Goal: Information Seeking & Learning: Find specific fact

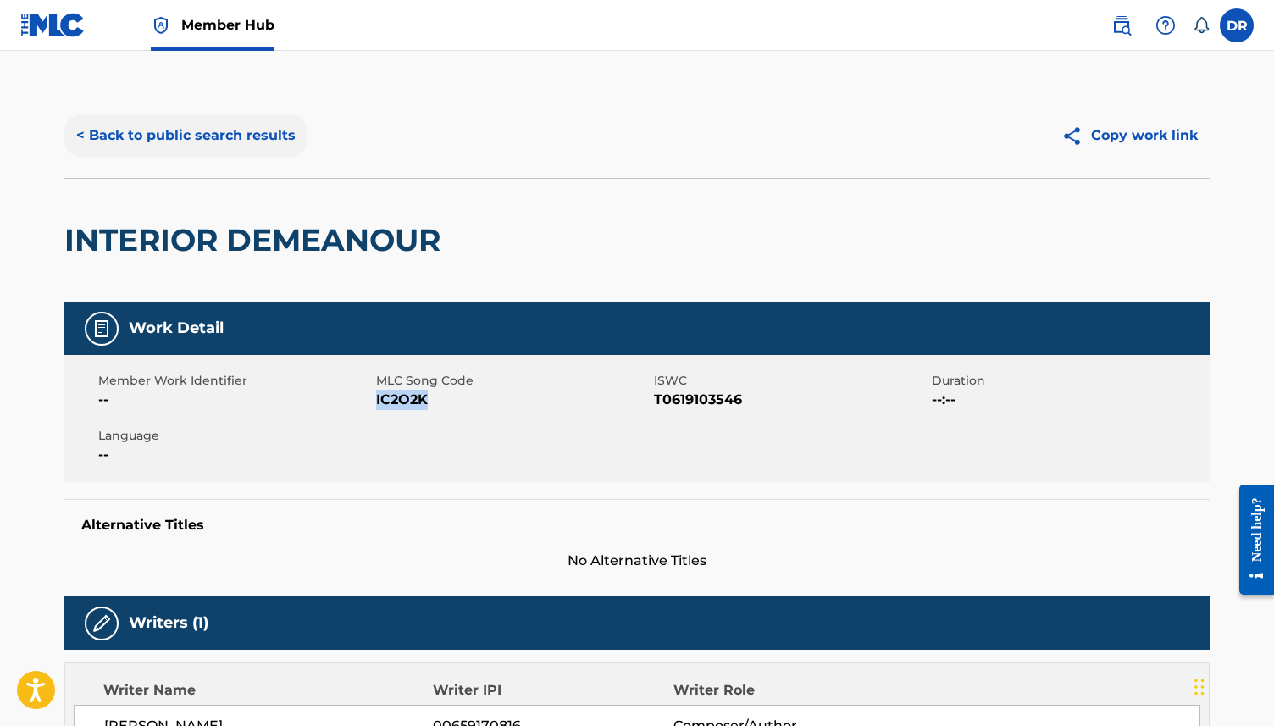
click at [129, 151] on button "< Back to public search results" at bounding box center [185, 135] width 243 height 42
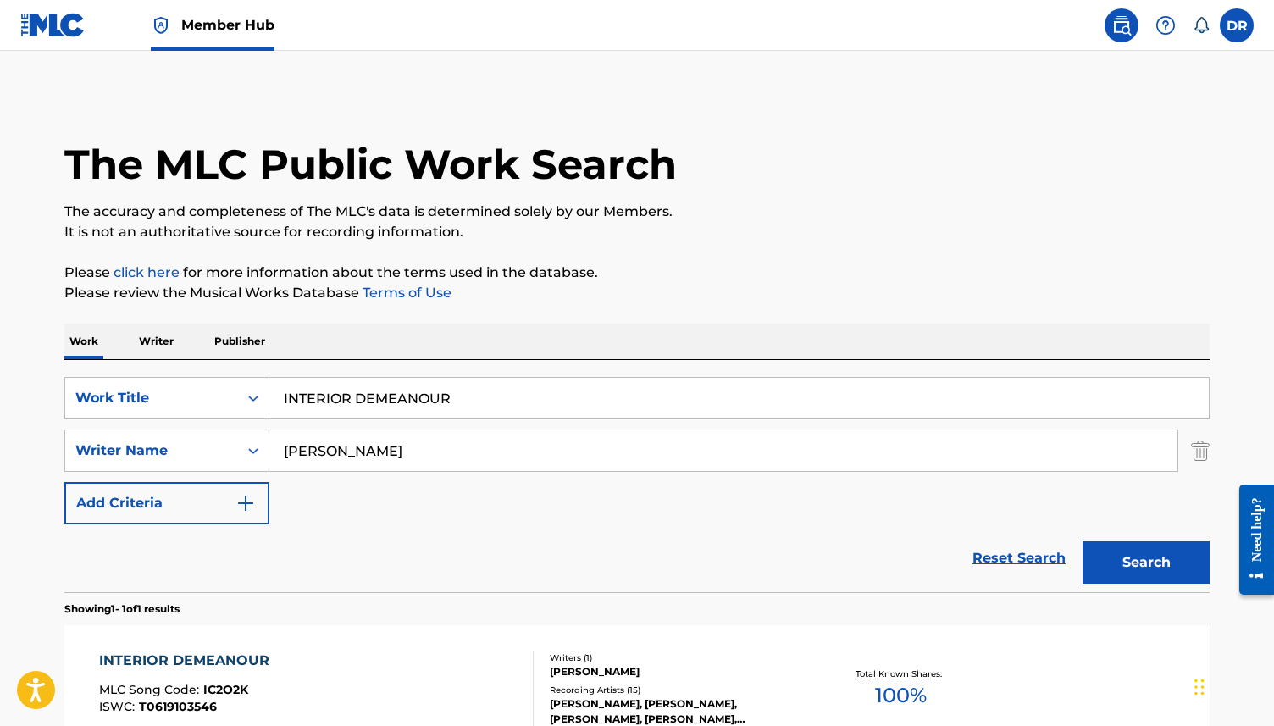
scroll to position [99, 0]
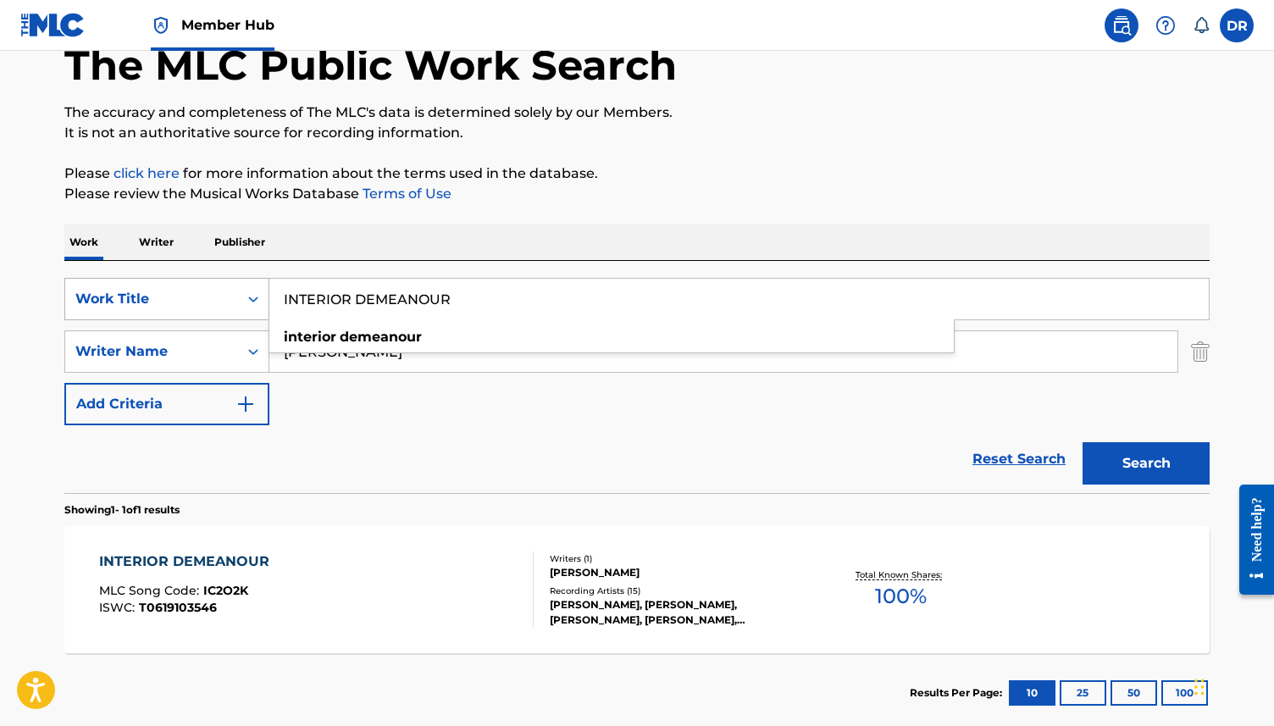
drag, startPoint x: 480, startPoint y: 294, endPoint x: 267, endPoint y: 294, distance: 213.5
click at [267, 294] on div "SearchWithCriteria63f73fc9-17d2-4fae-9191-4908d883e00d Work Title INTERIOR DEME…" at bounding box center [636, 299] width 1145 height 42
paste input "[PERSON_NAME]"
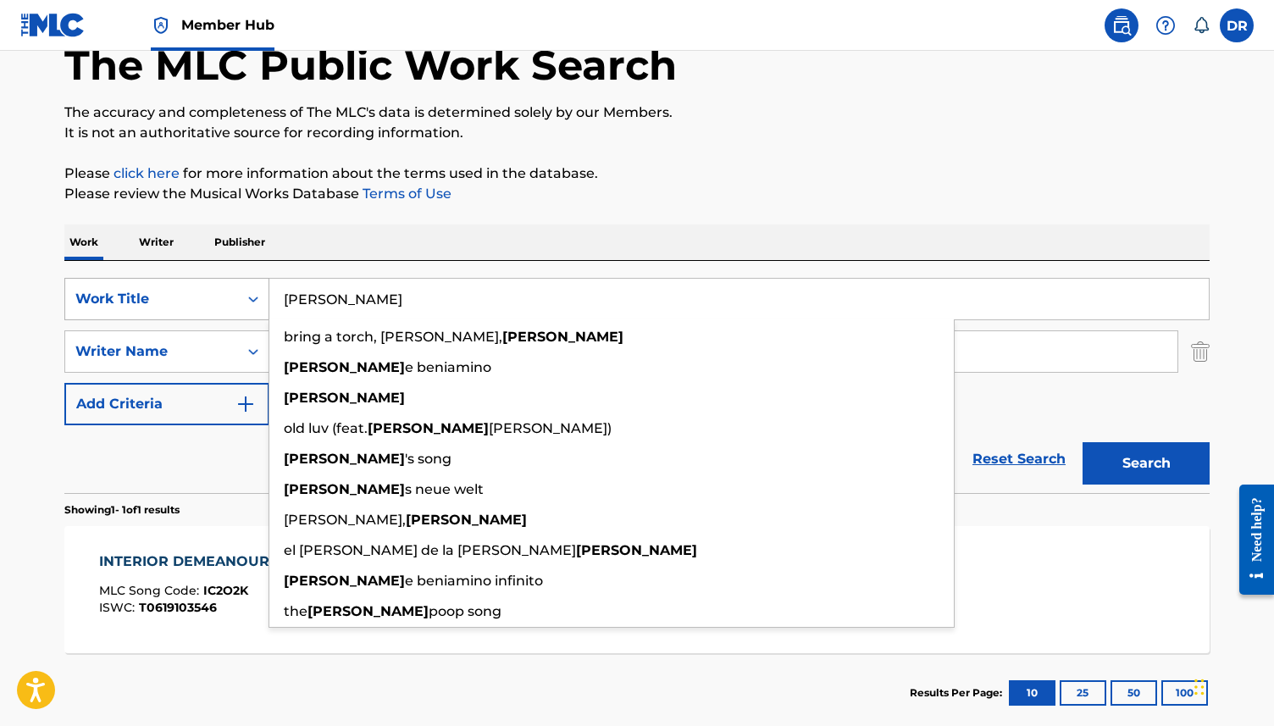
type input "[PERSON_NAME]"
click at [1083, 442] on button "Search" at bounding box center [1146, 463] width 127 height 42
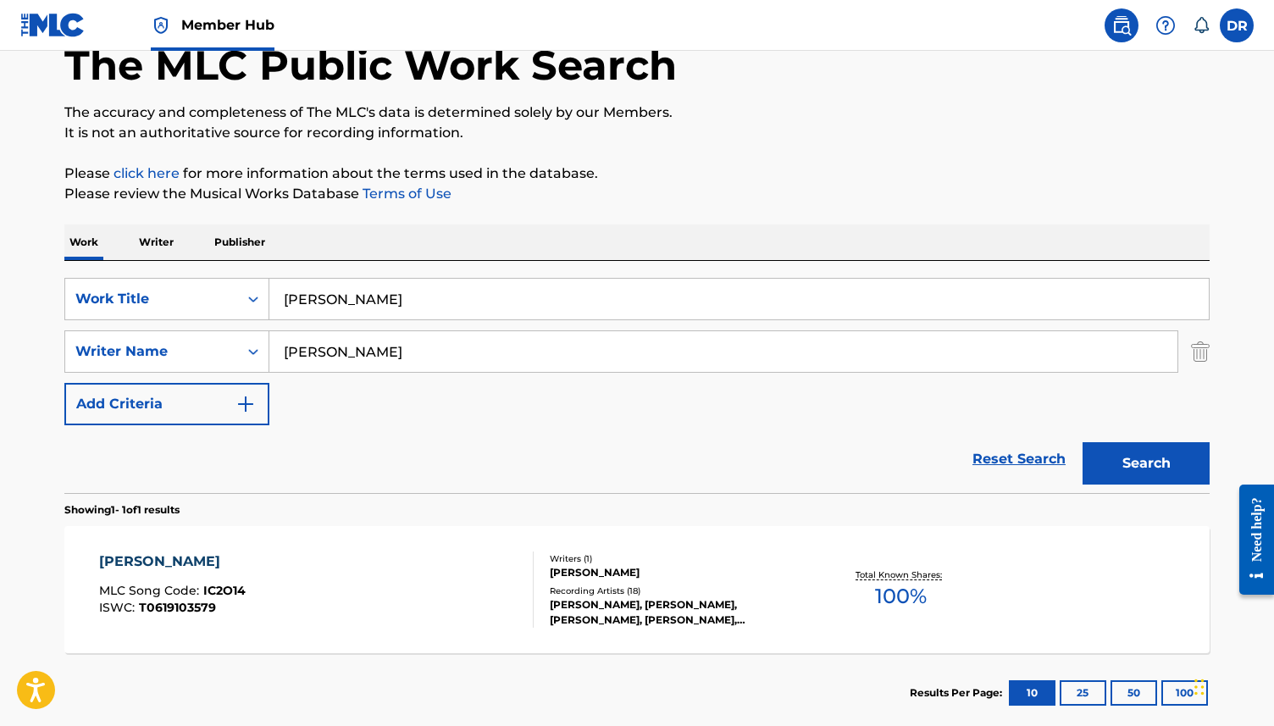
click at [388, 608] on div "[PERSON_NAME] MLC Song Code : IC2O14 ISWC : T0619103579" at bounding box center [316, 590] width 435 height 76
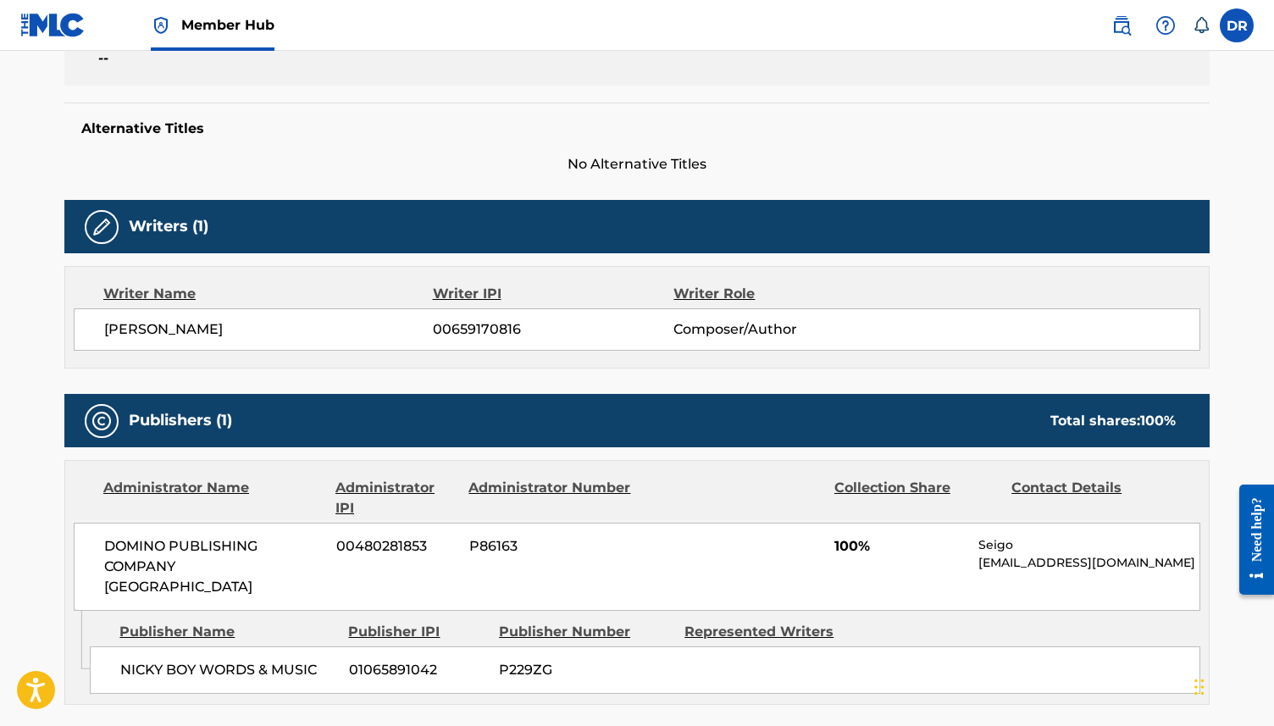
scroll to position [230, 0]
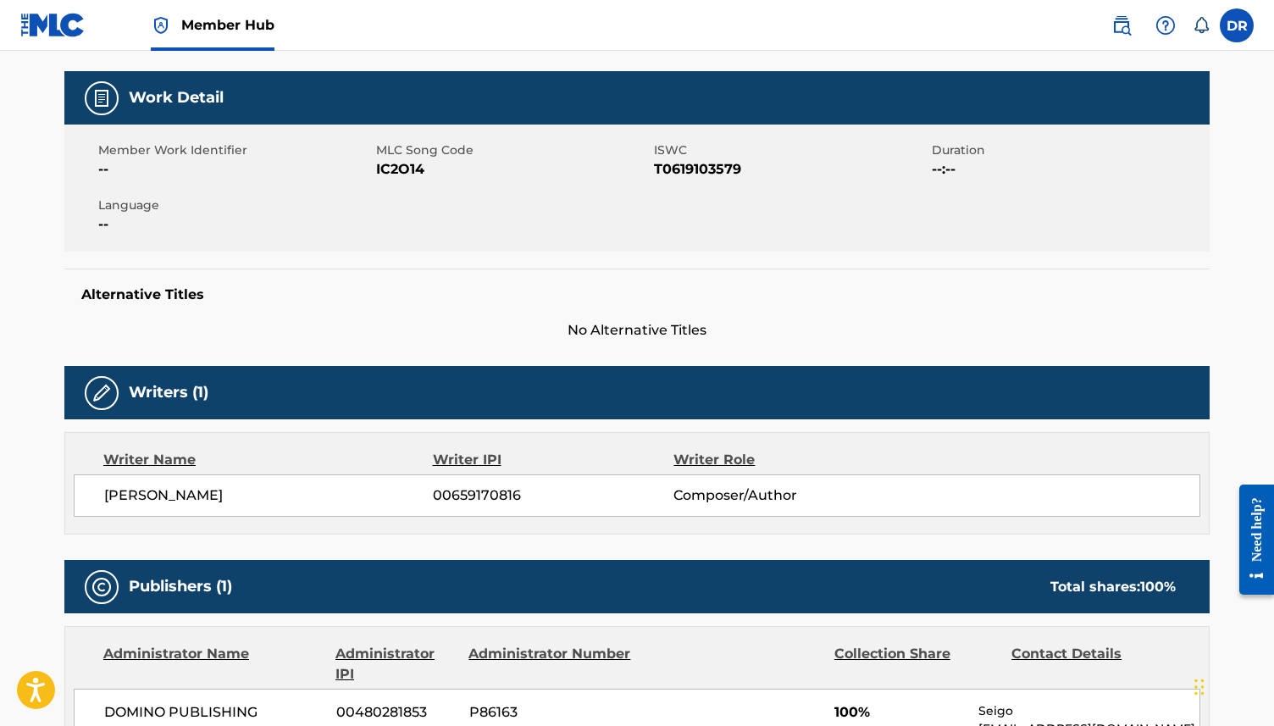
click at [392, 170] on span "IC2O14" at bounding box center [513, 169] width 274 height 20
copy span "IC2O14"
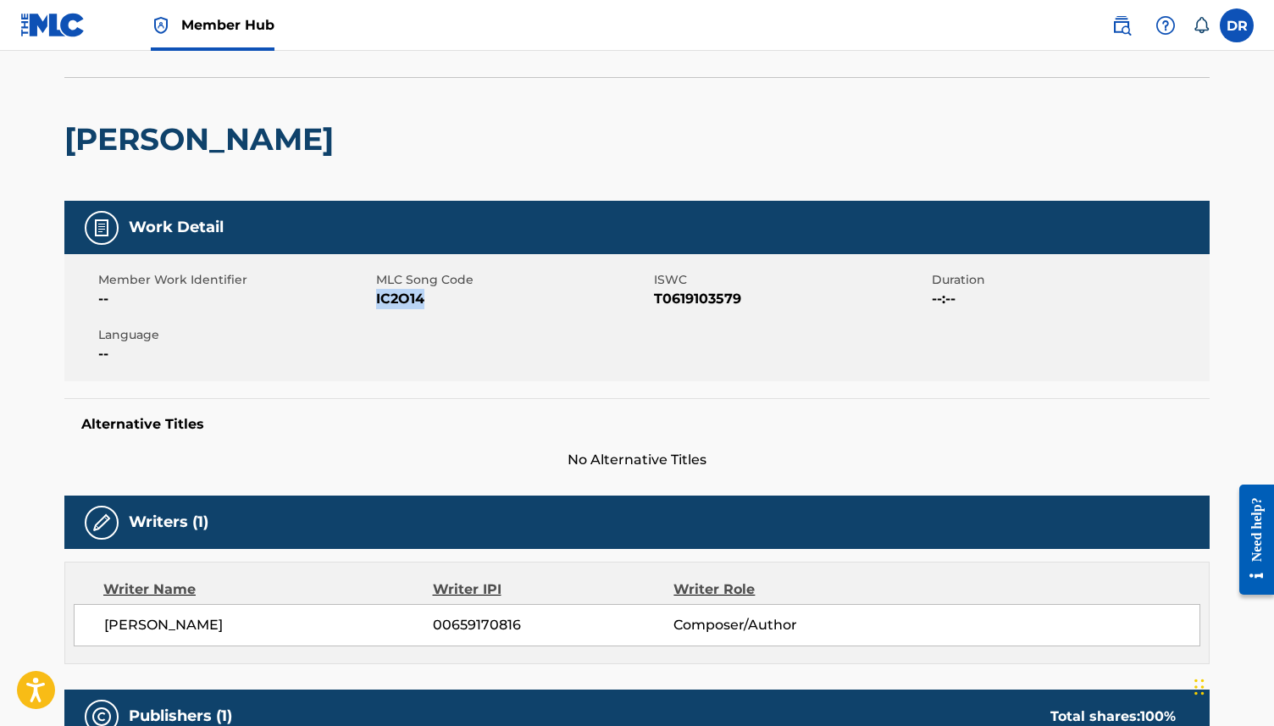
scroll to position [82, 0]
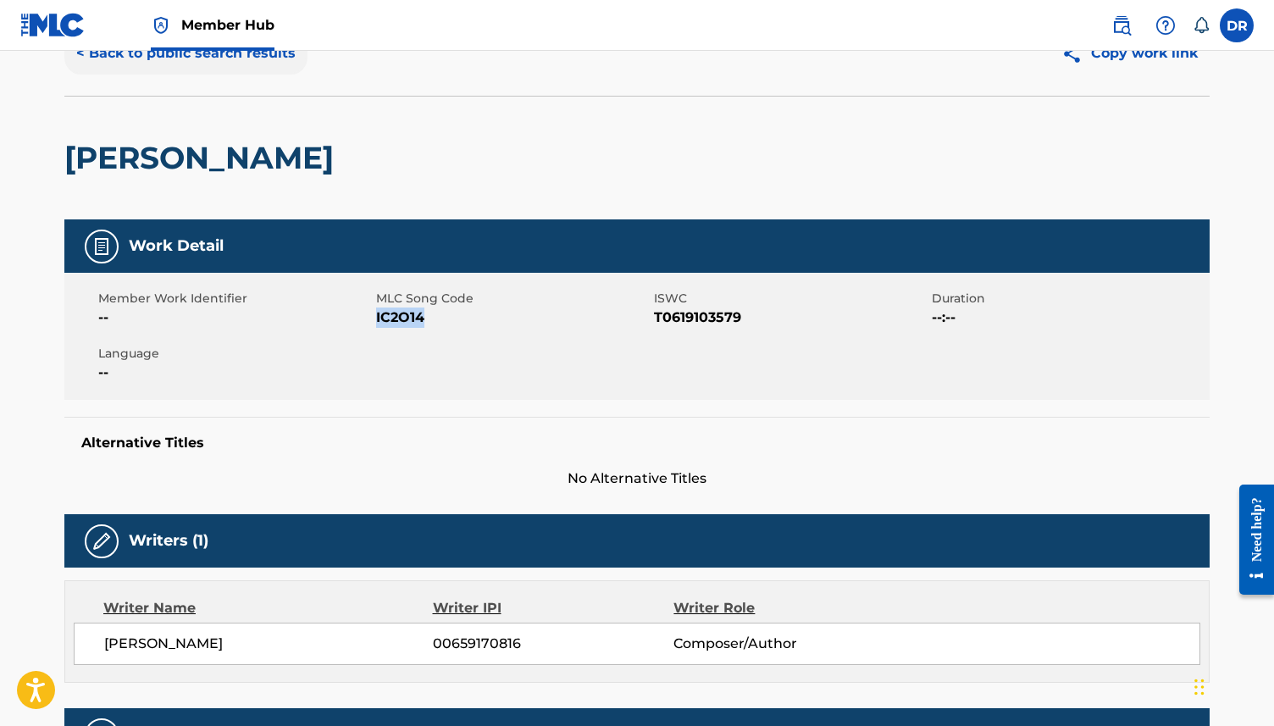
click at [195, 51] on button "< Back to public search results" at bounding box center [185, 53] width 243 height 42
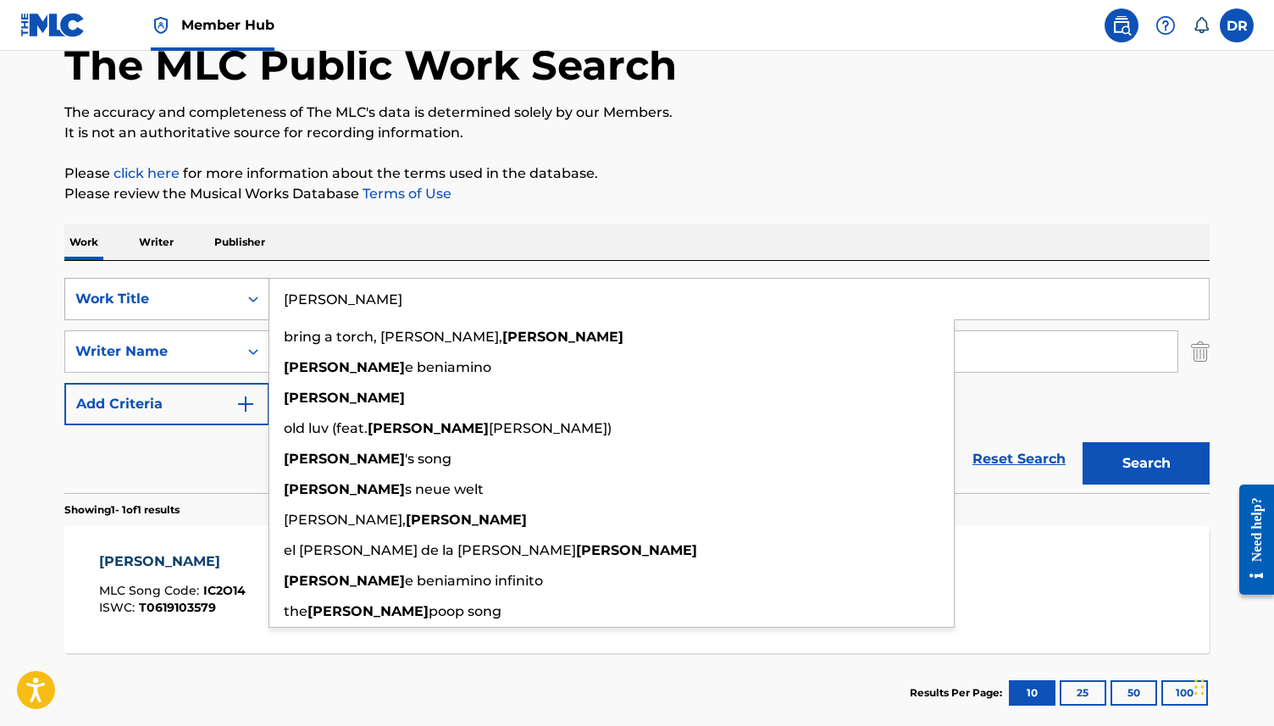
drag, startPoint x: 395, startPoint y: 307, endPoint x: 230, endPoint y: 307, distance: 164.4
click at [230, 307] on div "SearchWithCriteria63f73fc9-17d2-4fae-9191-4908d883e00d Work Title [PERSON_NAME]…" at bounding box center [636, 299] width 1145 height 42
paste input "VY LEAGUE"
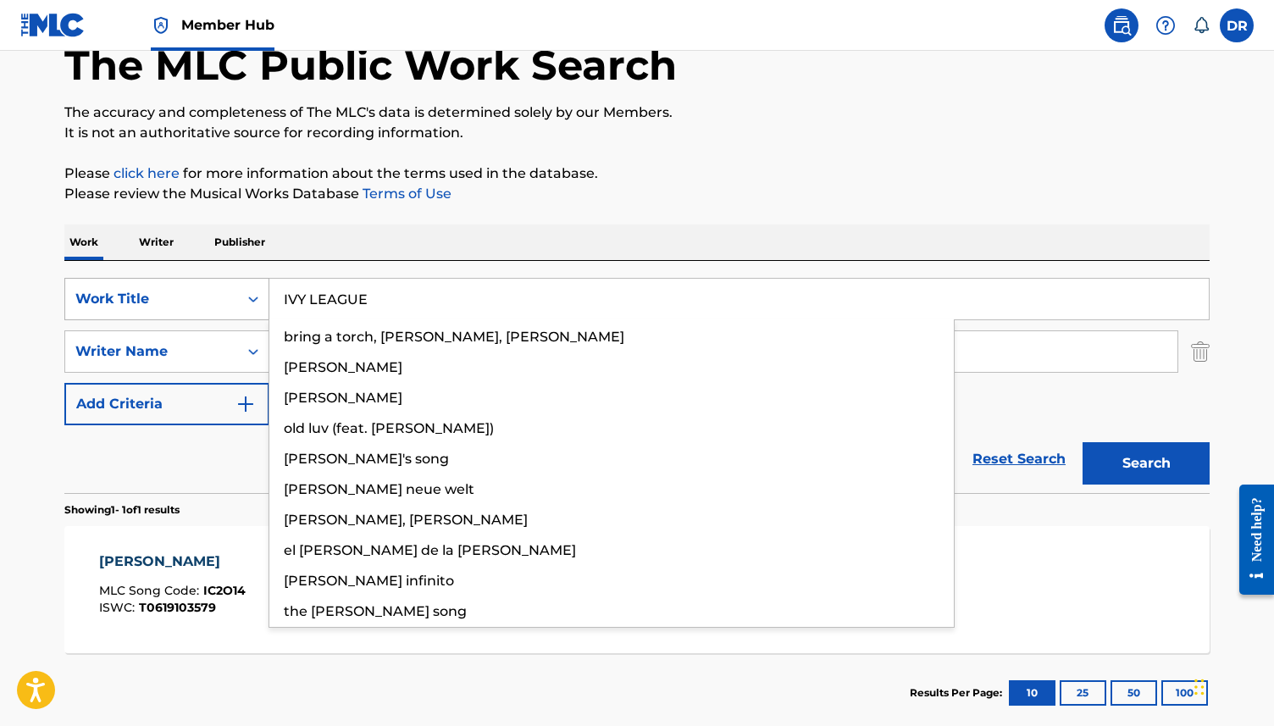
type input "IVY LEAGUE"
click at [1083, 442] on button "Search" at bounding box center [1146, 463] width 127 height 42
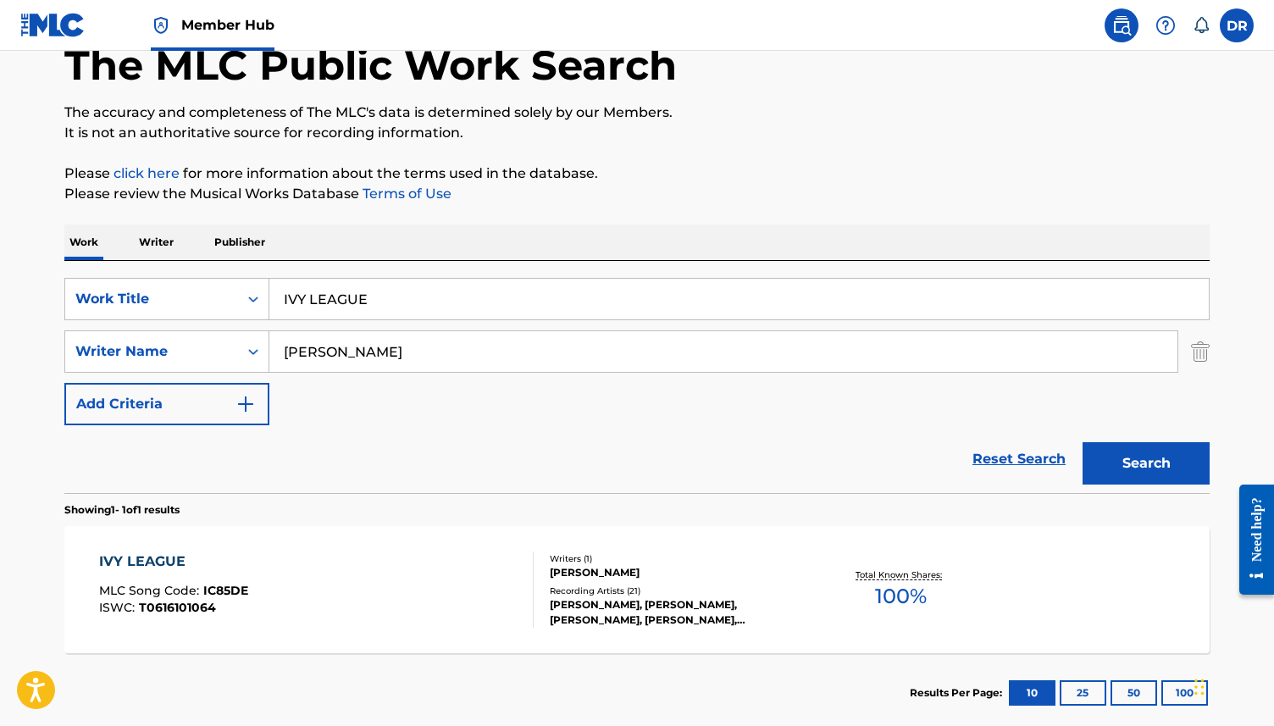
click at [353, 590] on div "IVY LEAGUE MLC Song Code : IC85DE ISWC : T0616101064" at bounding box center [316, 590] width 435 height 76
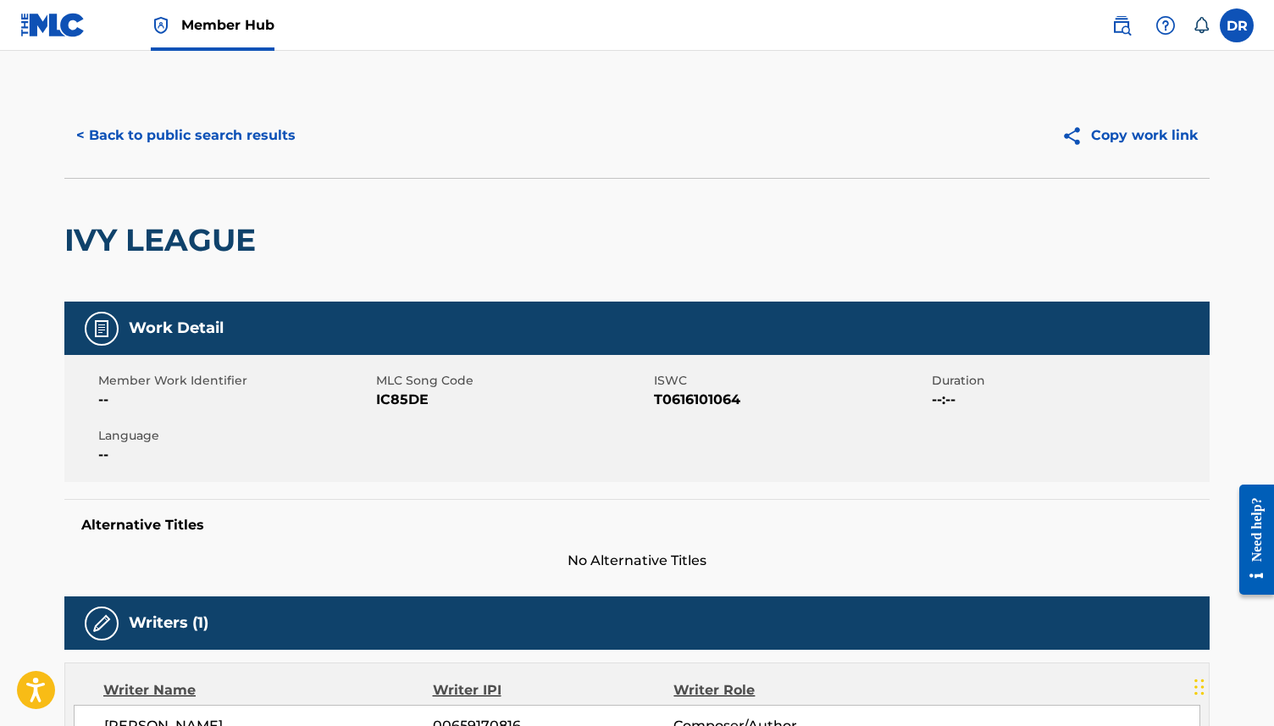
click at [396, 402] on span "IC85DE" at bounding box center [513, 400] width 274 height 20
copy span "IC85DE"
click at [172, 133] on button "< Back to public search results" at bounding box center [185, 135] width 243 height 42
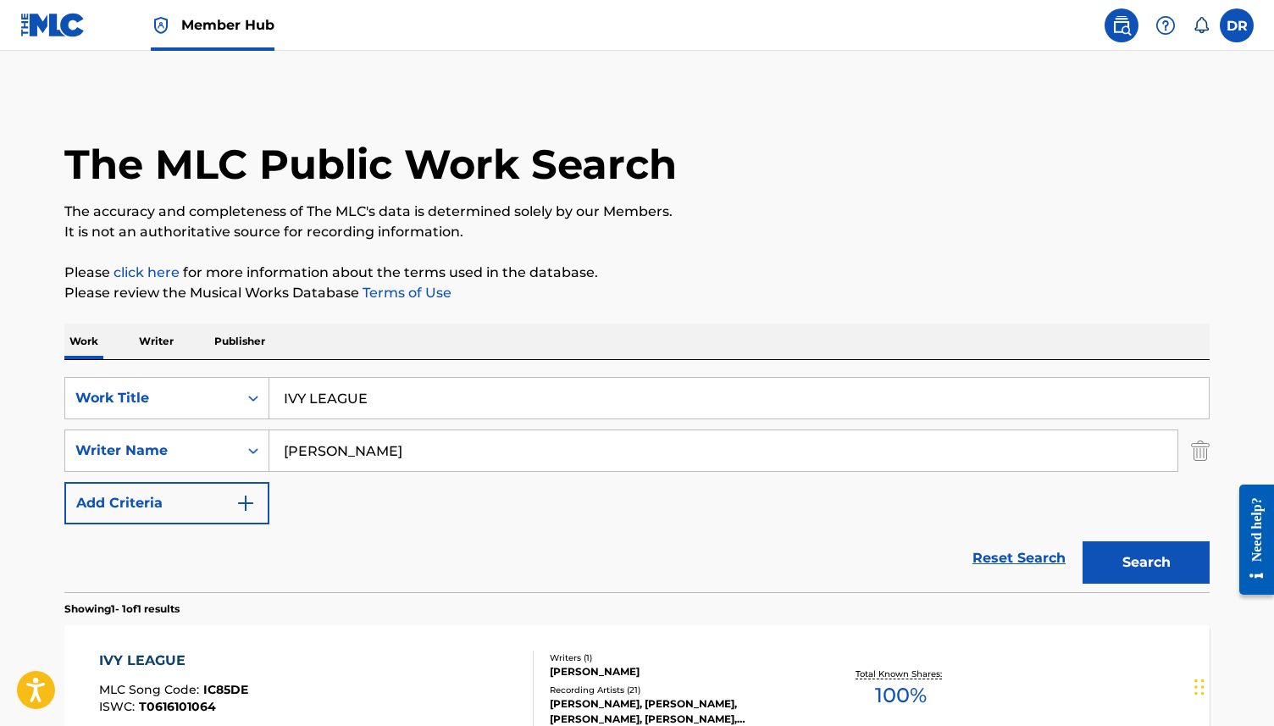
scroll to position [99, 0]
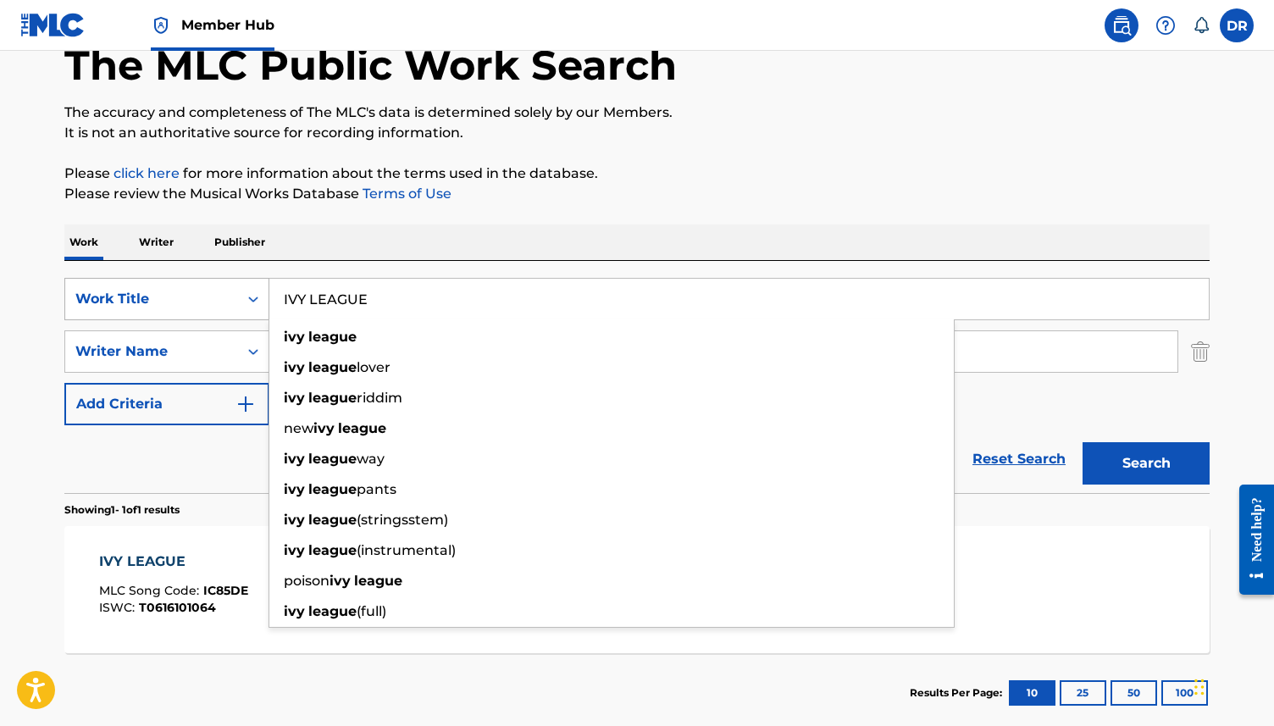
drag, startPoint x: 393, startPoint y: 298, endPoint x: 246, endPoint y: 298, distance: 147.4
click at [246, 298] on div "SearchWithCriteria63f73fc9-17d2-4fae-9191-4908d883e00d Work Title IVY LEAGUE iv…" at bounding box center [636, 299] width 1145 height 42
paste input "L-L-L-LEAVE ME ALON"
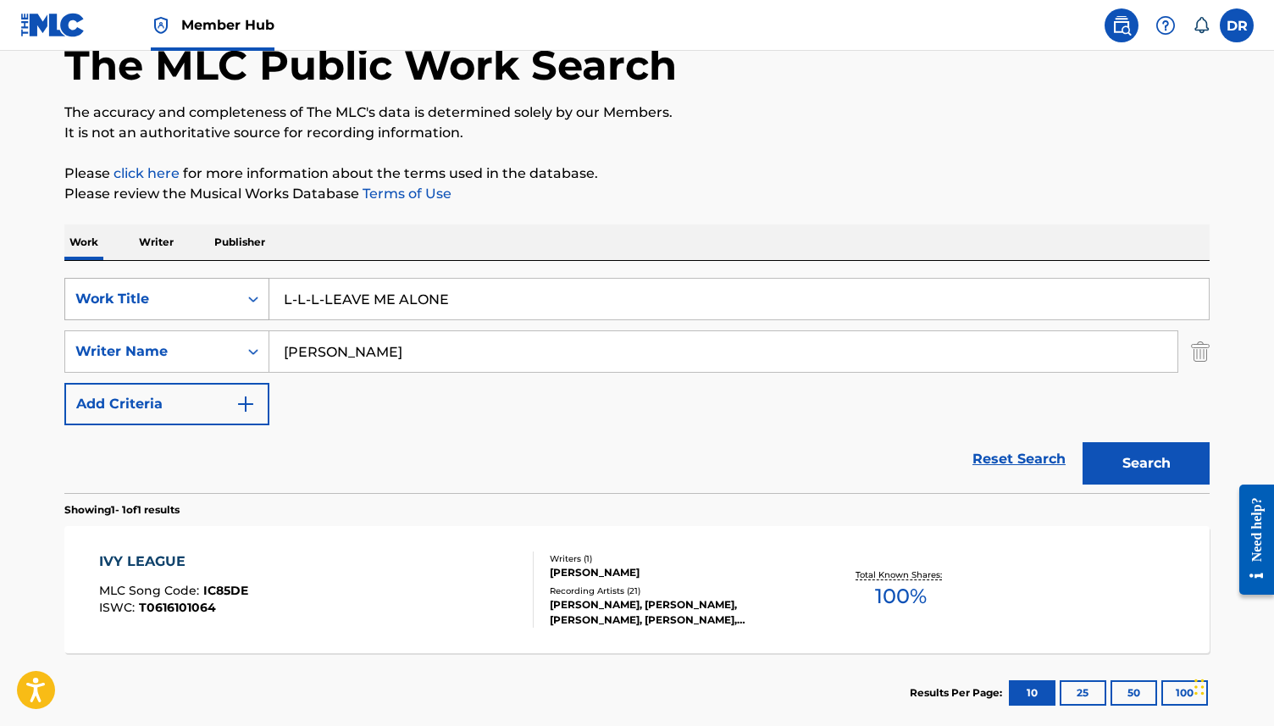
type input "L-L-L-LEAVE ME ALONE"
click at [1083, 442] on button "Search" at bounding box center [1146, 463] width 127 height 42
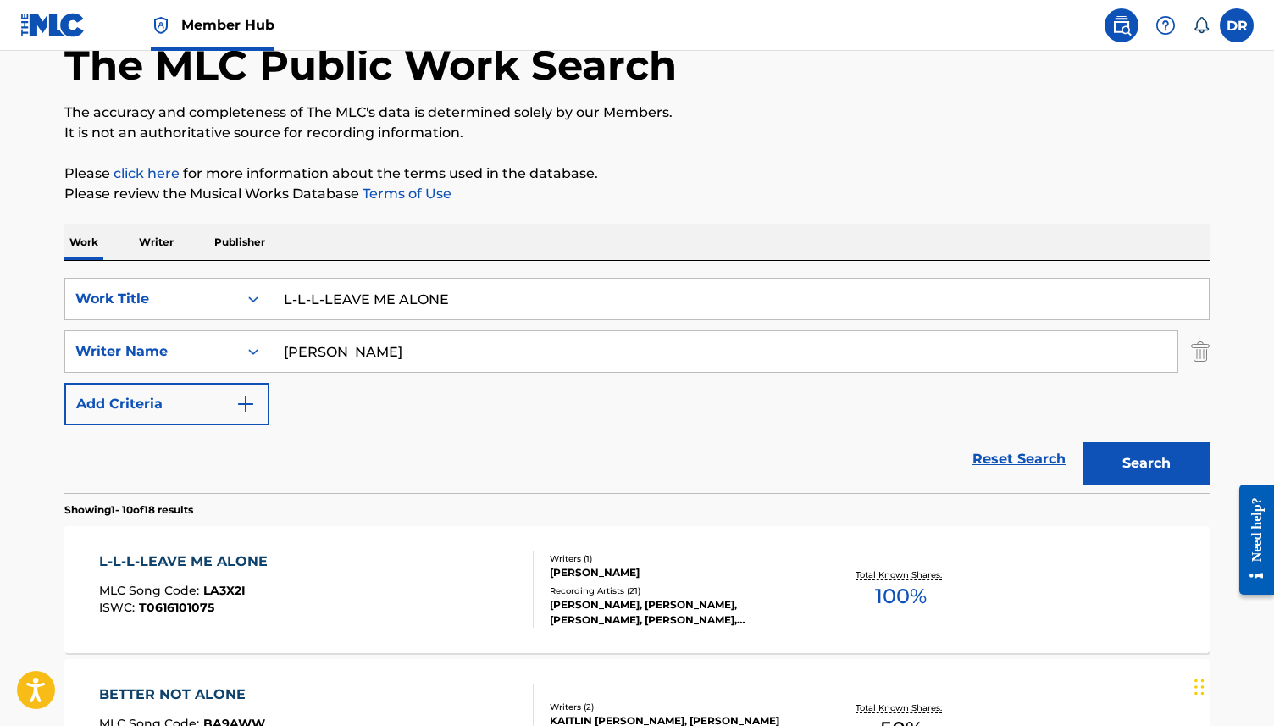
click at [327, 588] on div "L-L-L-LEAVE ME ALONE MLC Song Code : LA3X2I ISWC : T0616101075" at bounding box center [316, 590] width 435 height 76
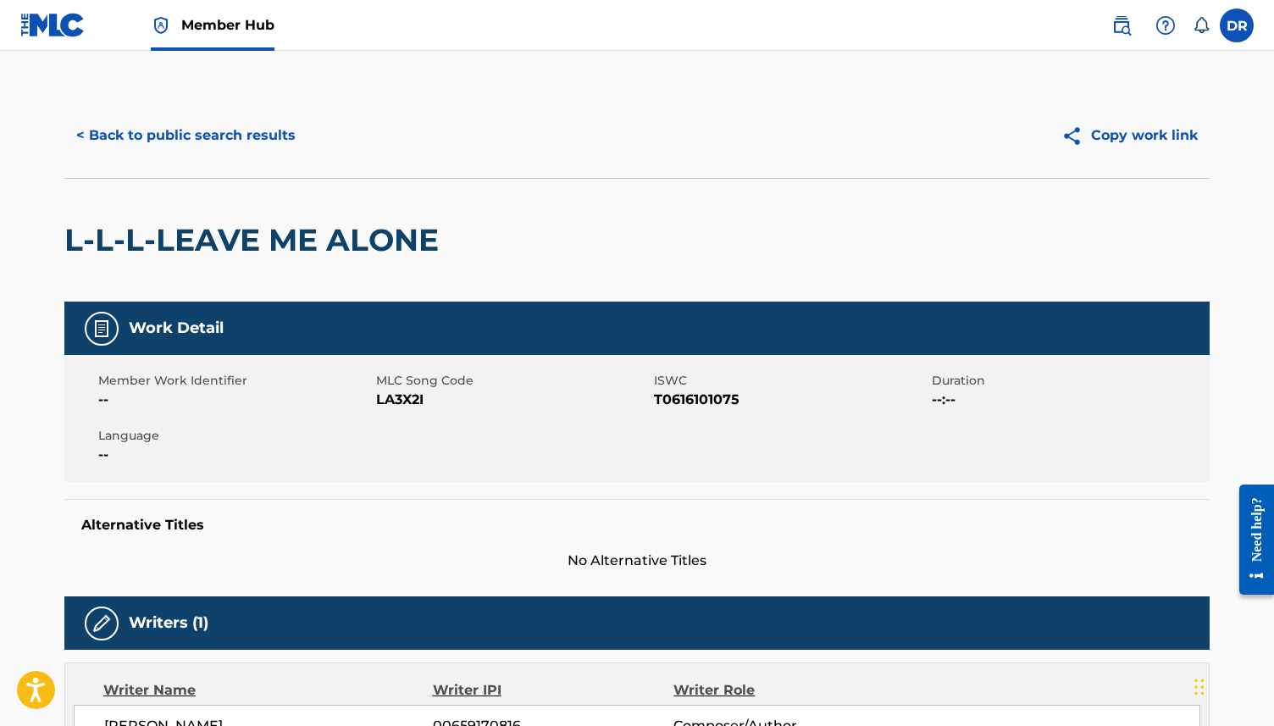
click at [394, 399] on span "LA3X2I" at bounding box center [513, 400] width 274 height 20
copy span "LA3X2I"
click at [158, 141] on button "< Back to public search results" at bounding box center [185, 135] width 243 height 42
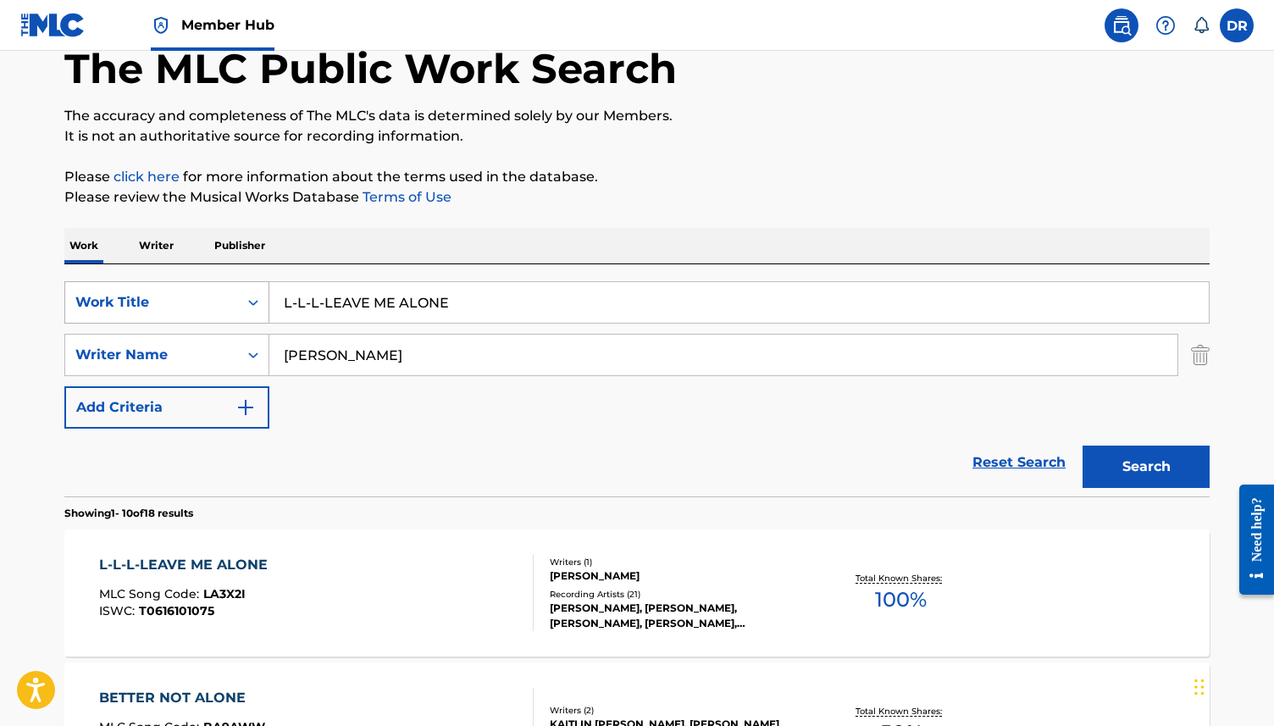
drag, startPoint x: 470, startPoint y: 306, endPoint x: 190, endPoint y: 303, distance: 280.4
click at [190, 303] on div "SearchWithCriteria63f73fc9-17d2-4fae-9191-4908d883e00d Work Title L-L-L-LEAVE M…" at bounding box center [636, 302] width 1145 height 42
paste input "ET'S CALL IT A DAY"
type input "LET'S CALL IT A DAY"
click at [1083, 446] on button "Search" at bounding box center [1146, 467] width 127 height 42
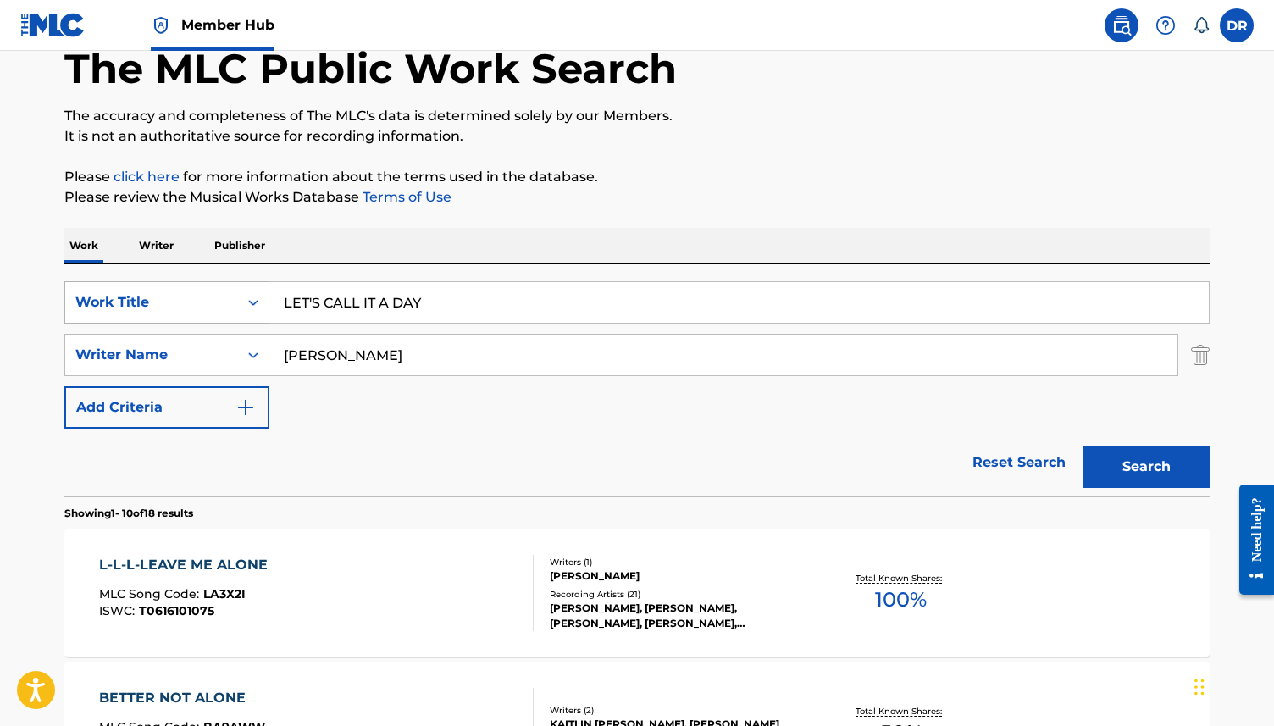
scroll to position [64, 0]
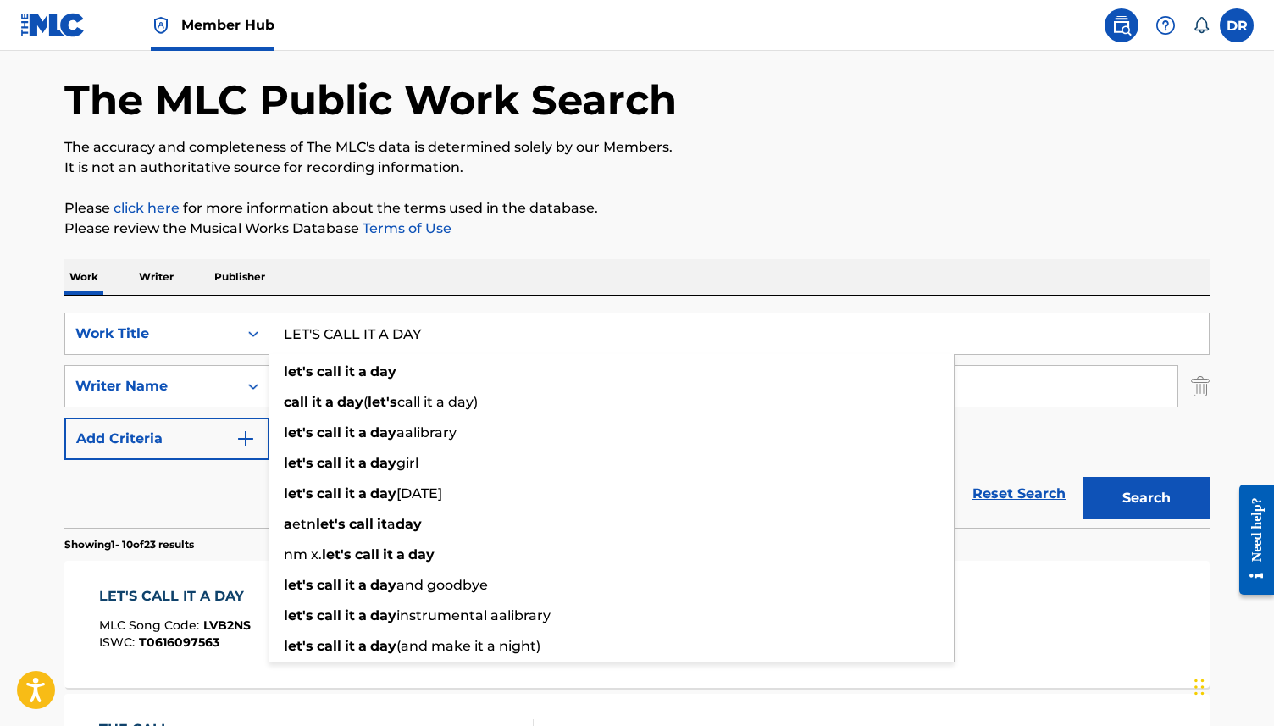
click at [191, 578] on div "LET'S CALL IT A DAY MLC Song Code : LVB2NS ISWC : T0616097563 Writers ( 1 ) [PE…" at bounding box center [636, 624] width 1145 height 127
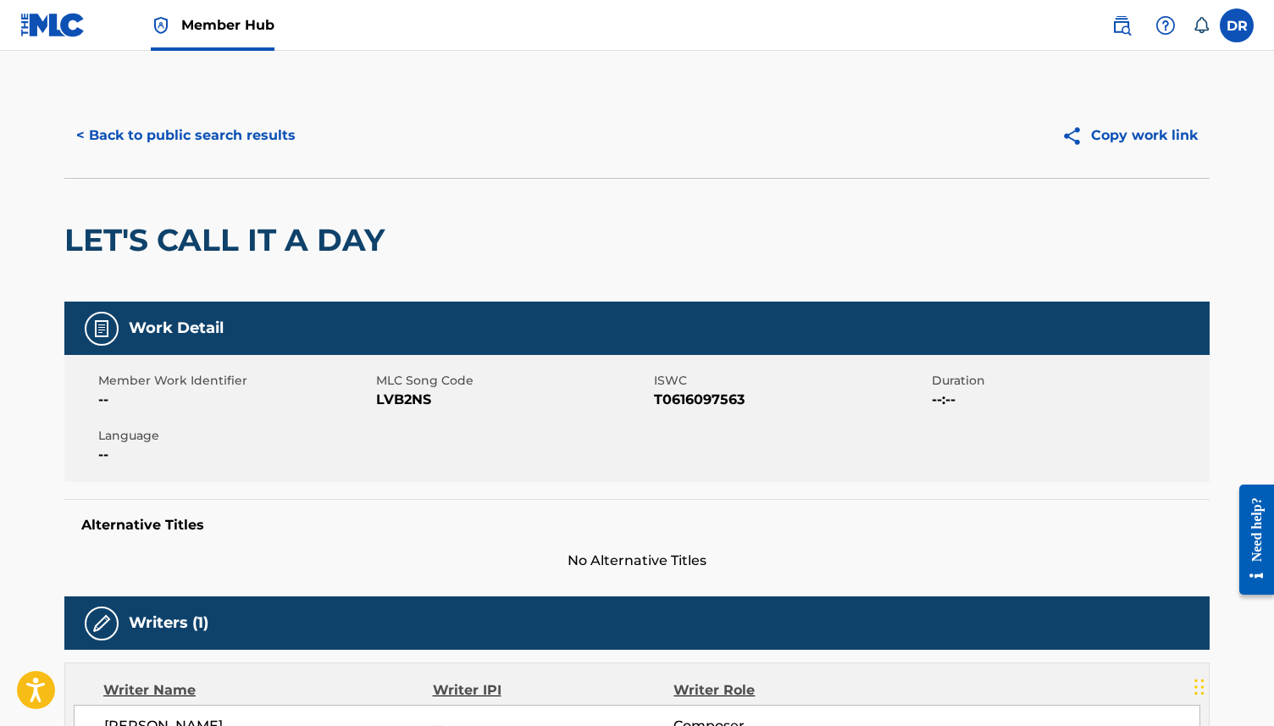
click at [385, 408] on span "LVB2NS" at bounding box center [513, 400] width 274 height 20
copy span "LVB2NS"
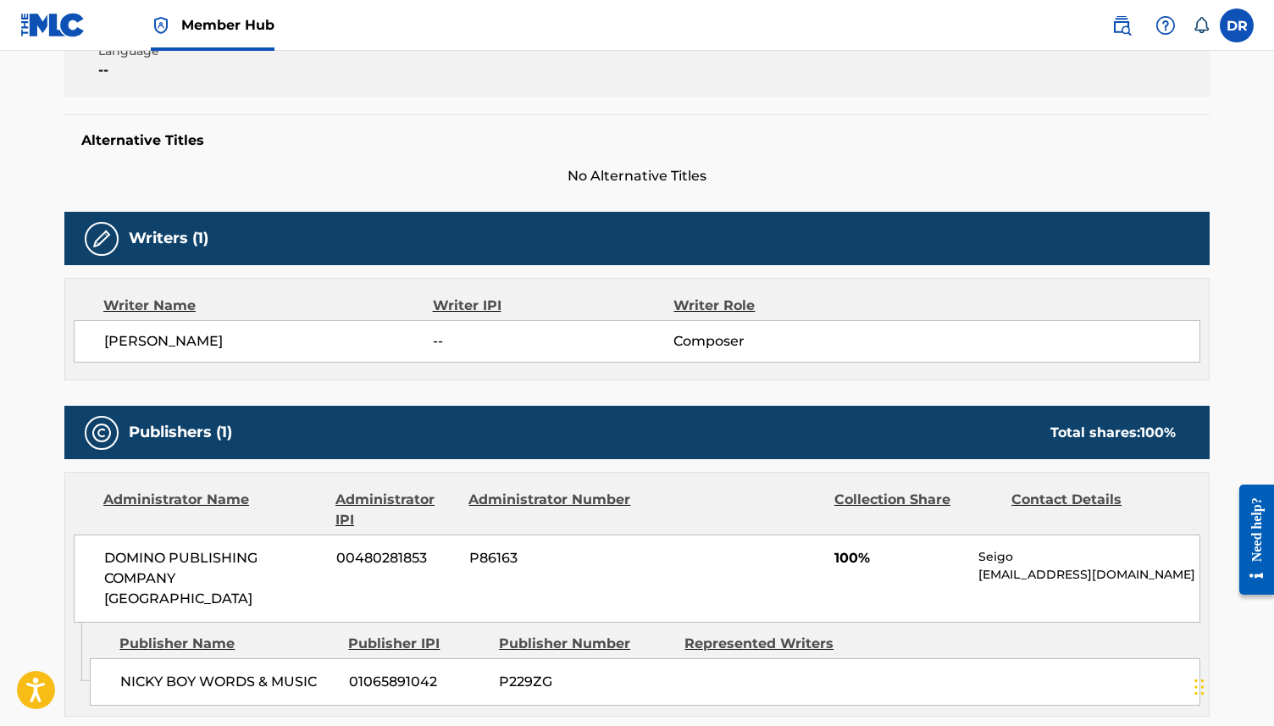
scroll to position [388, 0]
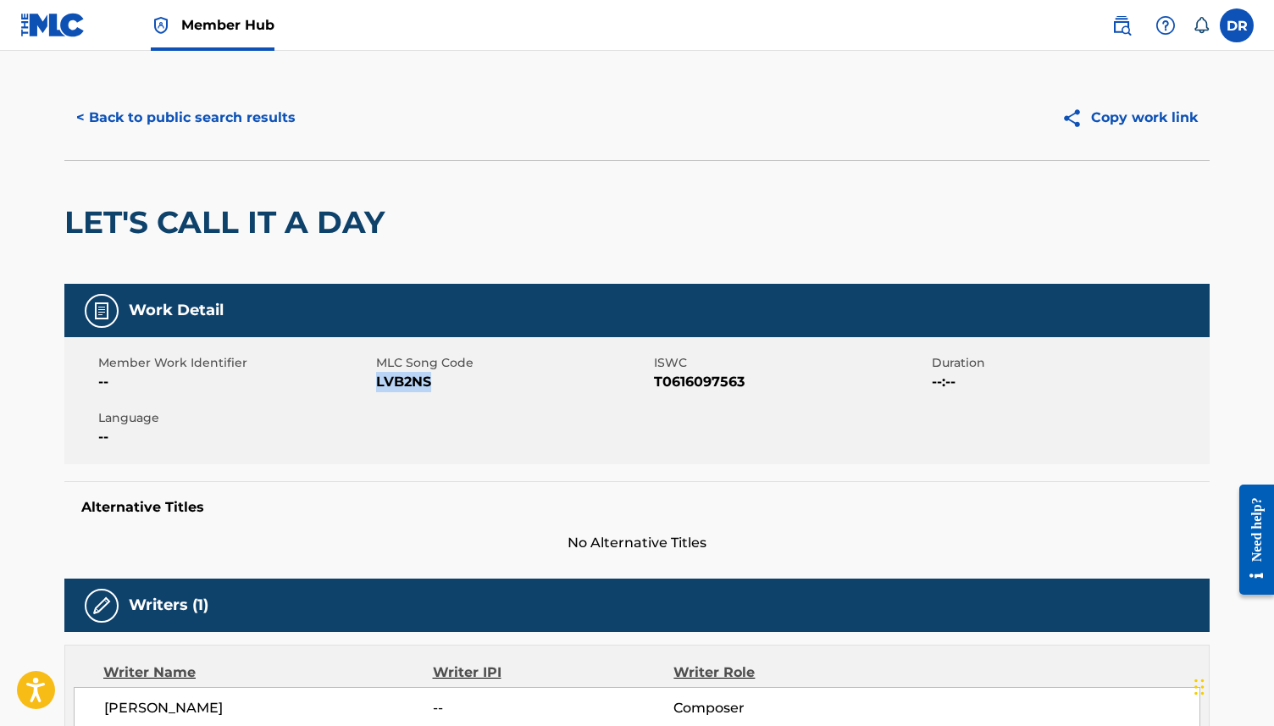
click at [180, 128] on button "< Back to public search results" at bounding box center [185, 118] width 243 height 42
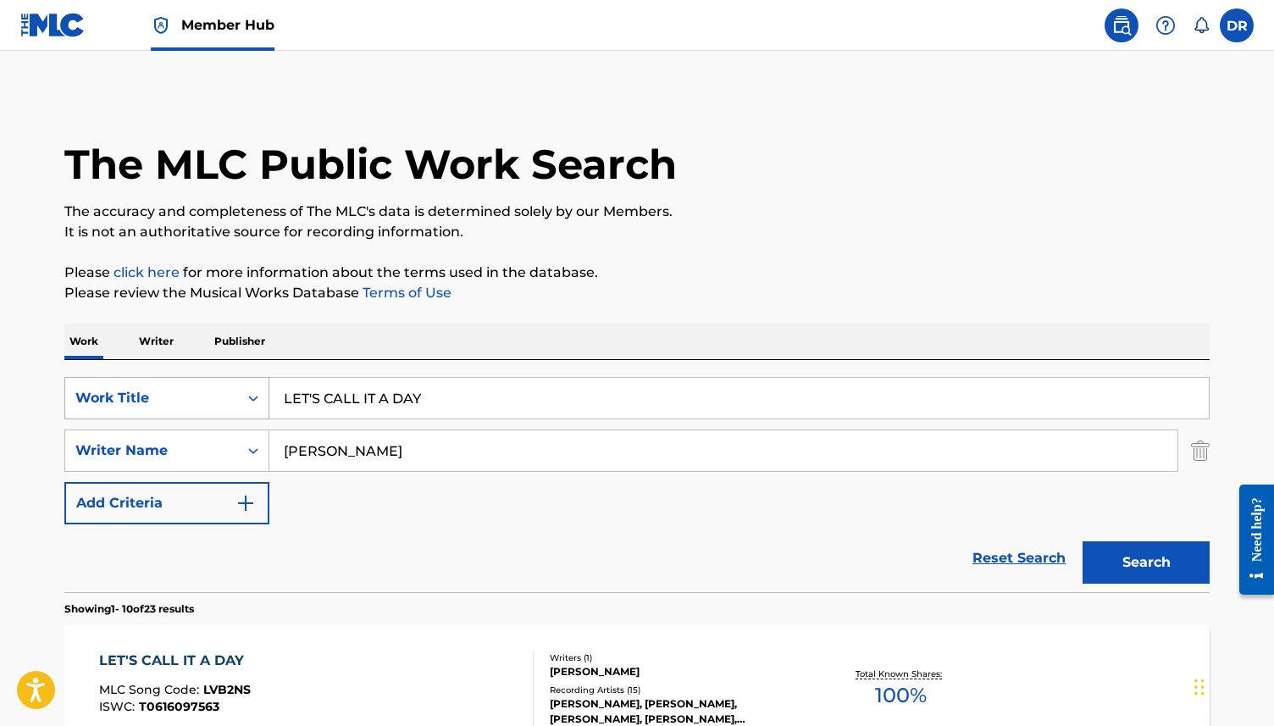
drag, startPoint x: 430, startPoint y: 396, endPoint x: 254, endPoint y: 402, distance: 176.3
click at [254, 402] on div "SearchWithCriteria63f73fc9-17d2-4fae-9191-4908d883e00d Work Title LET'S CALL IT…" at bounding box center [636, 398] width 1145 height 42
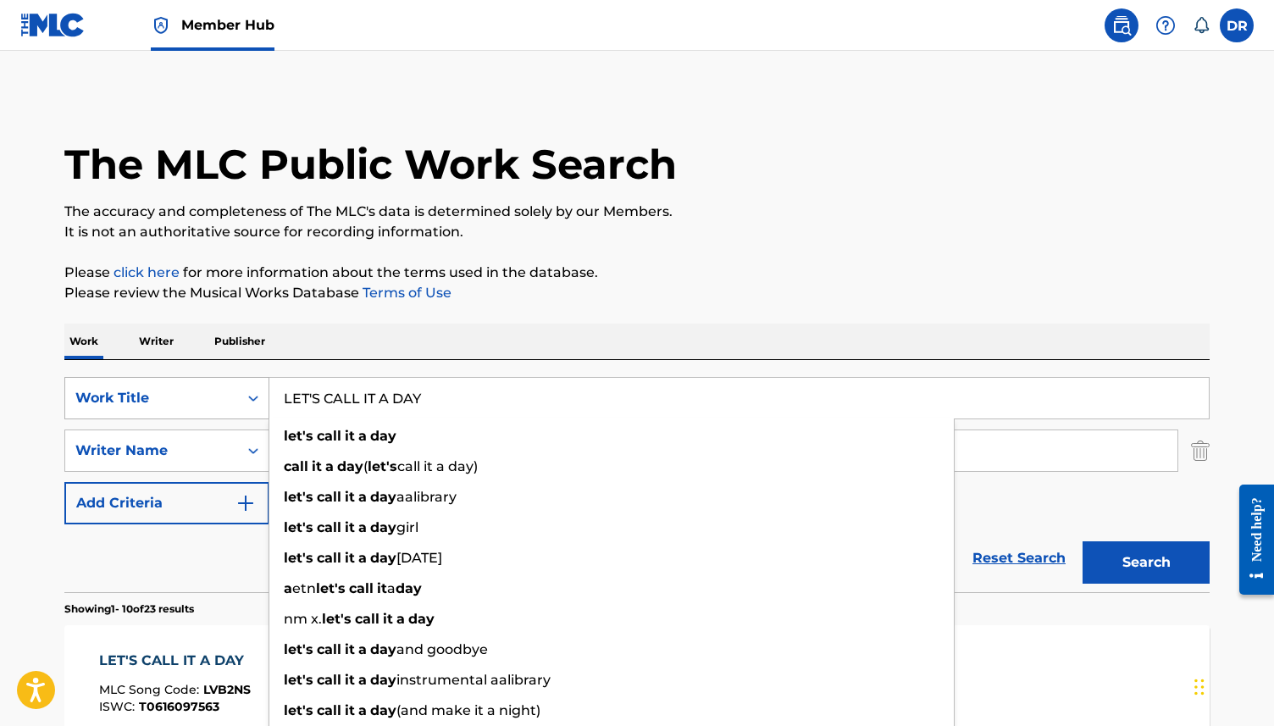
paste input "GO OUT"
type input "LET'S GO OUT"
click at [1083, 541] on button "Search" at bounding box center [1146, 562] width 127 height 42
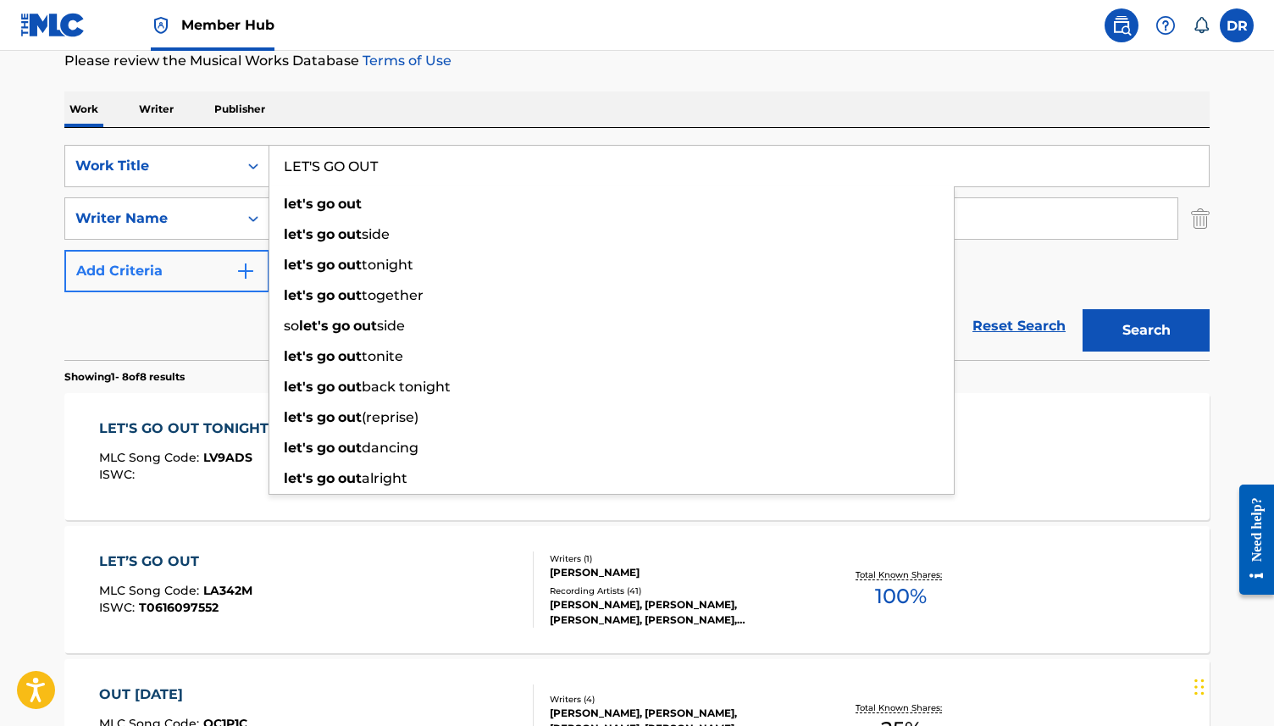
scroll to position [230, 0]
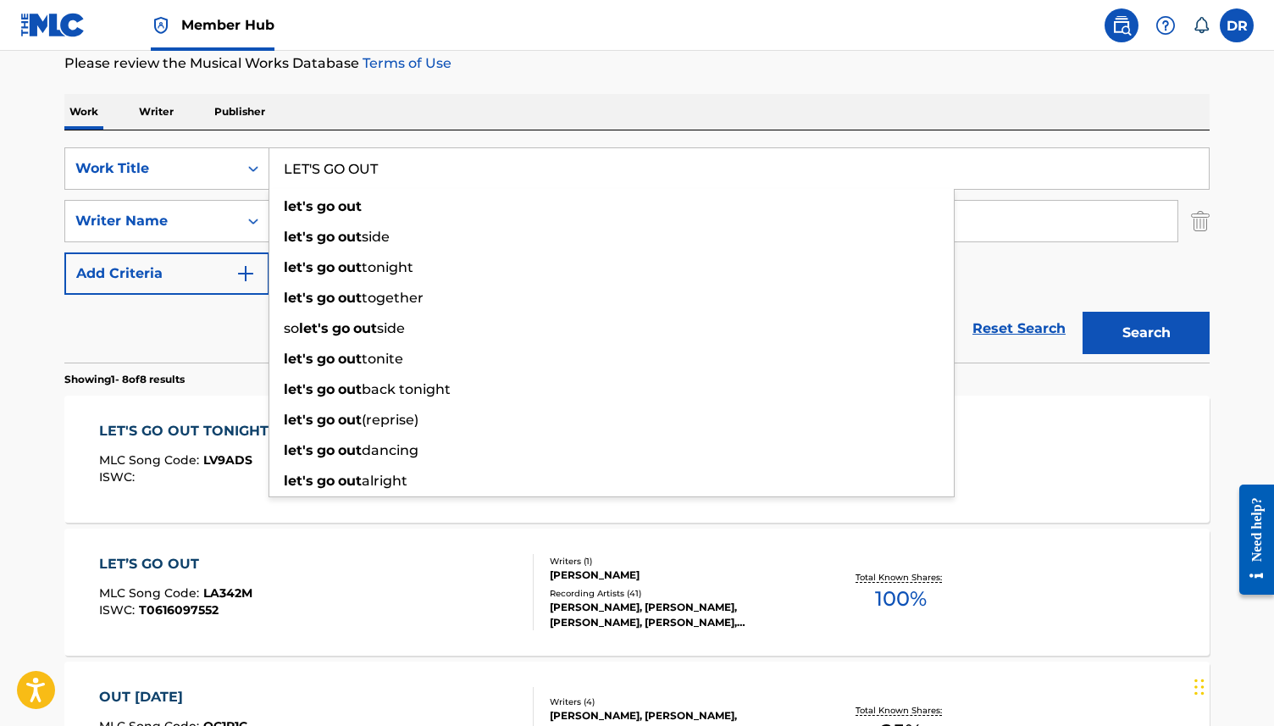
click at [249, 319] on div "Reset Search Search" at bounding box center [636, 329] width 1145 height 68
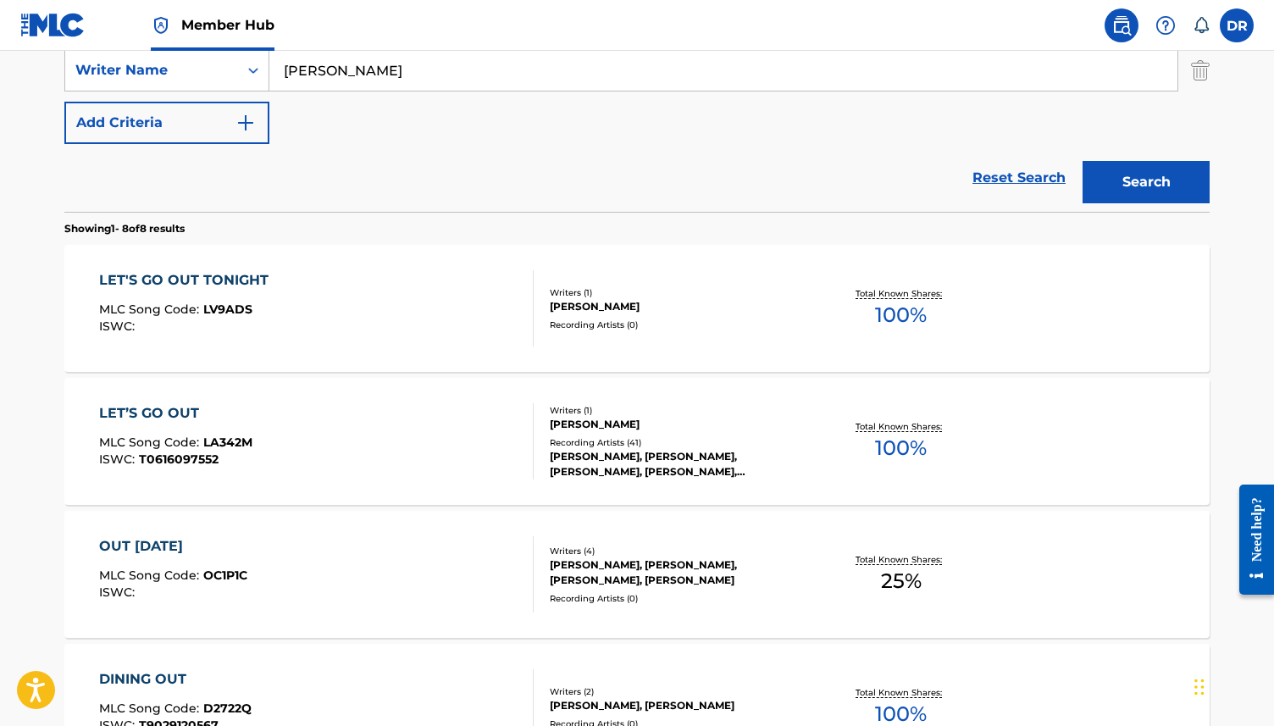
scroll to position [385, 0]
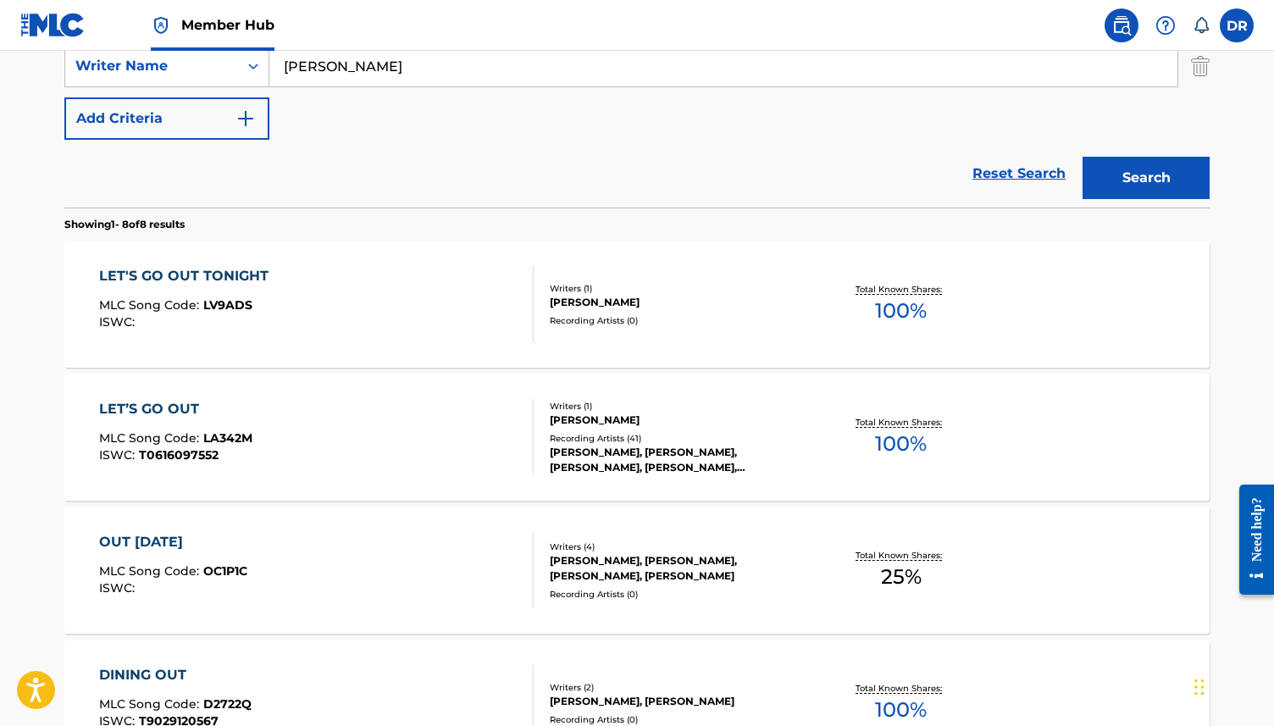
click at [401, 430] on div "LET’S GO OUT MLC Song Code : LA342M ISWC : T0616097552" at bounding box center [316, 437] width 435 height 76
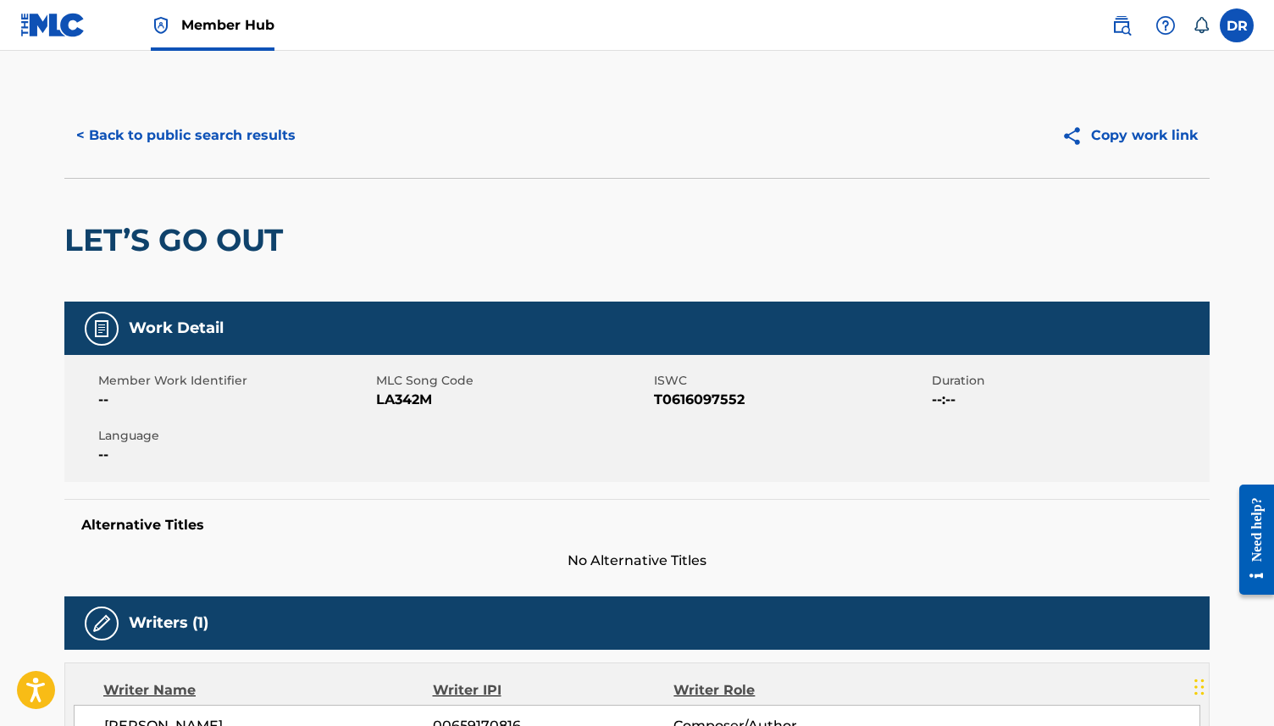
click at [408, 396] on span "LA342M" at bounding box center [513, 400] width 274 height 20
copy span "LA342M"
click at [202, 140] on button "< Back to public search results" at bounding box center [185, 135] width 243 height 42
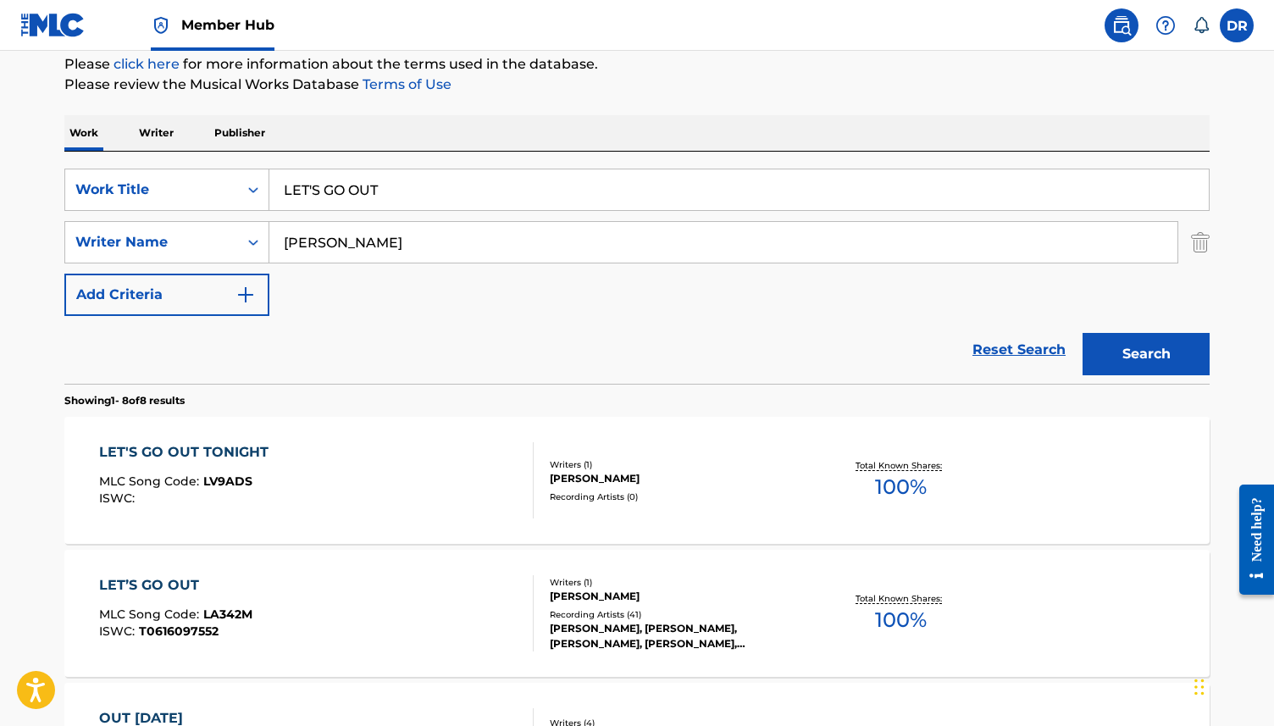
scroll to position [202, 0]
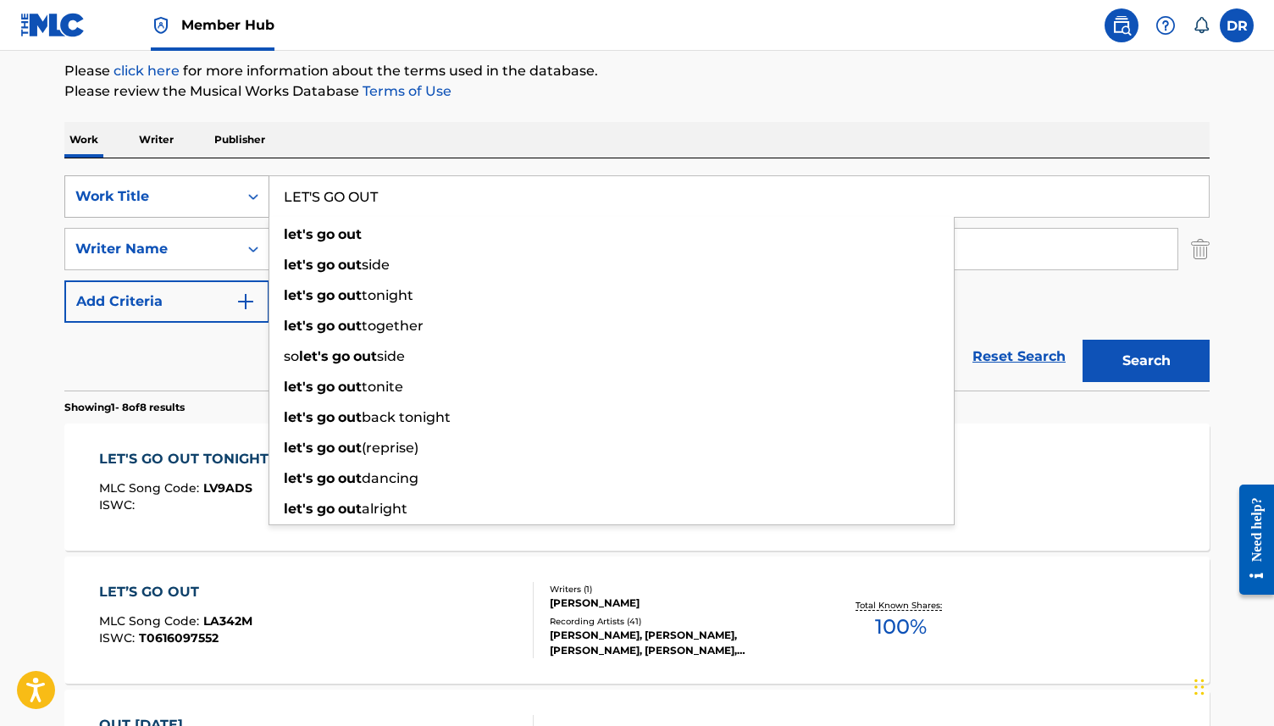
drag, startPoint x: 419, startPoint y: 198, endPoint x: 252, endPoint y: 198, distance: 166.9
click at [252, 198] on div "SearchWithCriteria63f73fc9-17d2-4fae-9191-4908d883e00d Work Title LET'S GO OUT …" at bounding box center [636, 196] width 1145 height 42
paste input "[PERSON_NAME] IN REVERSE"
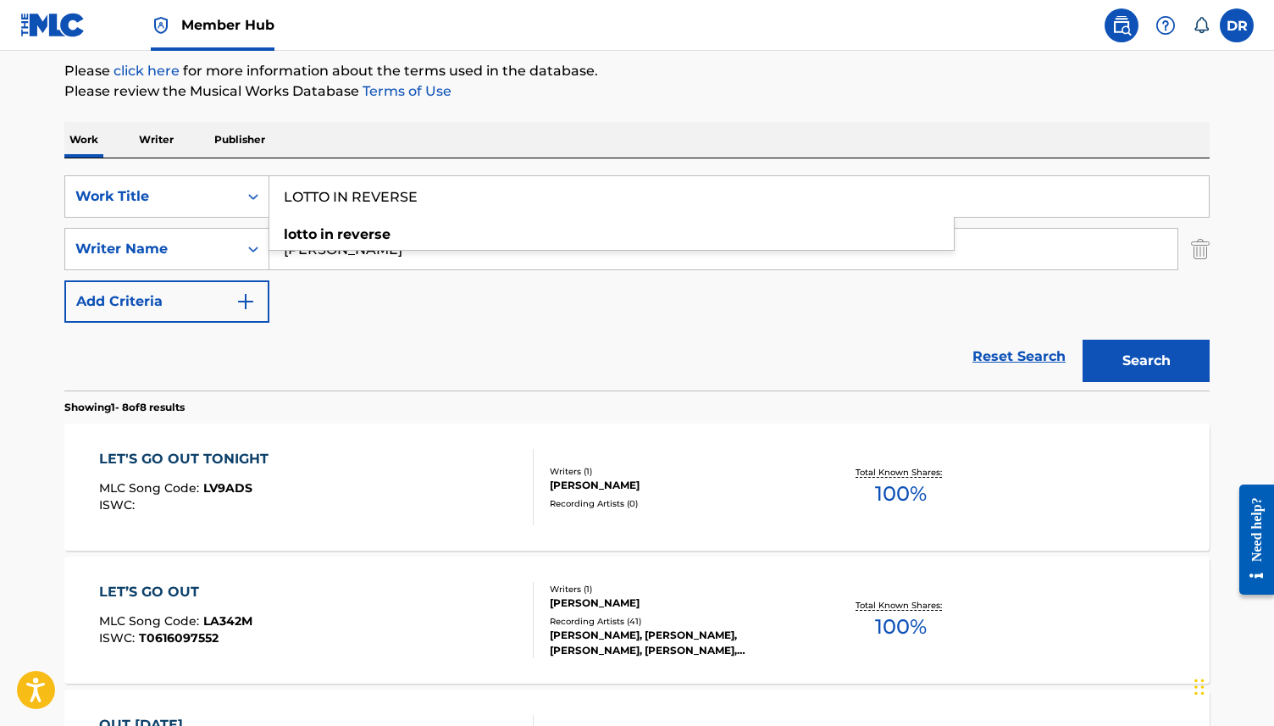
type input "LOTTO IN REVERSE"
click at [1083, 340] on button "Search" at bounding box center [1146, 361] width 127 height 42
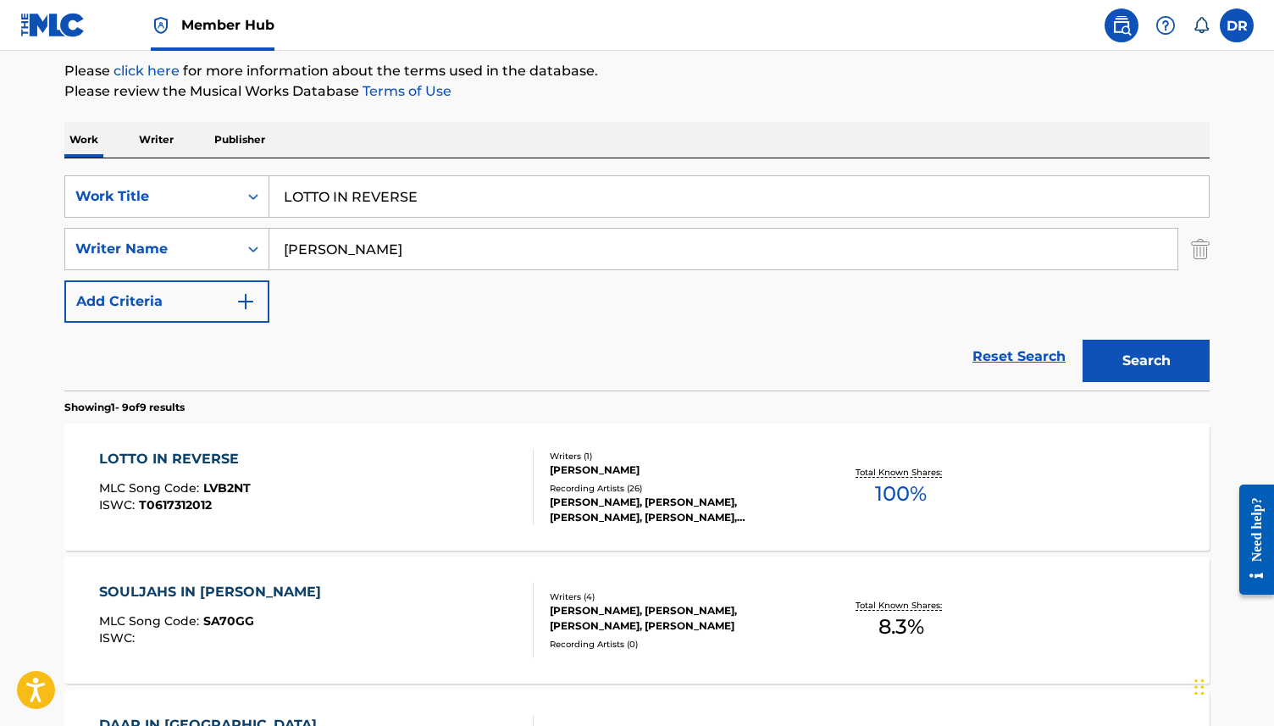
click at [331, 482] on div "LOTTO IN REVERSE MLC Song Code : LVB2NT ISWC : T0617312012" at bounding box center [316, 487] width 435 height 76
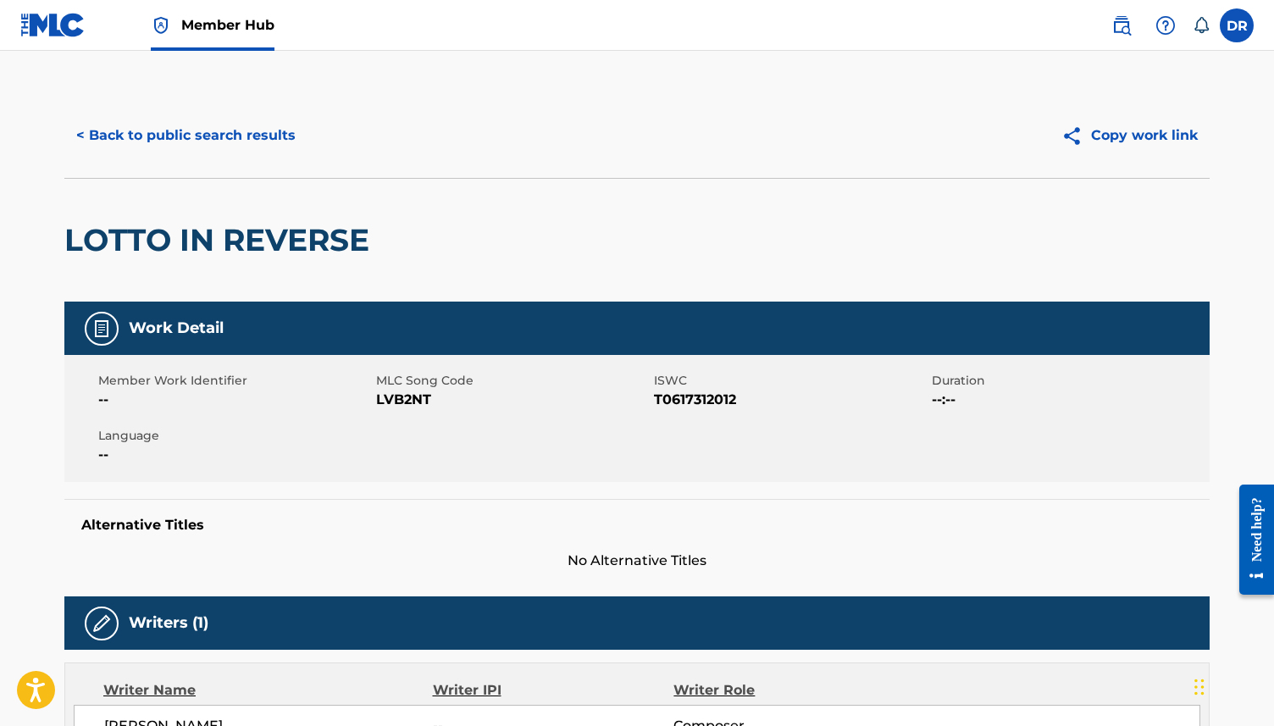
click at [414, 406] on span "LVB2NT" at bounding box center [513, 400] width 274 height 20
copy span "LVB2NT"
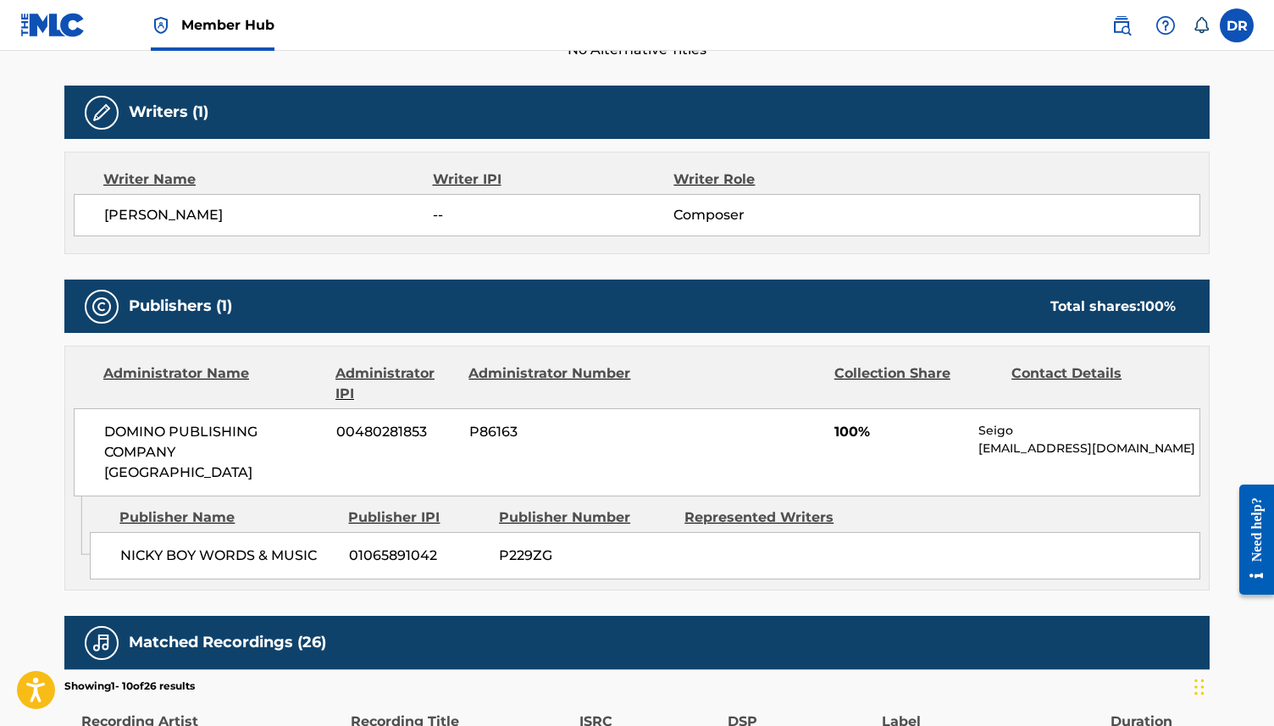
scroll to position [513, 0]
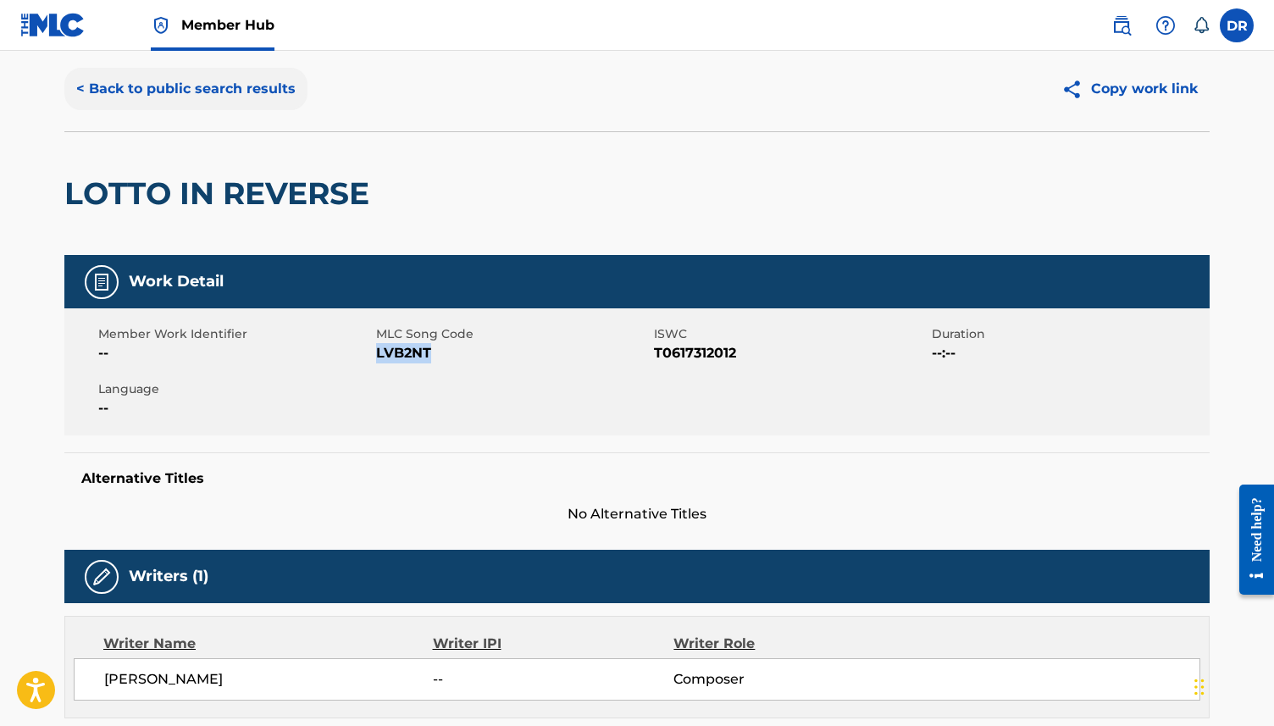
click at [216, 85] on button "< Back to public search results" at bounding box center [185, 89] width 243 height 42
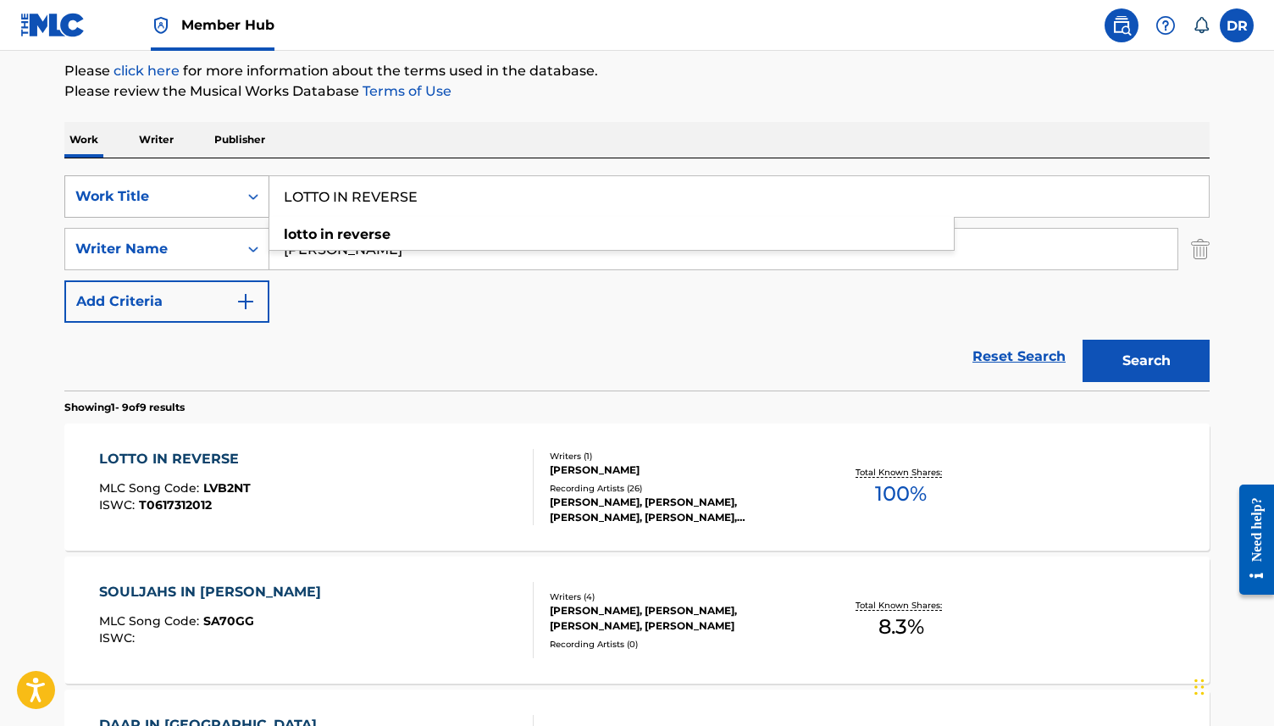
drag, startPoint x: 463, startPoint y: 191, endPoint x: 237, endPoint y: 191, distance: 226.2
click at [237, 191] on div "SearchWithCriteria63f73fc9-17d2-4fae-9191-4908d883e00d Work Title LOTTO IN REVE…" at bounding box center [636, 196] width 1145 height 42
paste input "MISERY GUTS"
type input "MISERY GUTS"
click at [1083, 340] on button "Search" at bounding box center [1146, 361] width 127 height 42
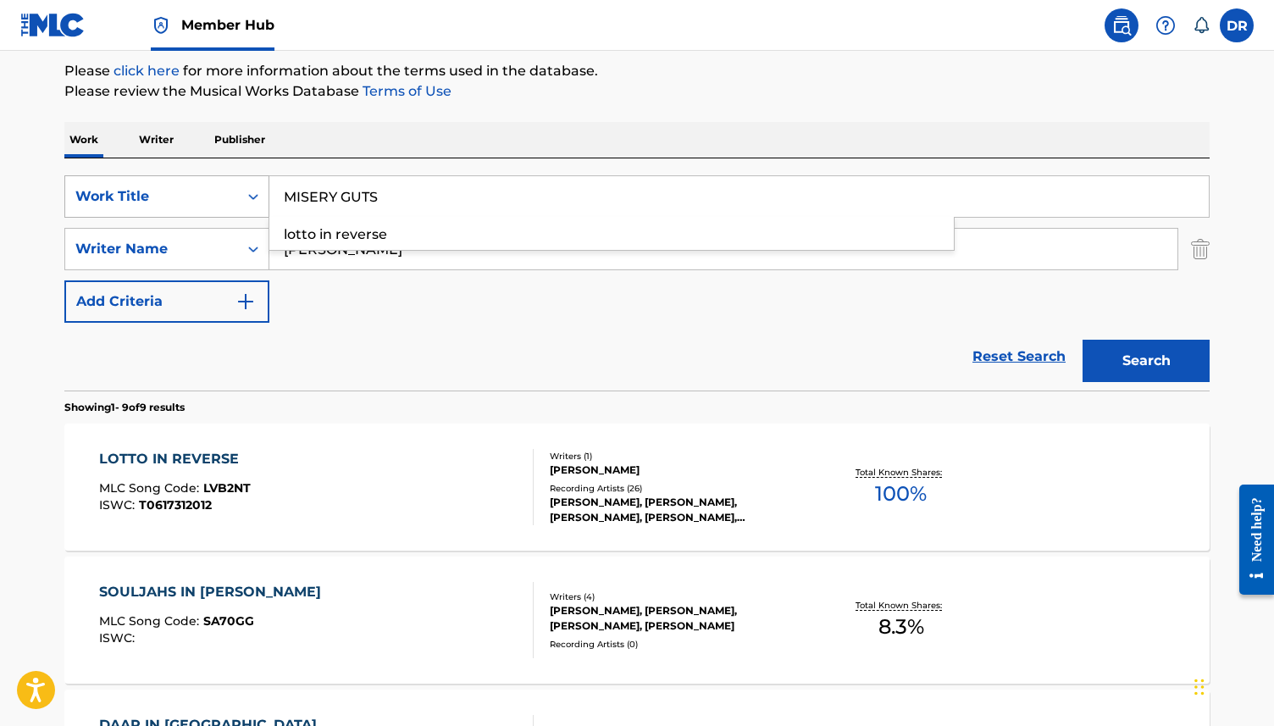
scroll to position [64, 0]
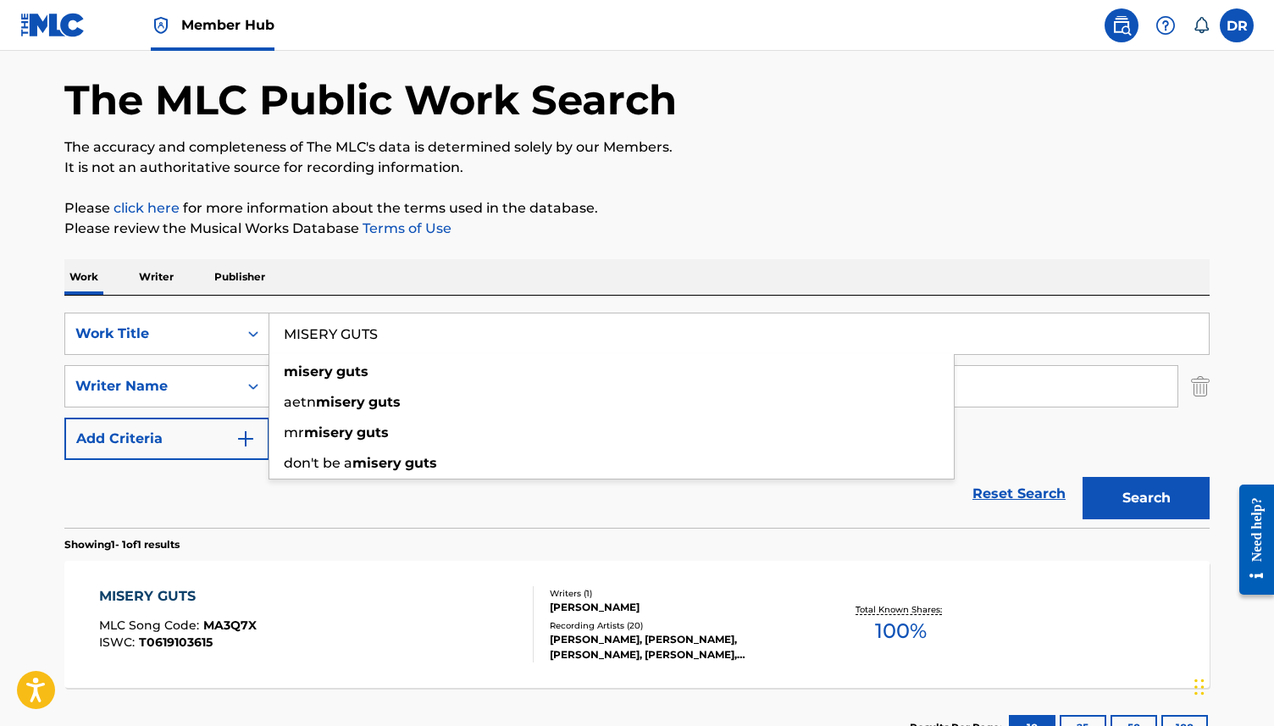
click at [297, 600] on div "MISERY GUTS MLC Song Code : MA3Q7X ISWC : T0619103615" at bounding box center [316, 624] width 435 height 76
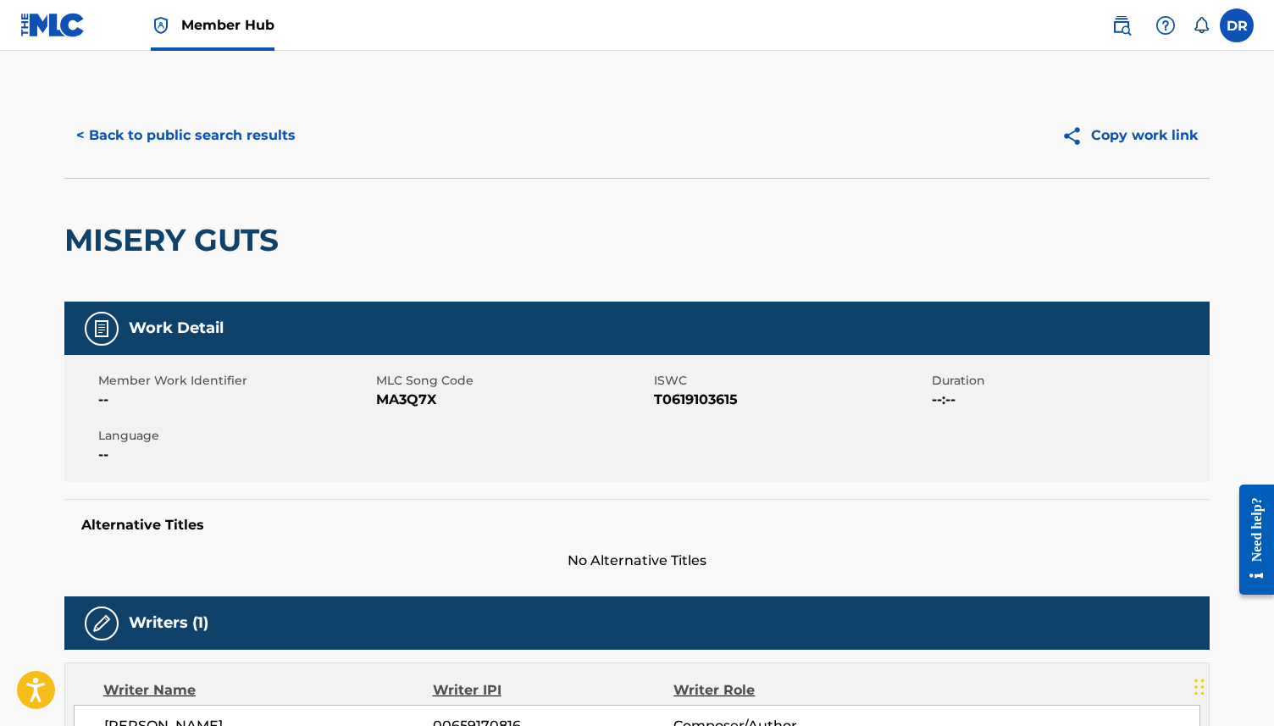
click at [403, 401] on span "MA3Q7X" at bounding box center [513, 400] width 274 height 20
copy span "MA3Q7X"
click at [185, 130] on button "< Back to public search results" at bounding box center [185, 135] width 243 height 42
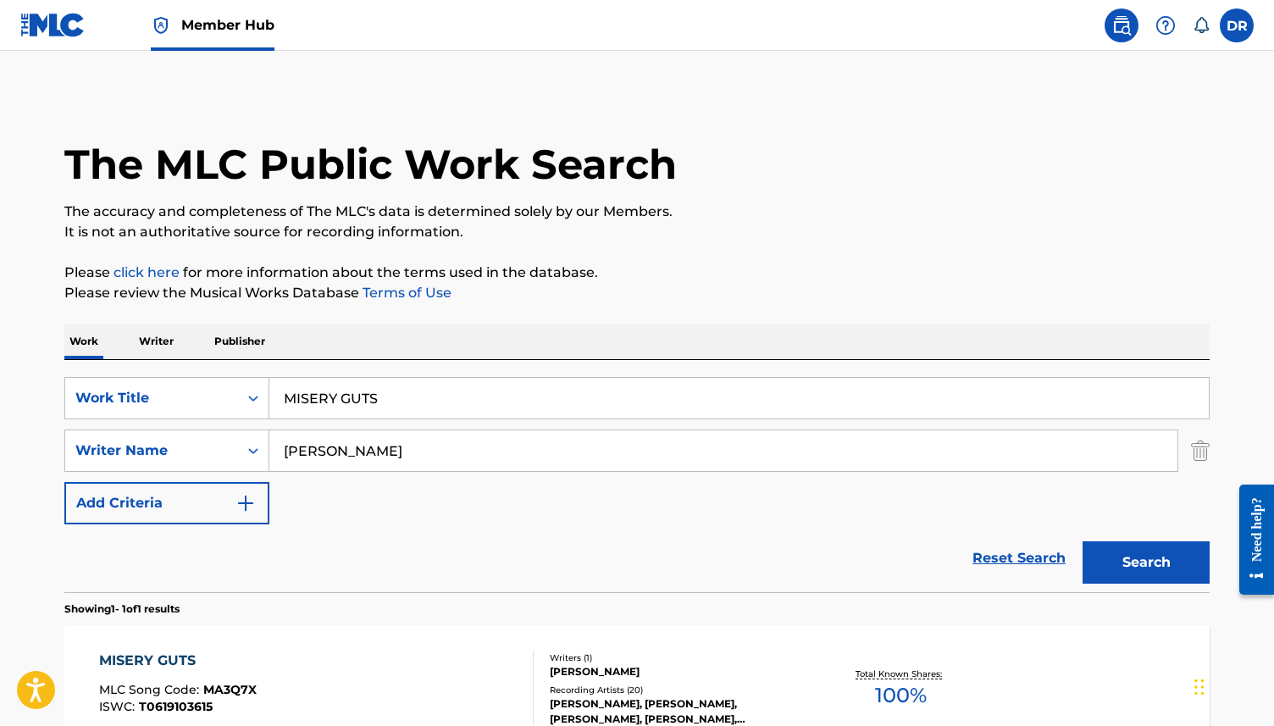
scroll to position [64, 0]
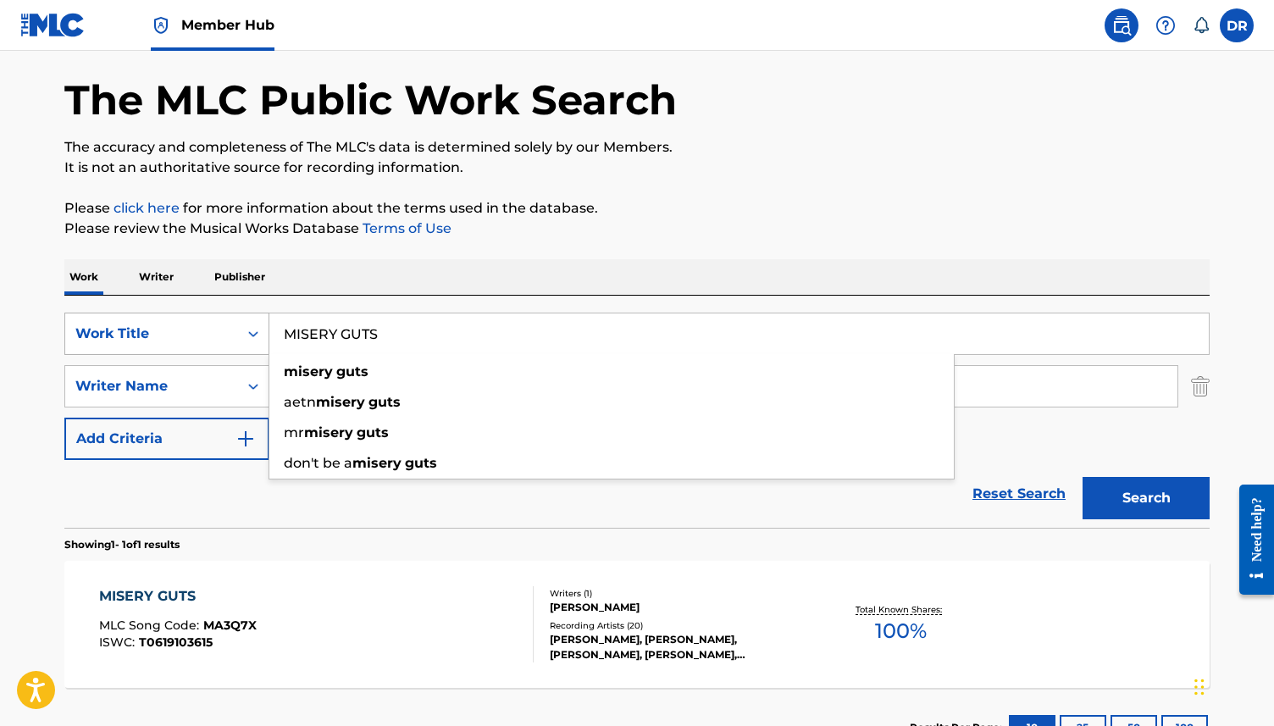
drag, startPoint x: 405, startPoint y: 333, endPoint x: 252, endPoint y: 333, distance: 153.3
click at [252, 333] on div "SearchWithCriteria63f73fc9-17d2-4fae-9191-4908d883e00d Work Title MISERY GUTS m…" at bounding box center [636, 334] width 1145 height 42
paste input "SING OUT"
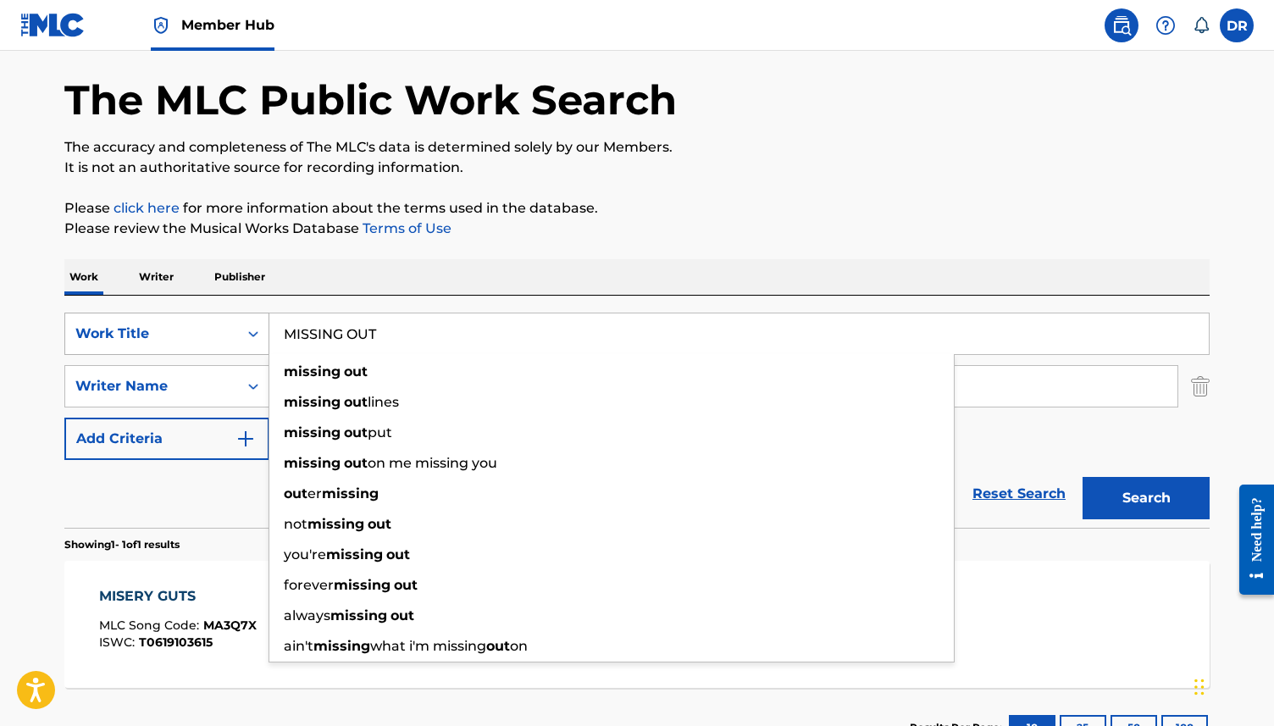
type input "MISSING OUT"
click at [1083, 477] on button "Search" at bounding box center [1146, 498] width 127 height 42
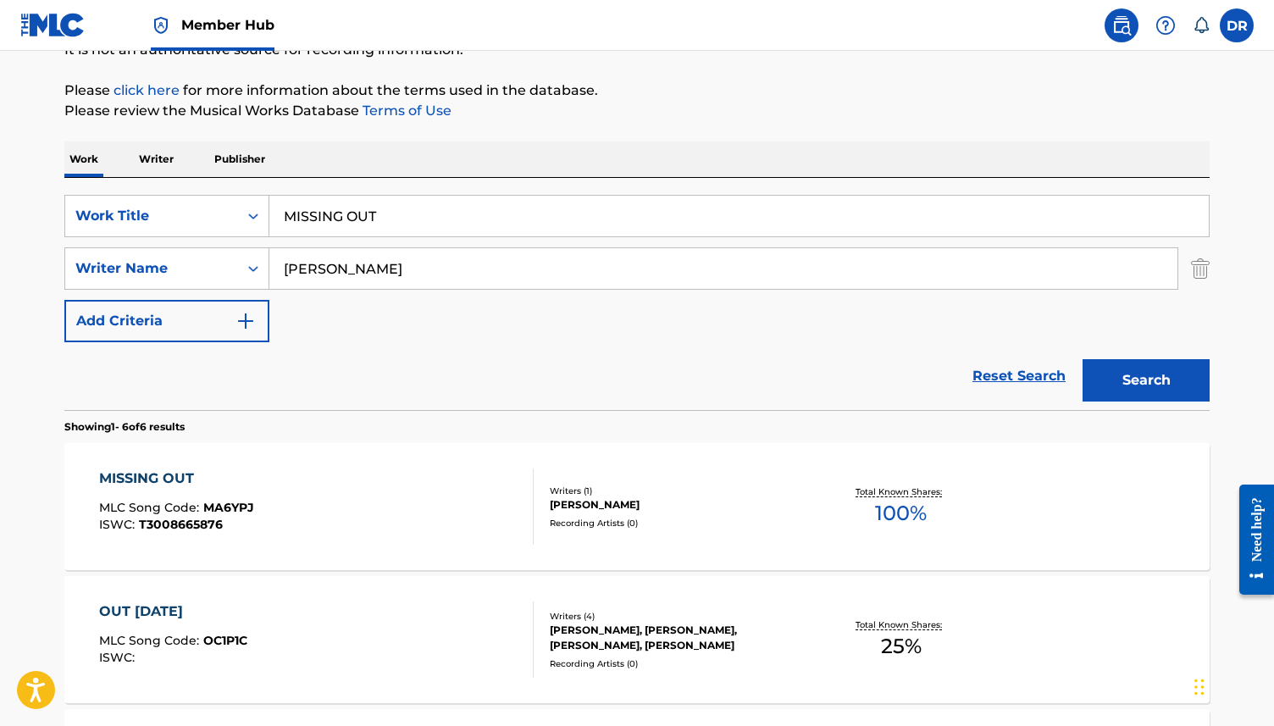
scroll to position [184, 0]
click at [330, 488] on div "MISSING OUT MLC Song Code : MA6YPJ ISWC : T3008665876" at bounding box center [316, 505] width 435 height 76
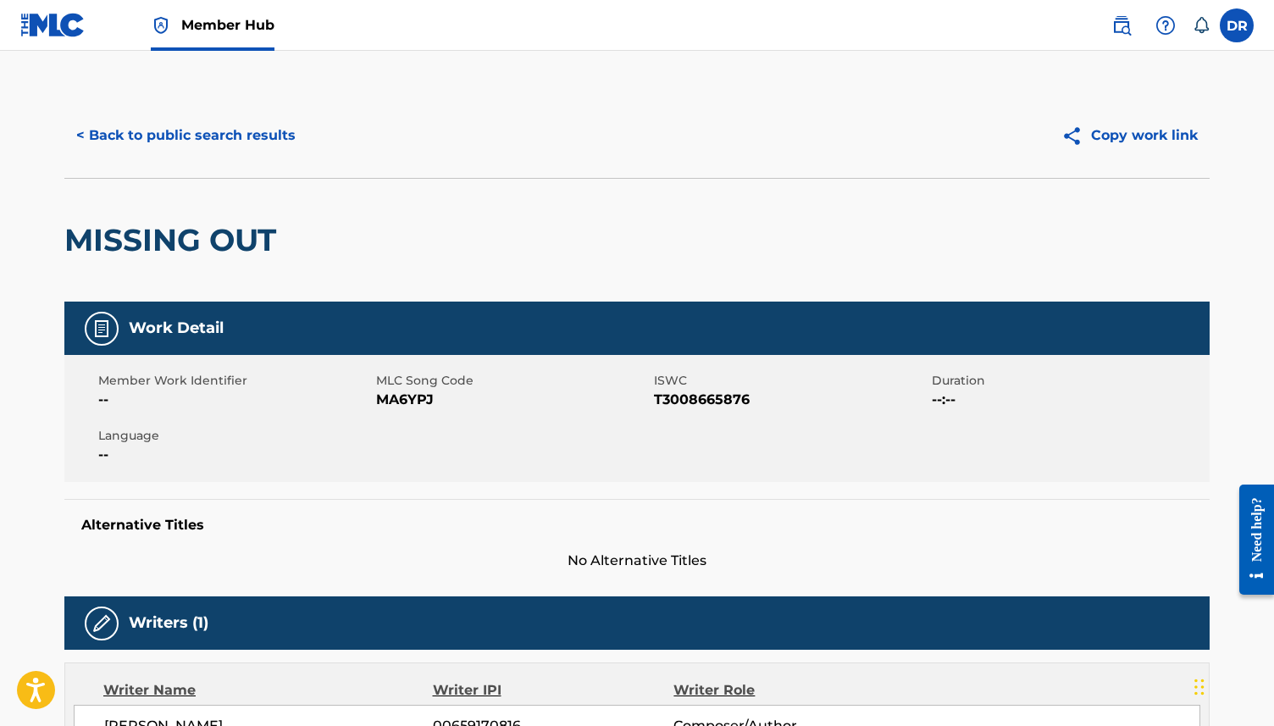
click at [388, 401] on span "MA6YPJ" at bounding box center [513, 400] width 274 height 20
copy span "MA6YPJ"
click at [164, 138] on button "< Back to public search results" at bounding box center [185, 135] width 243 height 42
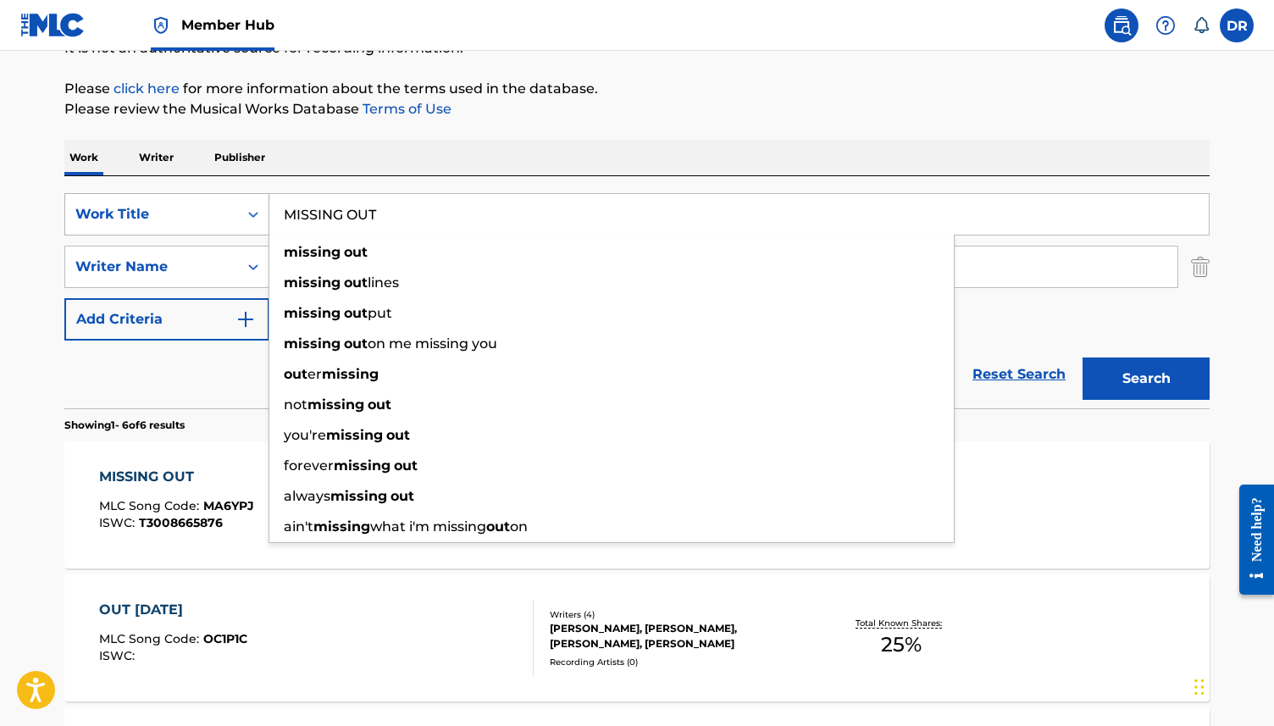
drag, startPoint x: 413, startPoint y: 222, endPoint x: 219, endPoint y: 223, distance: 194.9
click at [219, 222] on div "SearchWithCriteria63f73fc9-17d2-4fae-9191-4908d883e00d Work Title MISSING OUT m…" at bounding box center [636, 214] width 1145 height 42
drag, startPoint x: 430, startPoint y: 213, endPoint x: 245, endPoint y: 213, distance: 184.7
click at [245, 213] on div "SearchWithCriteria63f73fc9-17d2-4fae-9191-4908d883e00d Work Title MISSING OUT m…" at bounding box center [636, 214] width 1145 height 42
paste input "PERTH TRAUMATIC STRESS DISORDER"
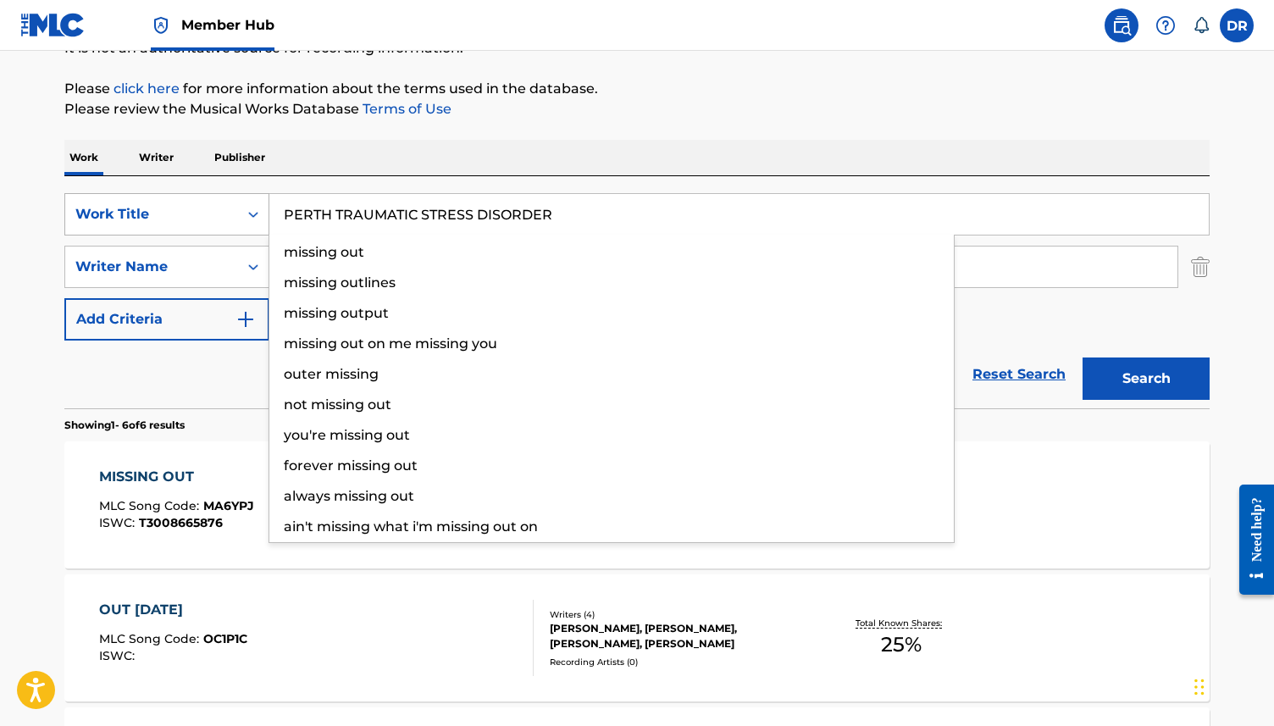
type input "PERTH TRAUMATIC STRESS DISORDER"
click at [1083, 358] on button "Search" at bounding box center [1146, 379] width 127 height 42
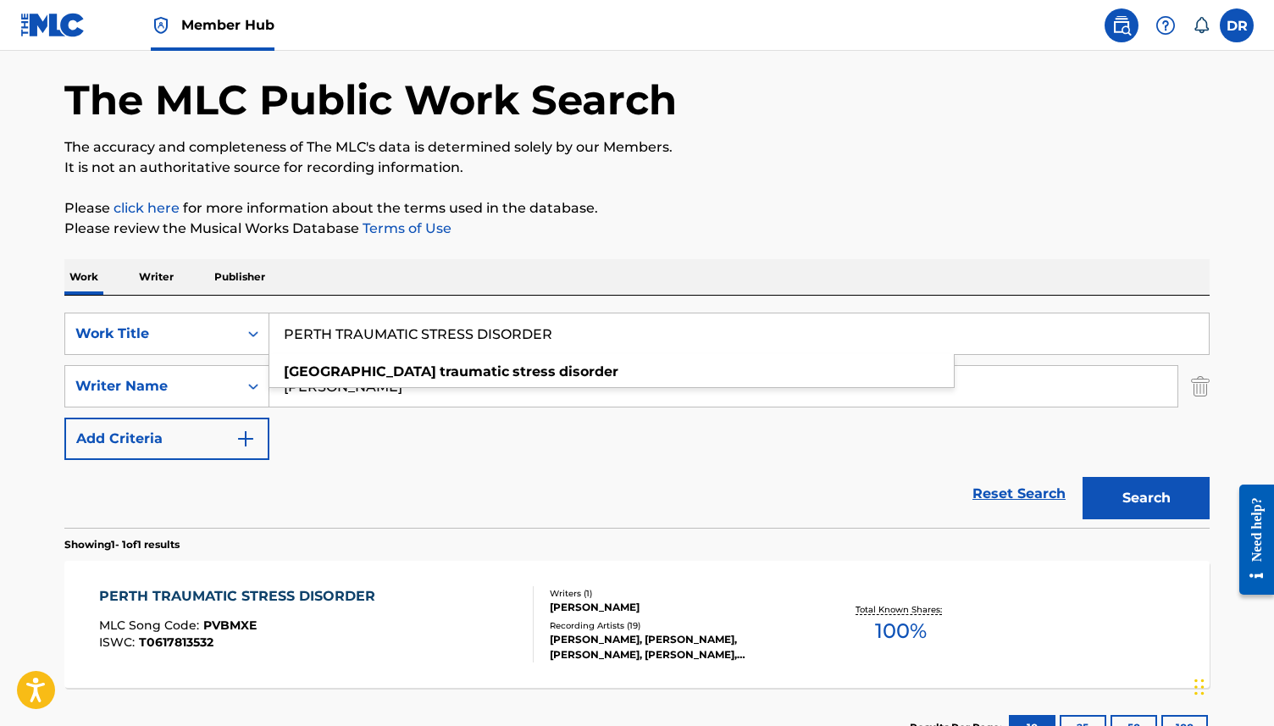
click at [342, 636] on div "ISWC : T0617813532" at bounding box center [241, 642] width 285 height 13
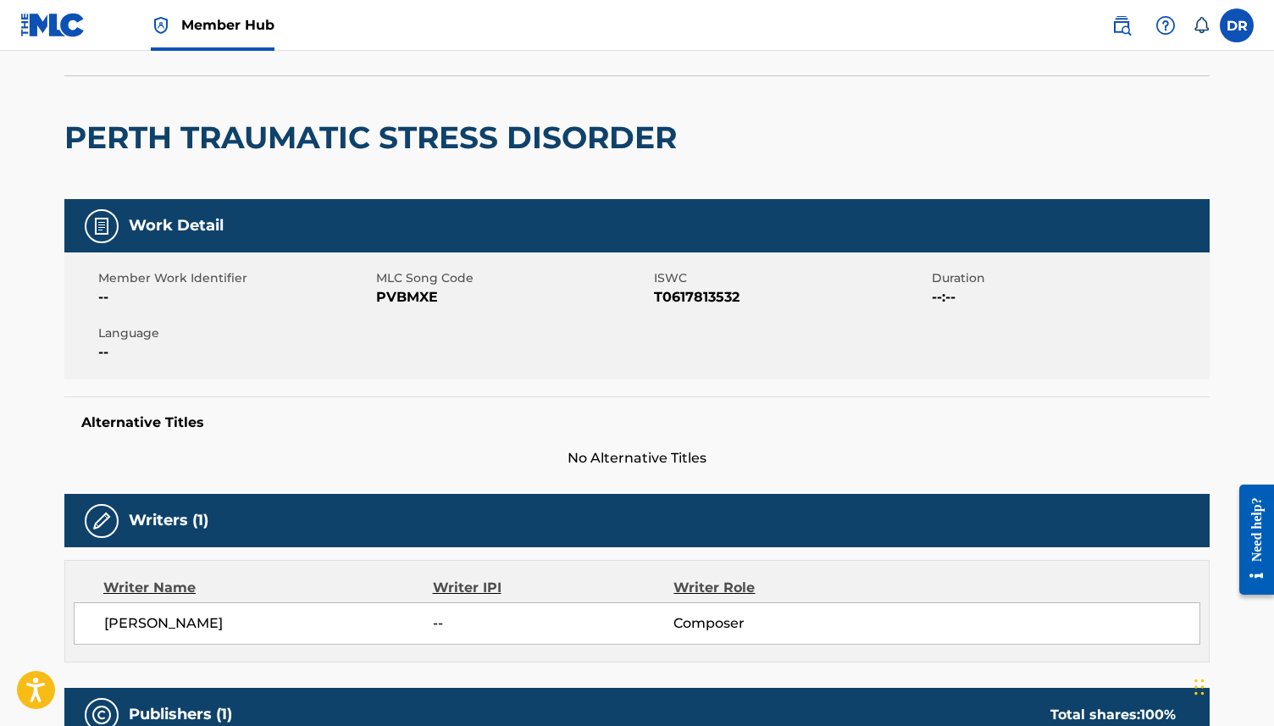
scroll to position [111, 0]
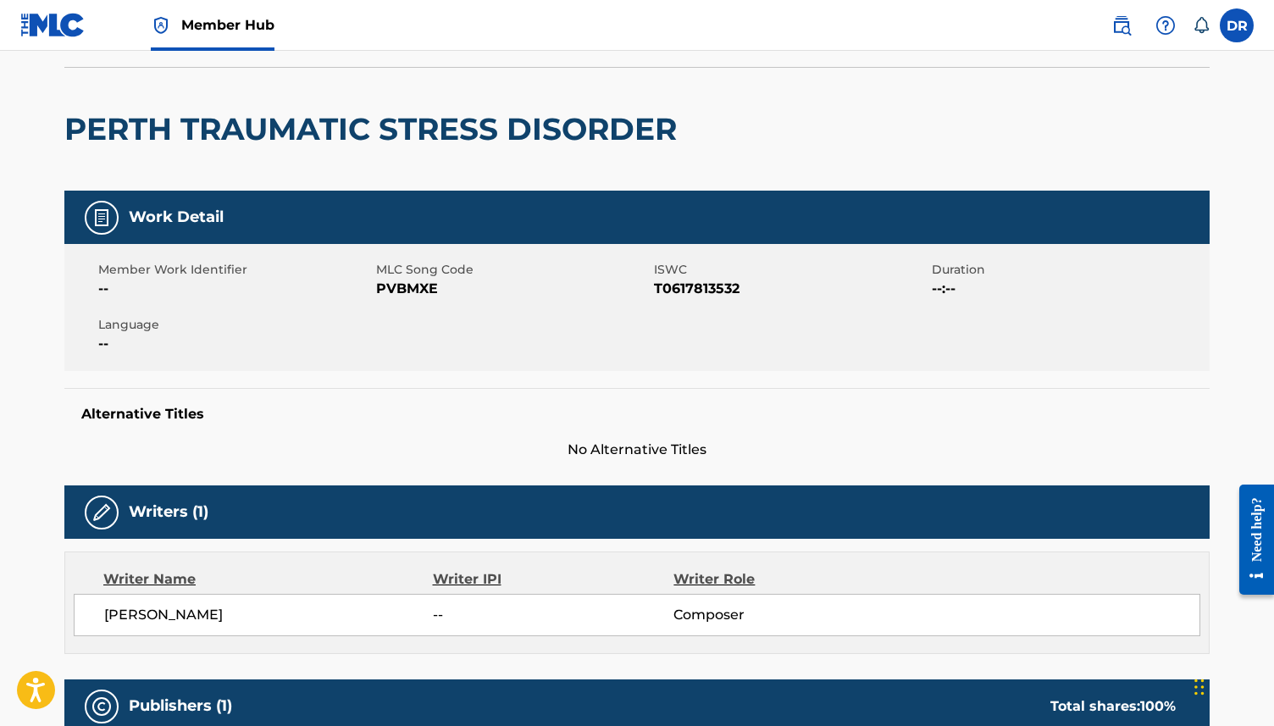
click at [420, 287] on span "PVBMXE" at bounding box center [513, 289] width 274 height 20
copy span "PVBMXE"
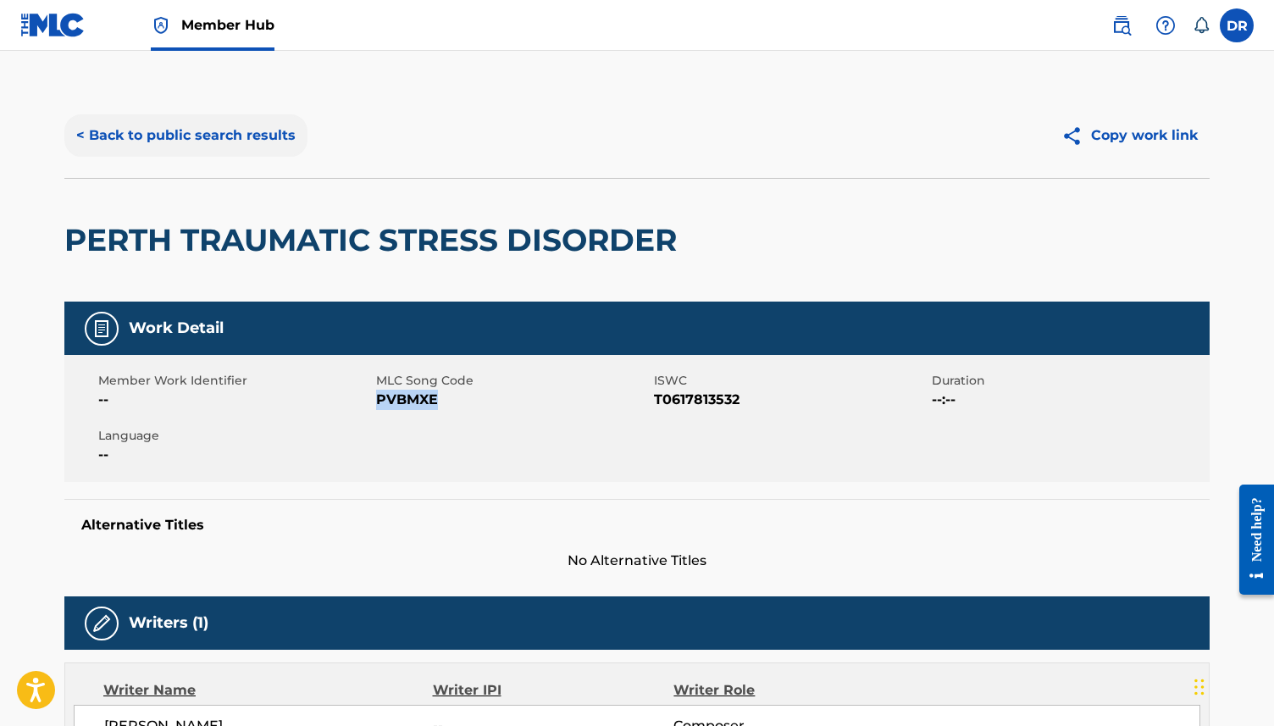
click at [228, 131] on button "< Back to public search results" at bounding box center [185, 135] width 243 height 42
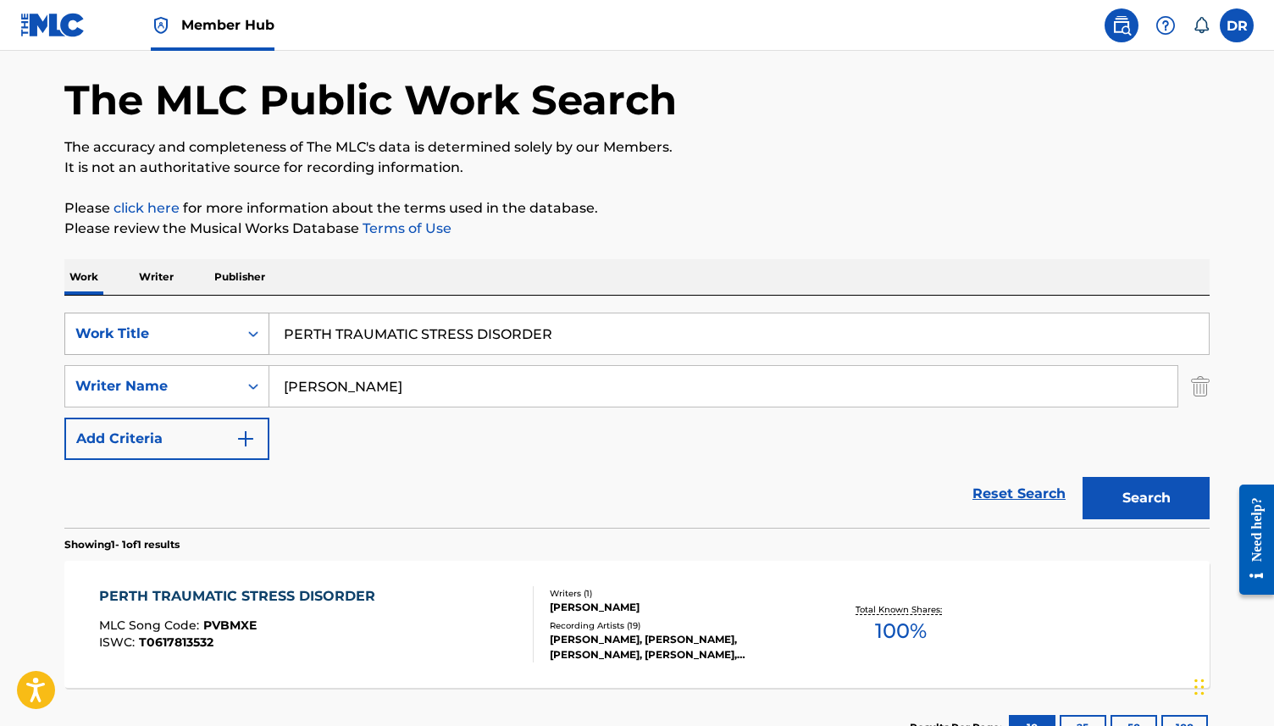
drag, startPoint x: 578, startPoint y: 330, endPoint x: 268, endPoint y: 328, distance: 310.1
click at [268, 328] on div "SearchWithCriteria63f73fc9-17d2-4fae-9191-4908d883e00d Work Title PERTH TRAUMAT…" at bounding box center [636, 334] width 1145 height 42
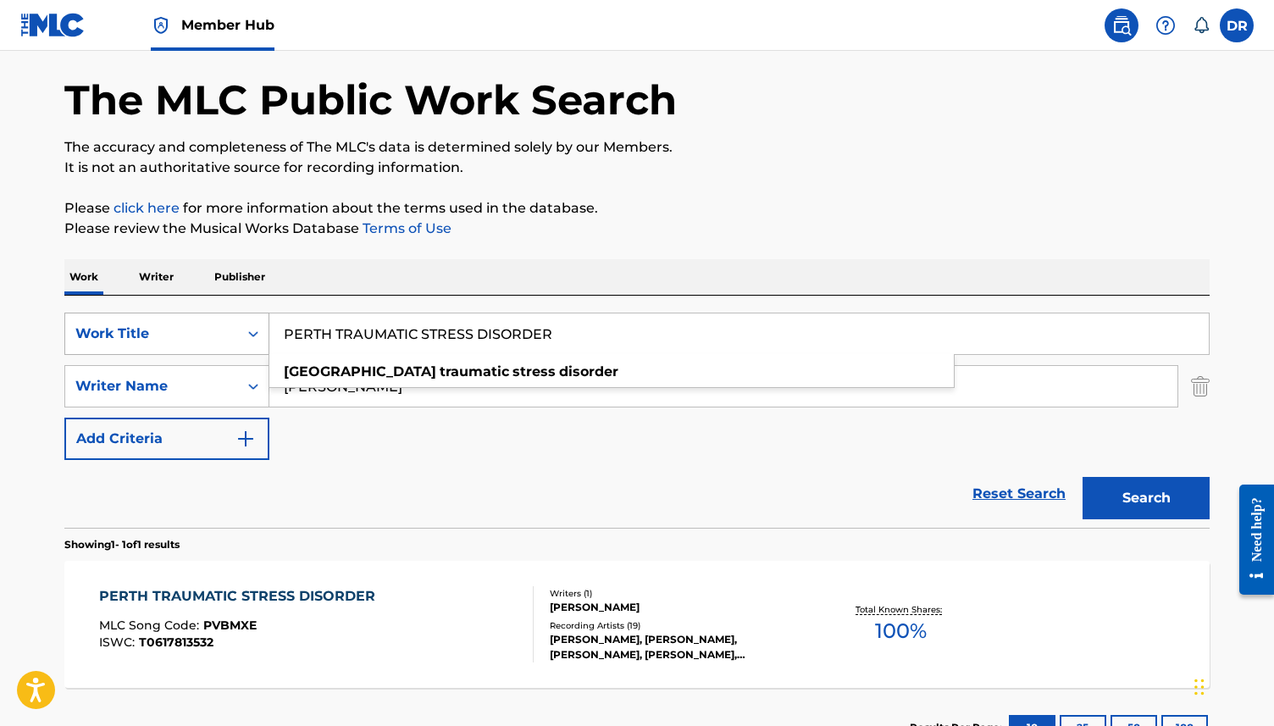
paste input "TALK ABOUT IT"
type input "TALK ABOUT IT"
click at [1083, 477] on button "Search" at bounding box center [1146, 498] width 127 height 42
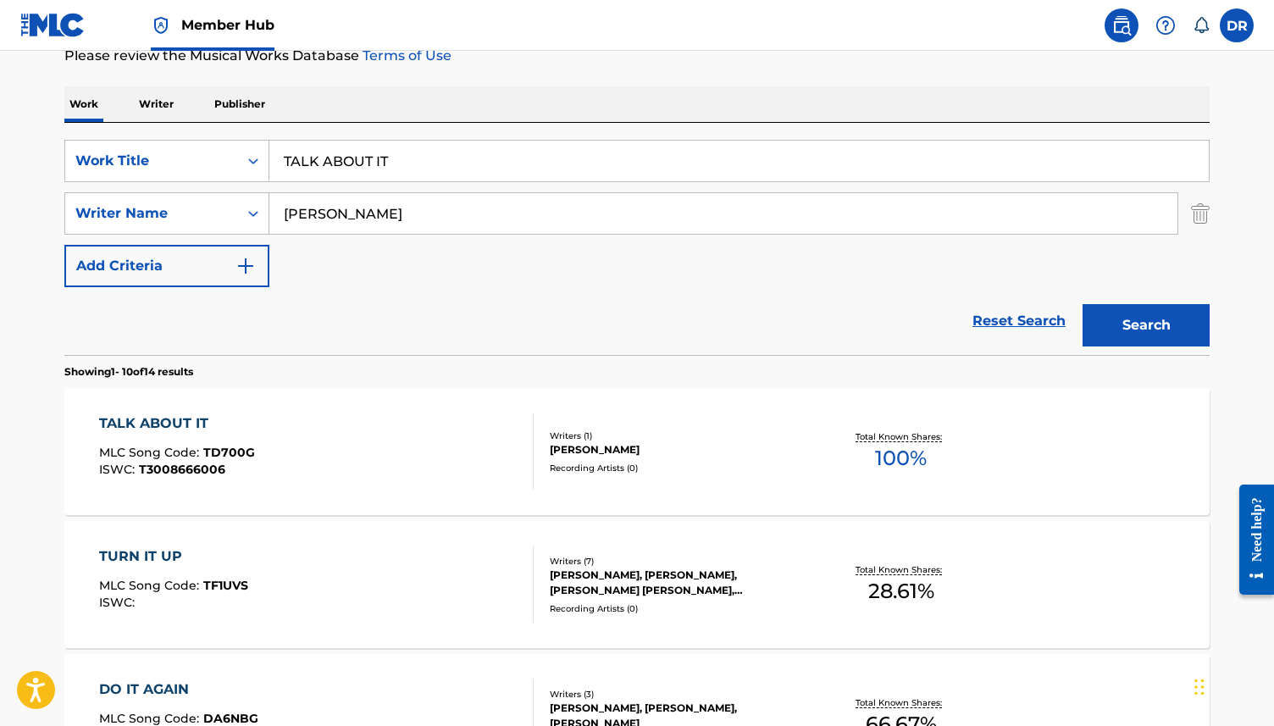
scroll to position [240, 0]
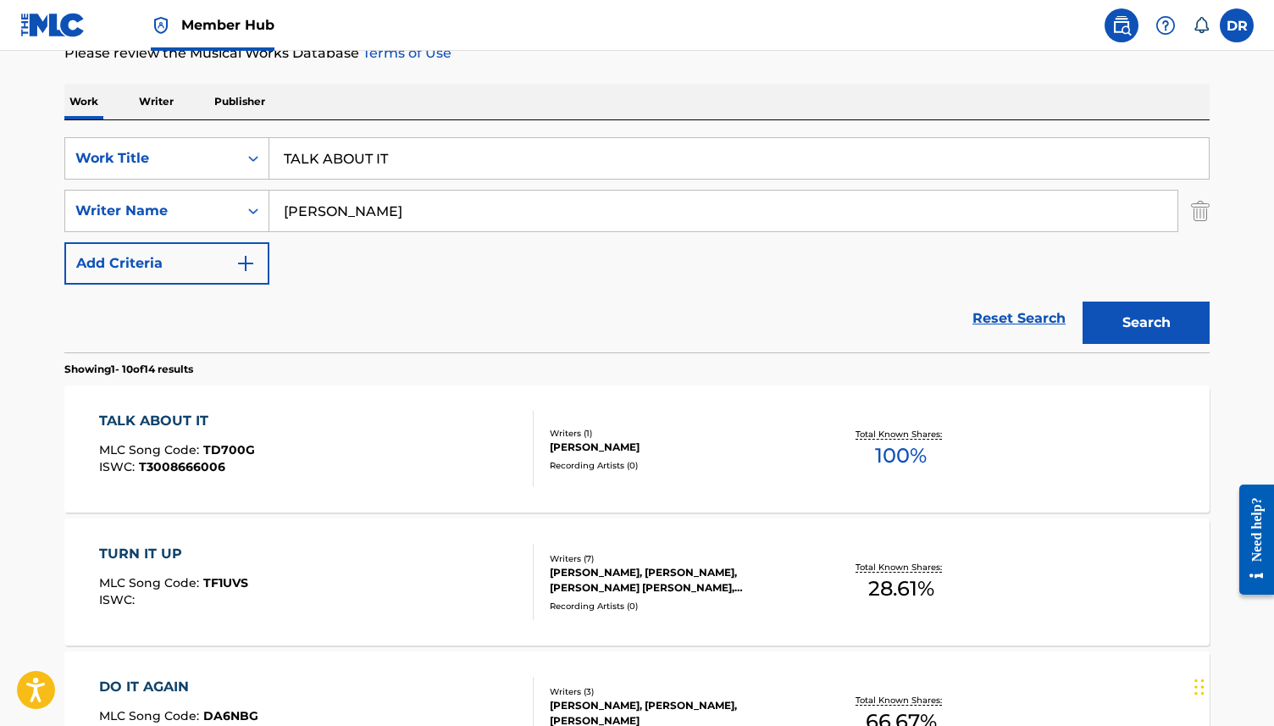
click at [343, 436] on div "TALK ABOUT IT MLC Song Code : TD700G ISWC : T3008666006" at bounding box center [316, 449] width 435 height 76
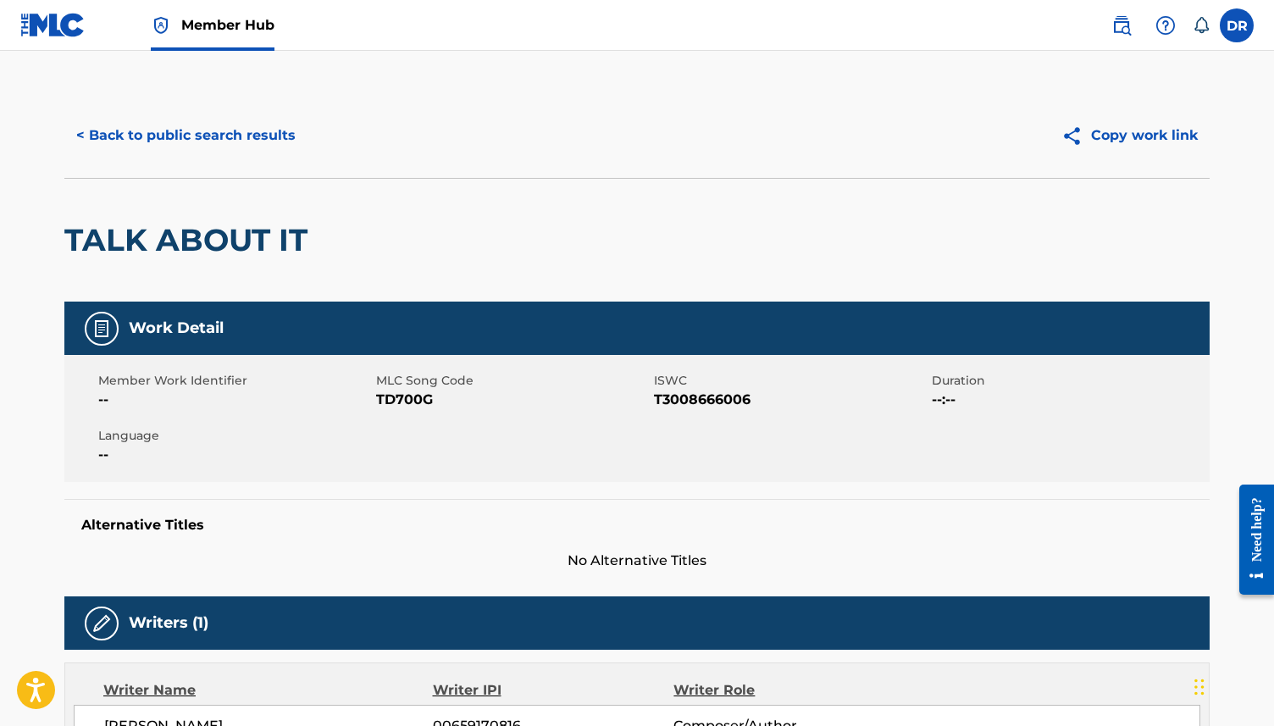
click at [385, 402] on span "TD700G" at bounding box center [513, 400] width 274 height 20
copy span "TD700G"
click at [188, 114] on button "< Back to public search results" at bounding box center [185, 135] width 243 height 42
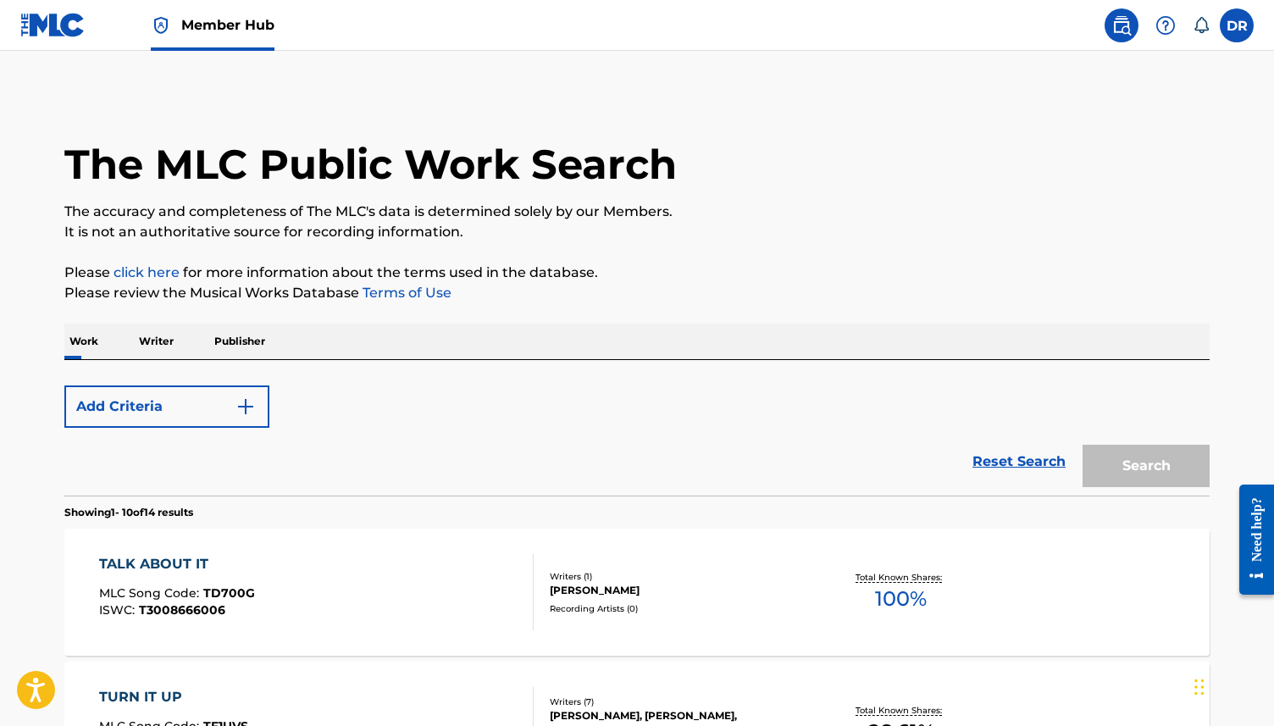
scroll to position [240, 0]
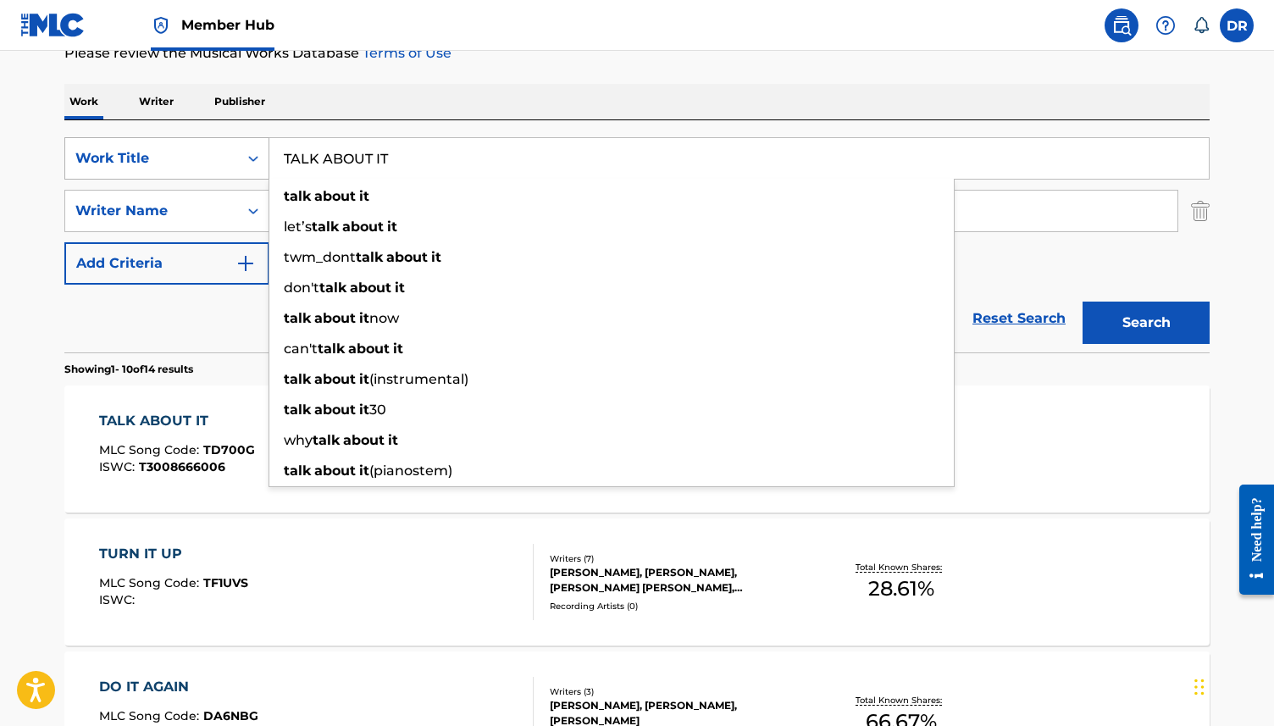
drag, startPoint x: 431, startPoint y: 158, endPoint x: 249, endPoint y: 158, distance: 182.1
click at [249, 158] on div "SearchWithCriteria63f73fc9-17d2-4fae-9191-4908d883e00d Work Title TALK ABOUT IT…" at bounding box center [636, 158] width 1145 height 42
paste input "HERE'S NO MONEY"
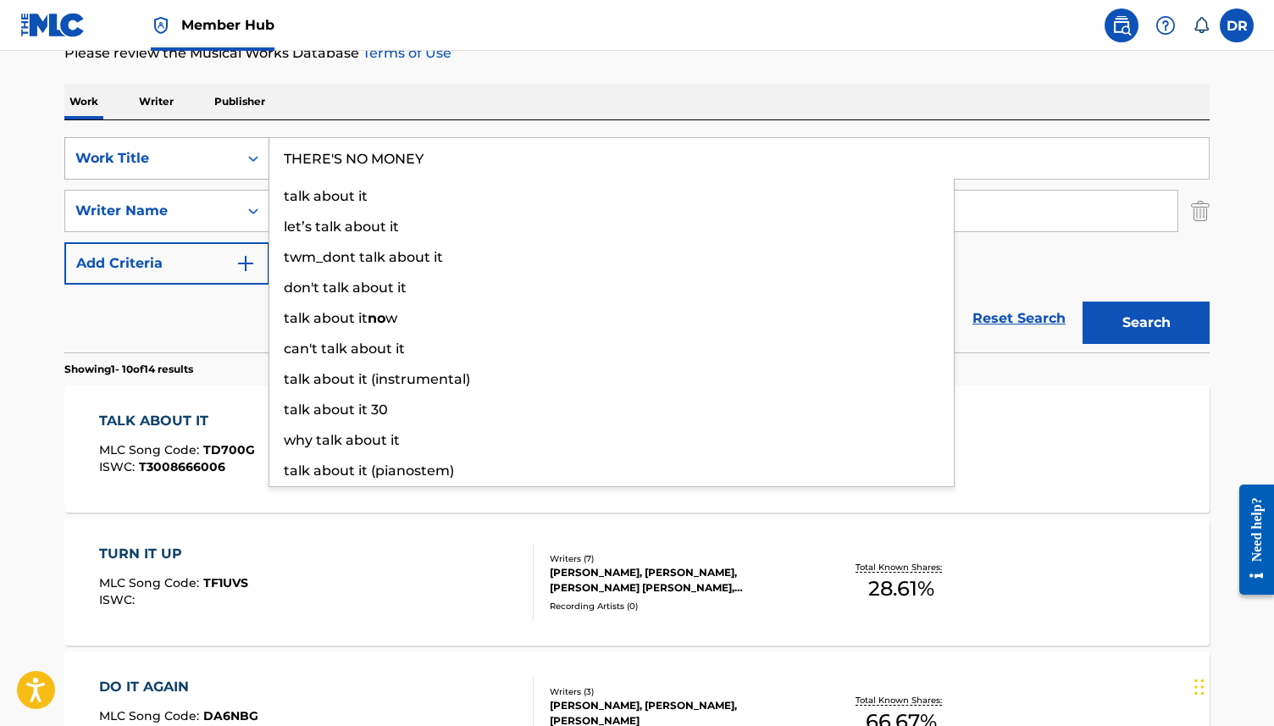
type input "THERE'S NO MONEY"
click at [1083, 302] on button "Search" at bounding box center [1146, 323] width 127 height 42
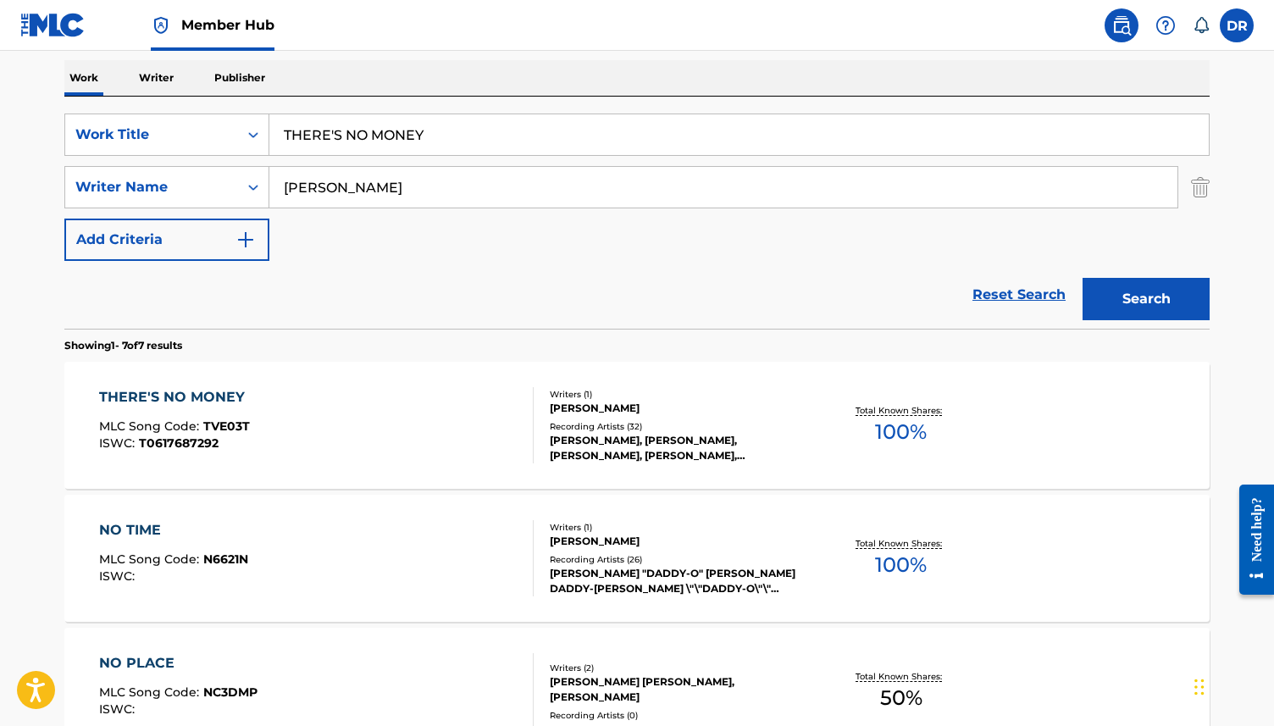
scroll to position [269, 0]
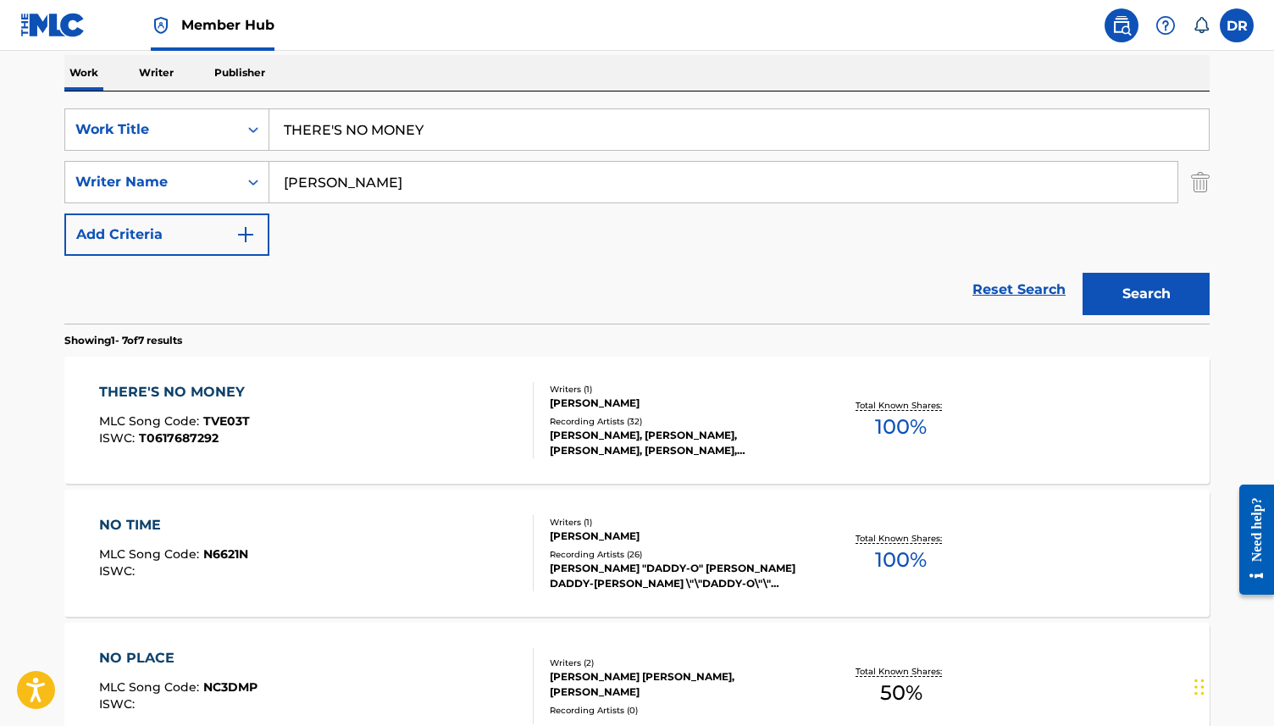
click at [363, 416] on div "THERE'S NO MONEY MLC Song Code : TVE03T ISWC : T0617687292" at bounding box center [316, 420] width 435 height 76
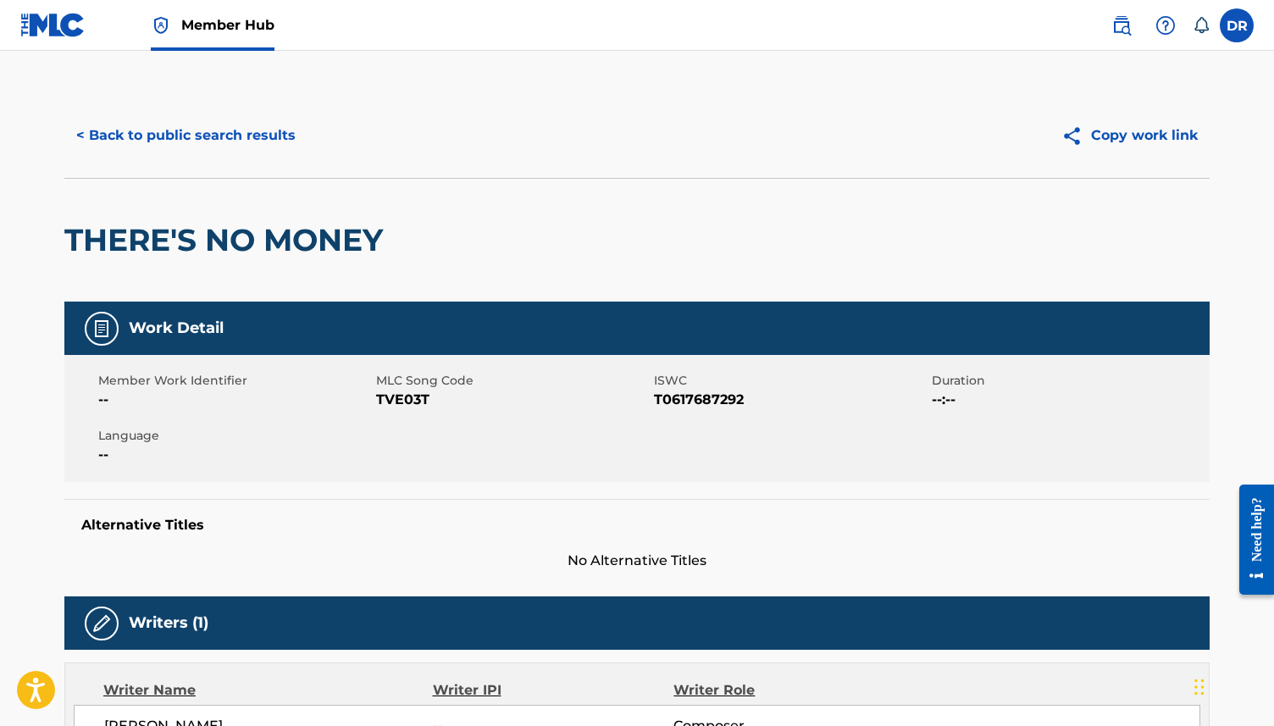
click at [389, 408] on span "TVE03T" at bounding box center [513, 400] width 274 height 20
click at [202, 136] on button "< Back to public search results" at bounding box center [185, 135] width 243 height 42
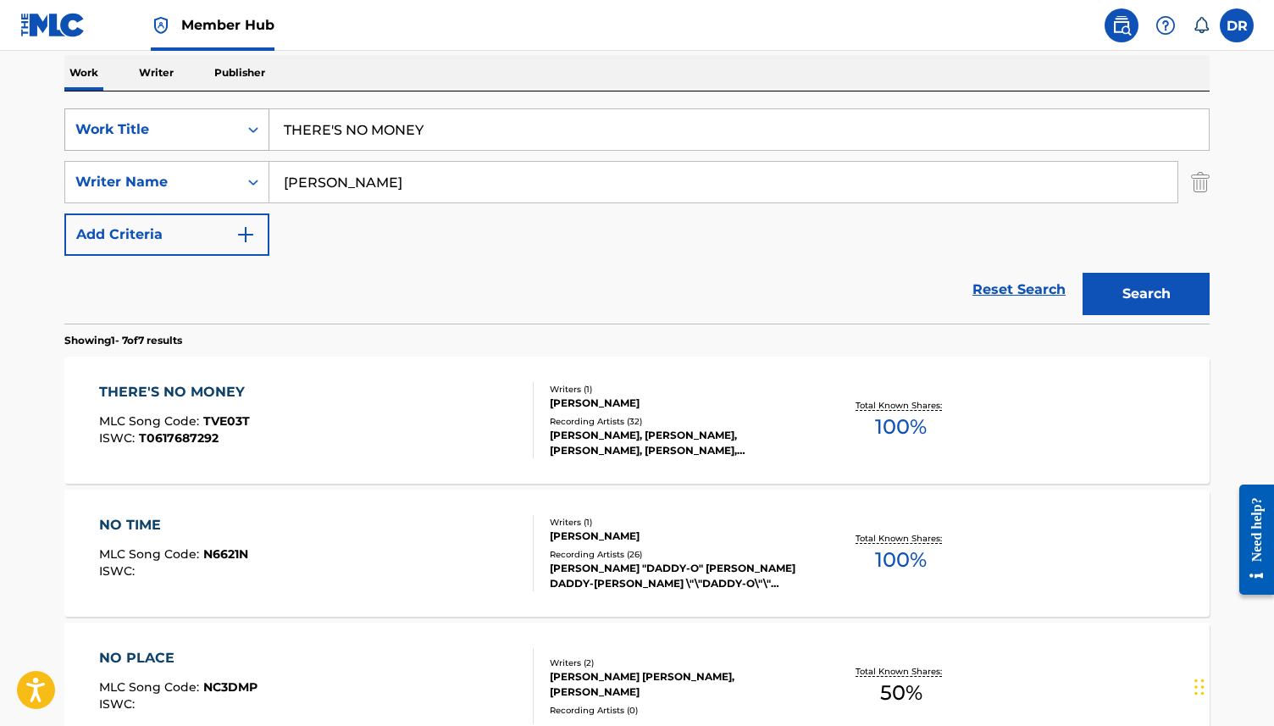
drag, startPoint x: 455, startPoint y: 131, endPoint x: 233, endPoint y: 132, distance: 222.0
click at [233, 132] on div "SearchWithCriteria63f73fc9-17d2-4fae-9191-4908d883e00d Work Title THERE'S NO MO…" at bounding box center [636, 129] width 1145 height 42
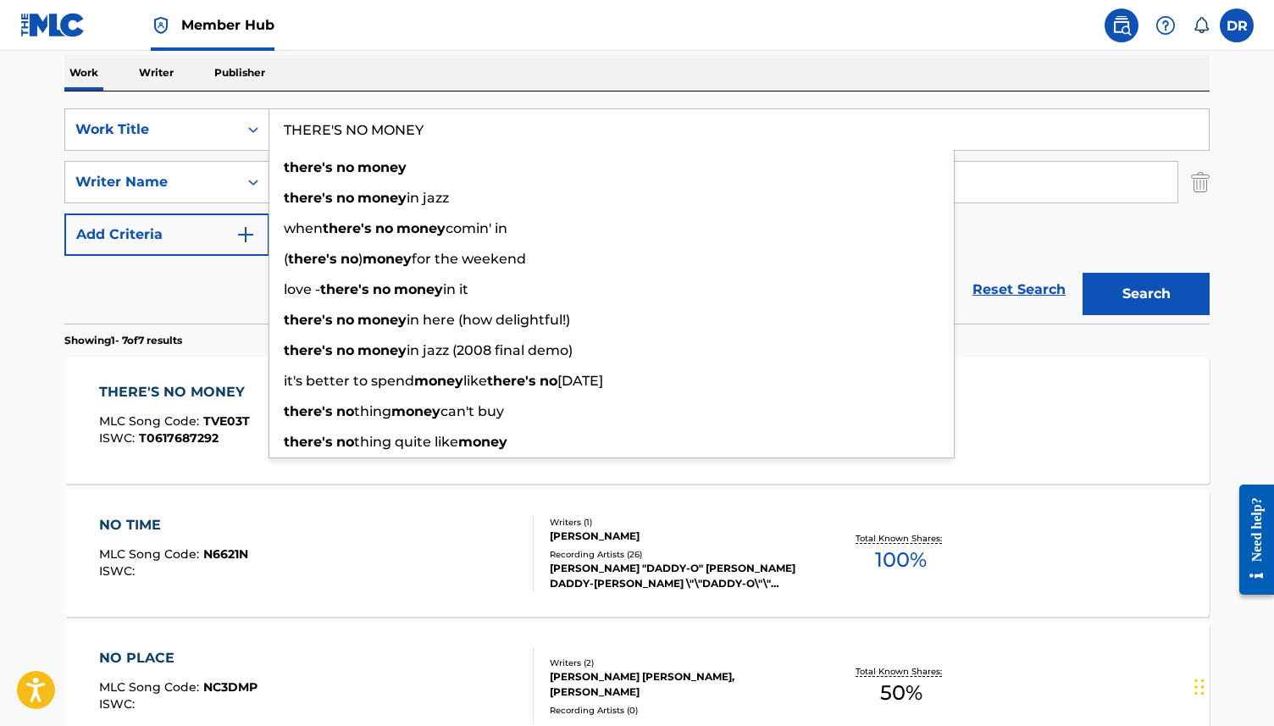
paste input "UNSPOKEN HISTOR"
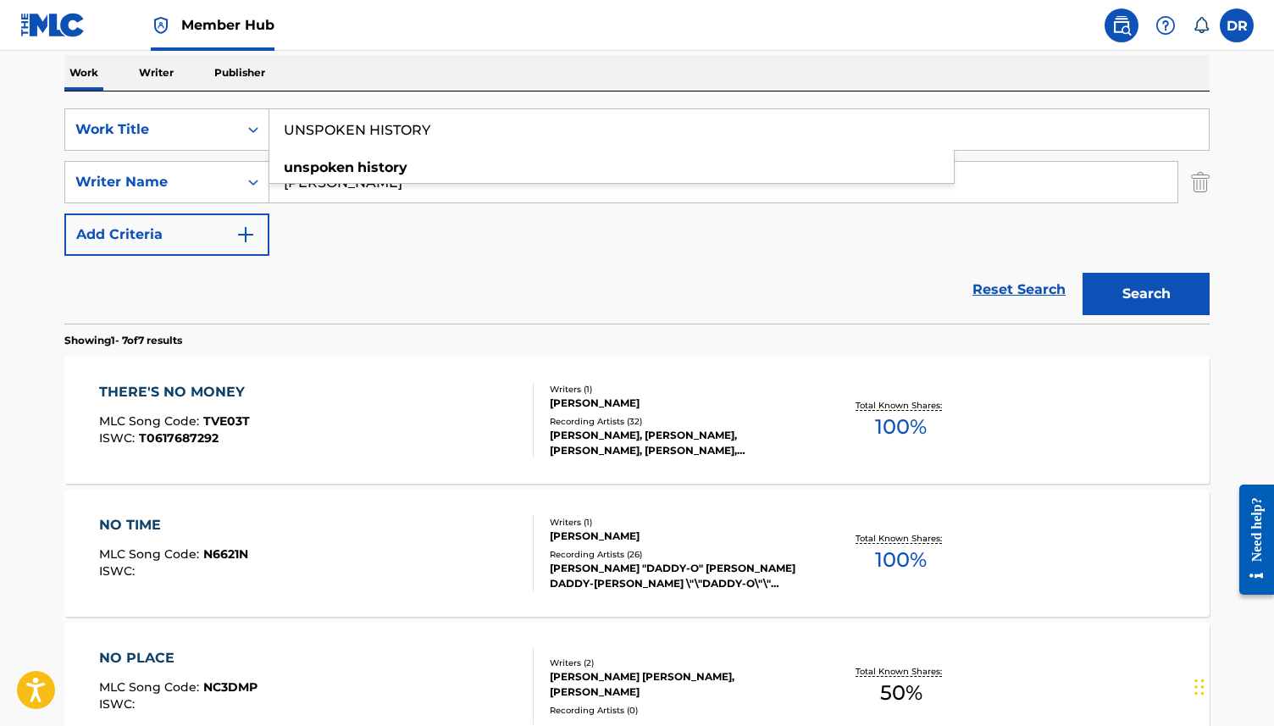
type input "UNSPOKEN HISTORY"
click at [1083, 273] on button "Search" at bounding box center [1146, 294] width 127 height 42
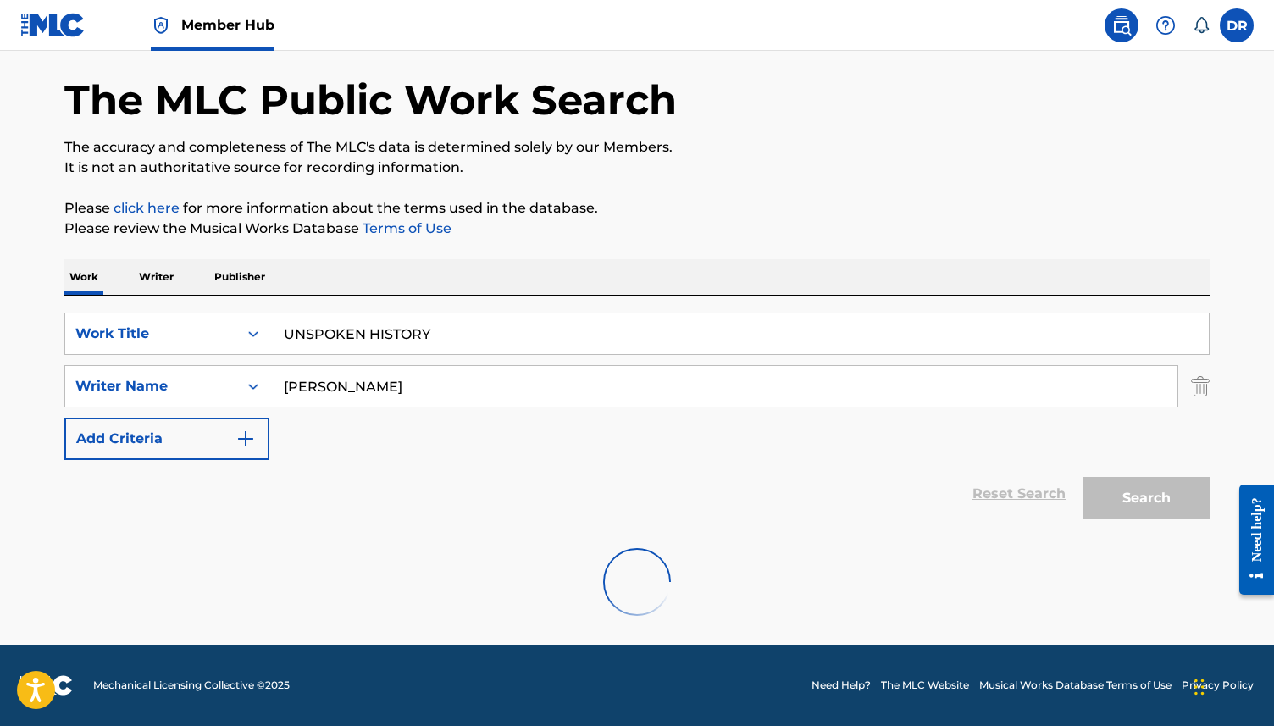
scroll to position [196, 0]
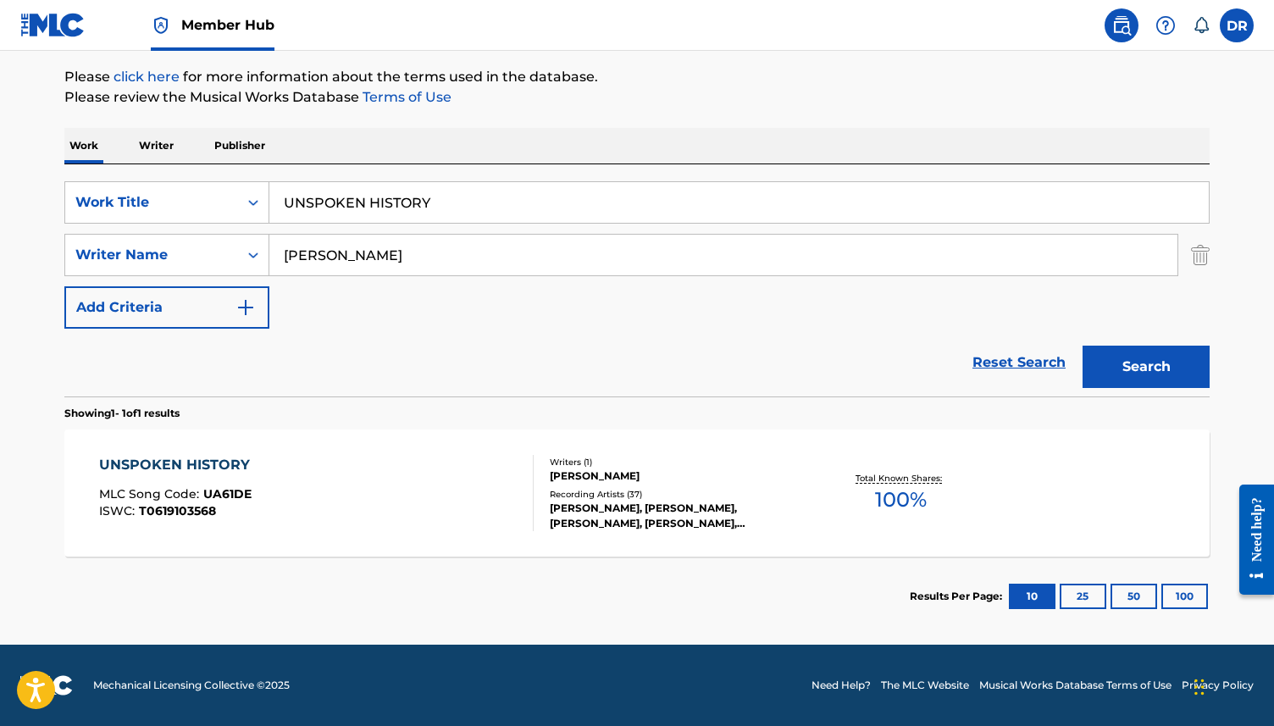
click at [294, 470] on div "UNSPOKEN HISTORY MLC Song Code : UA61DE ISWC : T0619103568" at bounding box center [316, 493] width 435 height 76
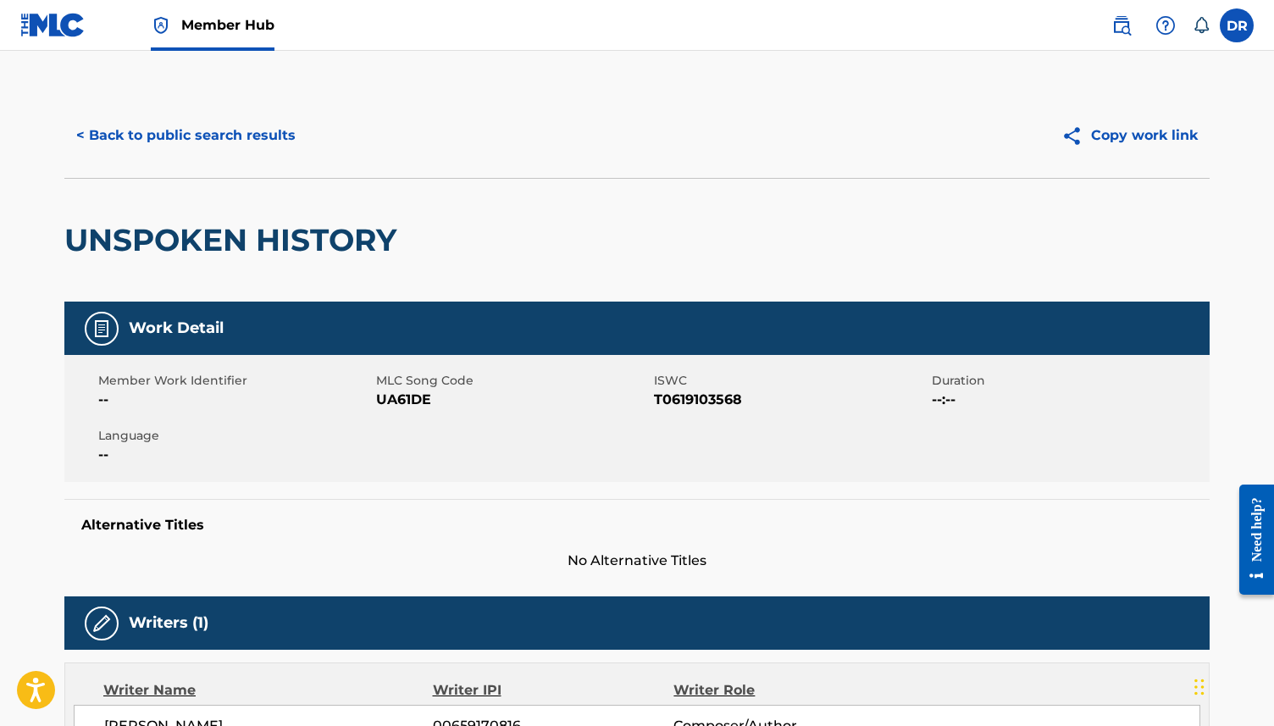
click at [385, 403] on span "UA61DE" at bounding box center [513, 400] width 274 height 20
click at [231, 135] on button "< Back to public search results" at bounding box center [185, 135] width 243 height 42
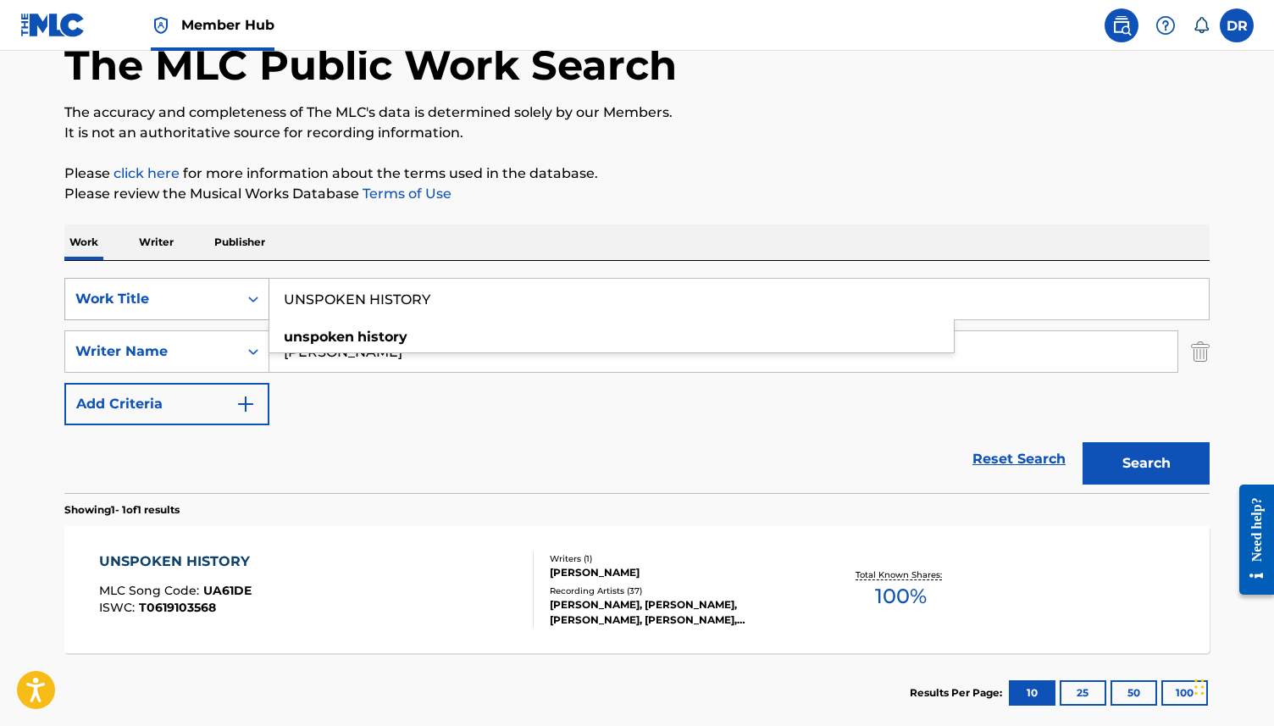
drag, startPoint x: 500, startPoint y: 307, endPoint x: 219, endPoint y: 307, distance: 280.4
click at [219, 307] on div "SearchWithCriteria63f73fc9-17d2-4fae-9191-4908d883e00d Work Title UNSPOKEN HIST…" at bounding box center [636, 299] width 1145 height 42
paste input "YOU DON'T THINK YOU LIKE PEOPLE LIKE ME"
type input "YOU DON'T THINK YOU LIKE PEOPLE LIKE ME"
click at [1083, 442] on button "Search" at bounding box center [1146, 463] width 127 height 42
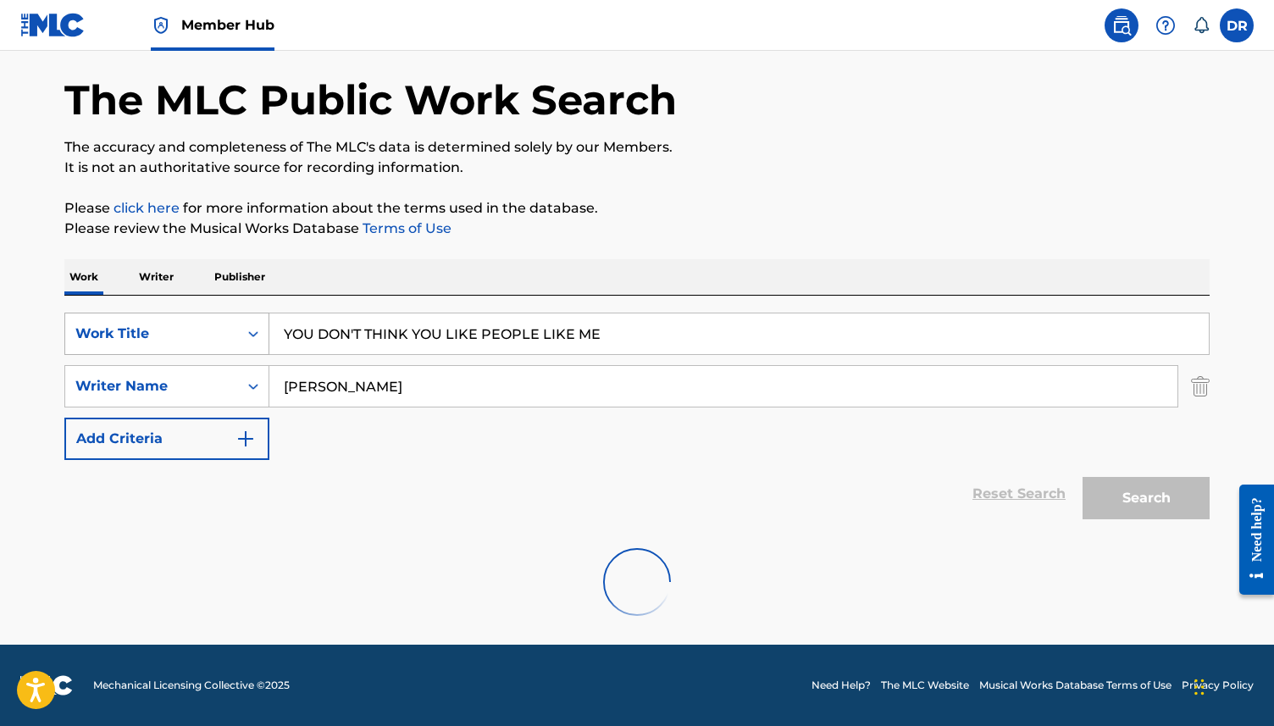
scroll to position [64, 0]
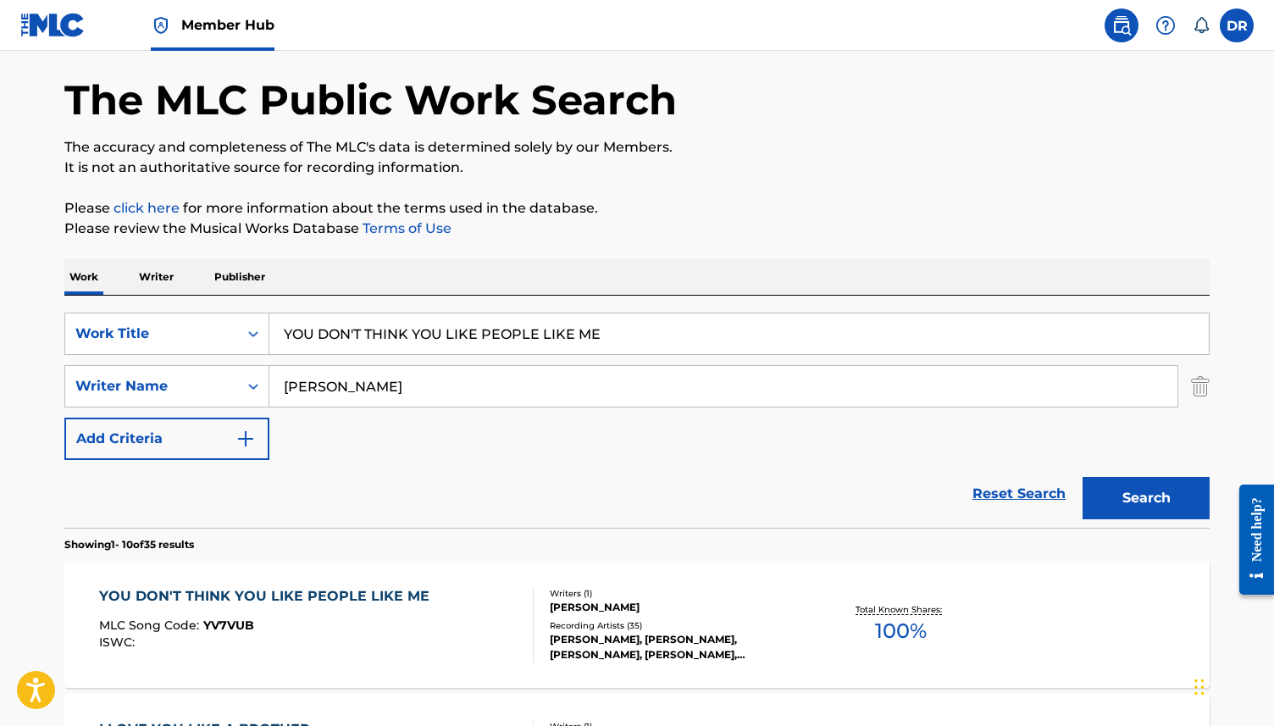
click at [274, 609] on div "YOU DON'T THINK YOU LIKE PEOPLE LIKE ME MLC Song Code : YV7VUB ISWC :" at bounding box center [268, 624] width 339 height 76
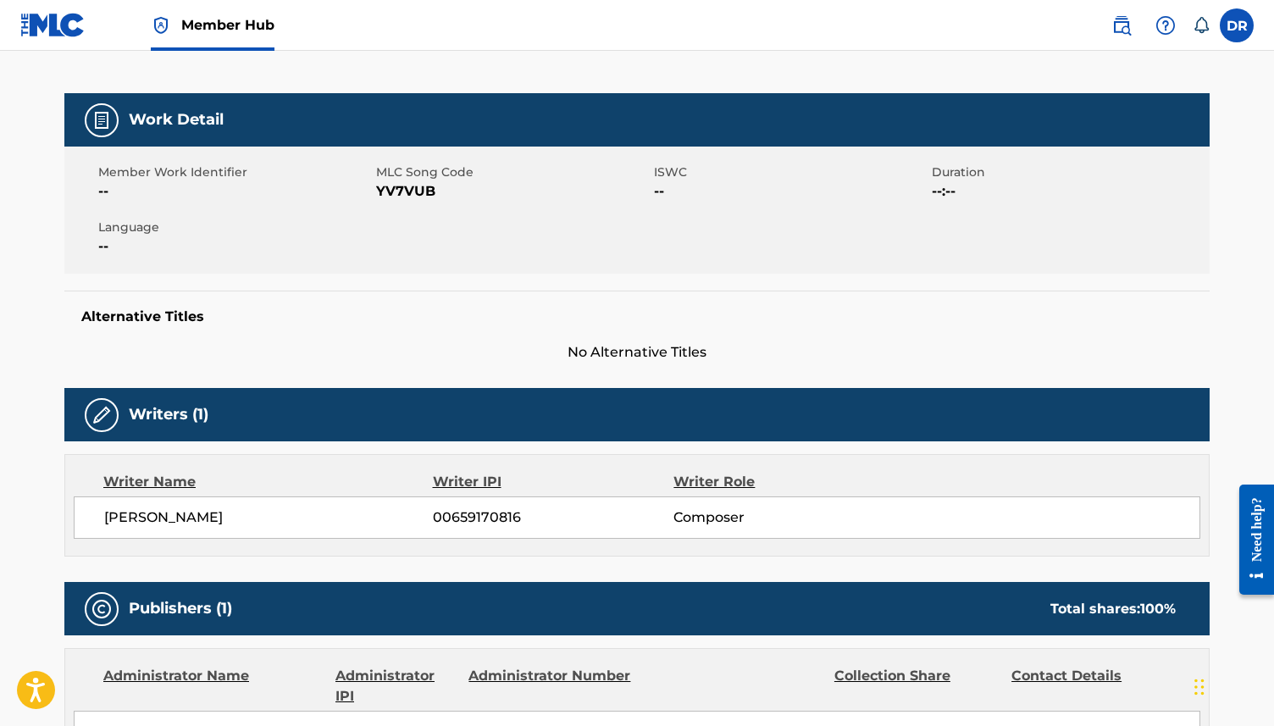
scroll to position [256, 0]
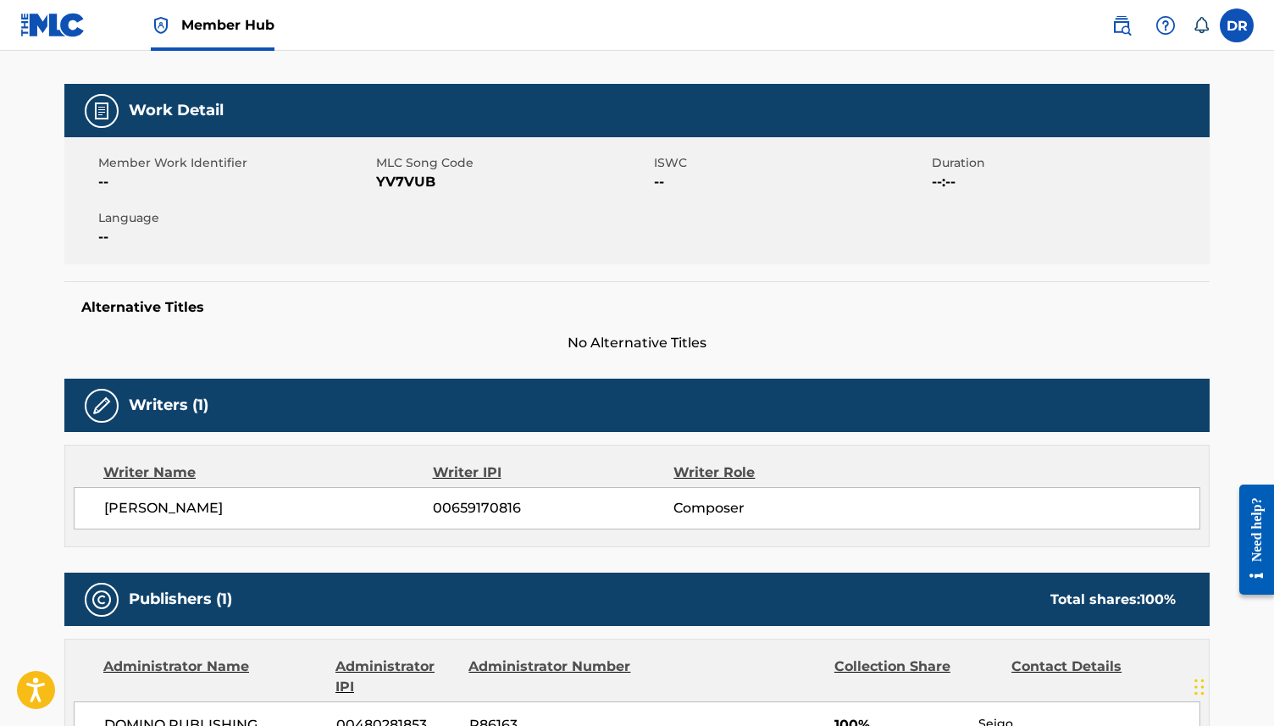
click at [397, 184] on span "YV7VUB" at bounding box center [513, 182] width 274 height 20
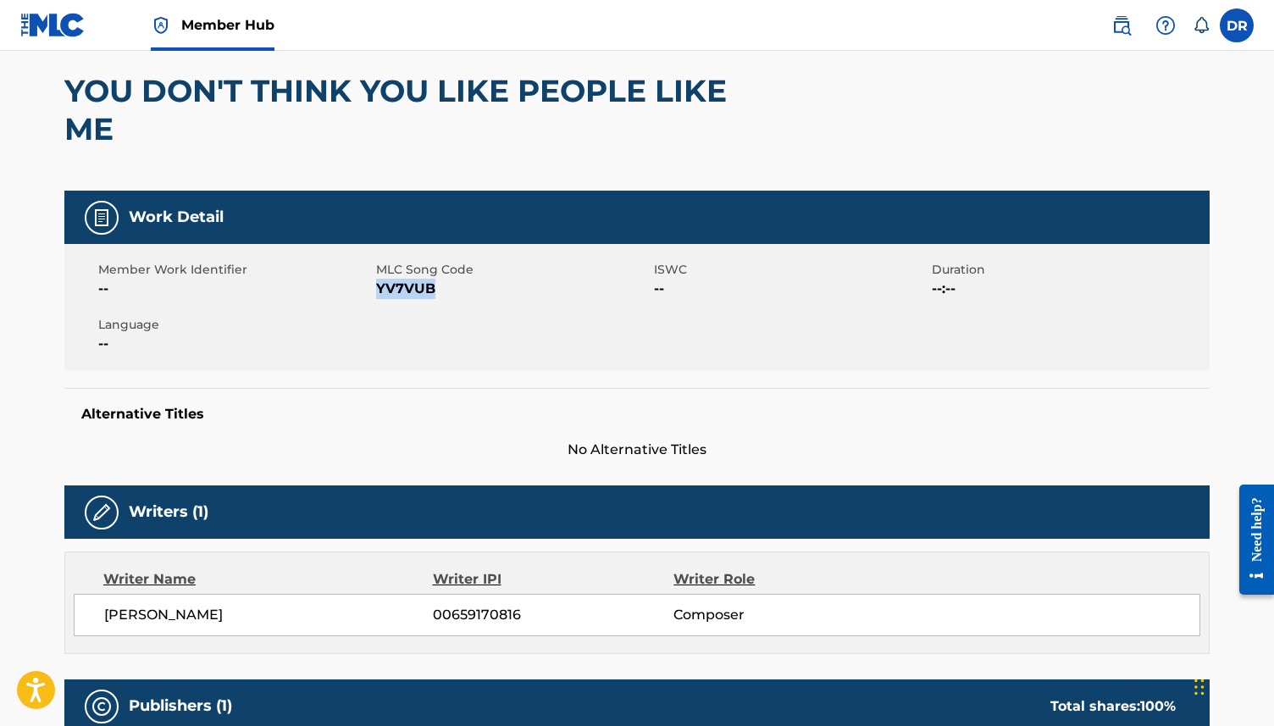
scroll to position [0, 0]
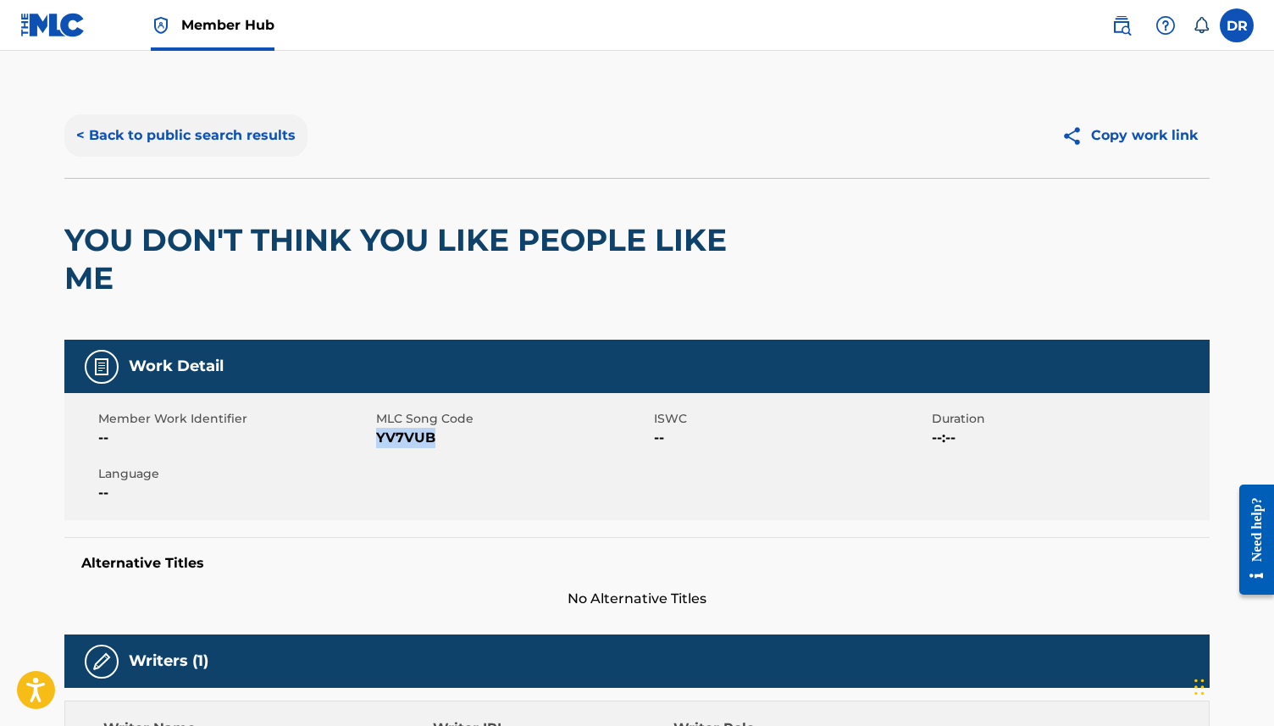
click at [184, 120] on button "< Back to public search results" at bounding box center [185, 135] width 243 height 42
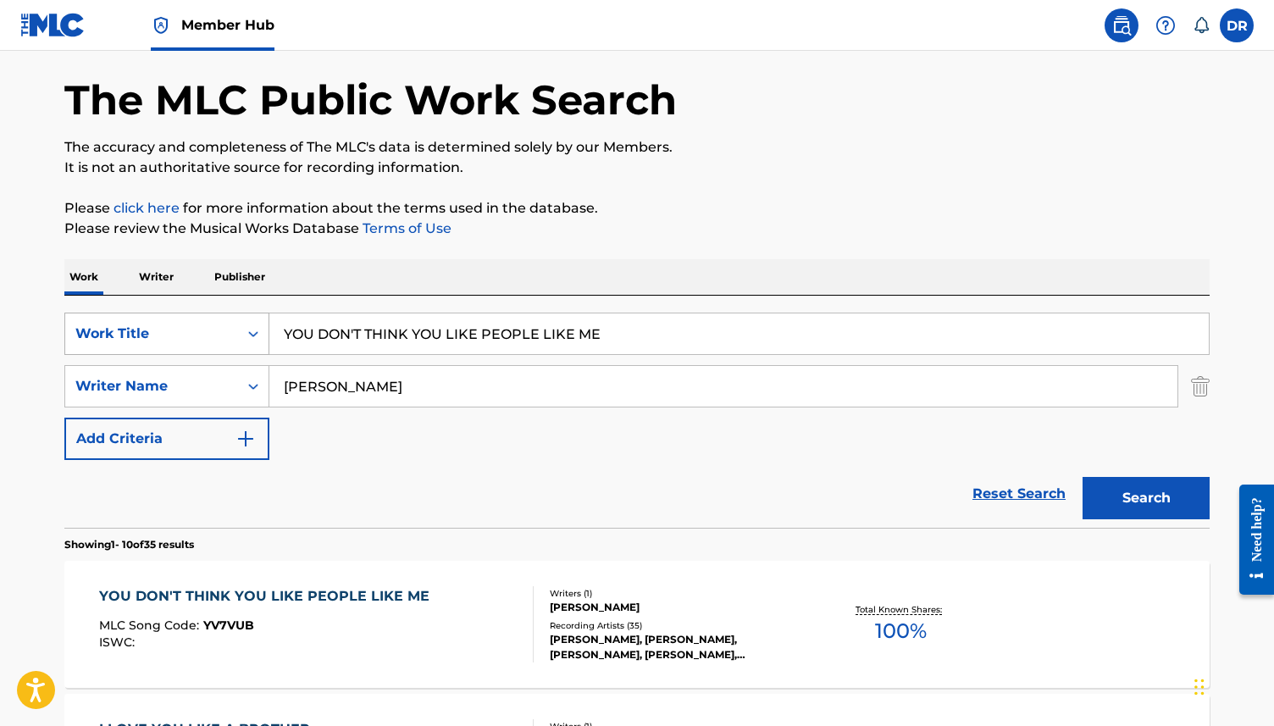
drag, startPoint x: 629, startPoint y: 330, endPoint x: 180, endPoint y: 328, distance: 448.2
click at [180, 328] on div "SearchWithCriteria63f73fc9-17d2-4fae-9191-4908d883e00d Work Title YOU DON'T THI…" at bounding box center [636, 334] width 1145 height 42
paste input "SMALL [PERSON_NAME]"
type input "SMALL CHANGE"
click at [1083, 477] on button "Search" at bounding box center [1146, 498] width 127 height 42
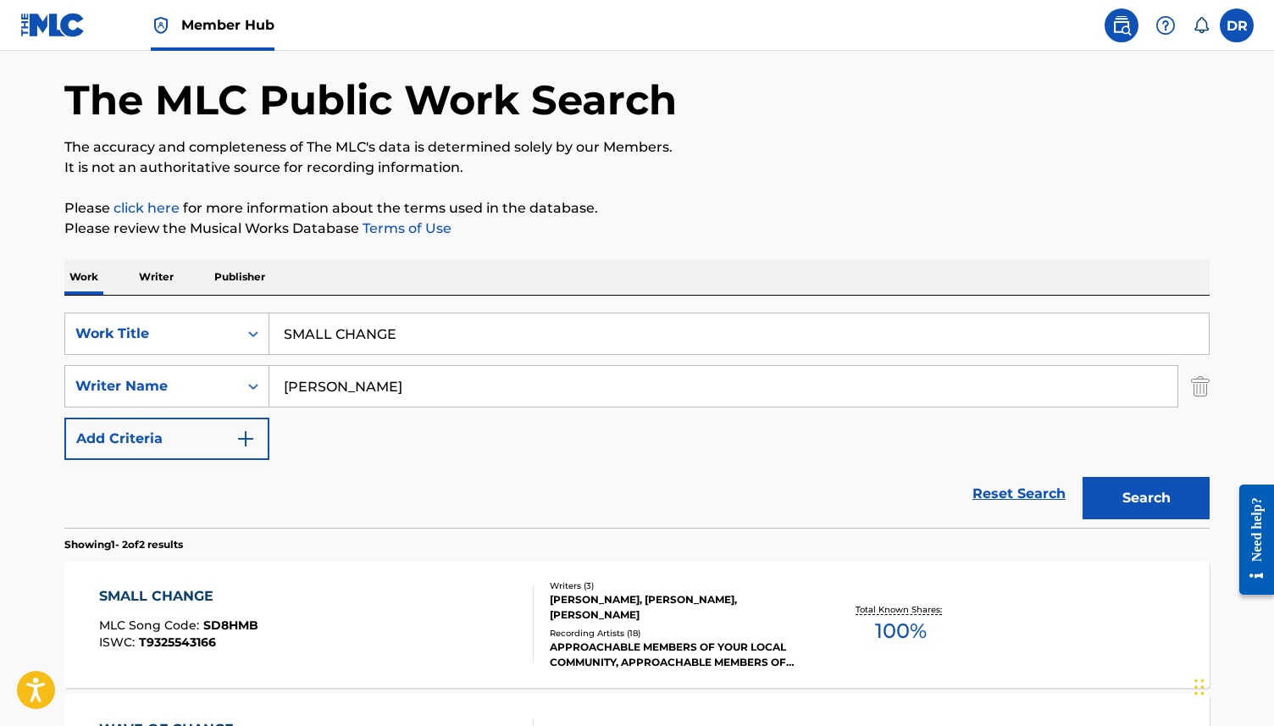
click at [167, 581] on div "SMALL CHANGE MLC Song Code : SD8HMB ISWC : T9325543166 Writers ( 3 ) [PERSON_NA…" at bounding box center [636, 624] width 1145 height 127
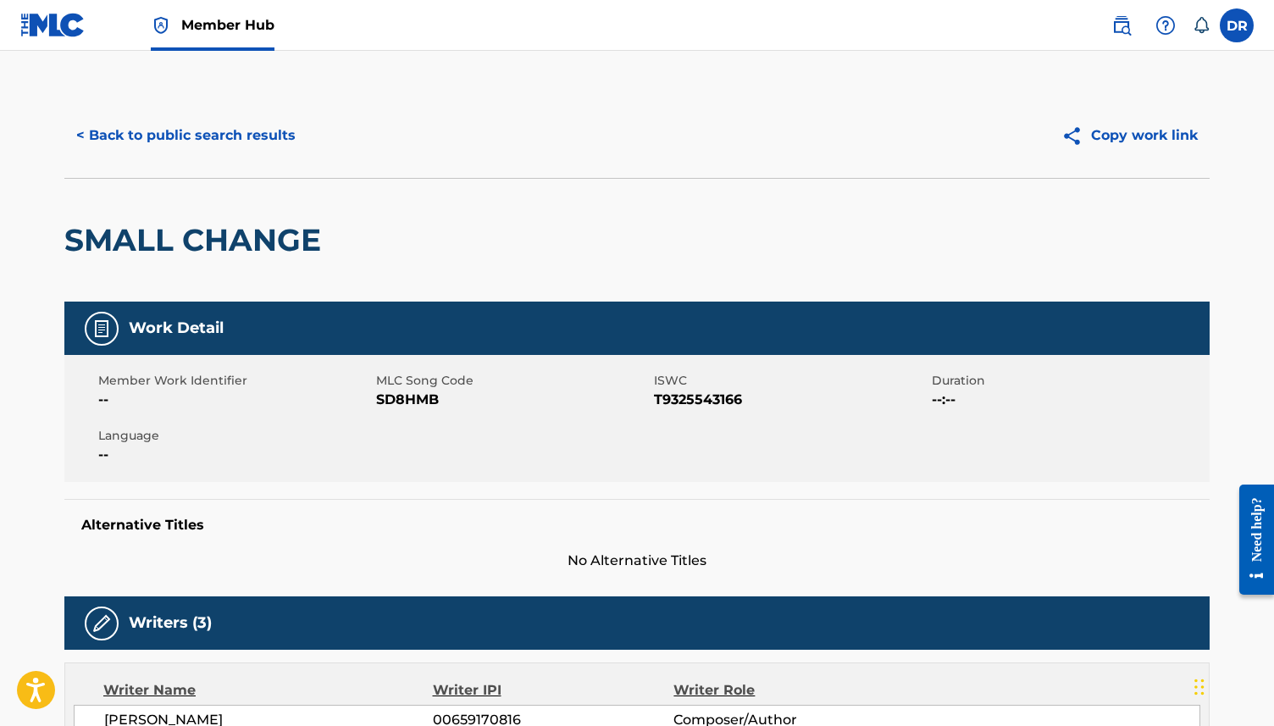
click at [414, 396] on span "SD8HMB" at bounding box center [513, 400] width 274 height 20
click at [208, 119] on button "< Back to public search results" at bounding box center [185, 135] width 243 height 42
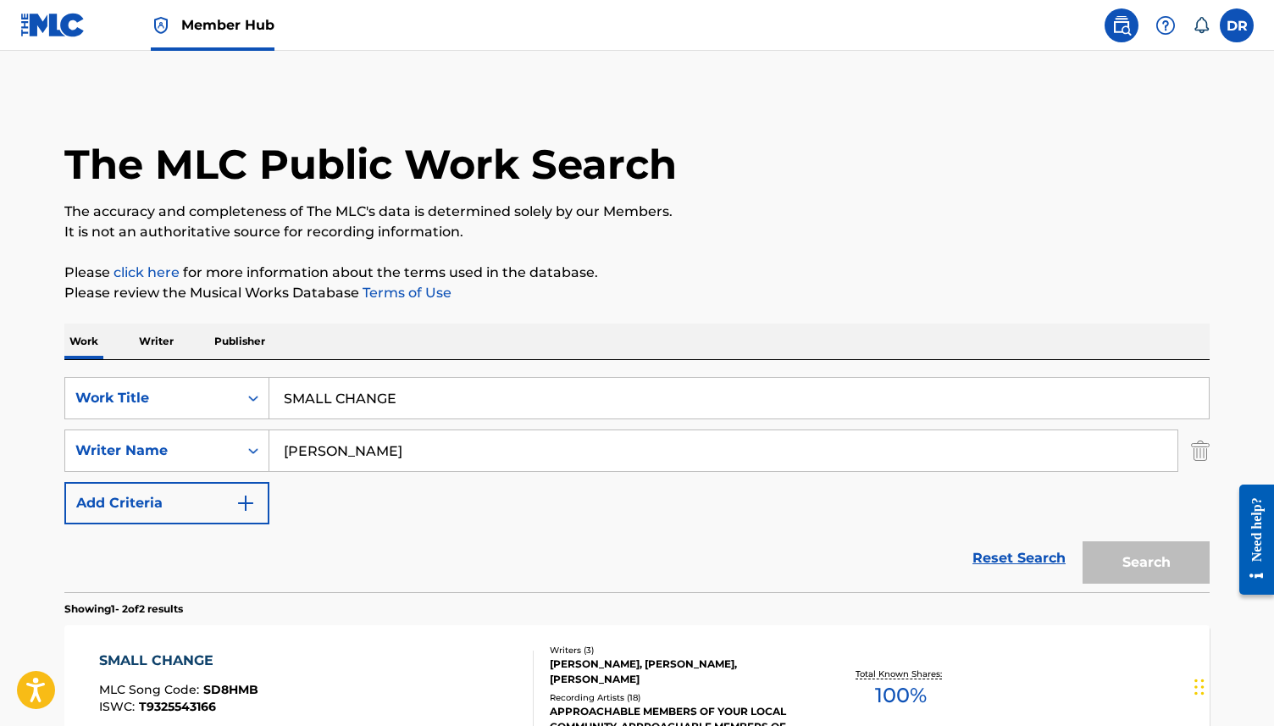
scroll to position [64, 0]
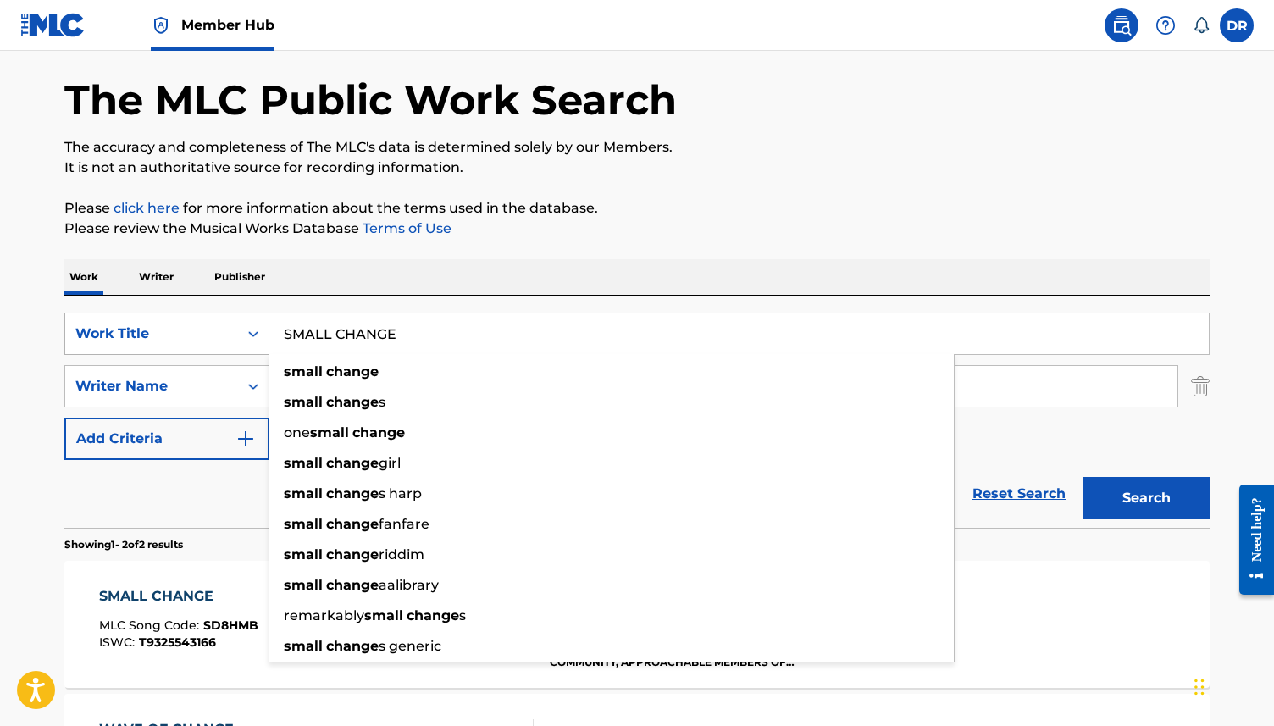
drag, startPoint x: 442, startPoint y: 322, endPoint x: 248, endPoint y: 321, distance: 194.0
click at [248, 321] on div "SearchWithCriteria63f73fc9-17d2-4fae-9191-4908d883e00d Work Title SMALL CHANGE …" at bounding box center [636, 334] width 1145 height 42
drag, startPoint x: 432, startPoint y: 328, endPoint x: 218, endPoint y: 326, distance: 214.3
click at [218, 326] on div "SearchWithCriteria63f73fc9-17d2-4fae-9191-4908d883e00d Work Title SMALL CHANGE …" at bounding box center [636, 334] width 1145 height 42
paste input "UCKER FOR PUNISHMENT"
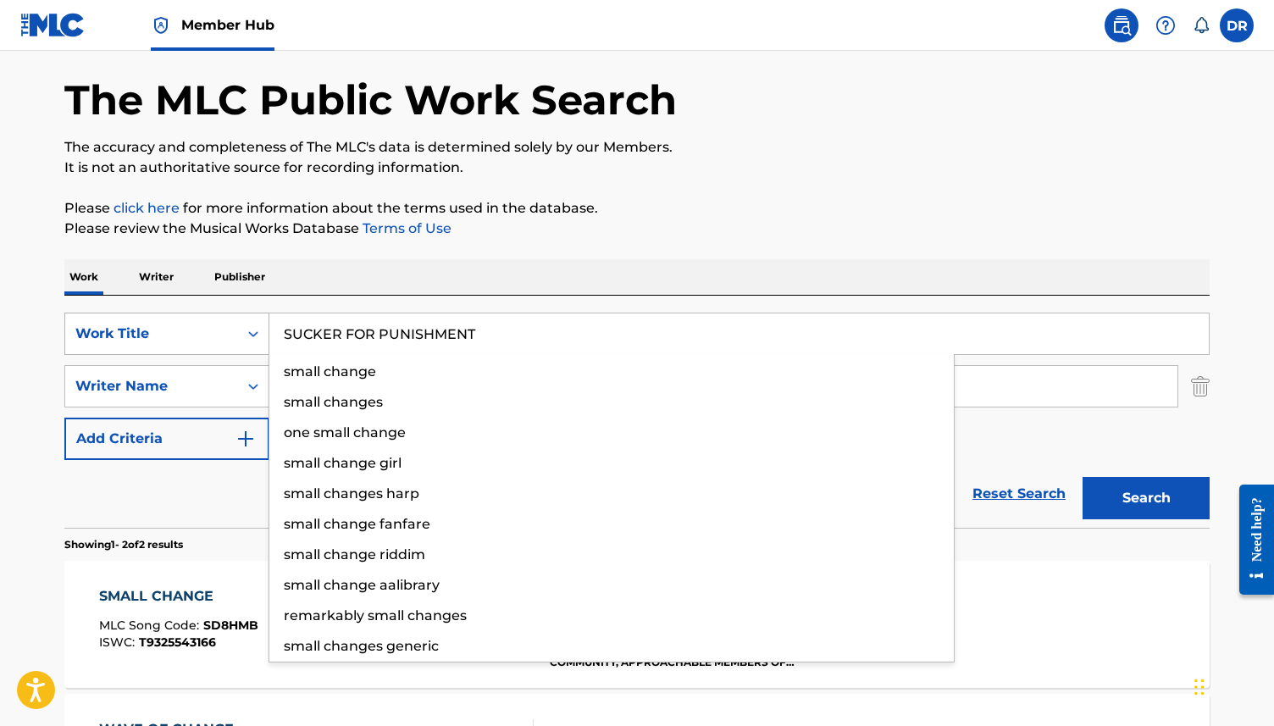
type input "SUCKER FOR PUNISHMENT"
click at [1083, 477] on button "Search" at bounding box center [1146, 498] width 127 height 42
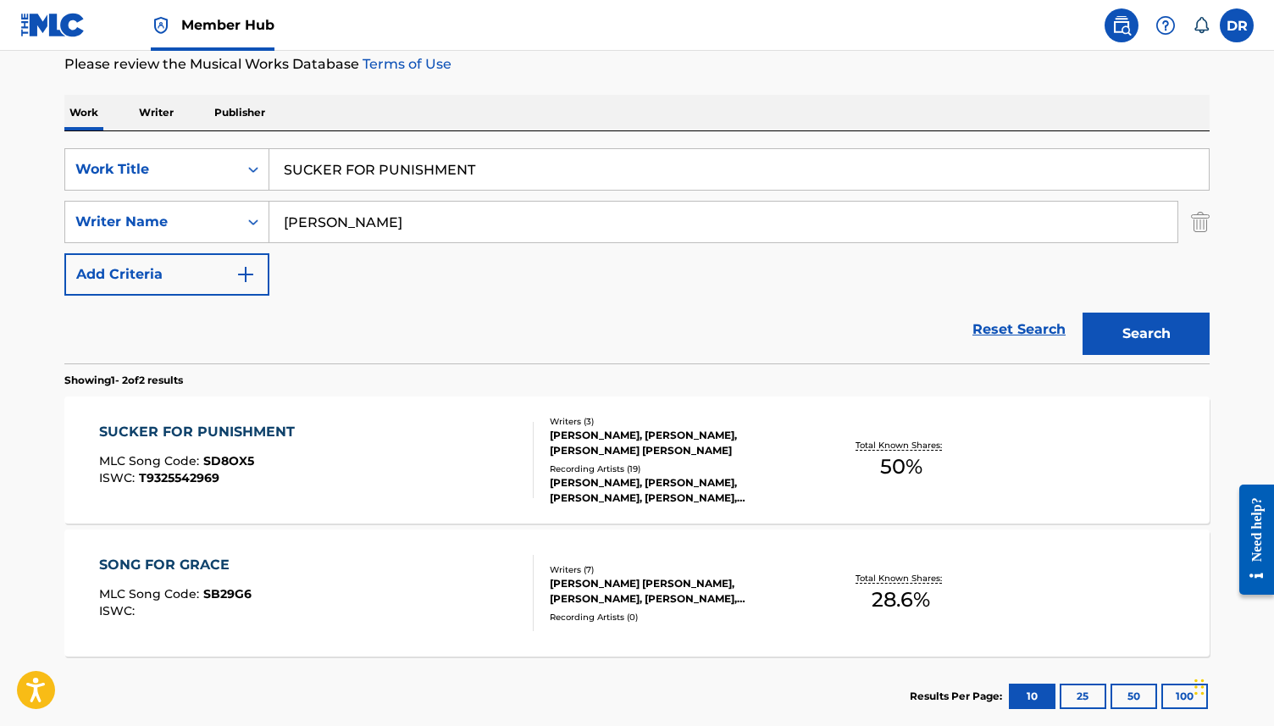
scroll to position [232, 0]
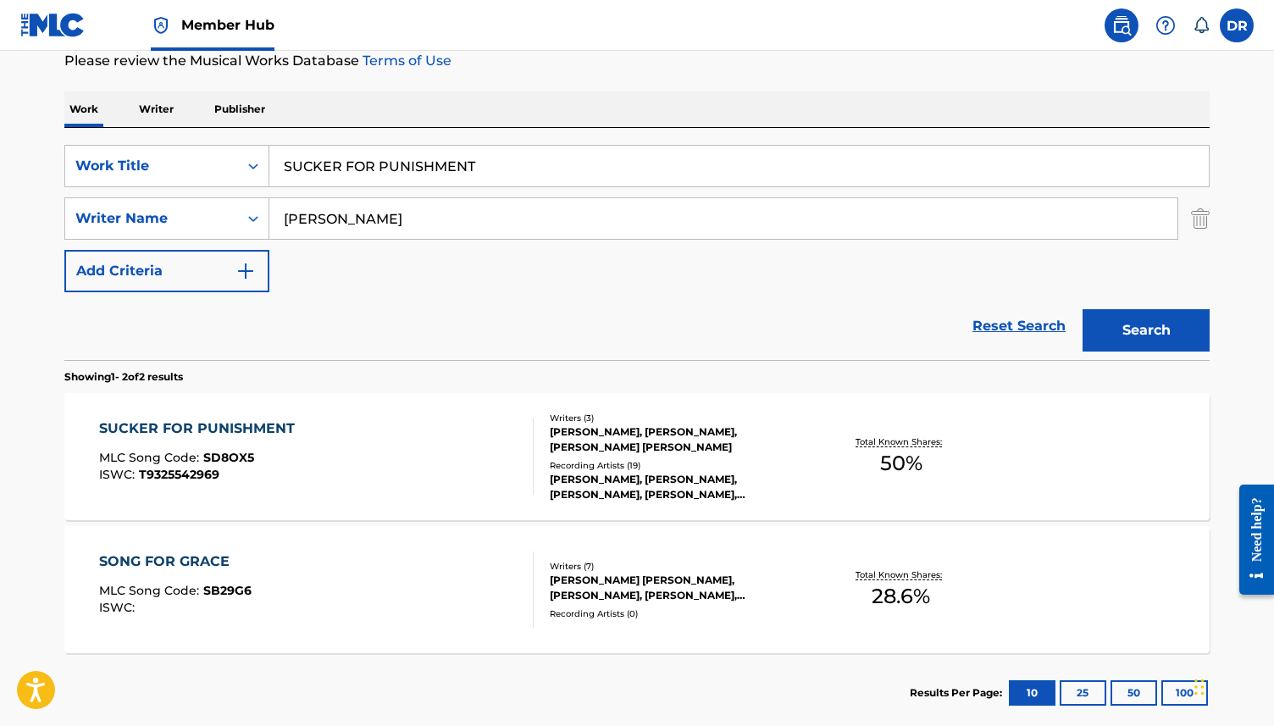
click at [316, 457] on div "SUCKER FOR PUNISHMENT MLC Song Code : SD8OX5 ISWC : T9325542969" at bounding box center [316, 457] width 435 height 76
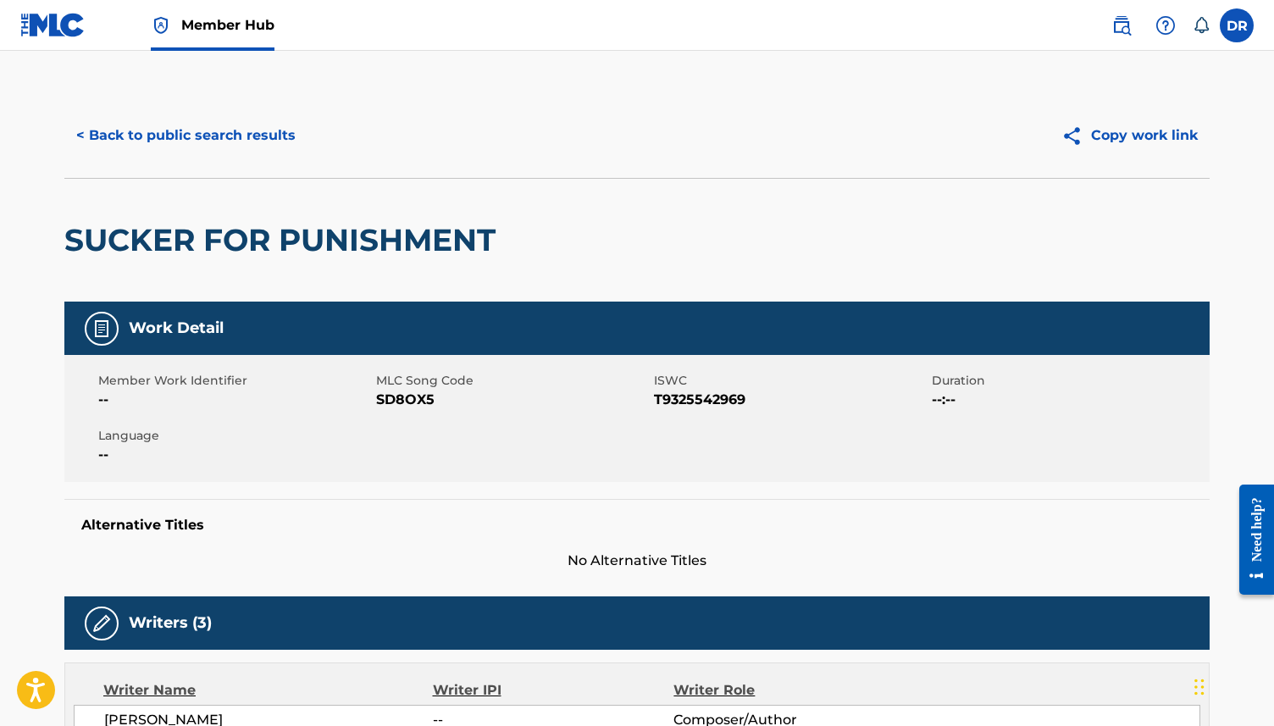
click at [413, 402] on span "SD8OX5" at bounding box center [513, 400] width 274 height 20
click at [221, 136] on button "< Back to public search results" at bounding box center [185, 135] width 243 height 42
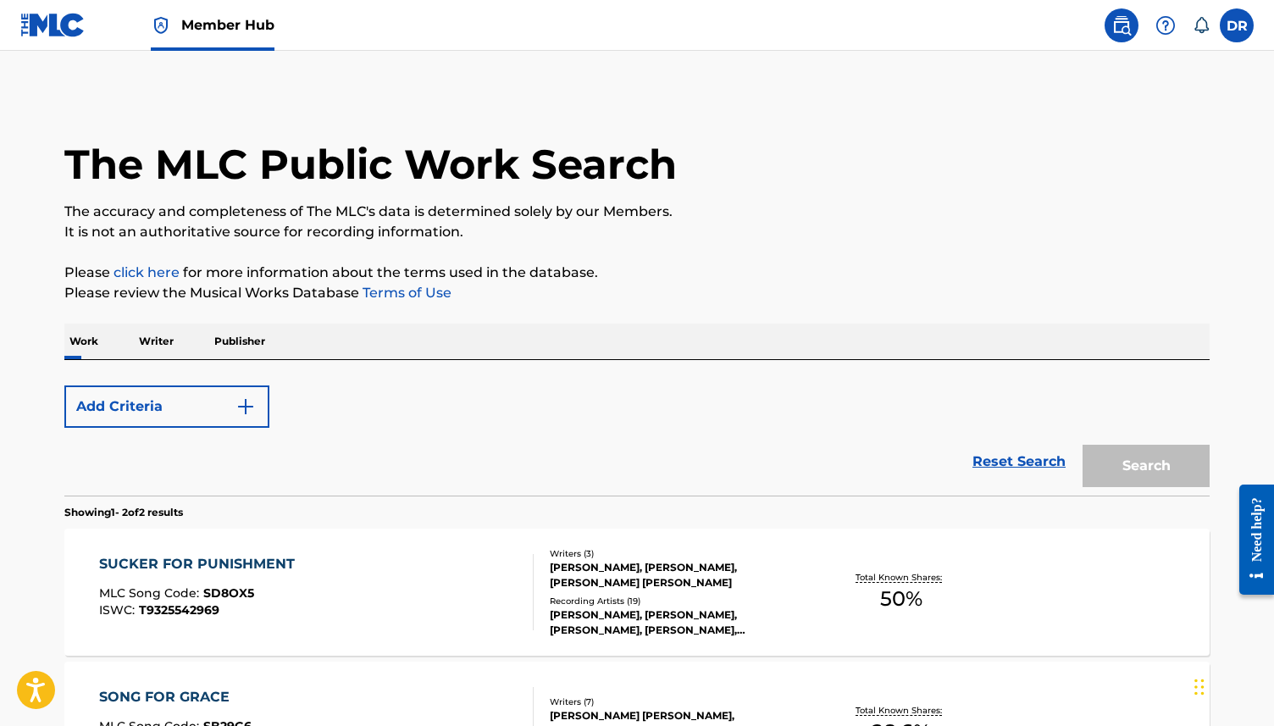
scroll to position [232, 0]
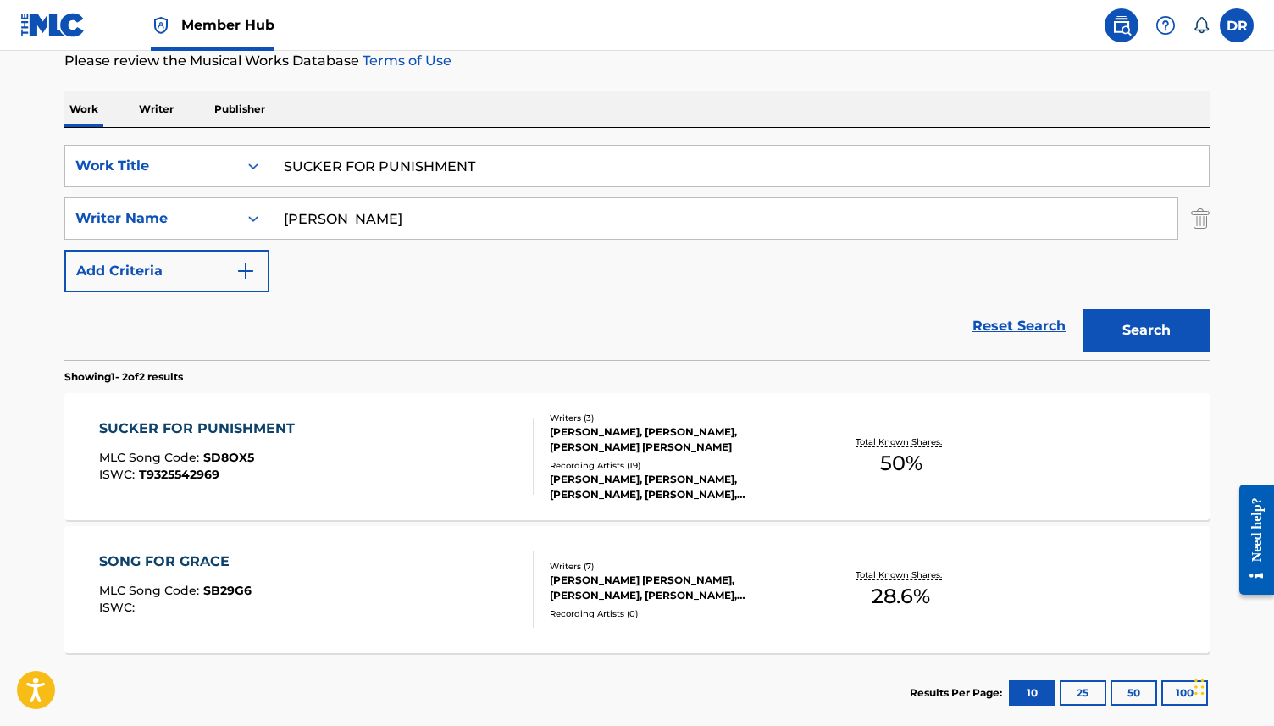
drag, startPoint x: 496, startPoint y: 169, endPoint x: 277, endPoint y: 167, distance: 219.4
click at [277, 167] on input "SUCKER FOR PUNISHMENT" at bounding box center [739, 166] width 940 height 41
paste input "KNIFE UNDER MY PILLOW"
type input "KNIFE UNDER MY PILLOW"
click at [1083, 309] on button "Search" at bounding box center [1146, 330] width 127 height 42
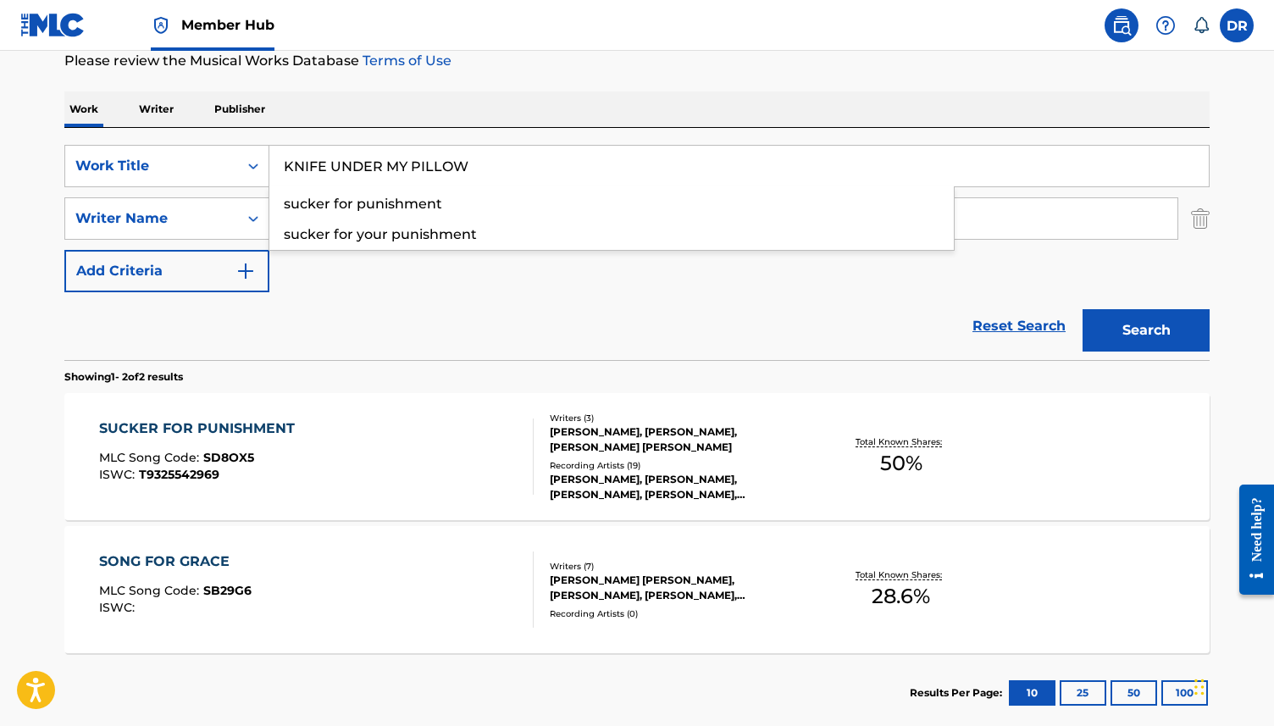
scroll to position [64, 0]
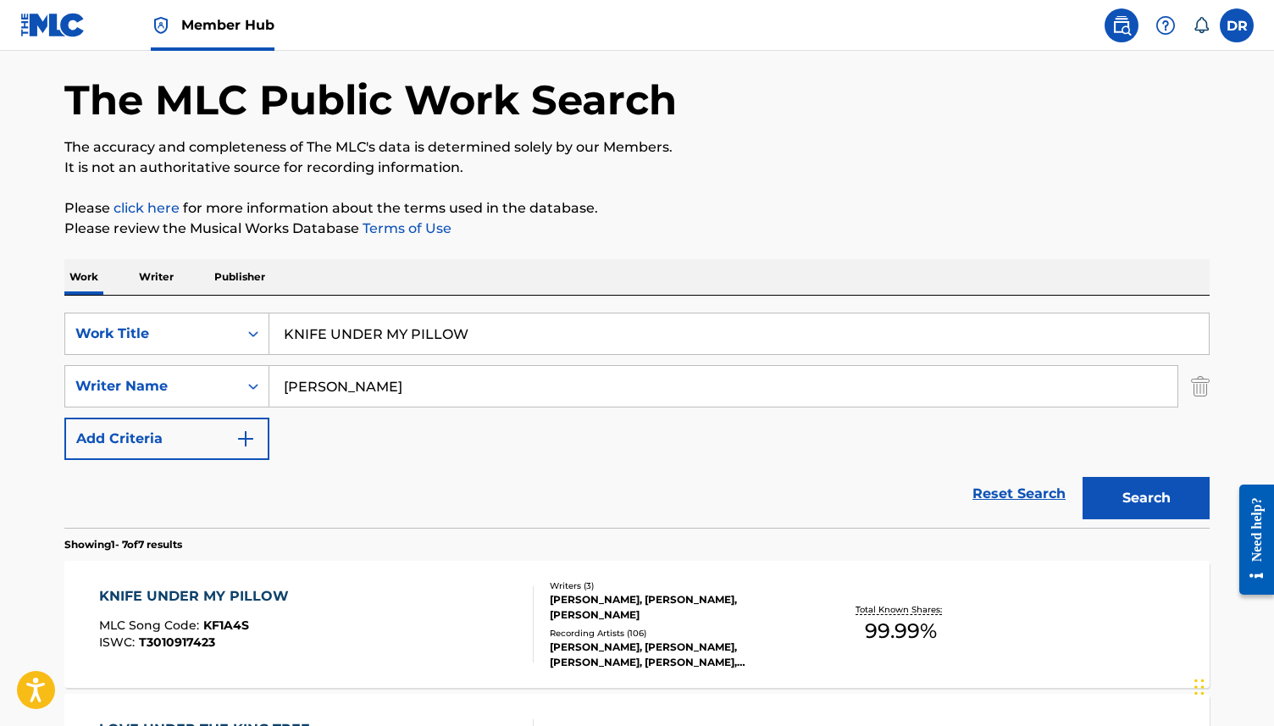
click at [289, 605] on div "KNIFE UNDER MY PILLOW" at bounding box center [198, 596] width 198 height 20
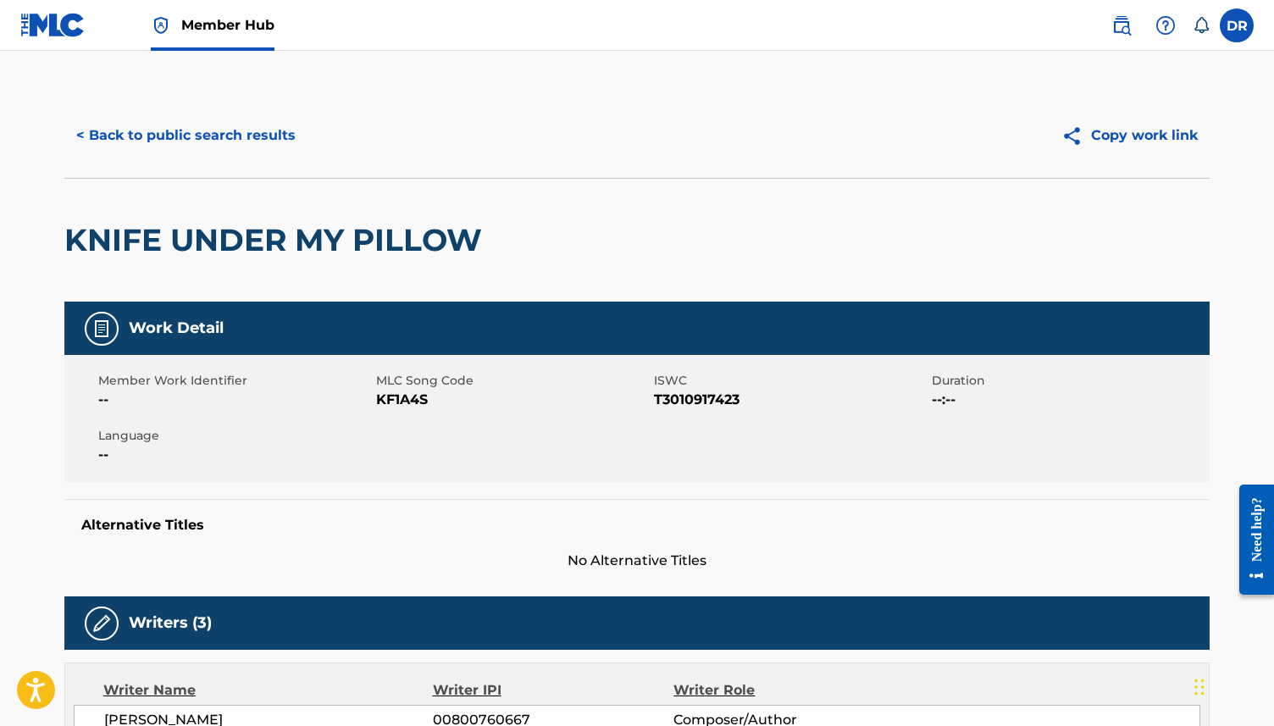
click at [405, 406] on span "KF1A4S" at bounding box center [513, 400] width 274 height 20
click at [245, 139] on button "< Back to public search results" at bounding box center [185, 135] width 243 height 42
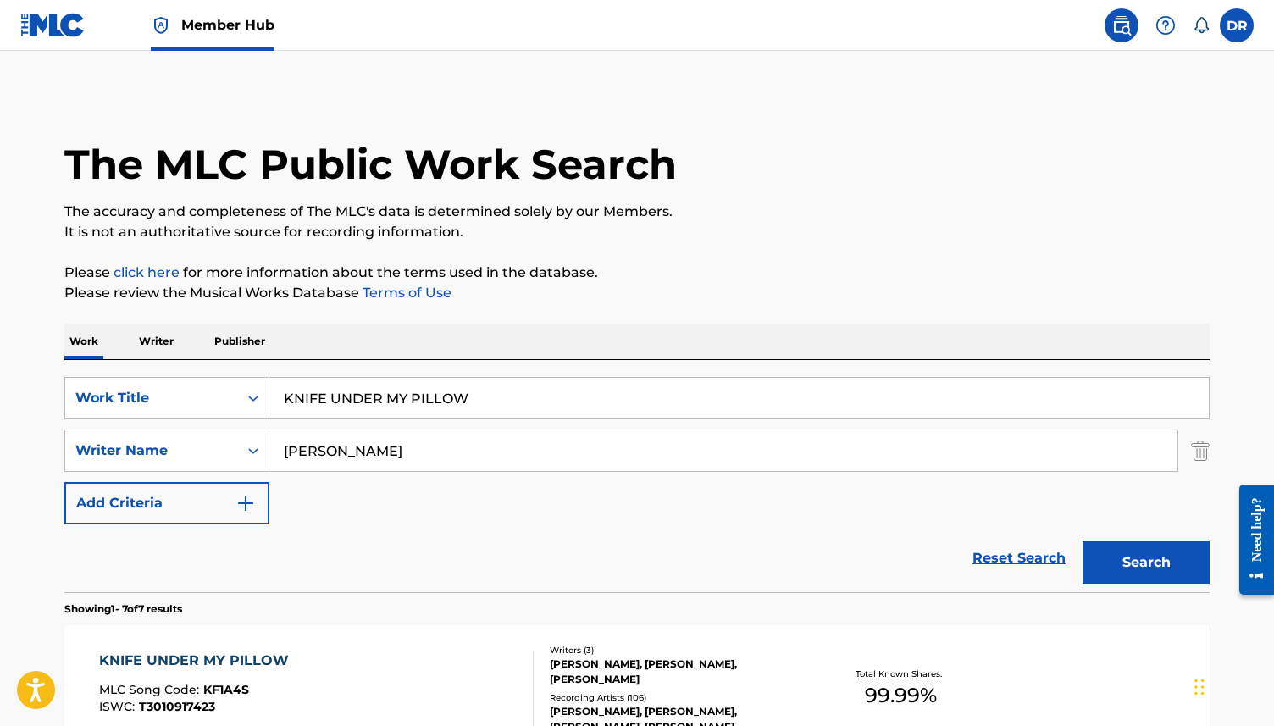
scroll to position [61, 0]
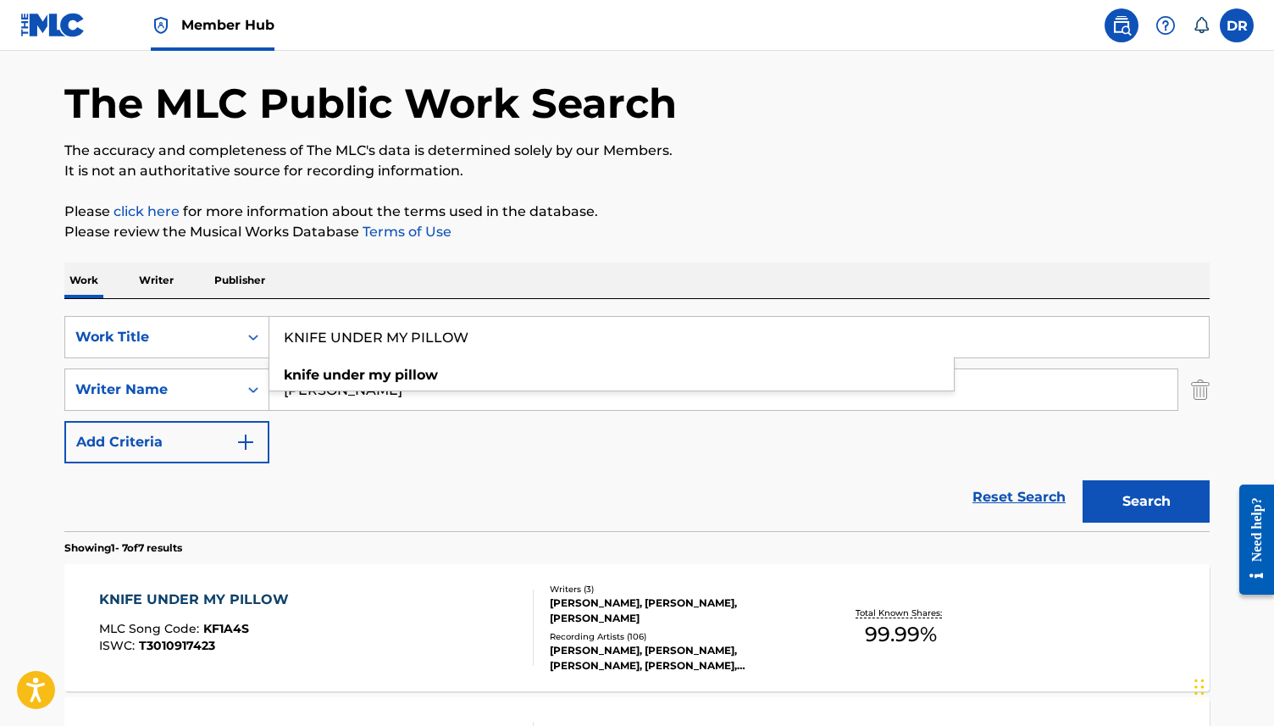
drag, startPoint x: 487, startPoint y: 350, endPoint x: 270, endPoint y: 328, distance: 218.0
click at [270, 328] on input "KNIFE UNDER MY PILLOW" at bounding box center [739, 337] width 940 height 41
paste input "DINO'S"
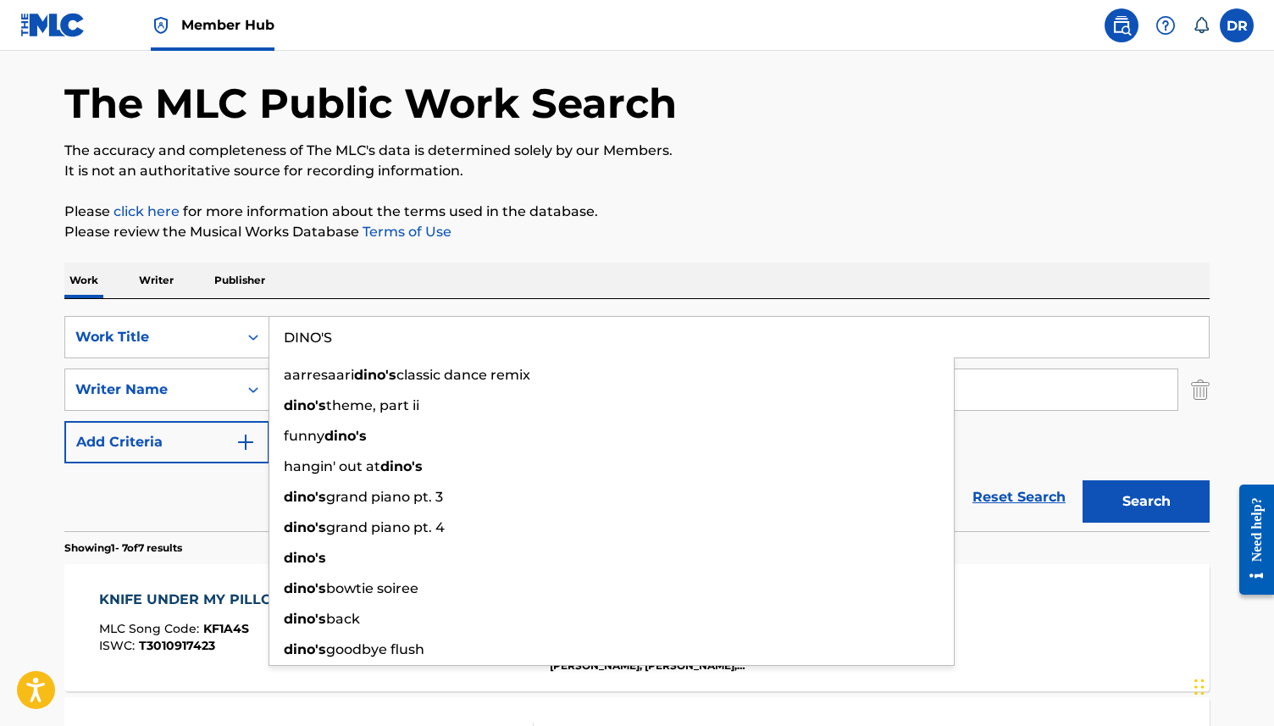
type input "DINO'S"
click at [1083, 480] on button "Search" at bounding box center [1146, 501] width 127 height 42
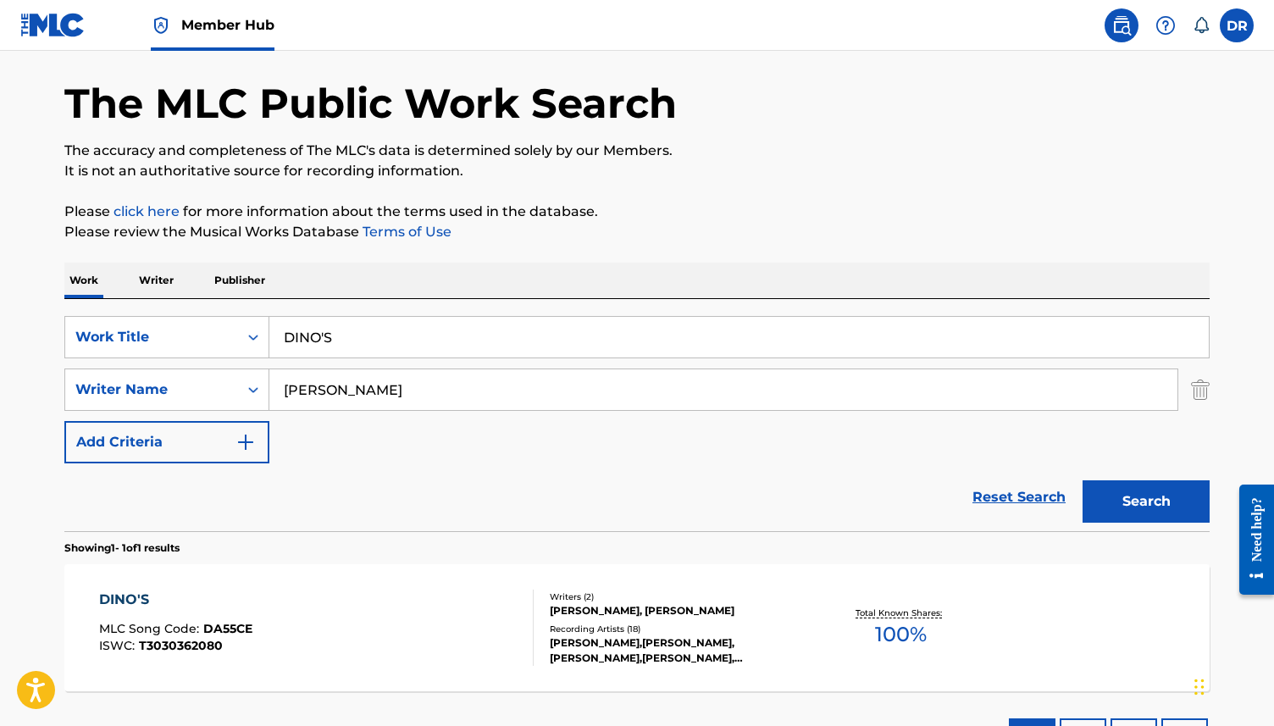
scroll to position [196, 0]
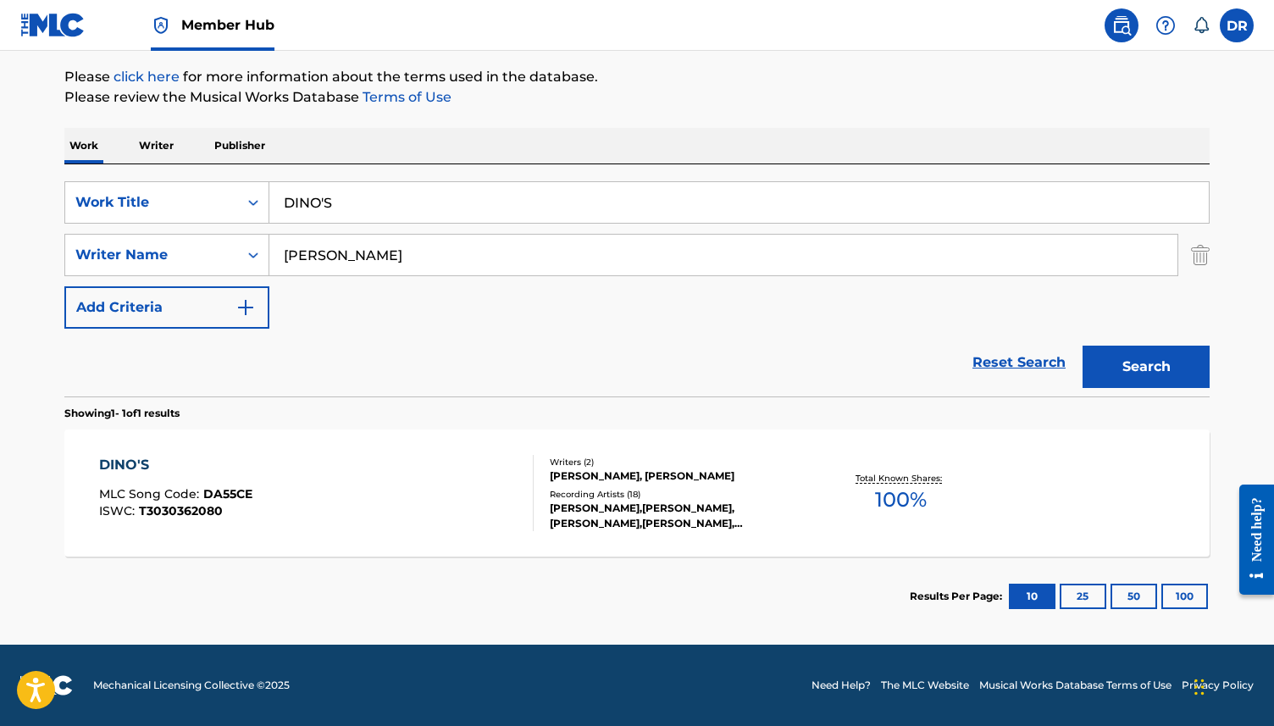
click at [361, 471] on div "[PERSON_NAME]'S MLC Song Code : DA55CE ISWC : T3030362080" at bounding box center [316, 493] width 435 height 76
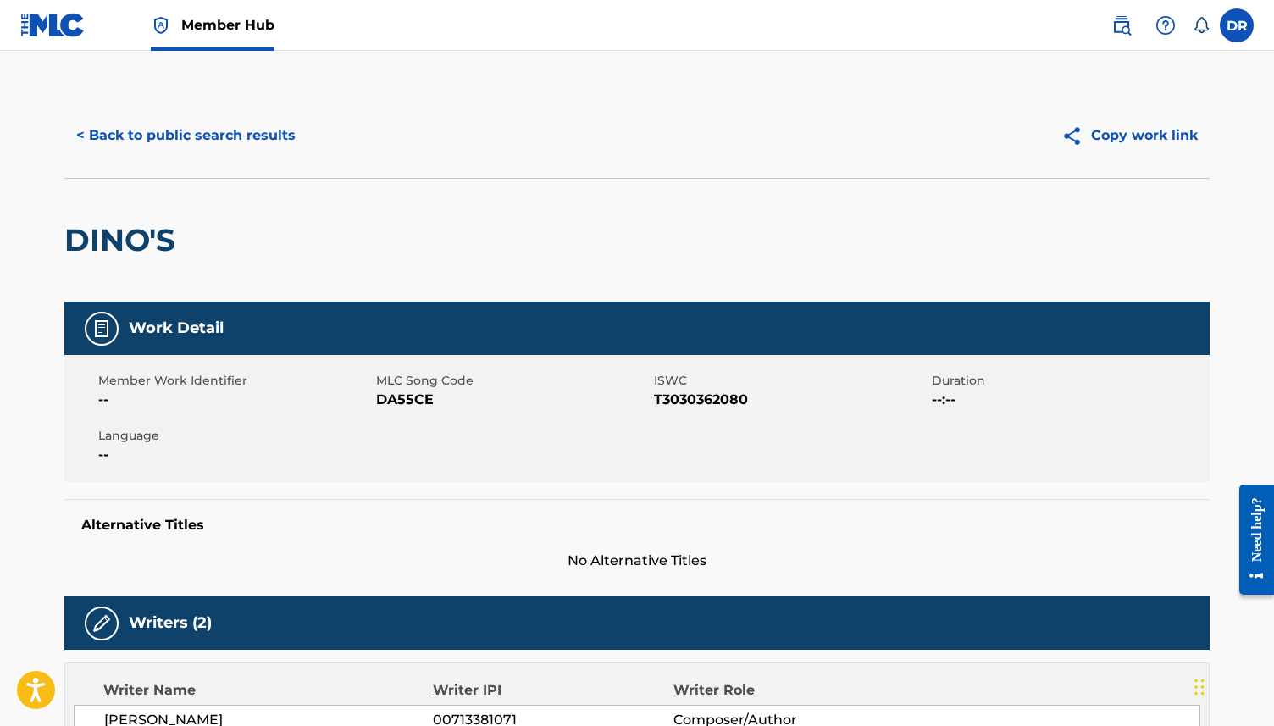
click at [408, 407] on span "DA55CE" at bounding box center [513, 400] width 274 height 20
click at [158, 141] on button "< Back to public search results" at bounding box center [185, 135] width 243 height 42
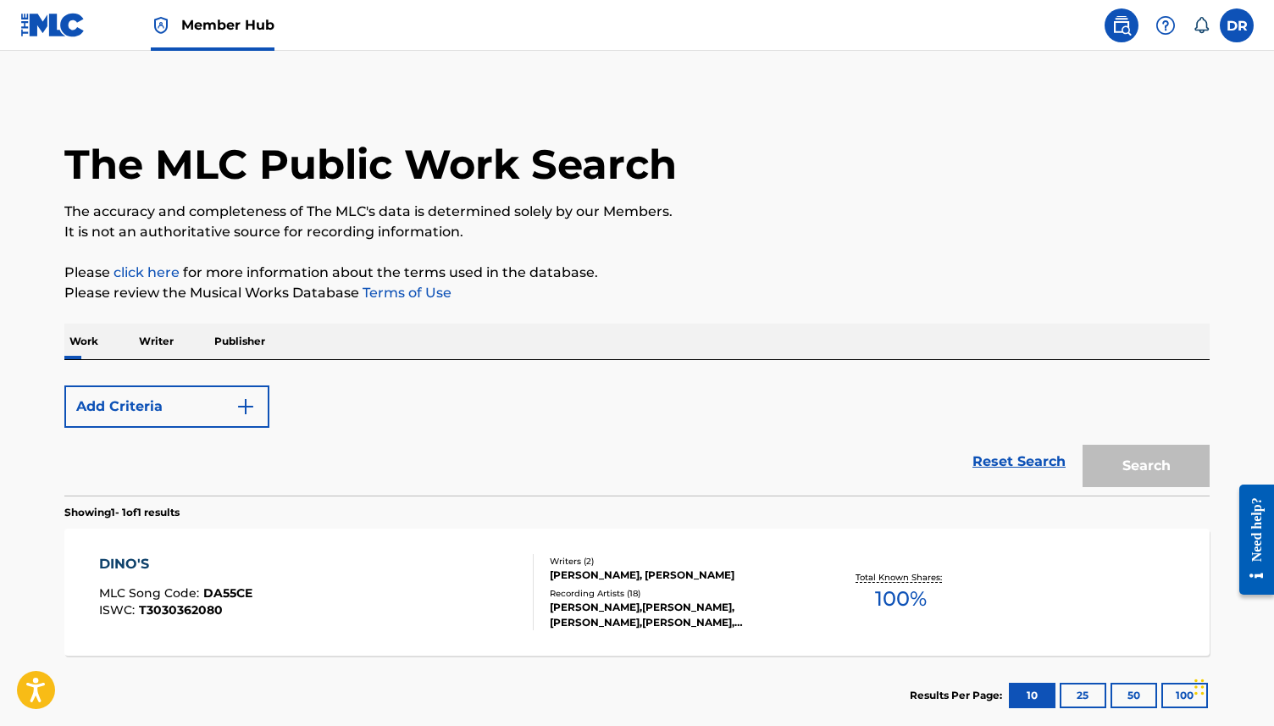
scroll to position [99, 0]
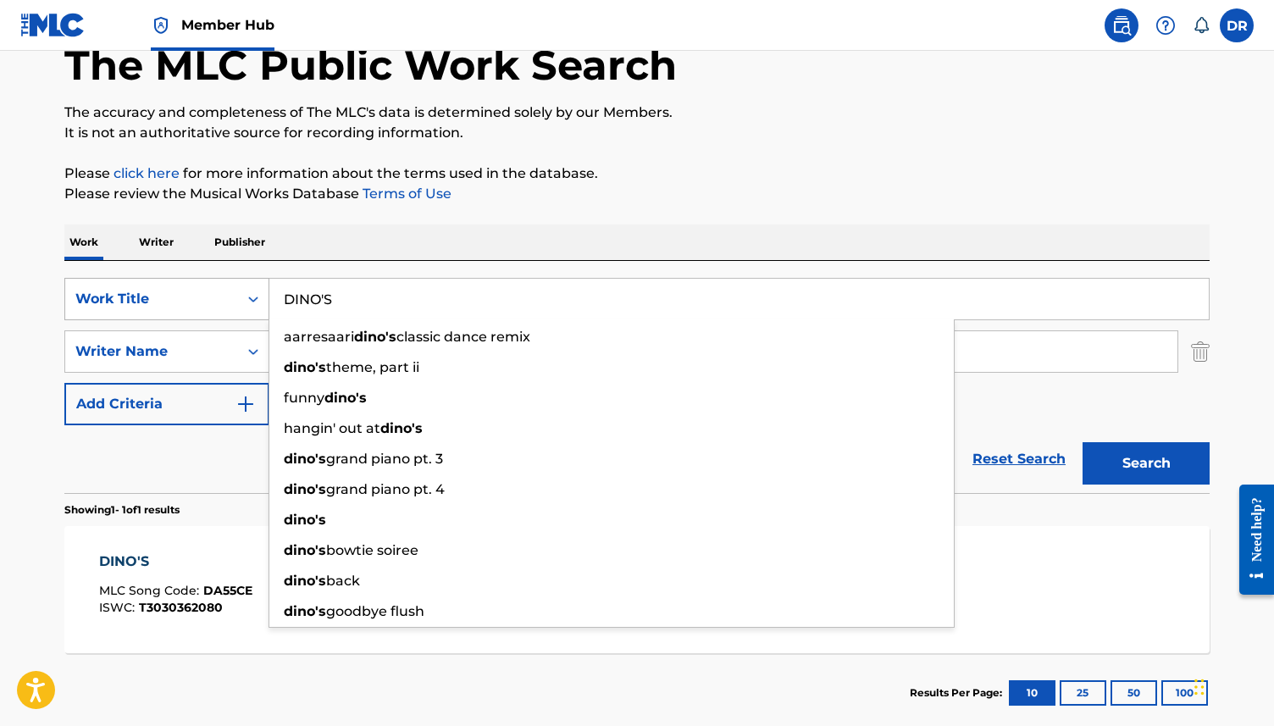
drag, startPoint x: 353, startPoint y: 313, endPoint x: 234, endPoint y: 299, distance: 120.3
click at [234, 299] on div "SearchWithCriteria63f73fc9-17d2-4fae-9191-4908d883e00d Work Title [PERSON_NAME]…" at bounding box center [636, 299] width 1145 height 42
paste input "AWKWARD EXCHANGE"
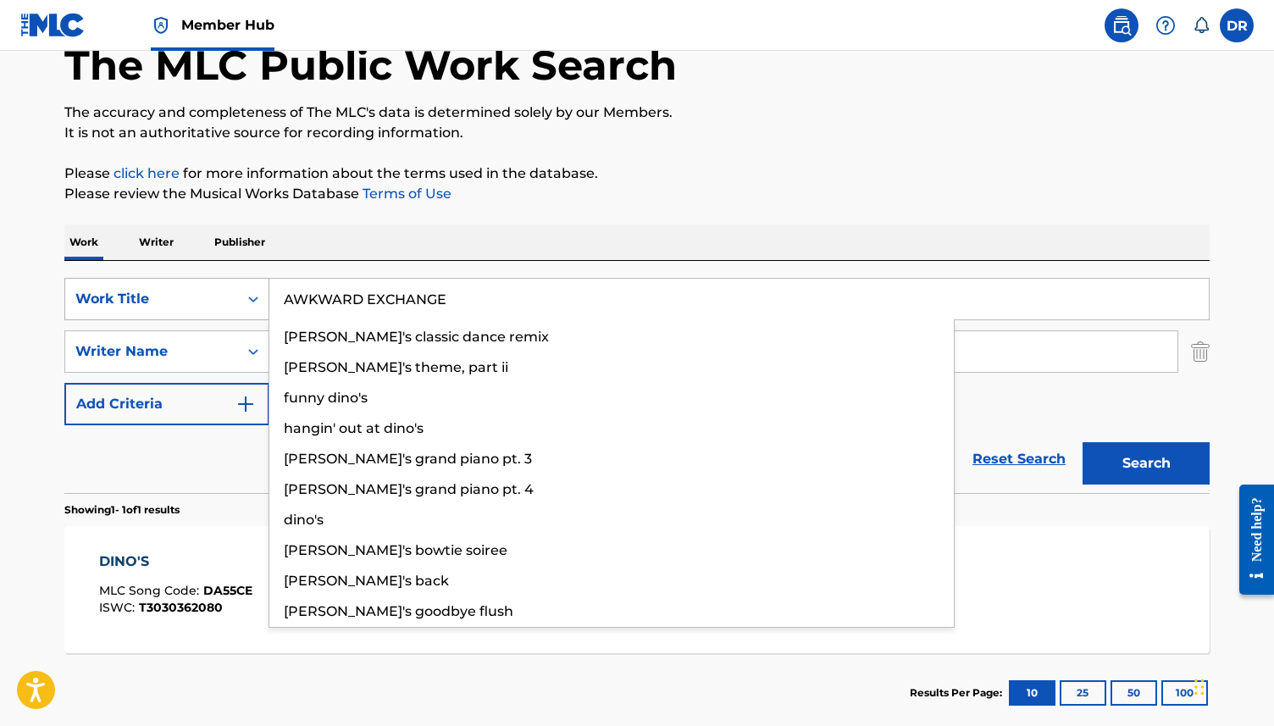
type input "AWKWARD EXCHANGE"
click at [1083, 442] on button "Search" at bounding box center [1146, 463] width 127 height 42
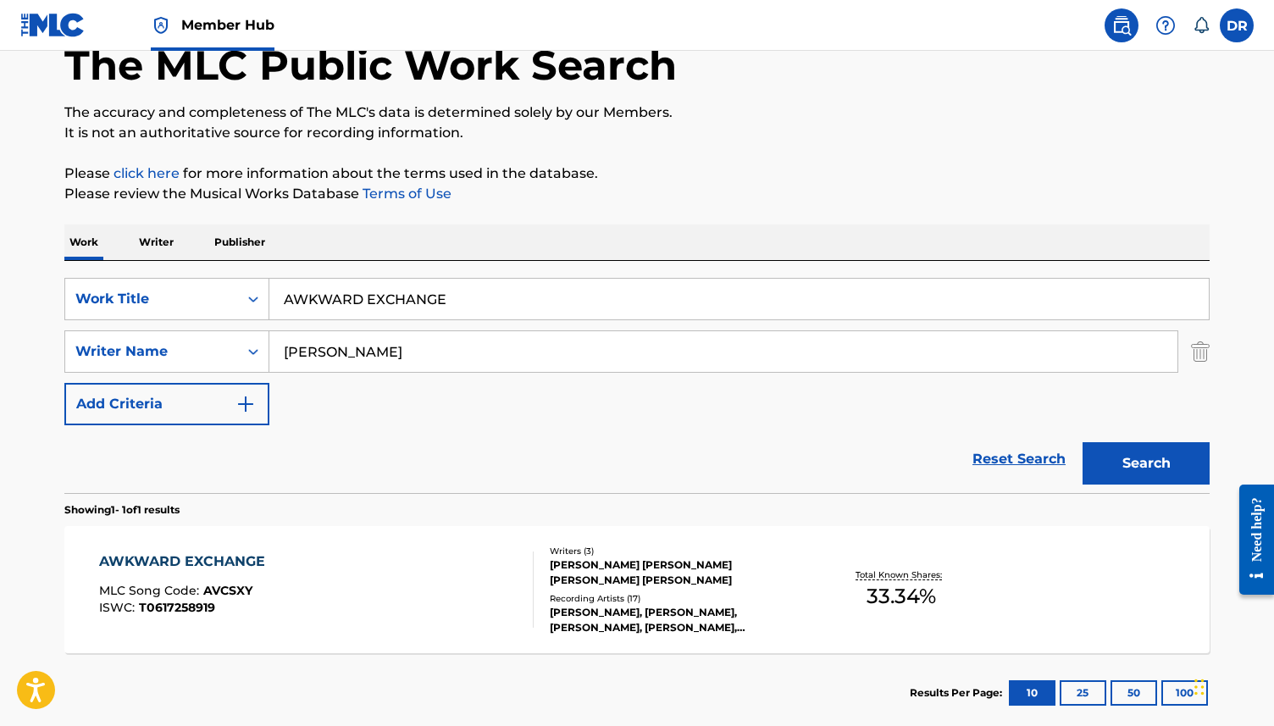
click at [314, 586] on div "AWKWARD EXCHANGE MLC Song Code : AVCSXY ISWC : T0617258919" at bounding box center [316, 590] width 435 height 76
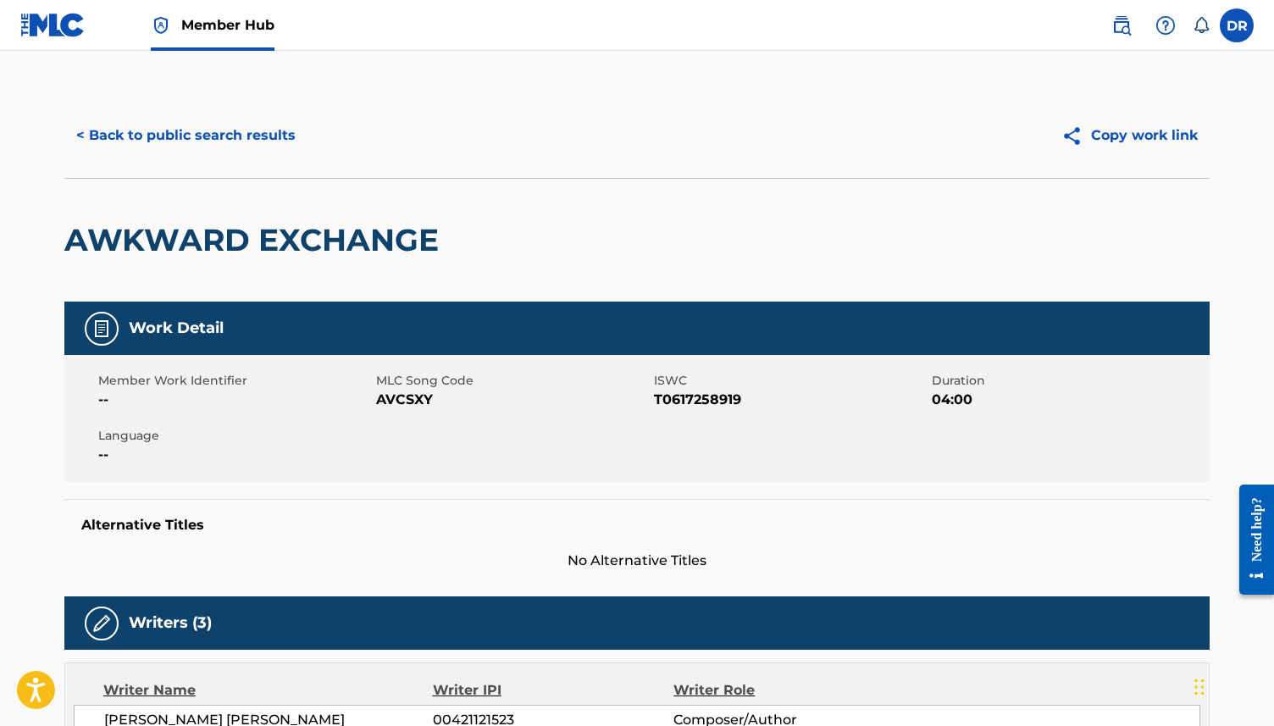
click at [384, 407] on span "AVCSXY" at bounding box center [513, 400] width 274 height 20
click at [121, 164] on div "< Back to public search results Copy work link" at bounding box center [636, 135] width 1145 height 85
click at [162, 138] on button "< Back to public search results" at bounding box center [185, 135] width 243 height 42
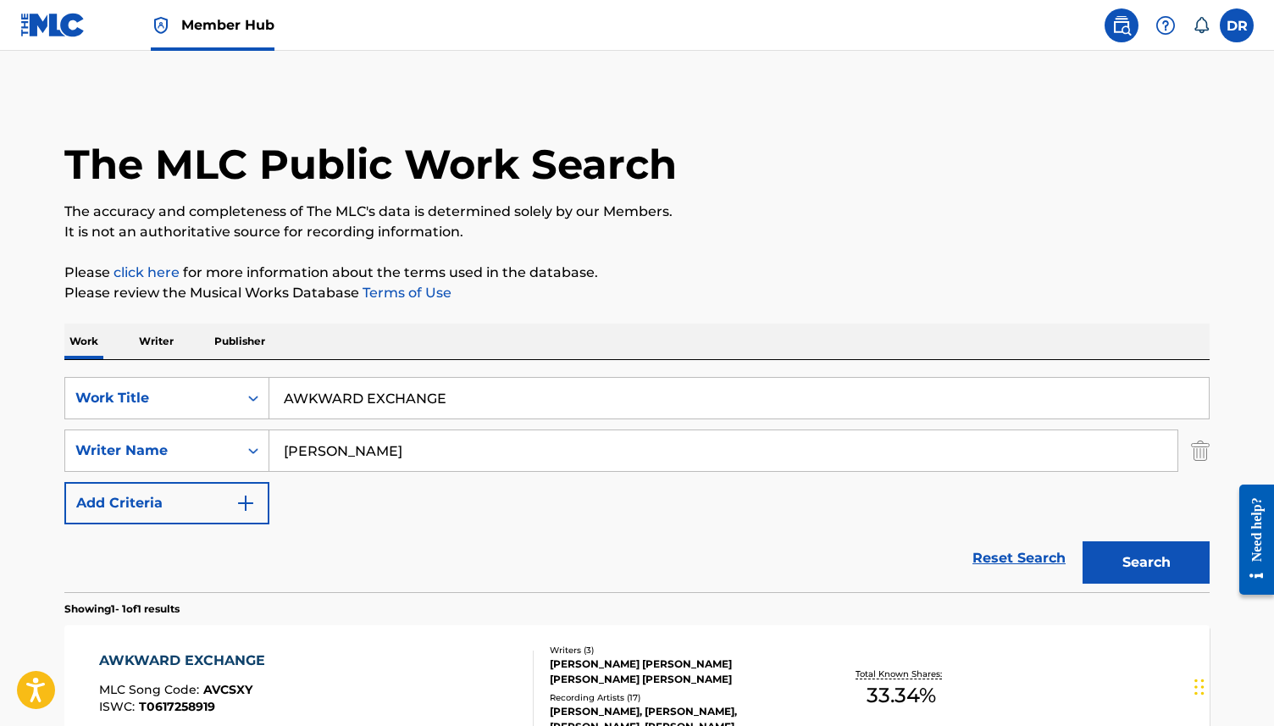
scroll to position [99, 0]
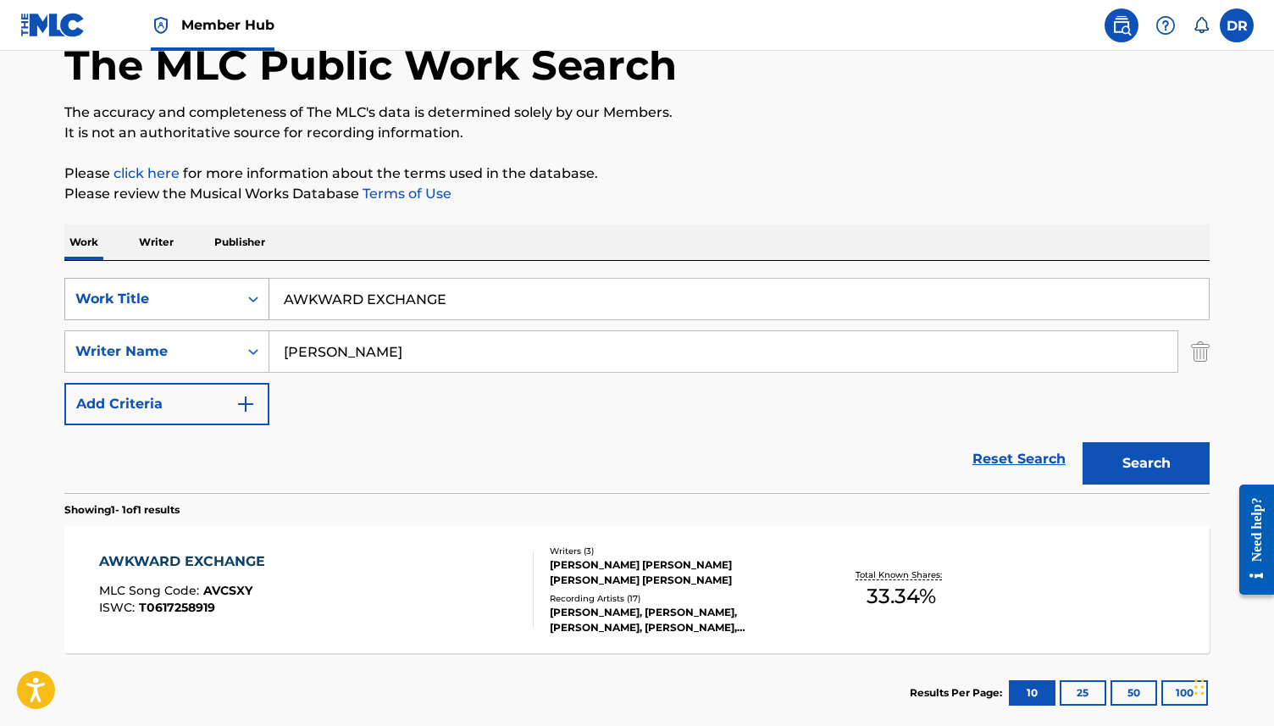
drag, startPoint x: 529, startPoint y: 295, endPoint x: 209, endPoint y: 295, distance: 319.4
click at [209, 295] on div "SearchWithCriteria63f73fc9-17d2-4fae-9191-4908d883e00d Work Title AWKWARD EXCHA…" at bounding box center [636, 299] width 1145 height 42
paste input "SPACE ([PERSON_NAME] REMIX)"
drag, startPoint x: 563, startPoint y: 298, endPoint x: 335, endPoint y: 304, distance: 228.8
click at [335, 304] on input "SPACE ([PERSON_NAME] REMIX)" at bounding box center [739, 299] width 940 height 41
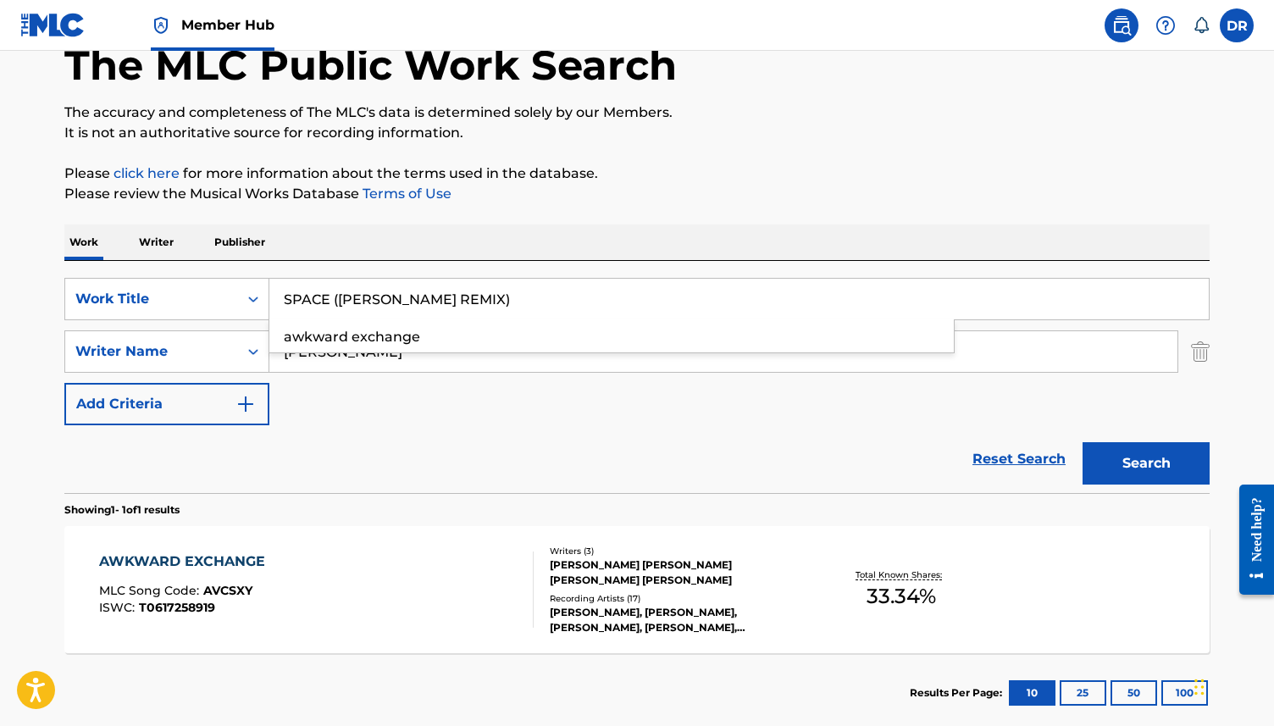
type input "SPACE ([PERSON_NAME] REMIX)"
click at [363, 367] on input "[PERSON_NAME]" at bounding box center [723, 351] width 908 height 41
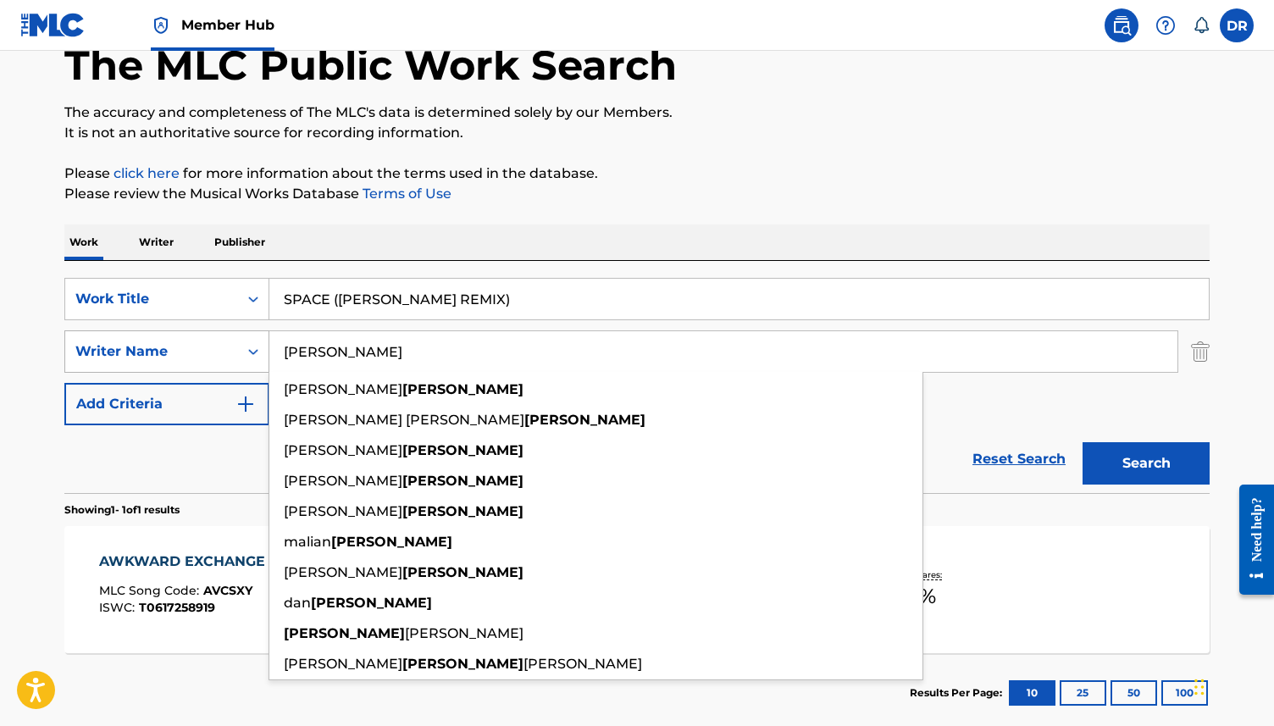
drag, startPoint x: 355, startPoint y: 351, endPoint x: 252, endPoint y: 351, distance: 103.4
click at [252, 351] on div "SearchWithCriteriad65bdfc3-c264-44ba-a4a2-f5278705a7a6 Writer Name [PERSON_NAME…" at bounding box center [636, 351] width 1145 height 42
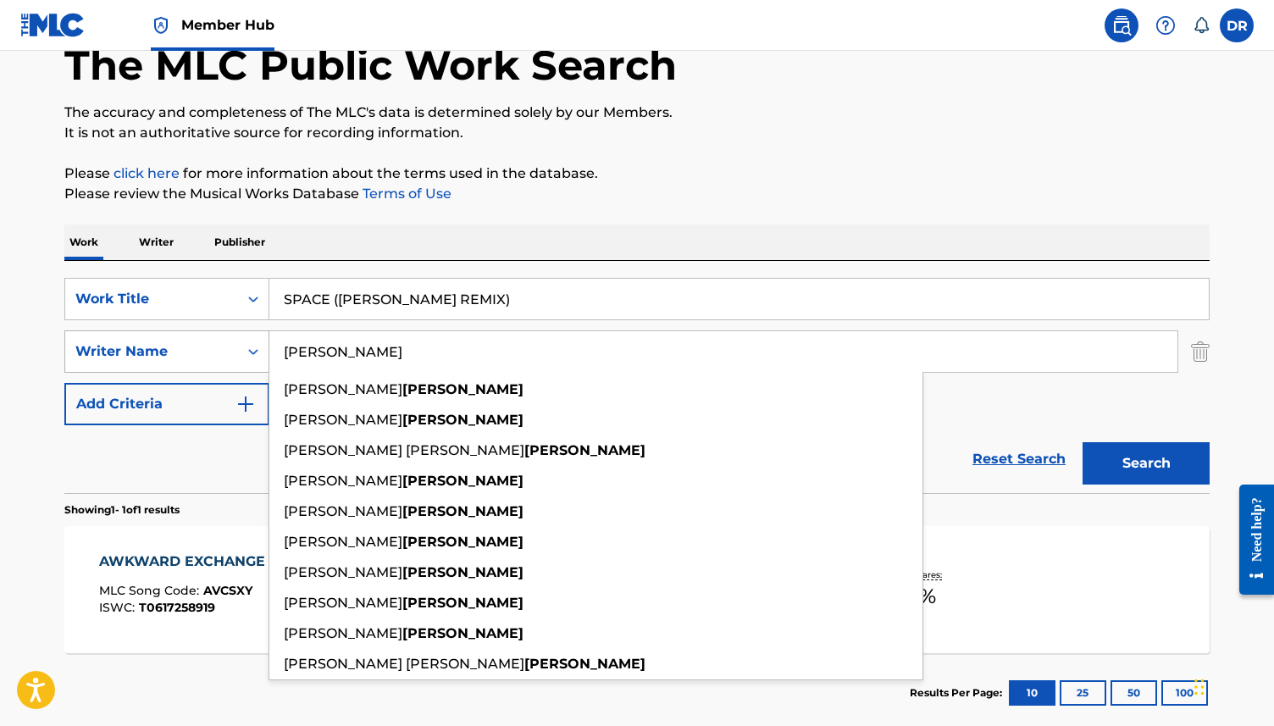
type input "[PERSON_NAME]"
click at [1083, 442] on button "Search" at bounding box center [1146, 463] width 127 height 42
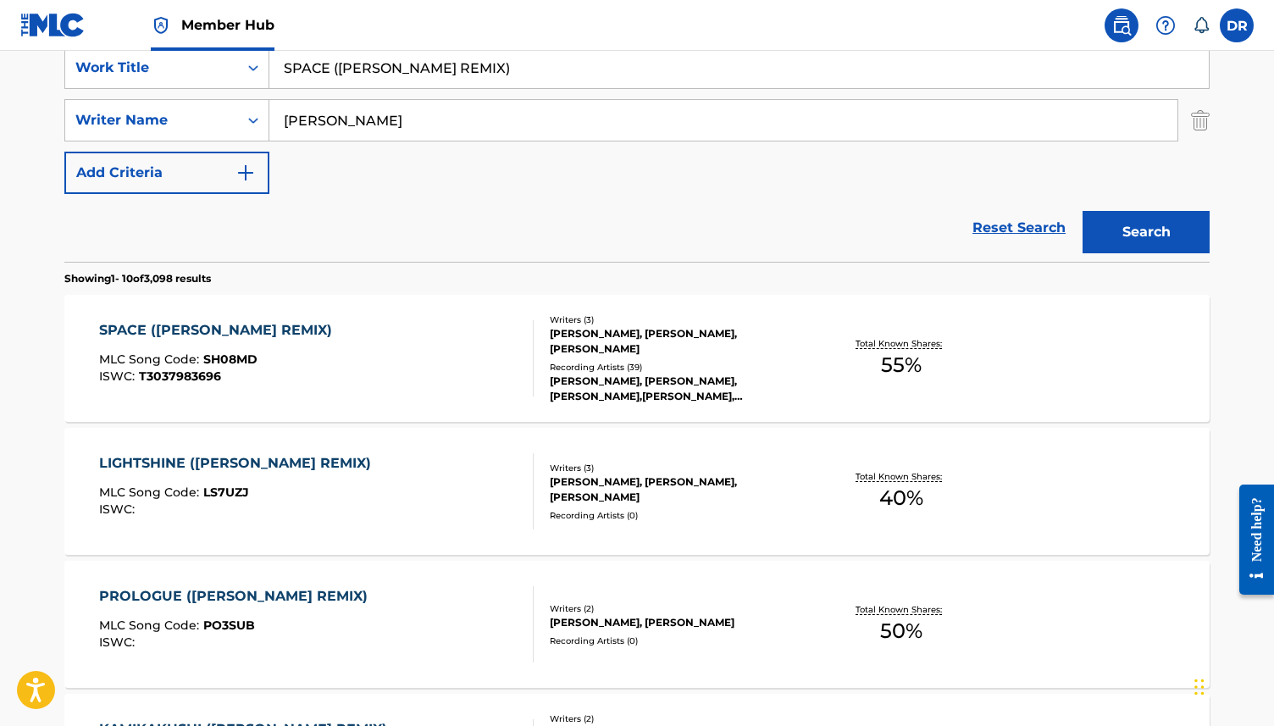
scroll to position [342, 0]
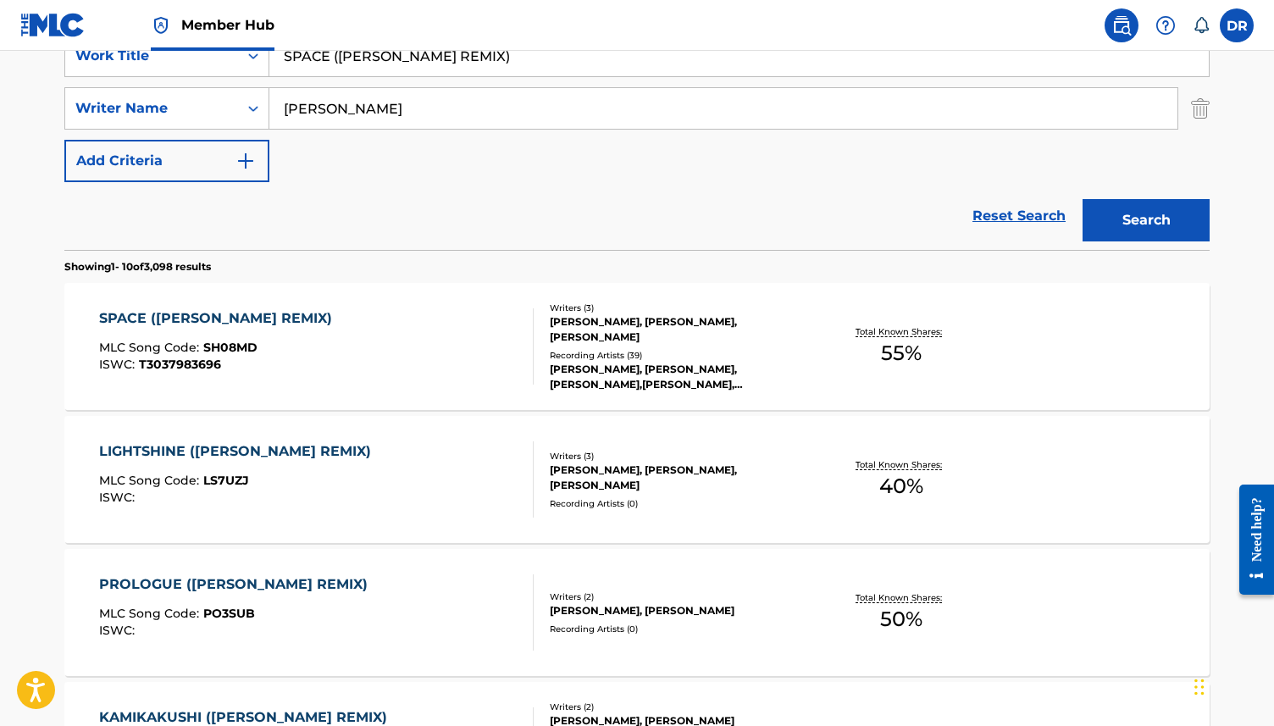
click at [395, 349] on div "SPACE ([PERSON_NAME] REMIX) MLC Song Code : SH08MD ISWC : T3037983696" at bounding box center [316, 346] width 435 height 76
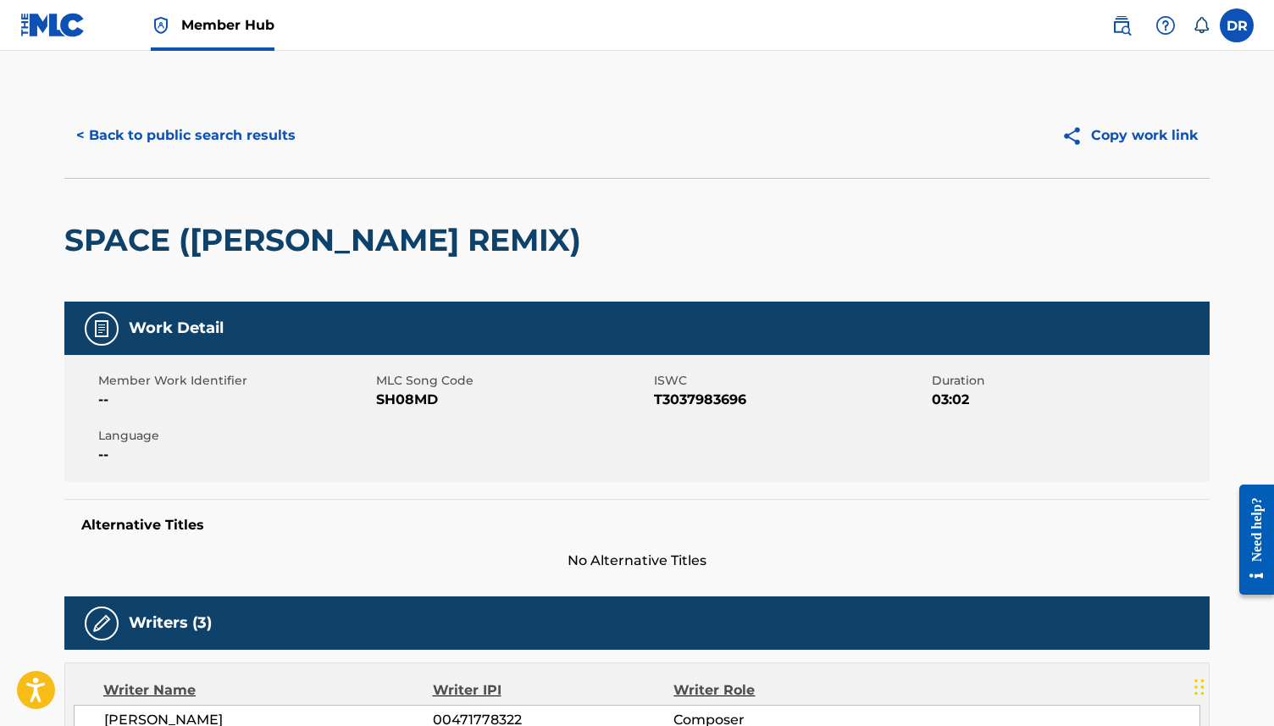
click at [392, 402] on span "SH08MD" at bounding box center [513, 400] width 274 height 20
click at [200, 152] on button "< Back to public search results" at bounding box center [185, 135] width 243 height 42
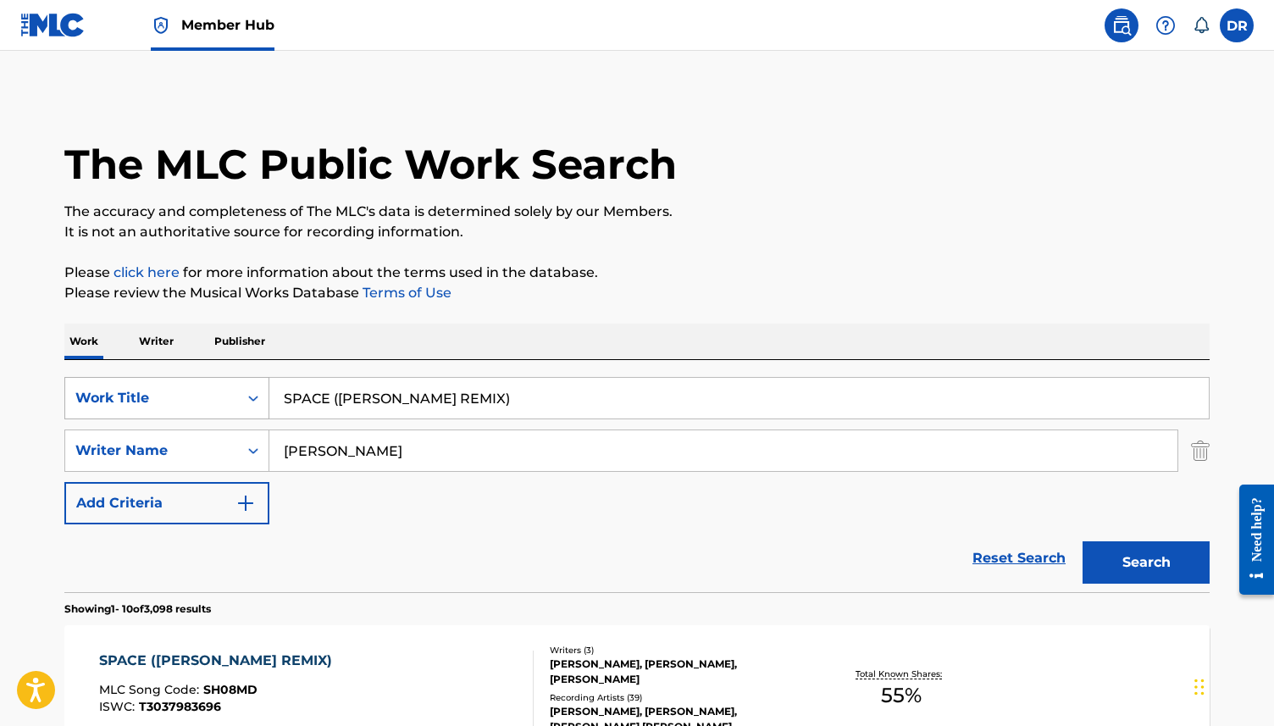
drag, startPoint x: 584, startPoint y: 396, endPoint x: 170, endPoint y: 396, distance: 413.4
click at [170, 396] on div "SearchWithCriteria63f73fc9-17d2-4fae-9191-4908d883e00d Work Title SPACE ([PERSO…" at bounding box center [636, 398] width 1145 height 42
paste input "BELIEVE"
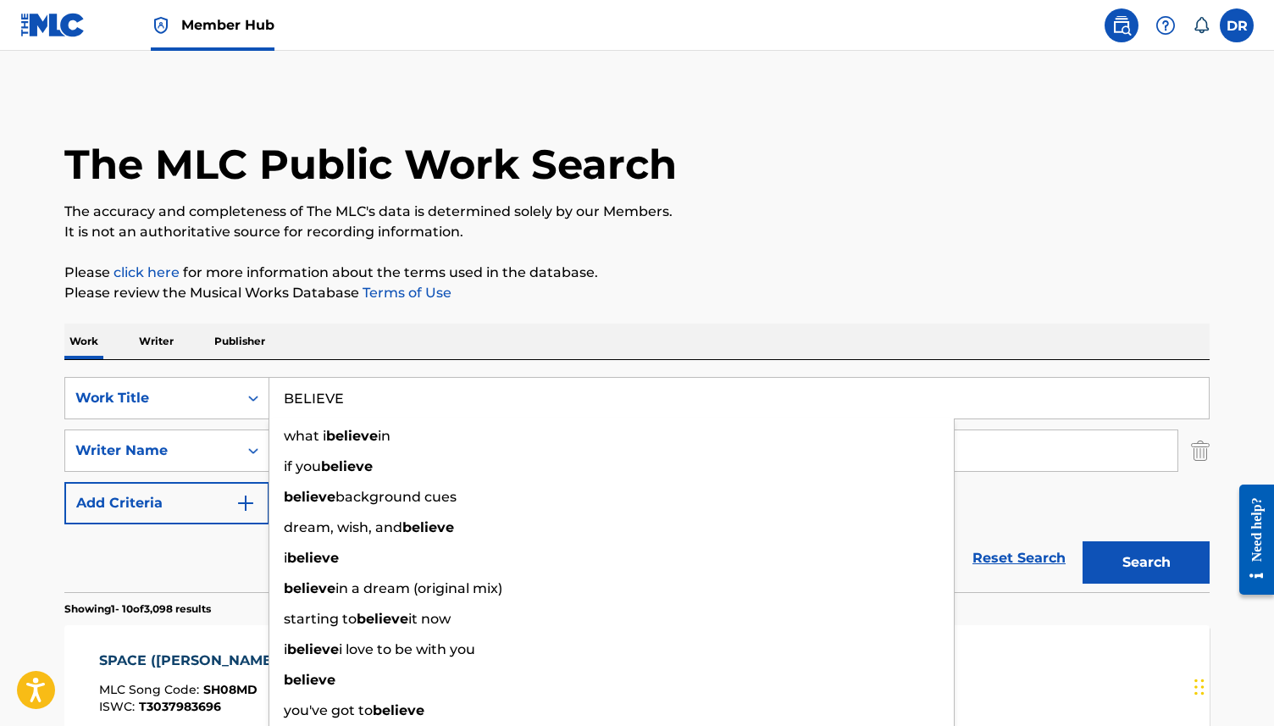
type input "BELIEVE"
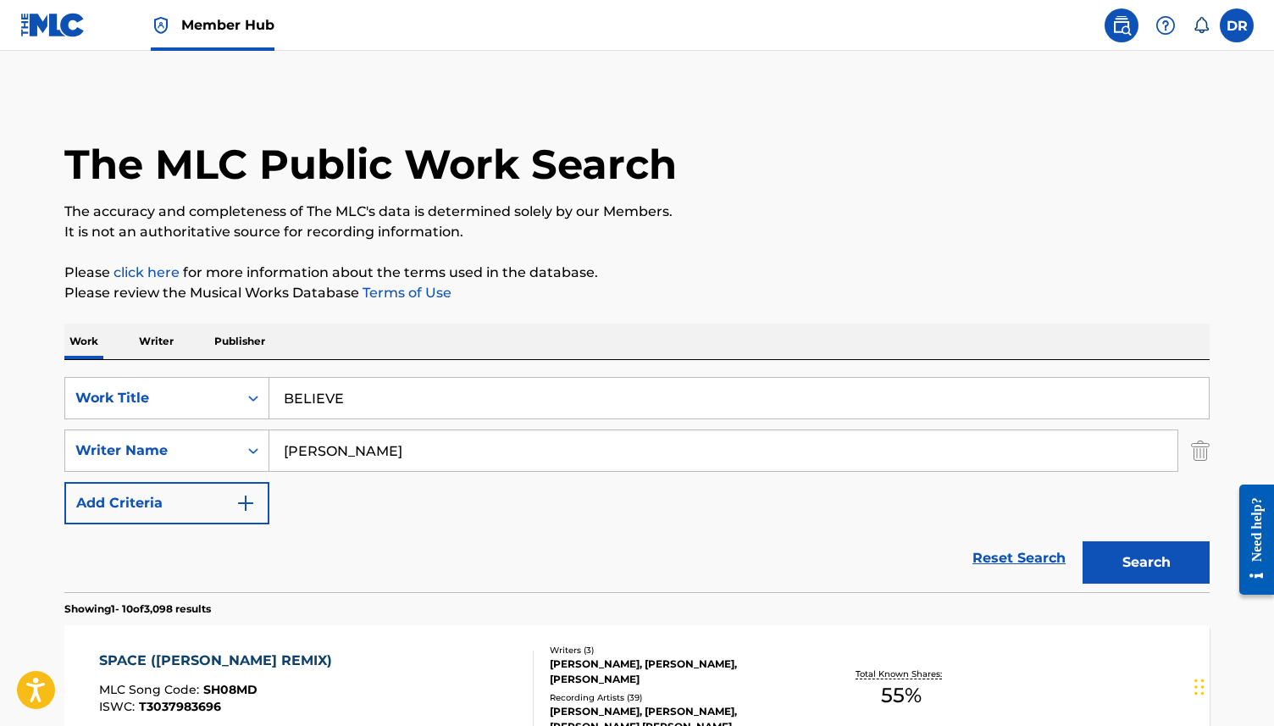
click at [183, 568] on div "Reset Search Search" at bounding box center [636, 558] width 1145 height 68
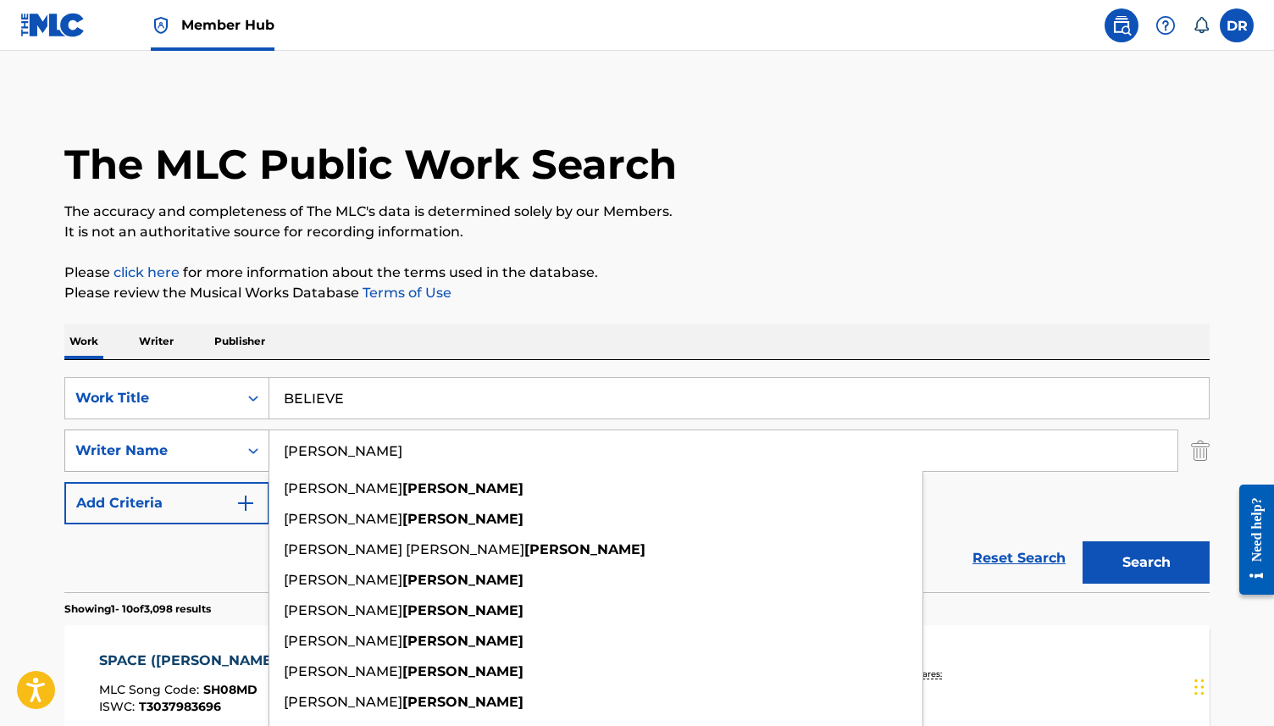
drag, startPoint x: 356, startPoint y: 463, endPoint x: 211, endPoint y: 463, distance: 144.9
click at [211, 463] on div "SearchWithCriteriad65bdfc3-c264-44ba-a4a2-f5278705a7a6 Writer Name [PERSON_NAME…" at bounding box center [636, 451] width 1145 height 42
drag, startPoint x: 333, startPoint y: 455, endPoint x: 211, endPoint y: 455, distance: 122.0
click at [211, 455] on div "SearchWithCriteriad65bdfc3-c264-44ba-a4a2-f5278705a7a6 Writer Name [PERSON_NAME…" at bounding box center [636, 451] width 1145 height 42
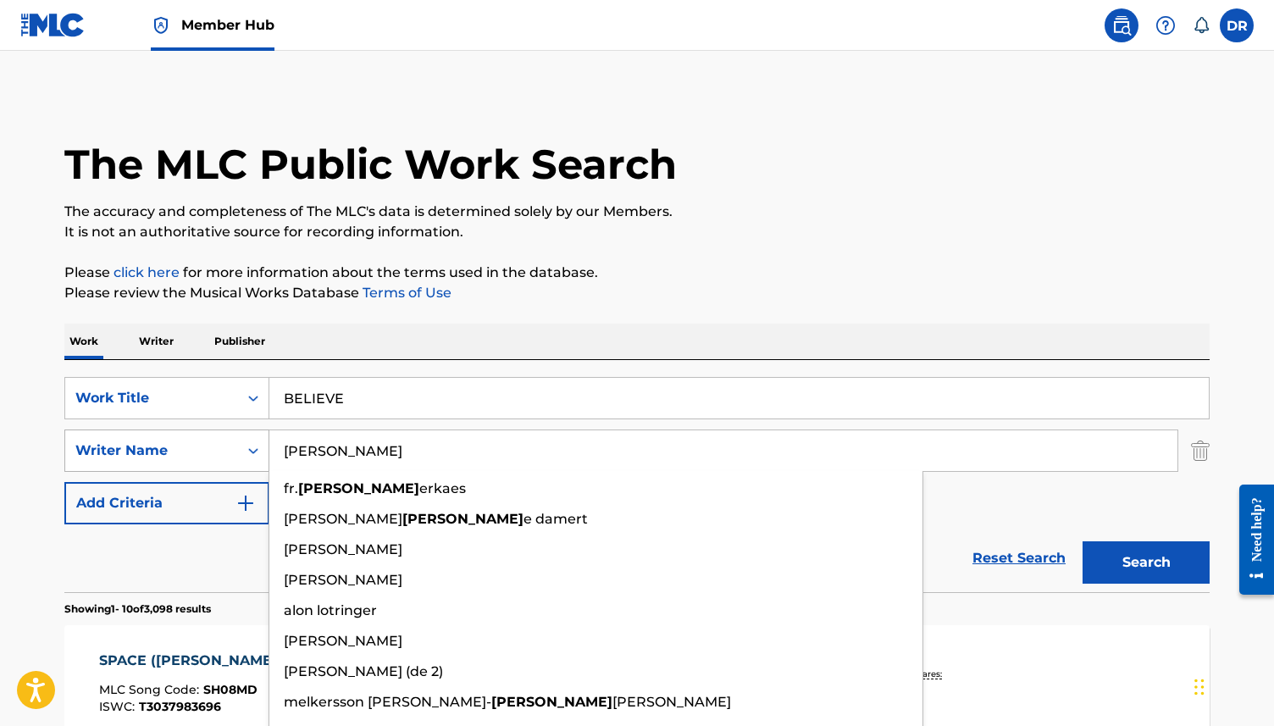
type input "[PERSON_NAME]"
click at [1083, 541] on button "Search" at bounding box center [1146, 562] width 127 height 42
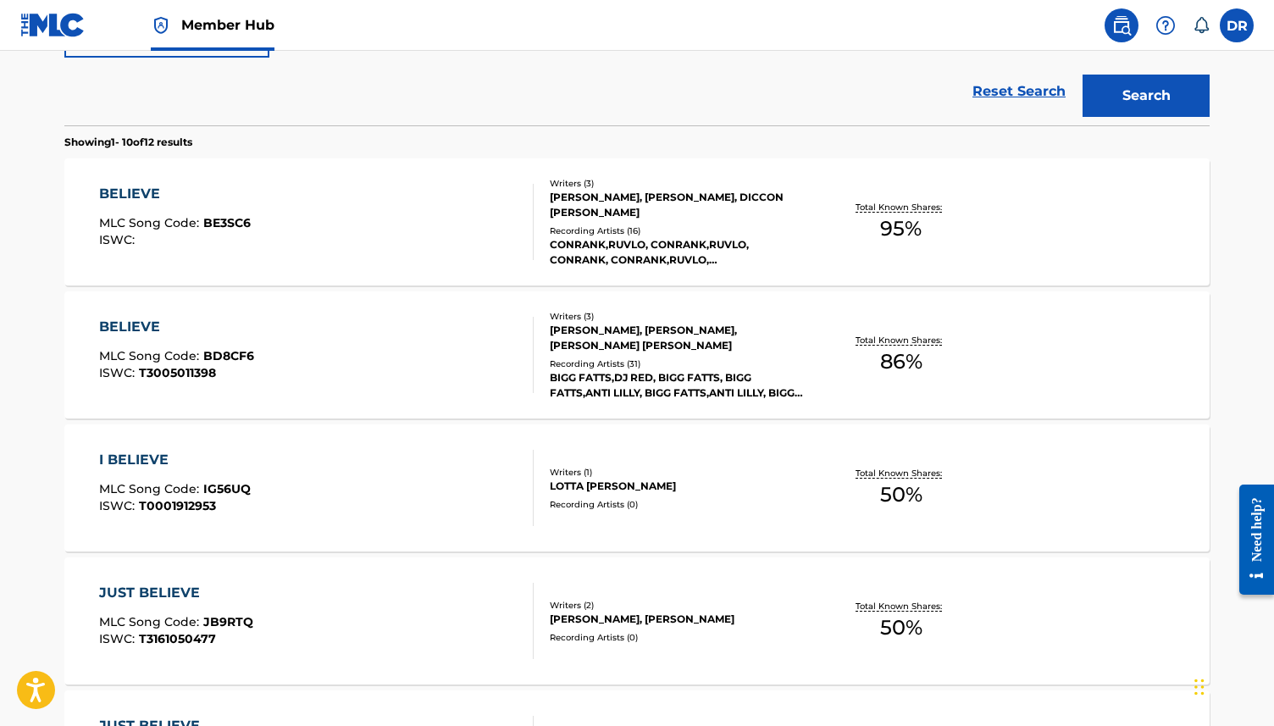
scroll to position [457, 0]
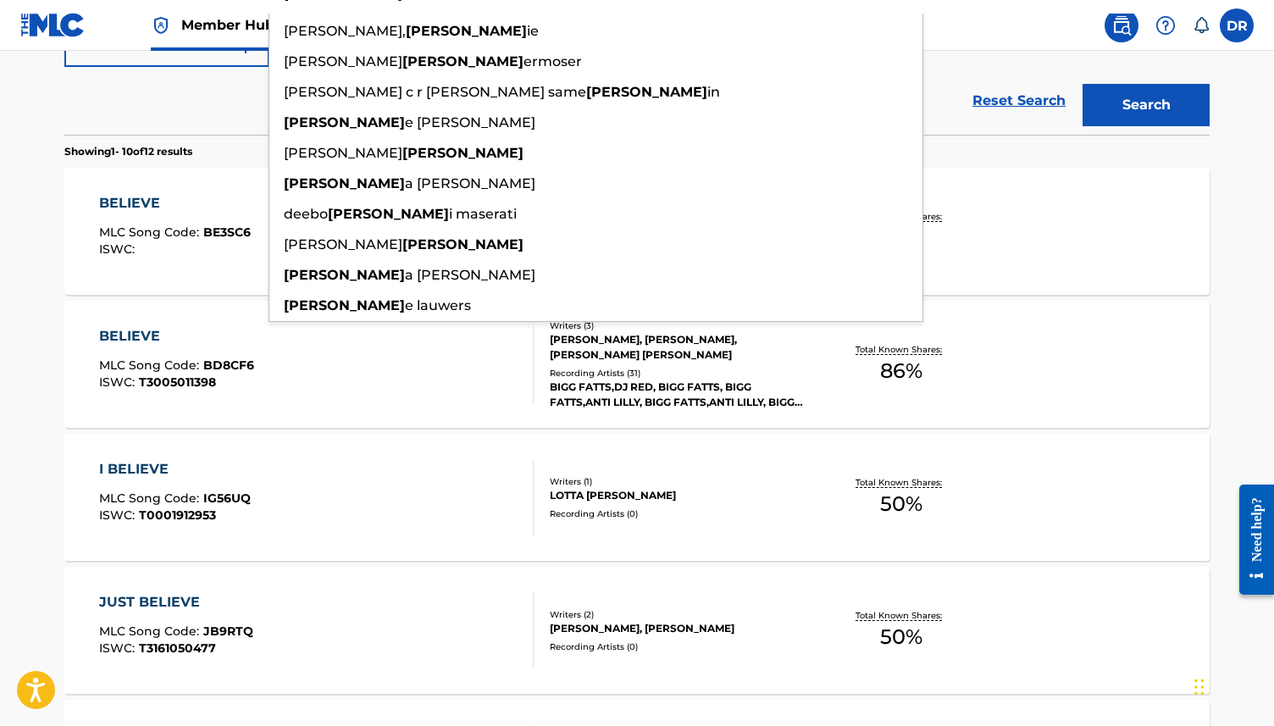
click at [3, 332] on main "The MLC Public Work Search The accuracy and completeness of The MLC's data is d…" at bounding box center [637, 590] width 1274 height 1994
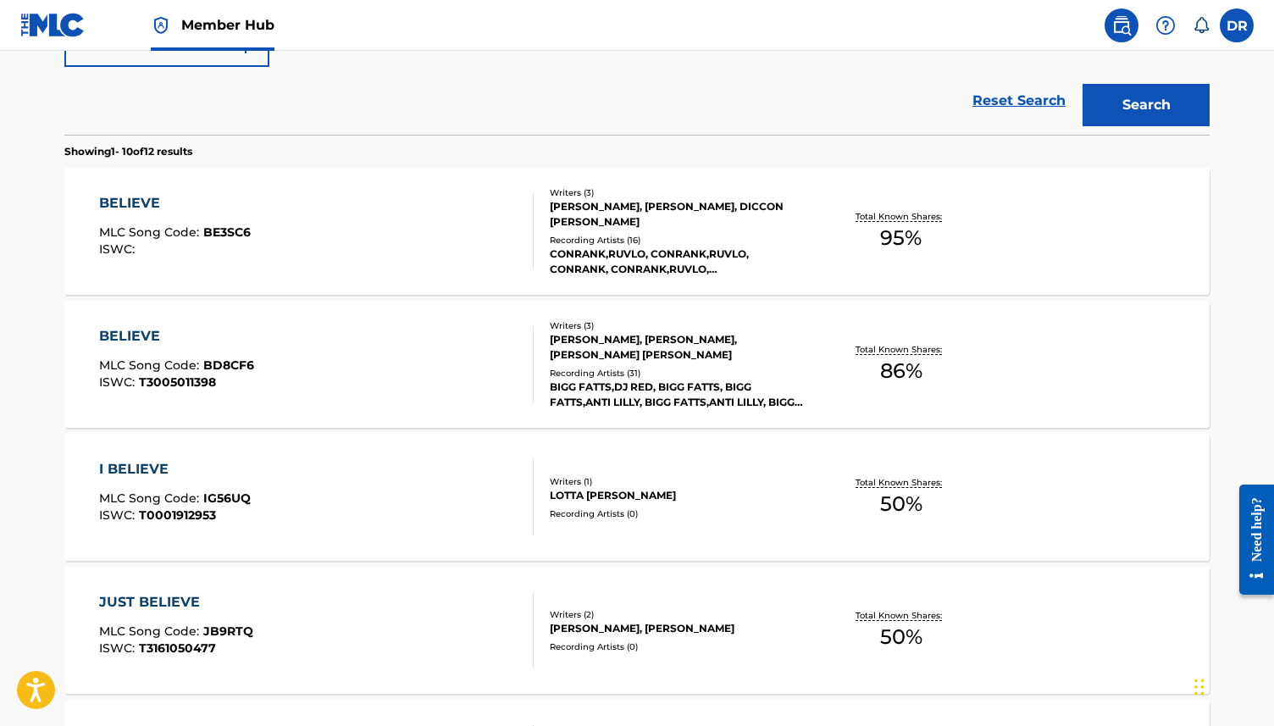
click at [673, 241] on div "Recording Artists ( 16 )" at bounding box center [678, 240] width 256 height 13
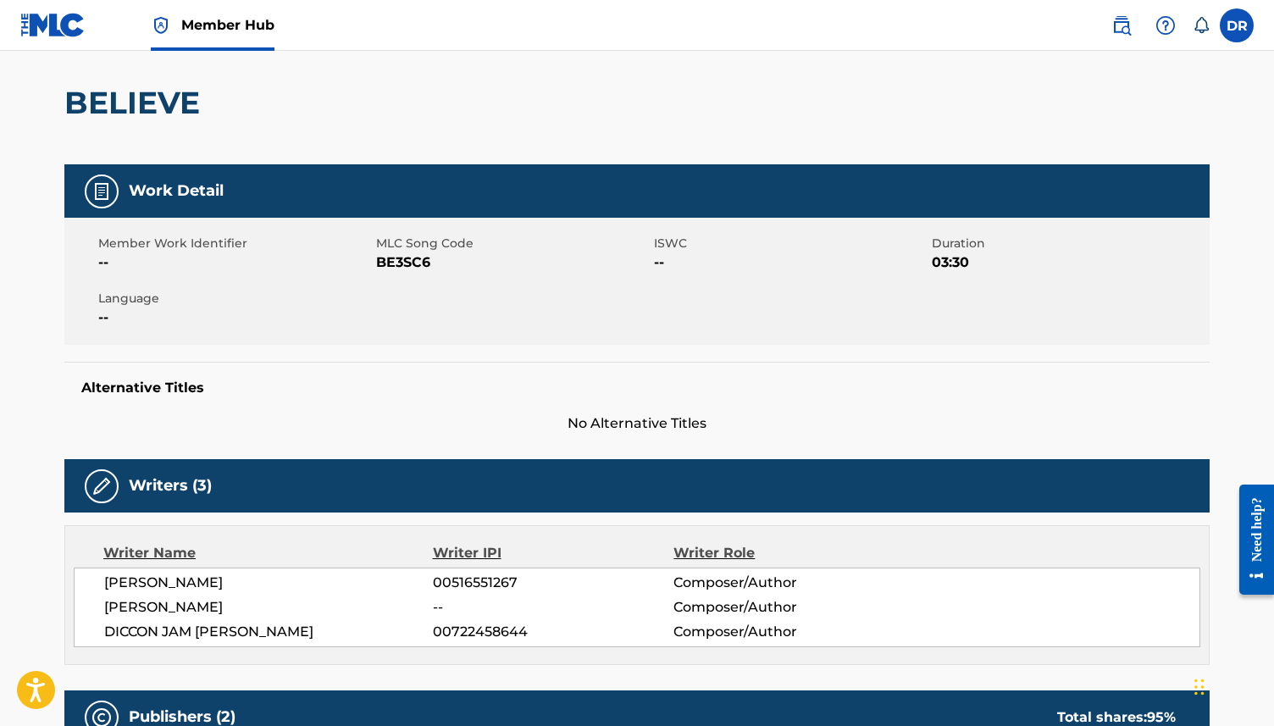
scroll to position [121, 0]
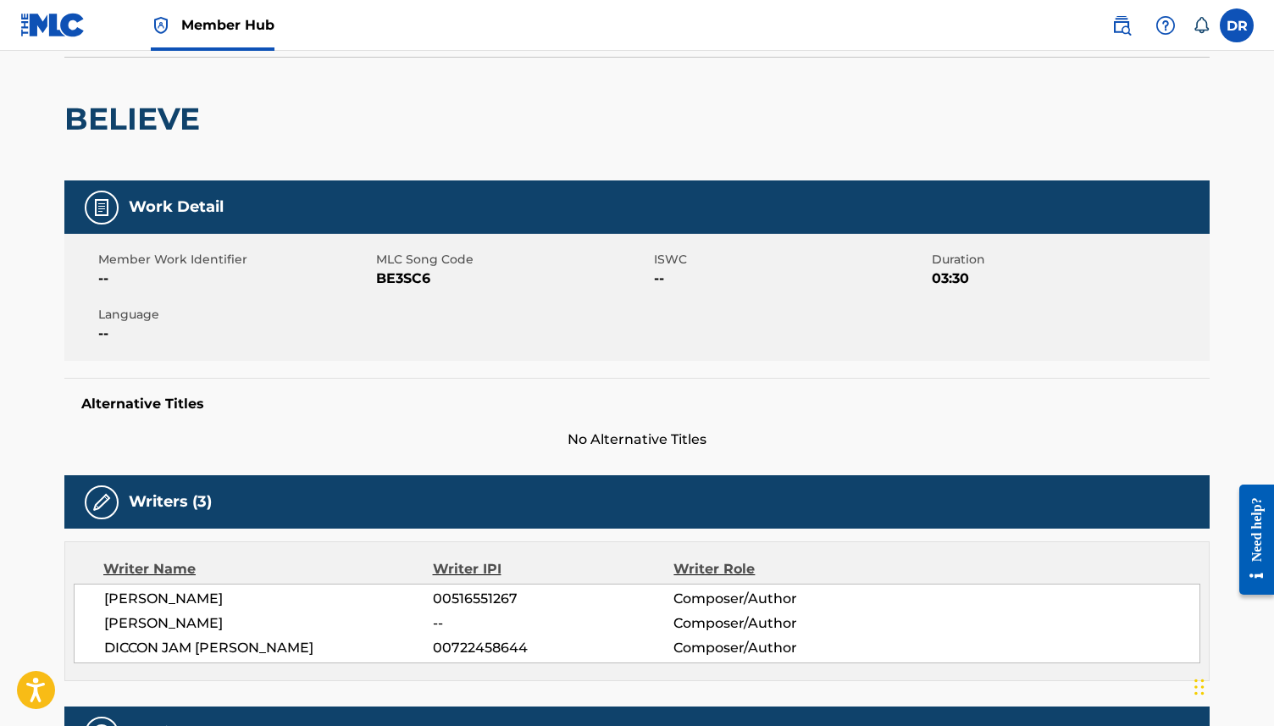
click at [406, 275] on span "BE3SC6" at bounding box center [513, 279] width 274 height 20
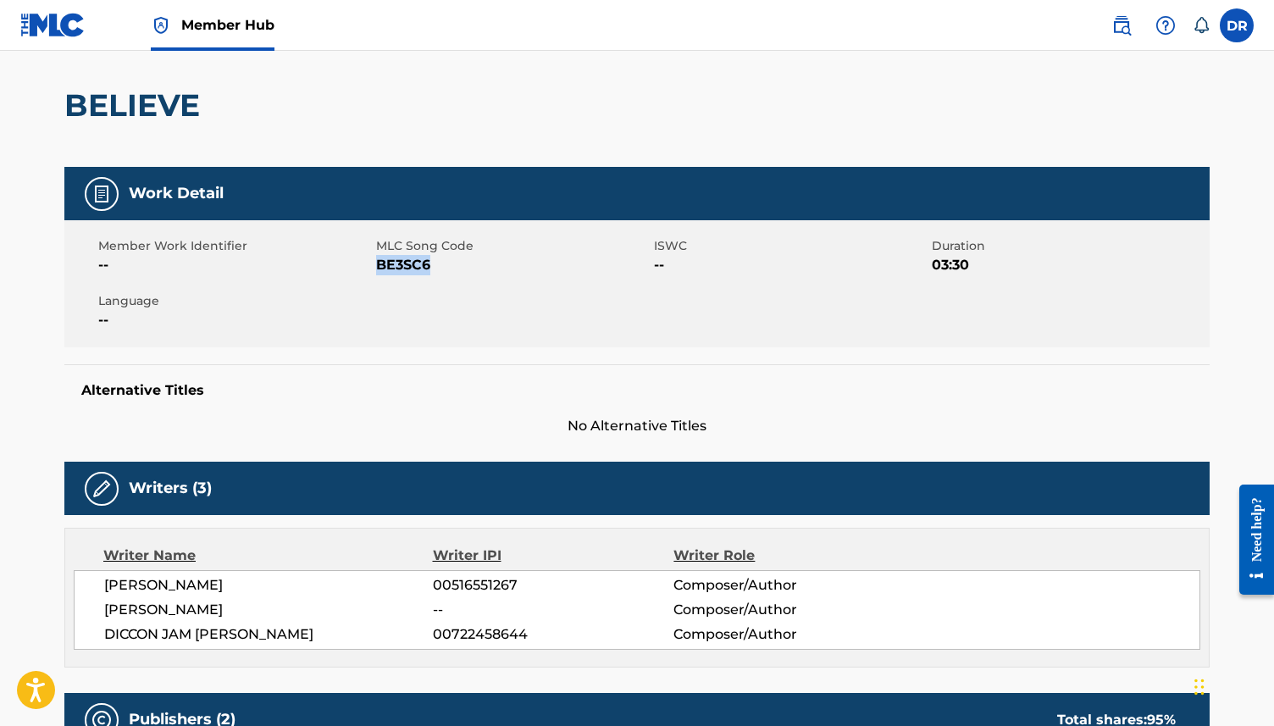
scroll to position [0, 0]
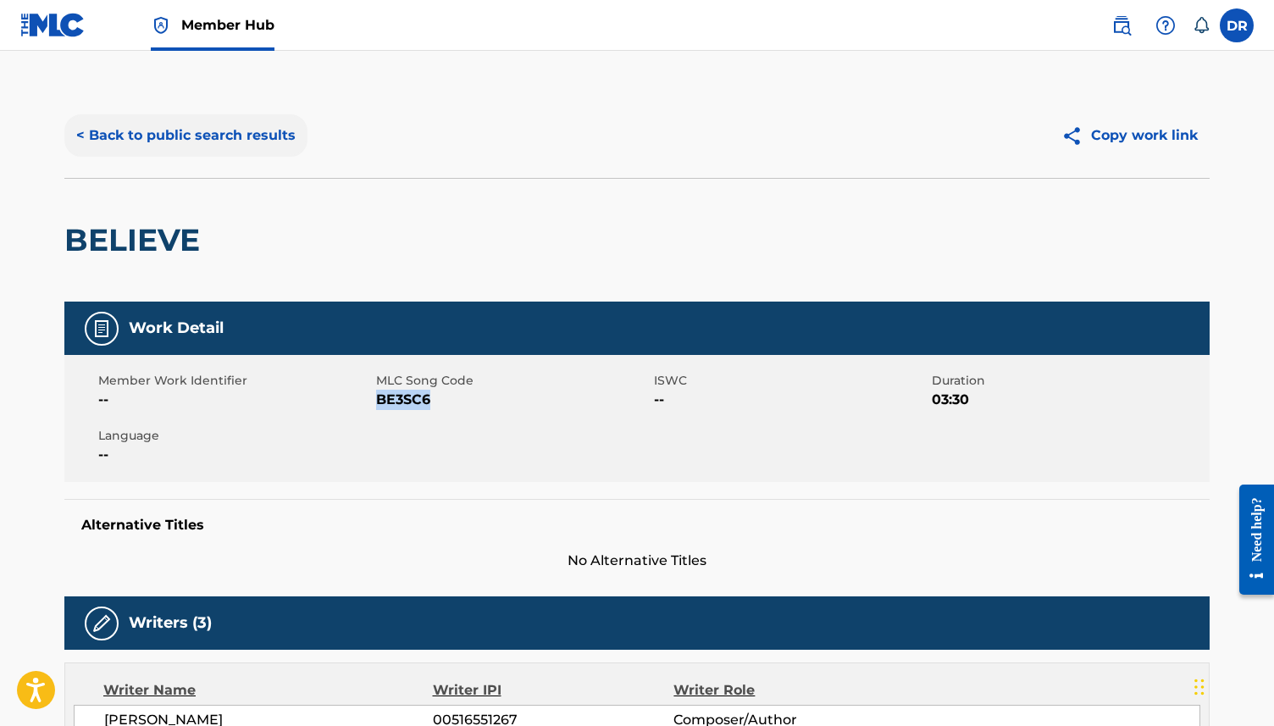
click at [151, 132] on button "< Back to public search results" at bounding box center [185, 135] width 243 height 42
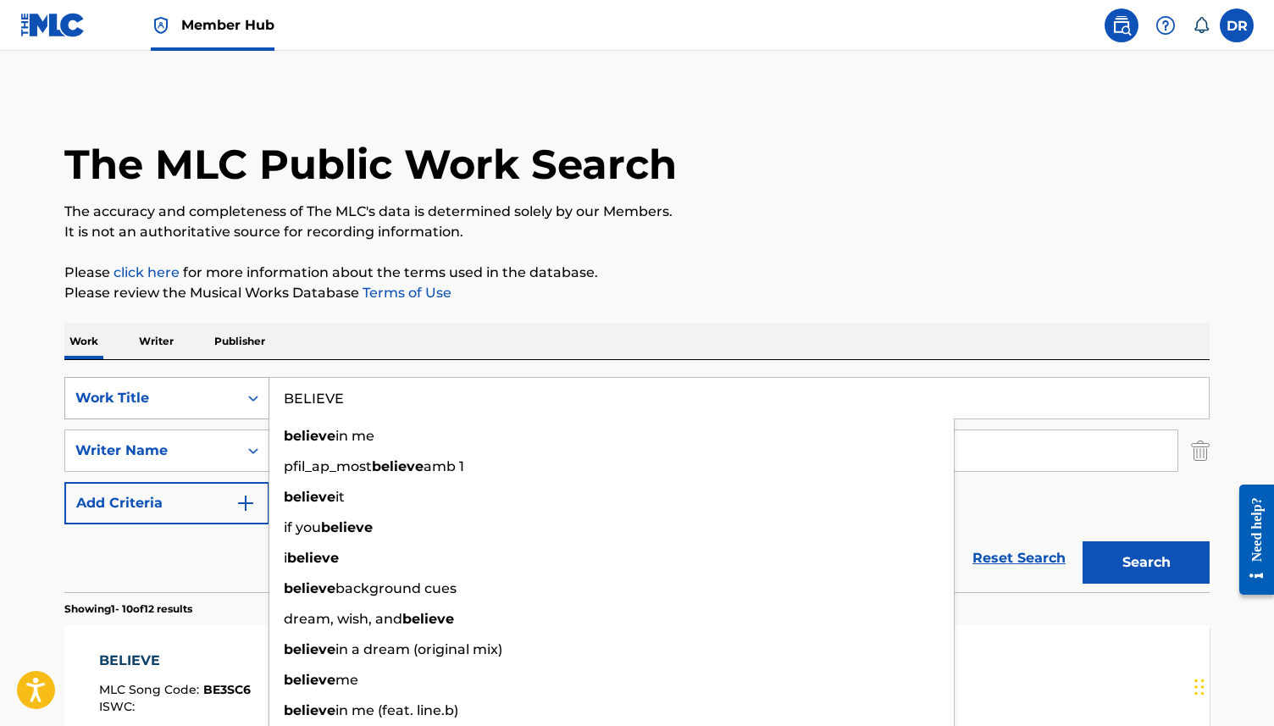
drag, startPoint x: 372, startPoint y: 402, endPoint x: 195, endPoint y: 402, distance: 177.1
click at [195, 402] on div "SearchWithCriteria63f73fc9-17d2-4fae-9191-4908d883e00d Work Title BELIEVE belie…" at bounding box center [636, 398] width 1145 height 42
paste input "2D"
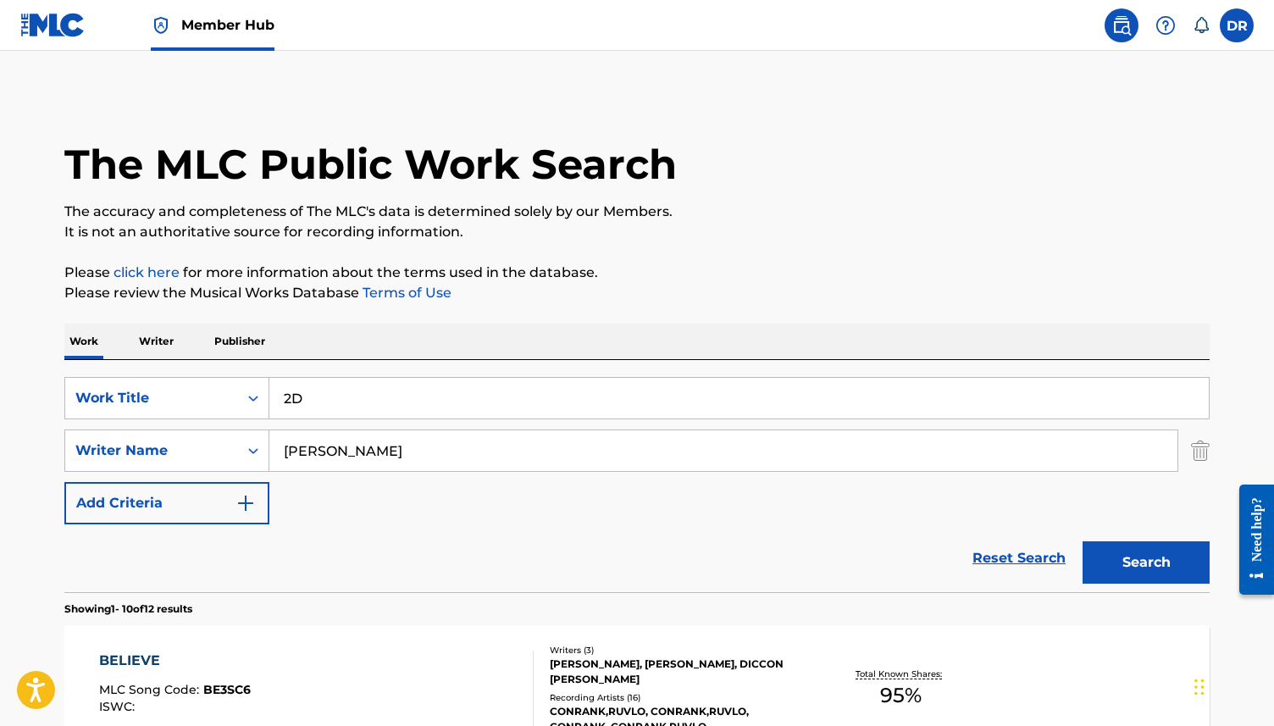
type input "2D"
drag, startPoint x: 341, startPoint y: 455, endPoint x: 245, endPoint y: 455, distance: 95.7
click at [245, 455] on div "SearchWithCriteriad65bdfc3-c264-44ba-a4a2-f5278705a7a6 Writer Name [PERSON_NAME]" at bounding box center [636, 451] width 1145 height 42
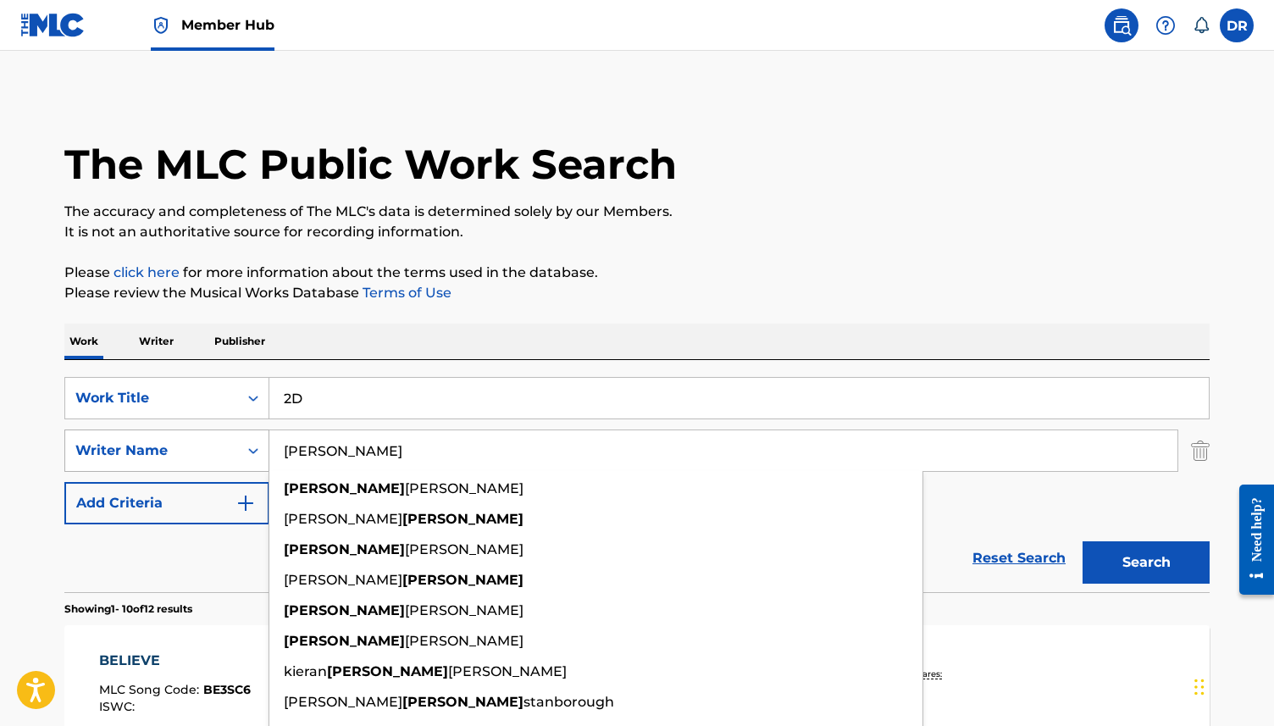
type input "[PERSON_NAME]"
click at [1083, 541] on button "Search" at bounding box center [1146, 562] width 127 height 42
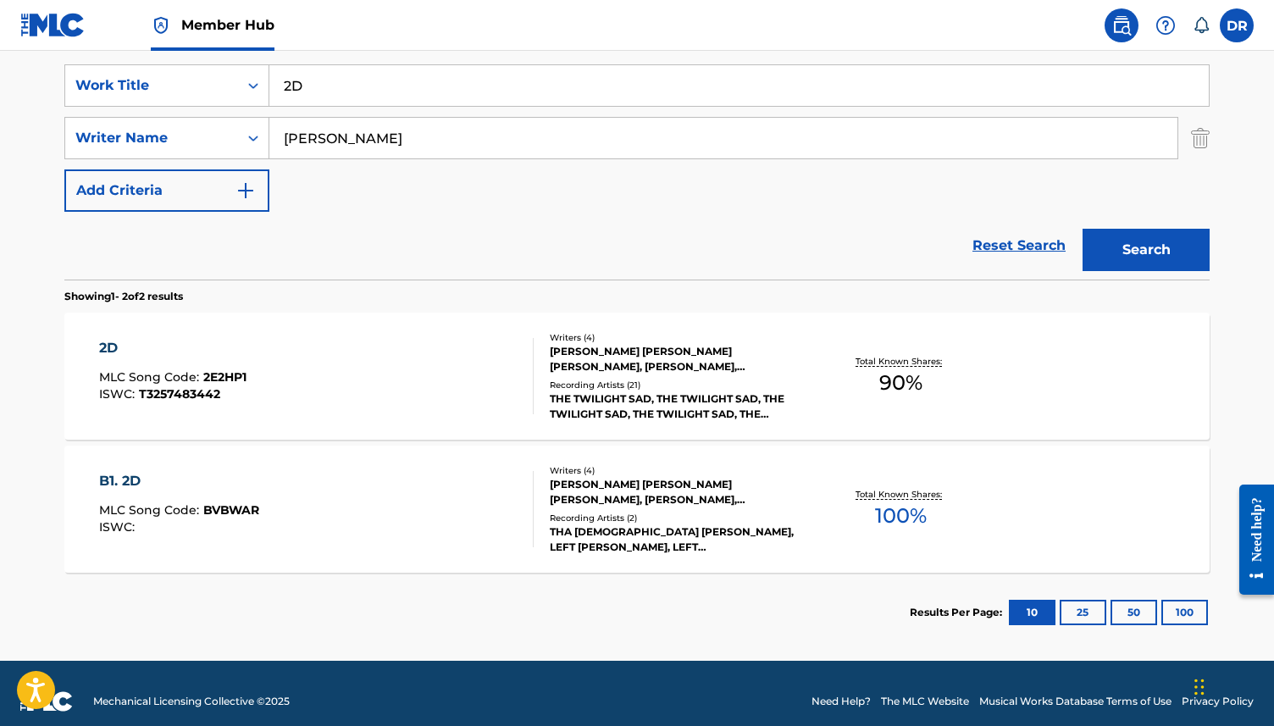
scroll to position [324, 0]
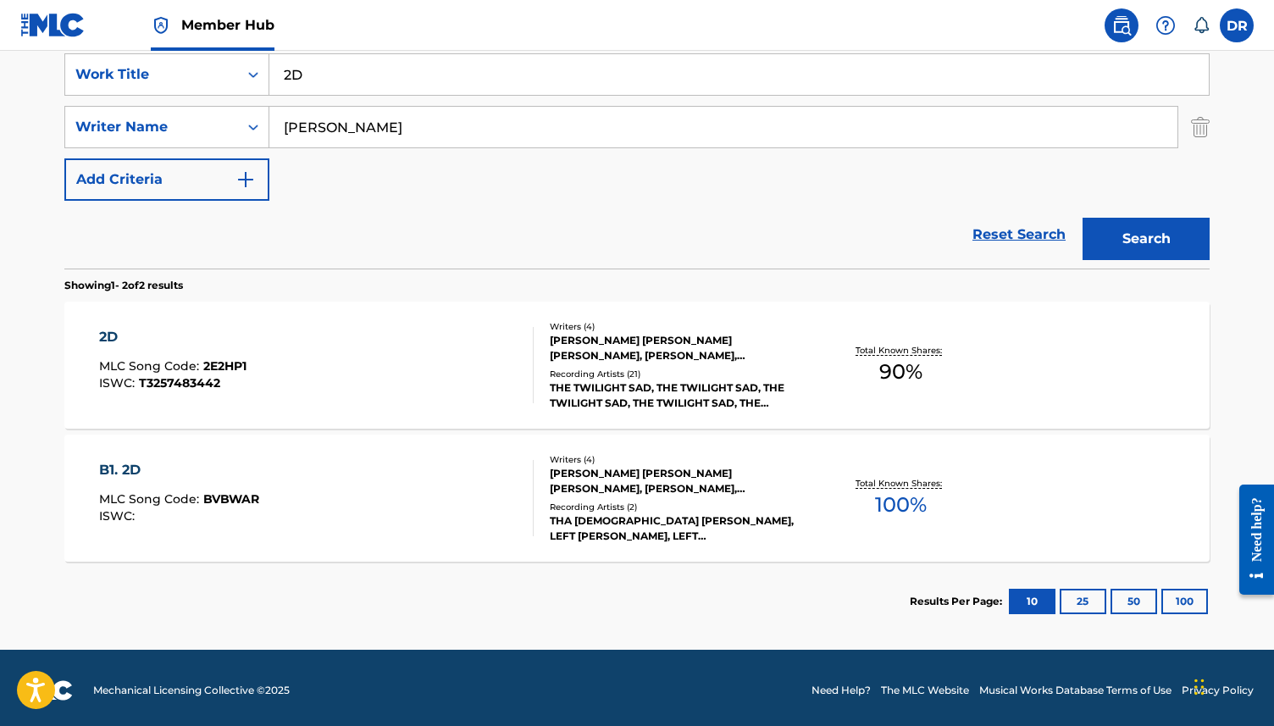
click at [394, 344] on div "2D MLC Song Code : 2E2HP1 ISWC : T3257483442" at bounding box center [316, 365] width 435 height 76
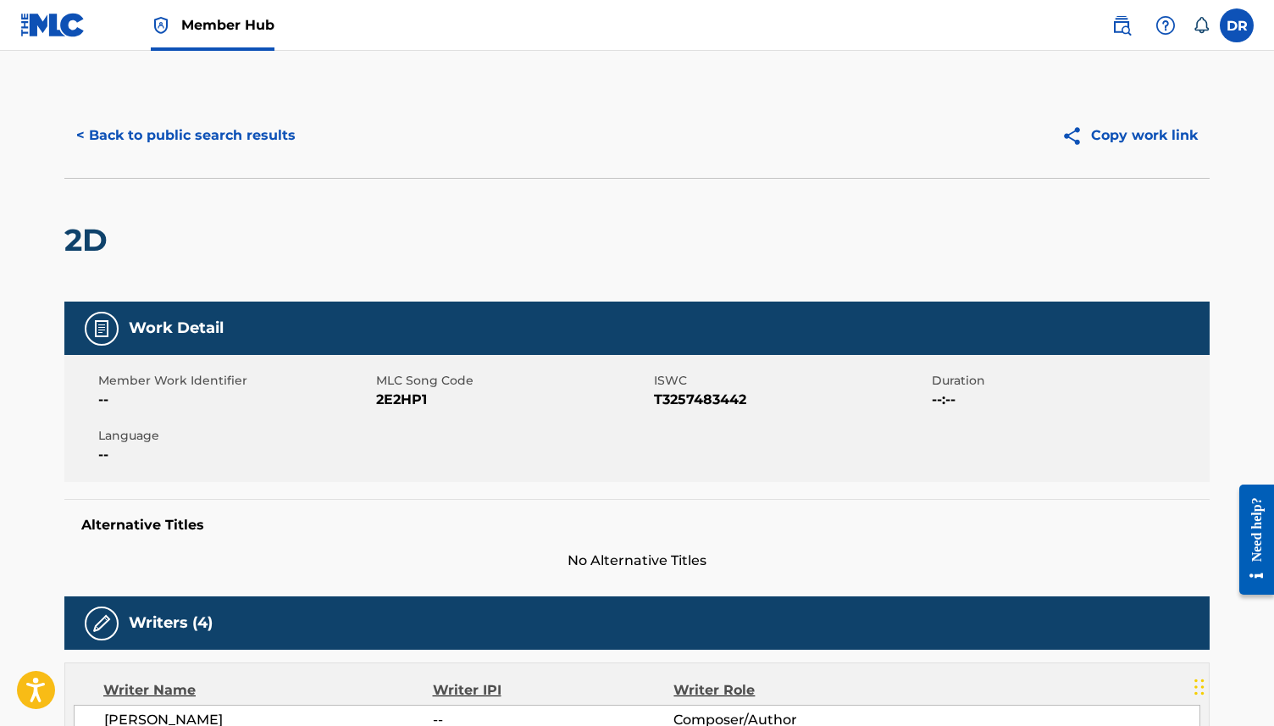
click at [386, 398] on span "2E2HP1" at bounding box center [513, 400] width 274 height 20
click at [165, 138] on button "< Back to public search results" at bounding box center [185, 135] width 243 height 42
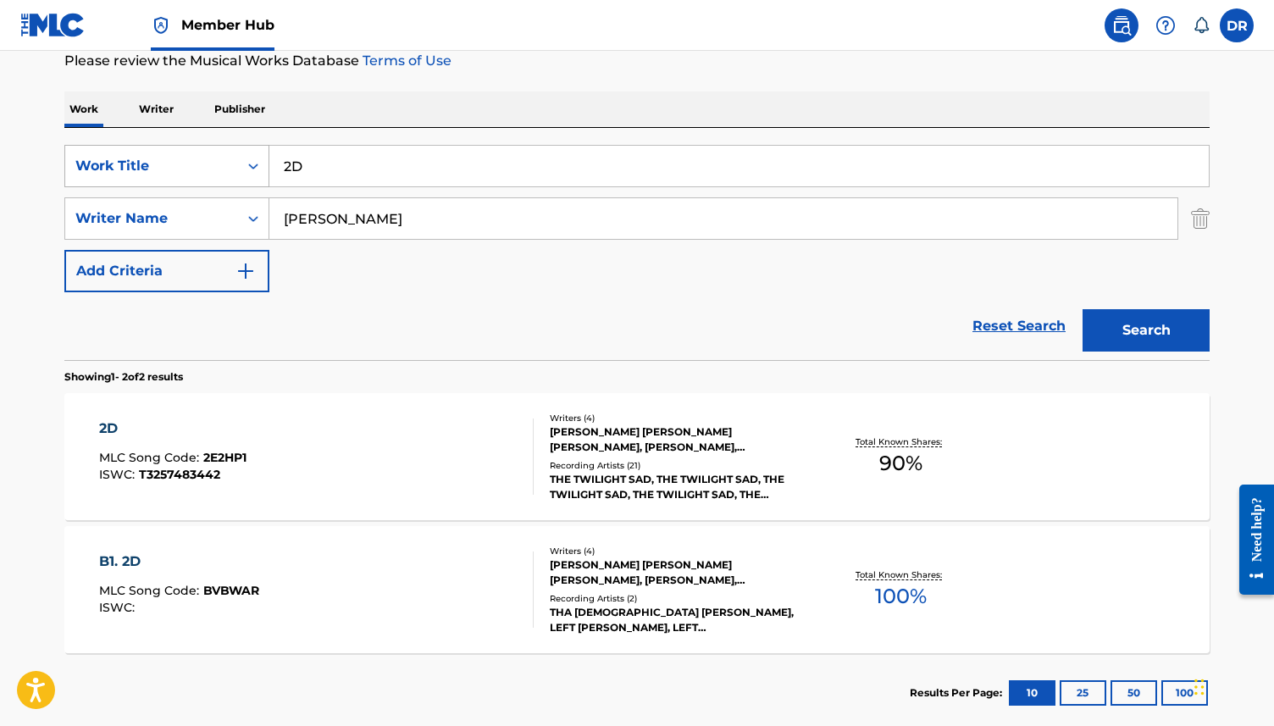
drag, startPoint x: 359, startPoint y: 161, endPoint x: 241, endPoint y: 161, distance: 118.6
click at [241, 161] on div "SearchWithCriteria63f73fc9-17d2-4fae-9191-4908d883e00d Work Title 2D" at bounding box center [636, 166] width 1145 height 42
paste input "3IV"
type input "3IV"
click at [1083, 309] on button "Search" at bounding box center [1146, 330] width 127 height 42
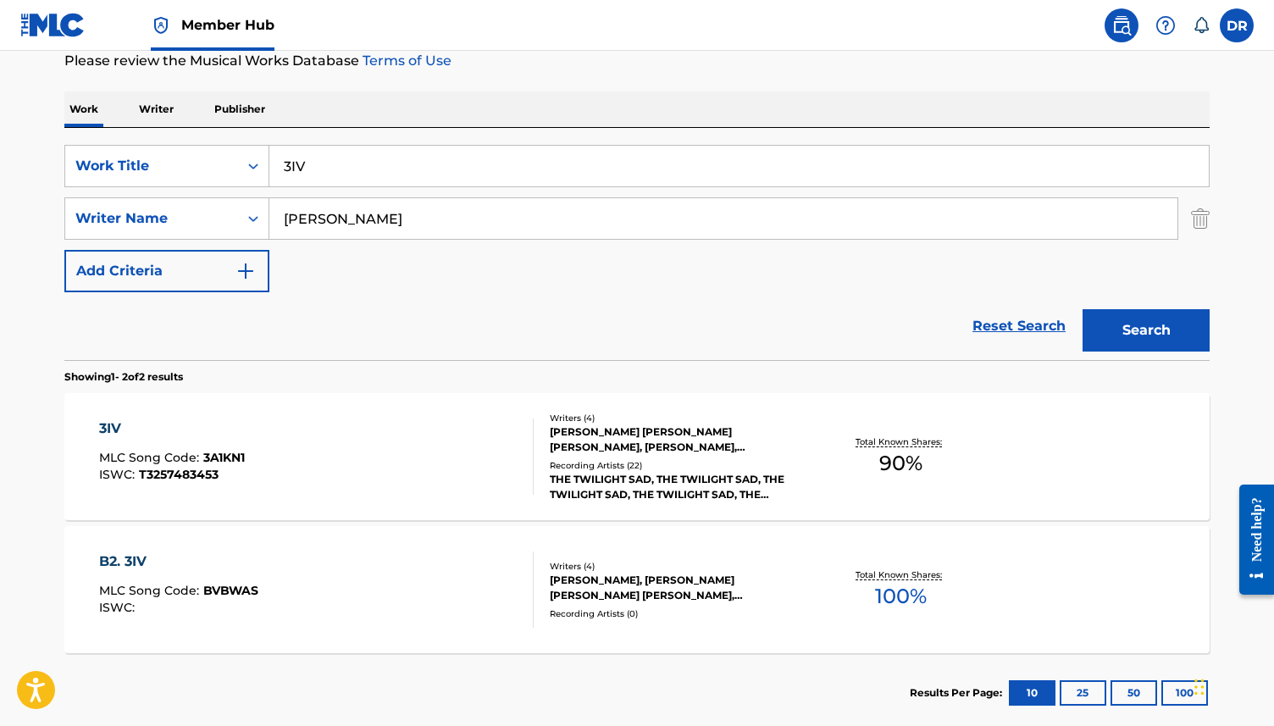
click at [335, 427] on div "3IV MLC Song Code : 3A1KN1 ISWC : T3257483453" at bounding box center [316, 457] width 435 height 76
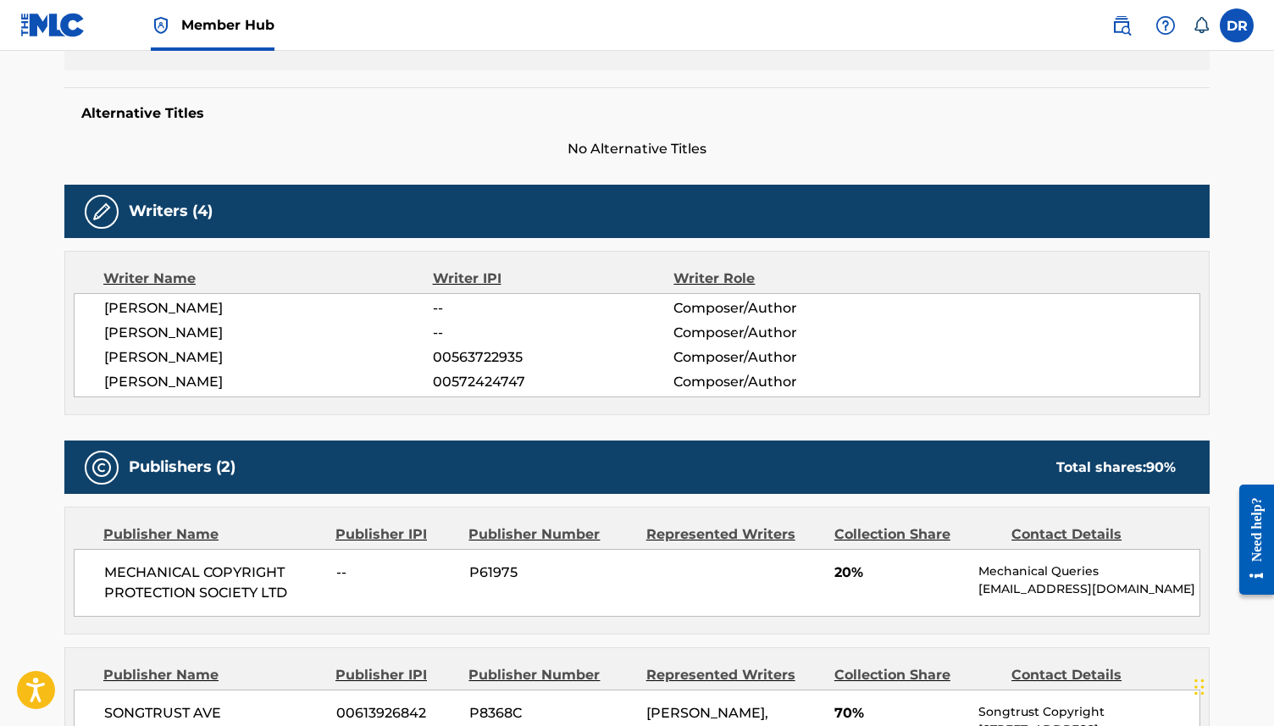
scroll to position [209, 0]
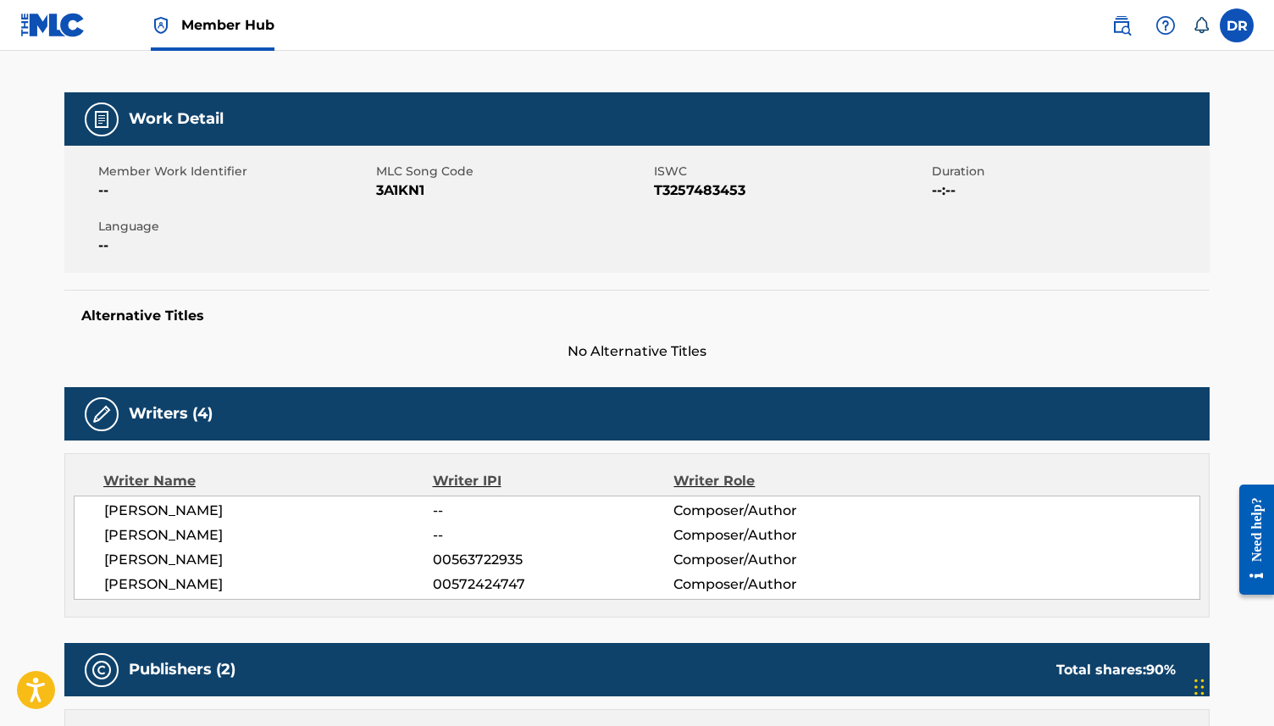
click at [402, 194] on span "3A1KN1" at bounding box center [513, 190] width 274 height 20
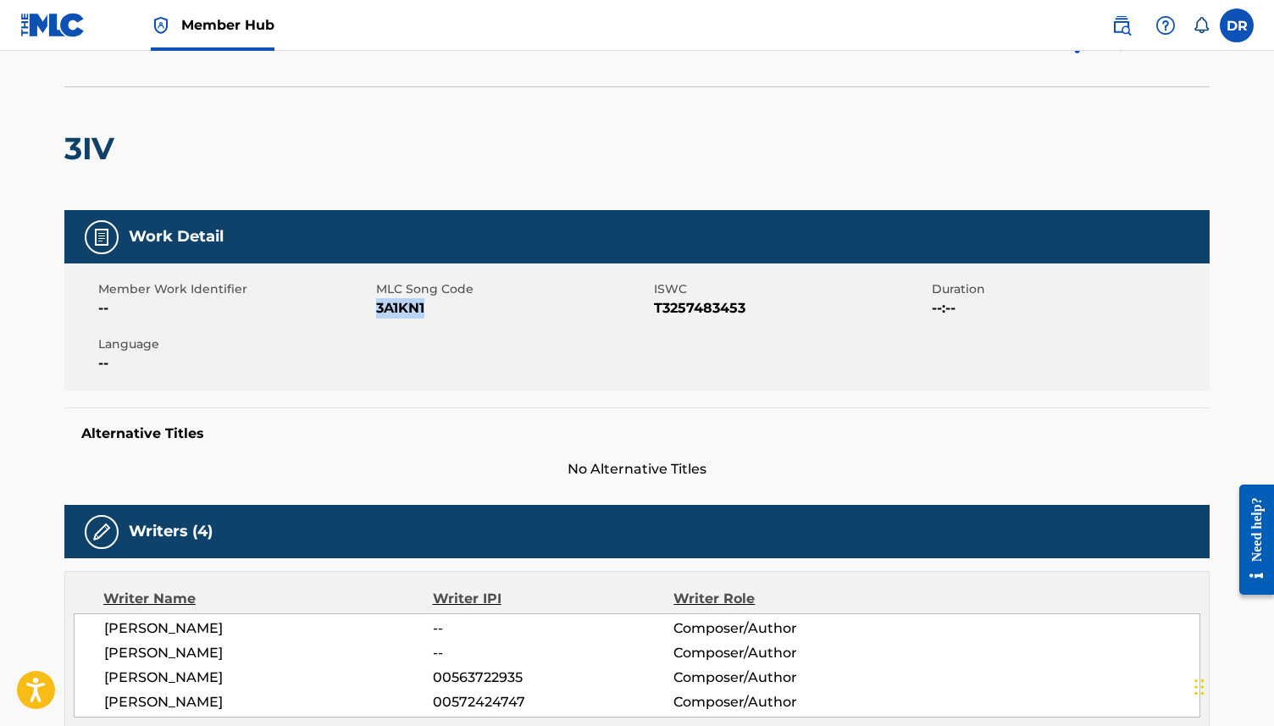
scroll to position [0, 0]
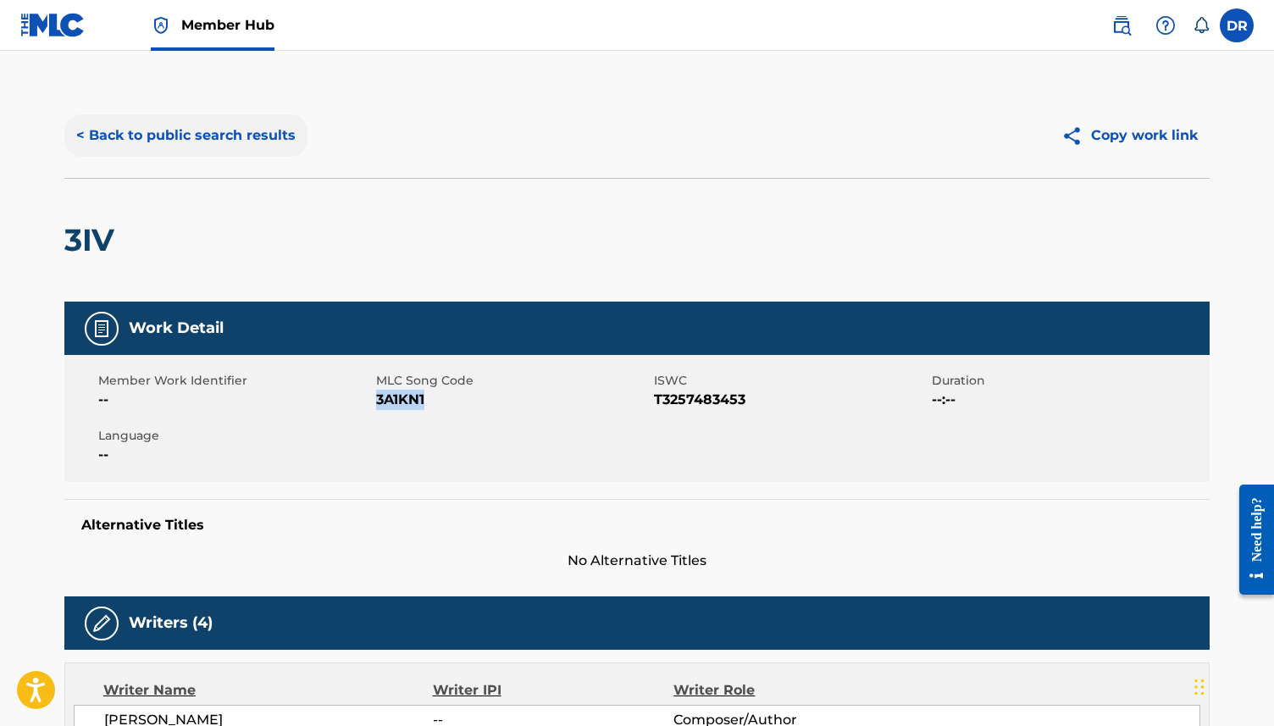
click at [231, 131] on button "< Back to public search results" at bounding box center [185, 135] width 243 height 42
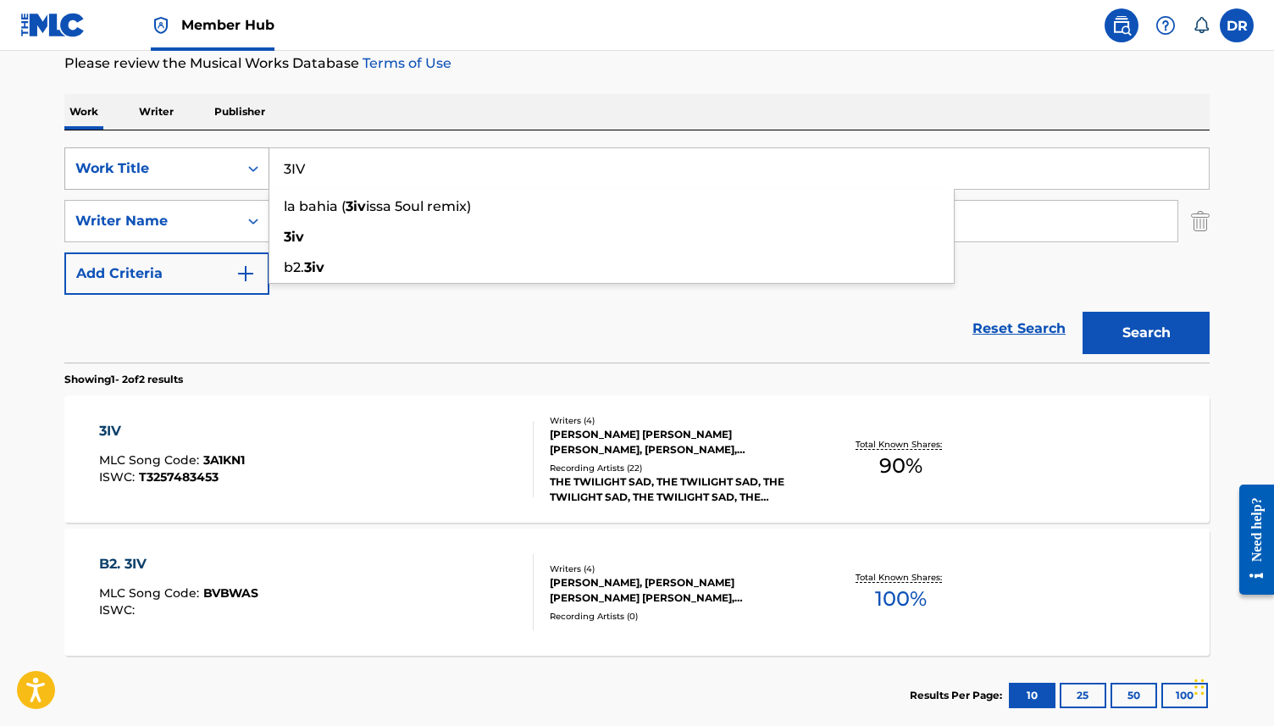
drag, startPoint x: 363, startPoint y: 164, endPoint x: 239, endPoint y: 164, distance: 123.7
click at [239, 164] on div "SearchWithCriteria63f73fc9-17d2-4fae-9191-4908d883e00d Work Title 3IV la bahia …" at bounding box center [636, 168] width 1145 height 42
paste input "AND SHE WOULD DARKEN THE MEMORY"
type input "AND SHE WOULD DARKEN THE MEMORY"
click at [1083, 312] on button "Search" at bounding box center [1146, 333] width 127 height 42
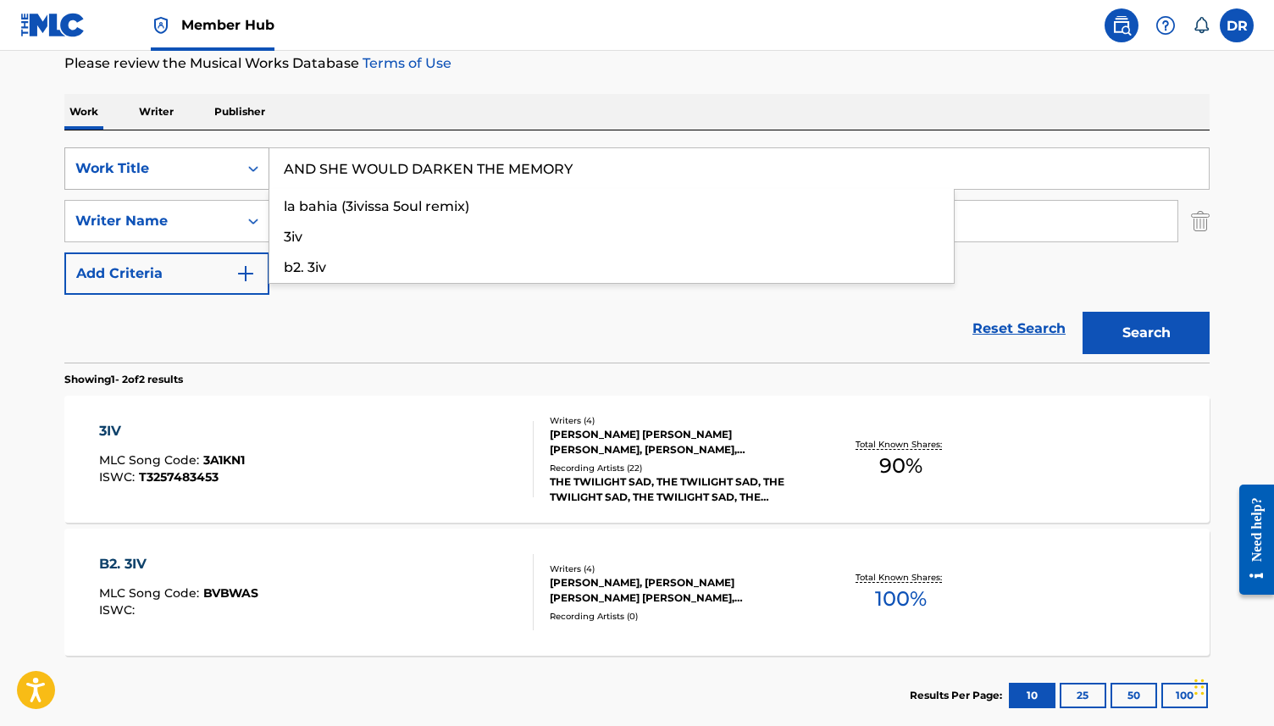
scroll to position [64, 0]
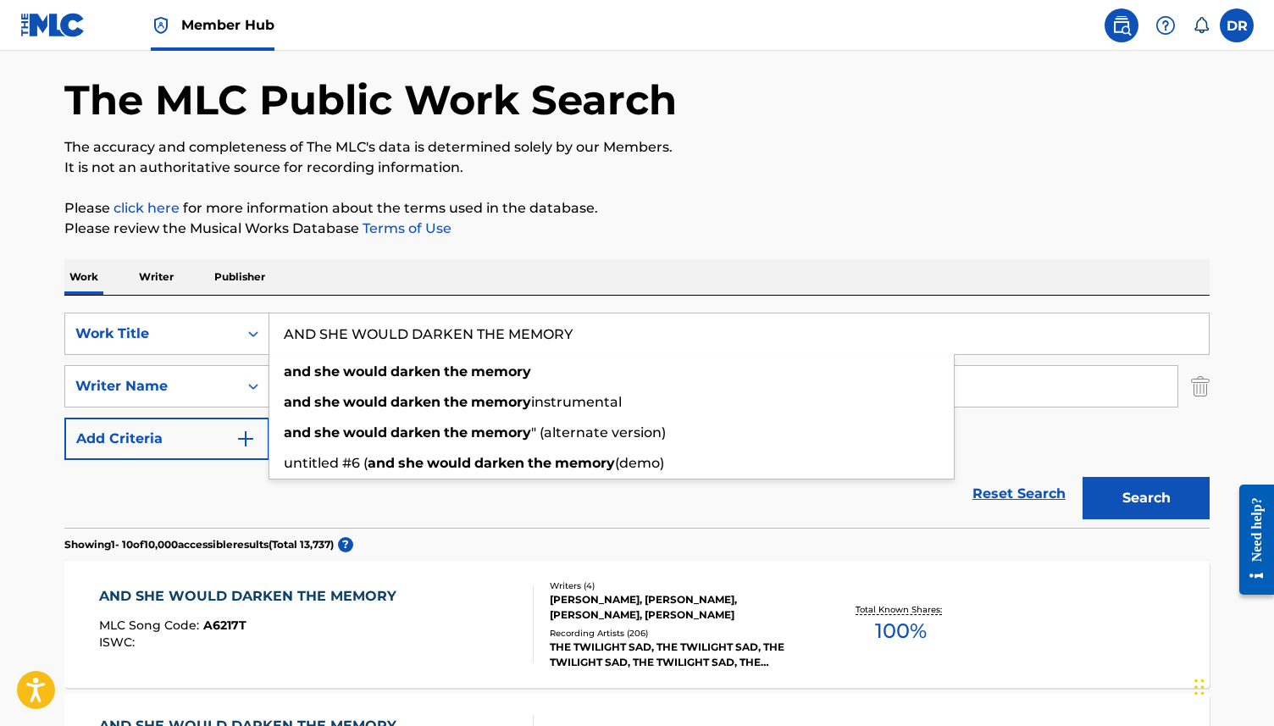
click at [209, 485] on div "Reset Search Search" at bounding box center [636, 494] width 1145 height 68
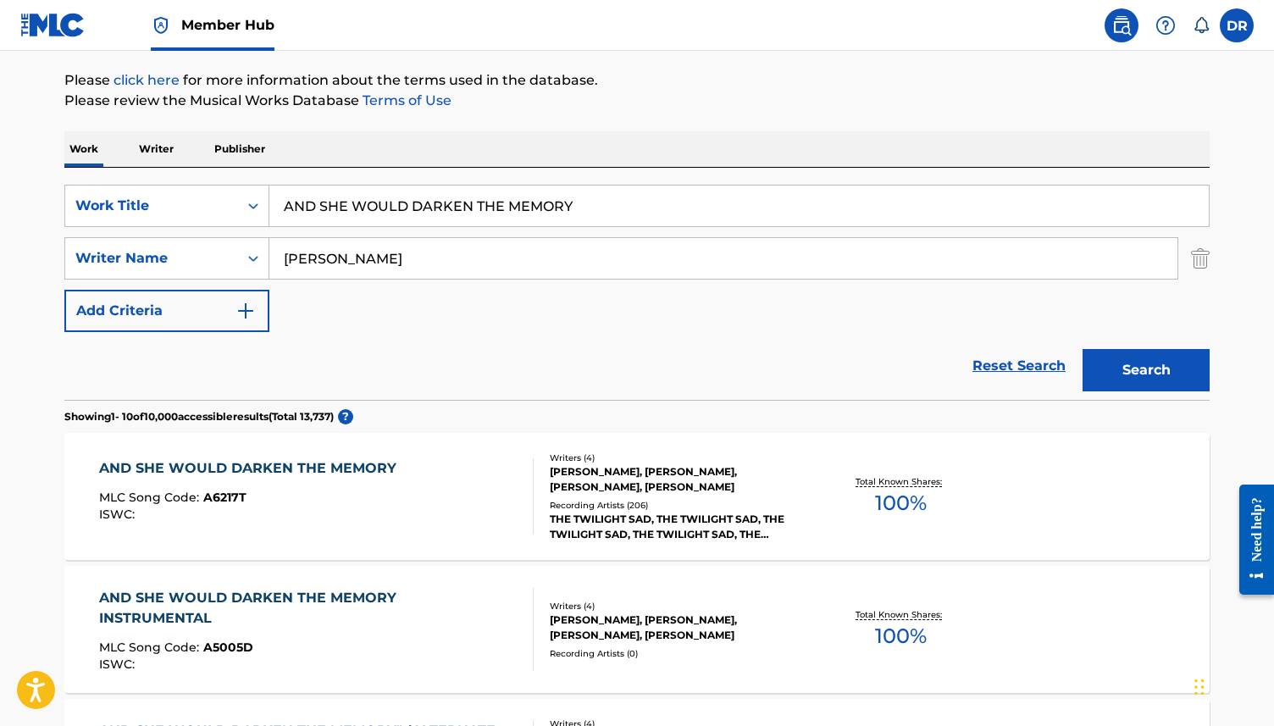
scroll to position [194, 0]
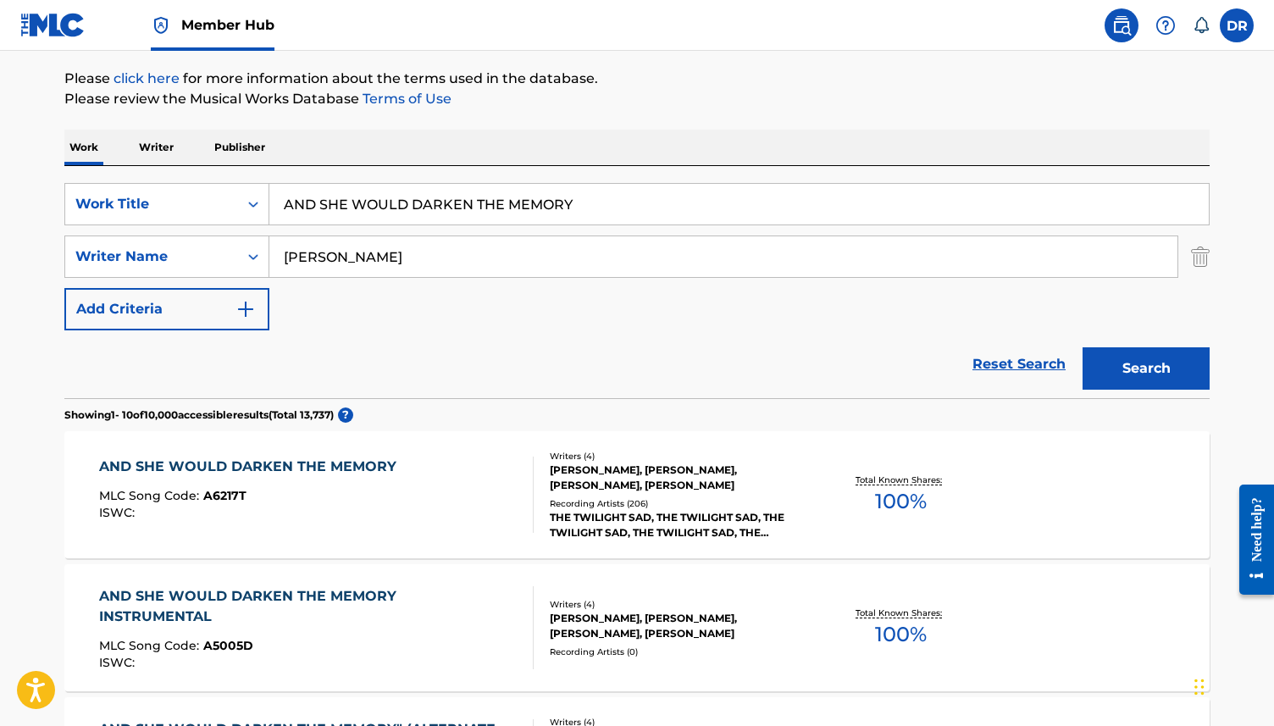
click at [346, 470] on div "AND SHE WOULD DARKEN THE MEMORY" at bounding box center [252, 467] width 306 height 20
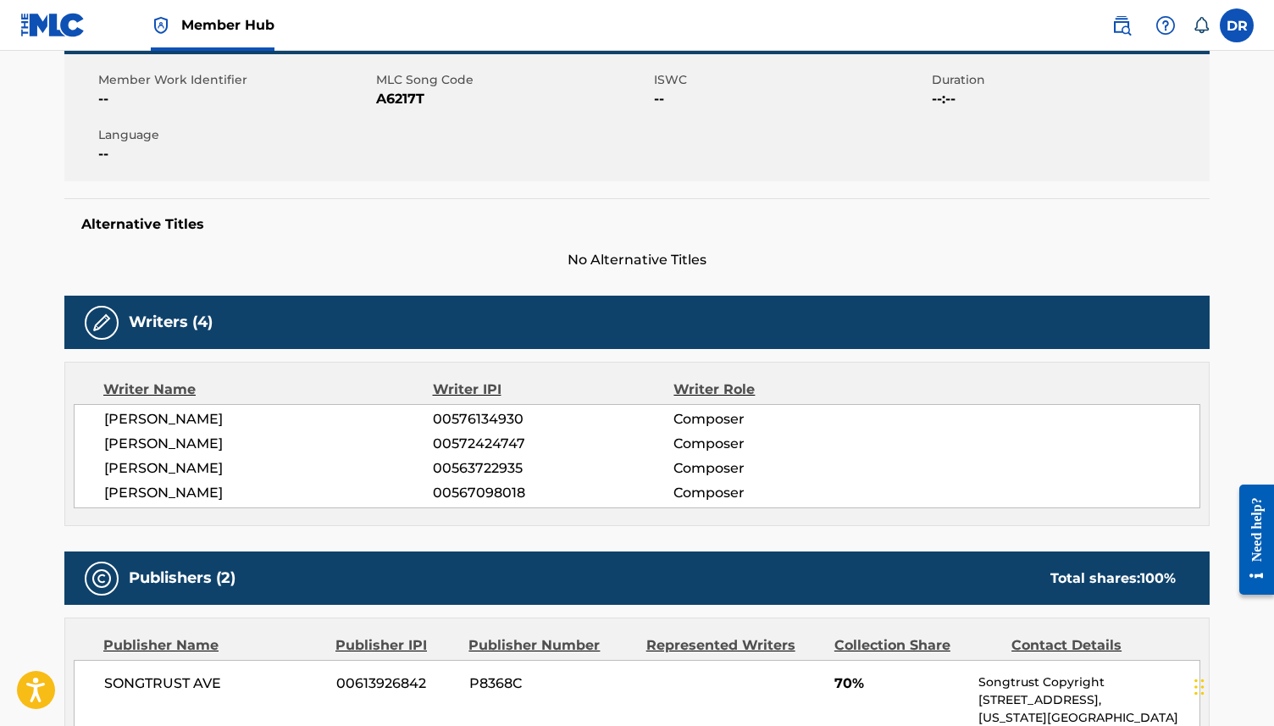
scroll to position [311, 0]
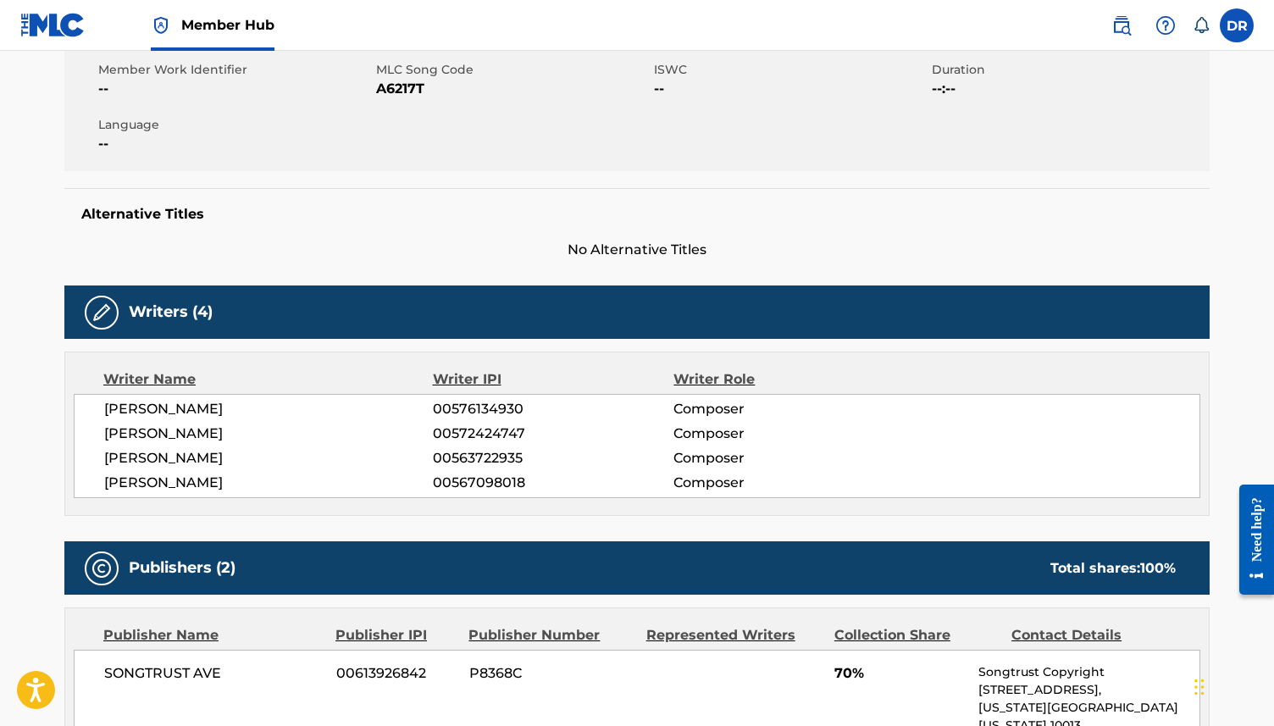
click at [410, 91] on span "A6217T" at bounding box center [513, 89] width 274 height 20
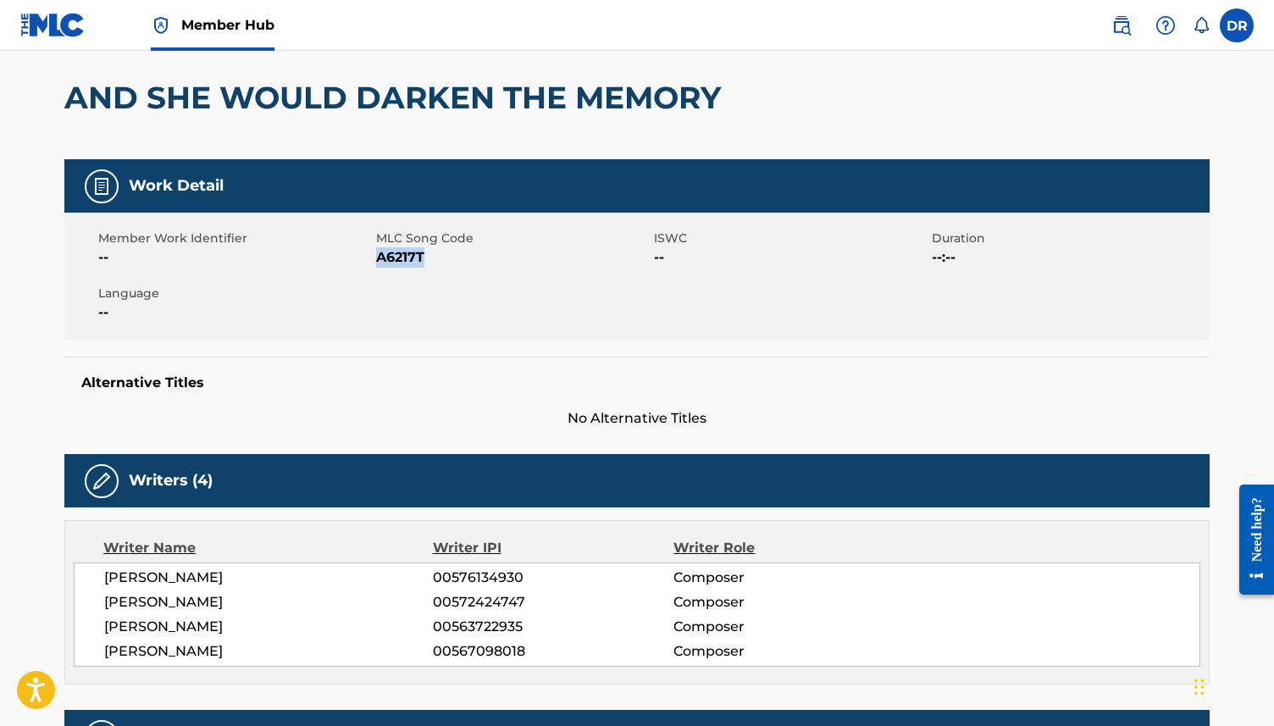
scroll to position [0, 0]
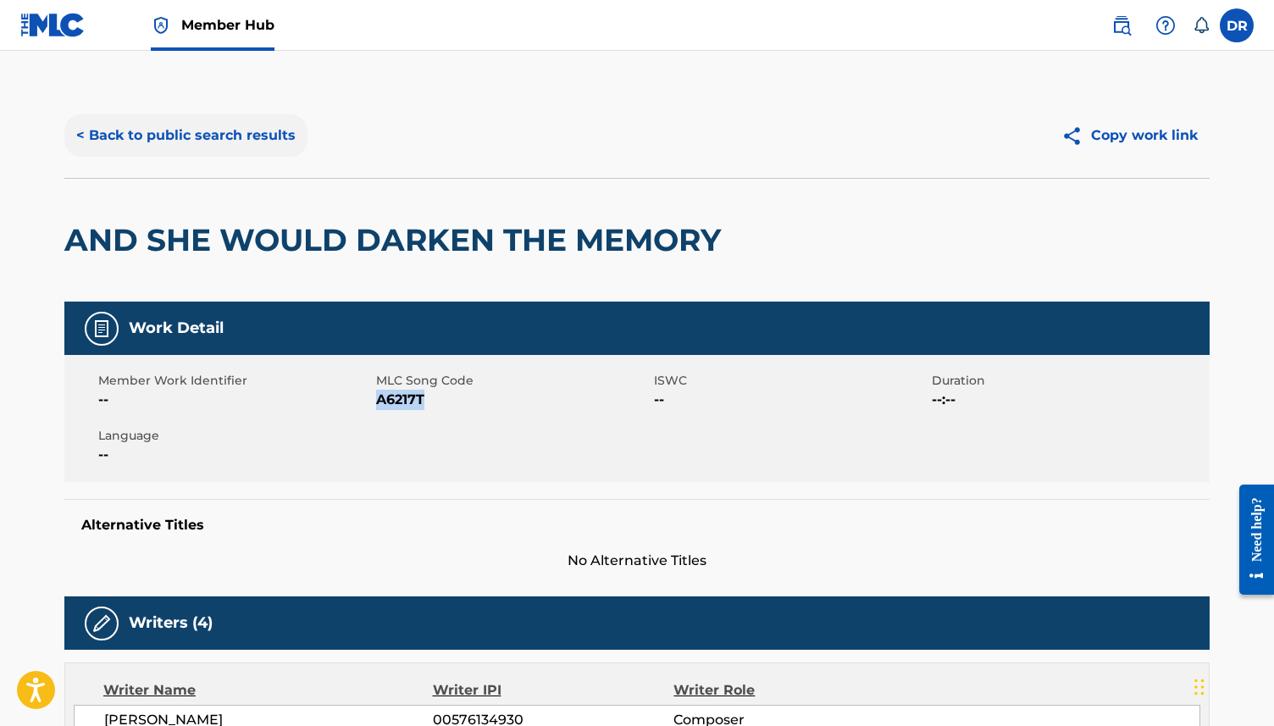
click at [194, 142] on button "< Back to public search results" at bounding box center [185, 135] width 243 height 42
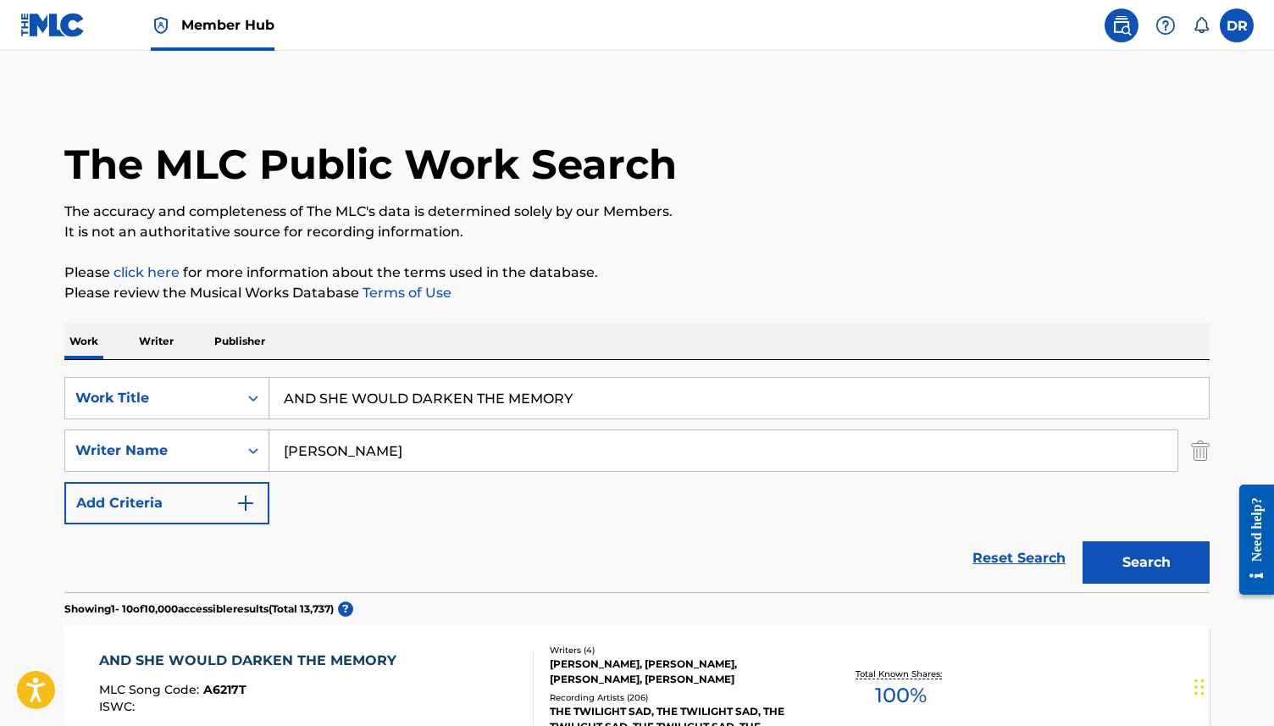
scroll to position [189, 0]
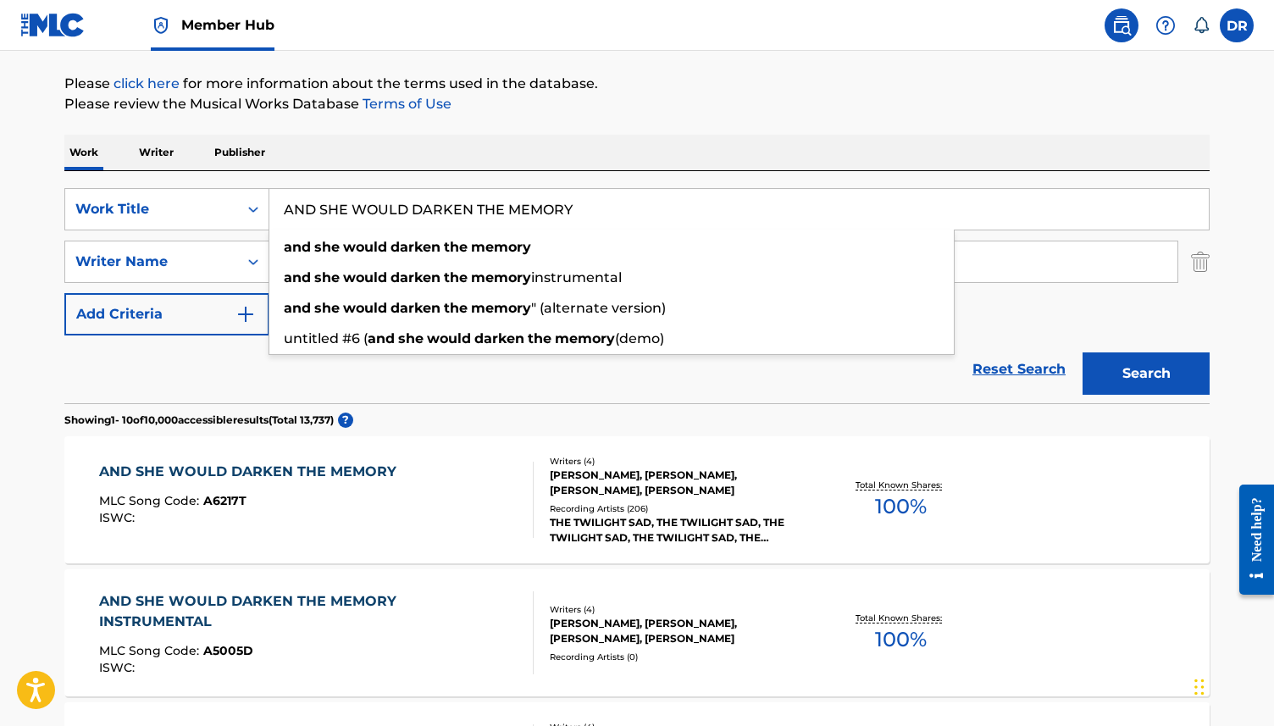
drag, startPoint x: 577, startPoint y: 209, endPoint x: 278, endPoint y: 208, distance: 299.1
click at [278, 208] on input "AND SHE WOULD DARKEN THE MEMORY" at bounding box center [739, 209] width 940 height 41
paste input "T THE [PERSON_NAME]"
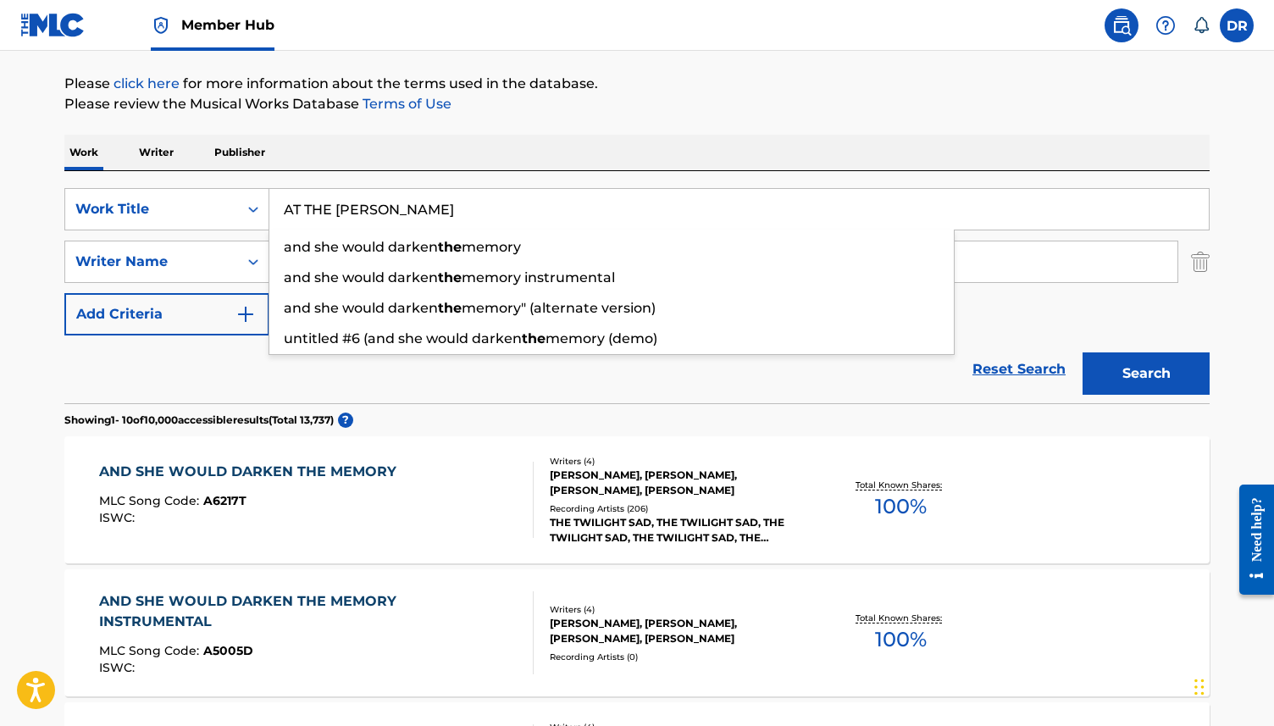
type input "AT THE [PERSON_NAME]"
click at [1083, 352] on button "Search" at bounding box center [1146, 373] width 127 height 42
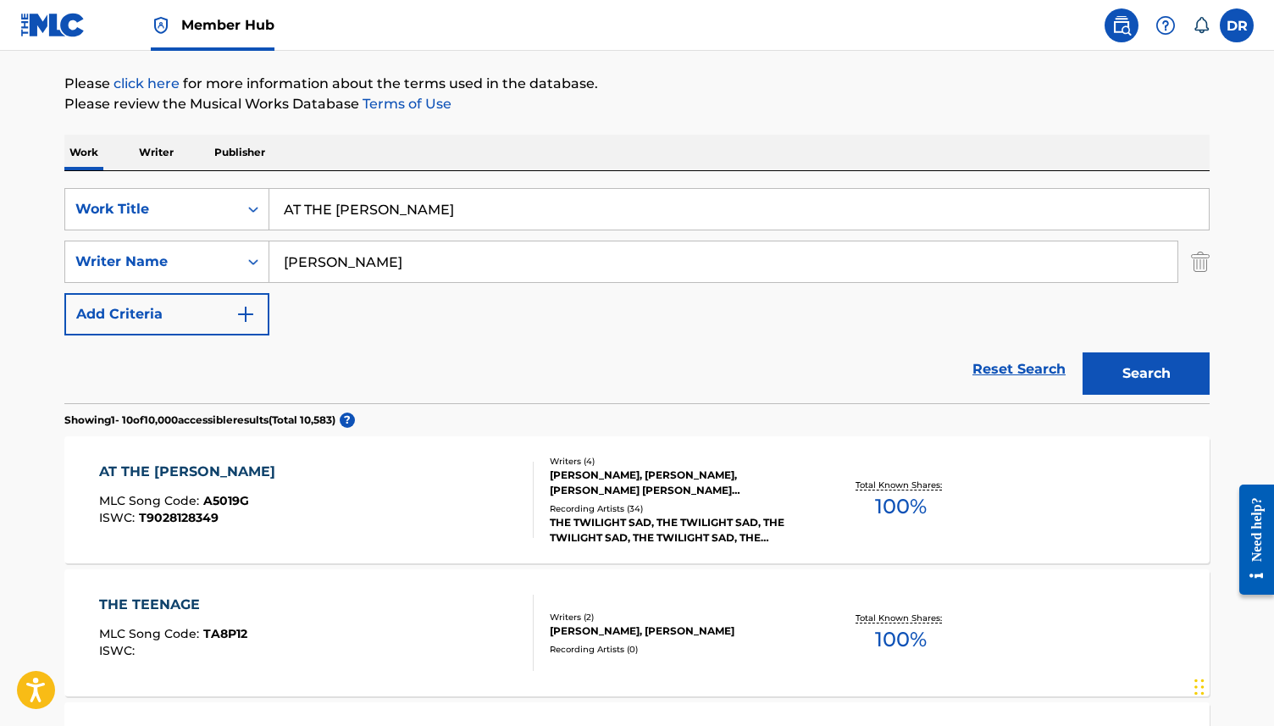
click at [301, 512] on div "AT THE [PERSON_NAME] MLC Song Code : A5019G ISWC : T9028128349" at bounding box center [316, 500] width 435 height 76
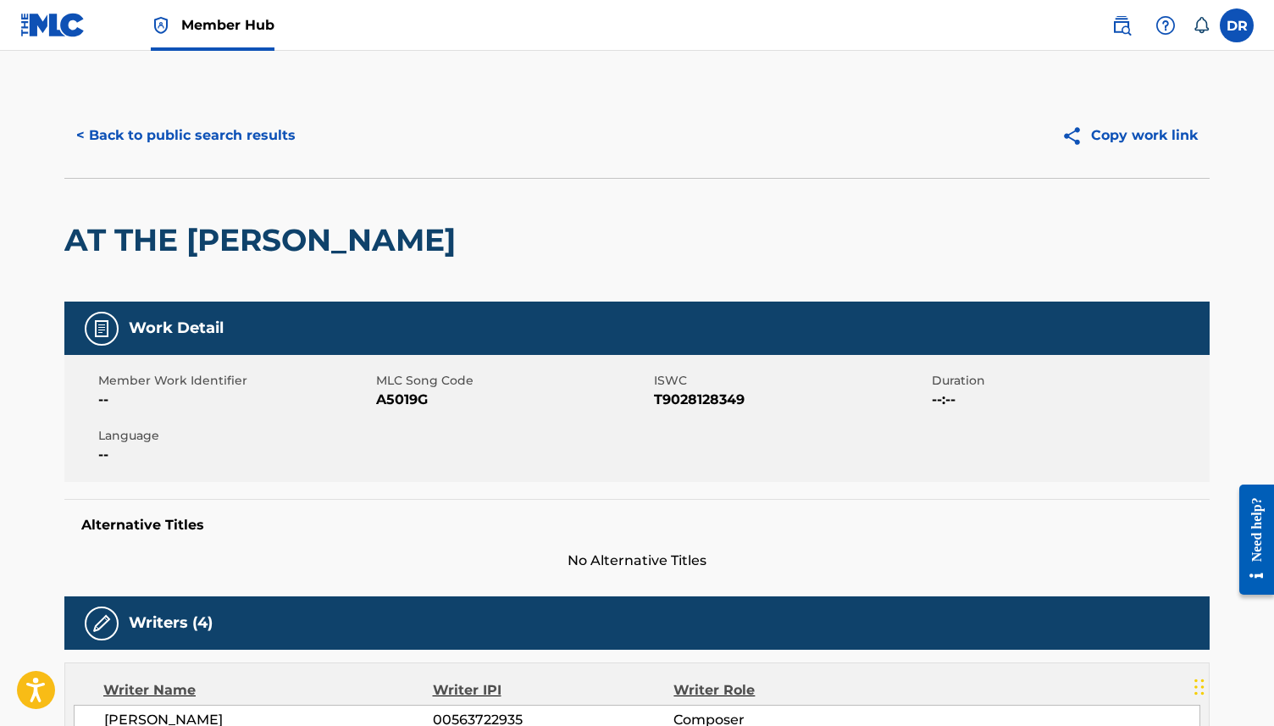
click at [394, 401] on span "A5019G" at bounding box center [513, 400] width 274 height 20
click at [213, 122] on button "< Back to public search results" at bounding box center [185, 135] width 243 height 42
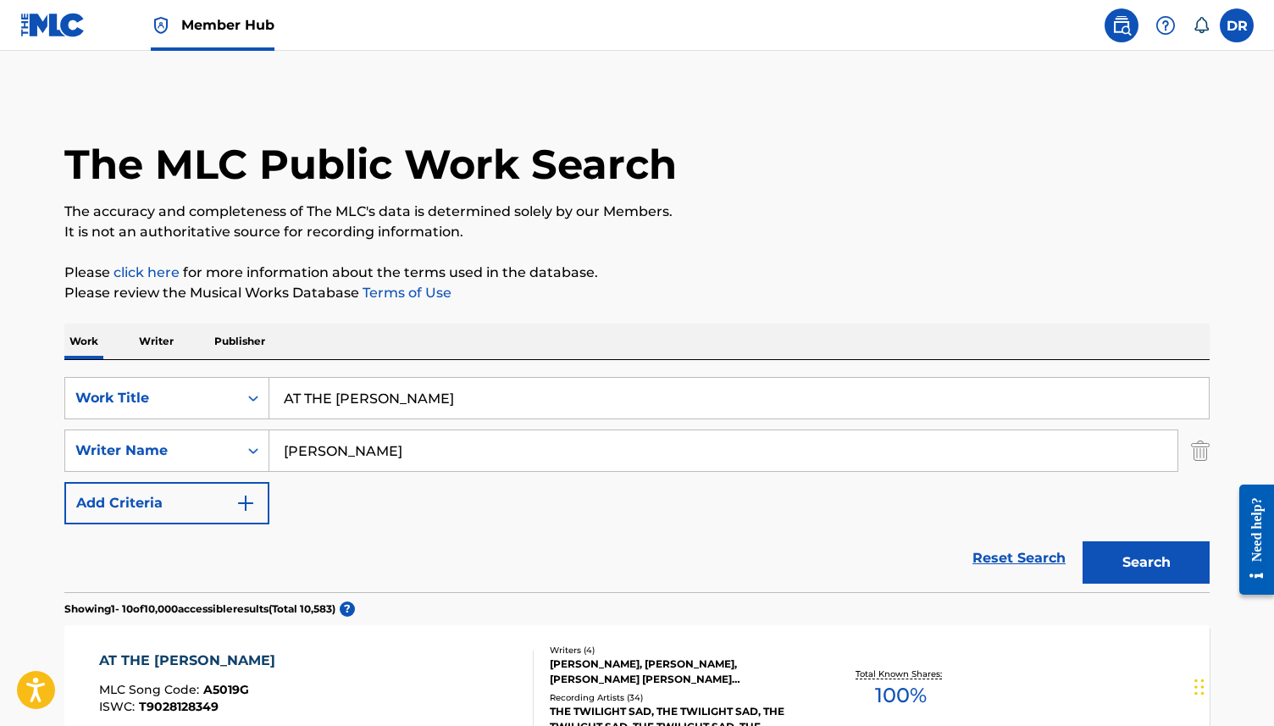
scroll to position [189, 0]
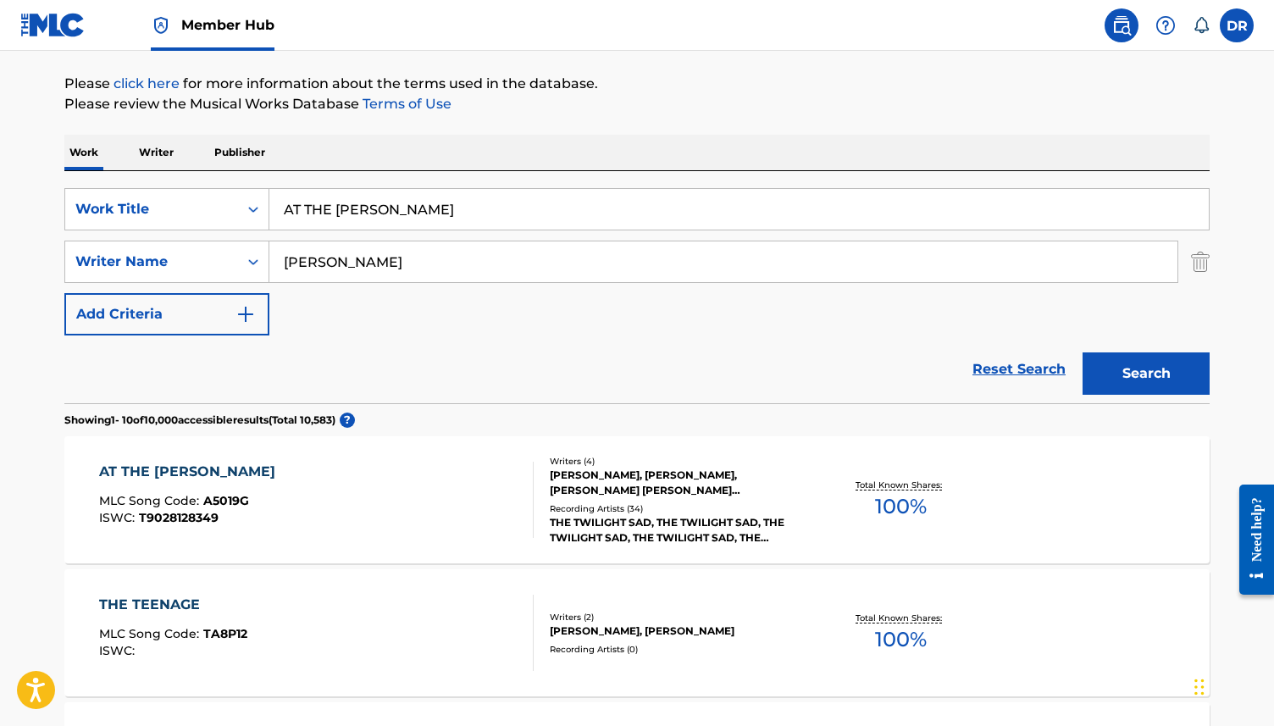
drag, startPoint x: 441, startPoint y: 207, endPoint x: 276, endPoint y: 210, distance: 165.2
click at [276, 210] on input "AT THE [PERSON_NAME]" at bounding box center [739, 209] width 940 height 41
paste input "B1.2D"
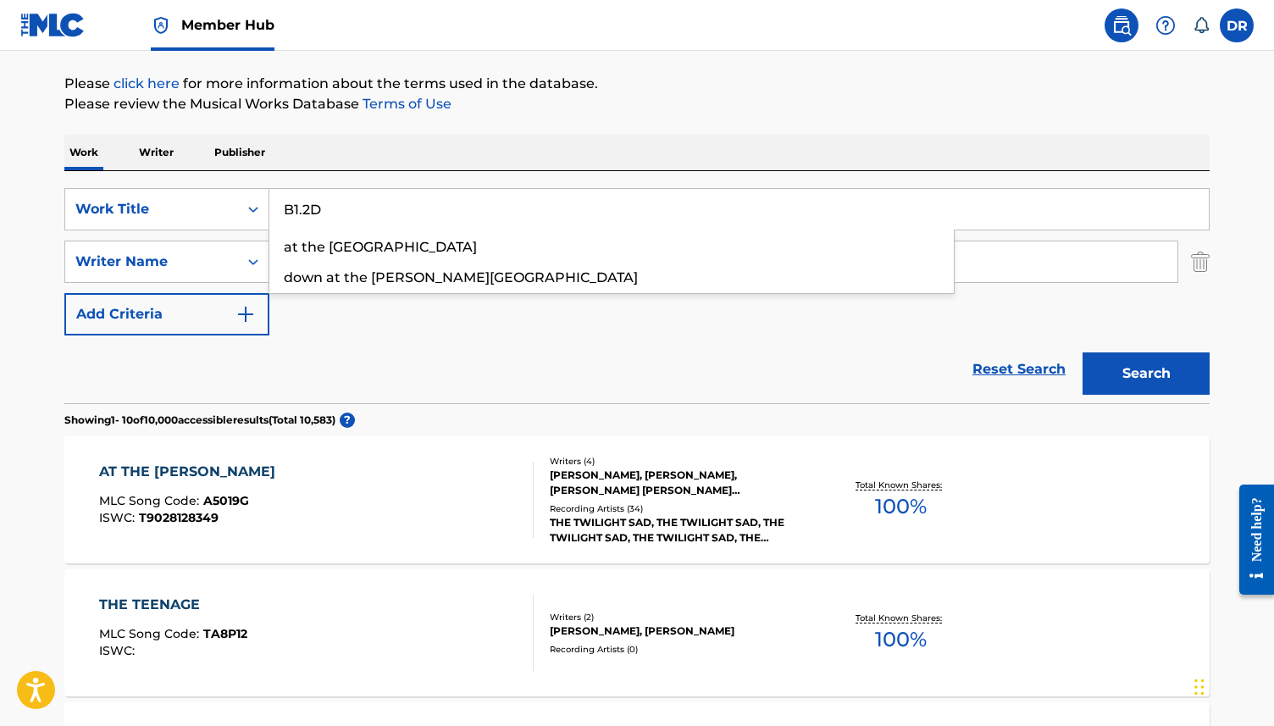
type input "B1.2D"
click at [1083, 352] on button "Search" at bounding box center [1146, 373] width 127 height 42
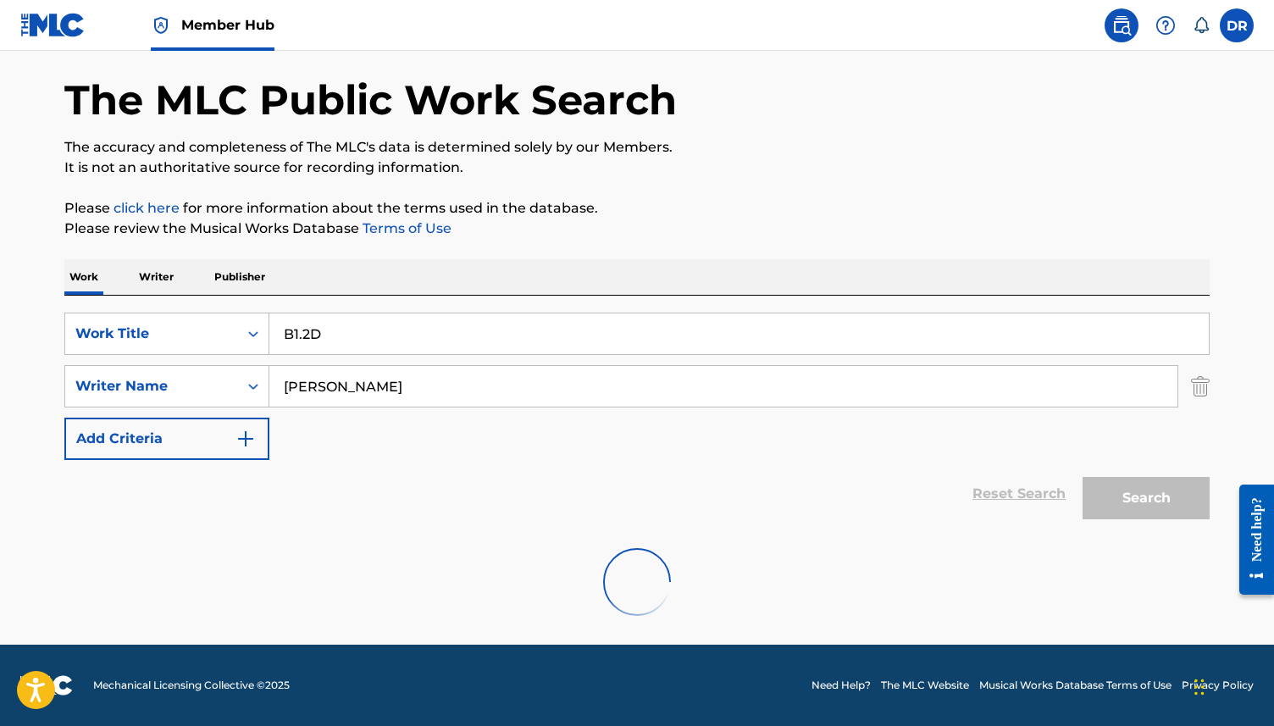
scroll to position [9, 0]
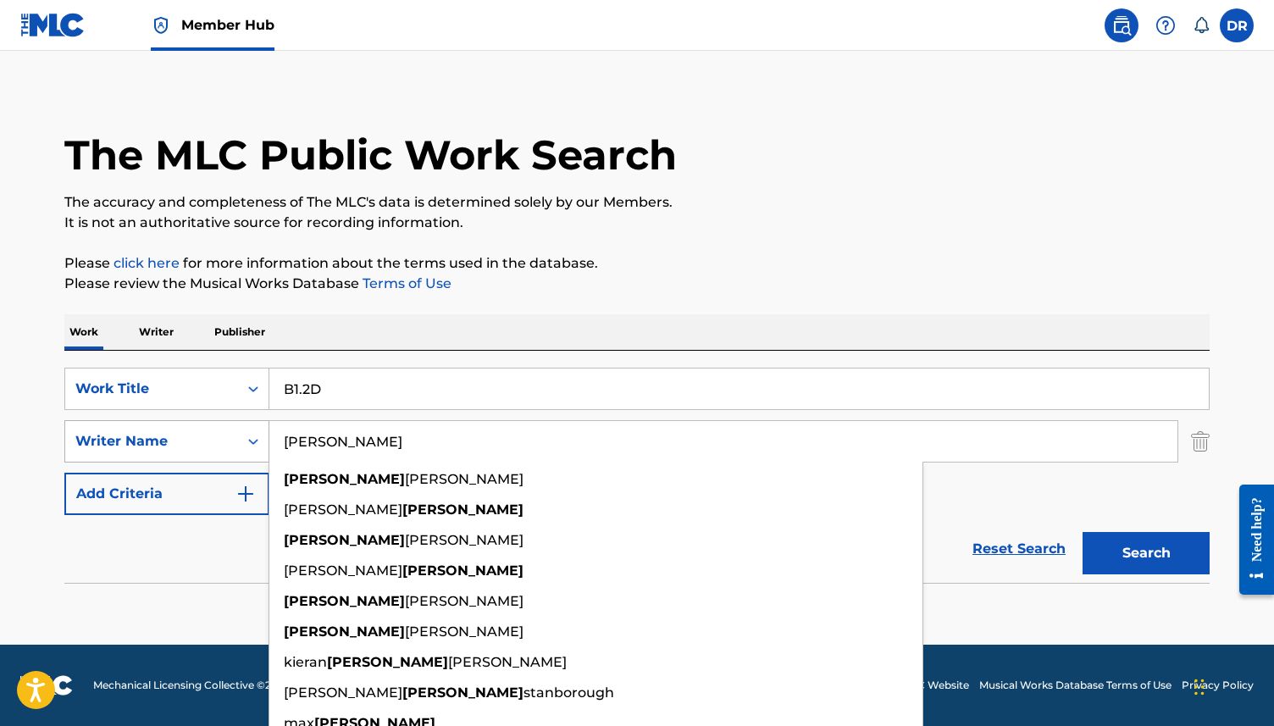
drag, startPoint x: 365, startPoint y: 443, endPoint x: 238, endPoint y: 443, distance: 127.1
click at [238, 443] on div "SearchWithCriteriad65bdfc3-c264-44ba-a4a2-f5278705a7a6 Writer Name [PERSON_NAME…" at bounding box center [636, 441] width 1145 height 42
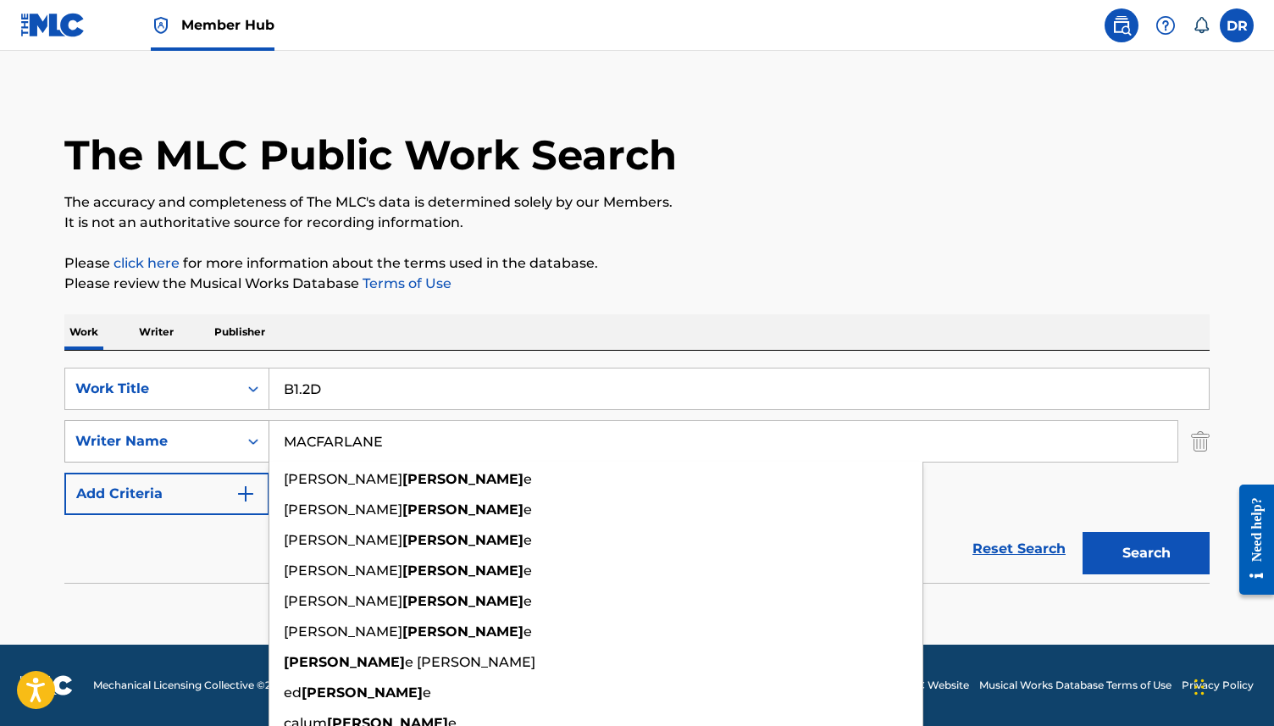
click at [1083, 532] on button "Search" at bounding box center [1146, 553] width 127 height 42
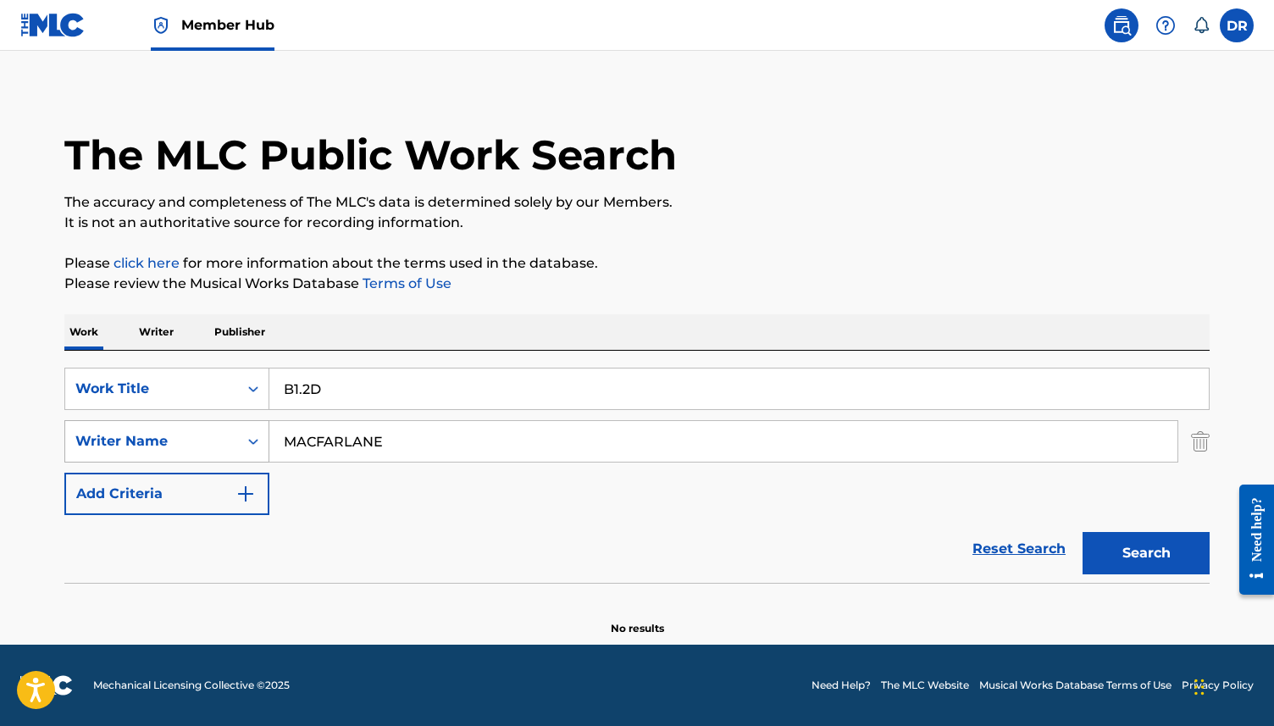
drag, startPoint x: 429, startPoint y: 455, endPoint x: 234, endPoint y: 453, distance: 194.9
click at [234, 453] on div "SearchWithCriteriad65bdfc3-c264-44ba-a4a2-f5278705a7a6 Writer Name [PERSON_NAME]" at bounding box center [636, 441] width 1145 height 42
drag, startPoint x: 439, startPoint y: 441, endPoint x: 210, endPoint y: 441, distance: 228.7
click at [210, 441] on div "SearchWithCriteriad65bdfc3-c264-44ba-a4a2-f5278705a7a6 Writer Name [PERSON_NAME]" at bounding box center [636, 441] width 1145 height 42
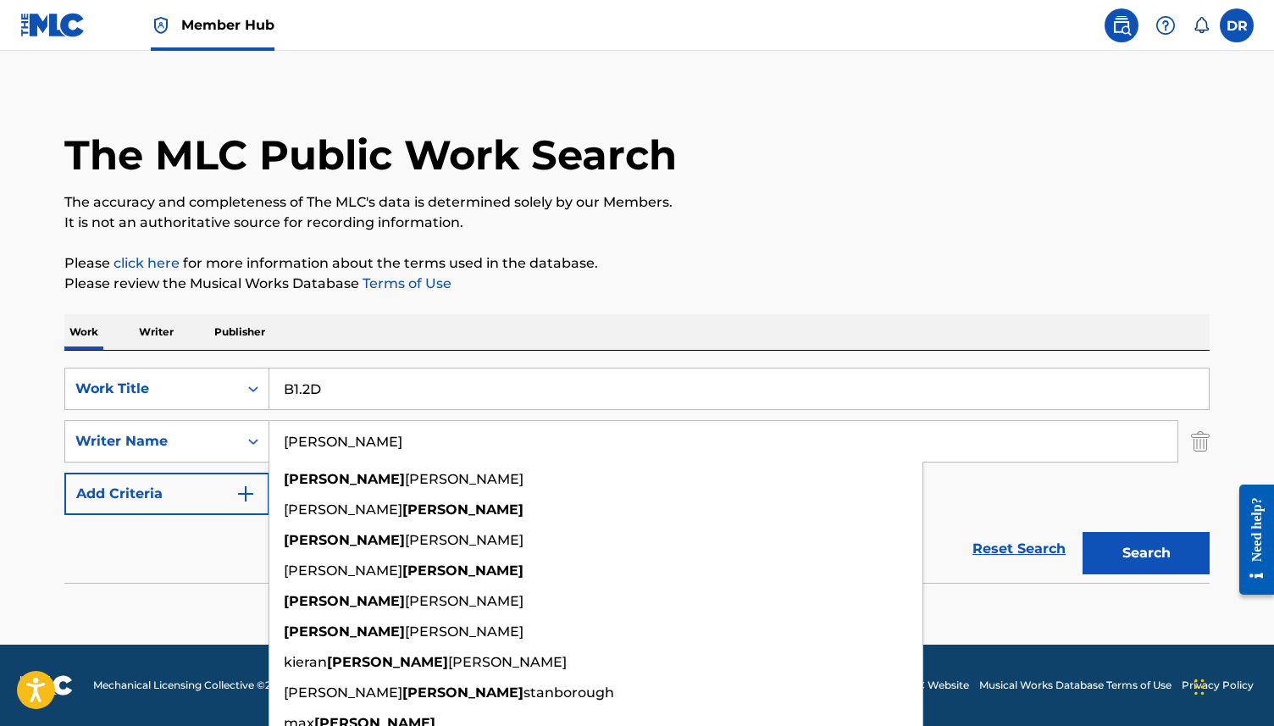
type input "[PERSON_NAME]"
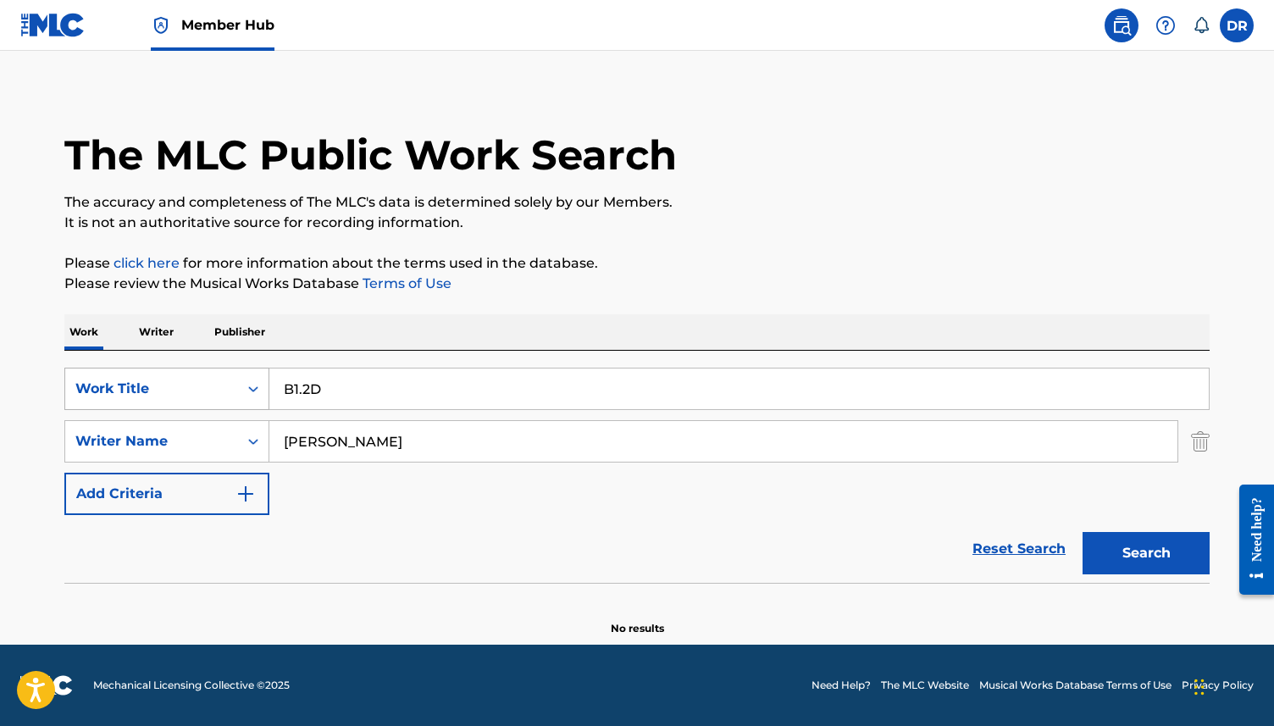
drag, startPoint x: 330, startPoint y: 402, endPoint x: 248, endPoint y: 392, distance: 81.9
click at [248, 392] on div "SearchWithCriteria63f73fc9-17d2-4fae-9191-4908d883e00d Work Title B1.2D" at bounding box center [636, 389] width 1145 height 42
click at [1083, 532] on button "Search" at bounding box center [1146, 553] width 127 height 42
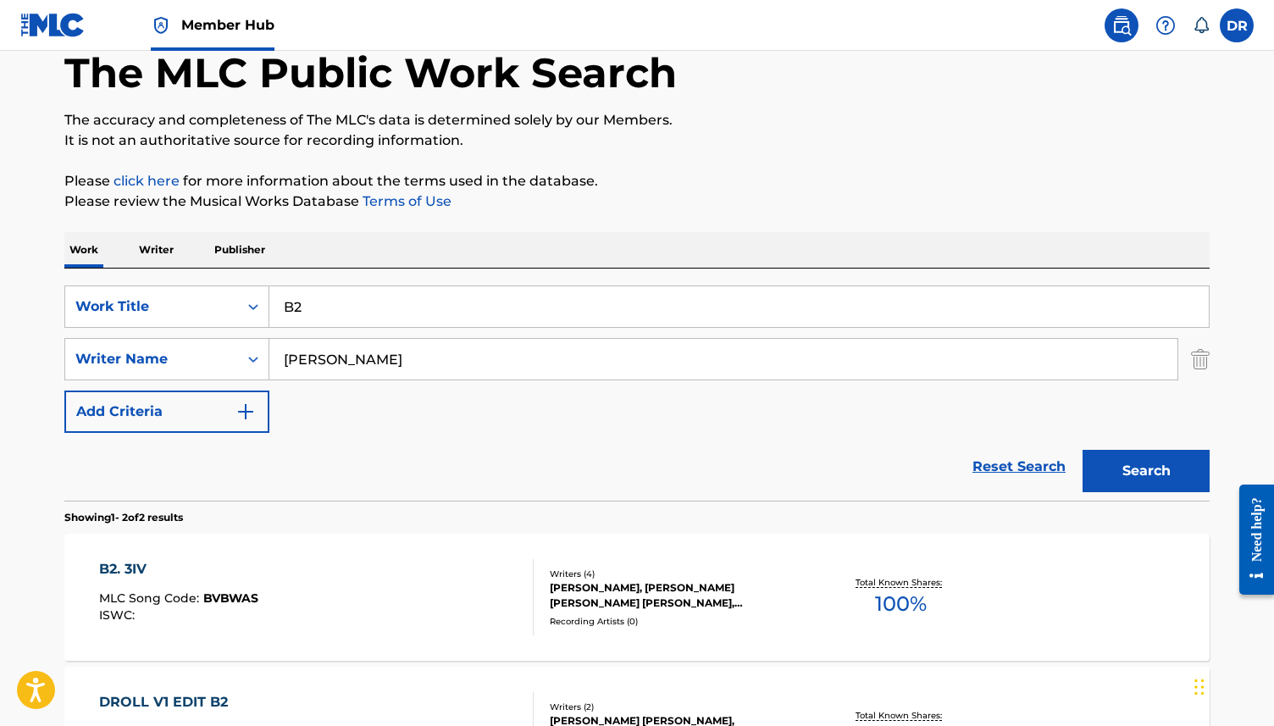
scroll to position [31, 0]
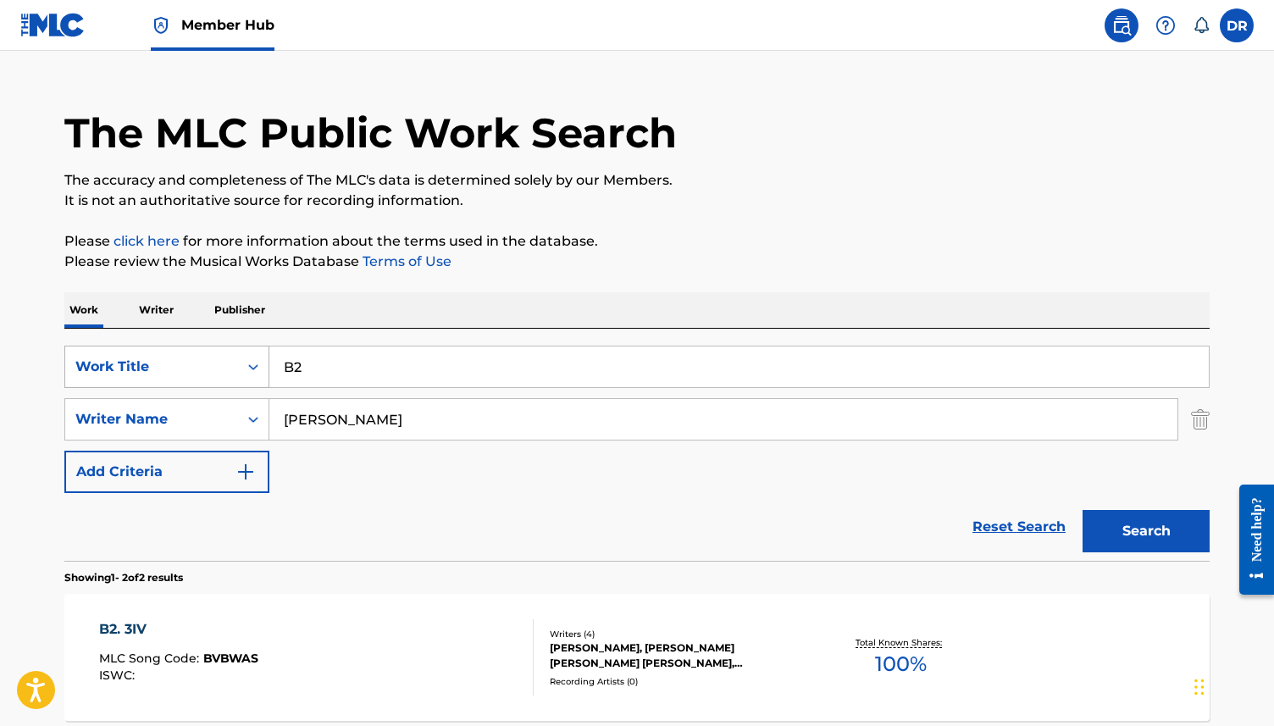
drag, startPoint x: 327, startPoint y: 364, endPoint x: 208, endPoint y: 364, distance: 118.6
click at [208, 364] on div "SearchWithCriteria63f73fc9-17d2-4fae-9191-4908d883e00d Work Title B2" at bounding box center [636, 367] width 1145 height 42
type input "2D"
click at [1083, 510] on button "Search" at bounding box center [1146, 531] width 127 height 42
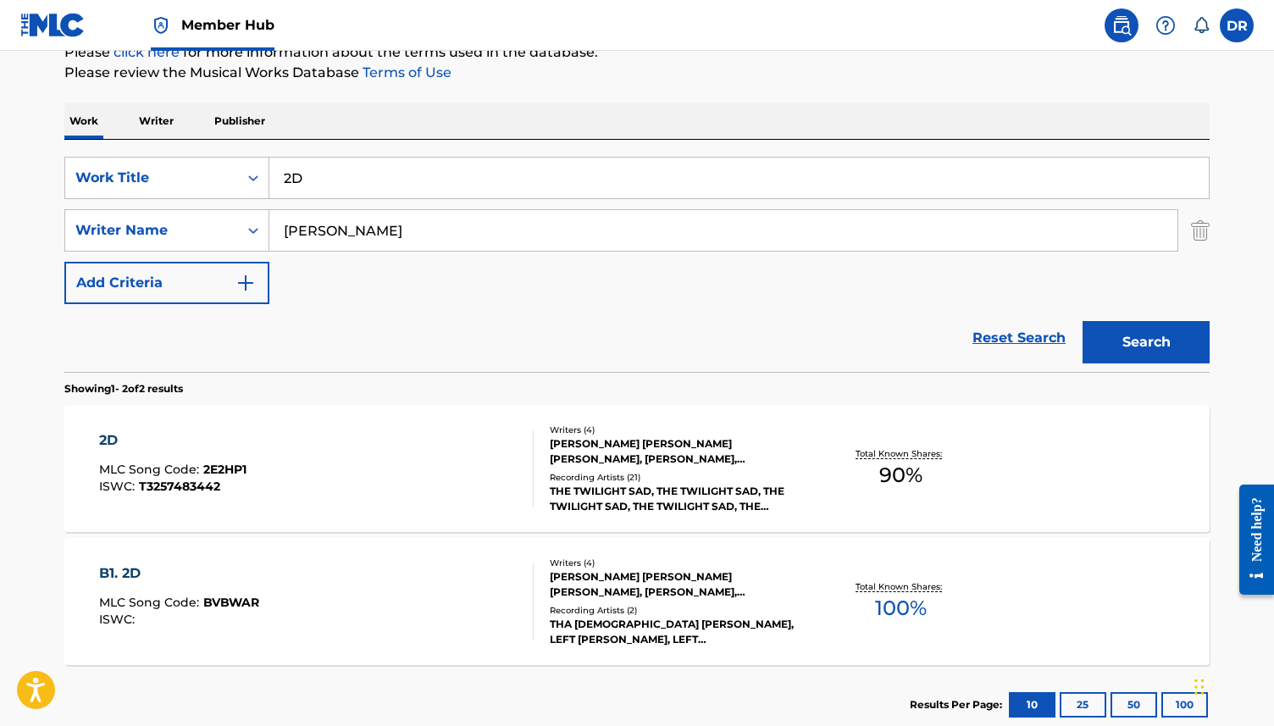
scroll to position [253, 0]
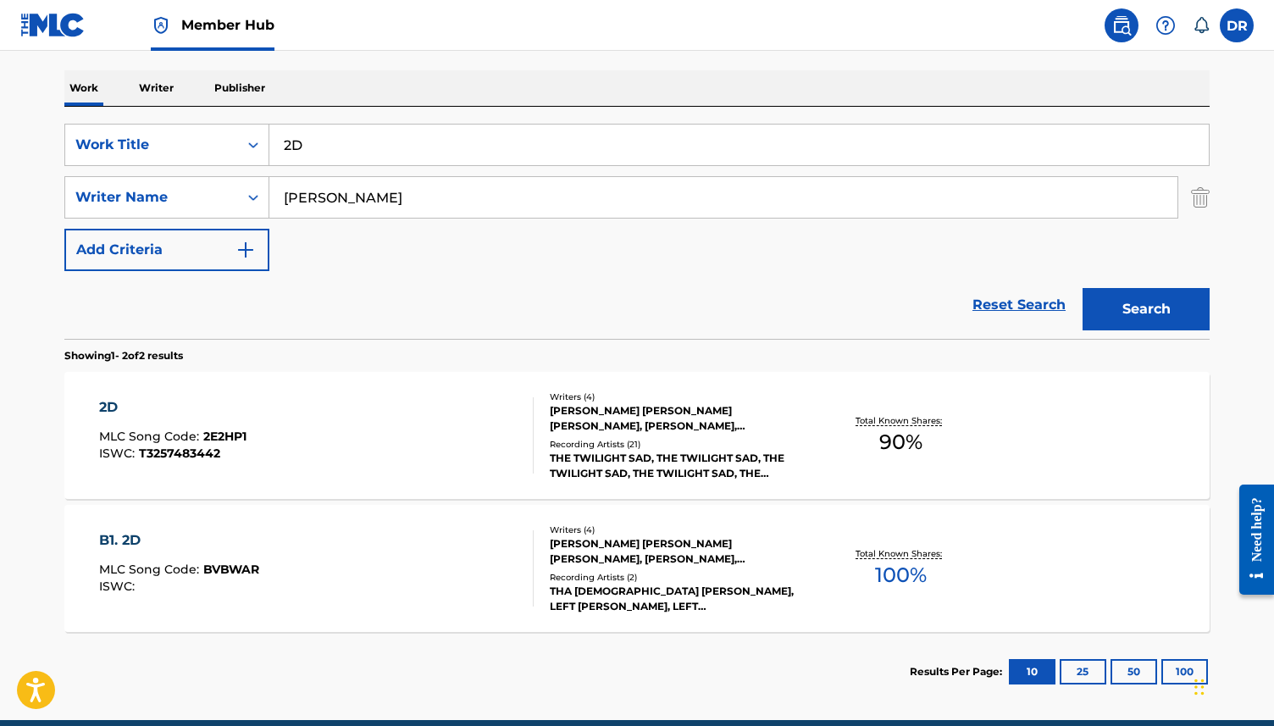
click at [192, 568] on span "MLC Song Code :" at bounding box center [151, 569] width 104 height 15
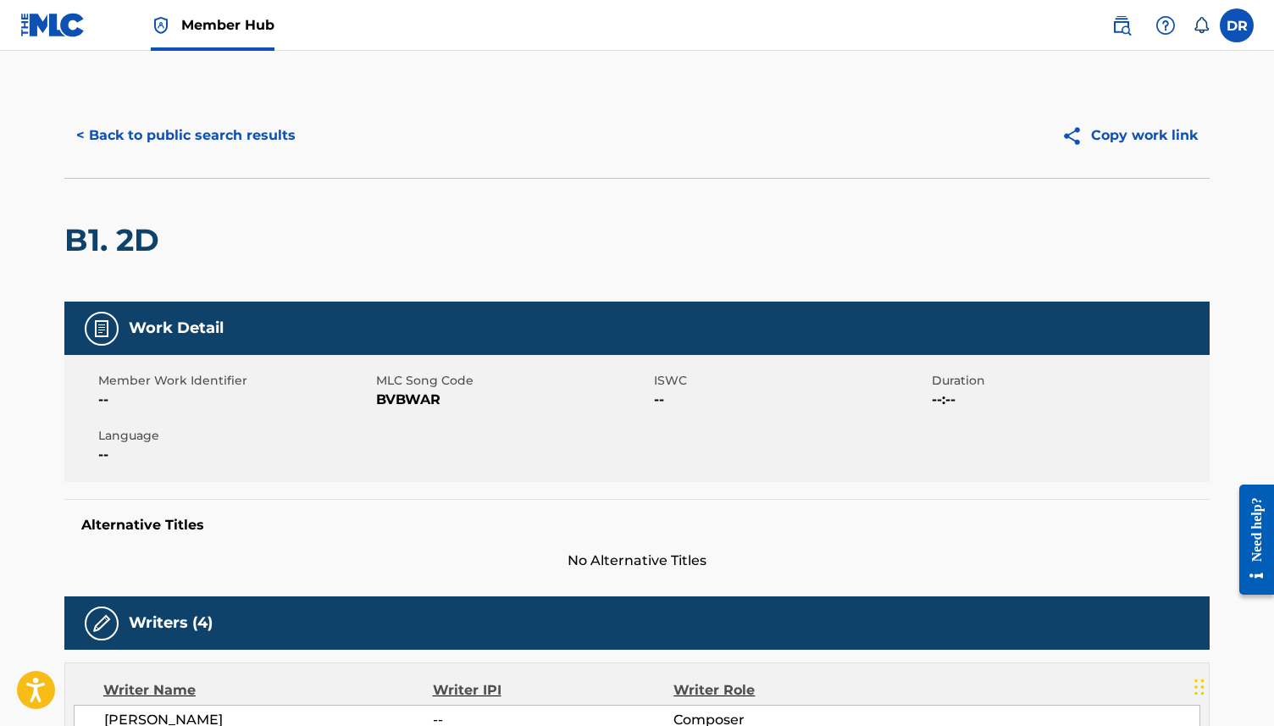
click at [402, 400] on span "BVBWAR" at bounding box center [513, 400] width 274 height 20
click at [181, 146] on button "< Back to public search results" at bounding box center [185, 135] width 243 height 42
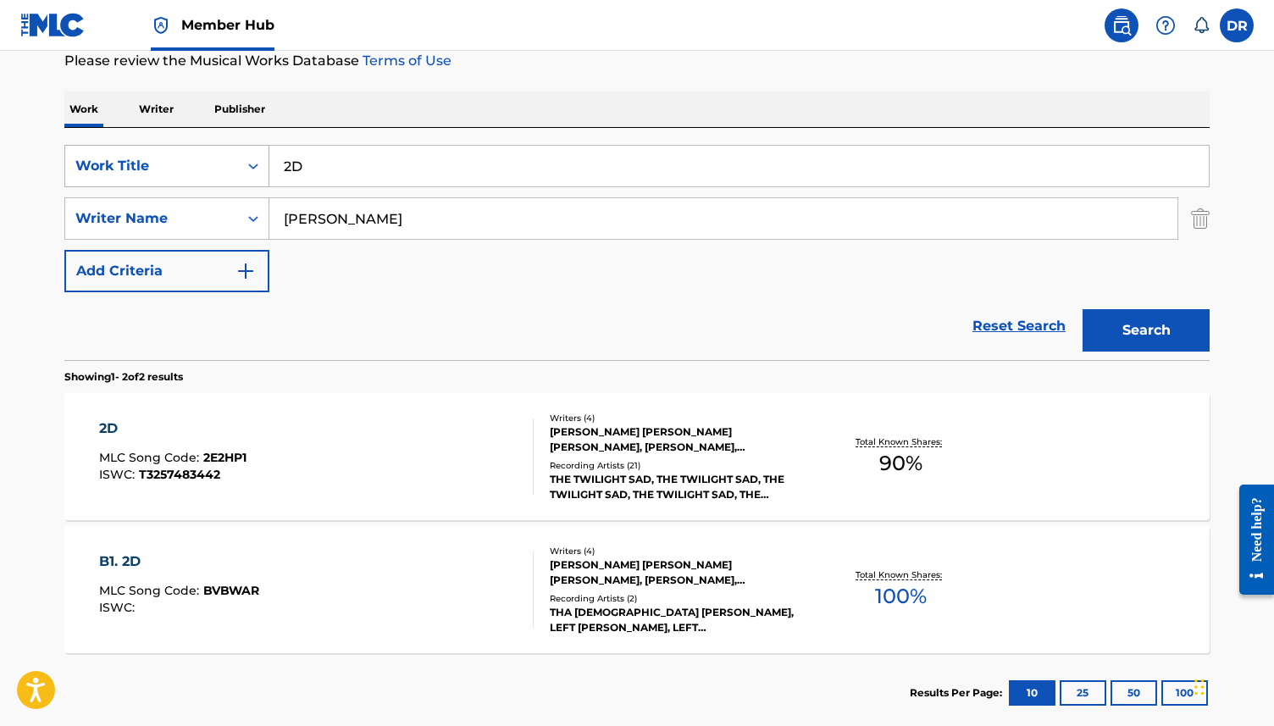
drag, startPoint x: 366, startPoint y: 171, endPoint x: 244, endPoint y: 170, distance: 122.0
click at [244, 171] on div "SearchWithCriteria63f73fc9-17d2-4fae-9191-4908d883e00d Work Title 2D" at bounding box center [636, 166] width 1145 height 42
paste input "B2.3IV"
type input "B2.3IV"
click at [1083, 309] on button "Search" at bounding box center [1146, 330] width 127 height 42
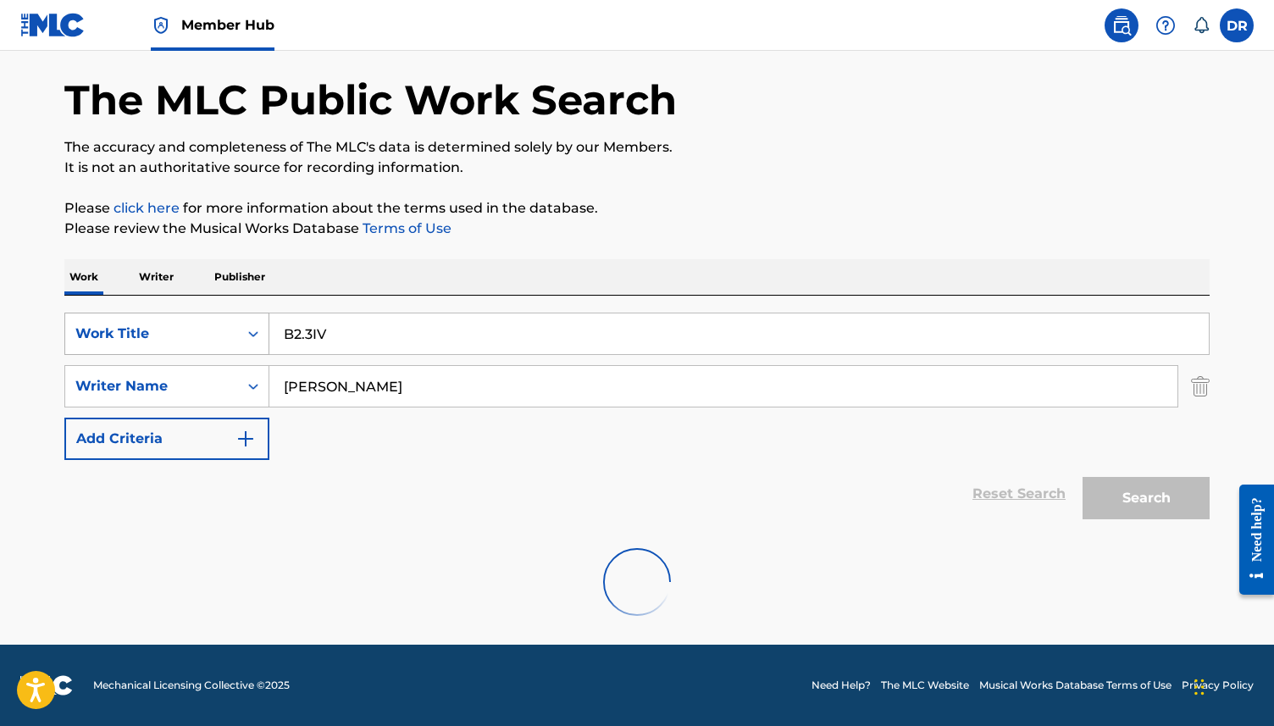
scroll to position [9, 0]
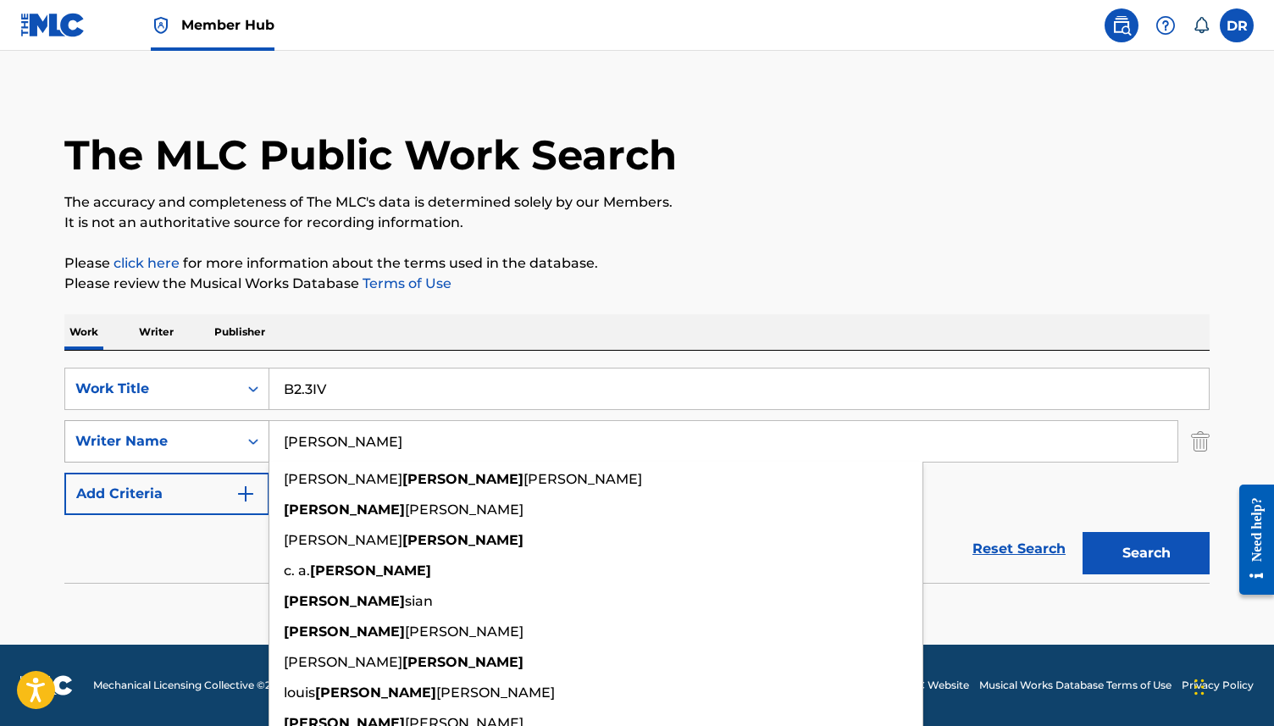
drag, startPoint x: 363, startPoint y: 440, endPoint x: 208, endPoint y: 440, distance: 155.0
click at [208, 440] on div "SearchWithCriteriad65bdfc3-c264-44ba-a4a2-f5278705a7a6 Writer Name [PERSON_NAME…" at bounding box center [636, 441] width 1145 height 42
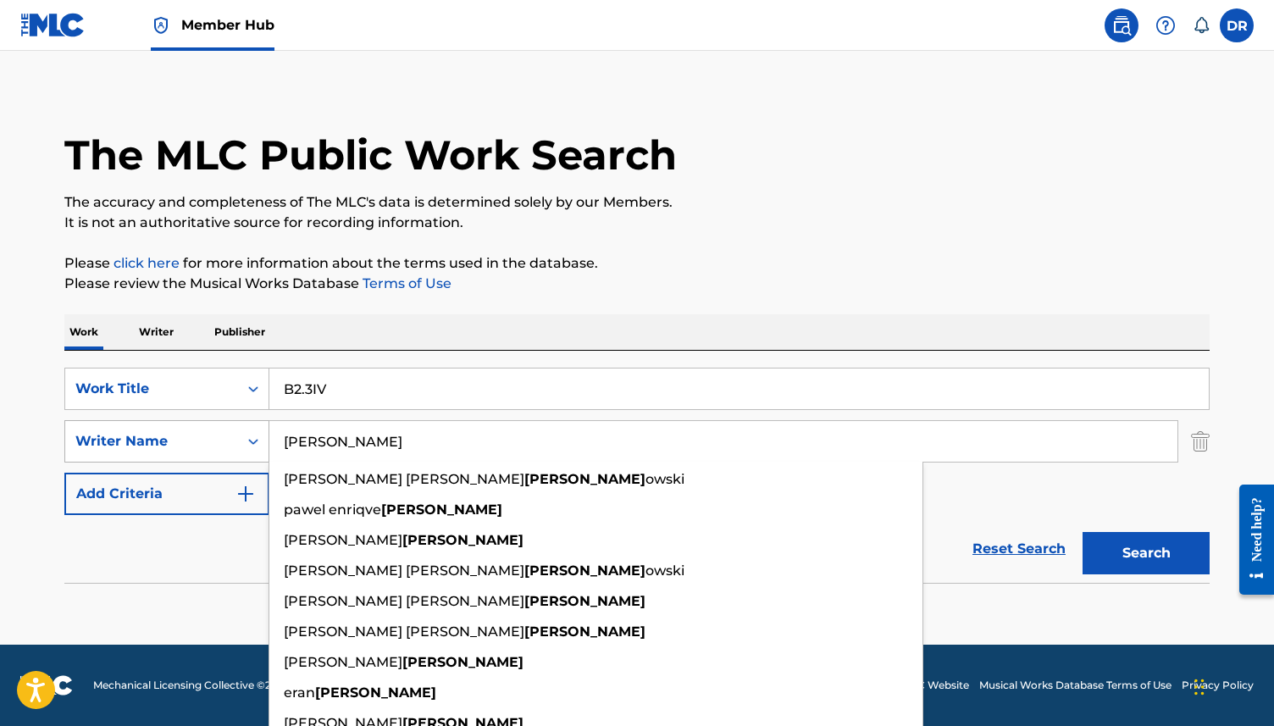
click at [1083, 532] on button "Search" at bounding box center [1146, 553] width 127 height 42
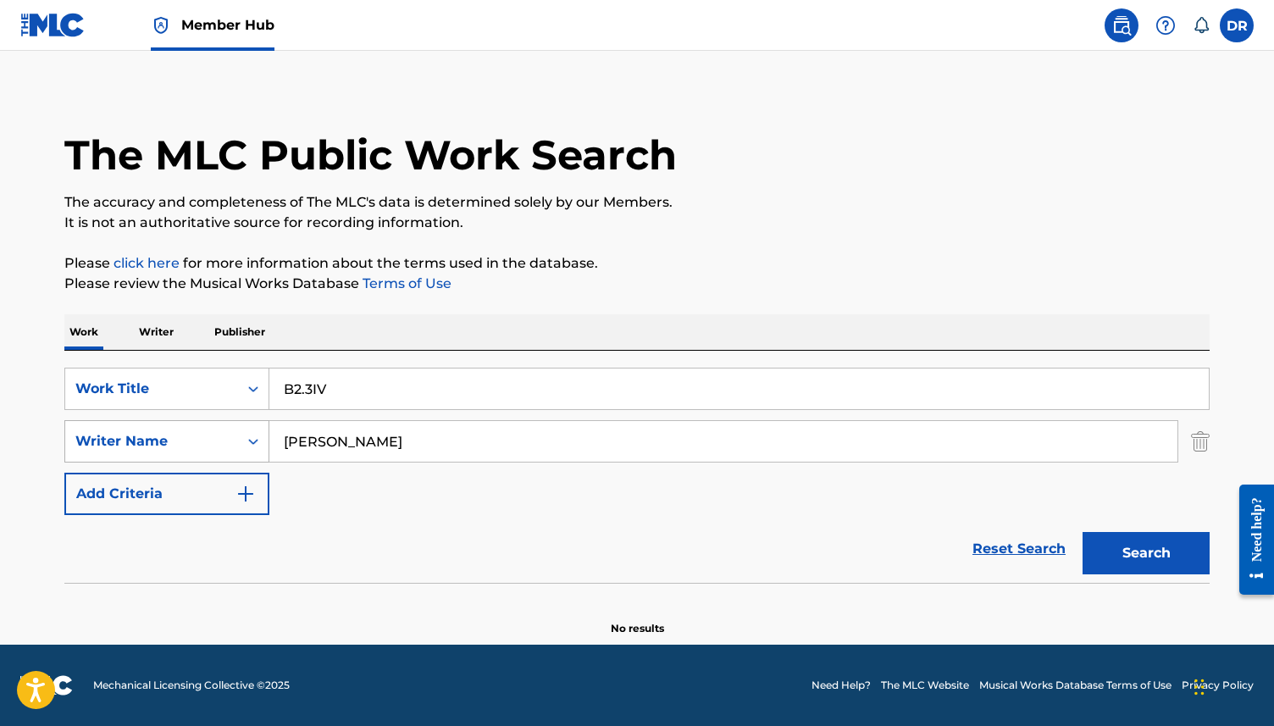
drag, startPoint x: 371, startPoint y: 441, endPoint x: 194, endPoint y: 439, distance: 177.1
click at [194, 439] on div "SearchWithCriteriad65bdfc3-c264-44ba-a4a2-f5278705a7a6 Writer Name [PERSON_NAME]" at bounding box center [636, 441] width 1145 height 42
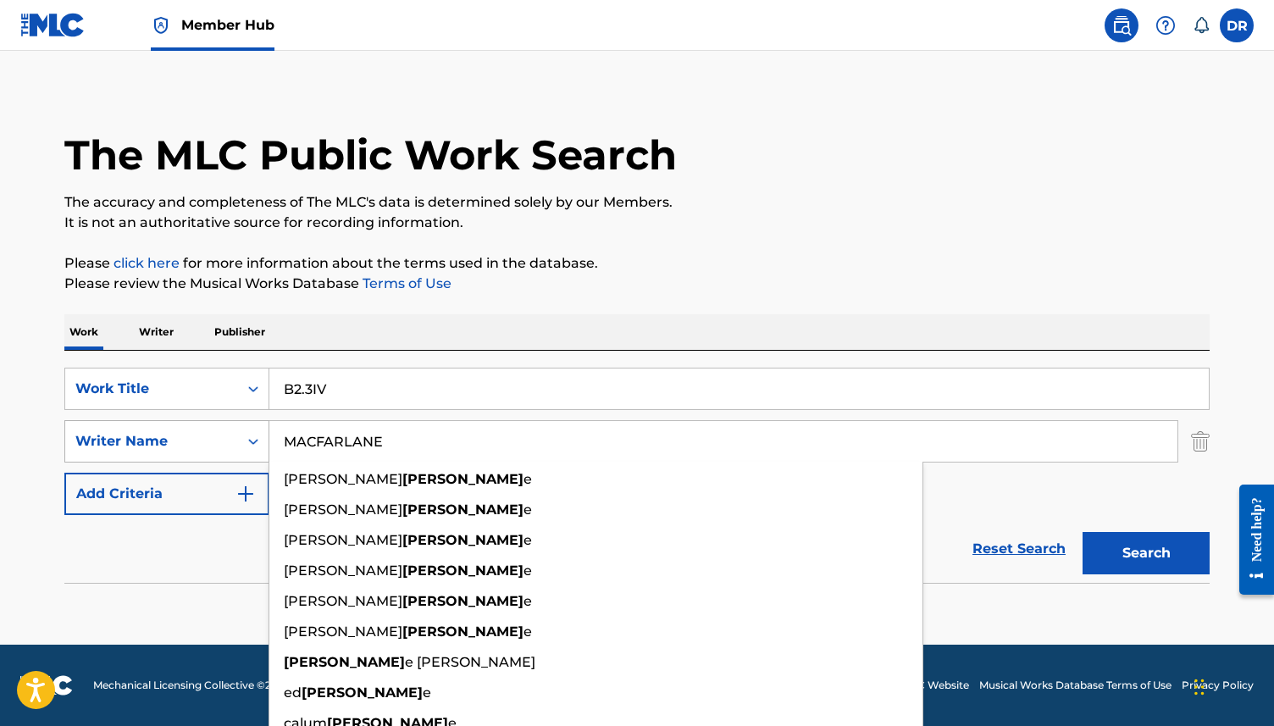
click at [1083, 532] on button "Search" at bounding box center [1146, 553] width 127 height 42
drag, startPoint x: 413, startPoint y: 444, endPoint x: 290, endPoint y: 443, distance: 122.8
click at [290, 443] on input "MACFARLANE" at bounding box center [723, 441] width 908 height 41
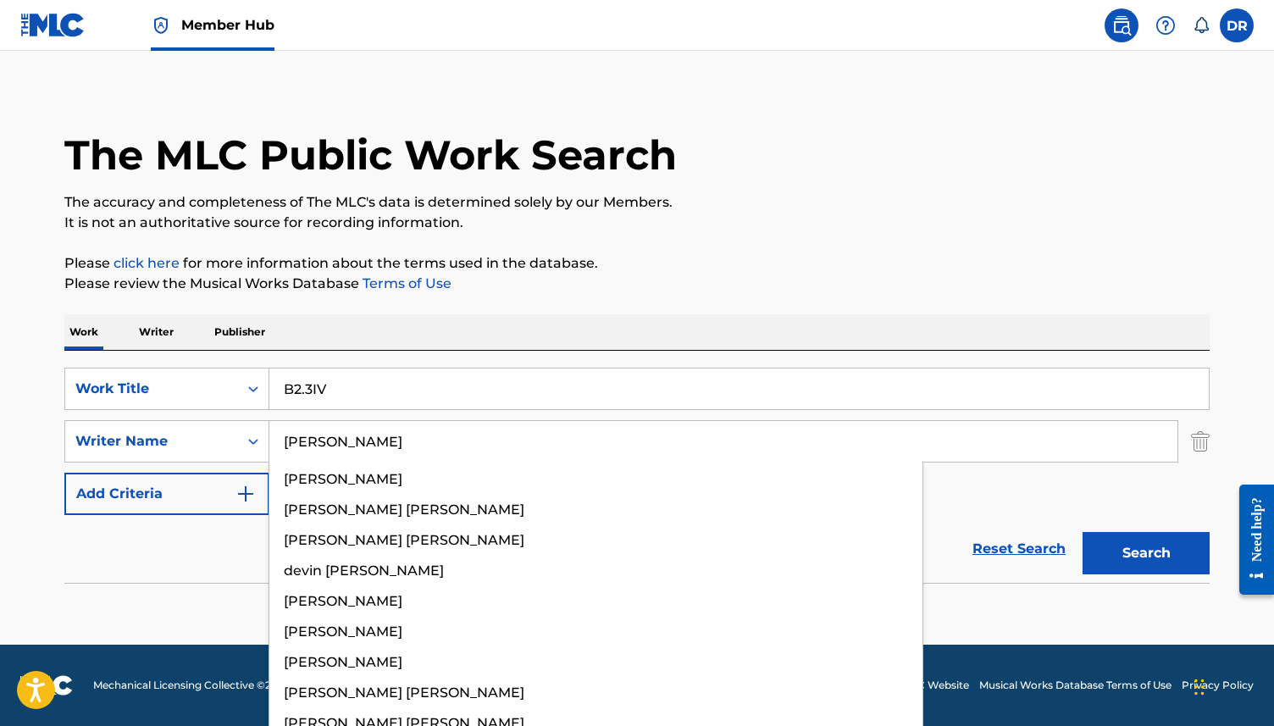
type input "[PERSON_NAME]"
click at [1083, 532] on button "Search" at bounding box center [1146, 553] width 127 height 42
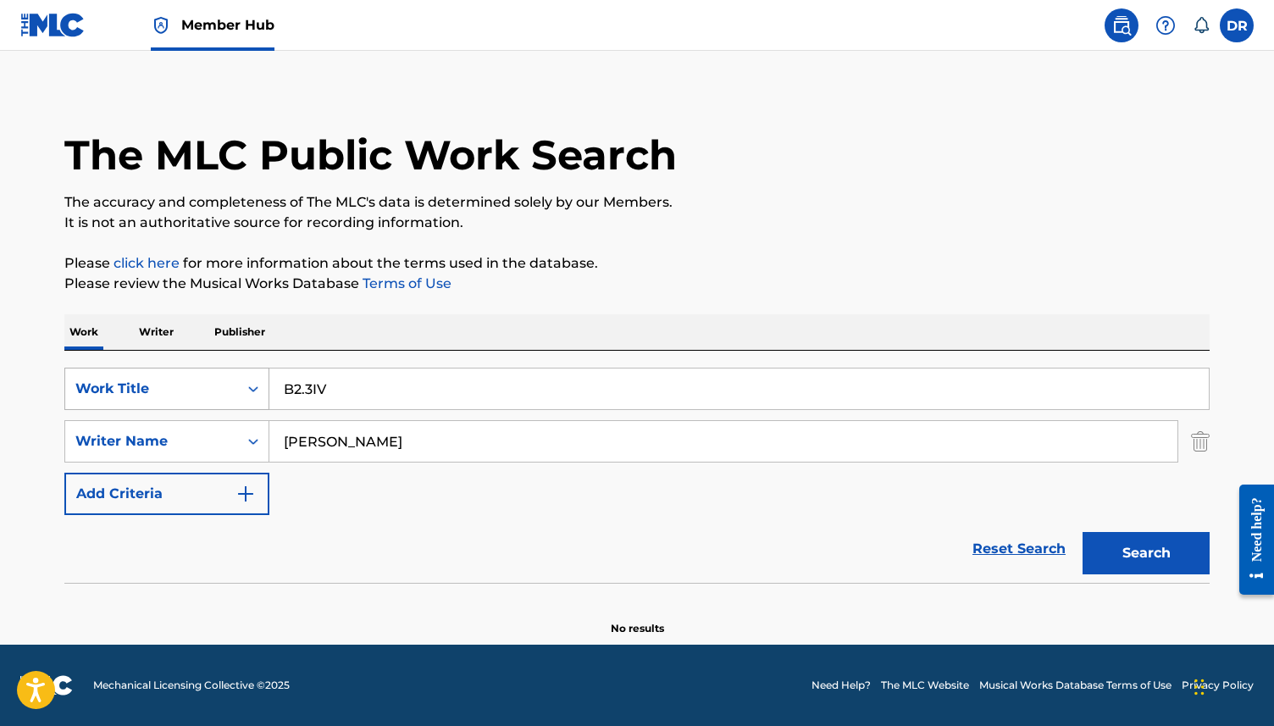
drag, startPoint x: 352, startPoint y: 394, endPoint x: 245, endPoint y: 394, distance: 107.6
click at [245, 394] on div "SearchWithCriteria63f73fc9-17d2-4fae-9191-4908d883e00d Work Title B2.3IV" at bounding box center [636, 389] width 1145 height 42
paste input "3.2C"
type input "B3.2C"
click at [1083, 532] on button "Search" at bounding box center [1146, 553] width 127 height 42
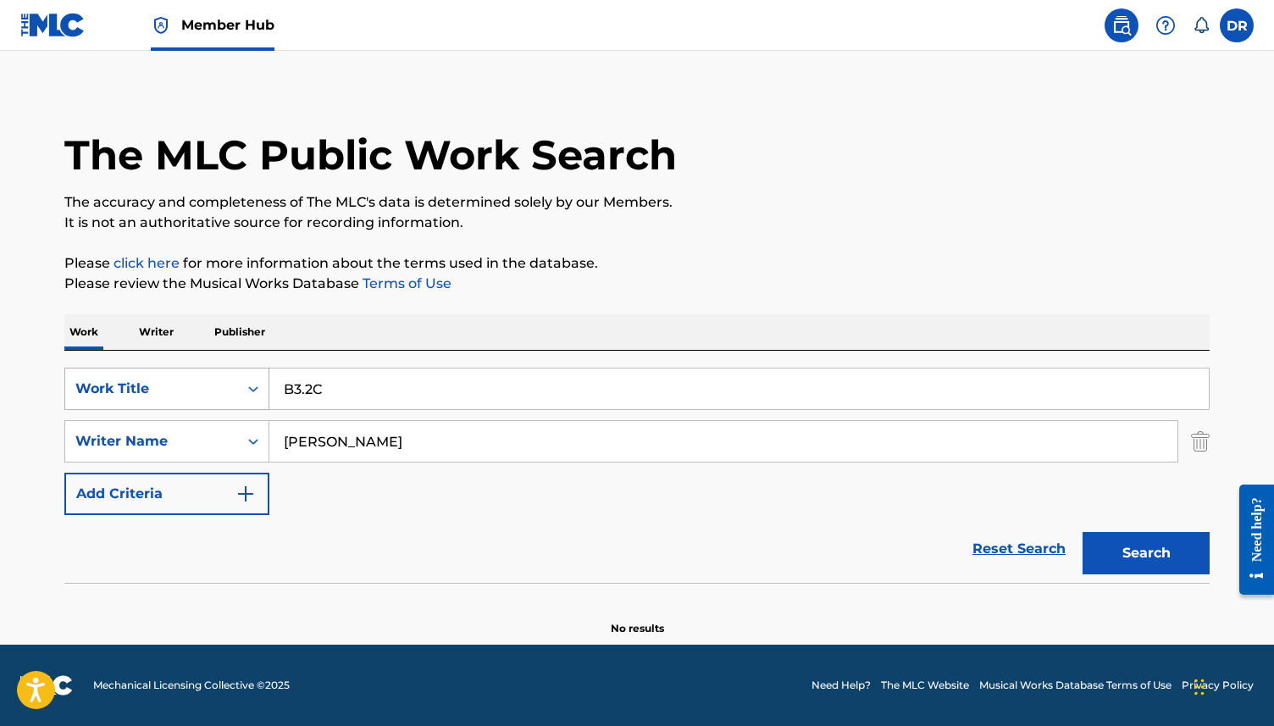
drag, startPoint x: 344, startPoint y: 394, endPoint x: 228, endPoint y: 393, distance: 116.1
click at [228, 393] on div "SearchWithCriteria63f73fc9-17d2-4fae-9191-4908d883e00d Work Title B3.2C" at bounding box center [636, 389] width 1145 height 42
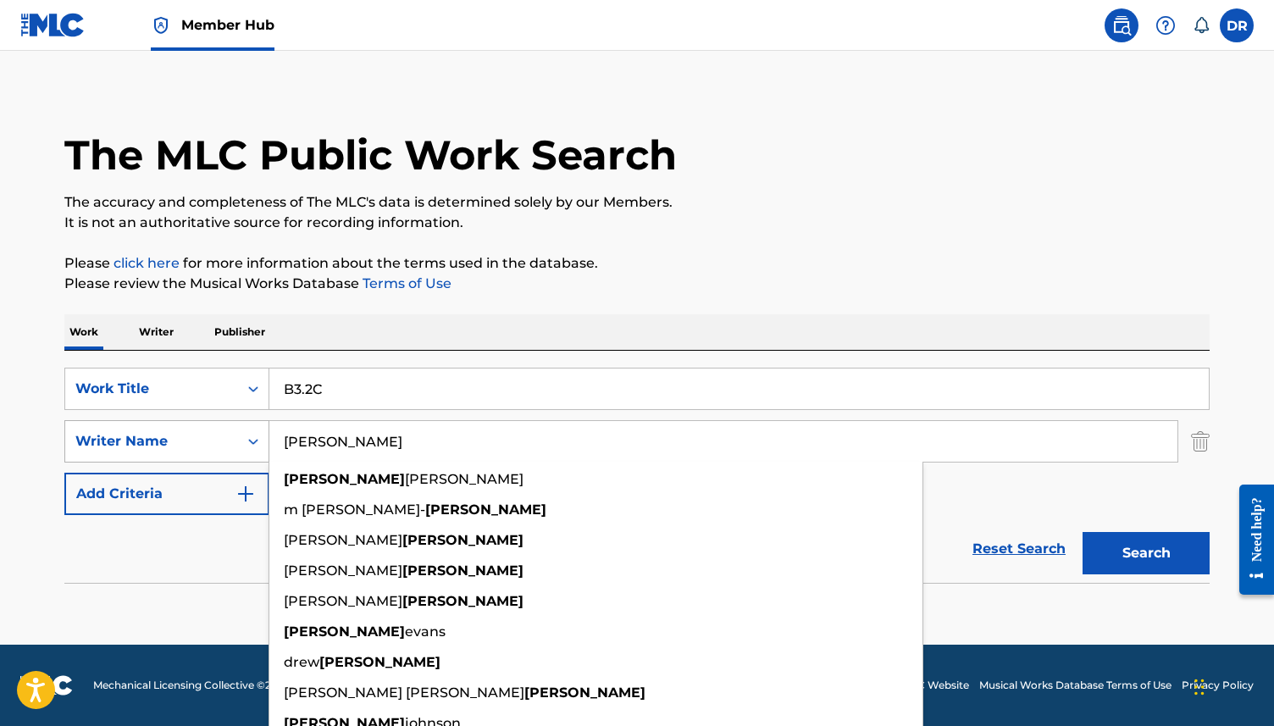
drag, startPoint x: 392, startPoint y: 435, endPoint x: 172, endPoint y: 446, distance: 220.6
click at [172, 446] on div "SearchWithCriteriad65bdfc3-c264-44ba-a4a2-f5278705a7a6 Writer Name [PERSON_NAME…" at bounding box center [636, 441] width 1145 height 42
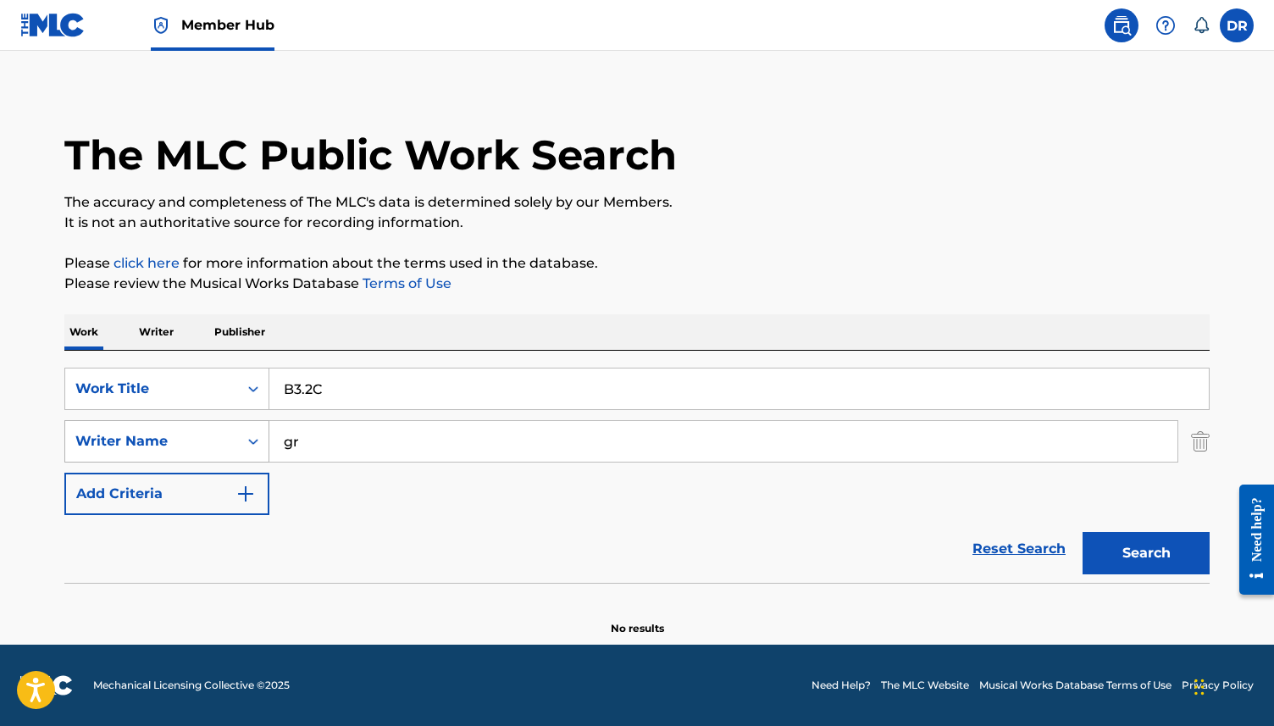
type input "g"
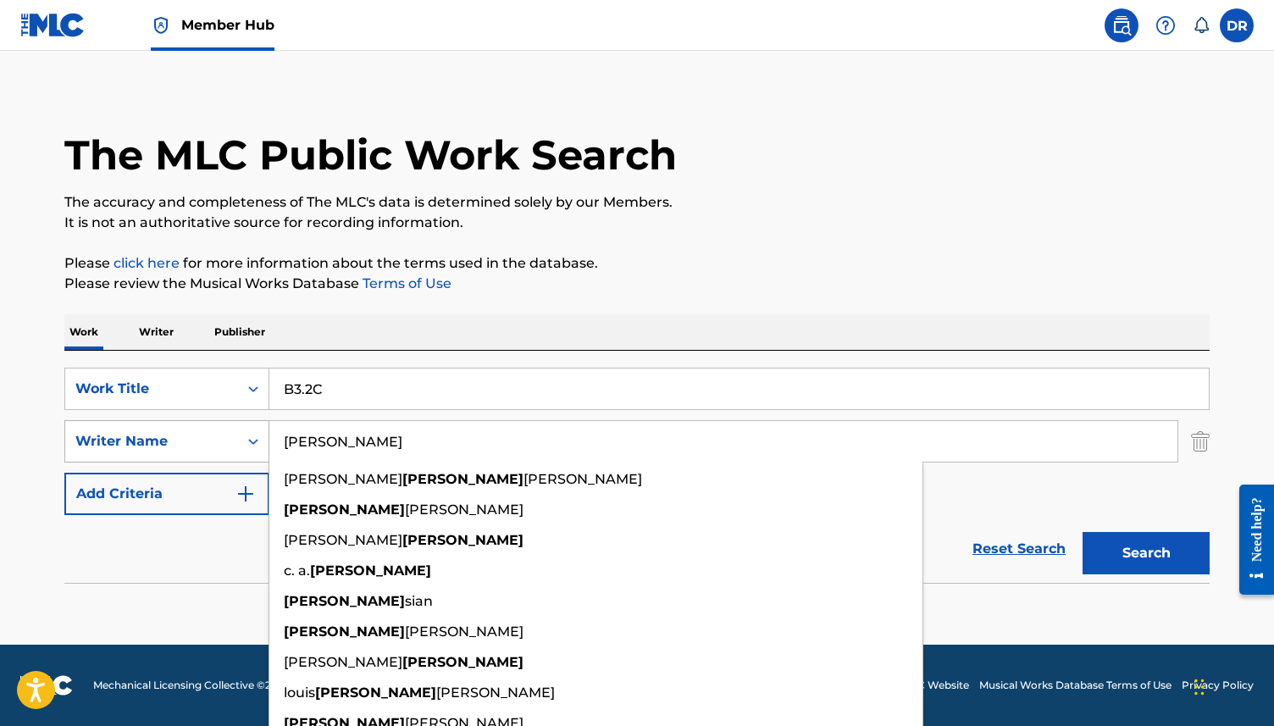
type input "[PERSON_NAME]"
click at [1083, 532] on button "Search" at bounding box center [1146, 553] width 127 height 42
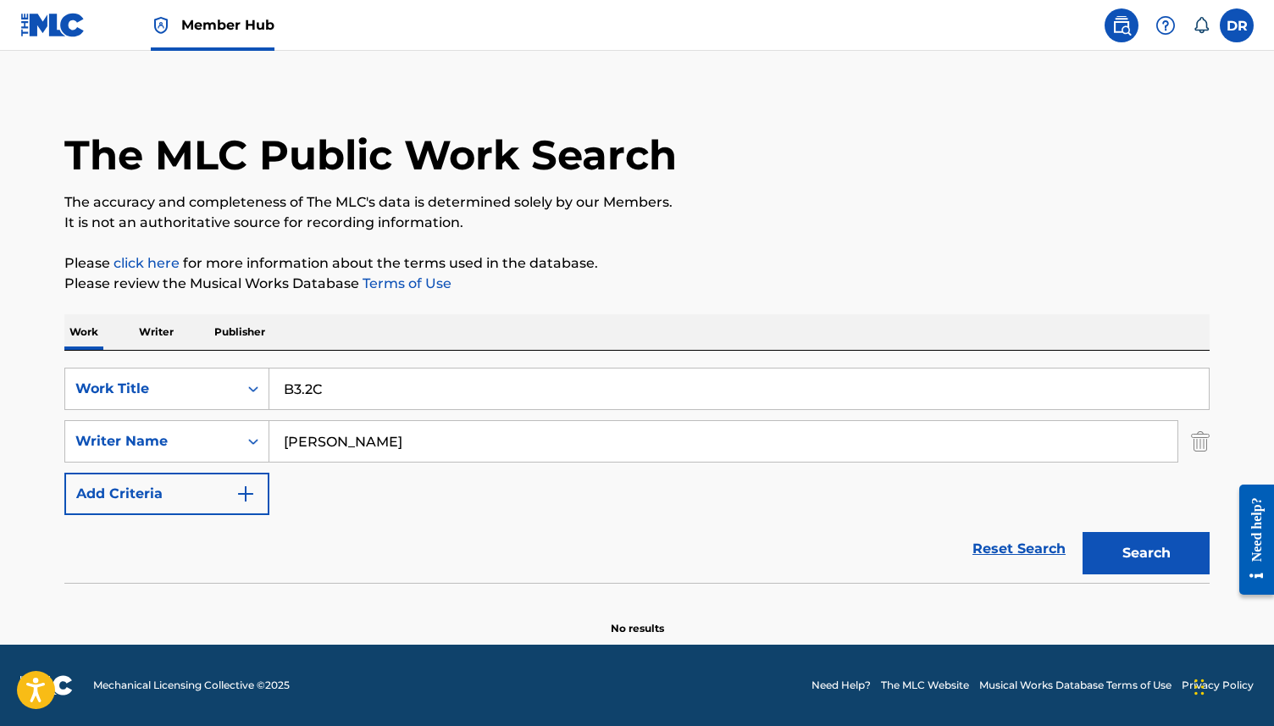
drag, startPoint x: 333, startPoint y: 394, endPoint x: 306, endPoint y: 394, distance: 27.1
click at [306, 394] on input "B3.2C" at bounding box center [739, 389] width 940 height 41
type input "B3"
click at [1083, 532] on button "Search" at bounding box center [1146, 553] width 127 height 42
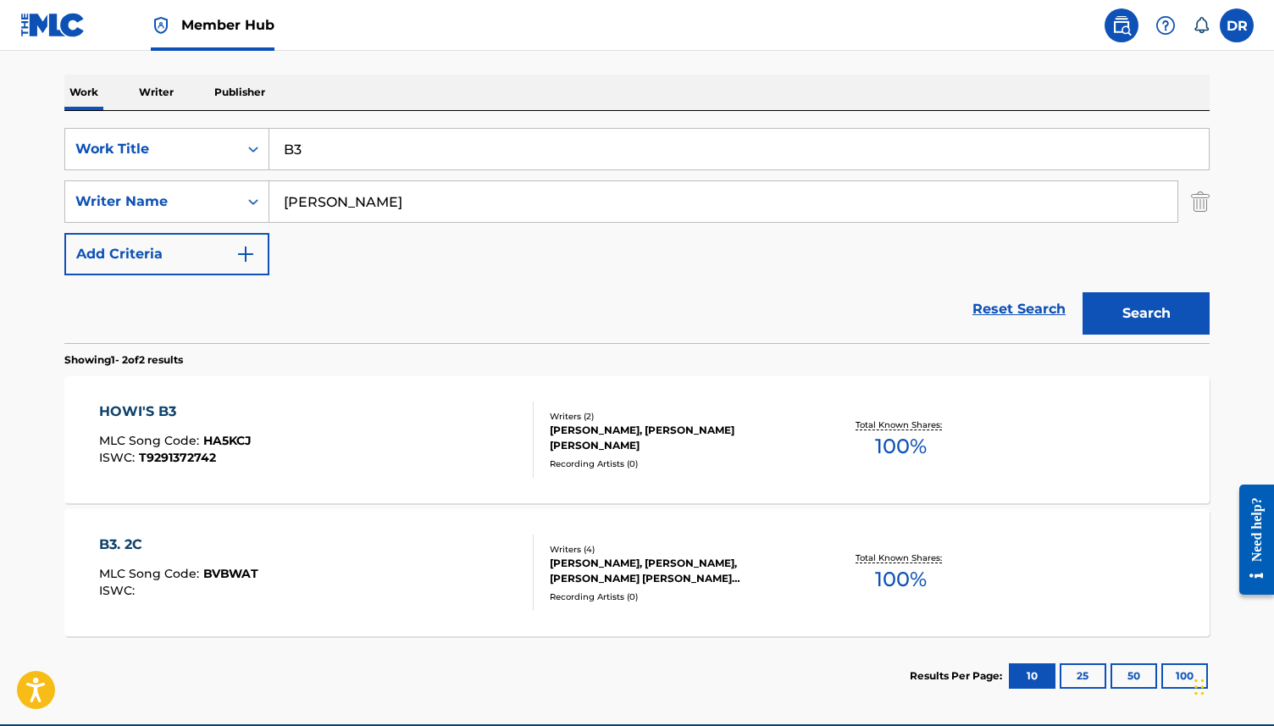
scroll to position [250, 0]
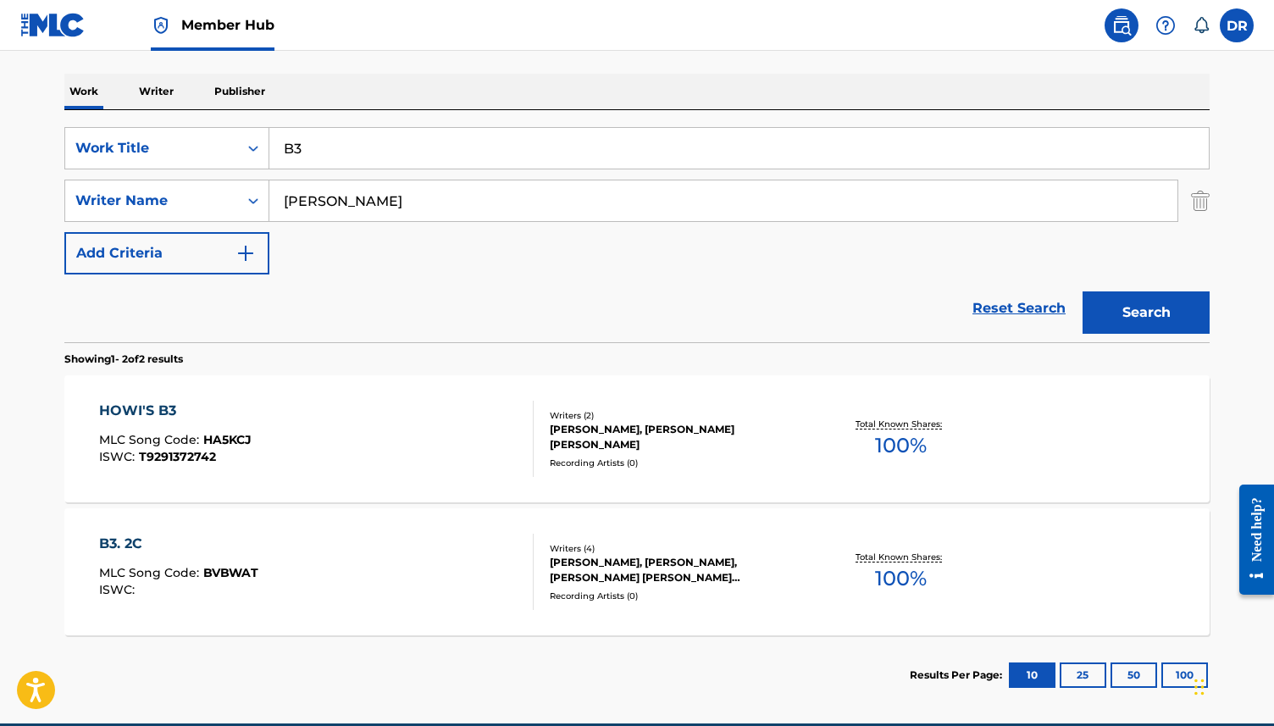
click at [336, 548] on div "B3. 2C MLC Song Code : BVBWAT ISWC :" at bounding box center [316, 572] width 435 height 76
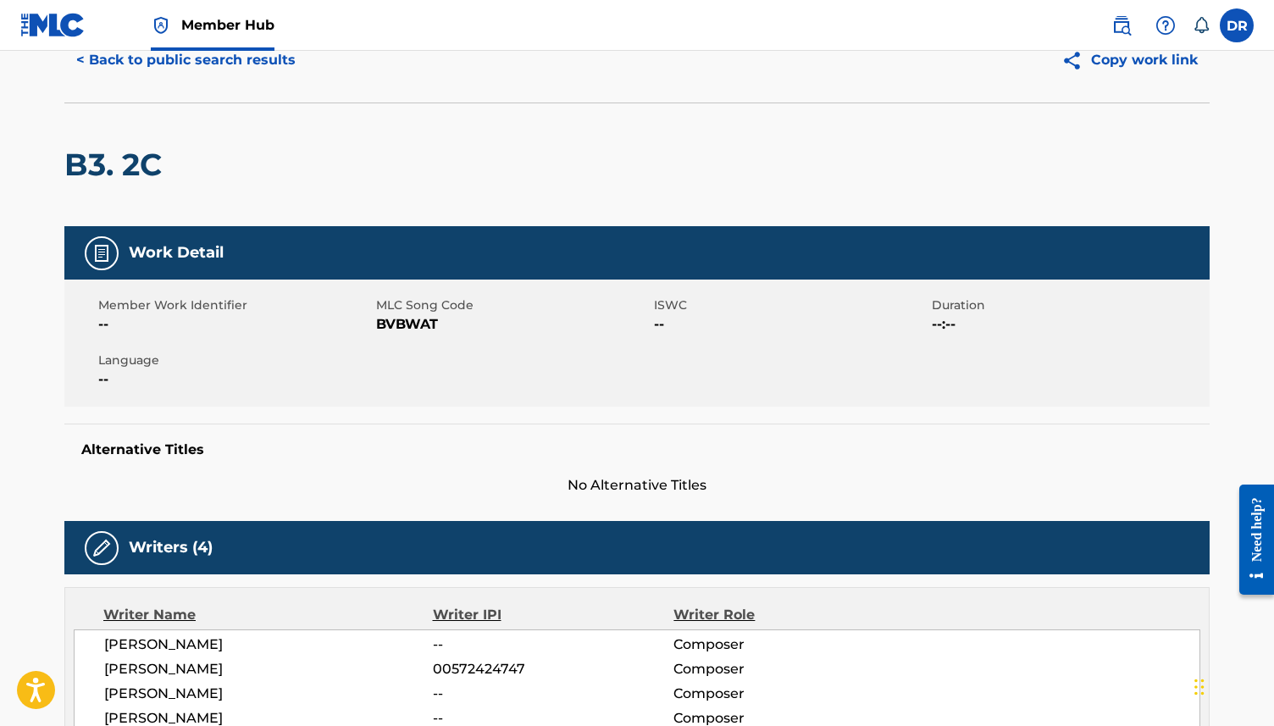
scroll to position [110, 0]
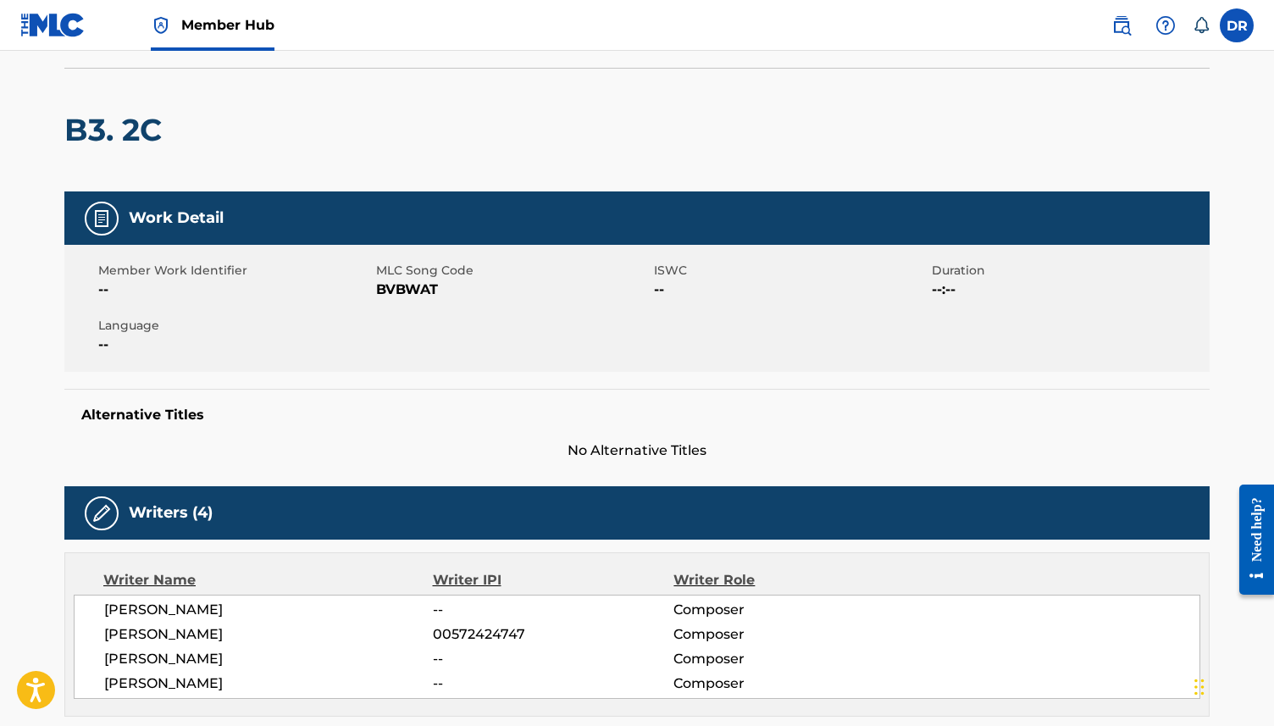
click at [413, 287] on span "BVBWAT" at bounding box center [513, 290] width 274 height 20
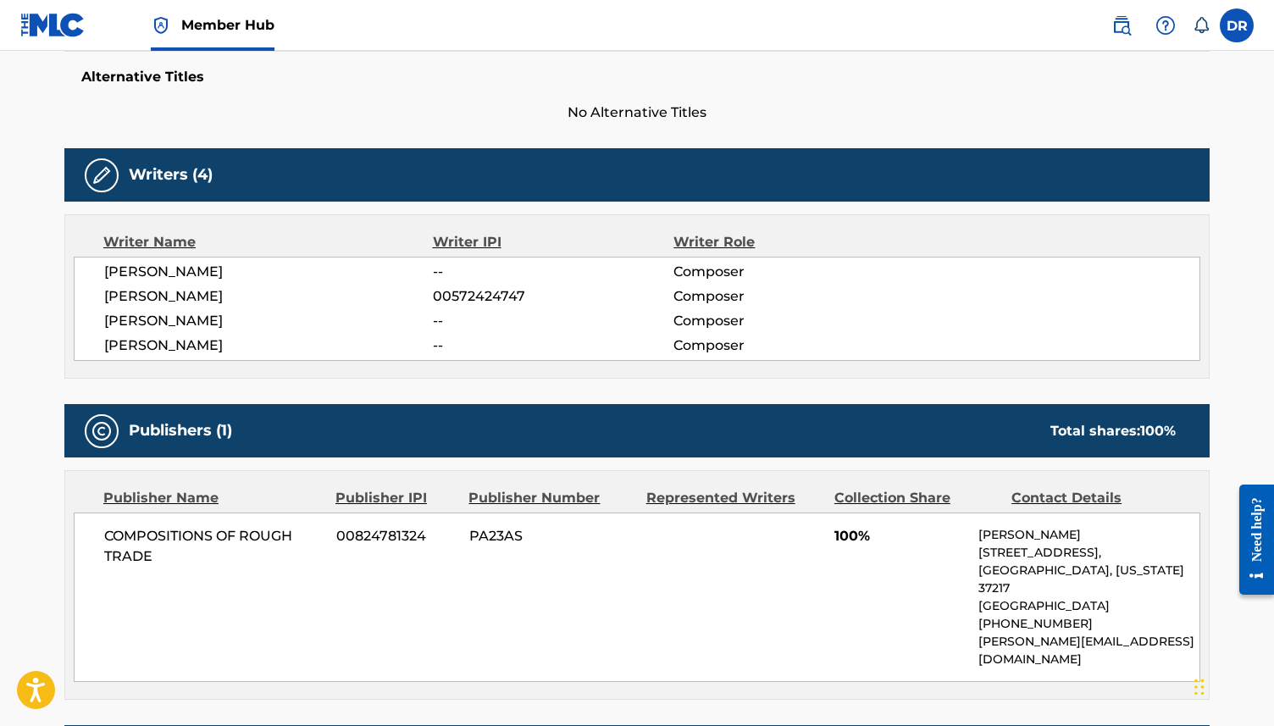
scroll to position [0, 0]
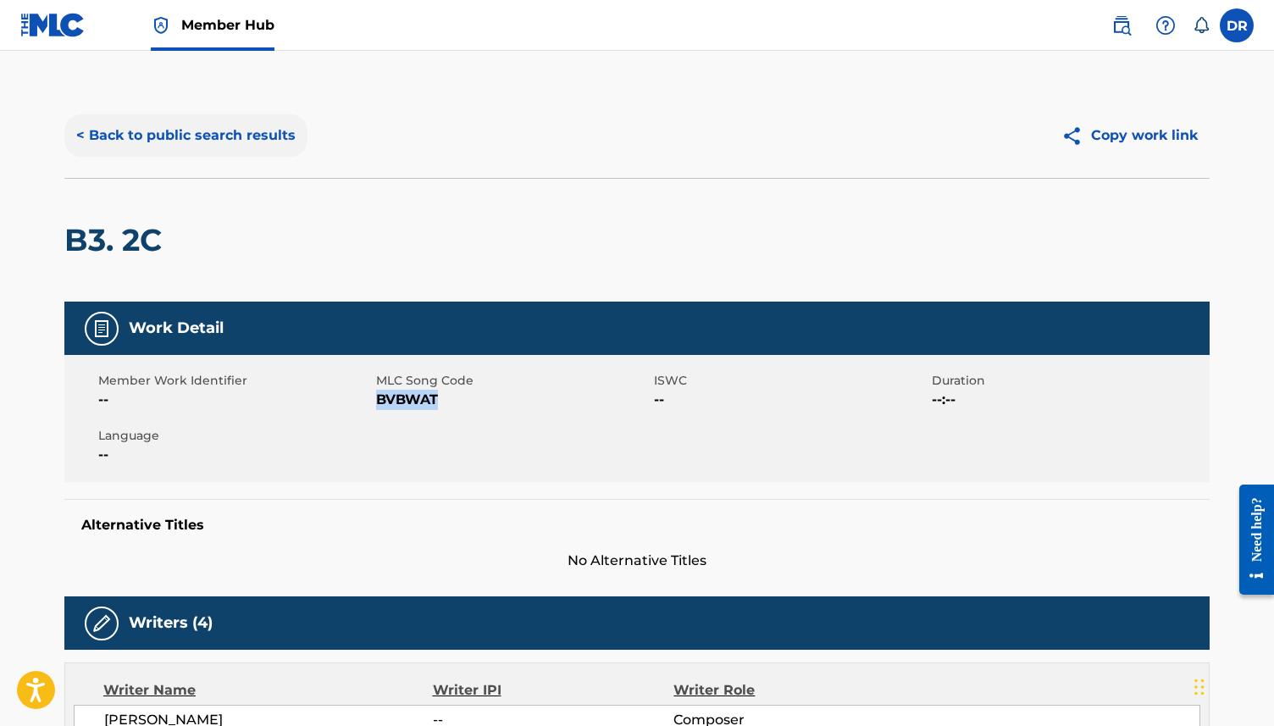
click at [141, 147] on button "< Back to public search results" at bounding box center [185, 135] width 243 height 42
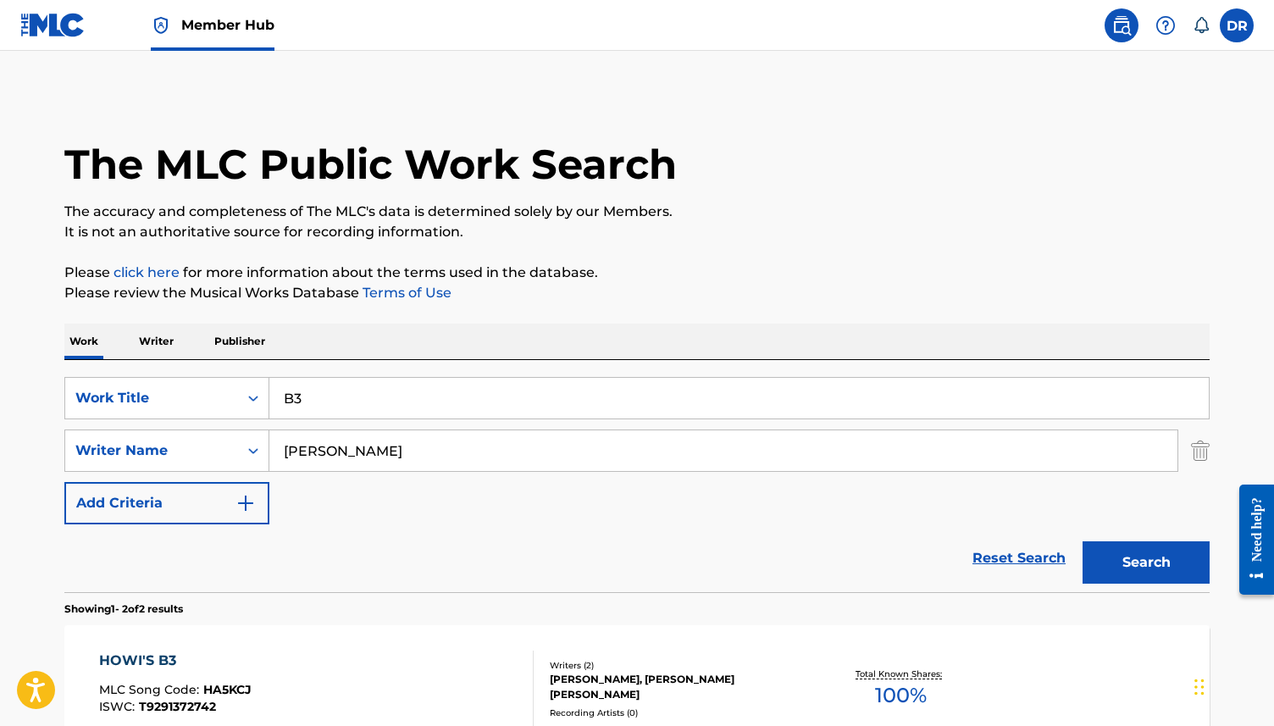
scroll to position [232, 0]
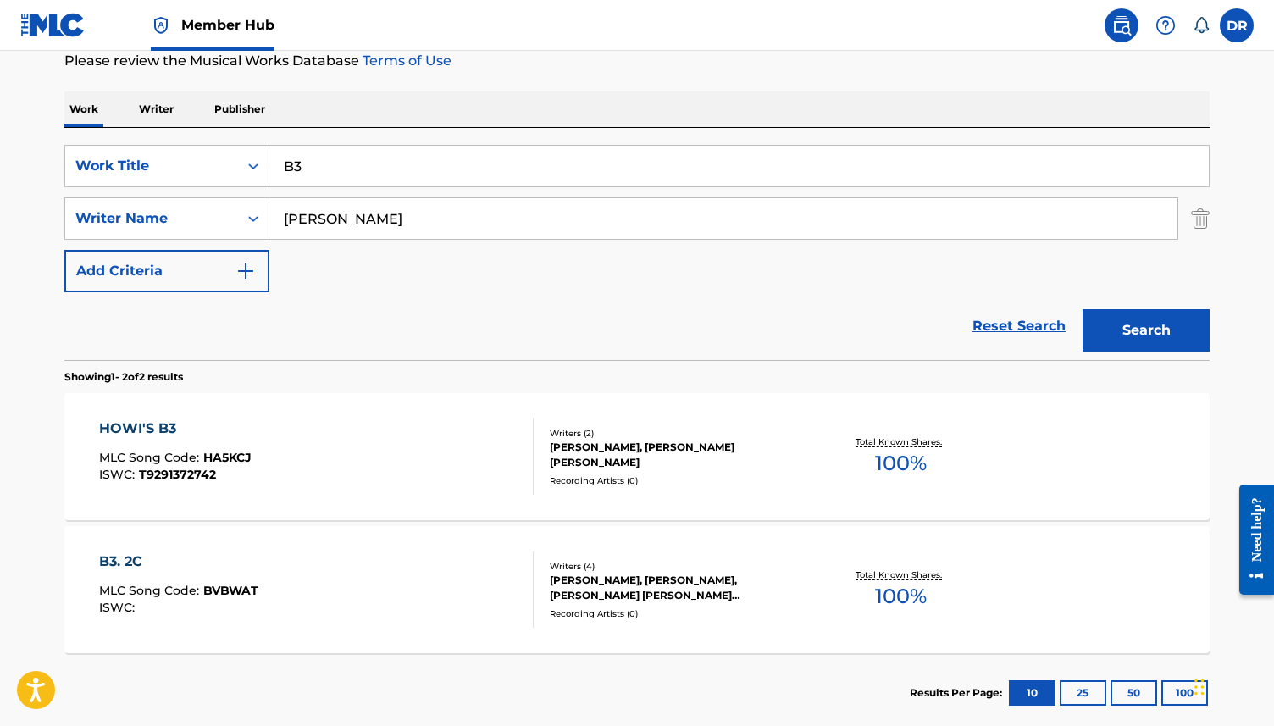
click at [324, 164] on input "B3" at bounding box center [739, 166] width 940 height 41
type input "B2"
click at [1083, 309] on button "Search" at bounding box center [1146, 330] width 127 height 42
click at [318, 436] on div "B2. 3IV MLC Song Code : BVBWAS ISWC :" at bounding box center [316, 457] width 435 height 76
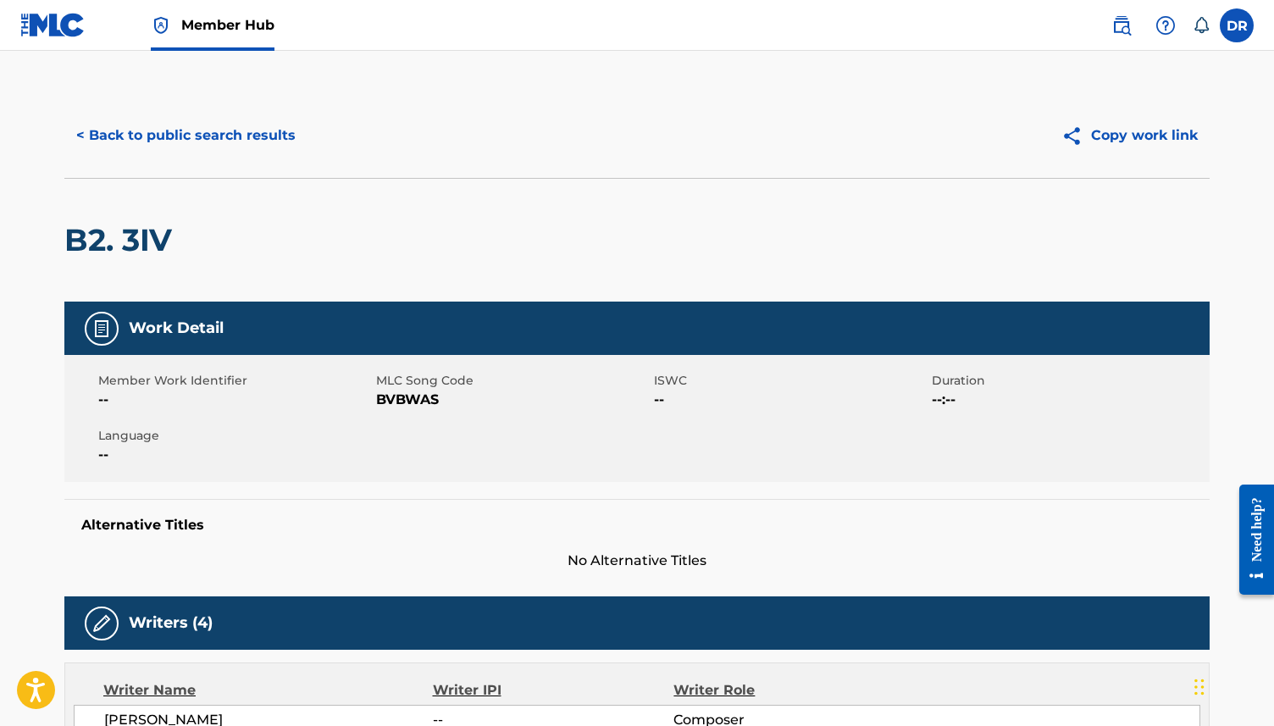
click at [432, 402] on span "BVBWAS" at bounding box center [513, 400] width 274 height 20
click at [156, 133] on button "< Back to public search results" at bounding box center [185, 135] width 243 height 42
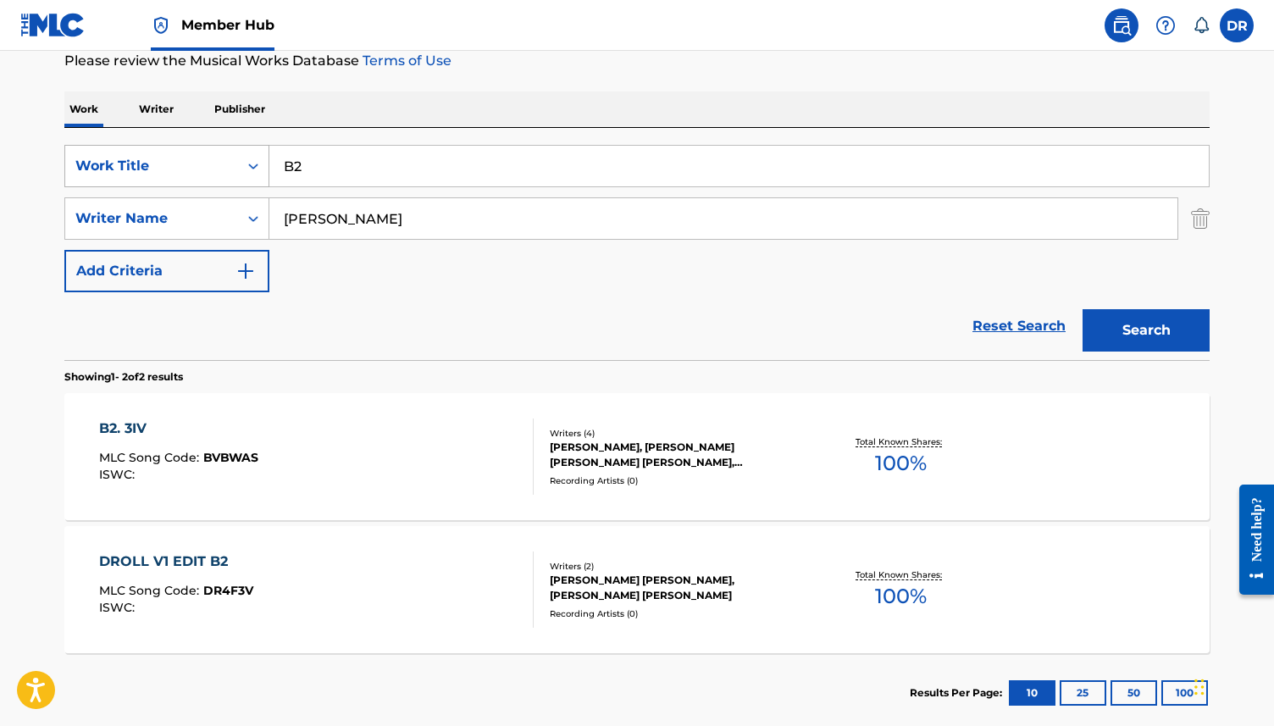
drag, startPoint x: 374, startPoint y: 169, endPoint x: 235, endPoint y: 169, distance: 139.8
click at [235, 169] on div "SearchWithCriteria63f73fc9-17d2-4fae-9191-4908d883e00d Work Title B2" at bounding box center [636, 166] width 1145 height 42
paste input "UT WHEN SHE LEFT, GONE WAS THE GLOW"
type input "BUT WHEN SHE LEFT, GONE WAS THE GLOW"
click at [1083, 309] on button "Search" at bounding box center [1146, 330] width 127 height 42
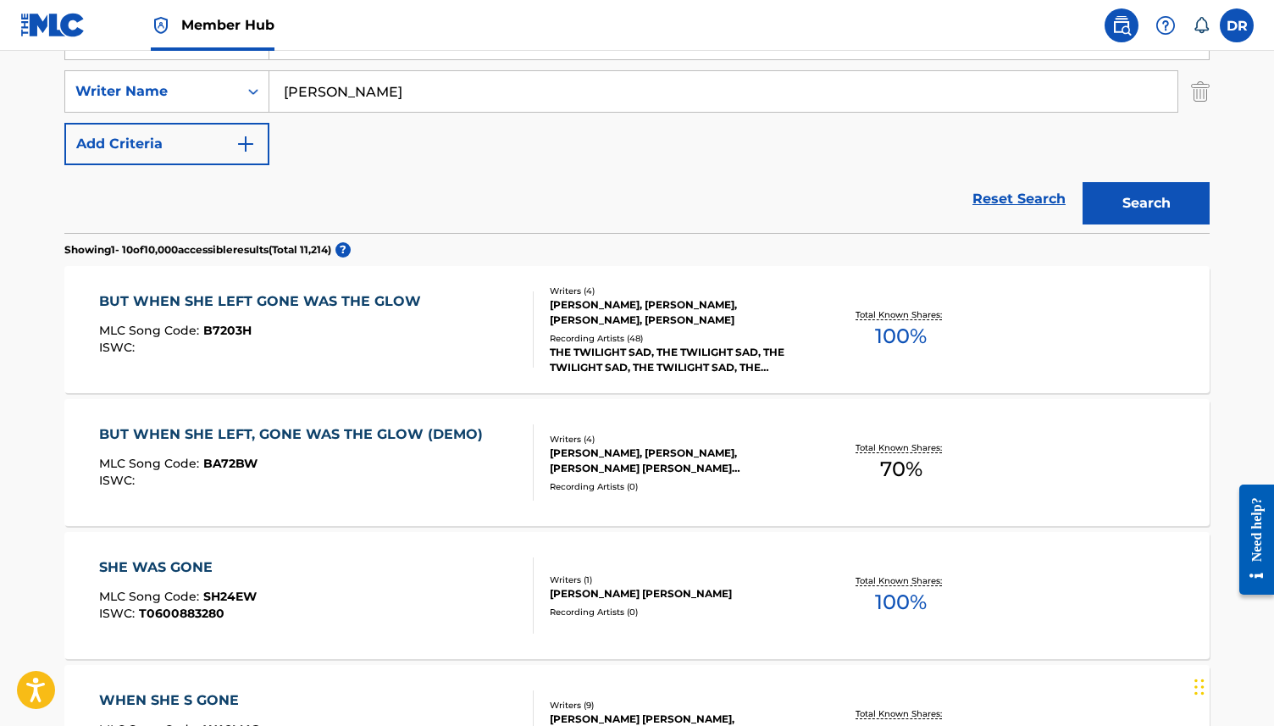
scroll to position [367, 0]
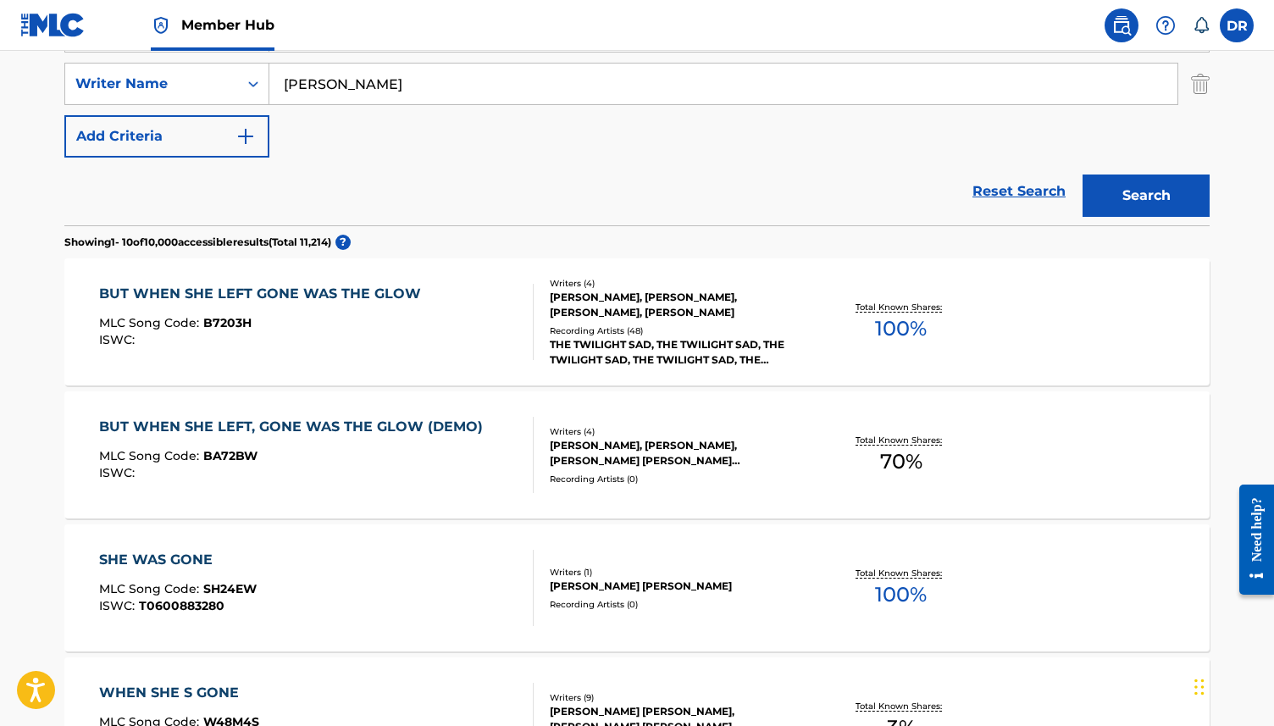
click at [355, 328] on div "MLC Song Code : B7203H" at bounding box center [264, 325] width 330 height 17
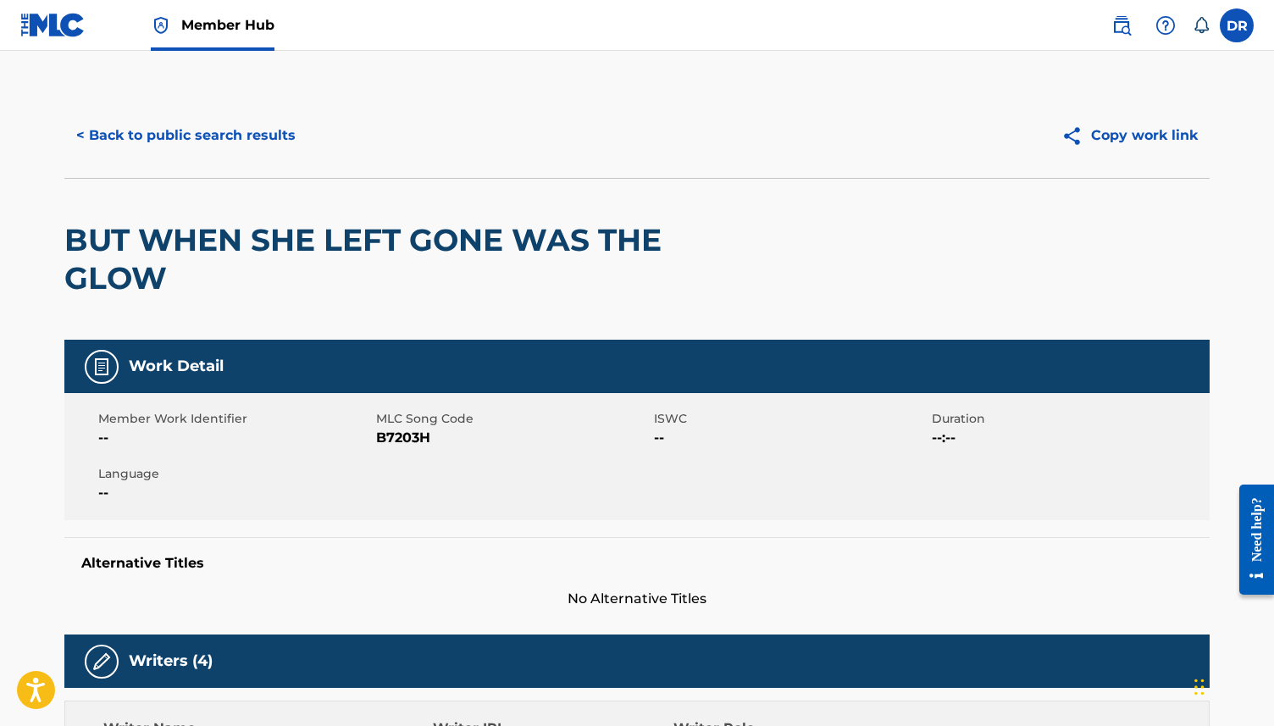
click at [383, 436] on span "B7203H" at bounding box center [513, 438] width 274 height 20
click at [218, 141] on button "< Back to public search results" at bounding box center [185, 135] width 243 height 42
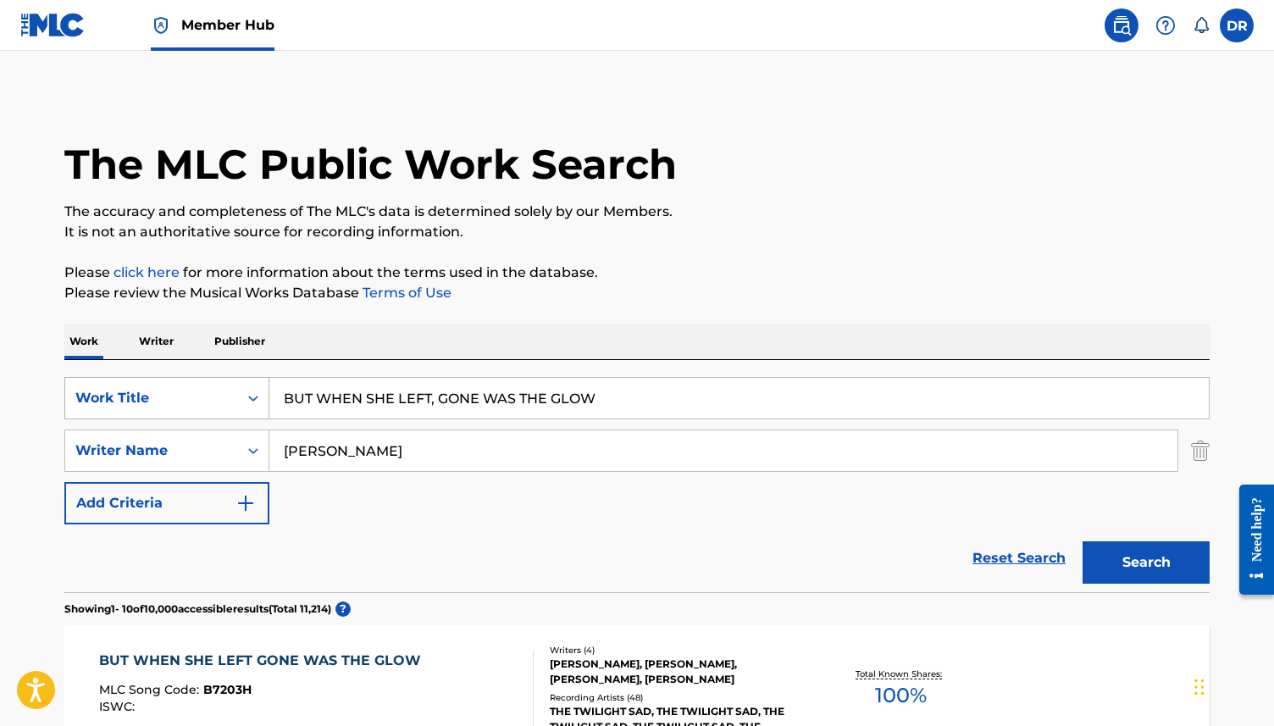
drag, startPoint x: 635, startPoint y: 415, endPoint x: 262, endPoint y: 391, distance: 374.4
click at [262, 391] on div "SearchWithCriteria63f73fc9-17d2-4fae-9191-4908d883e00d Work Title BUT WHEN SHE …" at bounding box center [636, 398] width 1145 height 42
paste input "HERE, IT NEVER SNOWED. AFTERWARDS IT DID"
type input "HERE, IT NEVER SNOWED. AFTERWARDS IT DID"
click at [1083, 541] on button "Search" at bounding box center [1146, 562] width 127 height 42
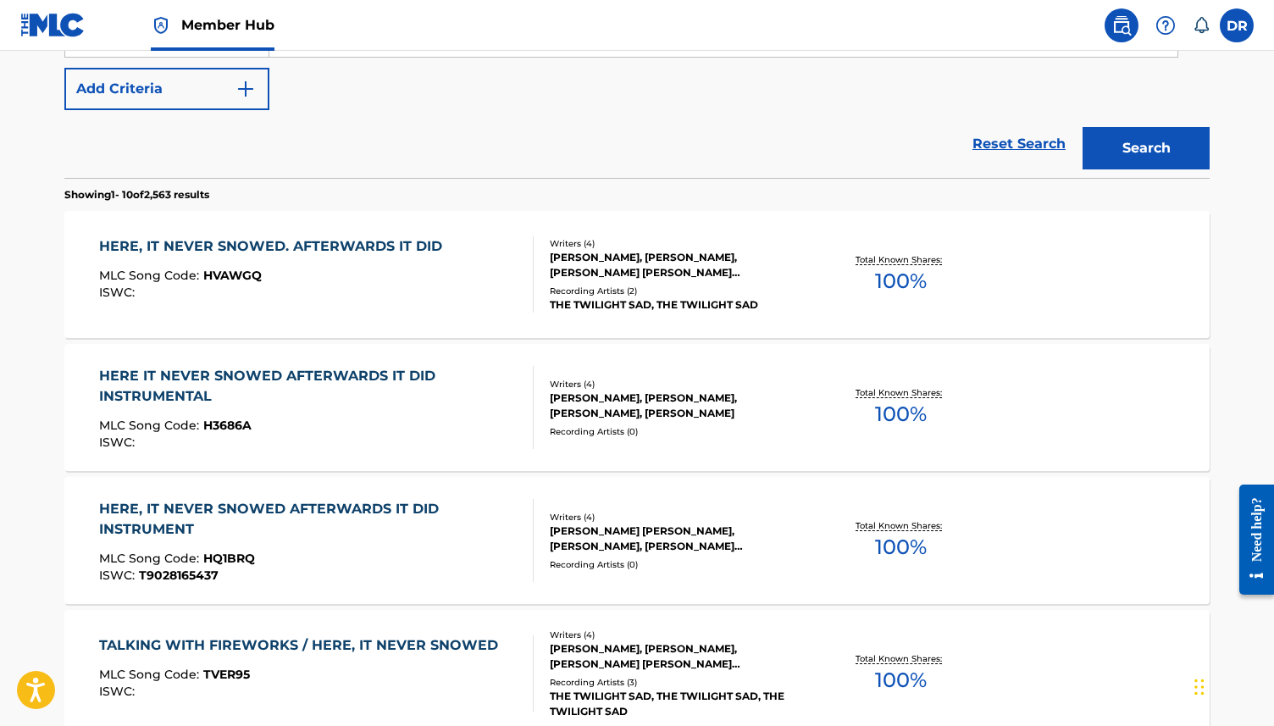
scroll to position [335, 0]
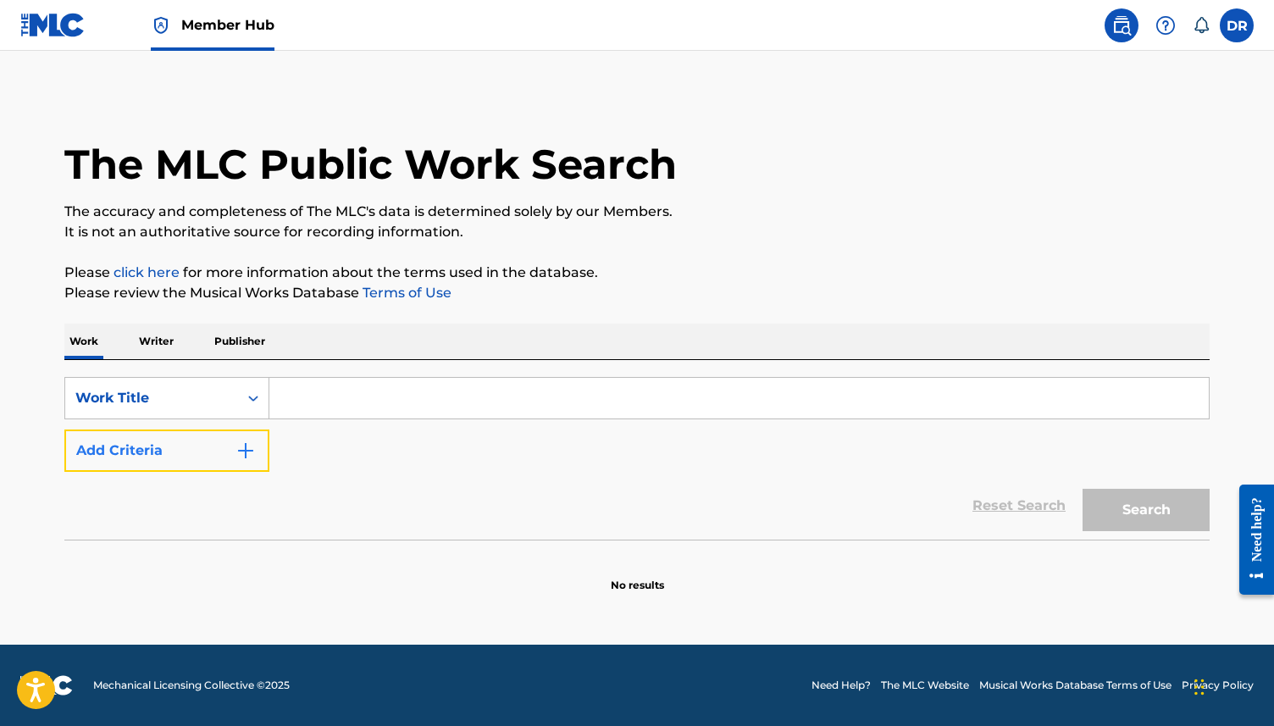
click at [186, 430] on button "Add Criteria" at bounding box center [166, 451] width 205 height 42
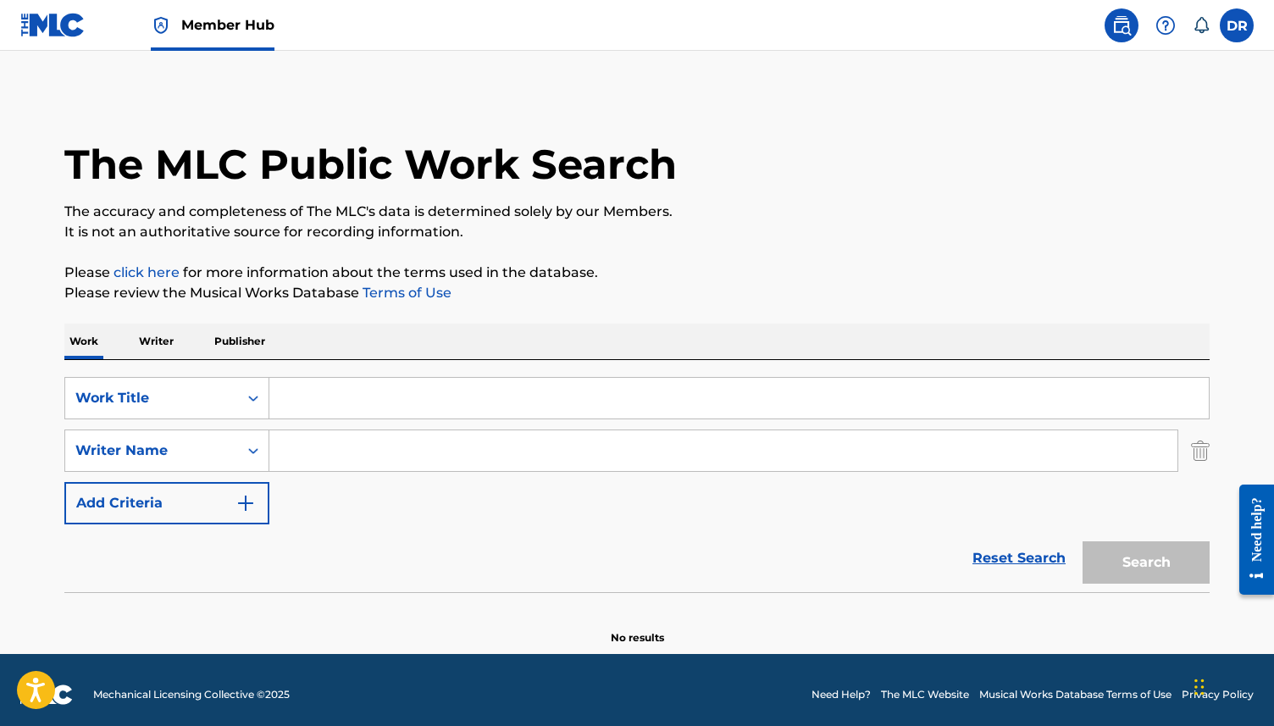
click at [350, 464] on input "Search Form" at bounding box center [723, 450] width 908 height 41
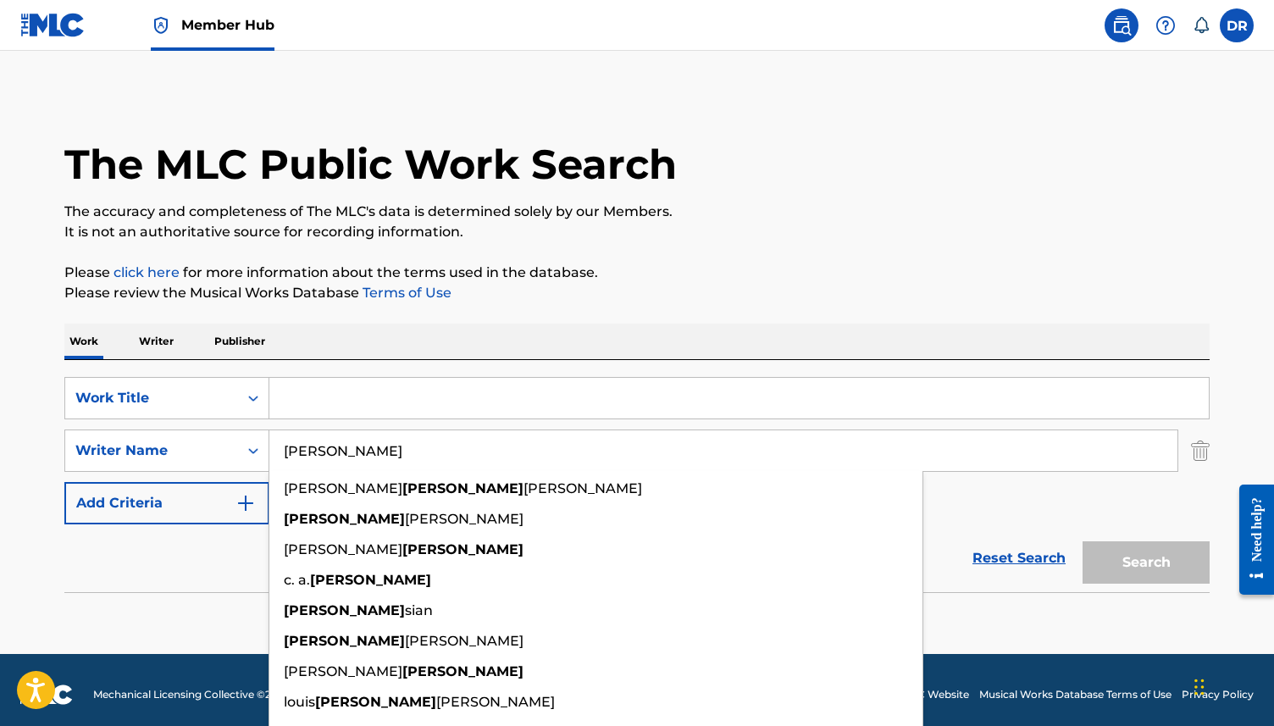
type input "[PERSON_NAME]"
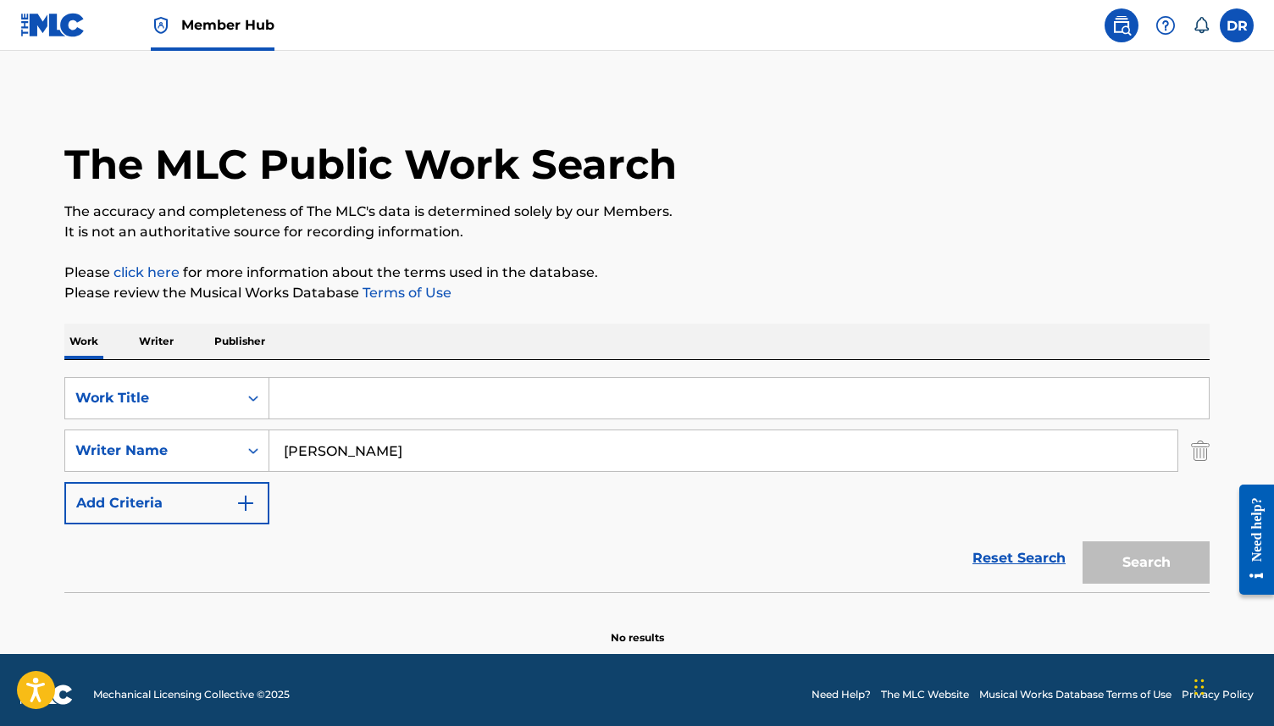
click at [359, 382] on input "Search Form" at bounding box center [739, 398] width 940 height 41
paste input "BUT WHEN SHE LEFT, GONE WAS THE GLOW"
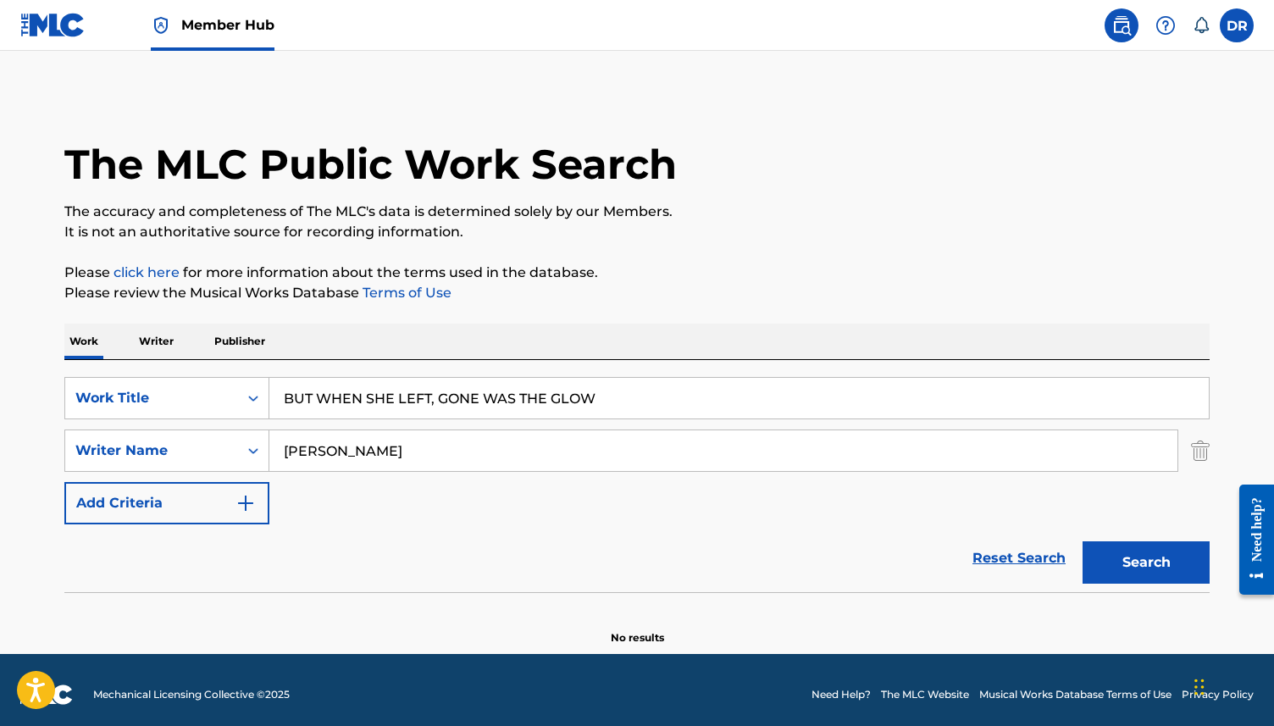
type input "BUT WHEN SHE LEFT, GONE WAS THE GLOW"
click at [1083, 541] on button "Search" at bounding box center [1146, 562] width 127 height 42
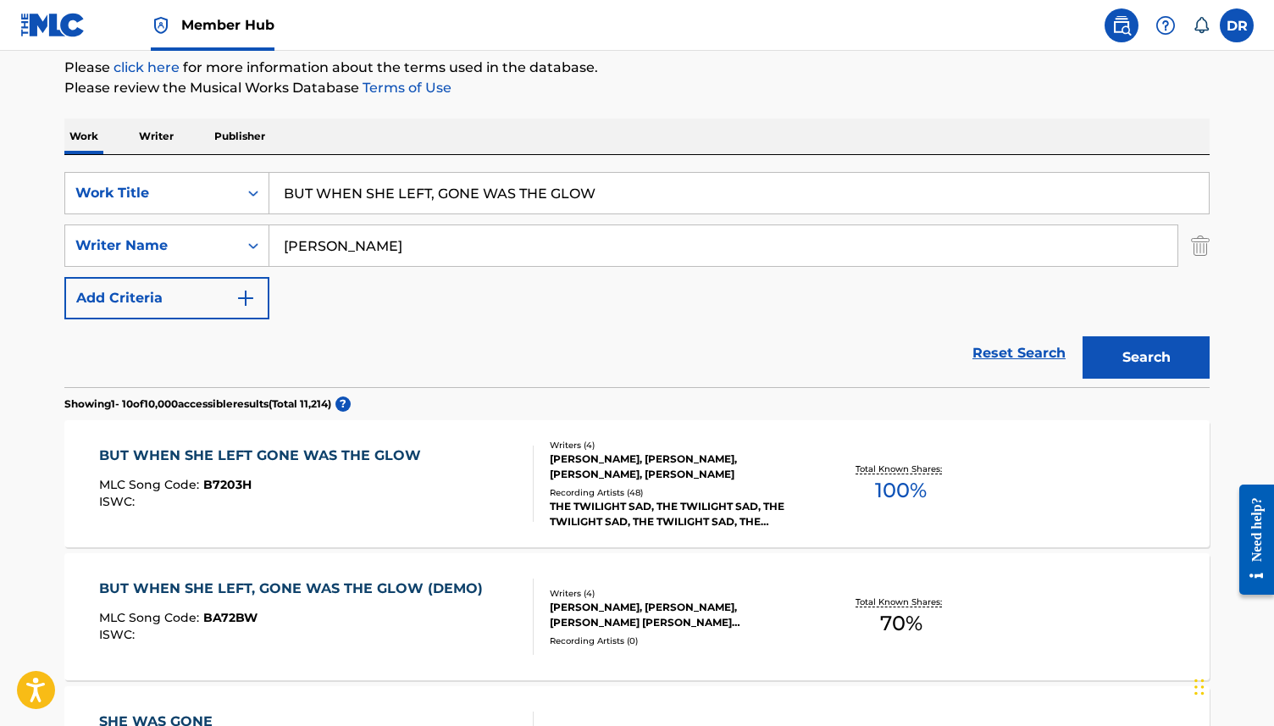
scroll to position [207, 0]
click at [399, 498] on div "ISWC :" at bounding box center [264, 500] width 330 height 13
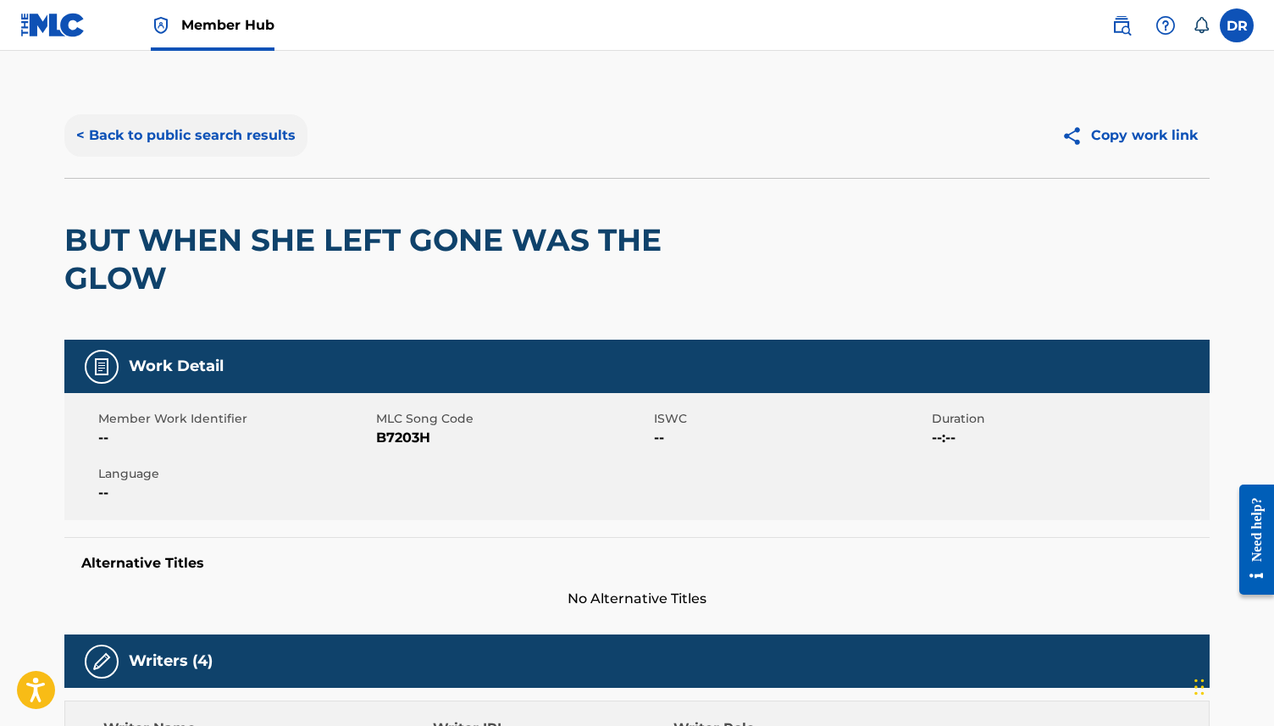
click at [188, 140] on button "< Back to public search results" at bounding box center [185, 135] width 243 height 42
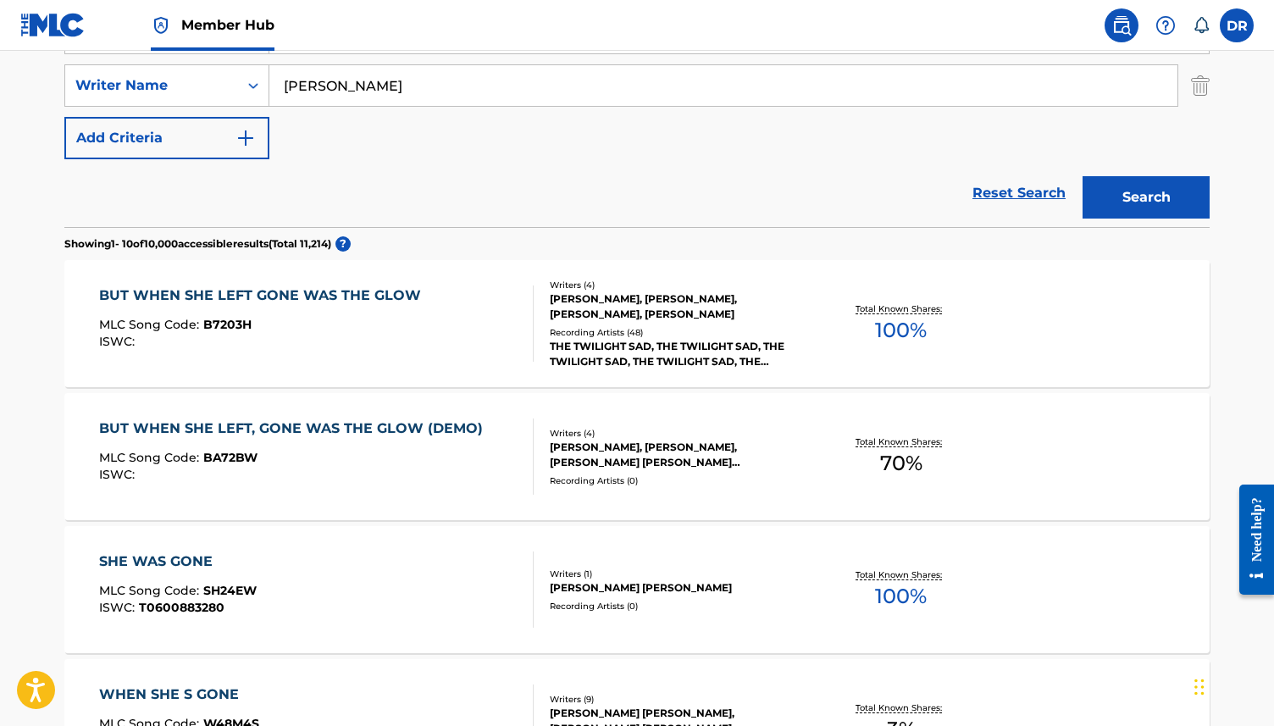
scroll to position [366, 0]
click at [298, 438] on div "BUT WHEN SHE LEFT, GONE WAS THE GLOW (DEMO) MLC Song Code : BA72BW ISWC :" at bounding box center [295, 456] width 392 height 76
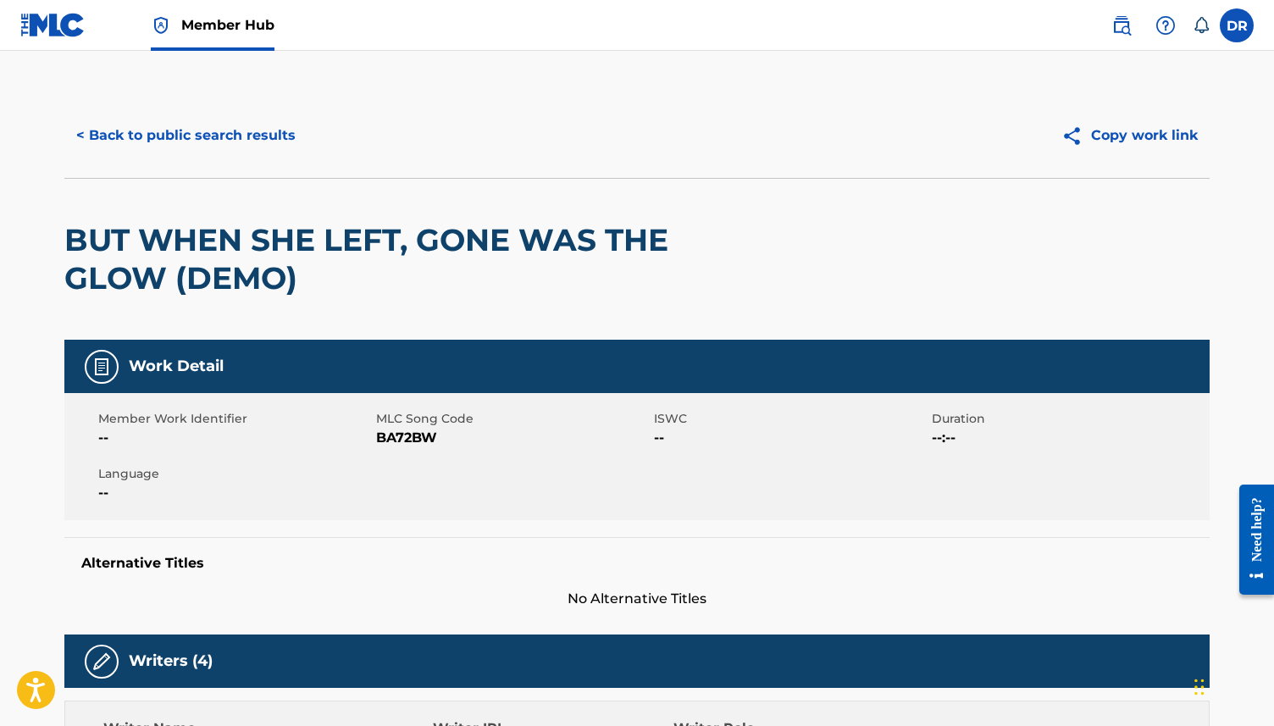
click at [388, 446] on span "BA72BW" at bounding box center [513, 438] width 274 height 20
click at [184, 144] on button "< Back to public search results" at bounding box center [185, 135] width 243 height 42
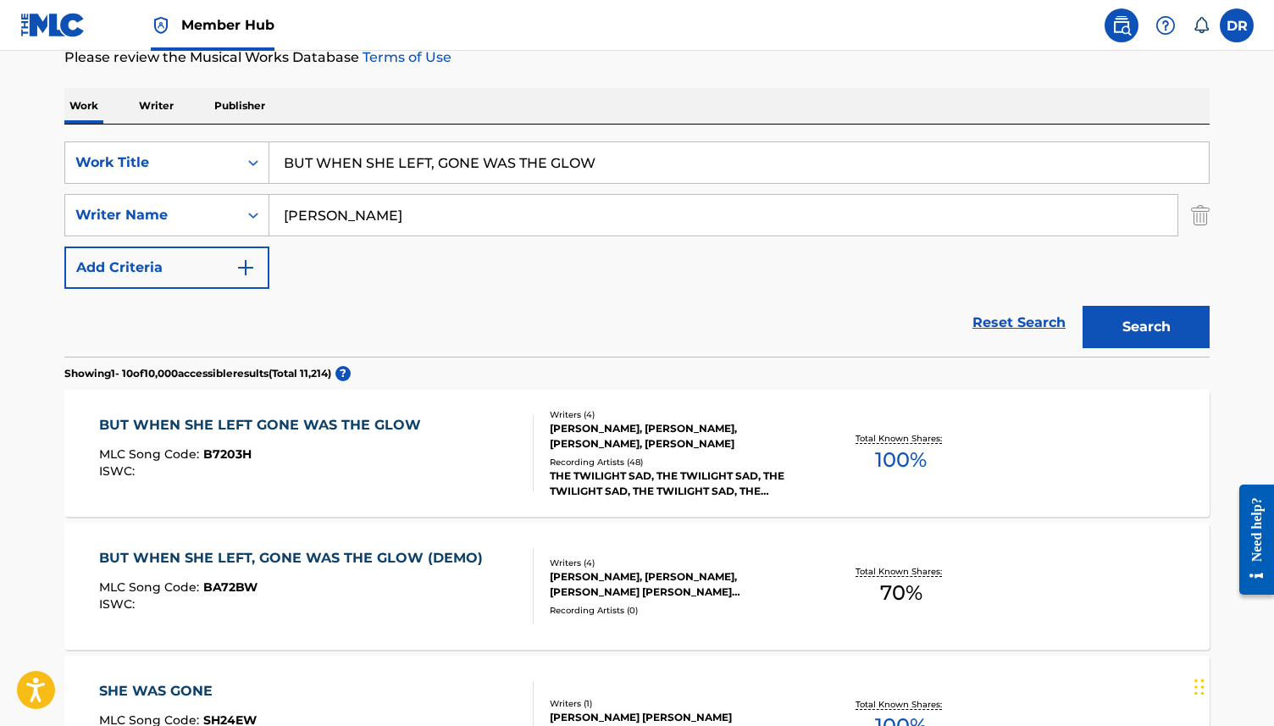
scroll to position [227, 0]
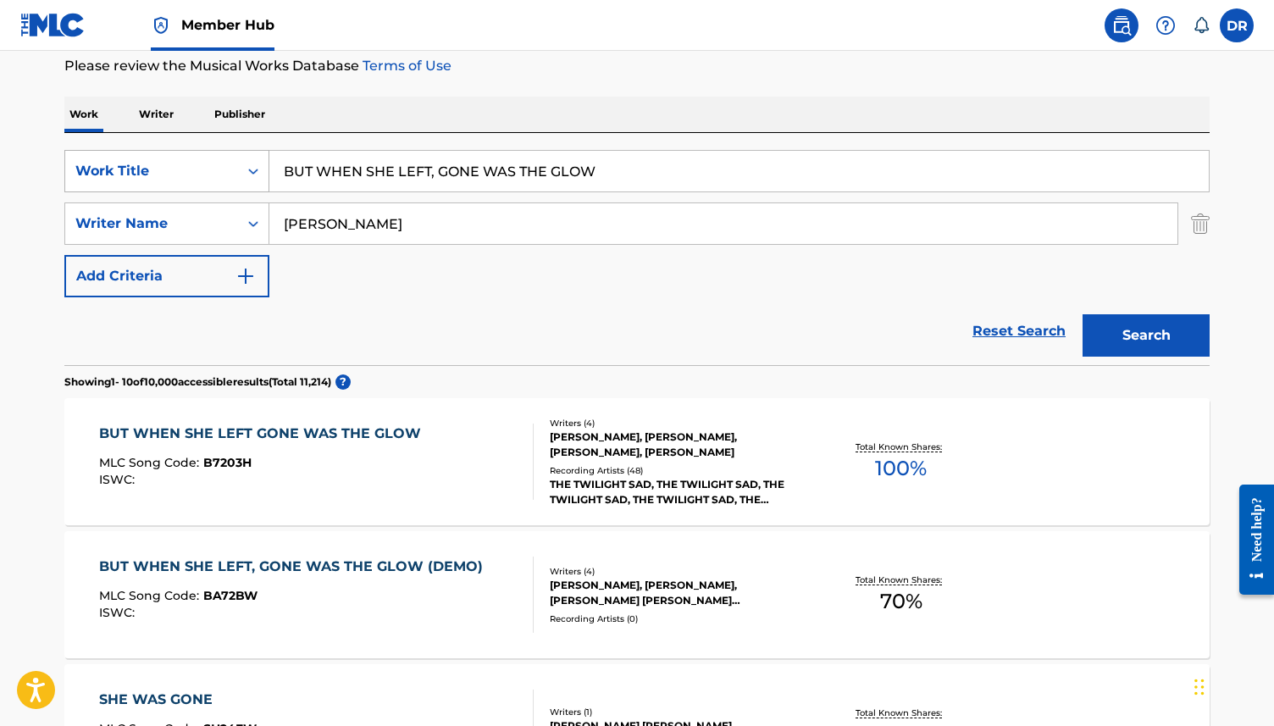
drag, startPoint x: 596, startPoint y: 179, endPoint x: 248, endPoint y: 179, distance: 347.3
click at [248, 179] on div "SearchWithCriteria63f73fc9-17d2-4fae-9191-4908d883e00d Work Title BUT WHEN SHE …" at bounding box center [636, 171] width 1145 height 42
paste input "HERE, IT NEVER SNOWED. AFTERWARDS IT DID"
type input "HERE, IT NEVER SNOWED. AFTERWARDS IT DID"
click at [1083, 314] on button "Search" at bounding box center [1146, 335] width 127 height 42
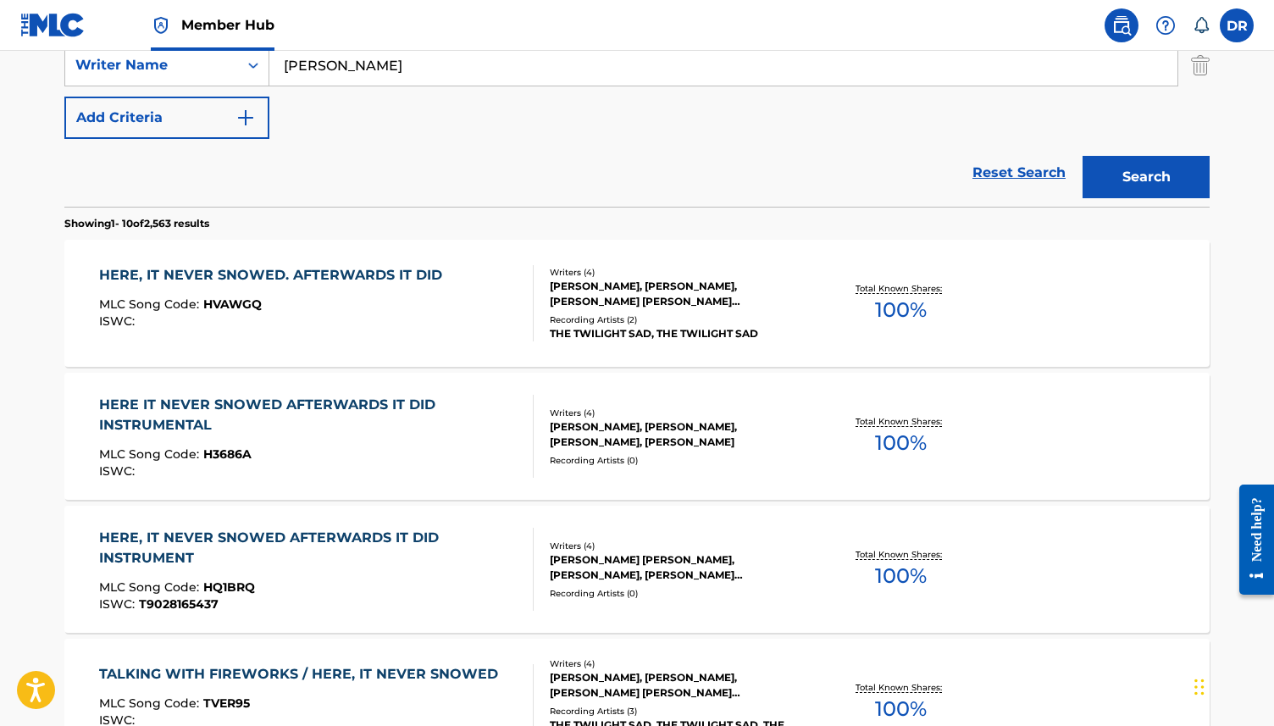
scroll to position [389, 0]
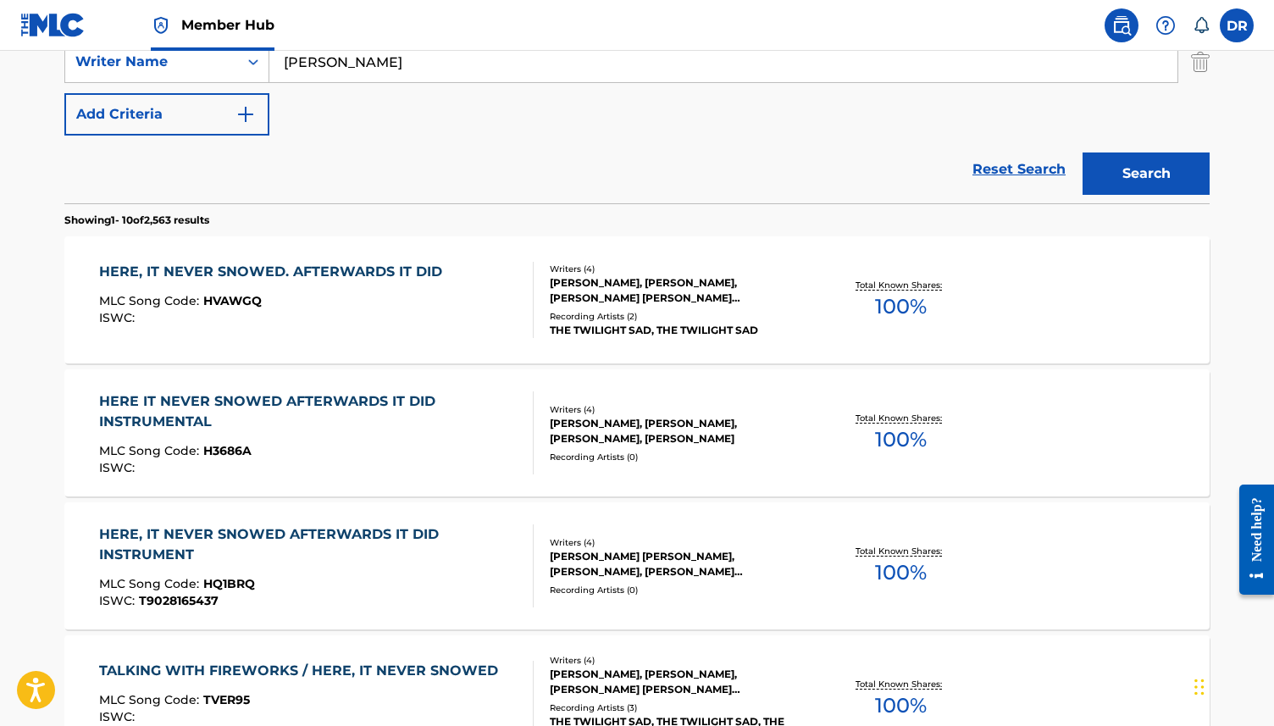
click at [348, 264] on div "HERE, IT NEVER SNOWED. AFTERWARDS IT DID" at bounding box center [275, 272] width 352 height 20
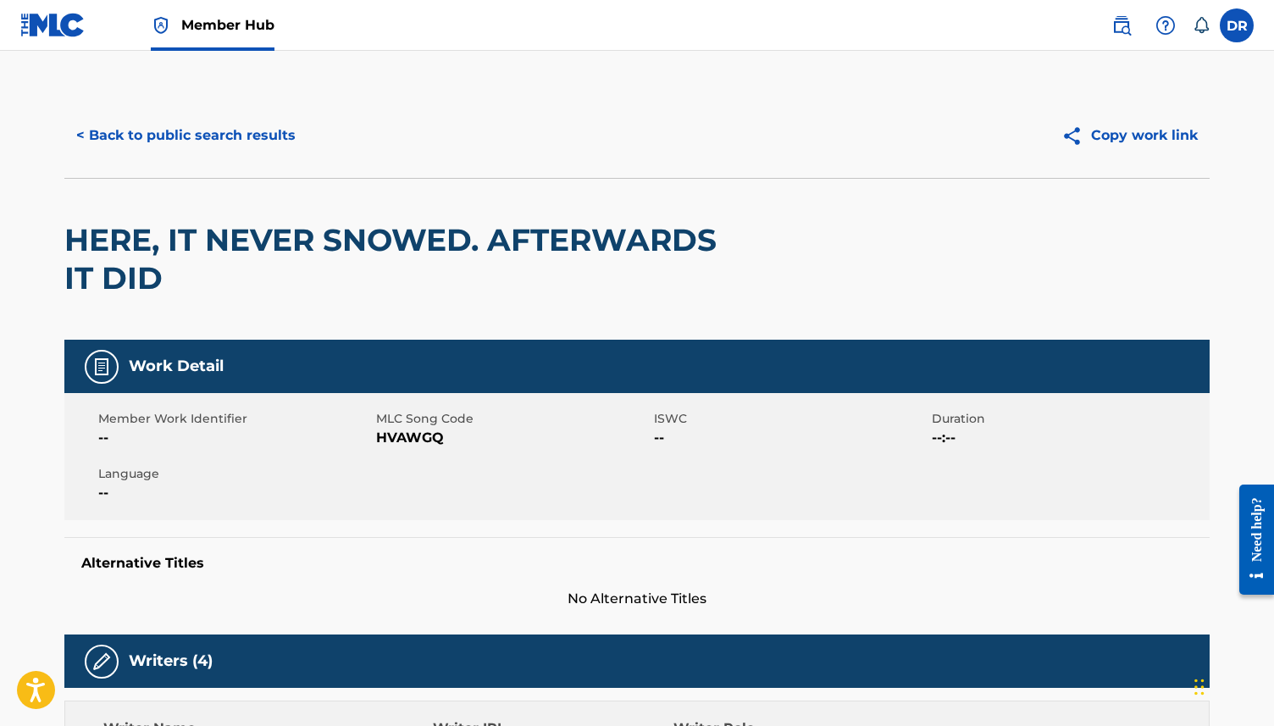
click at [392, 448] on div "Member Work Identifier -- MLC Song Code HVAWGQ ISWC -- Duration --:-- Language …" at bounding box center [636, 456] width 1145 height 127
click at [405, 440] on span "HVAWGQ" at bounding box center [513, 438] width 274 height 20
click at [208, 147] on button "< Back to public search results" at bounding box center [185, 135] width 243 height 42
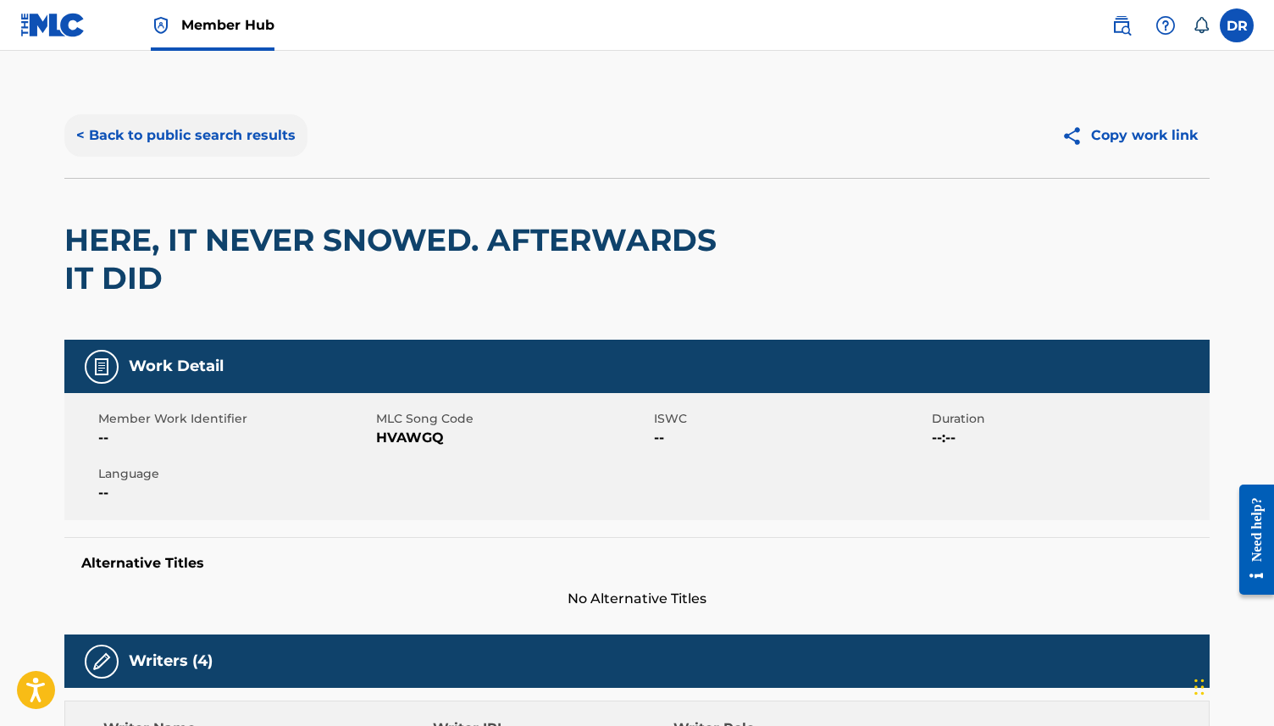
scroll to position [485, 0]
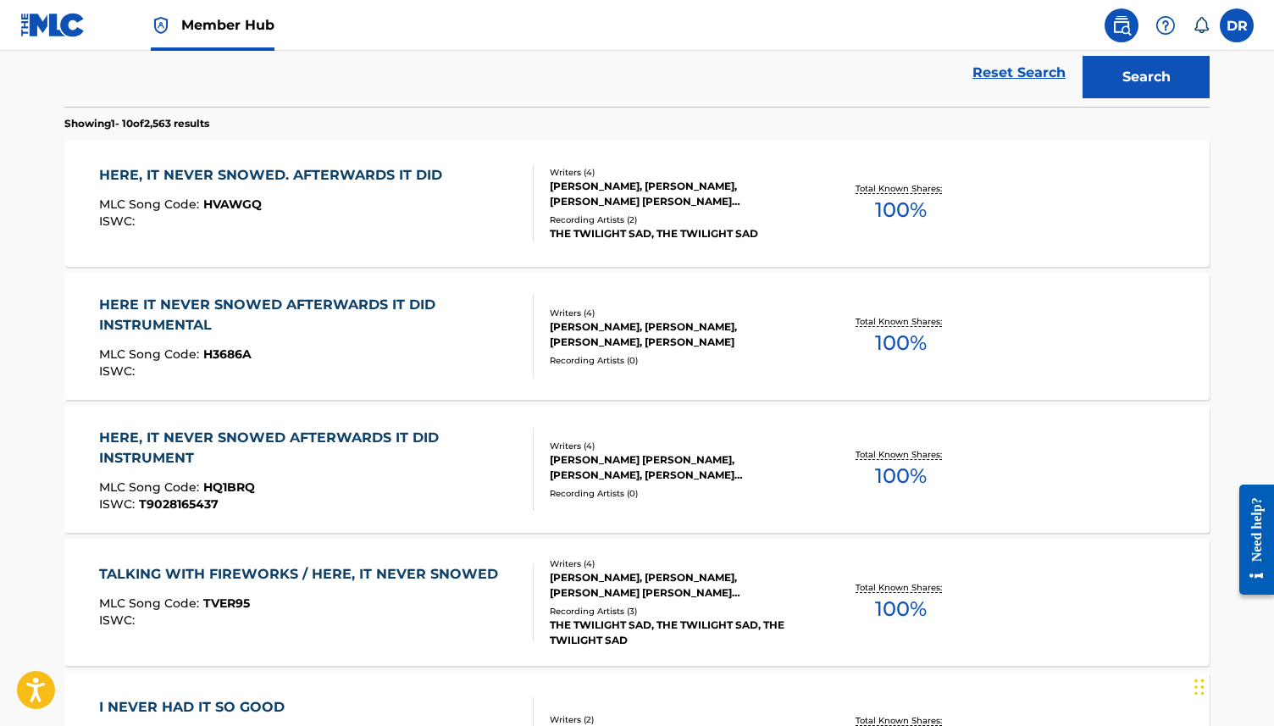
click at [352, 341] on div "HERE IT NEVER SNOWED AFTERWARDS IT DID INSTRUMENTAL MLC Song Code : H3686A ISWC…" at bounding box center [309, 336] width 421 height 83
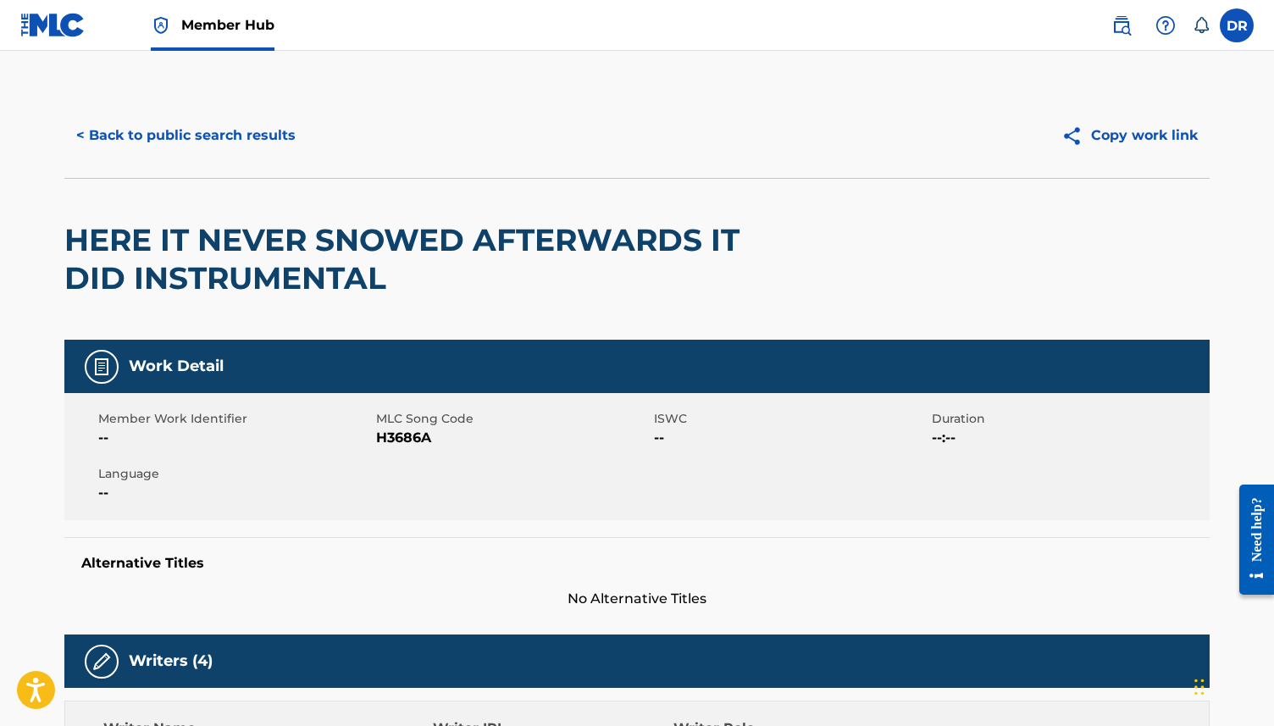
click at [417, 436] on span "H3686A" at bounding box center [513, 438] width 274 height 20
click at [197, 121] on button "< Back to public search results" at bounding box center [185, 135] width 243 height 42
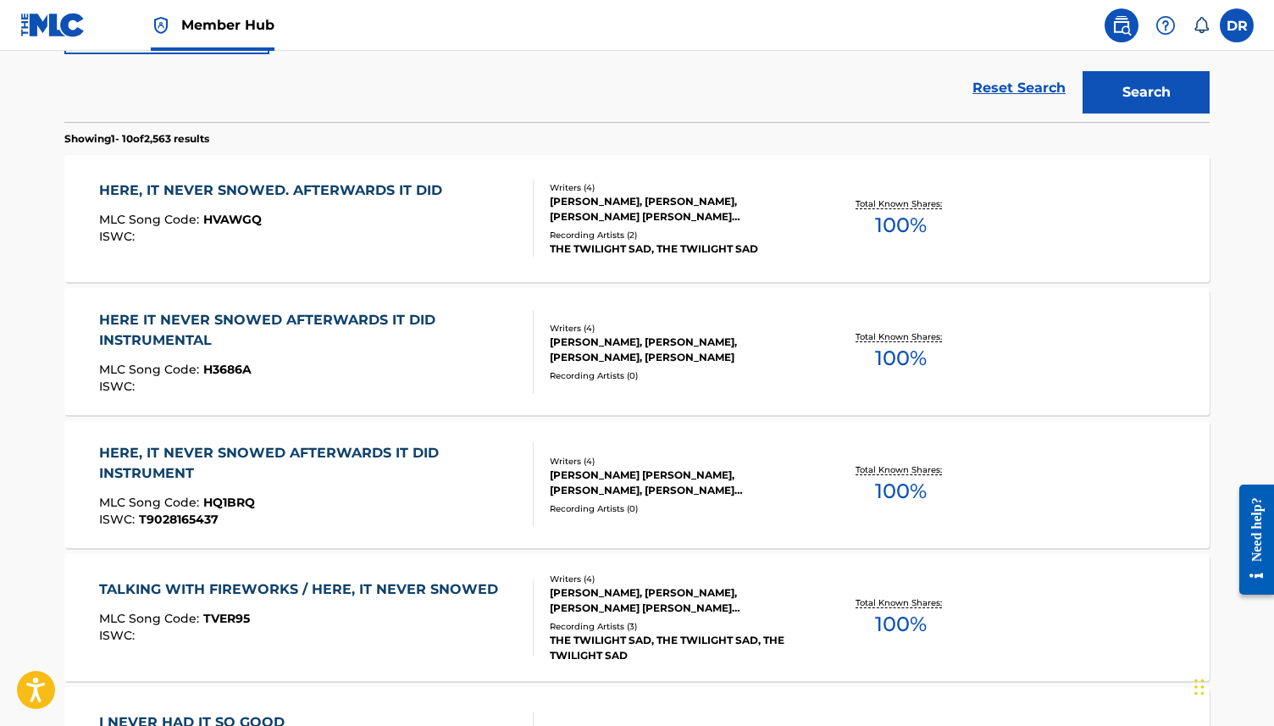
scroll to position [452, 0]
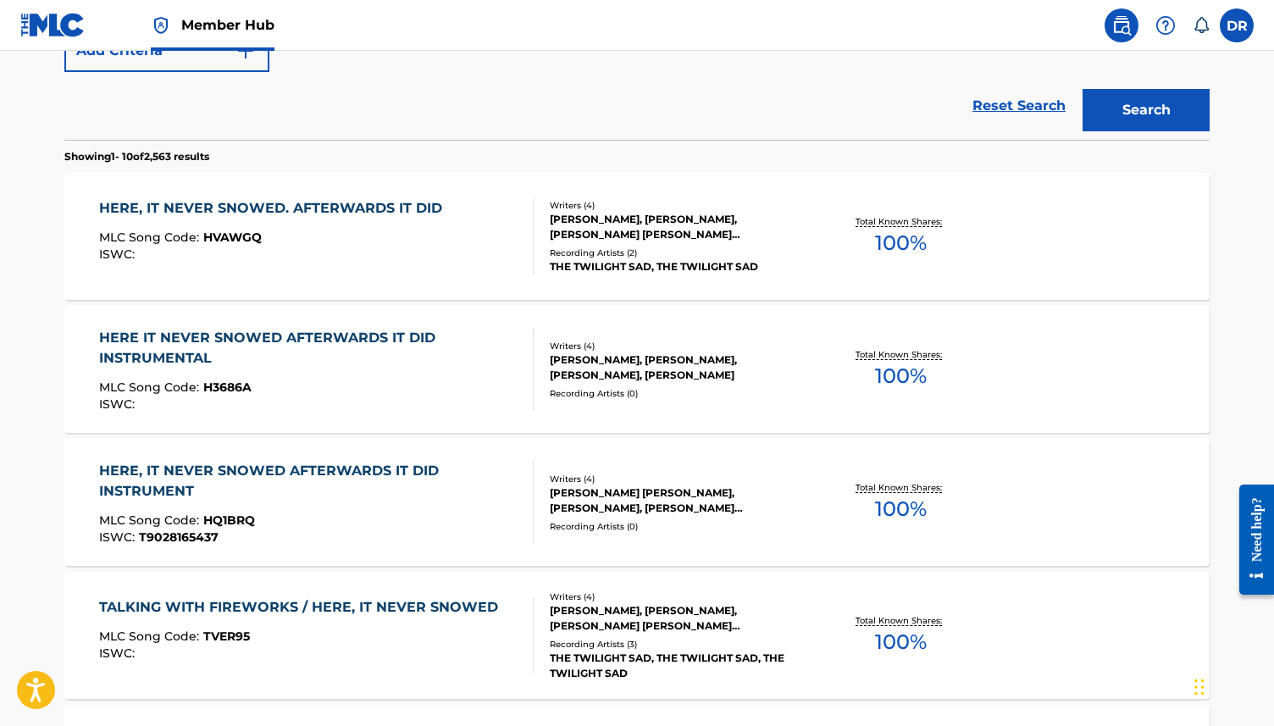
click at [338, 491] on div "HERE, IT NEVER SNOWED AFTERWARDS IT DID INSTRUMENT" at bounding box center [309, 481] width 421 height 41
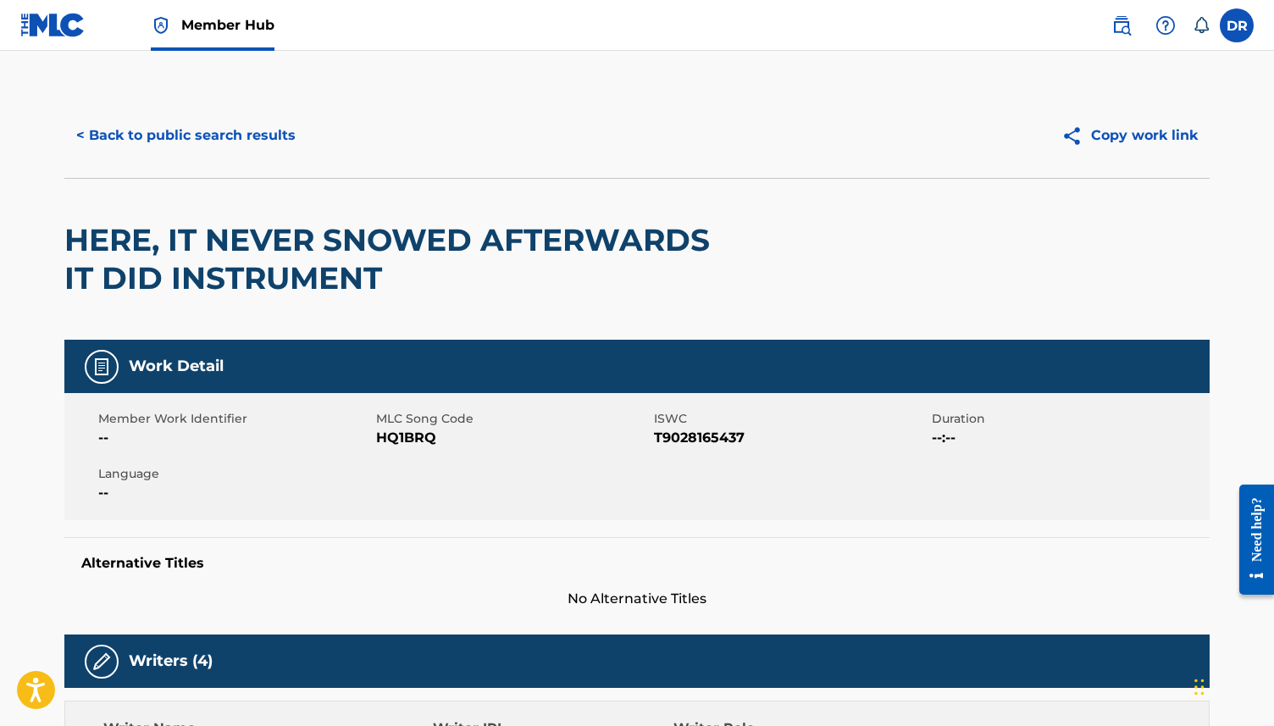
click at [407, 433] on span "HQ1BRQ" at bounding box center [513, 438] width 274 height 20
click at [164, 144] on button "< Back to public search results" at bounding box center [185, 135] width 243 height 42
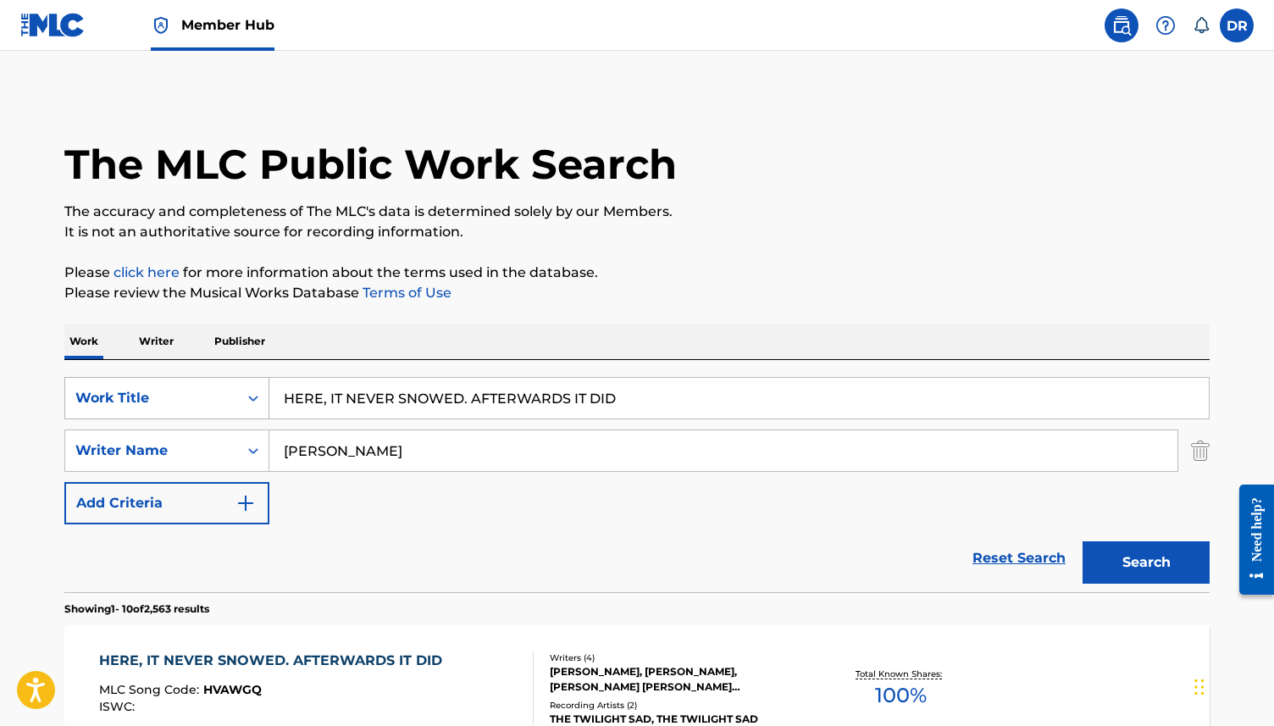
drag, startPoint x: 621, startPoint y: 397, endPoint x: 246, endPoint y: 390, distance: 375.4
click at [246, 390] on div "SearchWithCriteria63f73fc9-17d2-4fae-9191-4908d883e00d Work Title HERE, IT NEVE…" at bounding box center [636, 398] width 1145 height 42
paste input "I BECAME A PROSTITUTE"
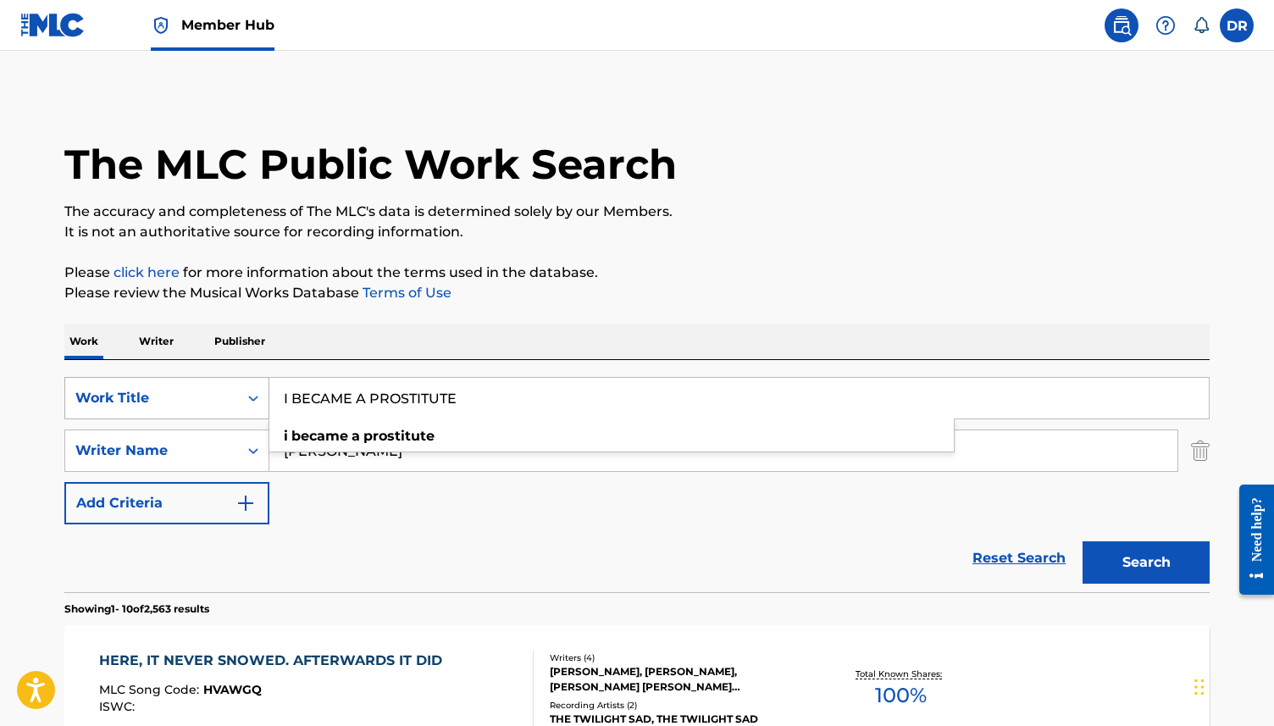
type input "I BECAME A PROSTITUTE"
click at [1083, 541] on button "Search" at bounding box center [1146, 562] width 127 height 42
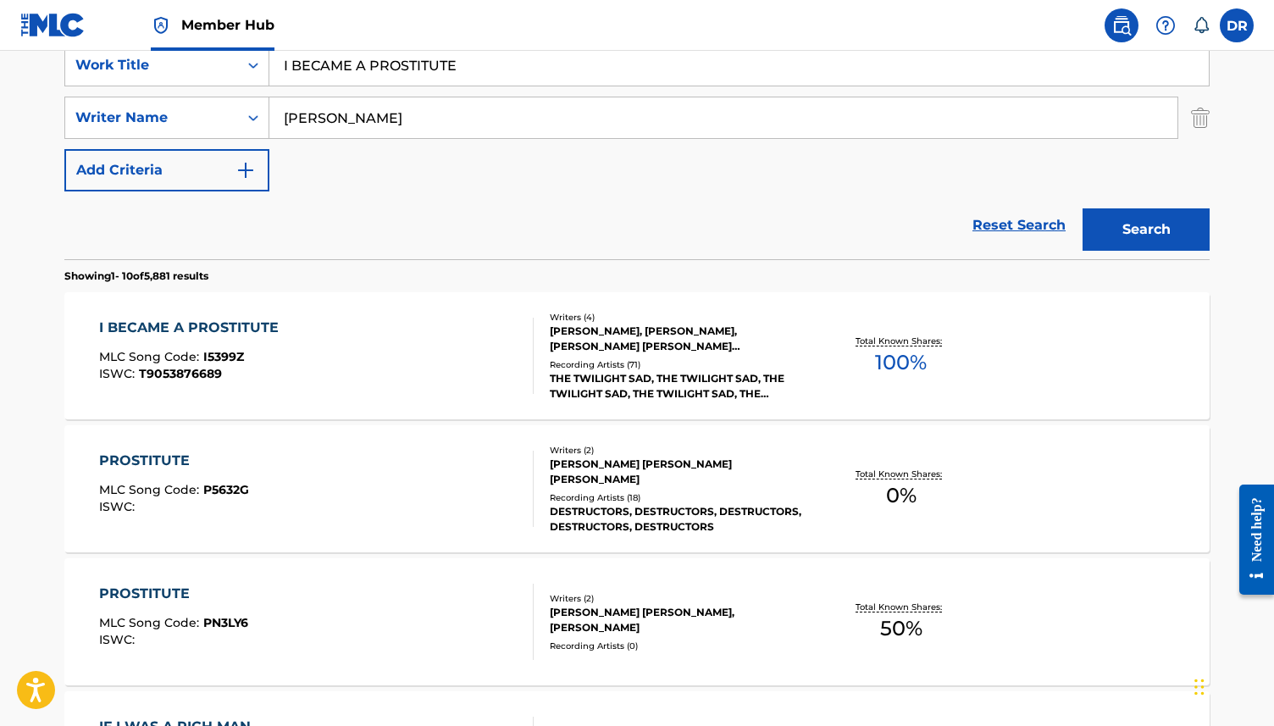
scroll to position [344, 0]
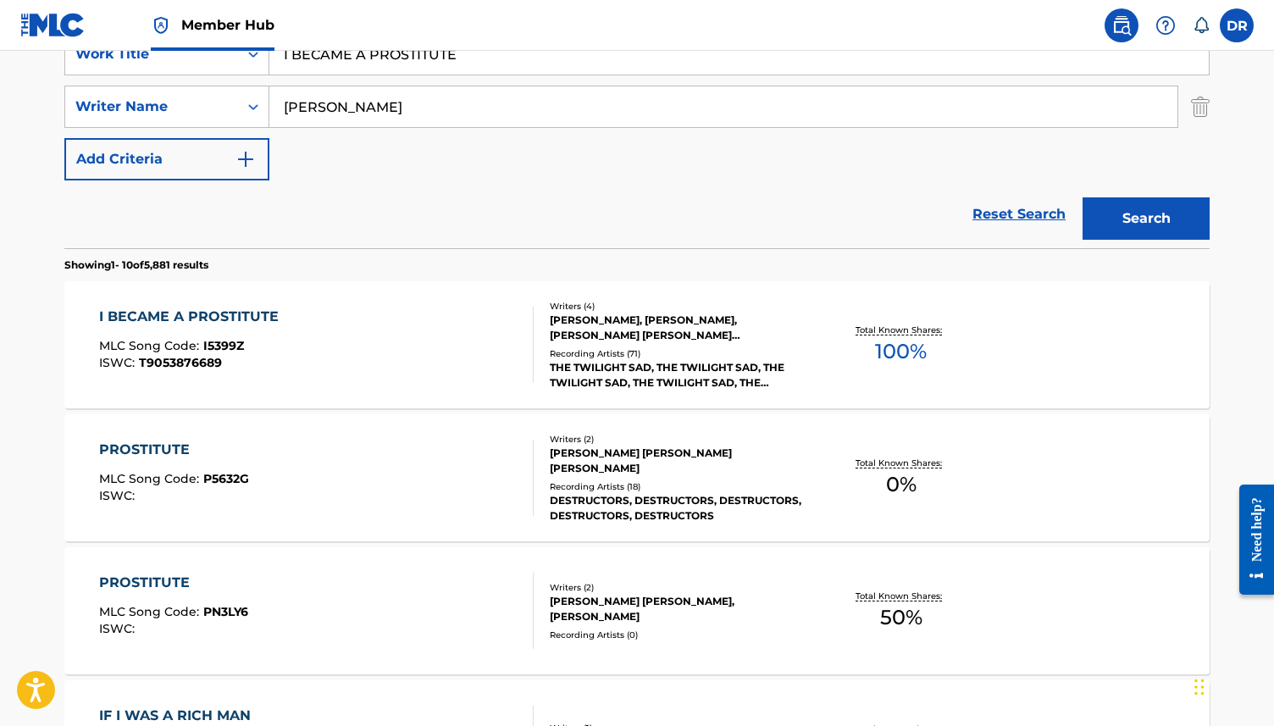
click at [276, 326] on div "I BECAME A PROSTITUTE" at bounding box center [193, 317] width 188 height 20
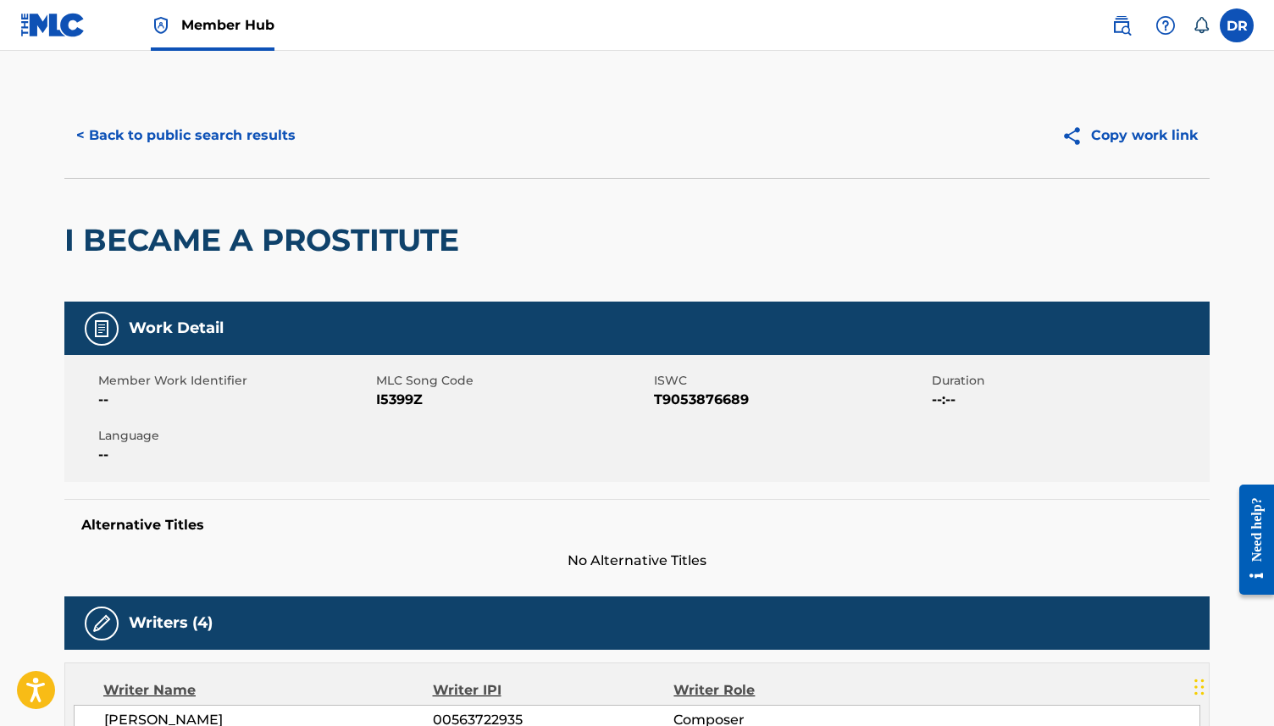
click at [399, 409] on span "I5399Z" at bounding box center [513, 400] width 274 height 20
click at [160, 130] on button "< Back to public search results" at bounding box center [185, 135] width 243 height 42
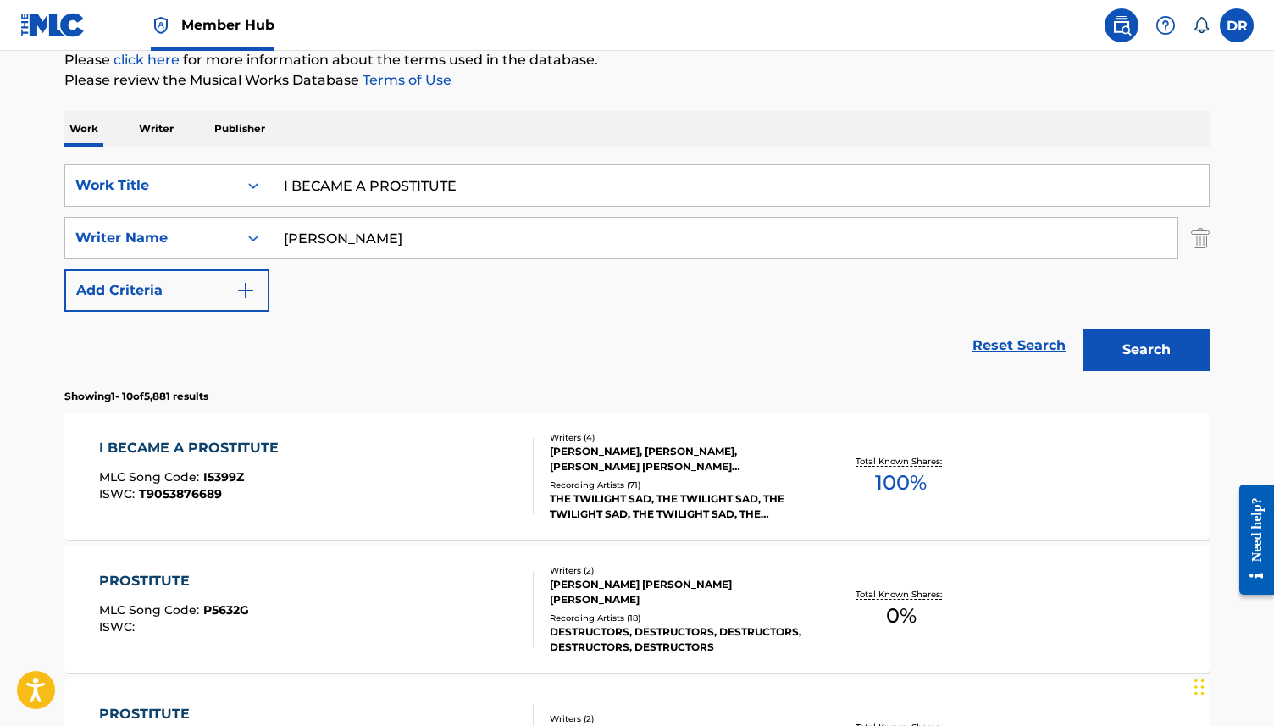
scroll to position [200, 0]
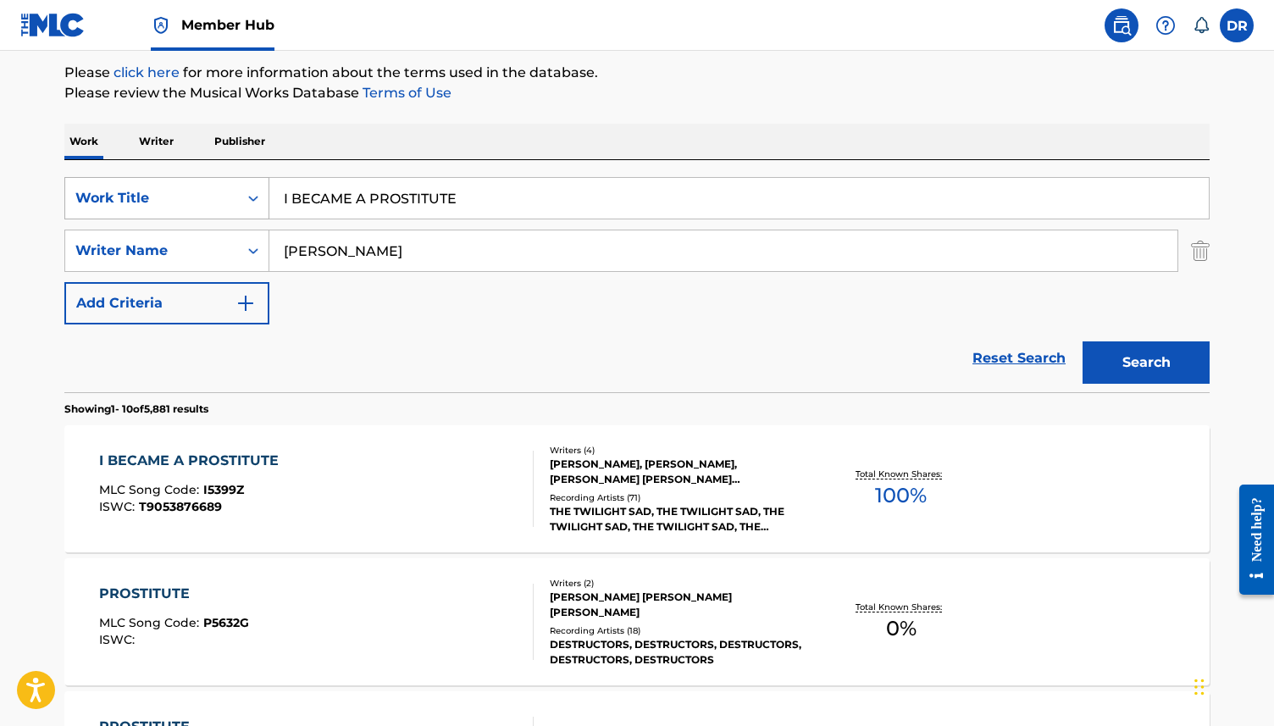
drag, startPoint x: 496, startPoint y: 197, endPoint x: 249, endPoint y: 197, distance: 247.4
click at [249, 197] on div "SearchWithCriteria63f73fc9-17d2-4fae-9191-4908d883e00d Work Title I BECAME A PR…" at bounding box center [636, 198] width 1145 height 42
paste input "'M TAKING THE TRAIN HOM"
type input "I'M TAKING THE TRAIN HOME"
click at [1083, 341] on button "Search" at bounding box center [1146, 362] width 127 height 42
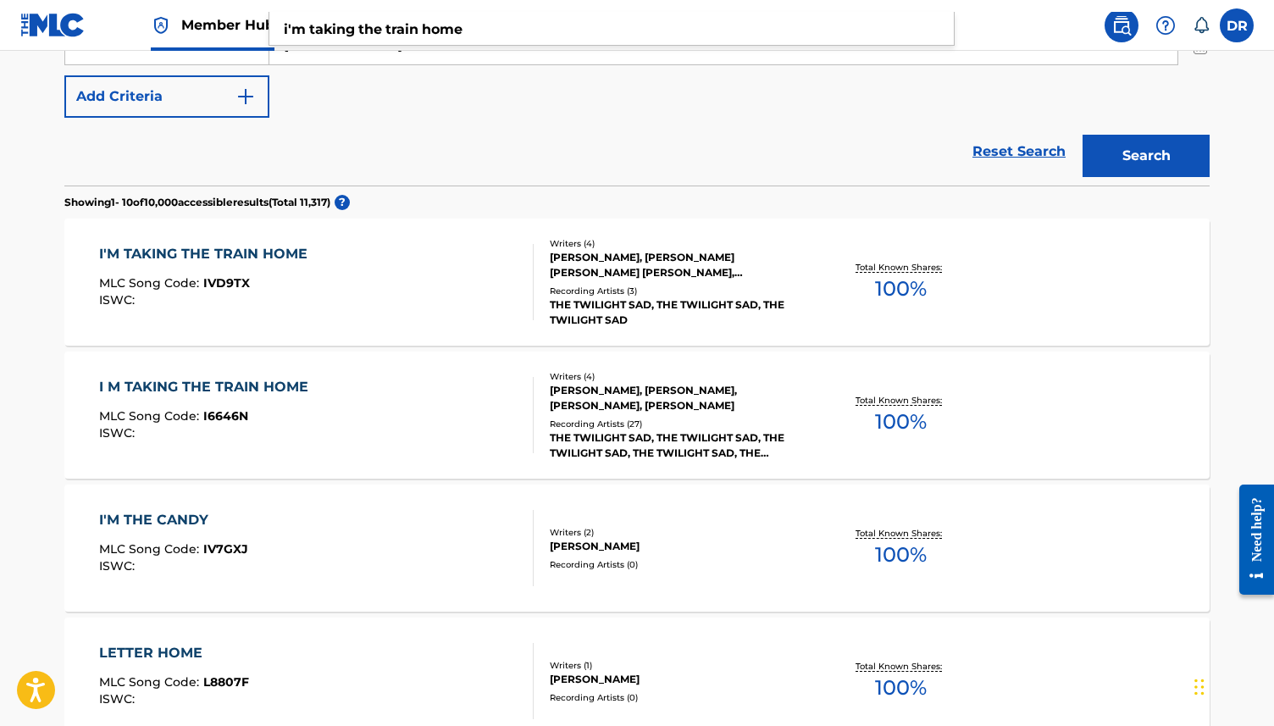
scroll to position [410, 0]
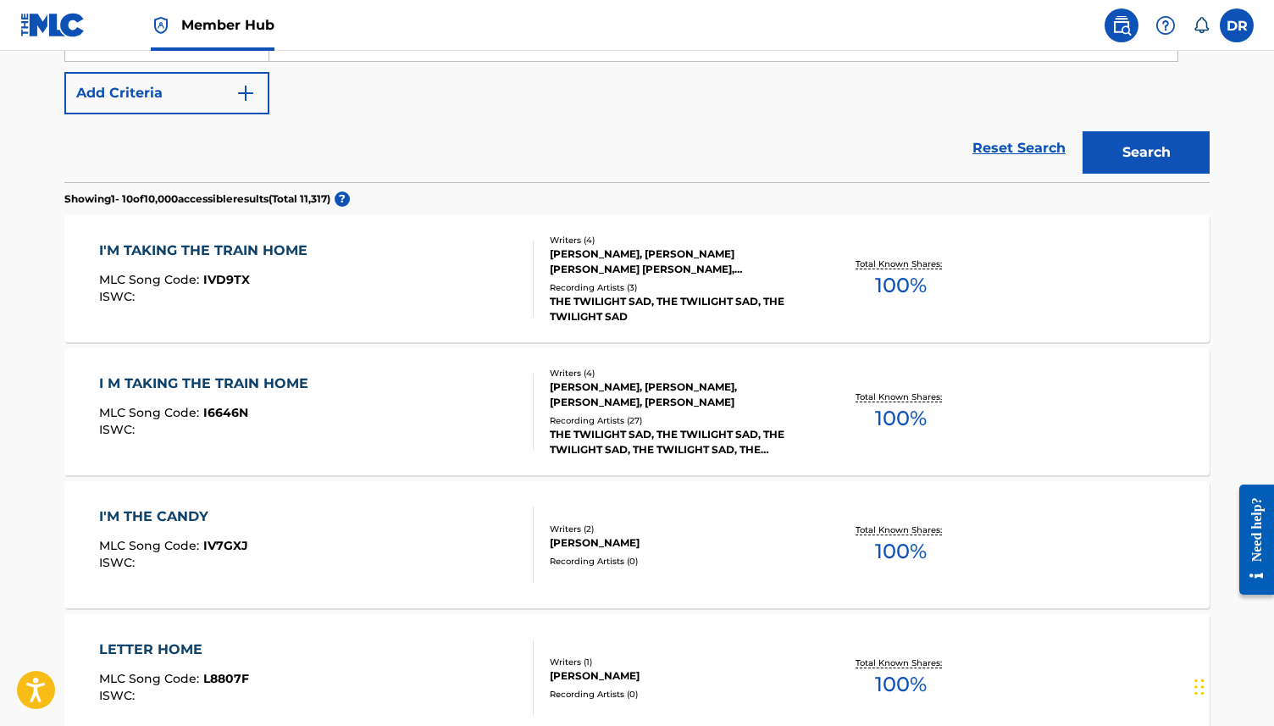
click at [358, 278] on div "I'M TAKING THE TRAIN HOME MLC Song Code : IVD9TX ISWC :" at bounding box center [316, 279] width 435 height 76
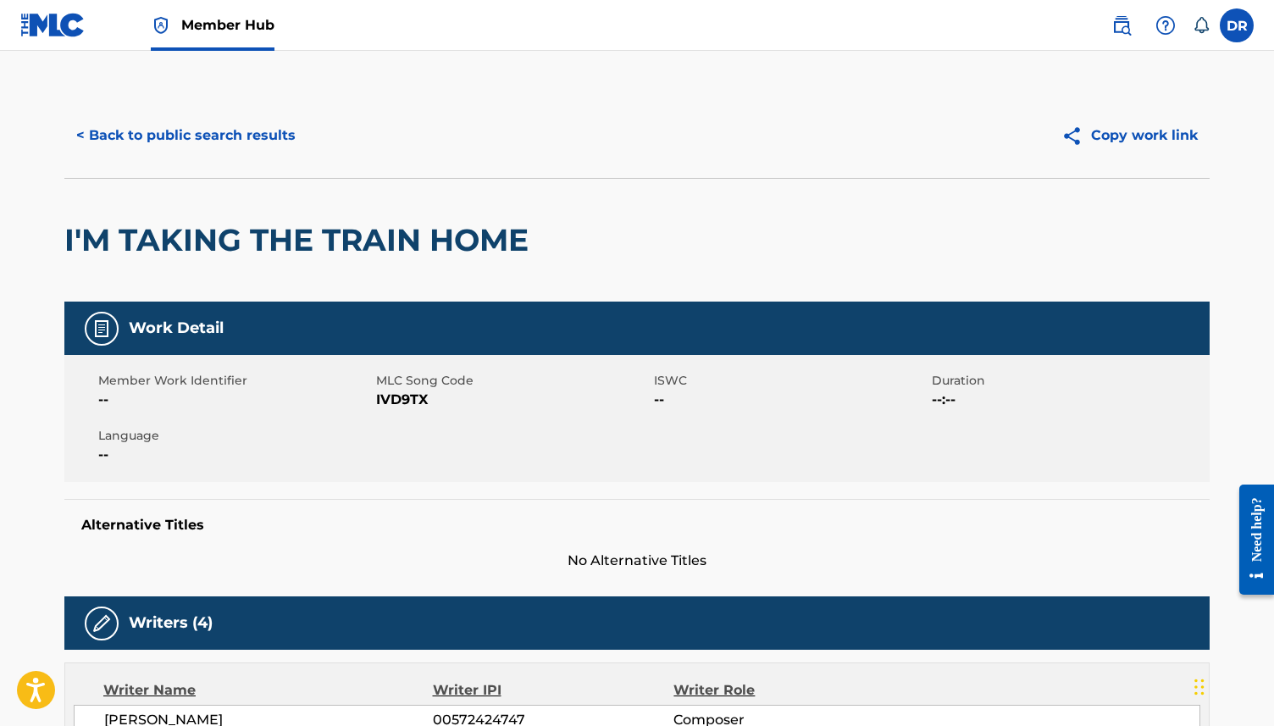
click at [390, 397] on span "IVD9TX" at bounding box center [513, 400] width 274 height 20
click at [172, 121] on button "< Back to public search results" at bounding box center [185, 135] width 243 height 42
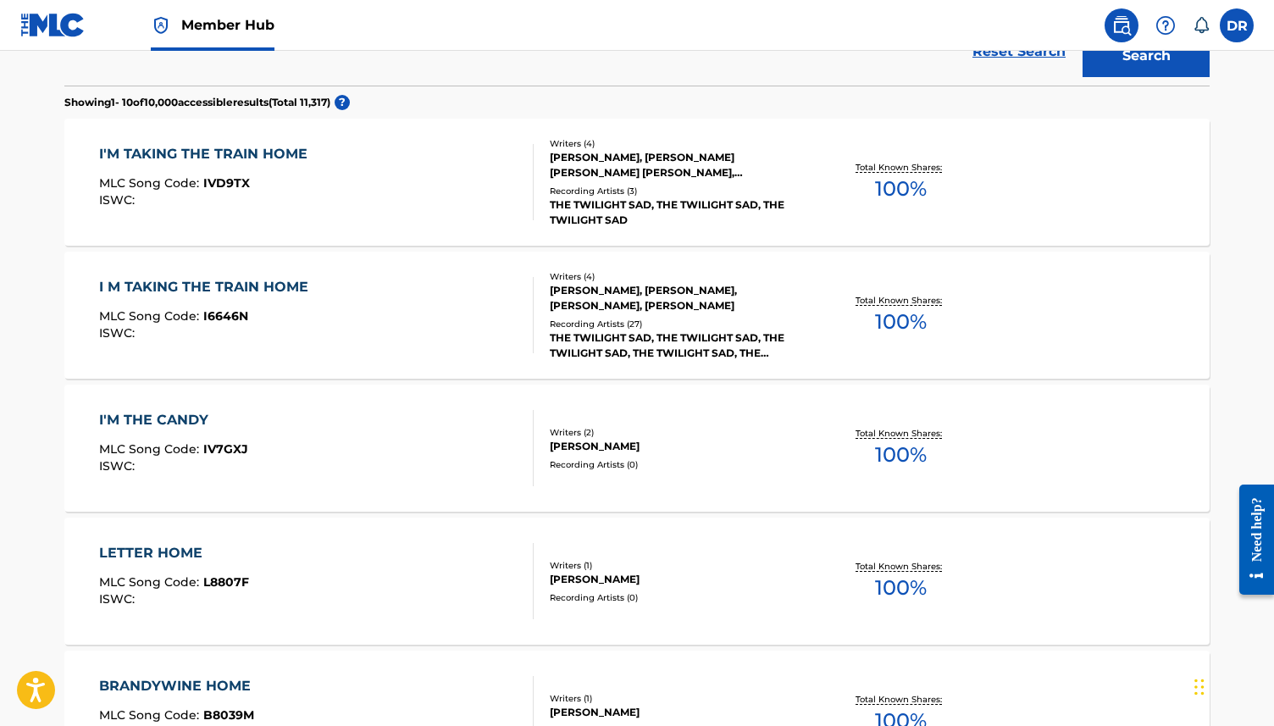
click at [319, 325] on div "I M TAKING THE TRAIN HOME MLC Song Code : I6646N ISWC :" at bounding box center [316, 315] width 435 height 76
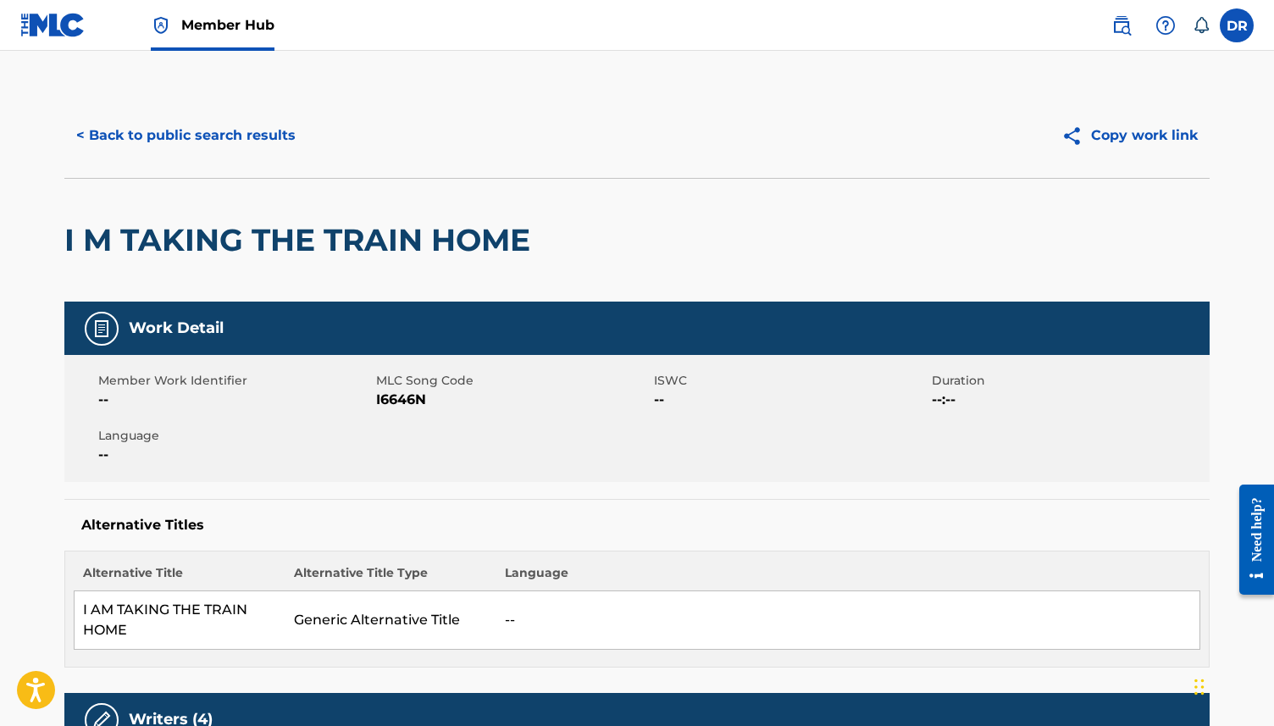
click at [413, 396] on span "I6646N" at bounding box center [513, 400] width 274 height 20
click at [188, 158] on div "< Back to public search results Copy work link" at bounding box center [636, 135] width 1145 height 85
click at [200, 132] on button "< Back to public search results" at bounding box center [185, 135] width 243 height 42
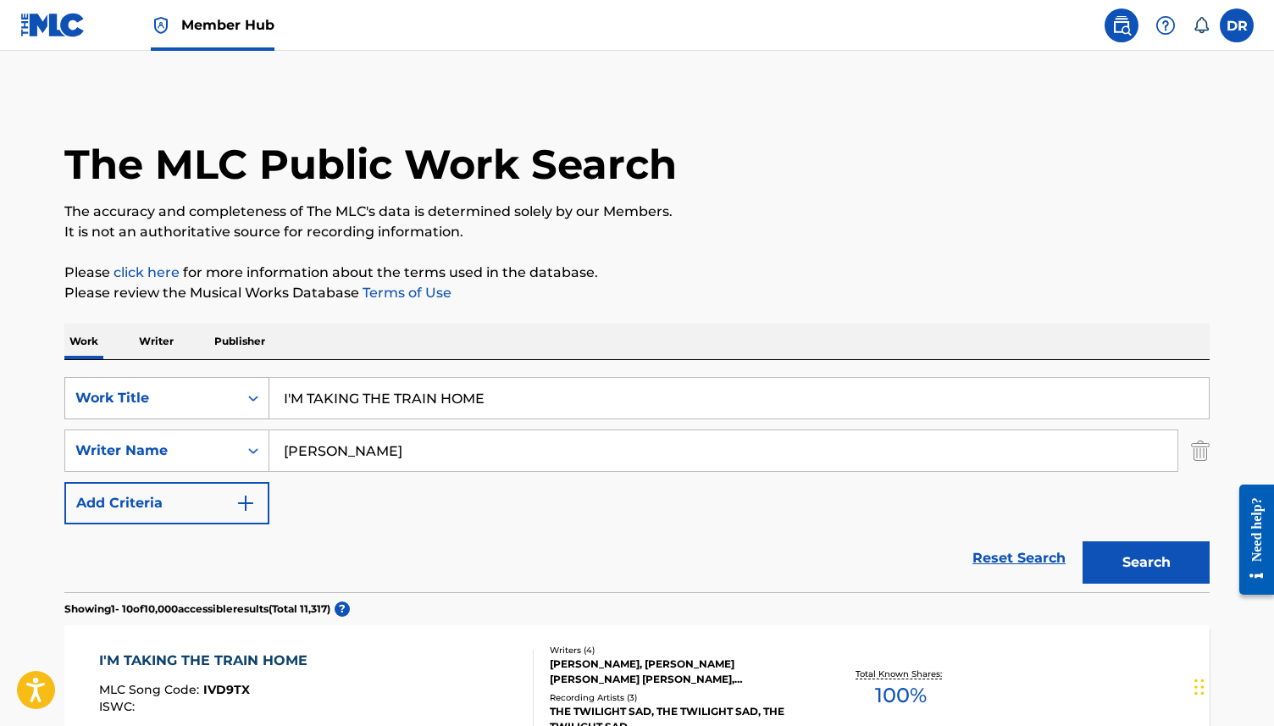
drag, startPoint x: 499, startPoint y: 400, endPoint x: 245, endPoint y: 399, distance: 254.2
click at [245, 399] on div "SearchWithCriteria63f73fc9-17d2-4fae-9191-4908d883e00d Work Title I'M TAKING TH…" at bounding box center [636, 398] width 1145 height 42
paste input "N THE BLACKOUT"
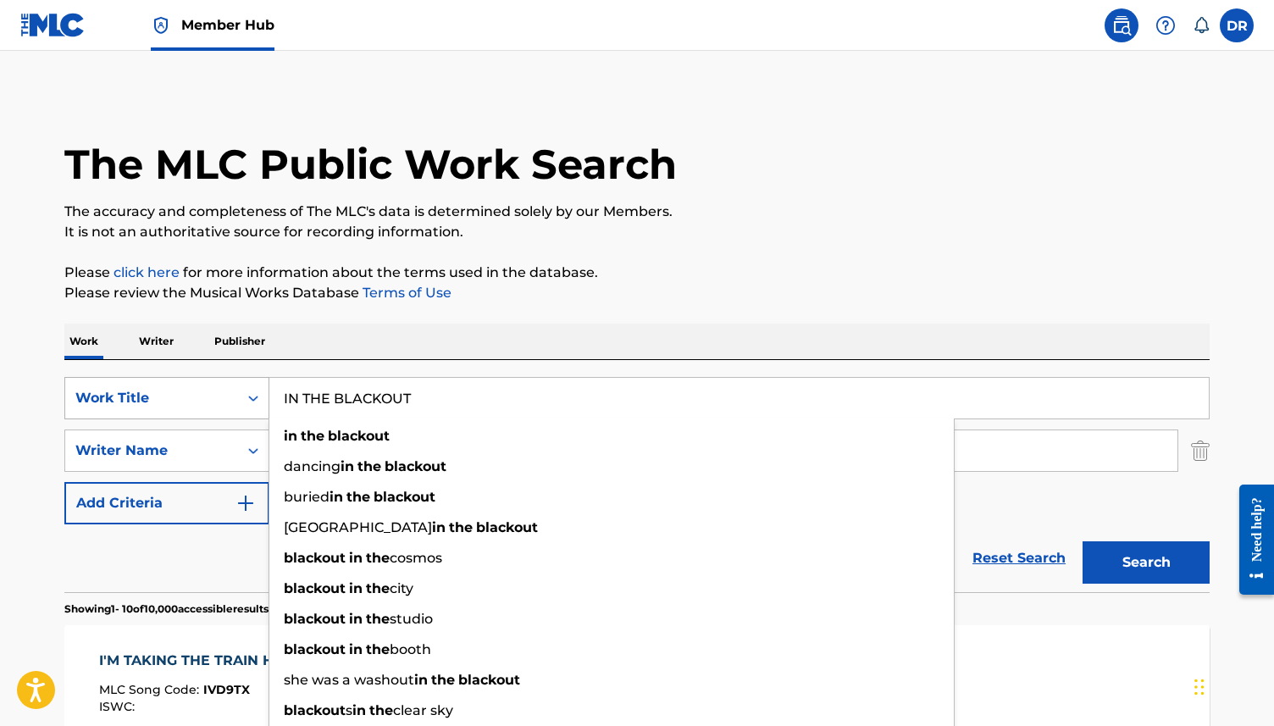
type input "IN THE BLACKOUT"
click at [1083, 541] on button "Search" at bounding box center [1146, 562] width 127 height 42
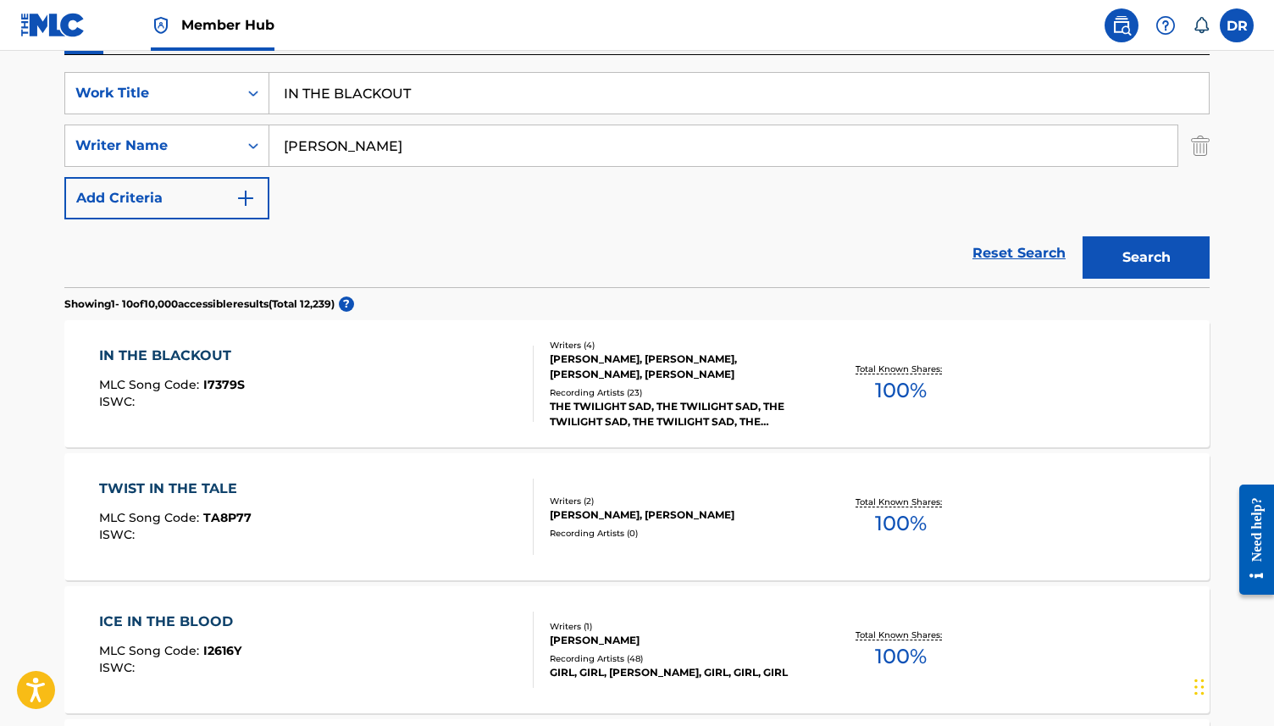
scroll to position [303, 0]
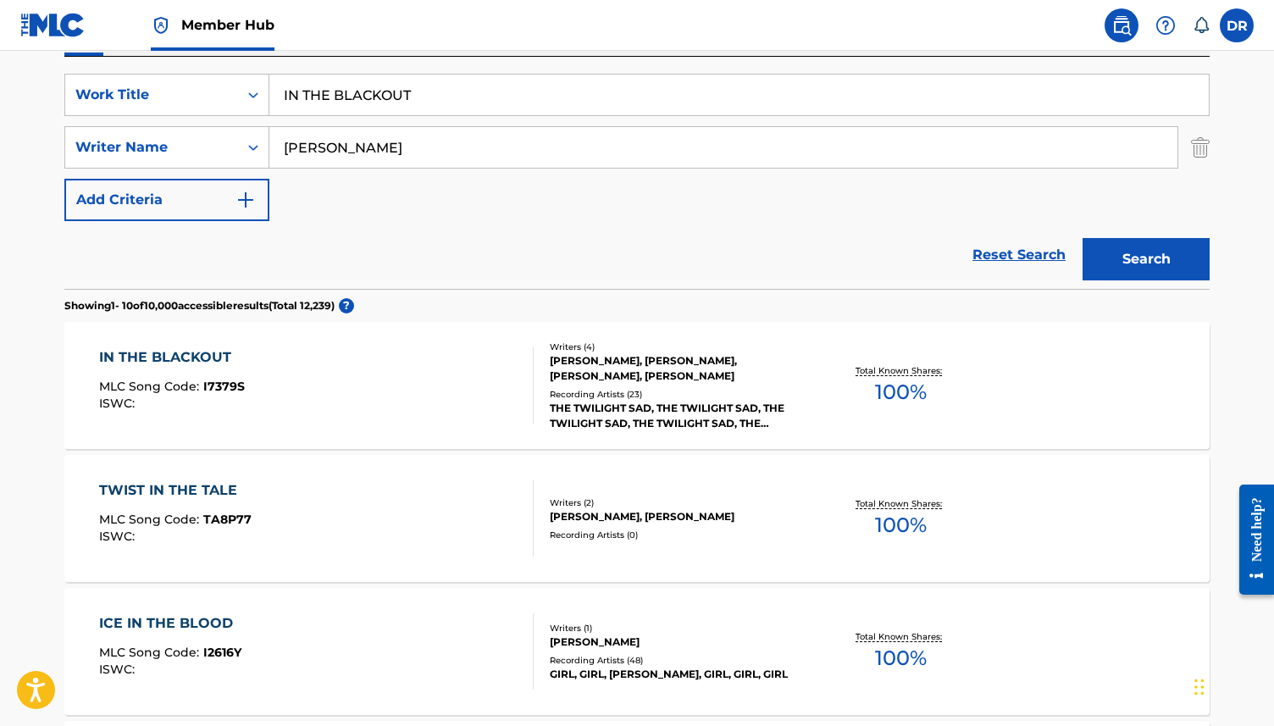
click at [343, 378] on div "IN THE BLACKOUT MLC Song Code : I7379S ISWC :" at bounding box center [316, 385] width 435 height 76
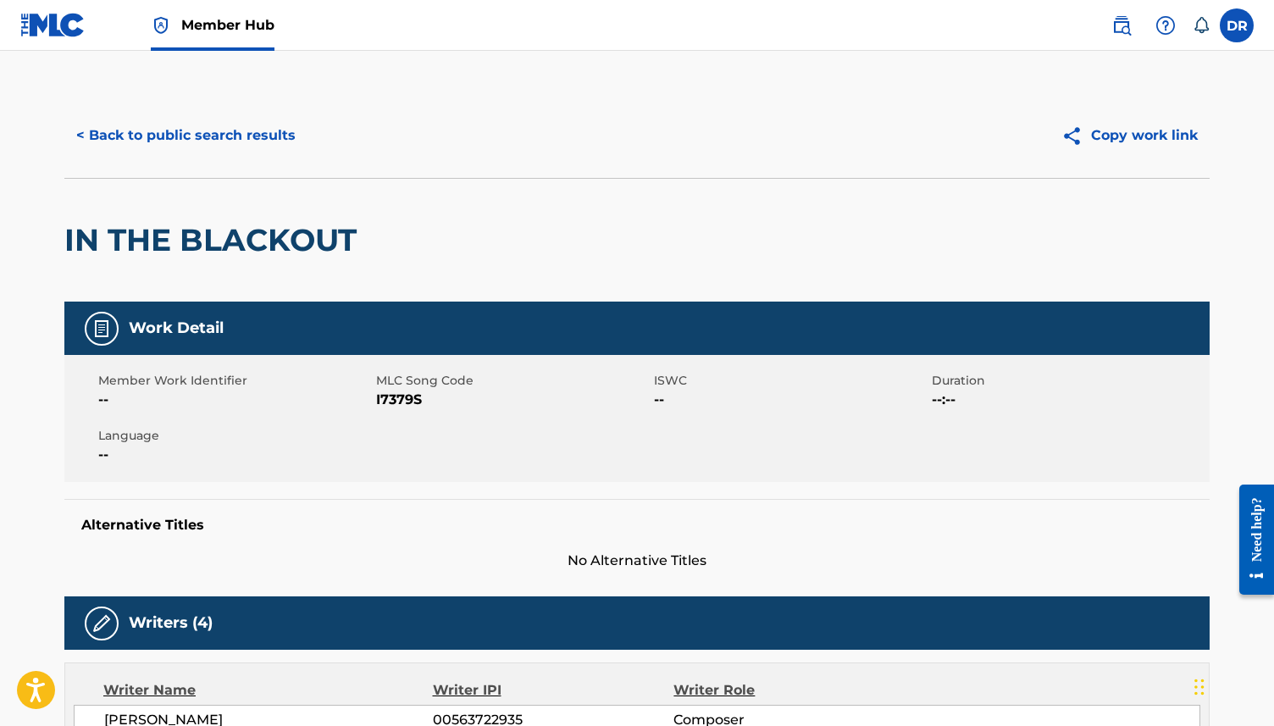
click at [382, 402] on span "I7379S" at bounding box center [513, 400] width 274 height 20
click at [217, 161] on div "< Back to public search results Copy work link" at bounding box center [636, 135] width 1145 height 85
click at [230, 125] on button "< Back to public search results" at bounding box center [185, 135] width 243 height 42
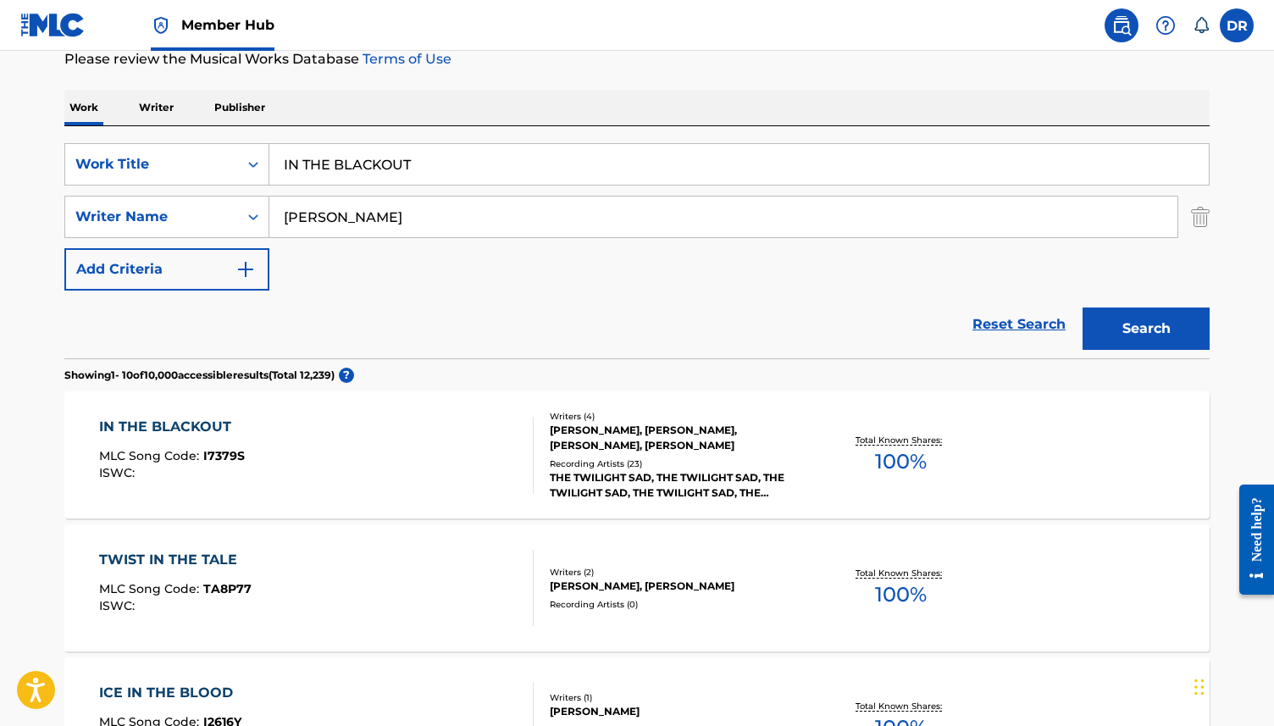
scroll to position [230, 0]
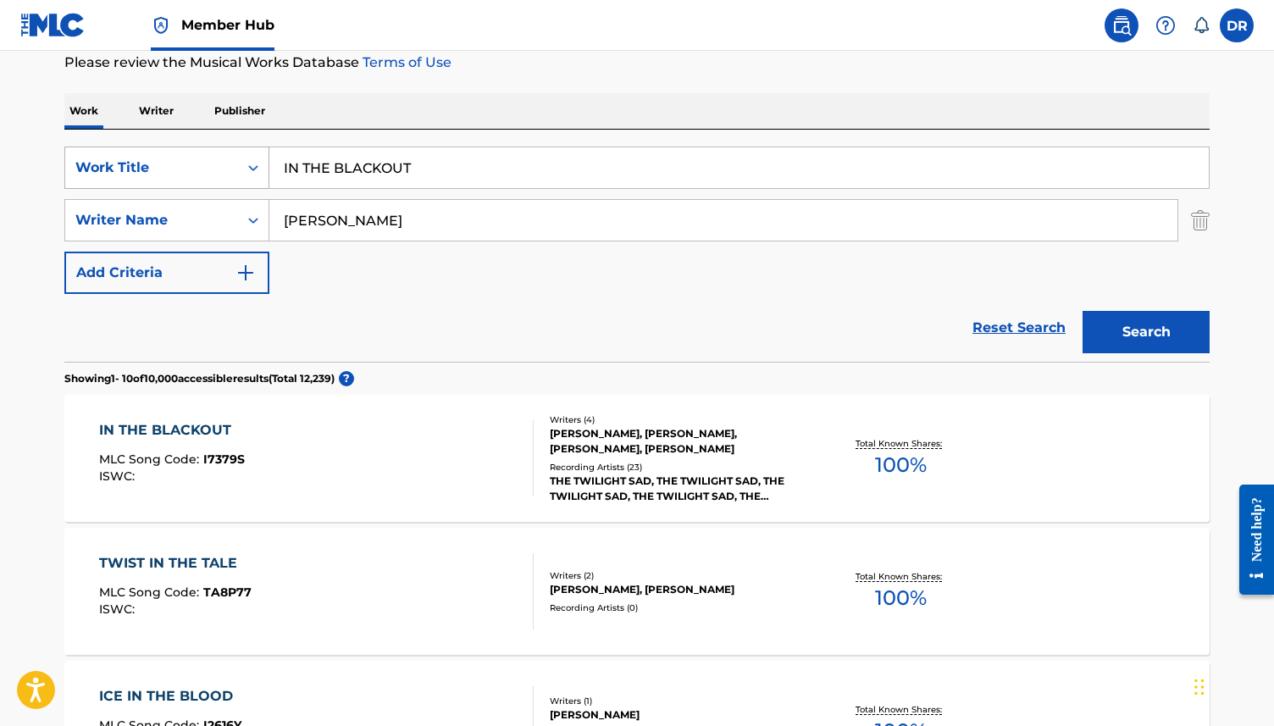
drag, startPoint x: 427, startPoint y: 170, endPoint x: 238, endPoint y: 170, distance: 188.9
click at [238, 170] on div "SearchWithCriteria63f73fc9-17d2-4fae-9191-4908d883e00d Work Title IN THE BLACKO…" at bounding box center [636, 168] width 1145 height 42
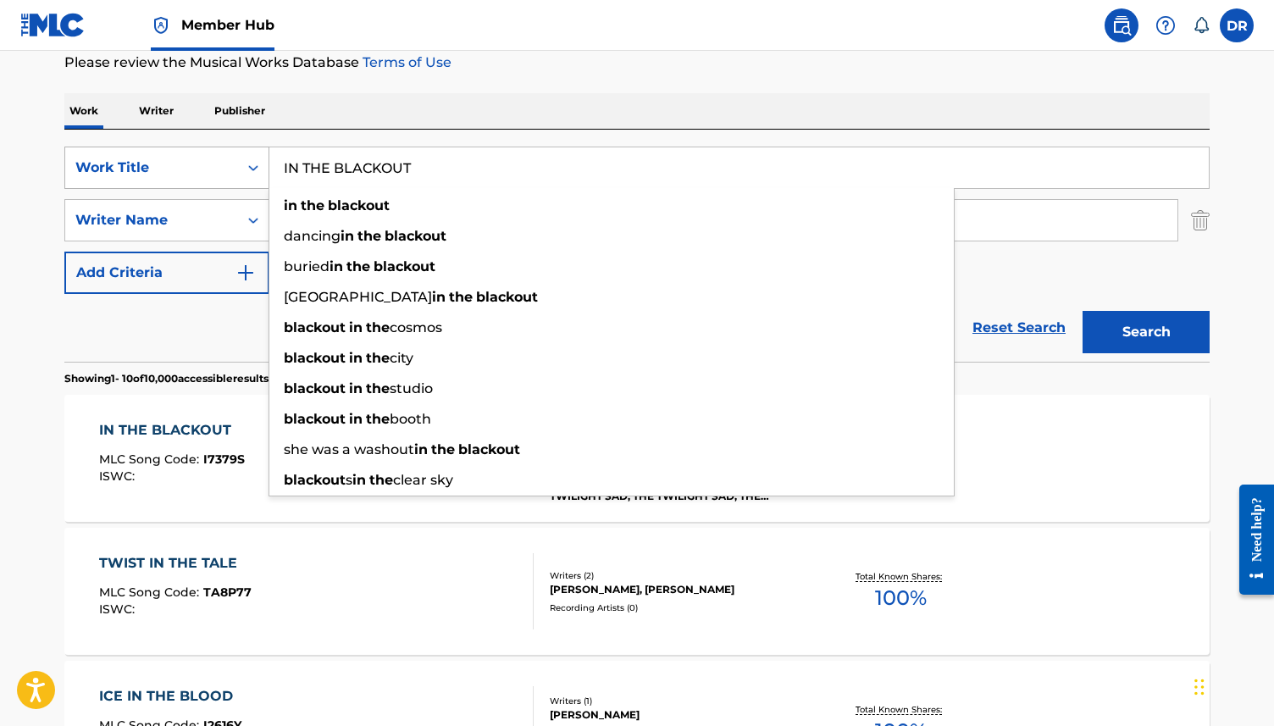
paste input "TERRUPTED"
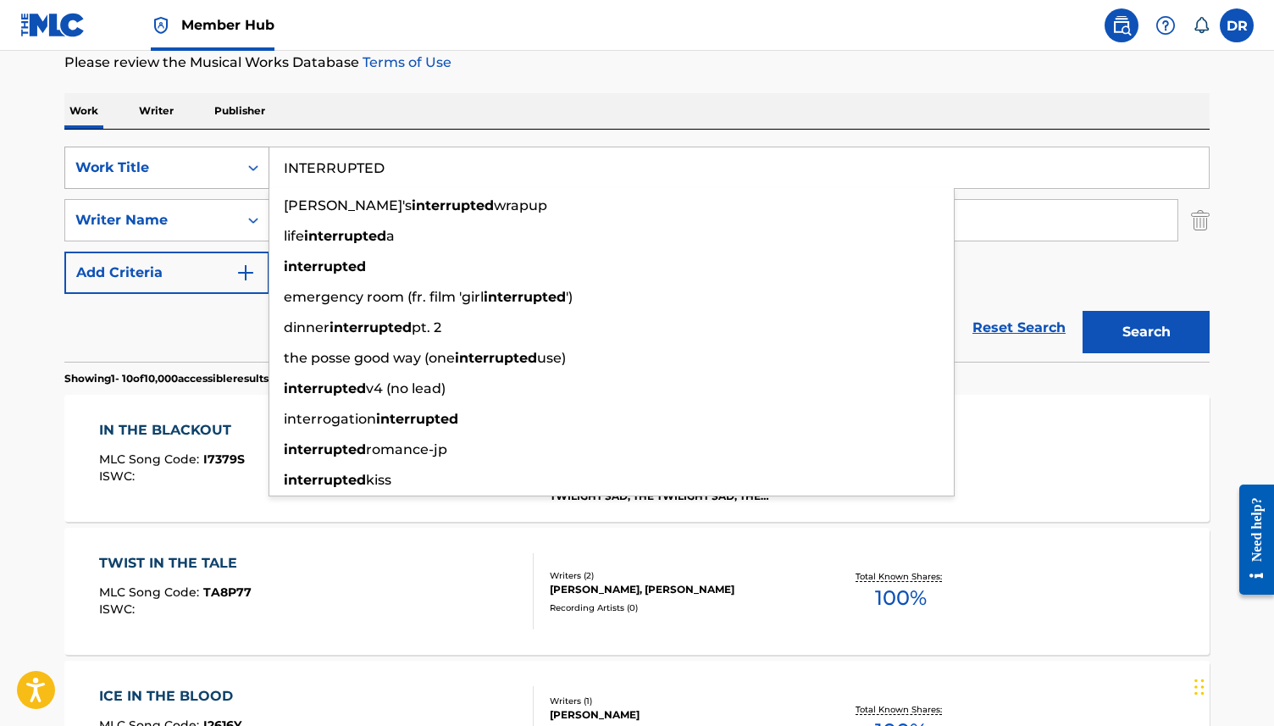
type input "INTERRUPTED"
click at [1083, 311] on button "Search" at bounding box center [1146, 332] width 127 height 42
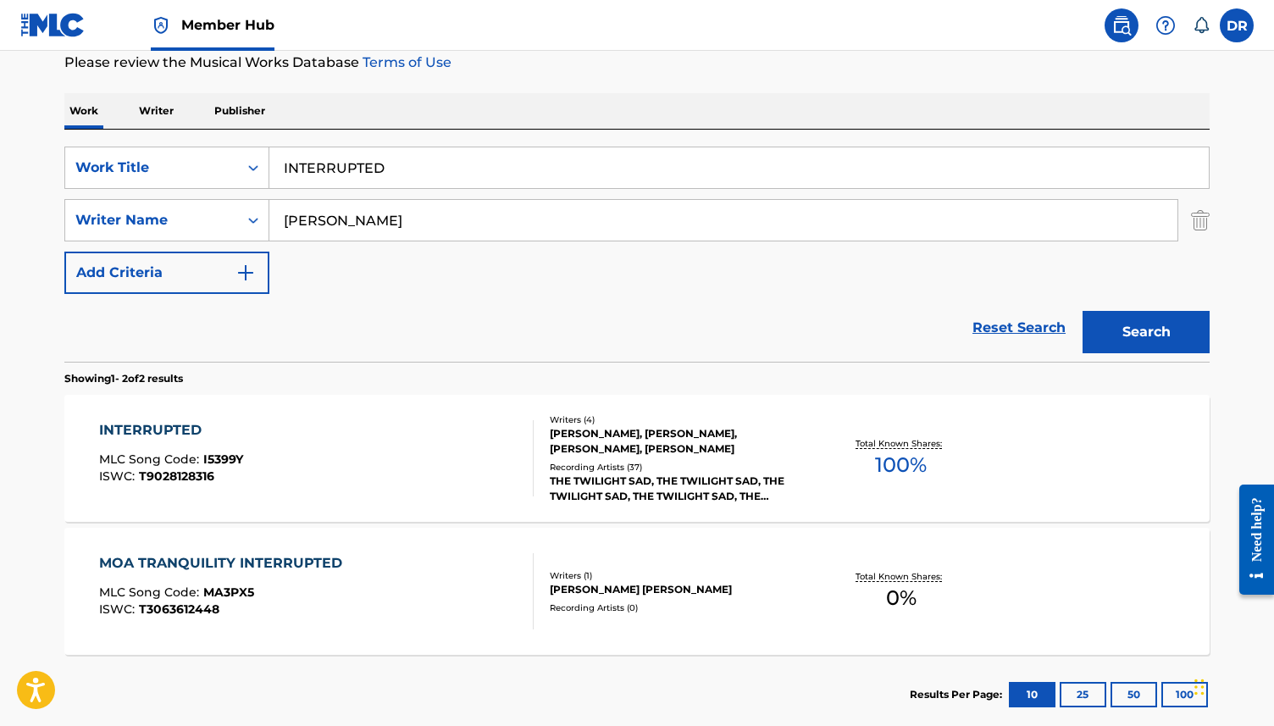
click at [326, 432] on div "INTERRUPTED MLC Song Code : I5399Y ISWC : T9028128316" at bounding box center [316, 458] width 435 height 76
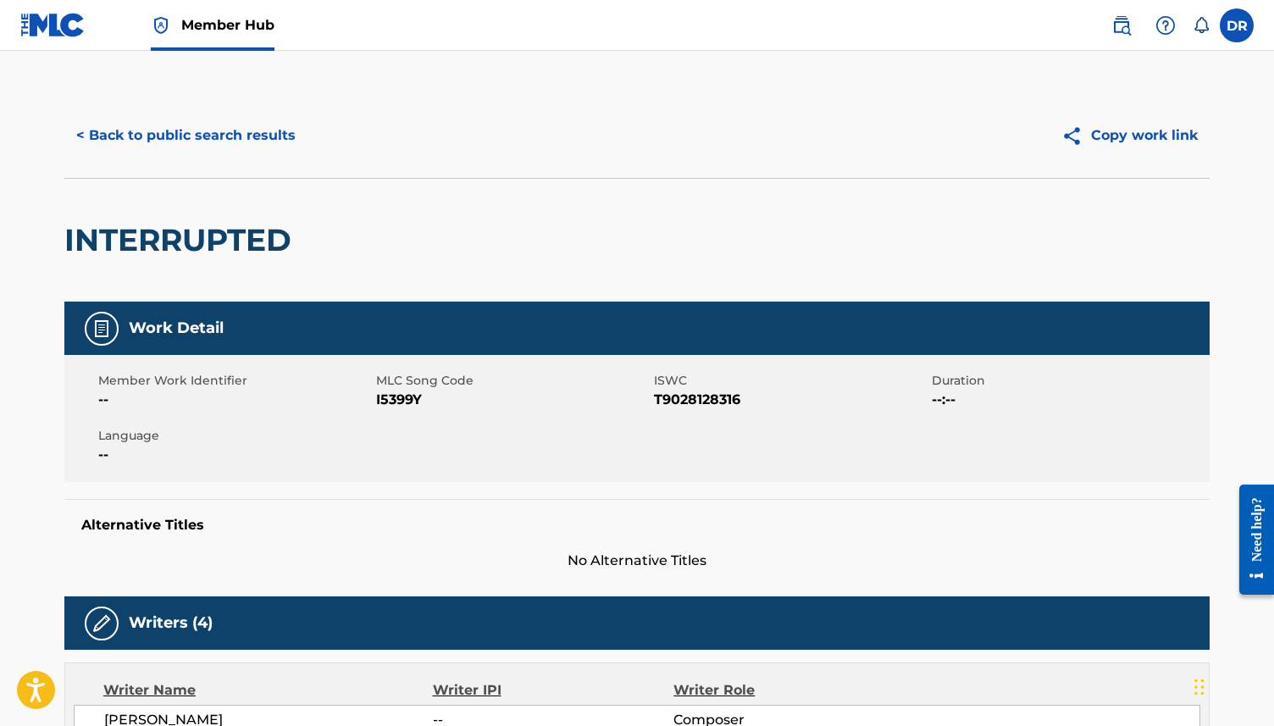
click at [385, 395] on span "I5399Y" at bounding box center [513, 400] width 274 height 20
click at [201, 129] on button "< Back to public search results" at bounding box center [185, 135] width 243 height 42
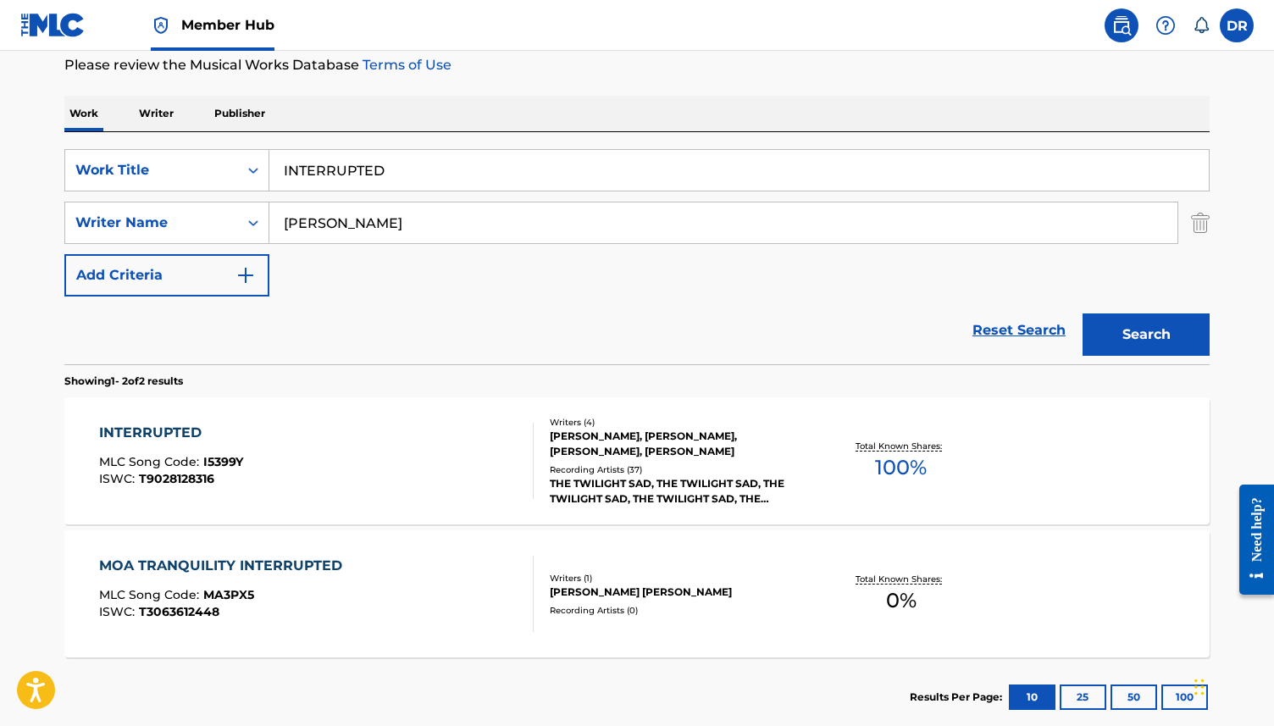
drag, startPoint x: 409, startPoint y: 174, endPoint x: 272, endPoint y: 174, distance: 137.2
click at [272, 174] on input "INTERRUPTED" at bounding box center [739, 170] width 940 height 41
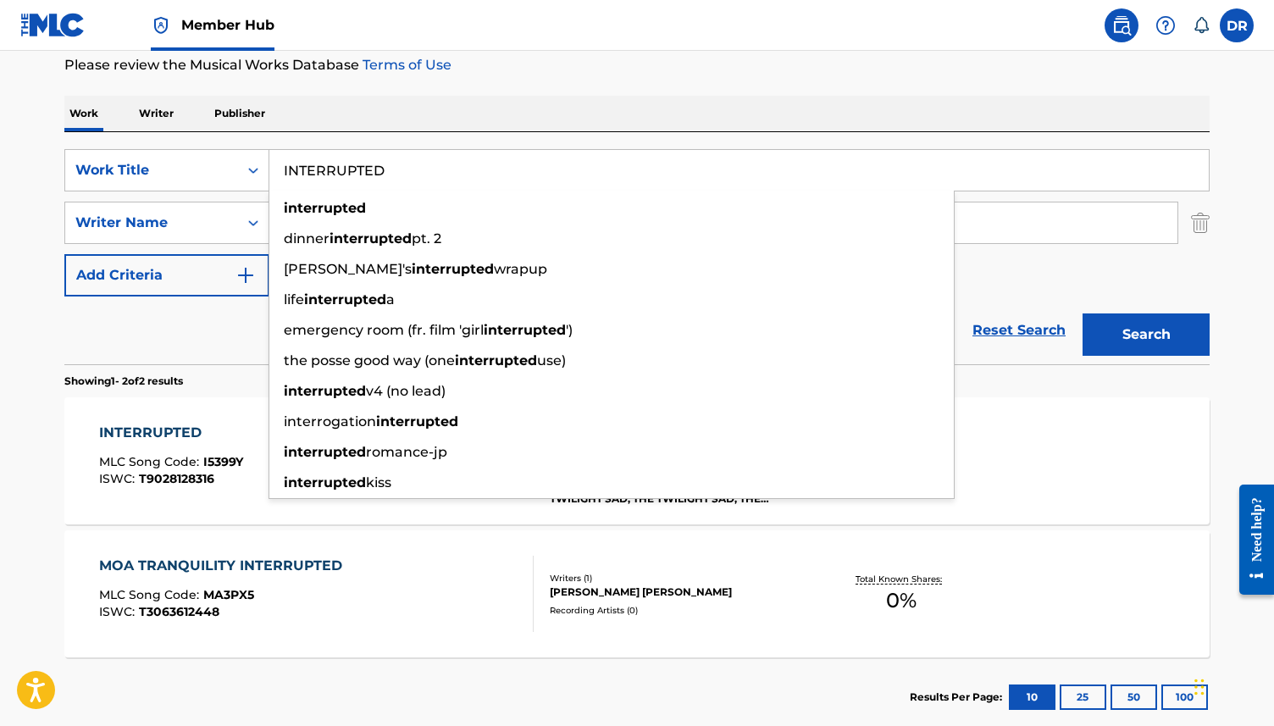
paste input "MAPPED BY WHAT SURROUNDED THEM"
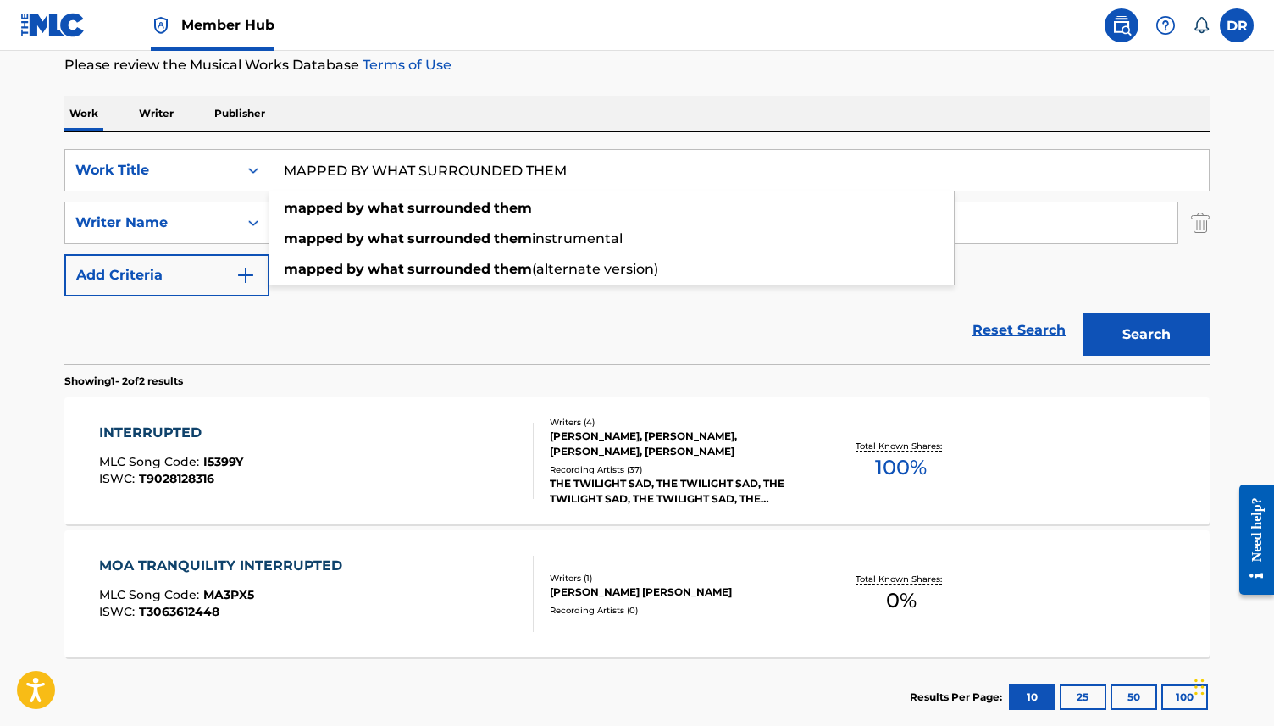
type input "MAPPED BY WHAT SURROUNDED THEM"
click at [1083, 313] on button "Search" at bounding box center [1146, 334] width 127 height 42
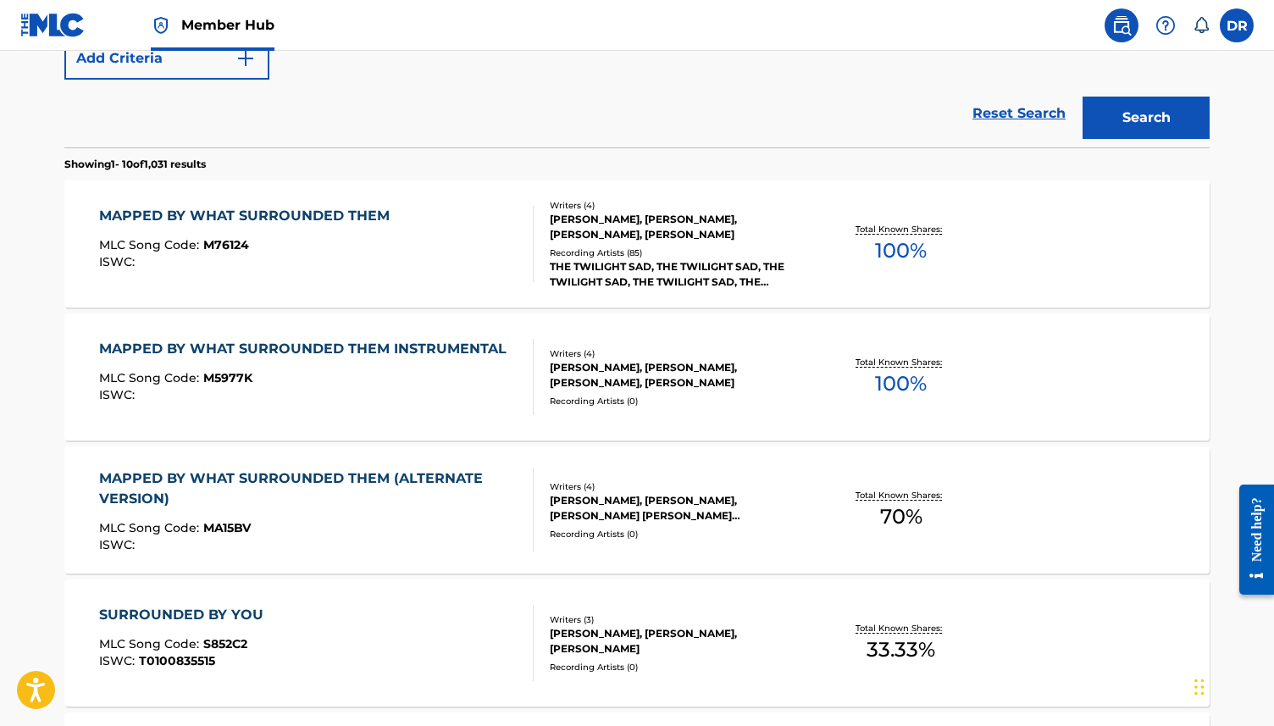
scroll to position [442, 0]
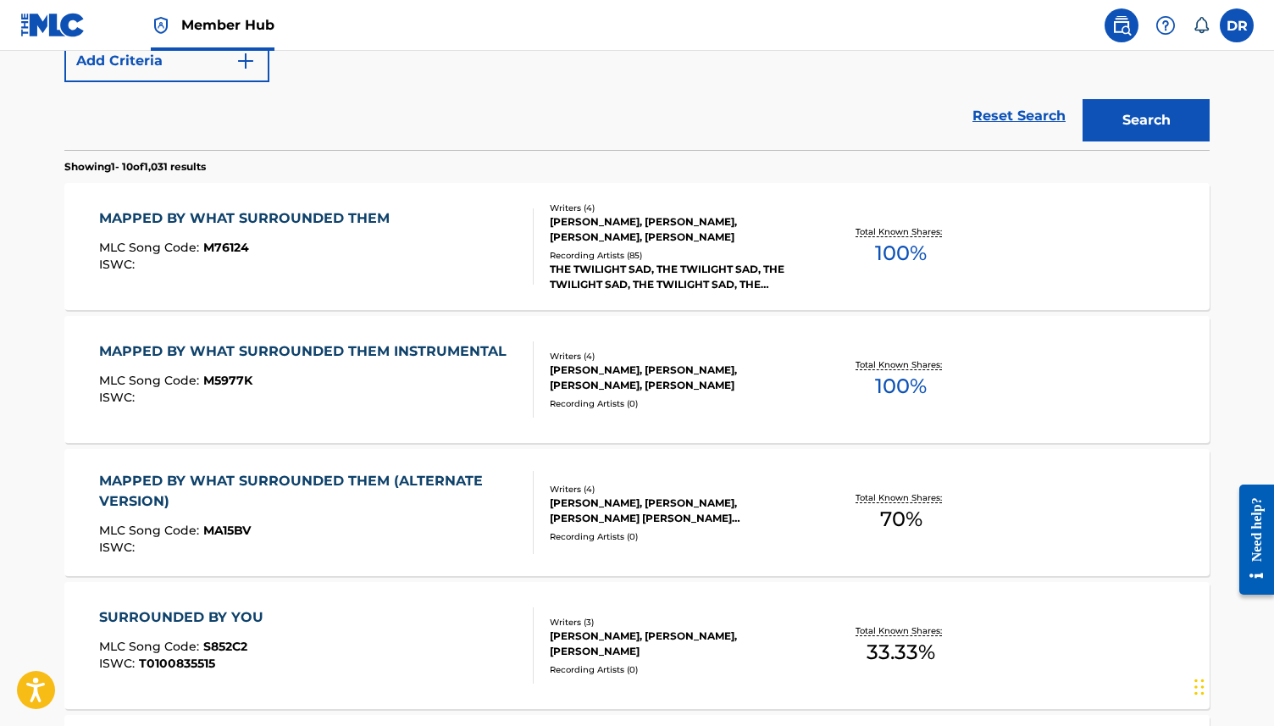
click at [364, 209] on div "MAPPED BY WHAT SURROUNDED THEM" at bounding box center [248, 218] width 299 height 20
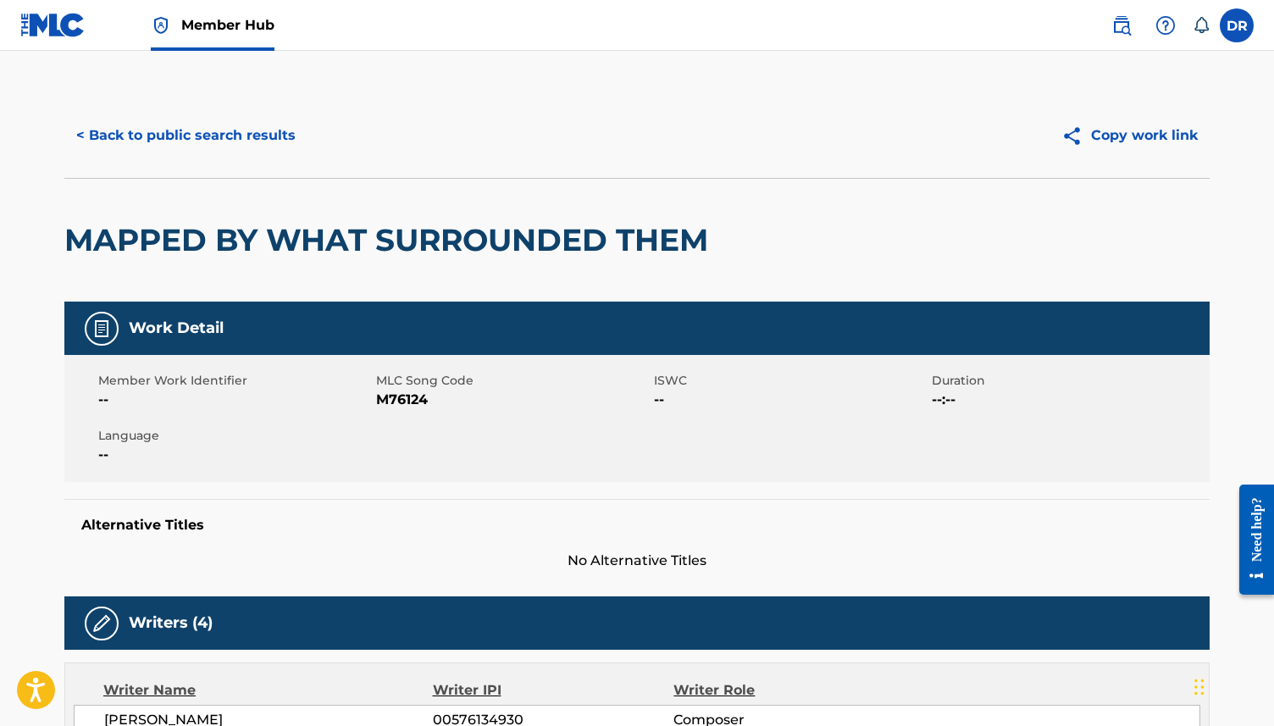
click at [391, 393] on span "M76124" at bounding box center [513, 400] width 274 height 20
click at [185, 121] on button "< Back to public search results" at bounding box center [185, 135] width 243 height 42
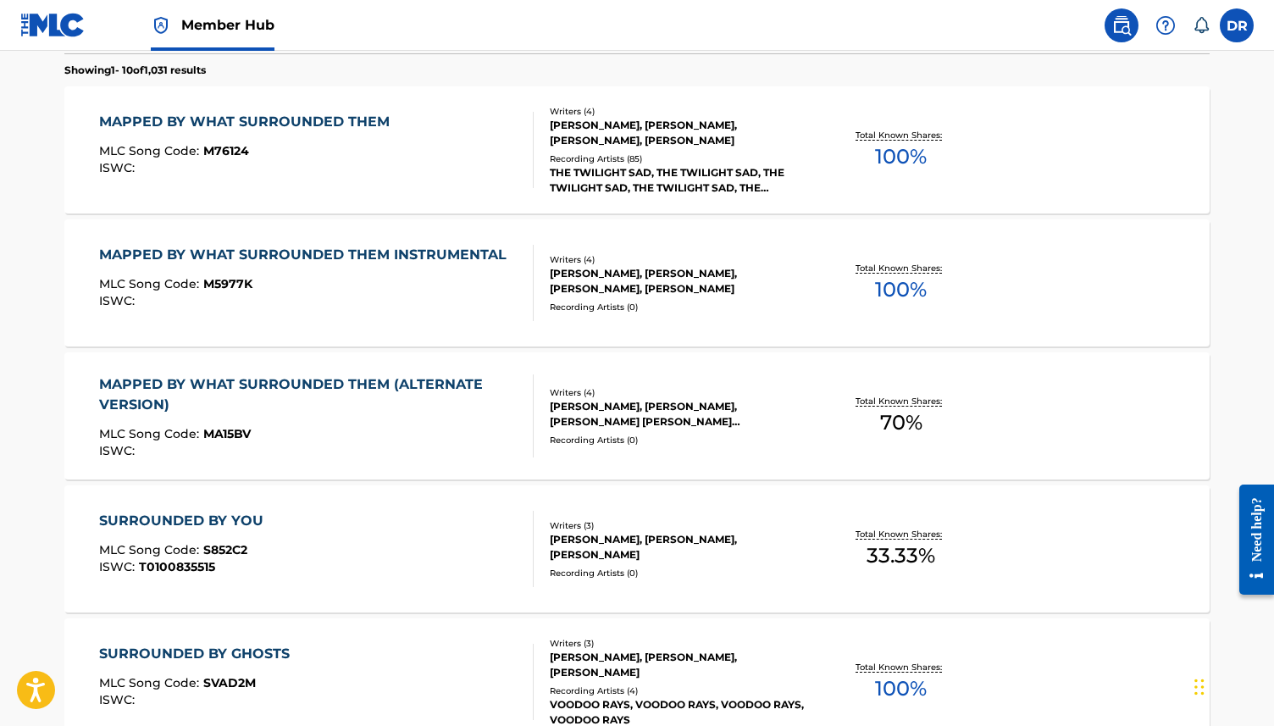
click at [203, 297] on div "ISWC :" at bounding box center [307, 301] width 416 height 13
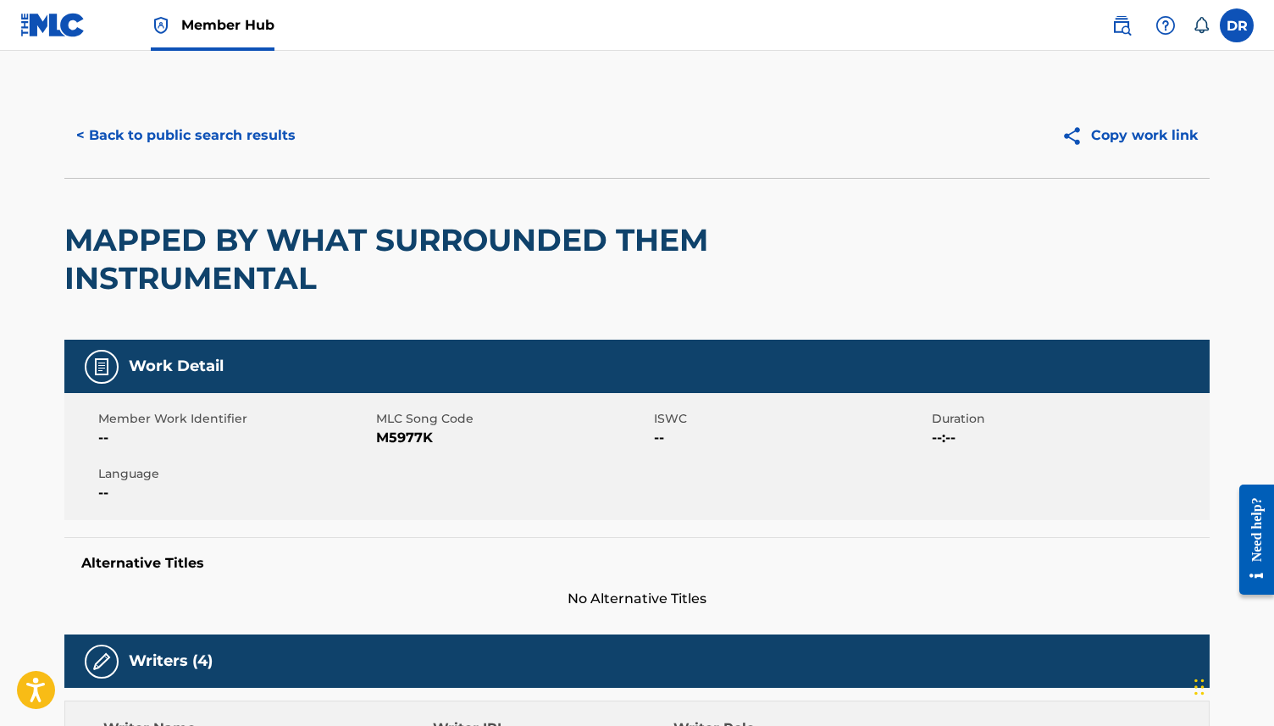
click at [403, 435] on span "M5977K" at bounding box center [513, 438] width 274 height 20
click at [116, 133] on button "< Back to public search results" at bounding box center [185, 135] width 243 height 42
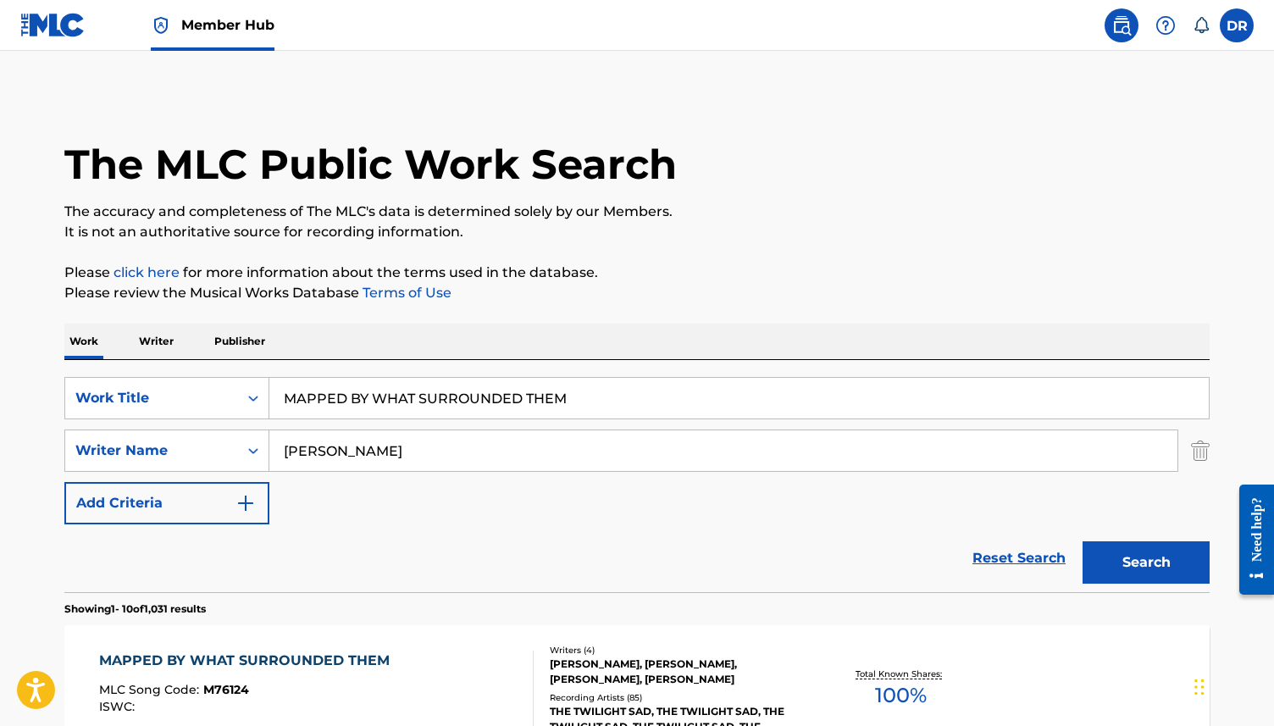
scroll to position [635, 0]
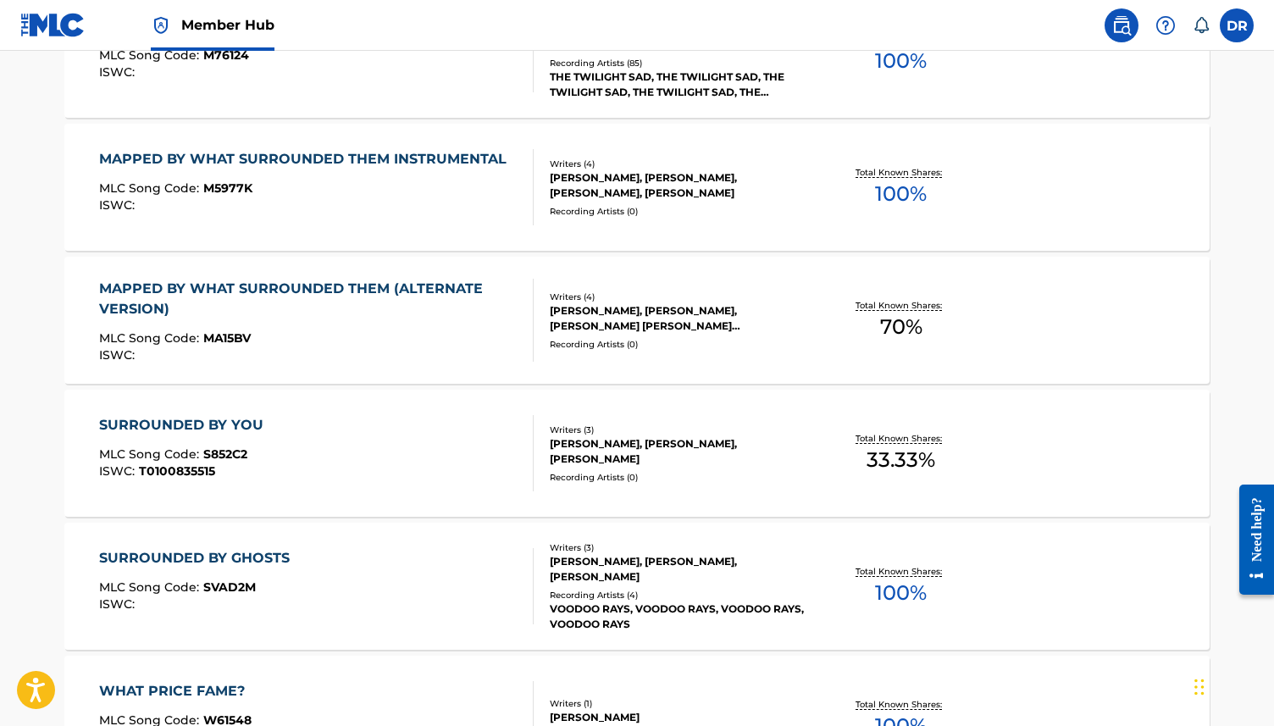
click at [237, 285] on div "MAPPED BY WHAT SURROUNDED THEM (ALTERNATE VERSION)" at bounding box center [309, 299] width 421 height 41
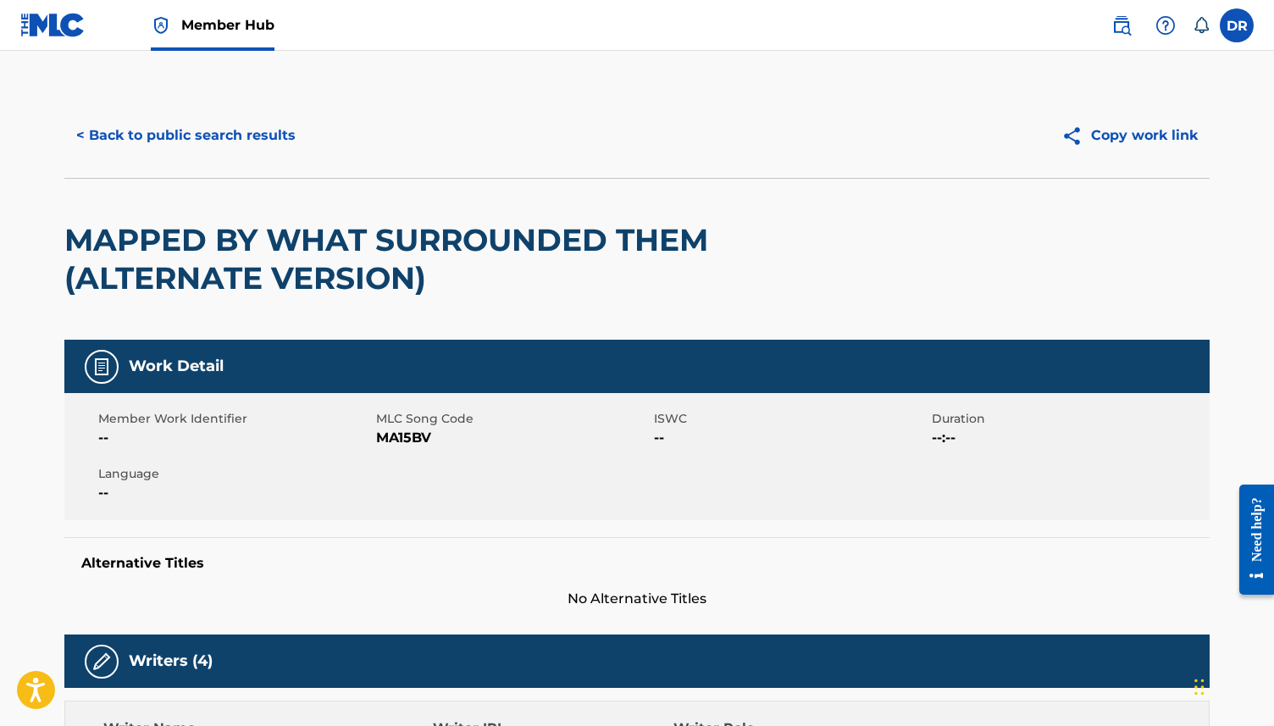
click at [393, 435] on span "MA15BV" at bounding box center [513, 438] width 274 height 20
click at [175, 123] on button "< Back to public search results" at bounding box center [185, 135] width 243 height 42
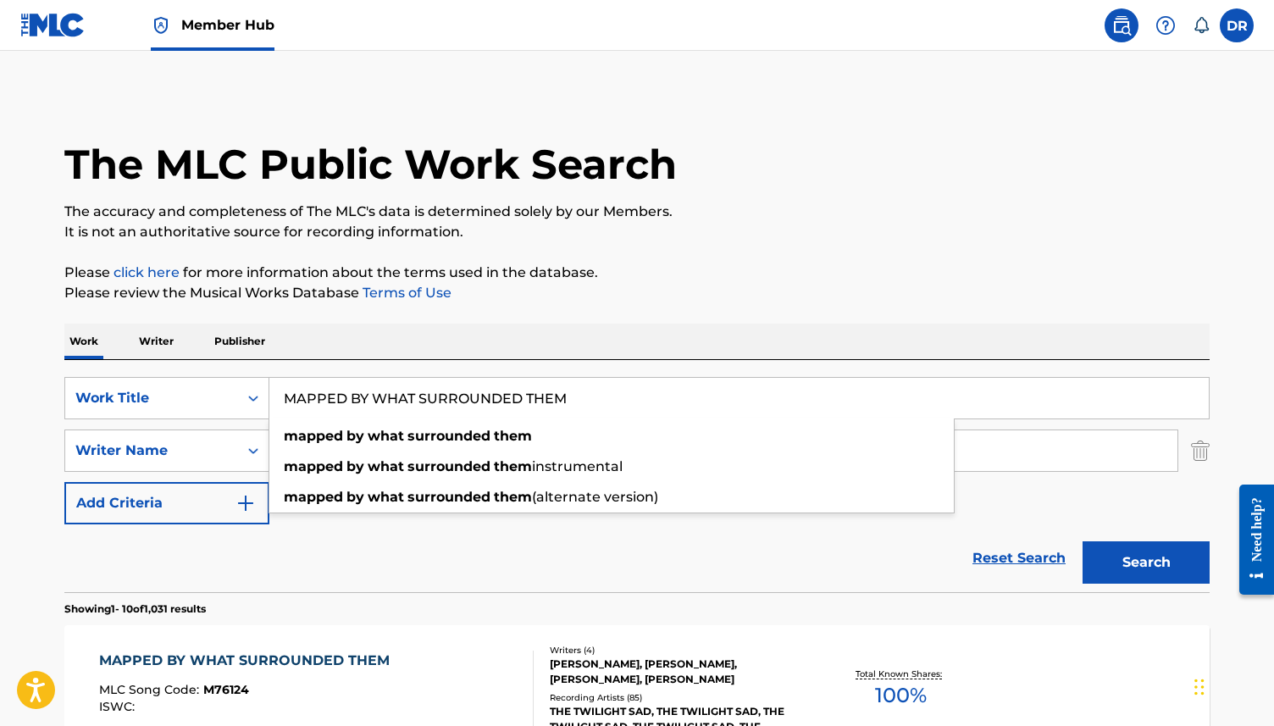
drag, startPoint x: 591, startPoint y: 407, endPoint x: 276, endPoint y: 402, distance: 315.2
click at [276, 402] on input "MAPPED BY WHAT SURROUNDED THEM" at bounding box center [739, 398] width 940 height 41
paste input "REFLECTION OF THE TELEVISION"
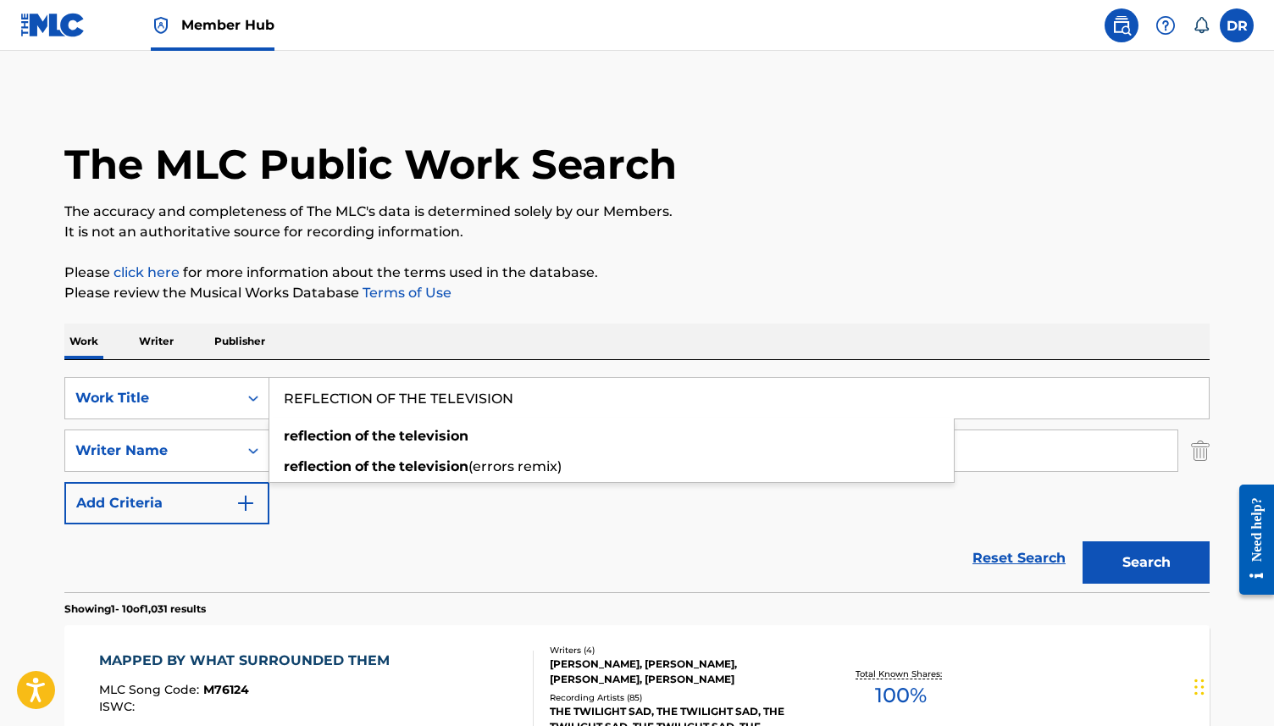
type input "REFLECTION OF THE TELEVISION"
click at [1083, 541] on button "Search" at bounding box center [1146, 562] width 127 height 42
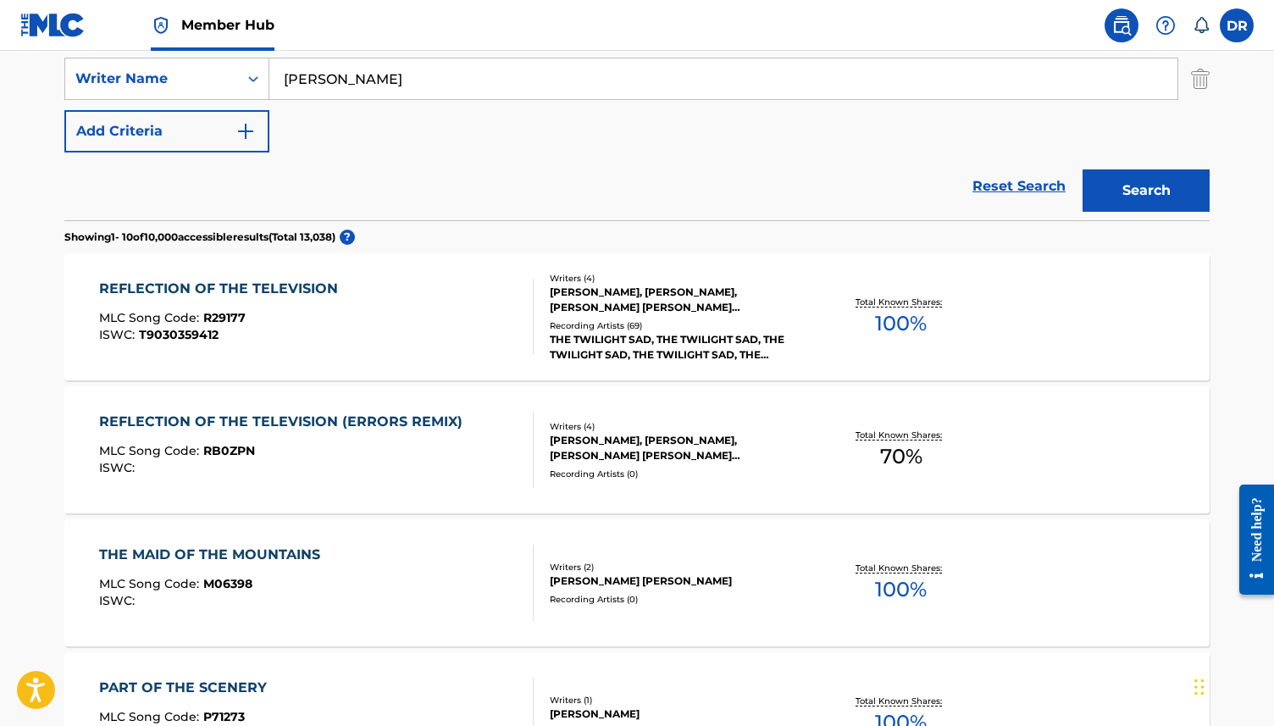
scroll to position [374, 0]
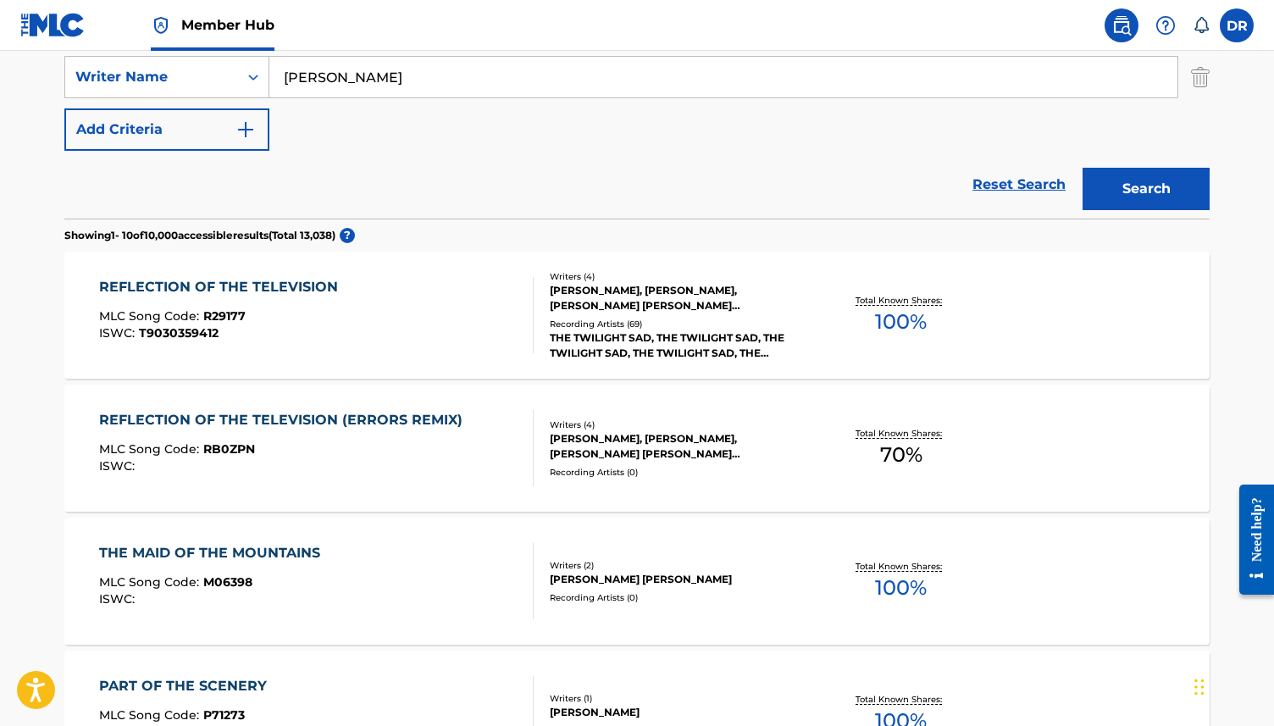
click at [360, 351] on div "REFLECTION OF THE TELEVISION MLC Song Code : R29177 ISWC : T9030359412" at bounding box center [316, 315] width 435 height 76
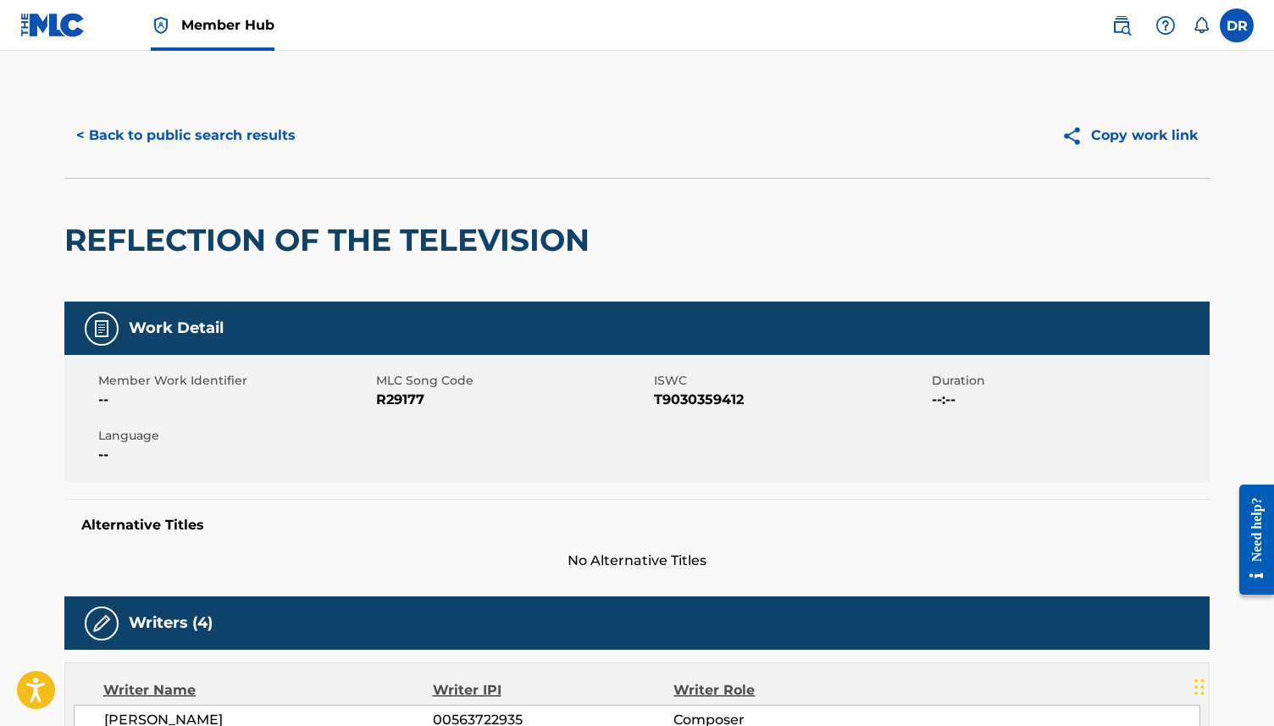
click at [396, 402] on span "R29177" at bounding box center [513, 400] width 274 height 20
click at [136, 166] on div "< Back to public search results Copy work link" at bounding box center [636, 135] width 1145 height 85
click at [140, 147] on button "< Back to public search results" at bounding box center [185, 135] width 243 height 42
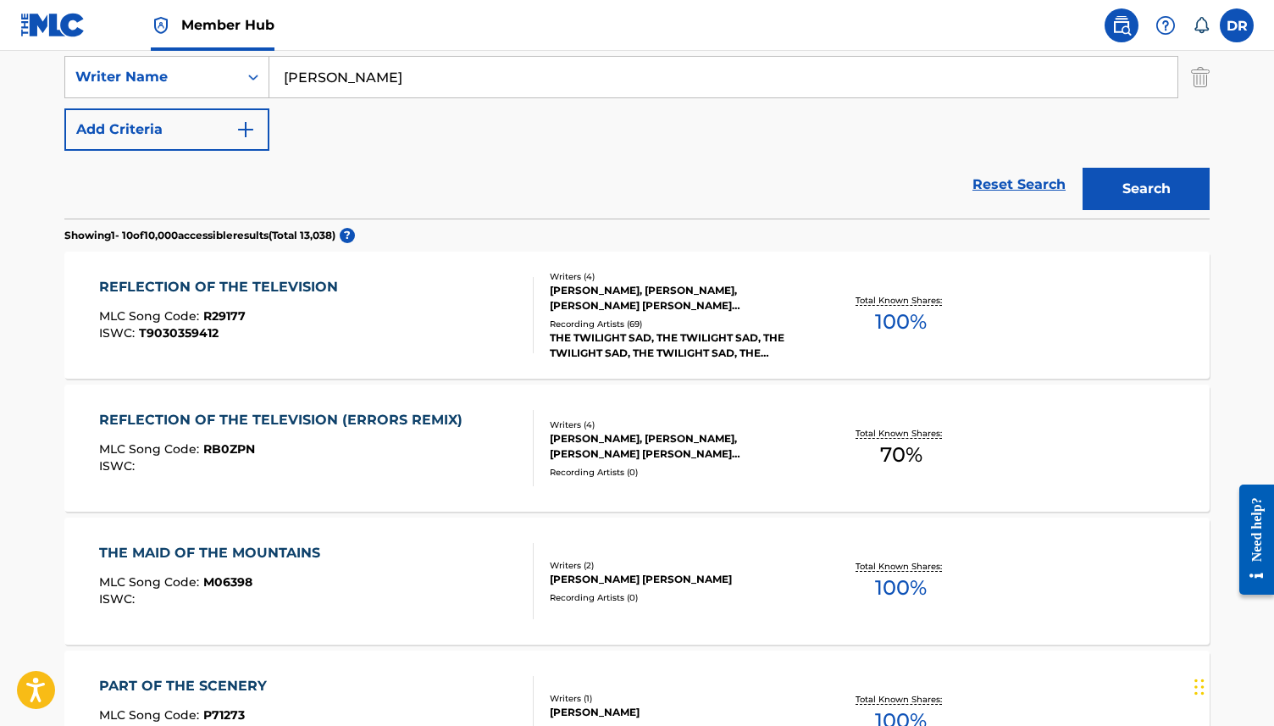
click at [264, 433] on div "REFLECTION OF THE TELEVISION (ERRORS REMIX) MLC Song Code : RB0ZPN ISWC :" at bounding box center [285, 448] width 372 height 76
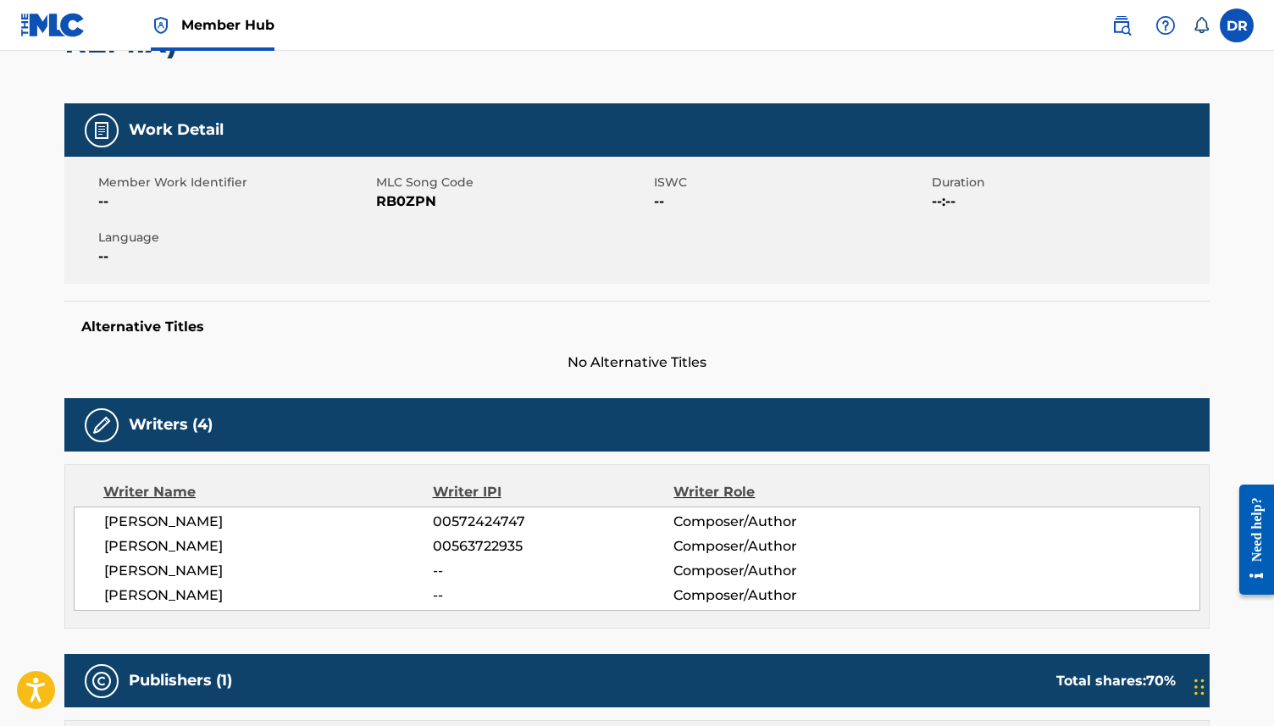
scroll to position [186, 0]
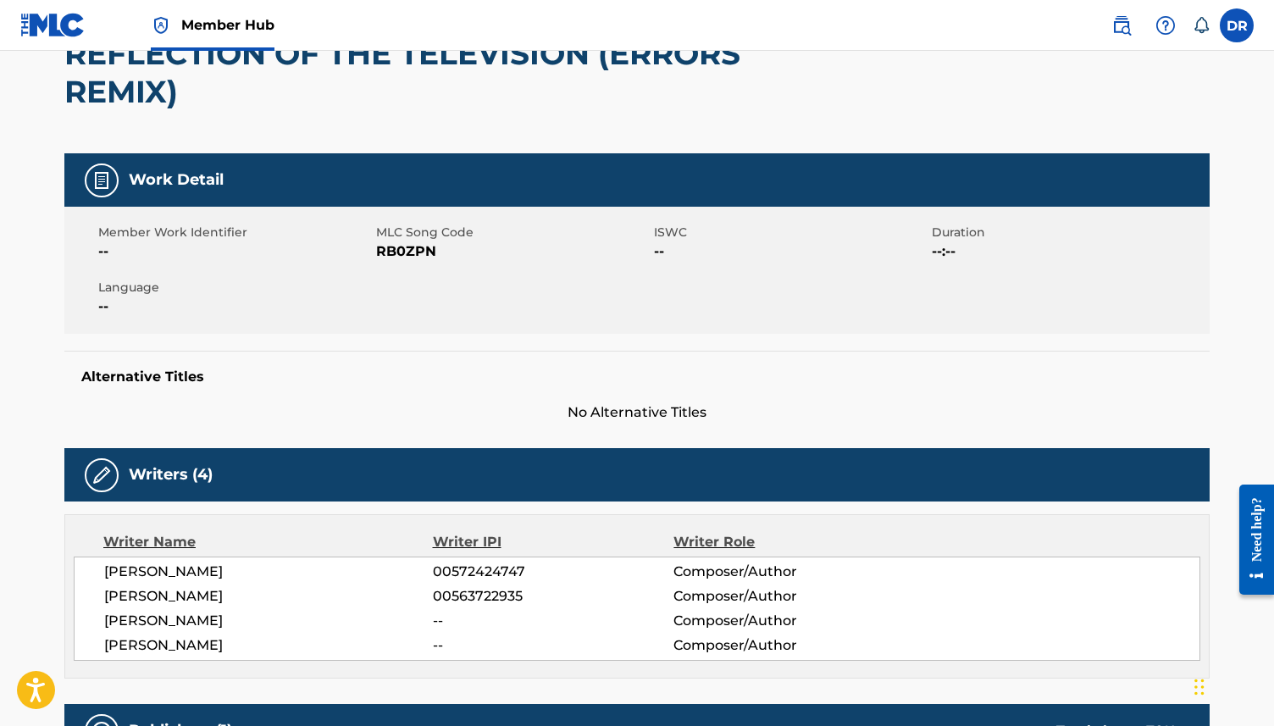
click at [431, 252] on span "RB0ZPN" at bounding box center [513, 251] width 274 height 20
click at [407, 253] on span "RB0ZPN" at bounding box center [513, 251] width 274 height 20
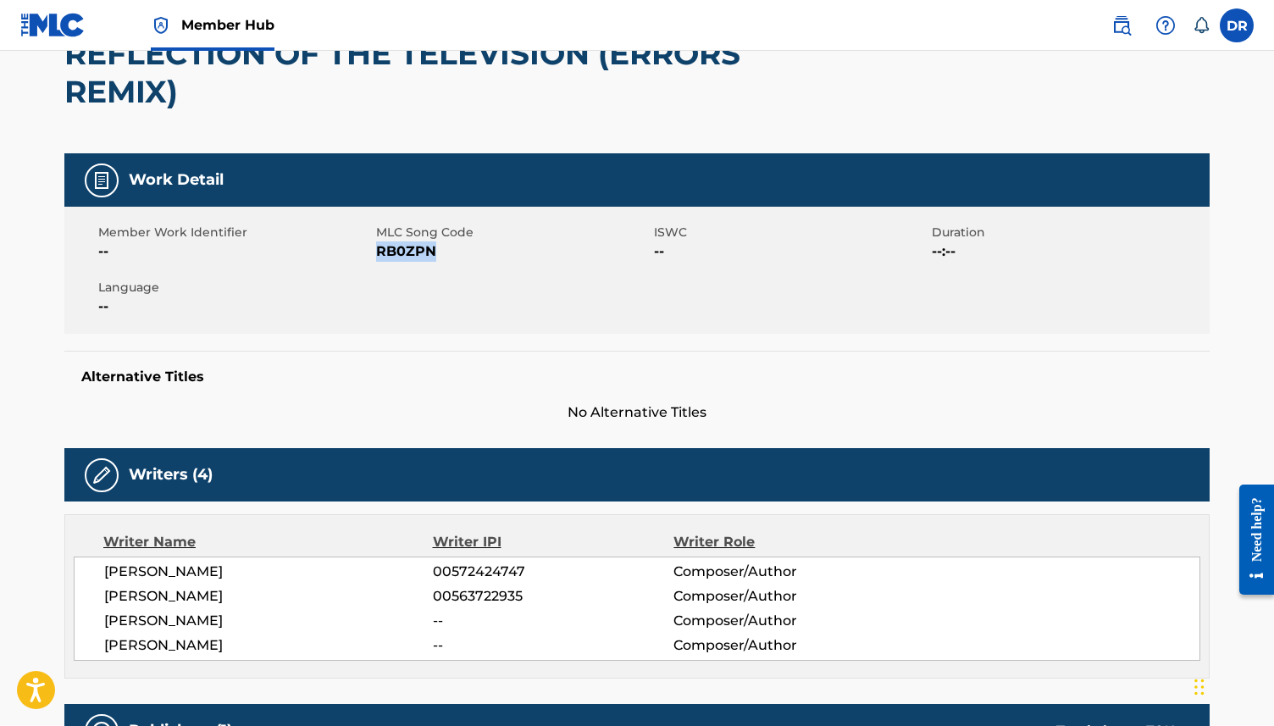
click at [407, 253] on span "RB0ZPN" at bounding box center [513, 251] width 274 height 20
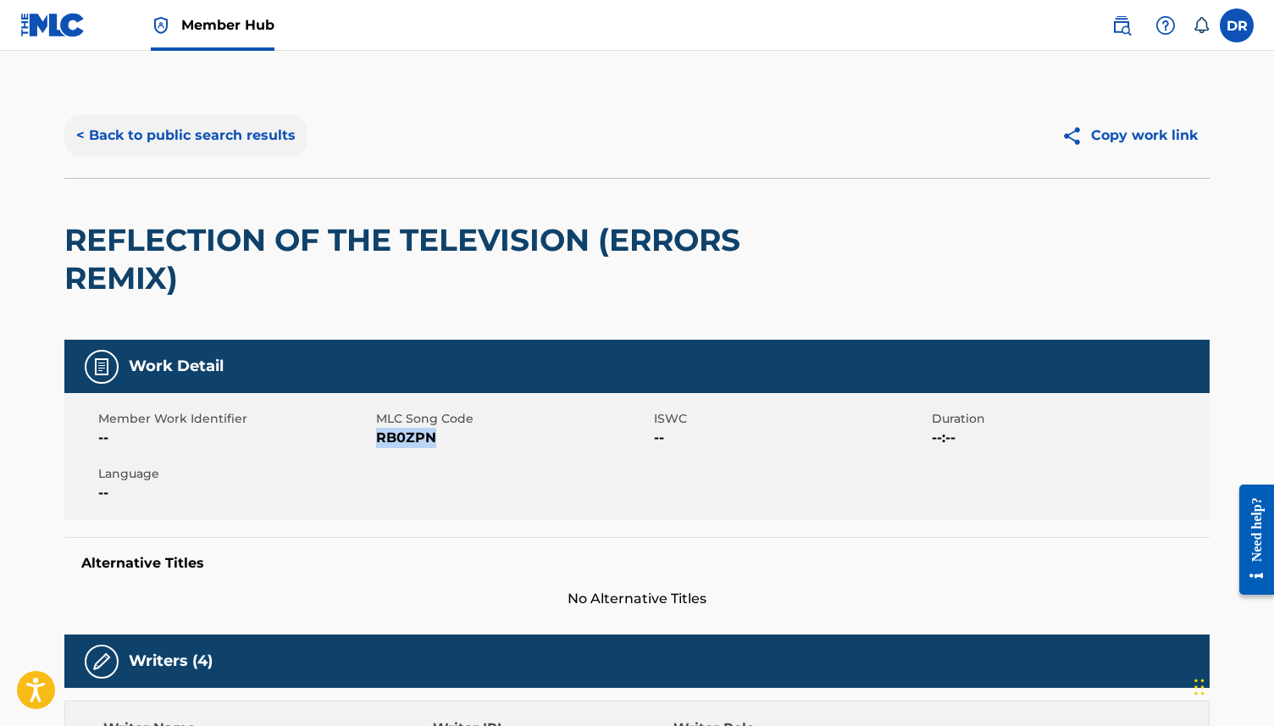
click at [165, 123] on button "< Back to public search results" at bounding box center [185, 135] width 243 height 42
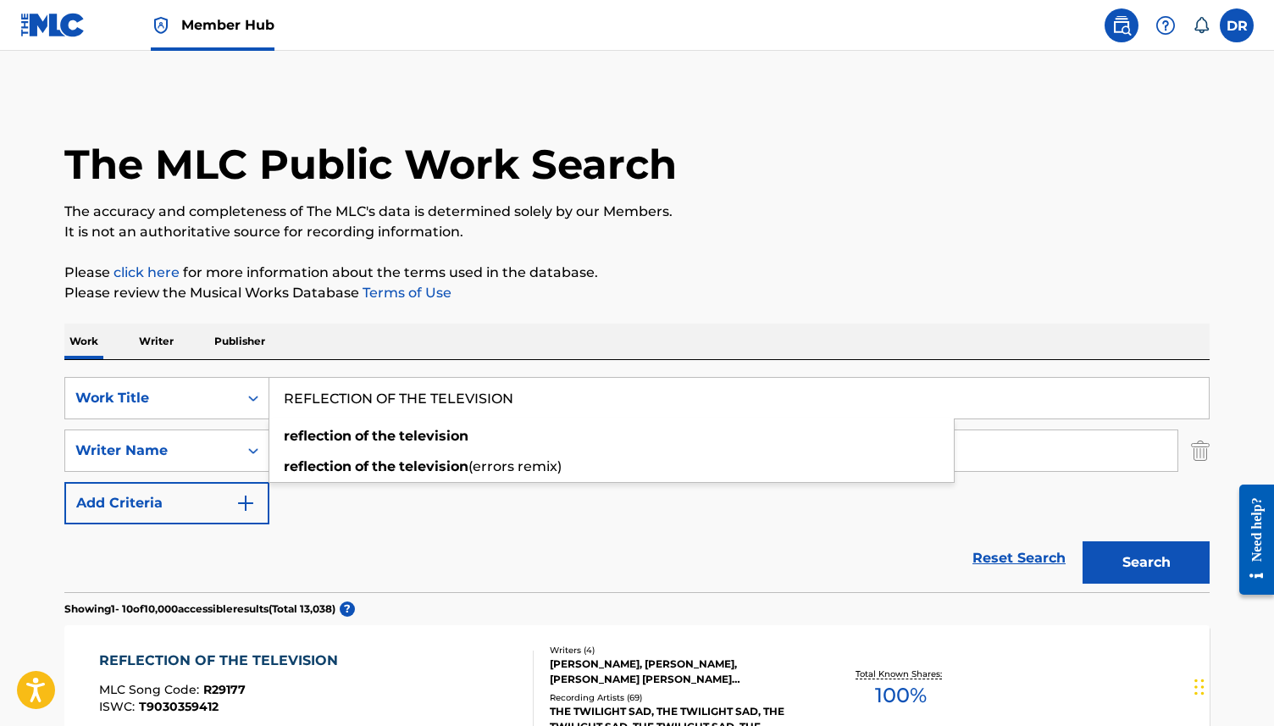
click at [533, 383] on input "REFLECTION OF THE TELEVISION" at bounding box center [739, 398] width 940 height 41
drag, startPoint x: 523, startPoint y: 396, endPoint x: 210, endPoint y: 396, distance: 312.6
click at [210, 396] on div "SearchWithCriteria63f73fc9-17d2-4fae-9191-4908d883e00d Work Title REFLECTION OF…" at bounding box center [636, 398] width 1145 height 42
paste input "SEVEN YEARS OF LETTERS"
type input "SEVEN YEARS OF LETTERS"
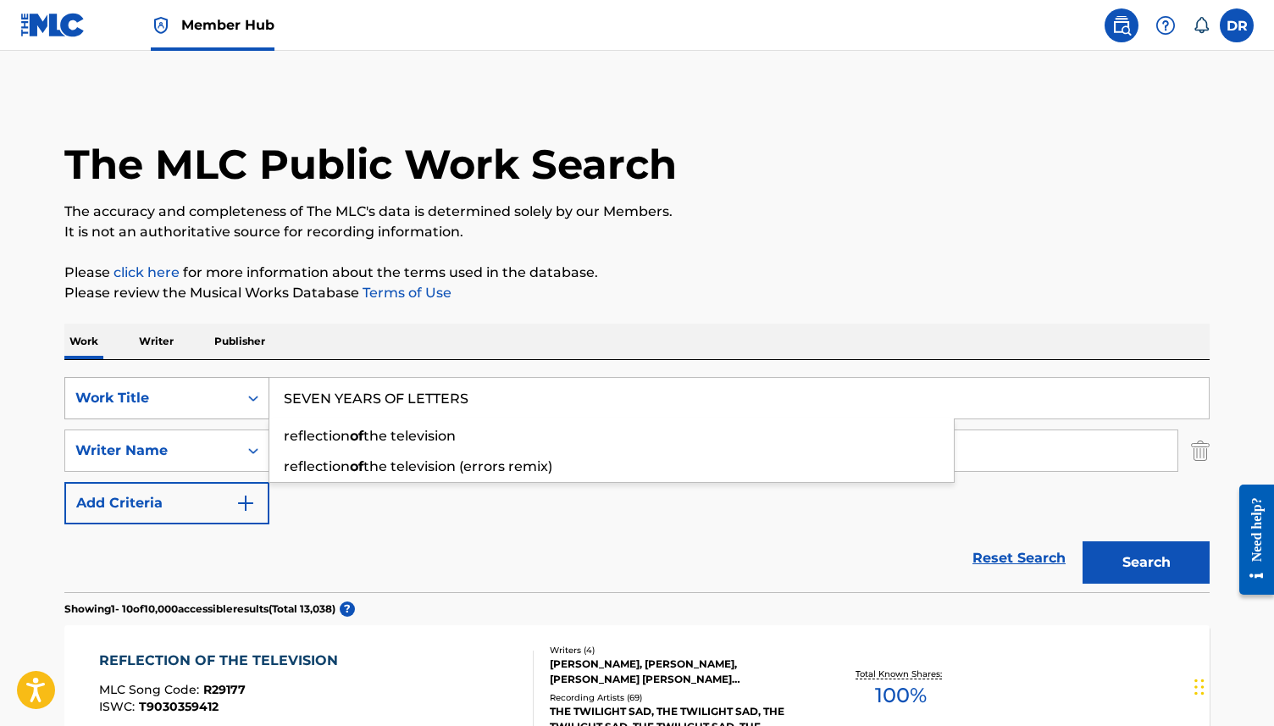
click at [1083, 541] on button "Search" at bounding box center [1146, 562] width 127 height 42
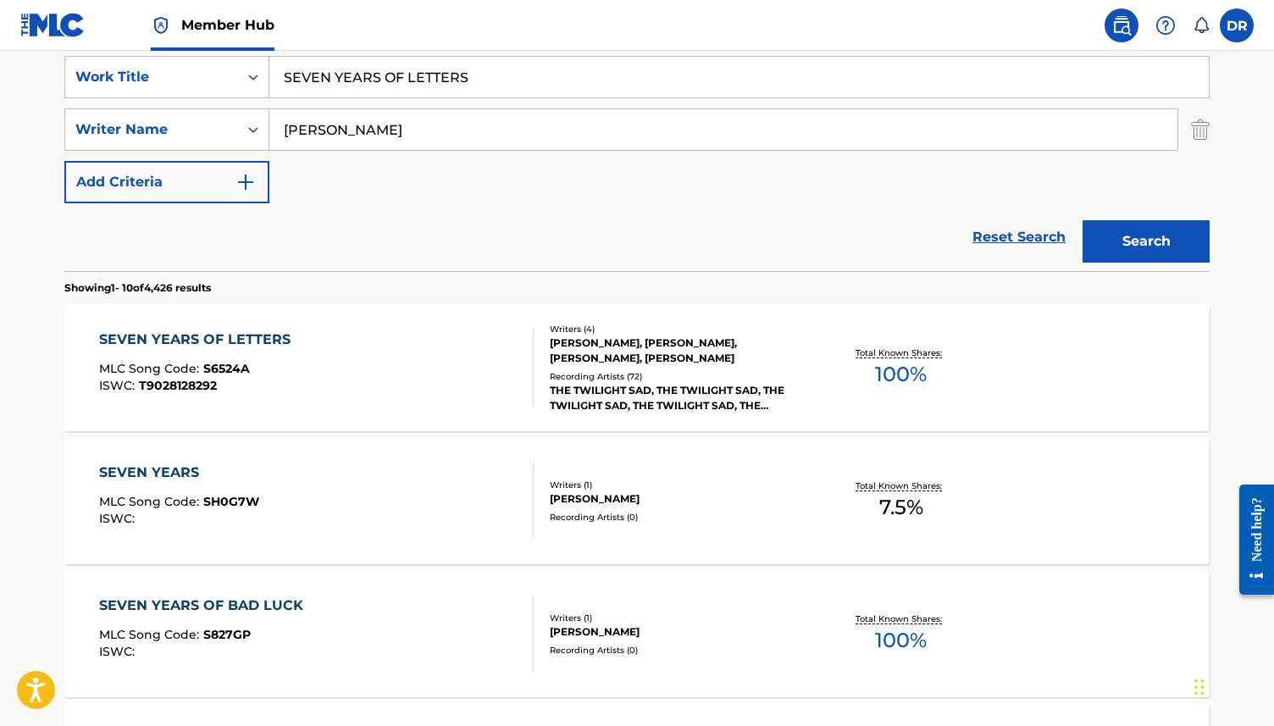
scroll to position [325, 0]
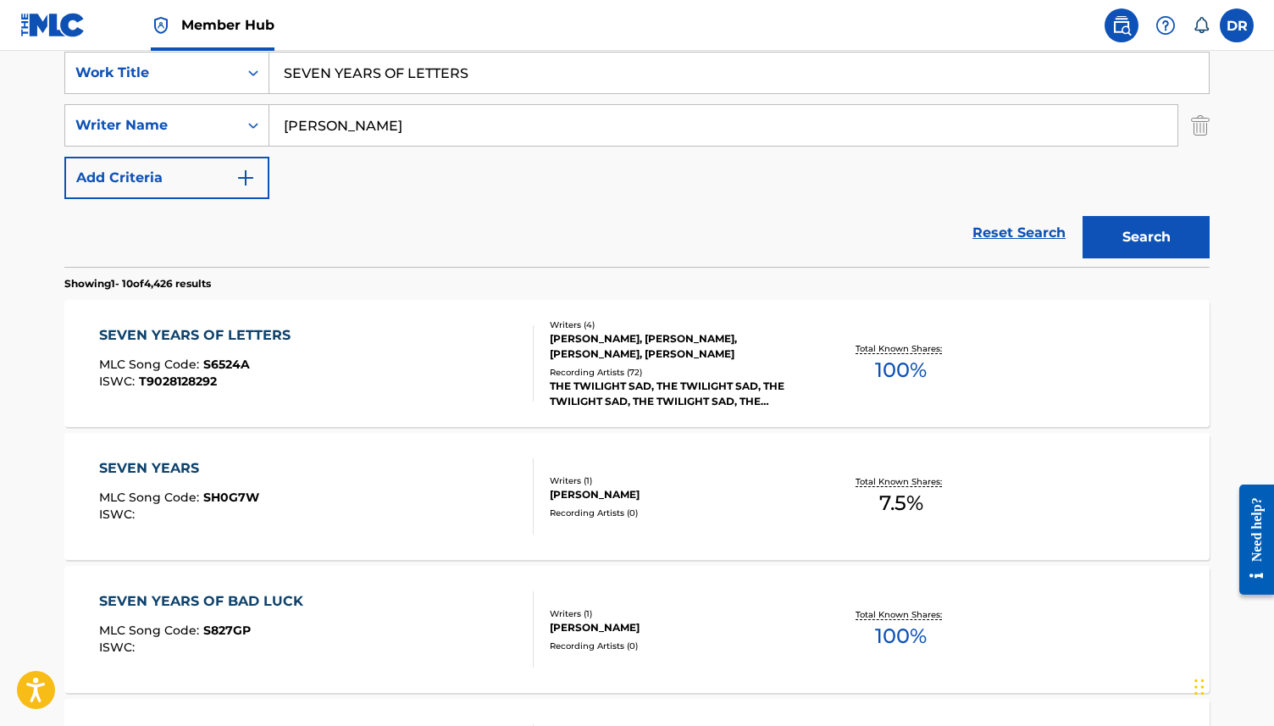
click at [358, 338] on div "SEVEN YEARS OF LETTERS MLC Song Code : S6524A ISWC : T9028128292" at bounding box center [316, 363] width 435 height 76
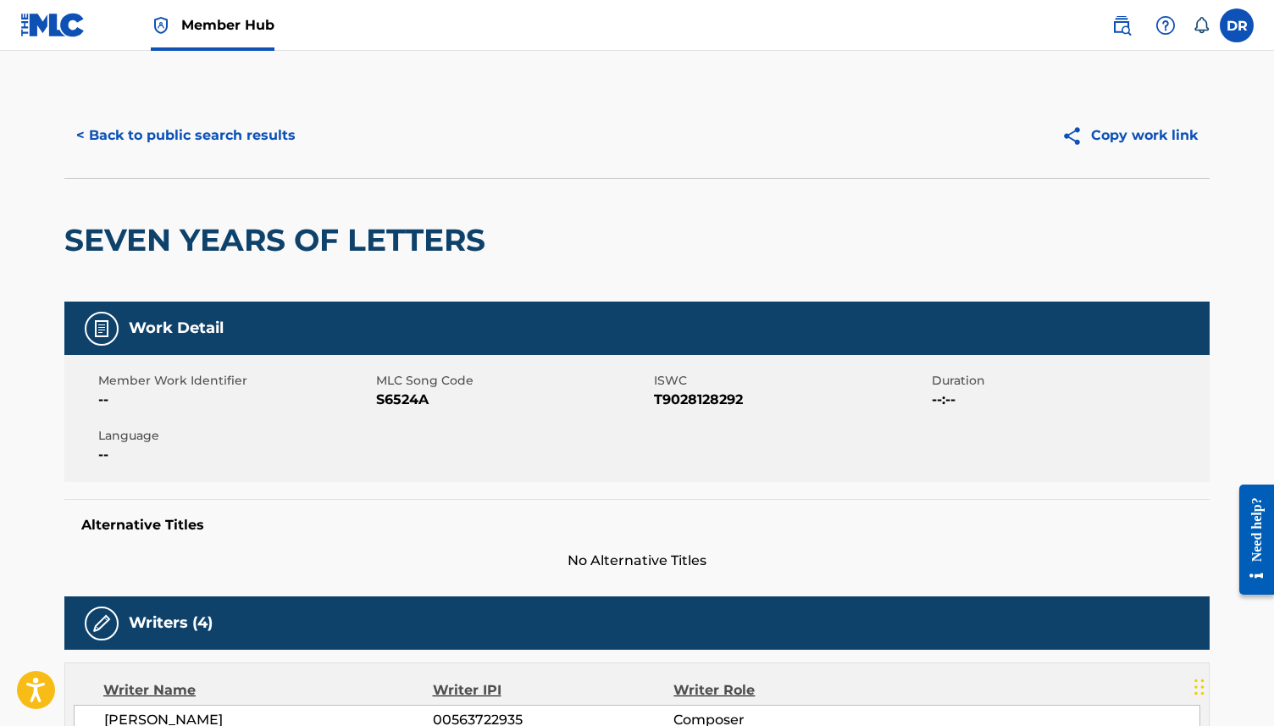
click at [386, 403] on span "S6524A" at bounding box center [513, 400] width 274 height 20
click at [205, 146] on button "< Back to public search results" at bounding box center [185, 135] width 243 height 42
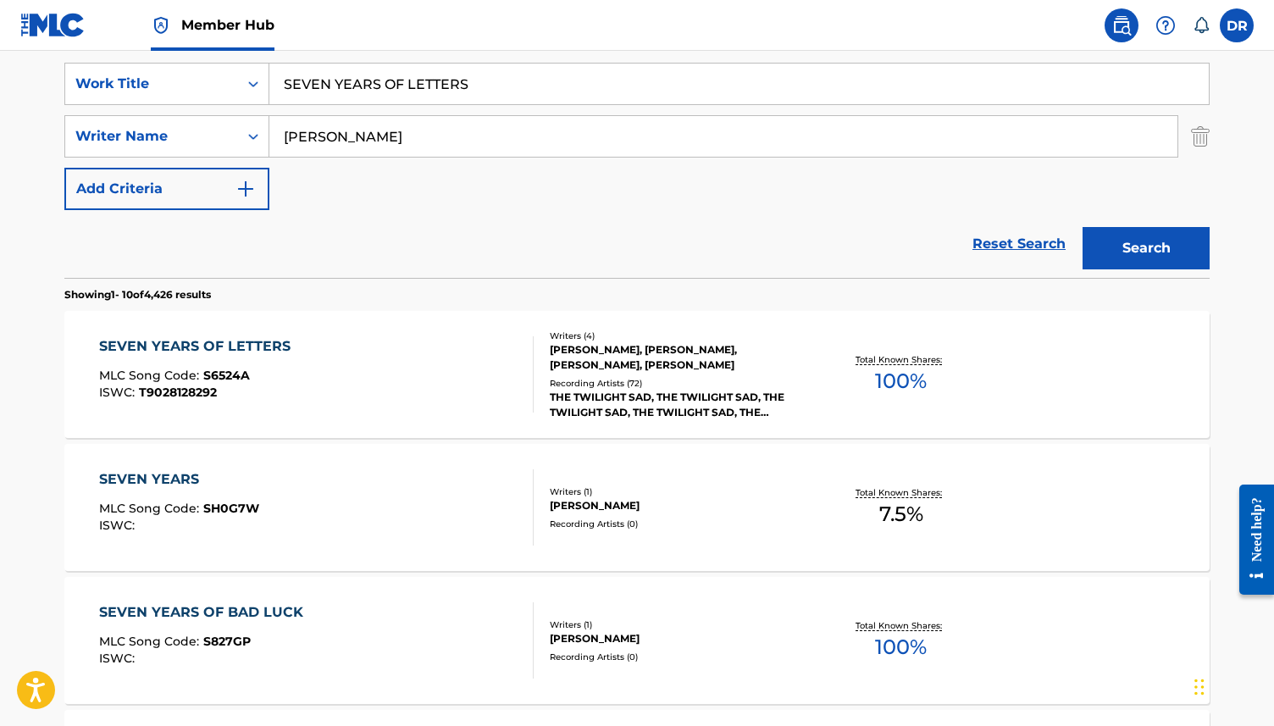
scroll to position [313, 0]
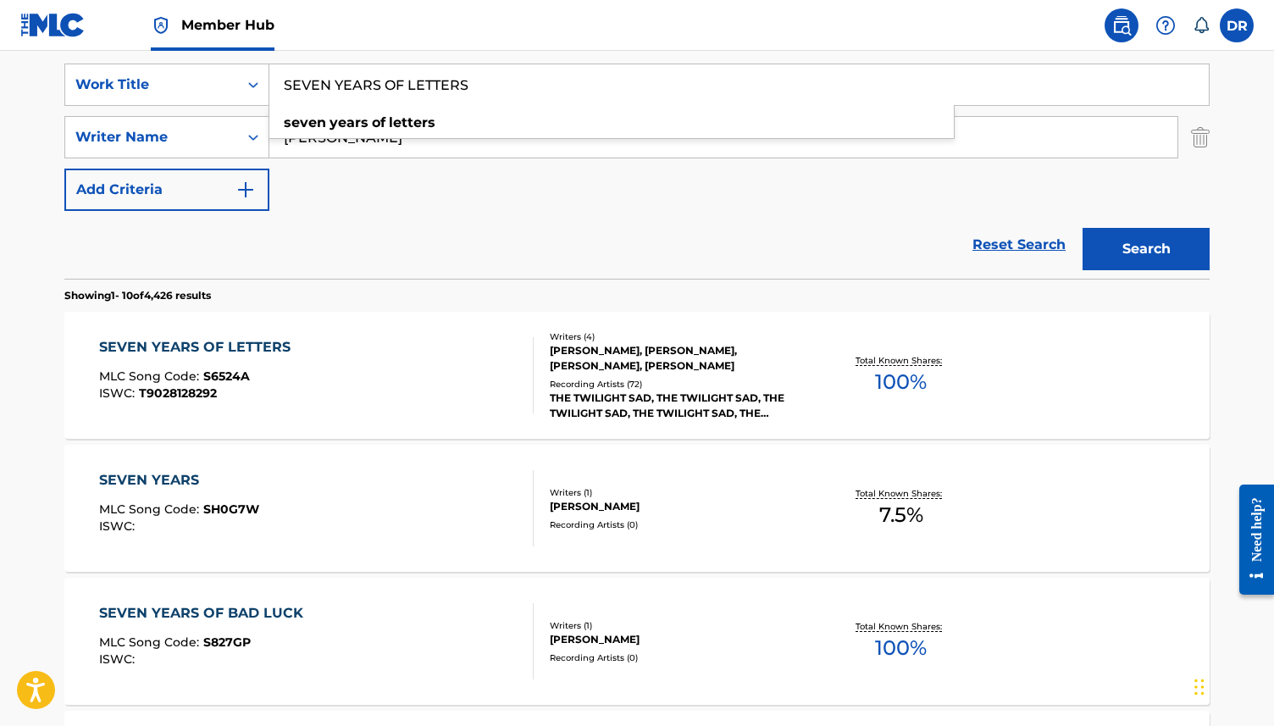
drag, startPoint x: 484, startPoint y: 91, endPoint x: 274, endPoint y: 87, distance: 209.3
click at [274, 87] on input "SEVEN YEARS OF LETTERS" at bounding box center [739, 84] width 940 height 41
paste input "TALKING WITH FIREWORKS / HERE, IT NEVER SNOWED"
type input "TALKING WITH FIREWORKS / HERE, IT NEVER SNOWED"
click at [1083, 228] on button "Search" at bounding box center [1146, 249] width 127 height 42
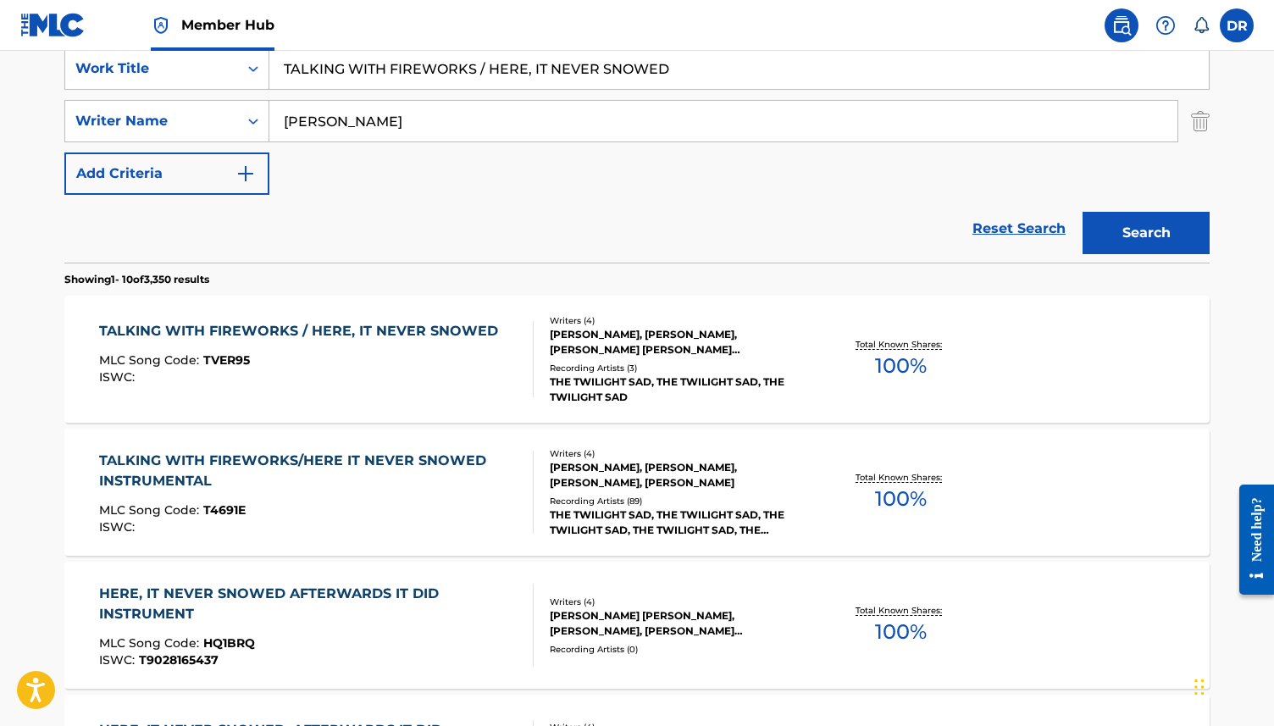
scroll to position [329, 0]
click at [306, 376] on div "ISWC :" at bounding box center [302, 378] width 407 height 13
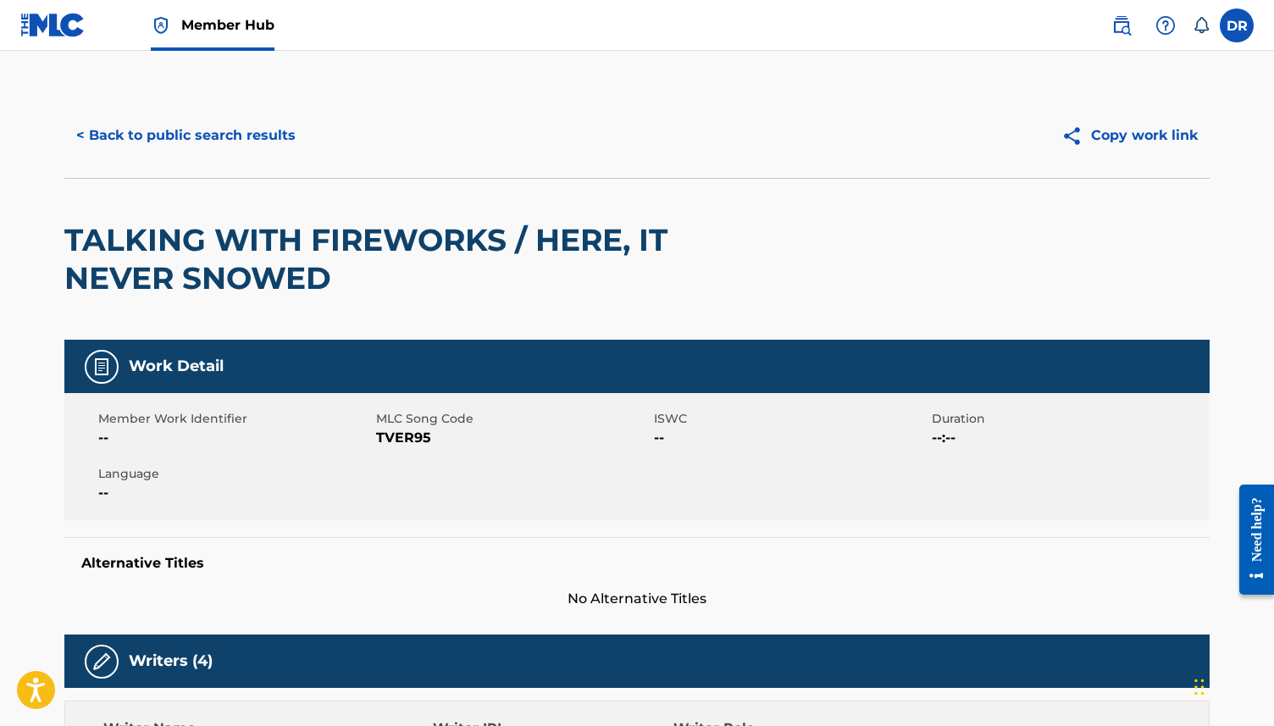
click at [383, 437] on span "TVER95" at bounding box center [513, 438] width 274 height 20
click at [173, 147] on button "< Back to public search results" at bounding box center [185, 135] width 243 height 42
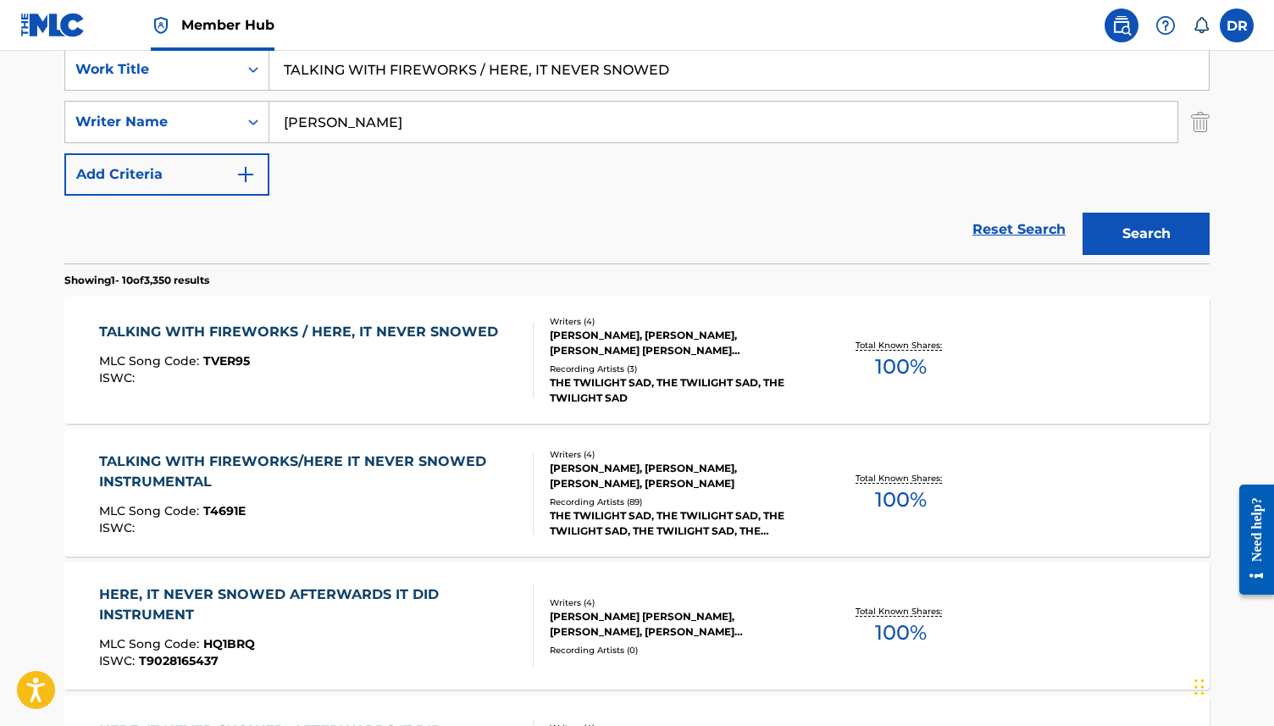
click at [229, 480] on div "TALKING WITH FIREWORKS/HERE IT NEVER SNOWED INSTRUMENTAL" at bounding box center [309, 472] width 421 height 41
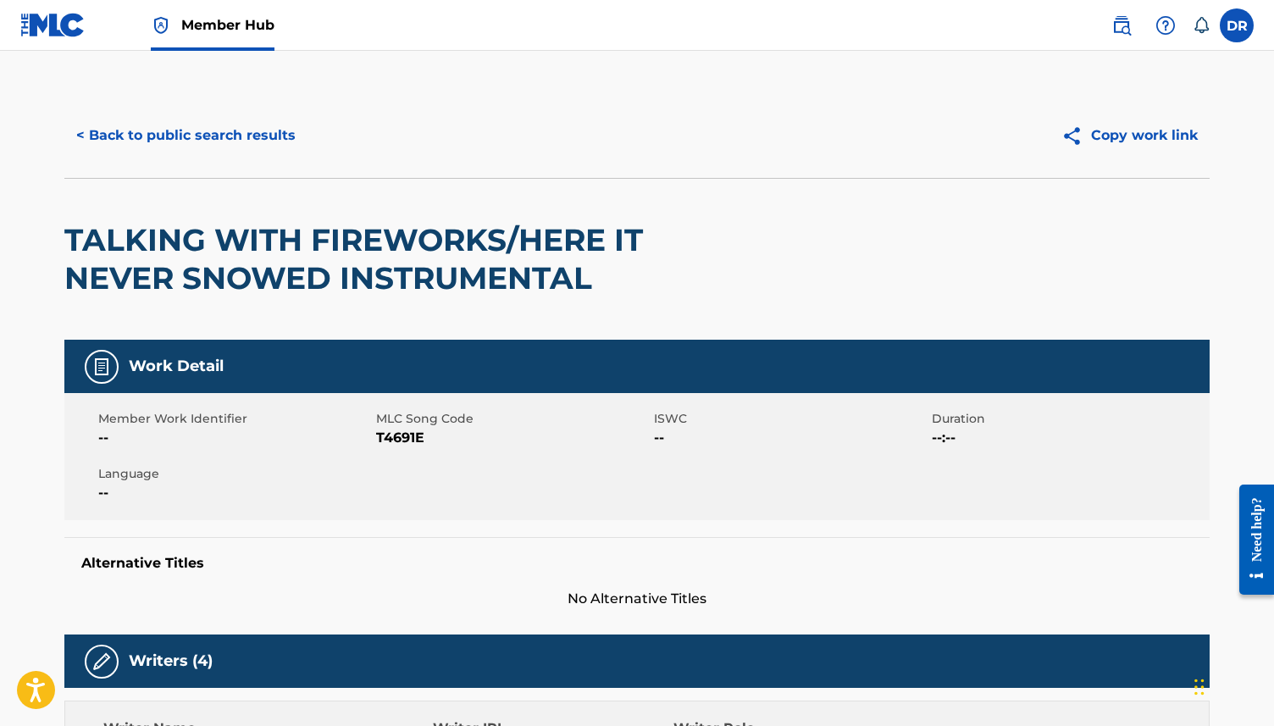
click at [394, 438] on span "T4691E" at bounding box center [513, 438] width 274 height 20
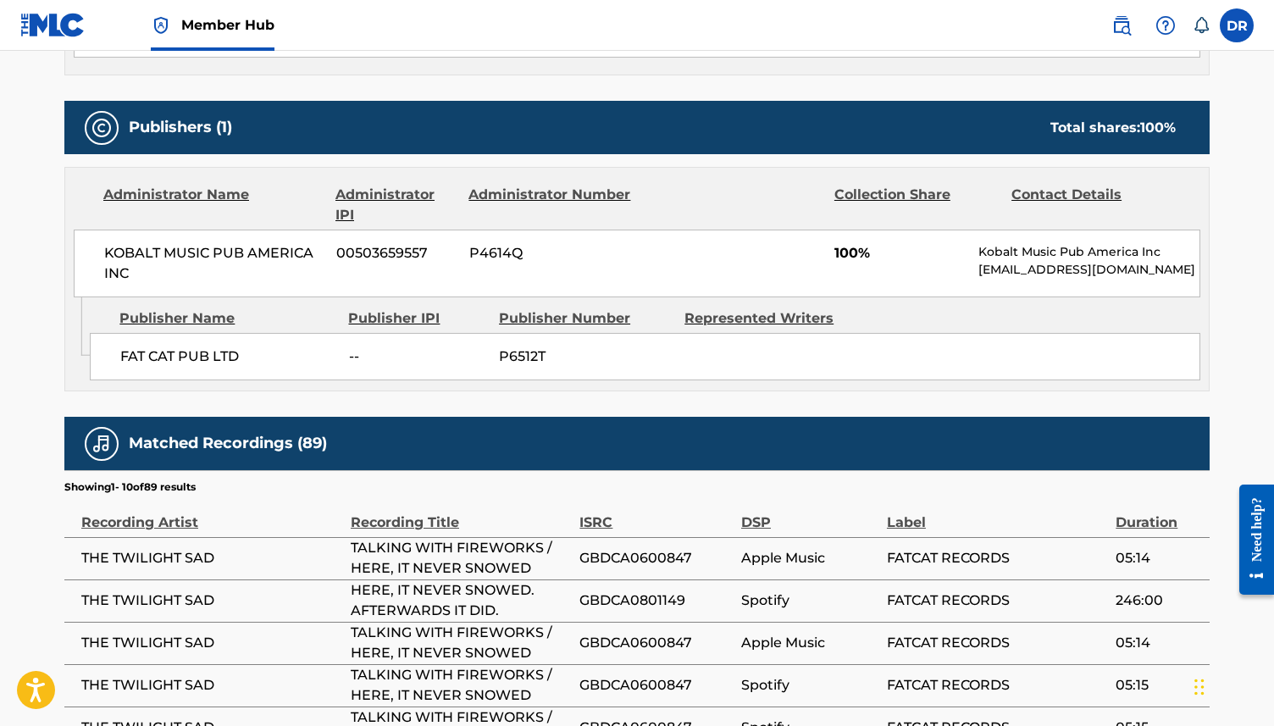
scroll to position [807, 0]
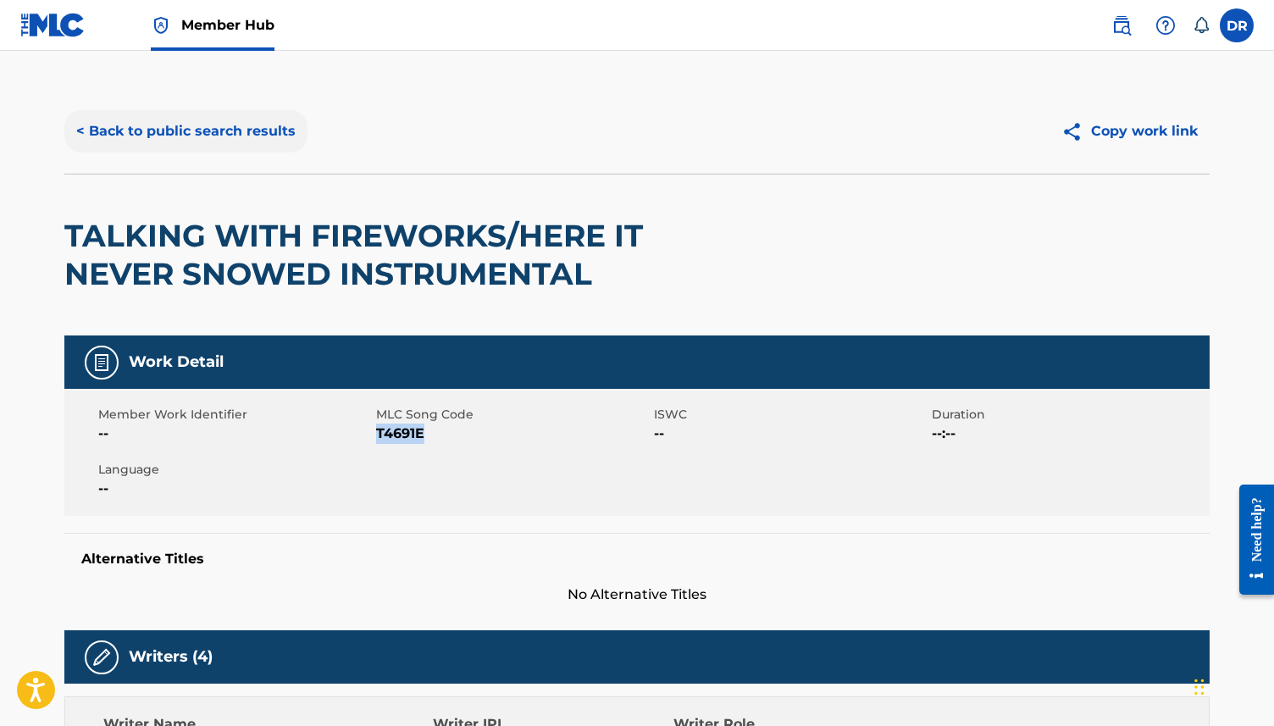
click at [217, 125] on button "< Back to public search results" at bounding box center [185, 131] width 243 height 42
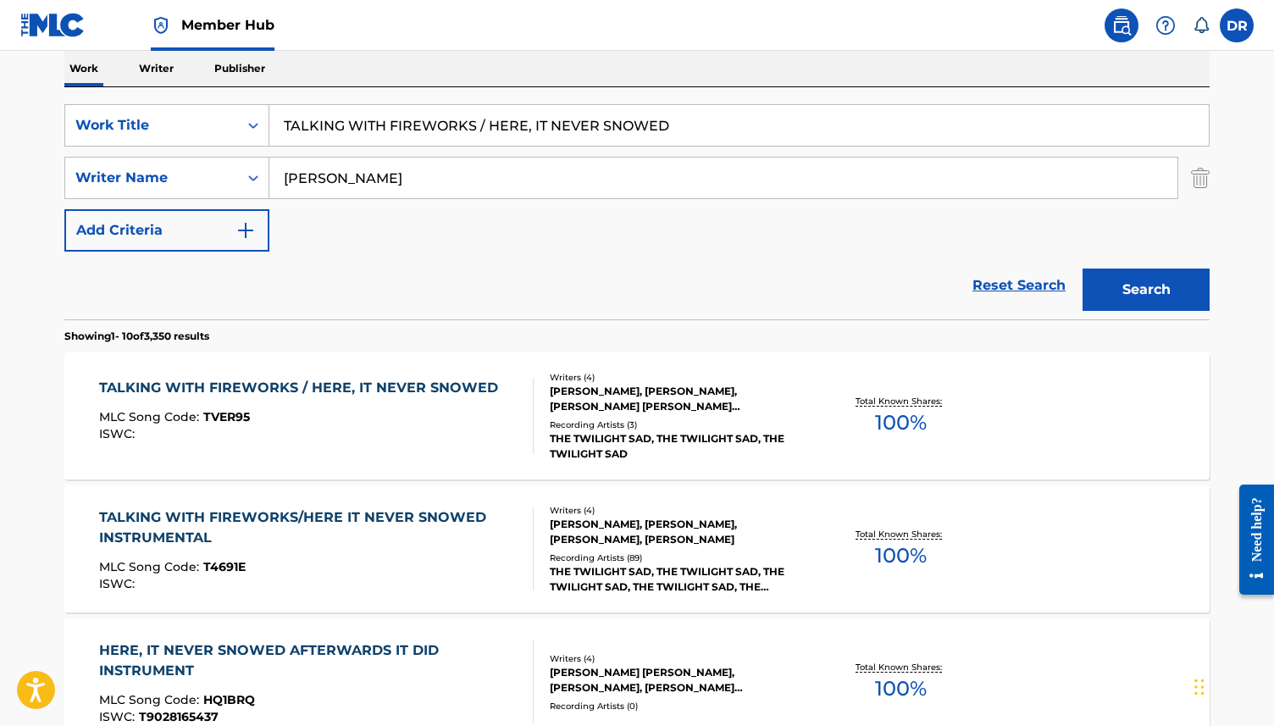
scroll to position [243, 0]
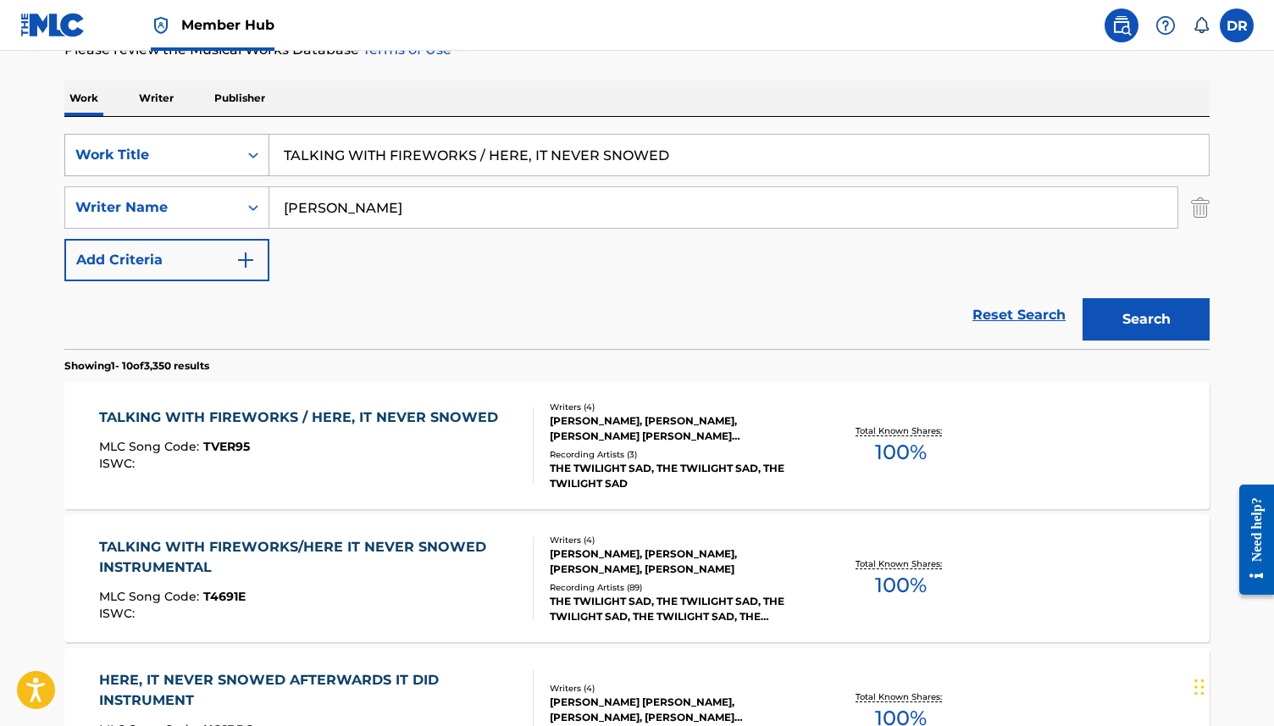
drag, startPoint x: 691, startPoint y: 157, endPoint x: 232, endPoint y: 149, distance: 459.2
click at [232, 149] on div "SearchWithCriteria63f73fc9-17d2-4fae-9191-4908d883e00d Work Title TALKING WITH …" at bounding box center [636, 155] width 1145 height 42
paste input "HAT BIRTHDAY PRESENT"
type input "THAT BIRTHDAY PRESENT"
click at [1083, 298] on button "Search" at bounding box center [1146, 319] width 127 height 42
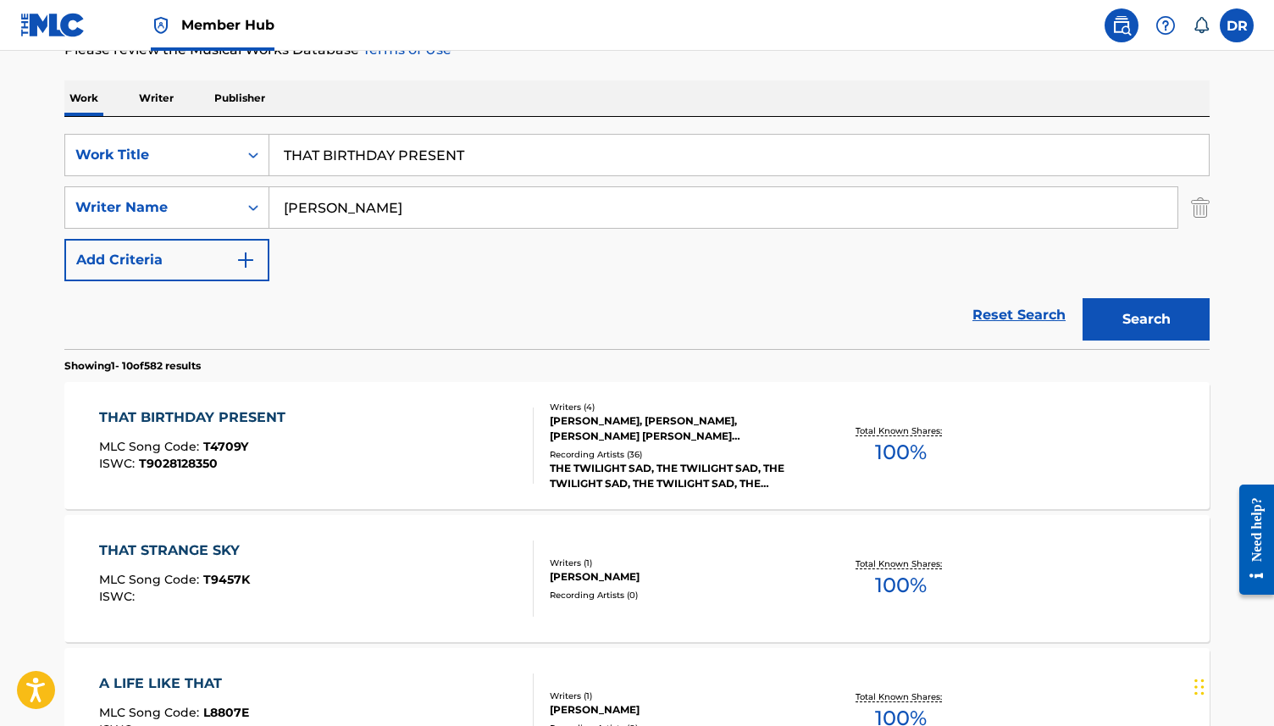
click at [323, 449] on div "THAT BIRTHDAY PRESENT MLC Song Code : T4709Y ISWC : T9028128350" at bounding box center [316, 445] width 435 height 76
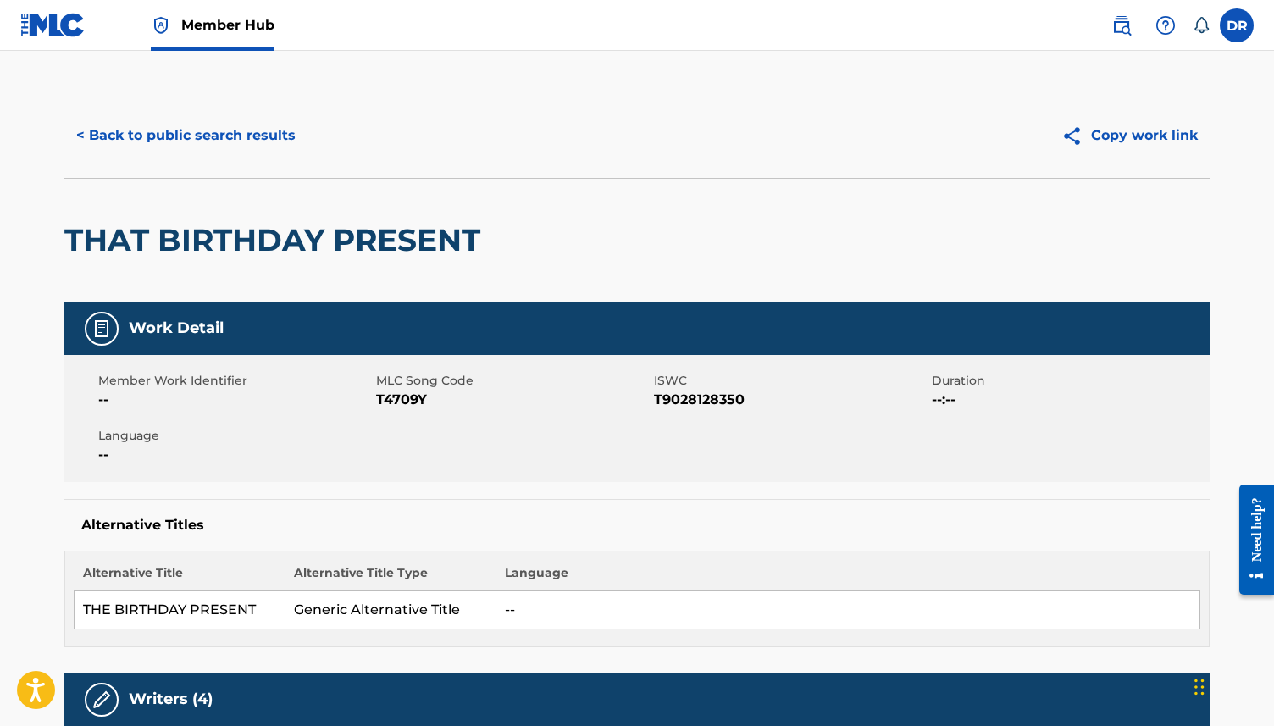
click at [396, 397] on span "T4709Y" at bounding box center [513, 400] width 274 height 20
click at [190, 152] on button "< Back to public search results" at bounding box center [185, 135] width 243 height 42
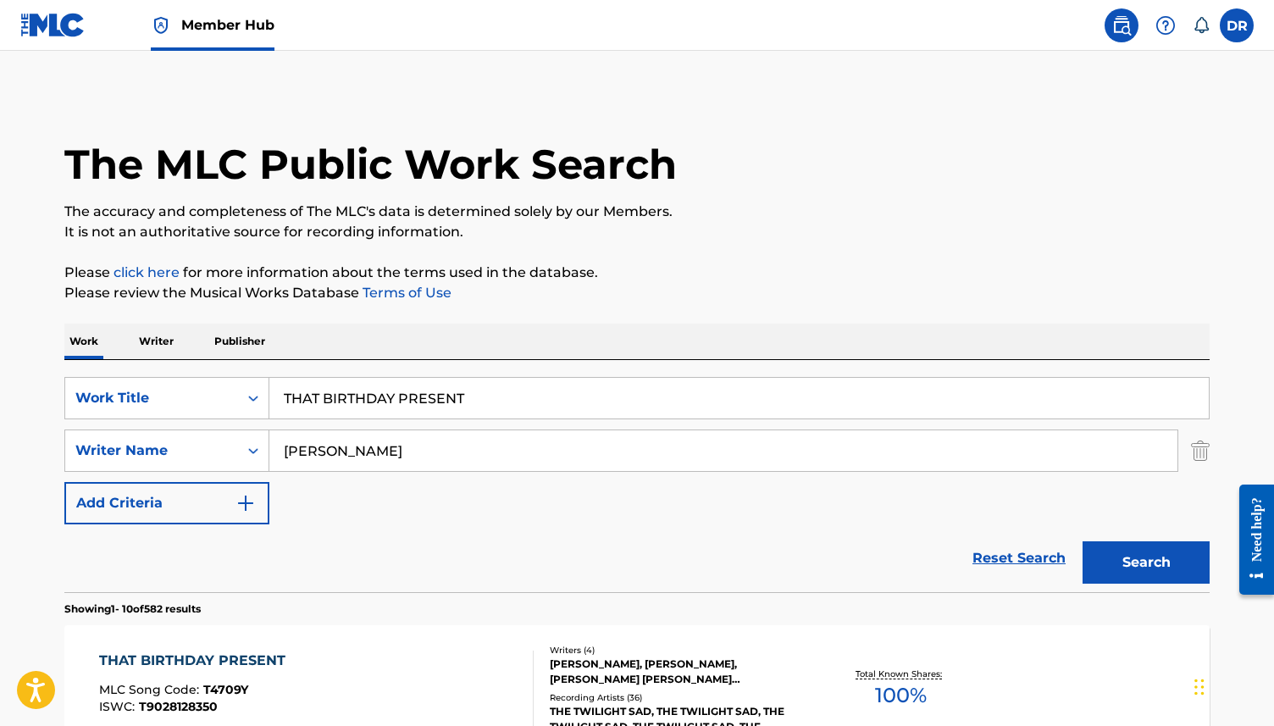
scroll to position [243, 0]
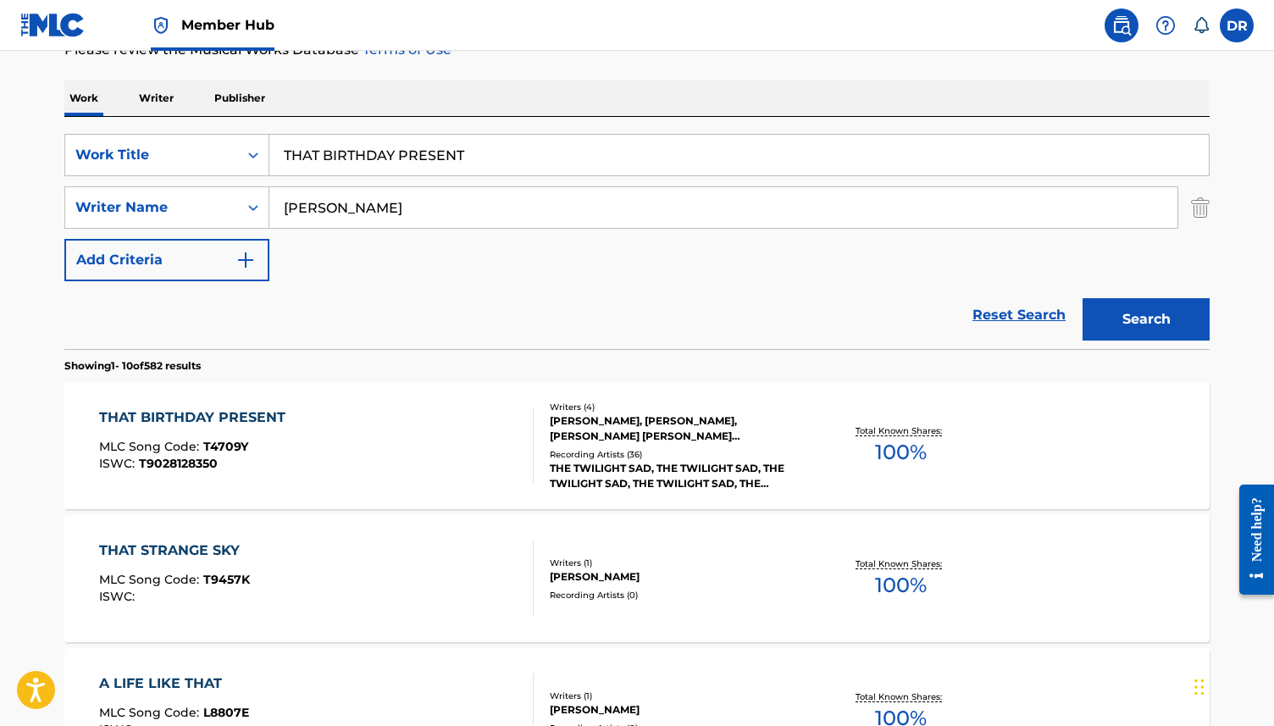
click at [496, 136] on input "THAT BIRTHDAY PRESENT" at bounding box center [739, 155] width 940 height 41
drag, startPoint x: 484, startPoint y: 158, endPoint x: 241, endPoint y: 158, distance: 243.1
click at [241, 158] on div "SearchWithCriteria63f73fc9-17d2-4fae-9191-4908d883e00d Work Title THAT BIRTHDAY…" at bounding box center [636, 155] width 1145 height 42
paste input "SUMMER, AT HOME I HAD BECOME THE INVISIBLE BOY"
type input "THAT SUMMER, AT HOME I HAD BECOME THE INVISIBLE BOY"
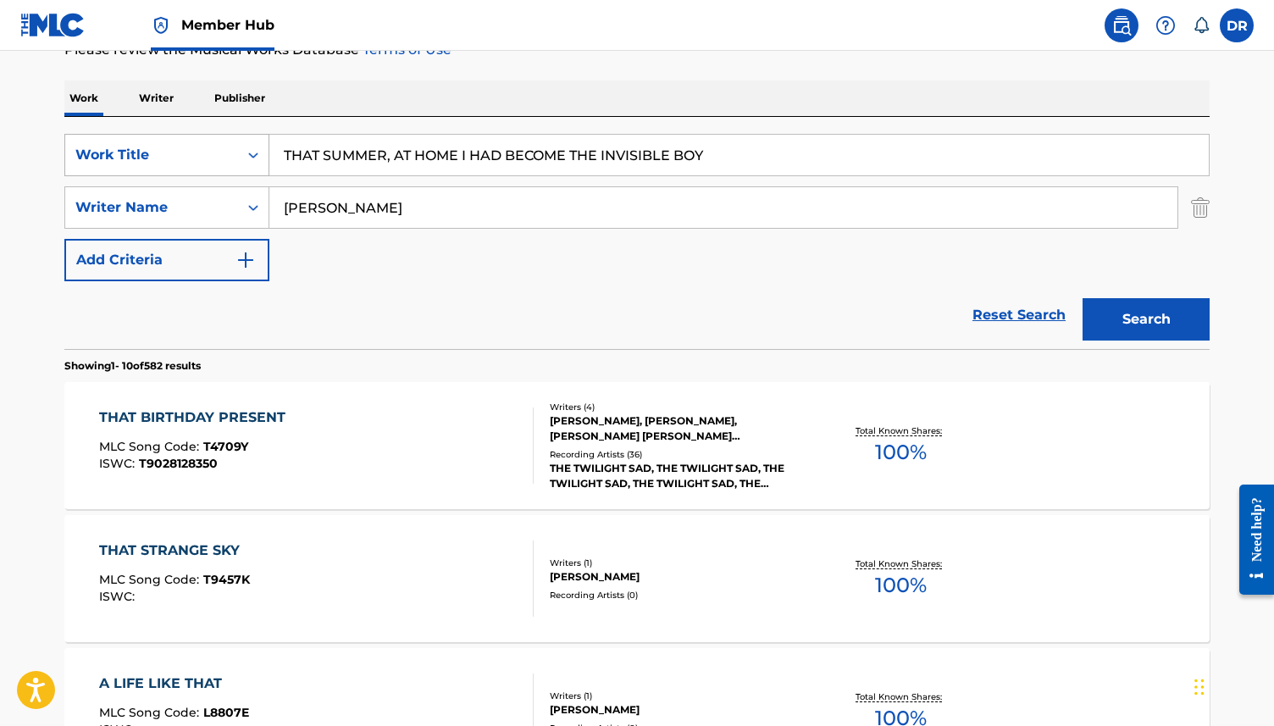
click at [1083, 298] on button "Search" at bounding box center [1146, 319] width 127 height 42
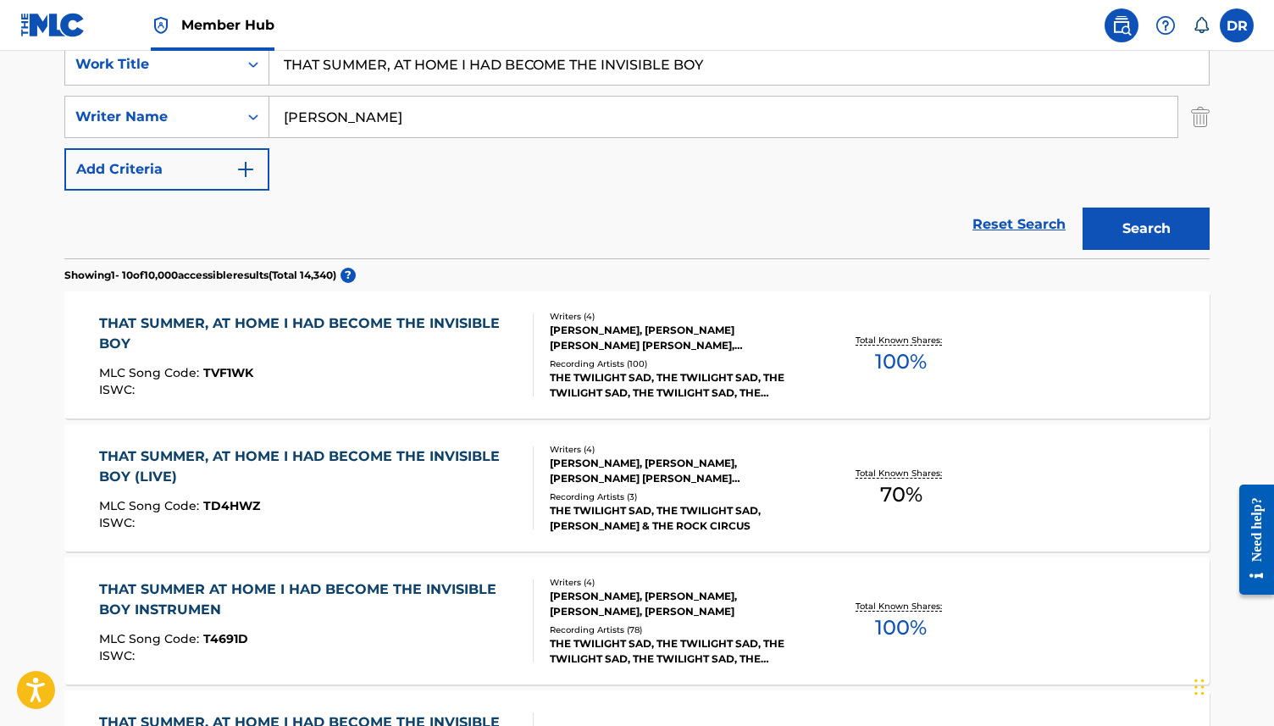
scroll to position [345, 0]
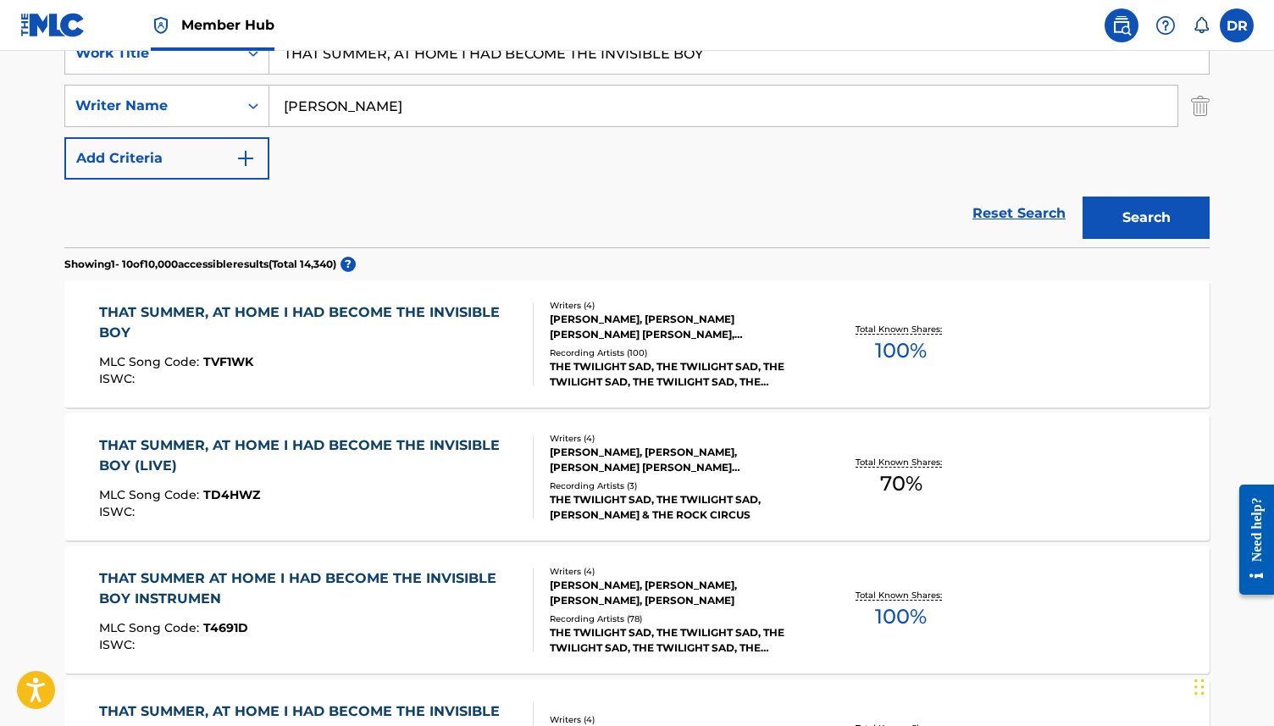
click at [358, 341] on div "THAT SUMMER, AT HOME I HAD BECOME THE INVISIBLE BOY" at bounding box center [309, 322] width 421 height 41
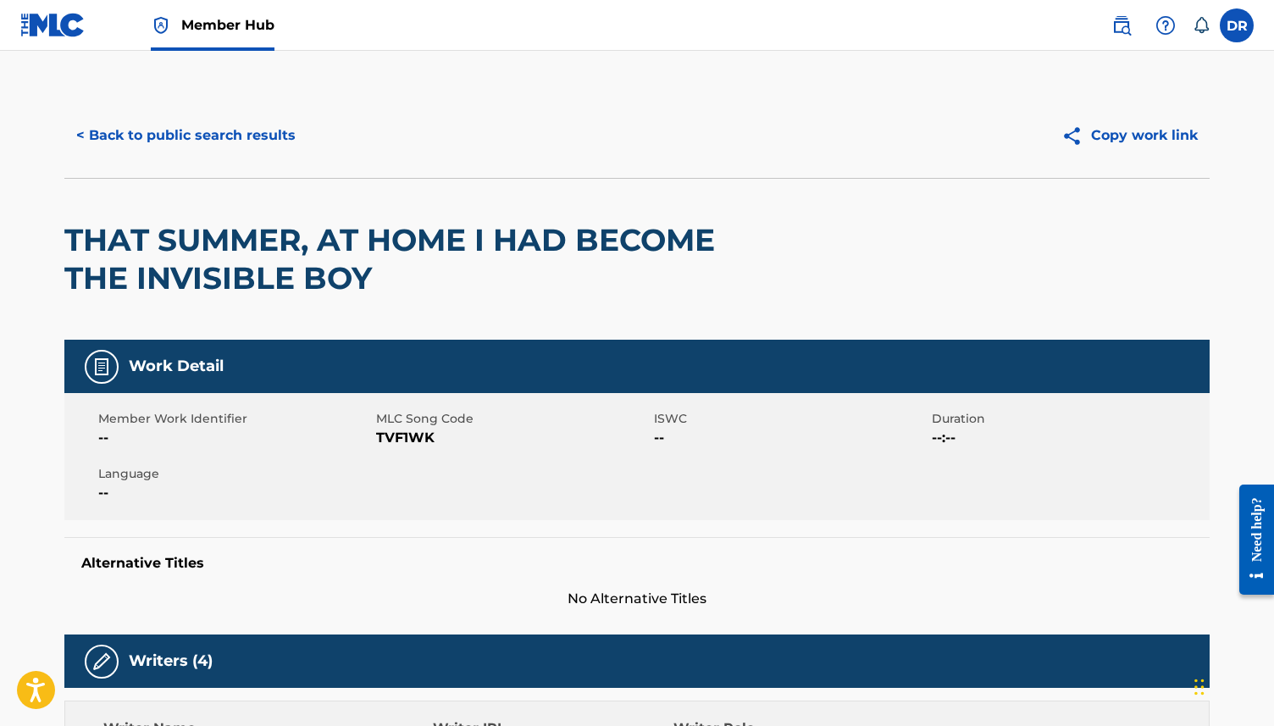
click at [381, 440] on span "TVF1WK" at bounding box center [513, 438] width 274 height 20
click at [452, 501] on div "Member Work Identifier -- MLC Song Code TVF1WK ISWC -- Duration --:-- Language …" at bounding box center [636, 456] width 1145 height 127
click at [153, 148] on button "< Back to public search results" at bounding box center [185, 135] width 243 height 42
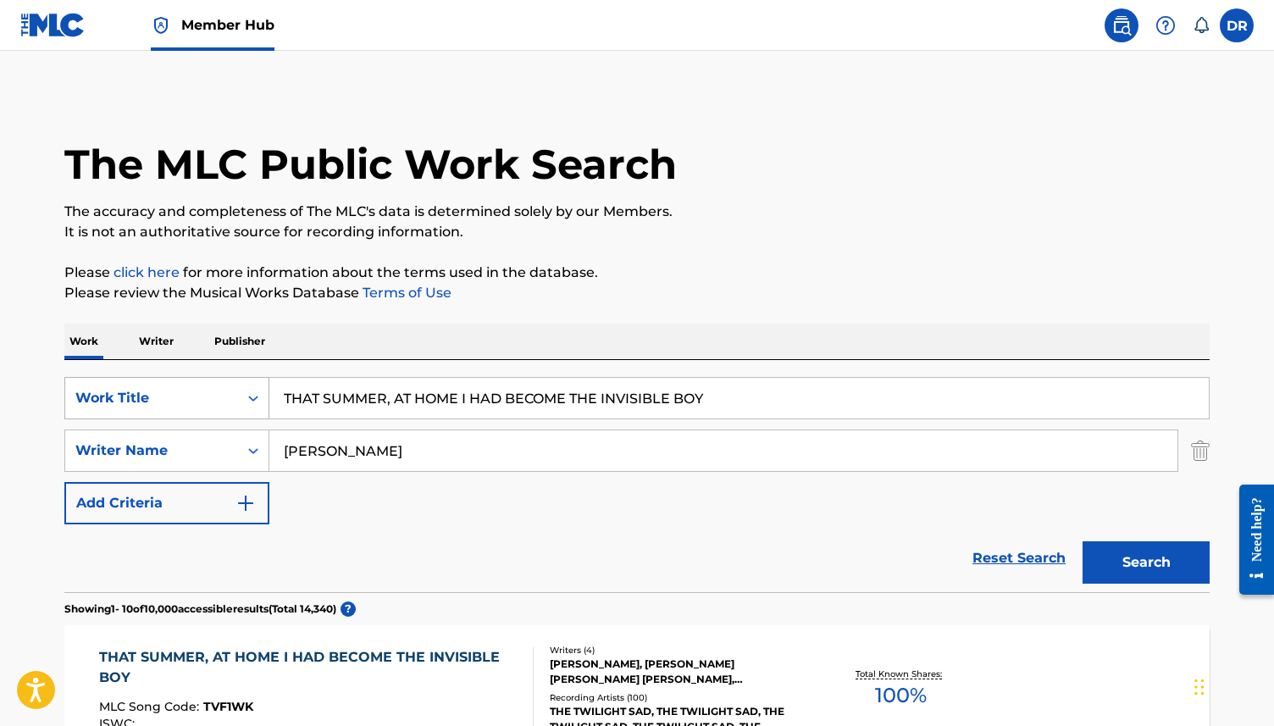
drag, startPoint x: 772, startPoint y: 405, endPoint x: 230, endPoint y: 399, distance: 542.2
click at [230, 399] on div "SearchWithCriteria63f73fc9-17d2-4fae-9191-4908d883e00d Work Title THAT SUMMER, …" at bounding box center [636, 398] width 1145 height 42
paste input "E NEIGHBOURS CAN'T BREATHE"
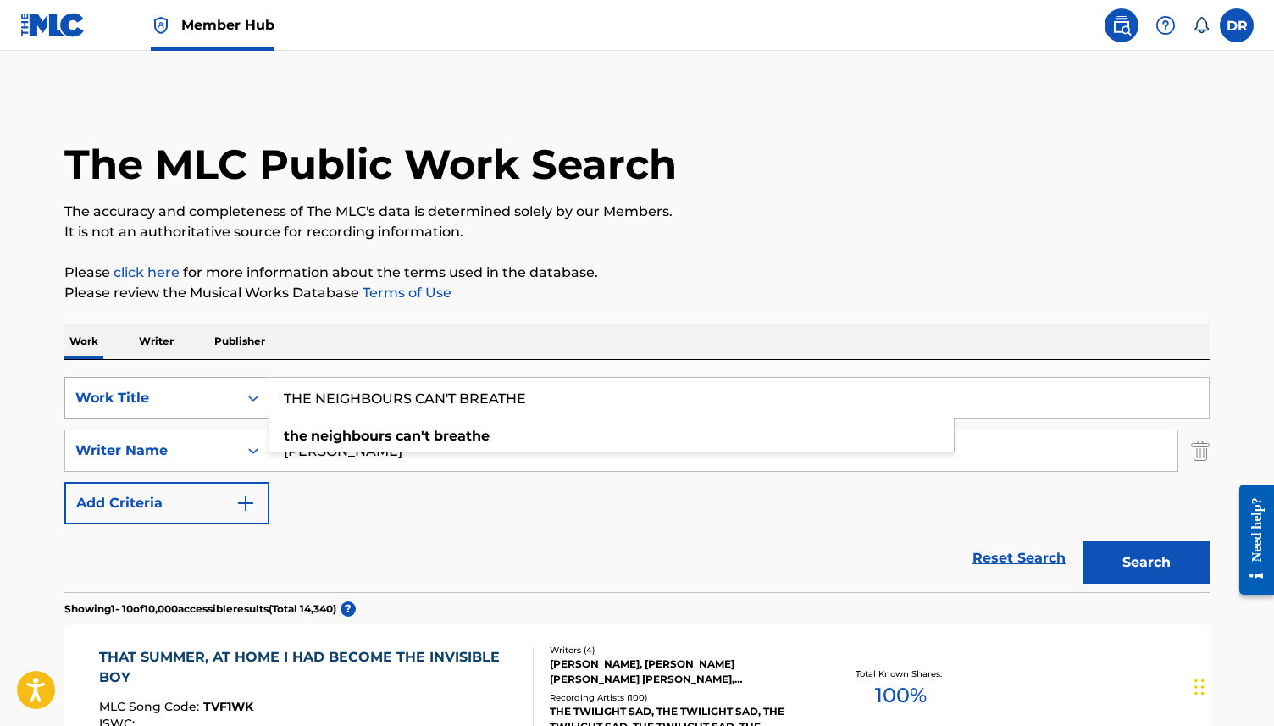
type input "THE NEIGHBOURS CAN'T BREATHE"
click at [1083, 541] on button "Search" at bounding box center [1146, 562] width 127 height 42
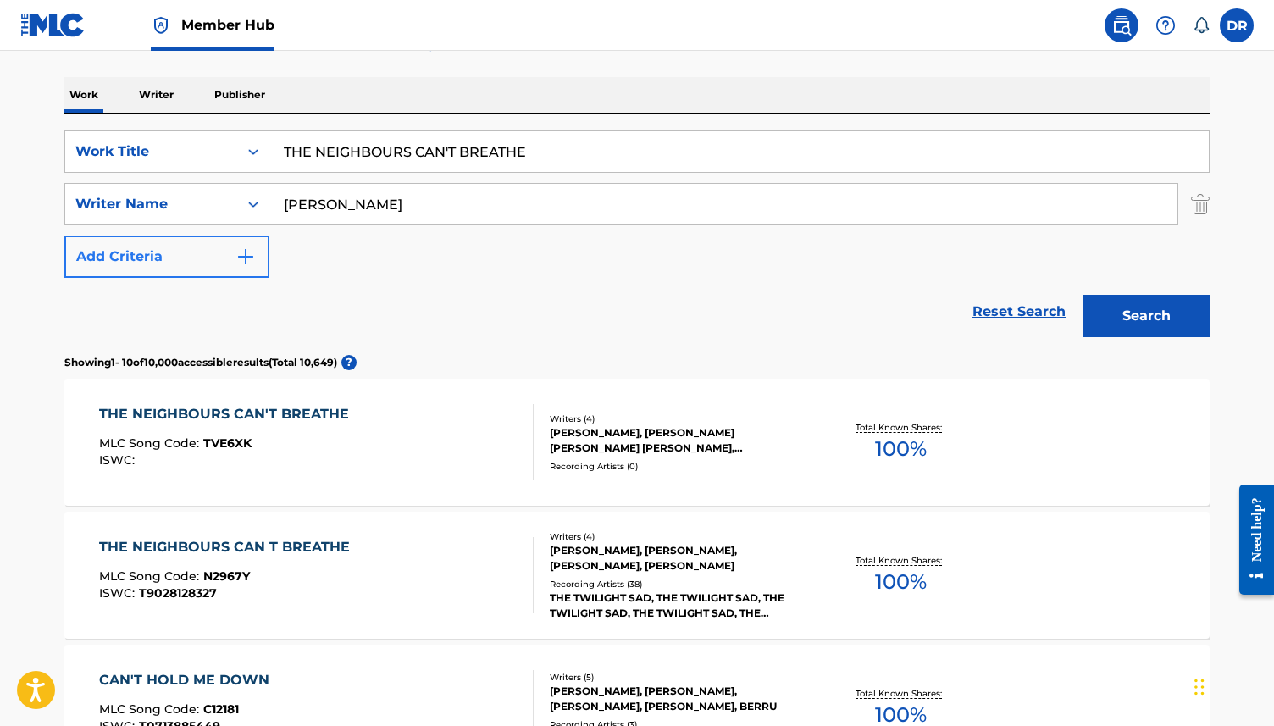
scroll to position [259, 0]
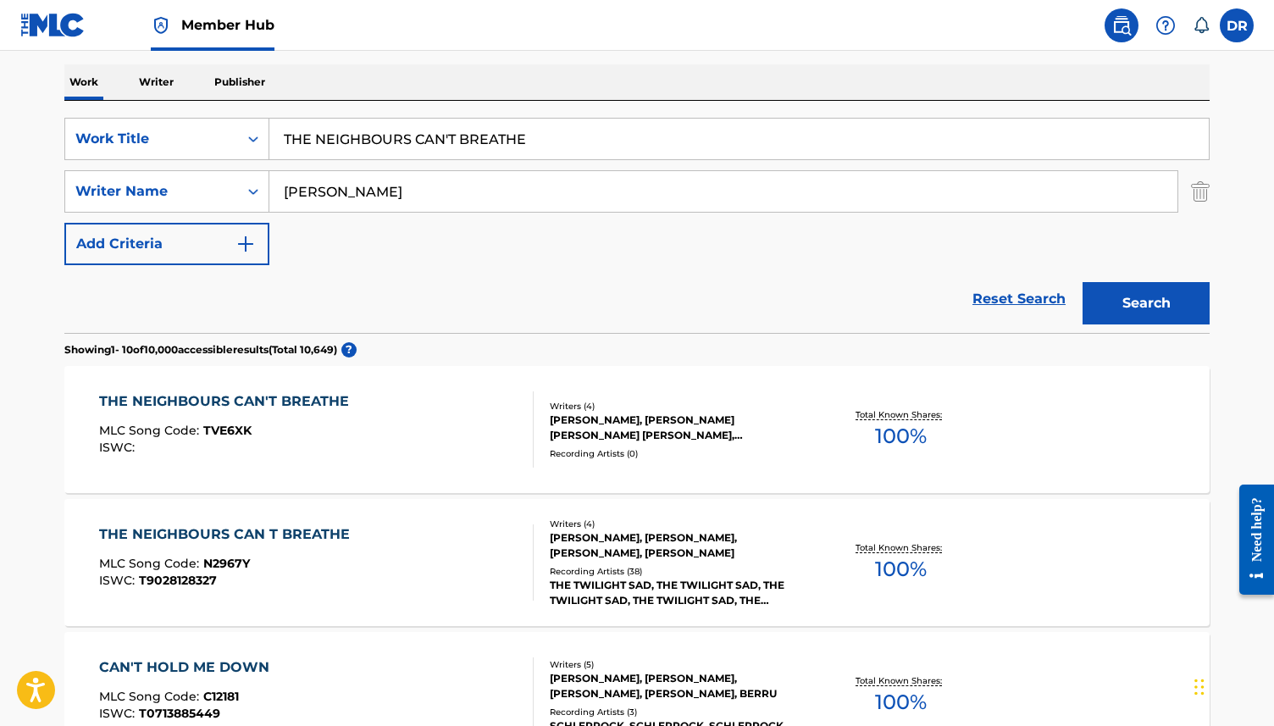
click at [318, 424] on div "MLC Song Code : TVE6XK" at bounding box center [228, 432] width 258 height 17
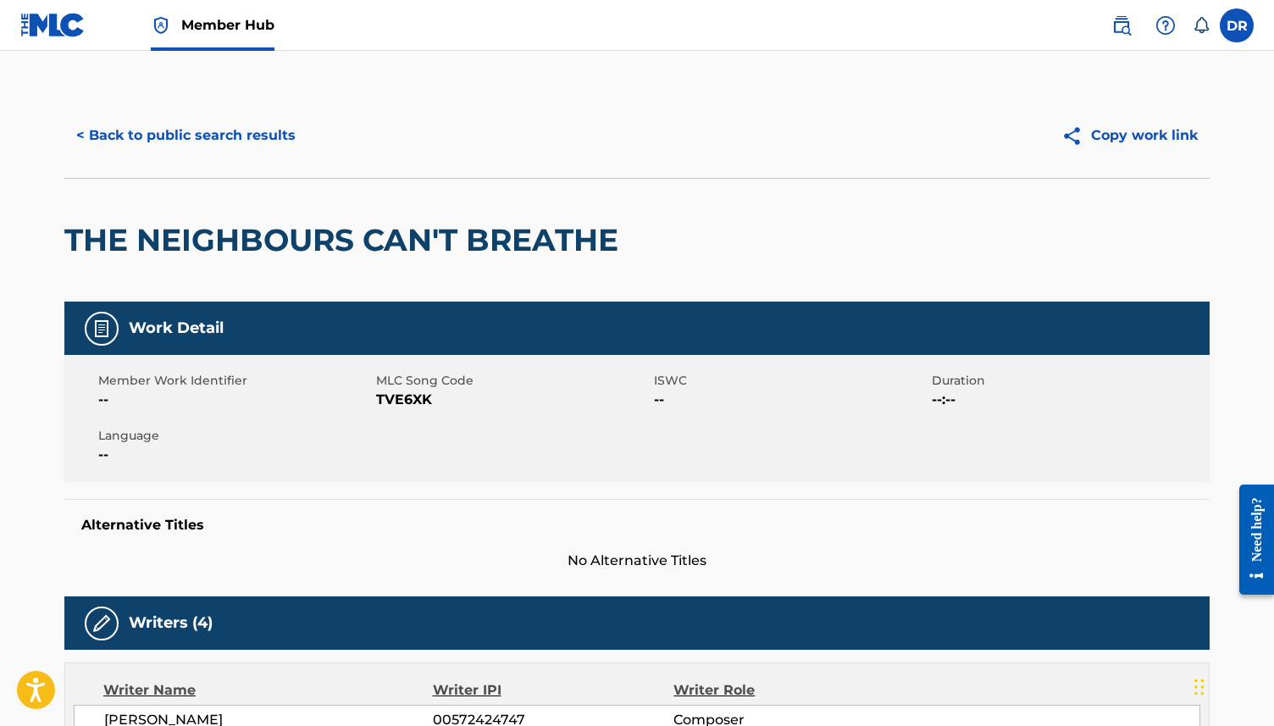
click at [392, 408] on span "TVE6XK" at bounding box center [513, 400] width 274 height 20
click at [221, 141] on button "< Back to public search results" at bounding box center [185, 135] width 243 height 42
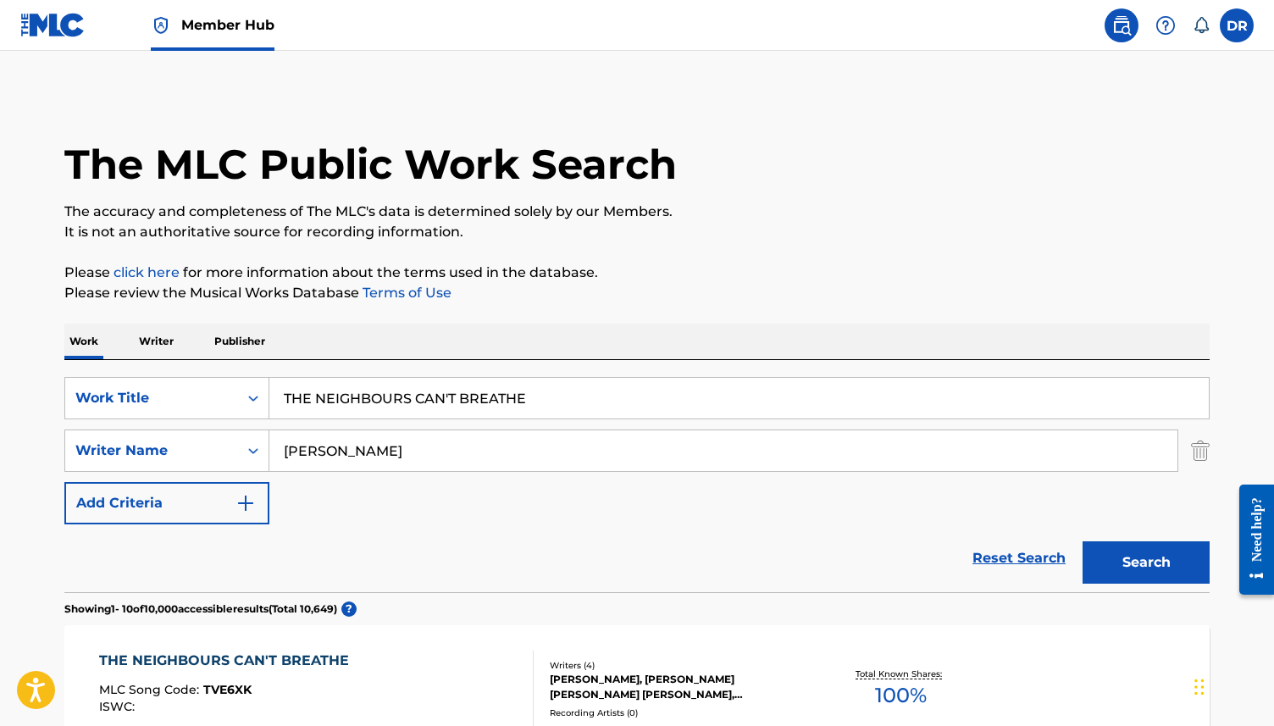
scroll to position [259, 0]
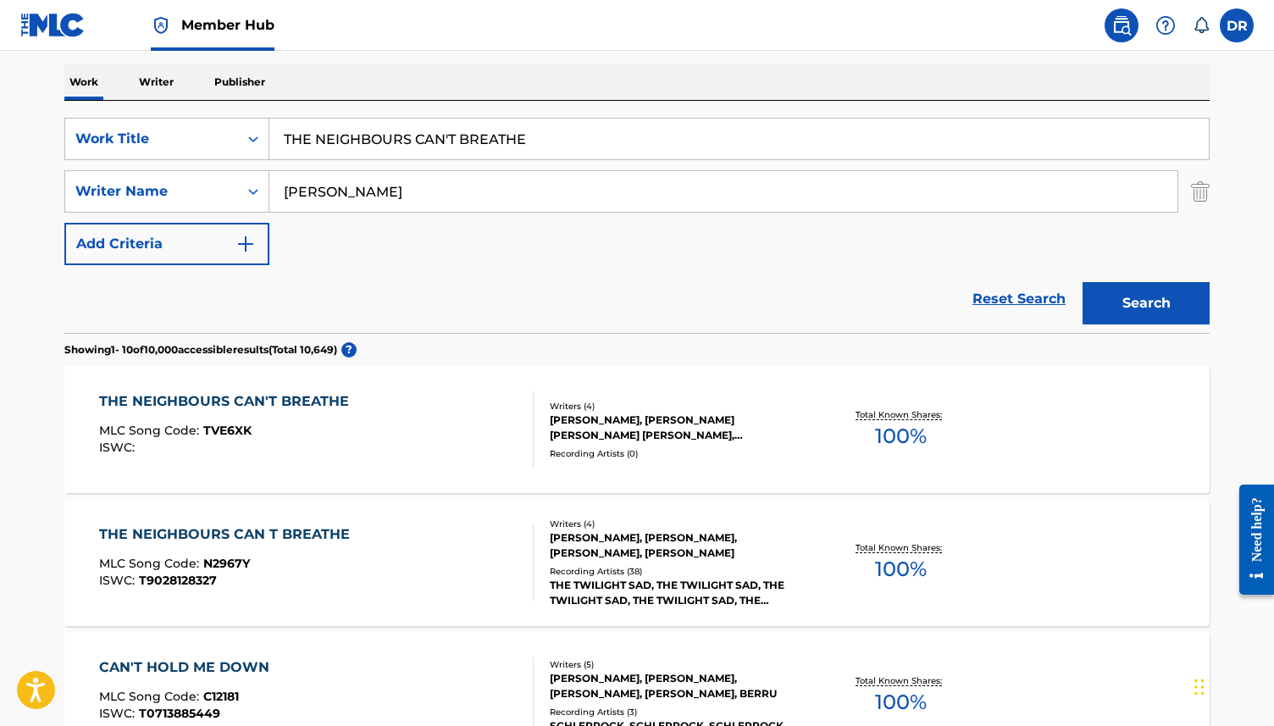
click at [247, 546] on div "THE NEIGHBOURS CAN T BREATHE MLC Song Code : N2967Y ISWC : T9028128327" at bounding box center [228, 562] width 259 height 76
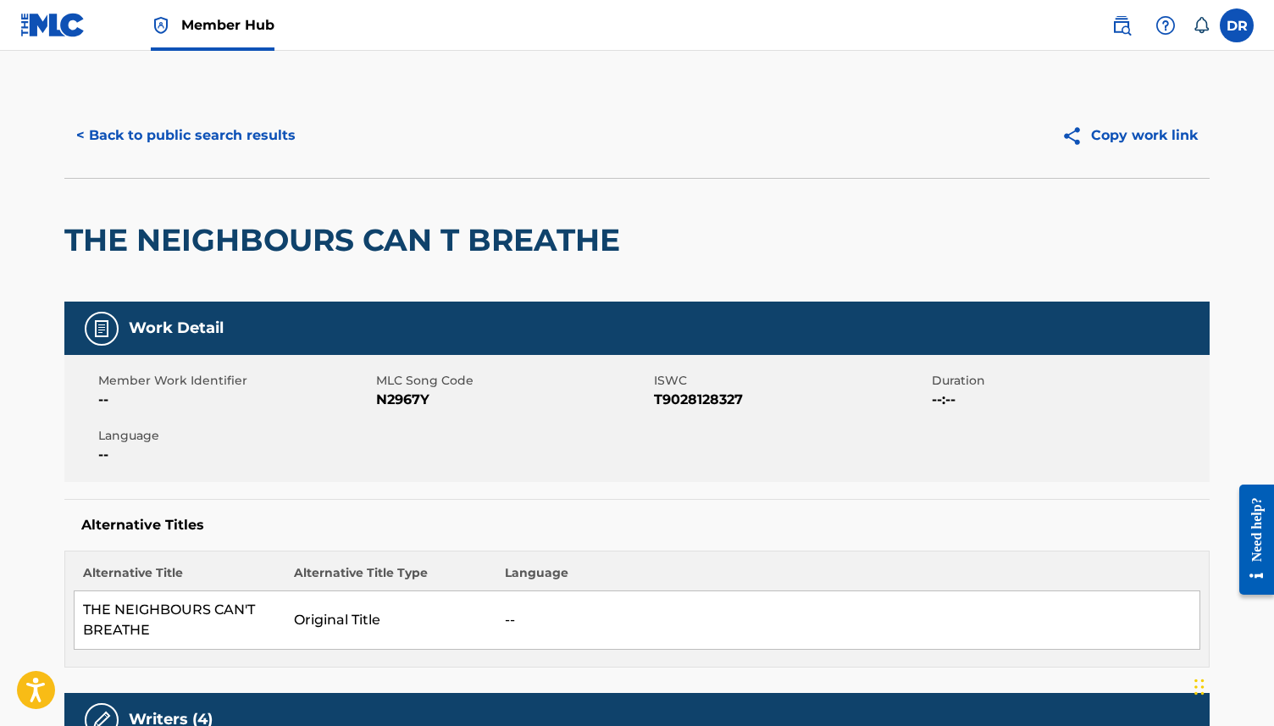
click at [391, 402] on span "N2967Y" at bounding box center [513, 400] width 274 height 20
click at [246, 126] on button "< Back to public search results" at bounding box center [185, 135] width 243 height 42
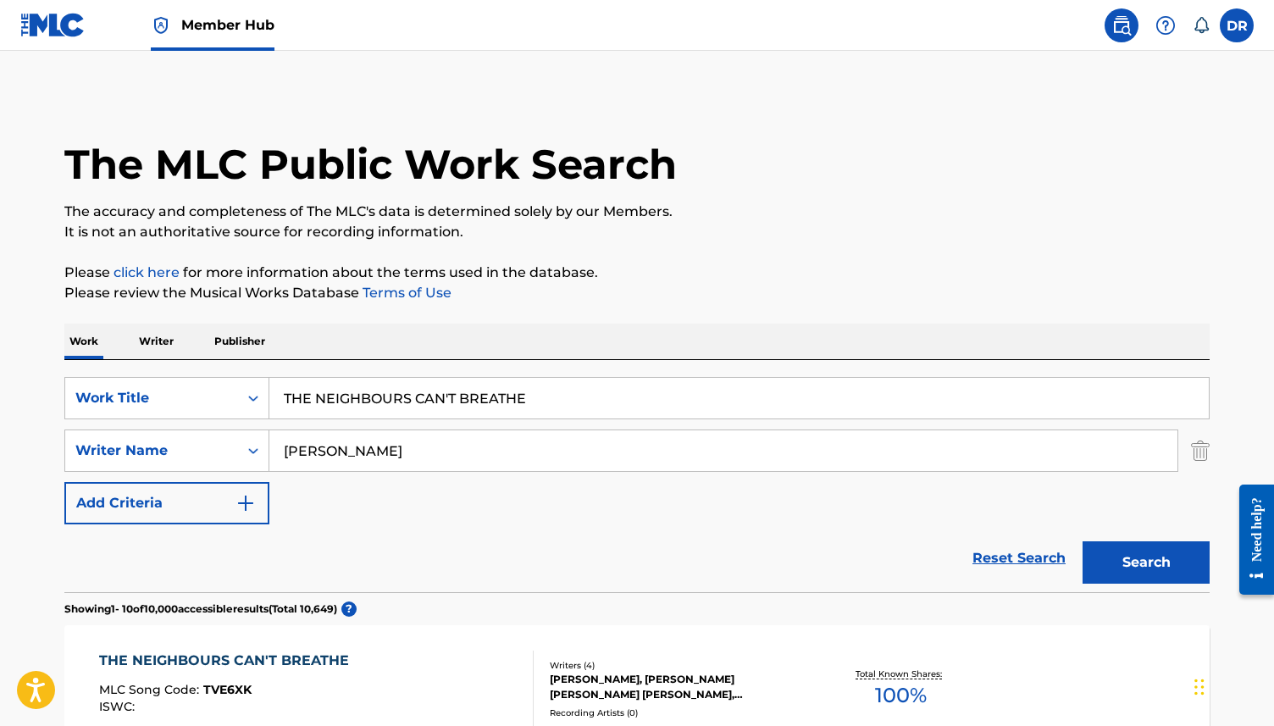
scroll to position [259, 0]
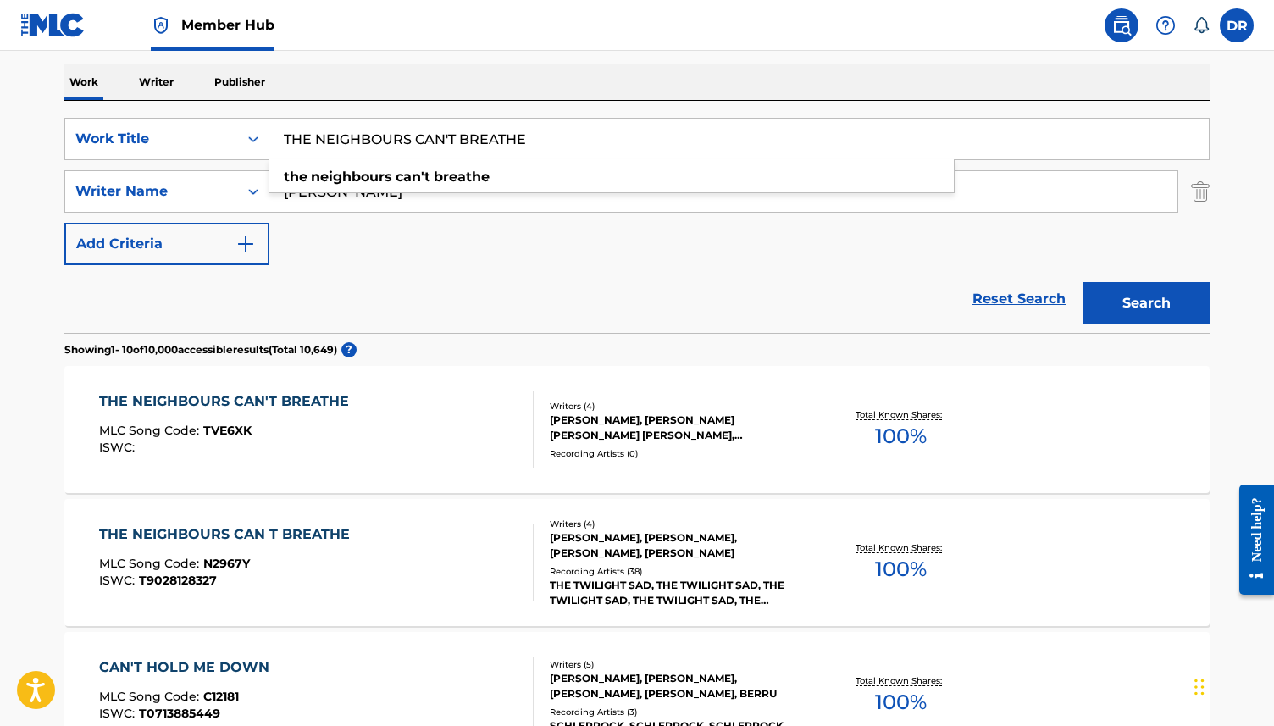
drag, startPoint x: 571, startPoint y: 125, endPoint x: 463, endPoint y: 125, distance: 107.6
click at [463, 125] on input "THE NEIGHBOURS CAN'T BREATHE" at bounding box center [739, 139] width 940 height 41
drag, startPoint x: 567, startPoint y: 136, endPoint x: 186, endPoint y: 136, distance: 380.4
click at [186, 136] on div "SearchWithCriteria63f73fc9-17d2-4fae-9191-4908d883e00d Work Title THE NEIGHBOUR…" at bounding box center [636, 139] width 1145 height 42
paste input "ROOM"
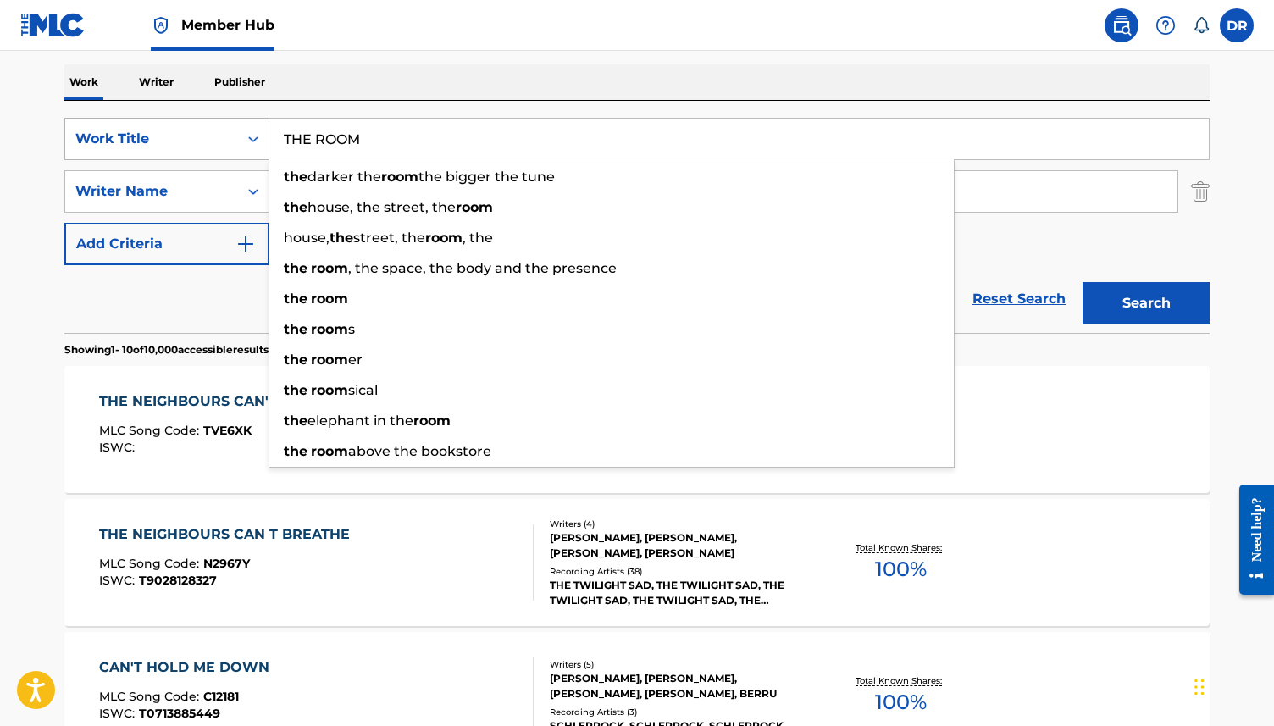
type input "THE ROOM"
click at [1083, 282] on button "Search" at bounding box center [1146, 303] width 127 height 42
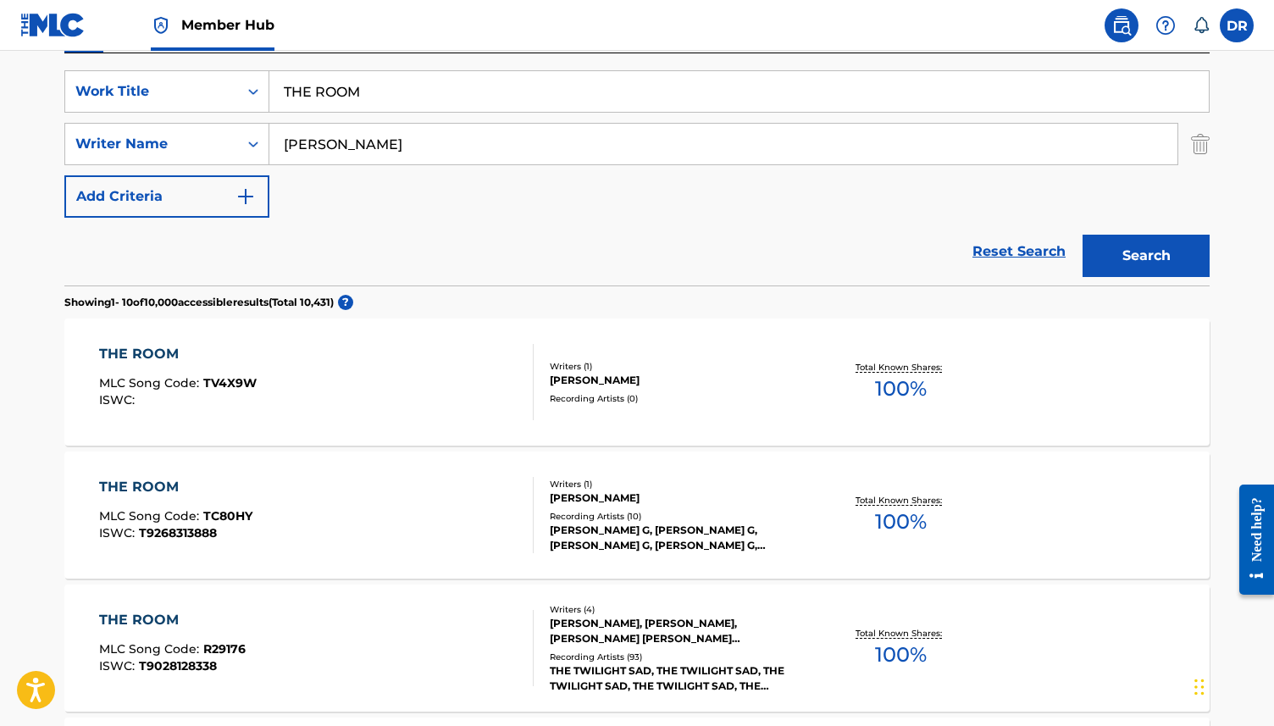
scroll to position [310, 0]
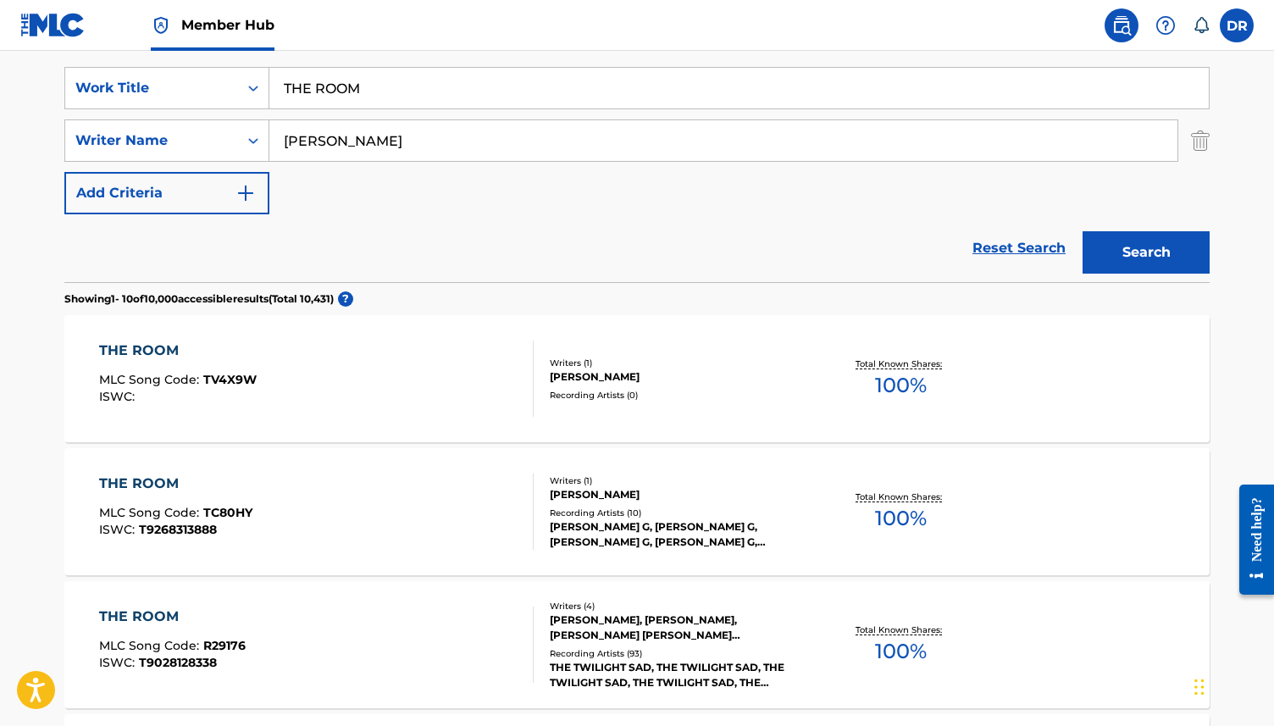
click at [18, 333] on main "The MLC Public Work Search The accuracy and completeness of The MLC's data is d…" at bounding box center [637, 738] width 1274 height 1994
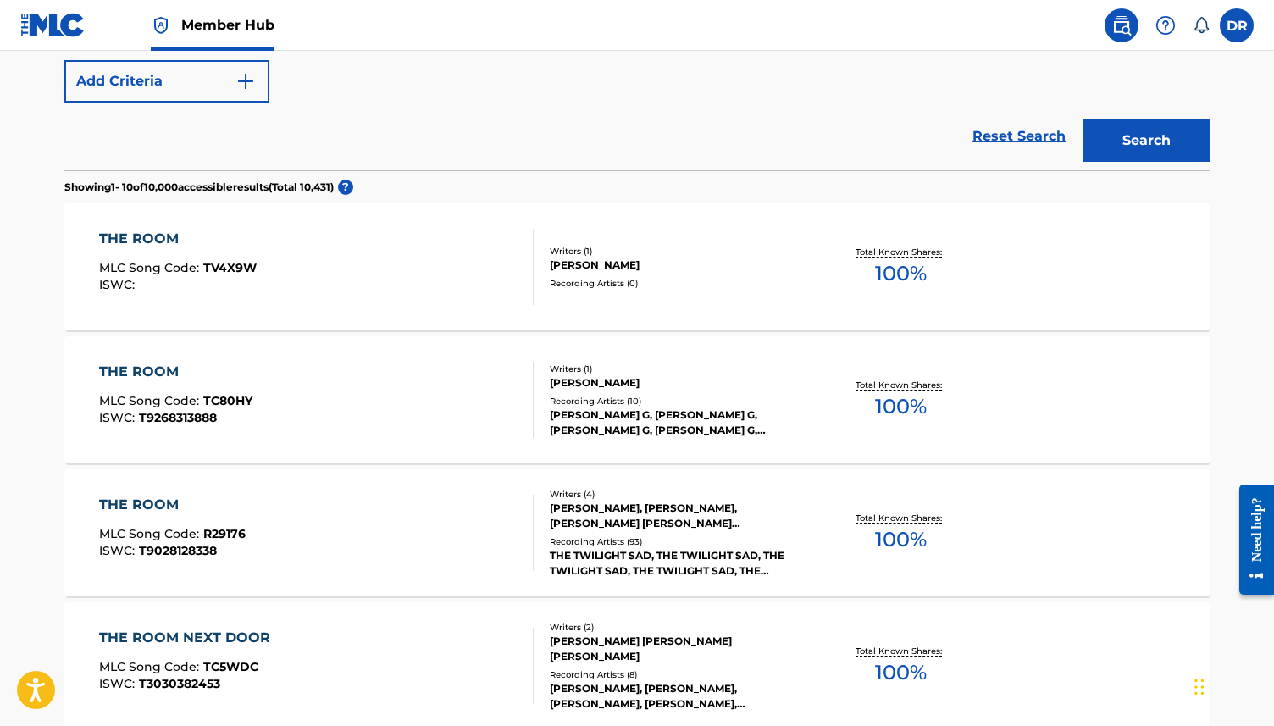
scroll to position [430, 0]
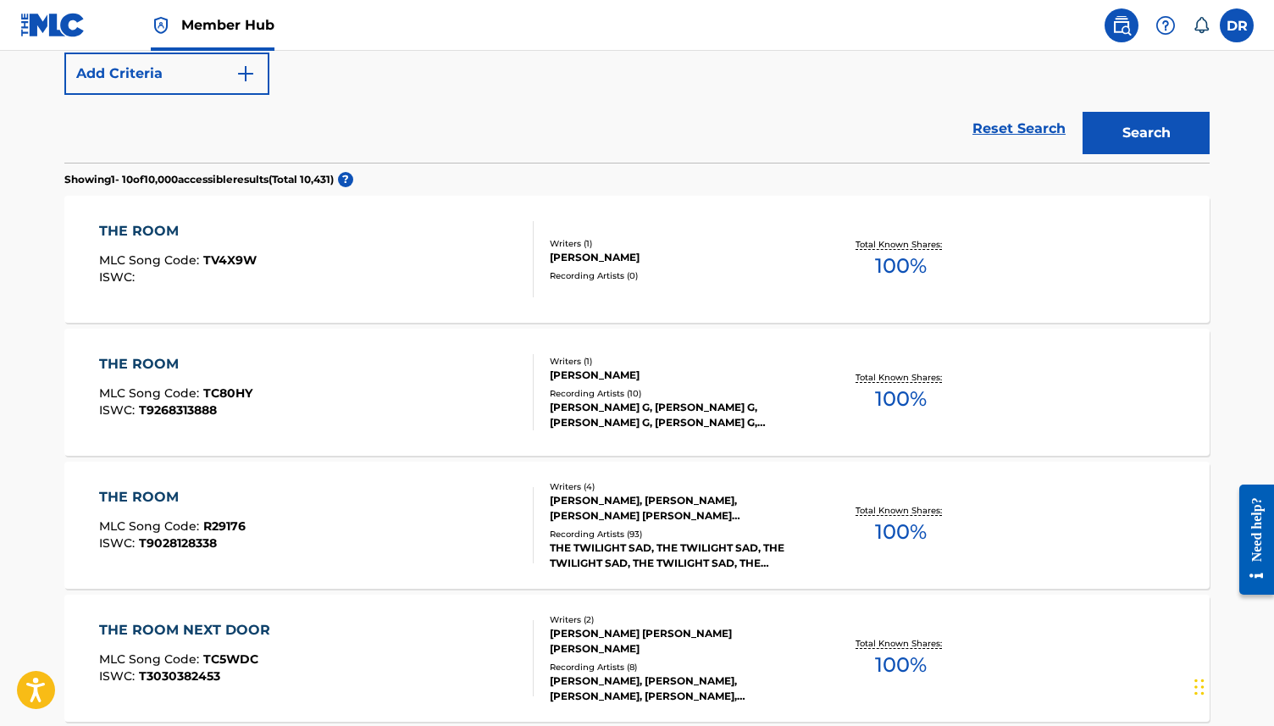
click at [402, 504] on div "THE ROOM MLC Song Code : R29176 ISWC : T9028128338" at bounding box center [316, 525] width 435 height 76
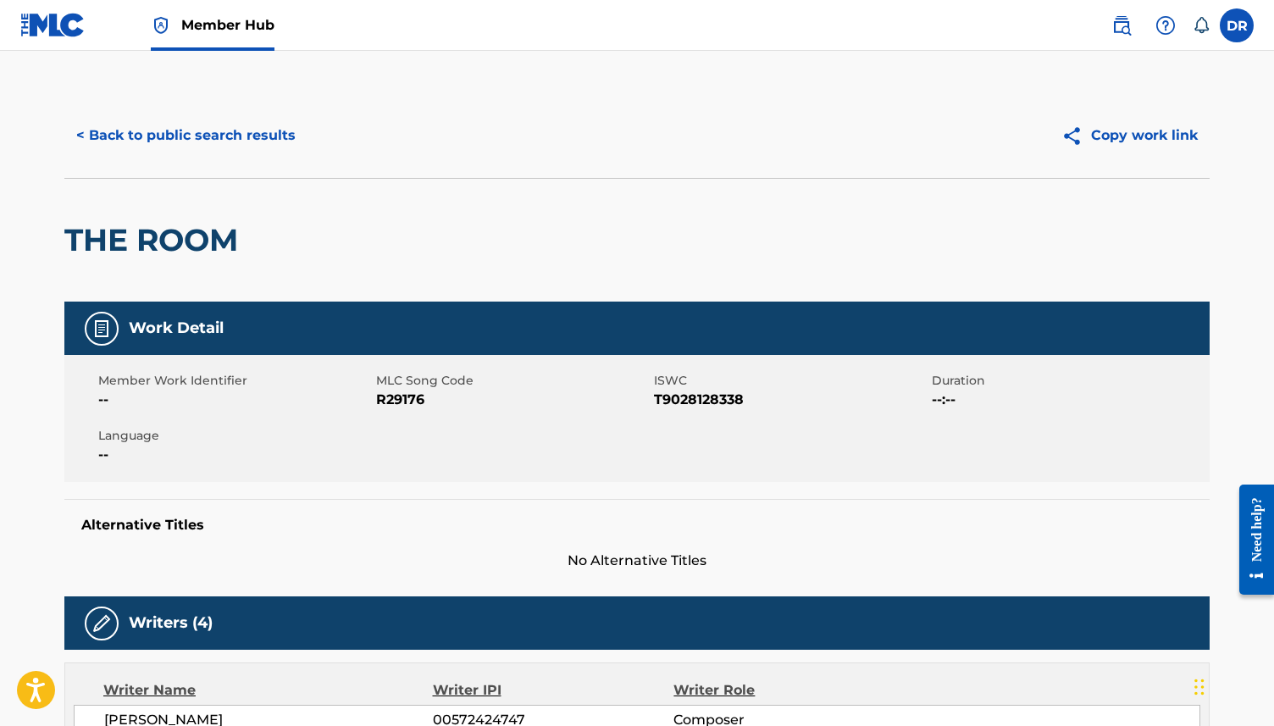
click at [412, 393] on span "R29176" at bounding box center [513, 400] width 274 height 20
click at [247, 148] on button "< Back to public search results" at bounding box center [185, 135] width 243 height 42
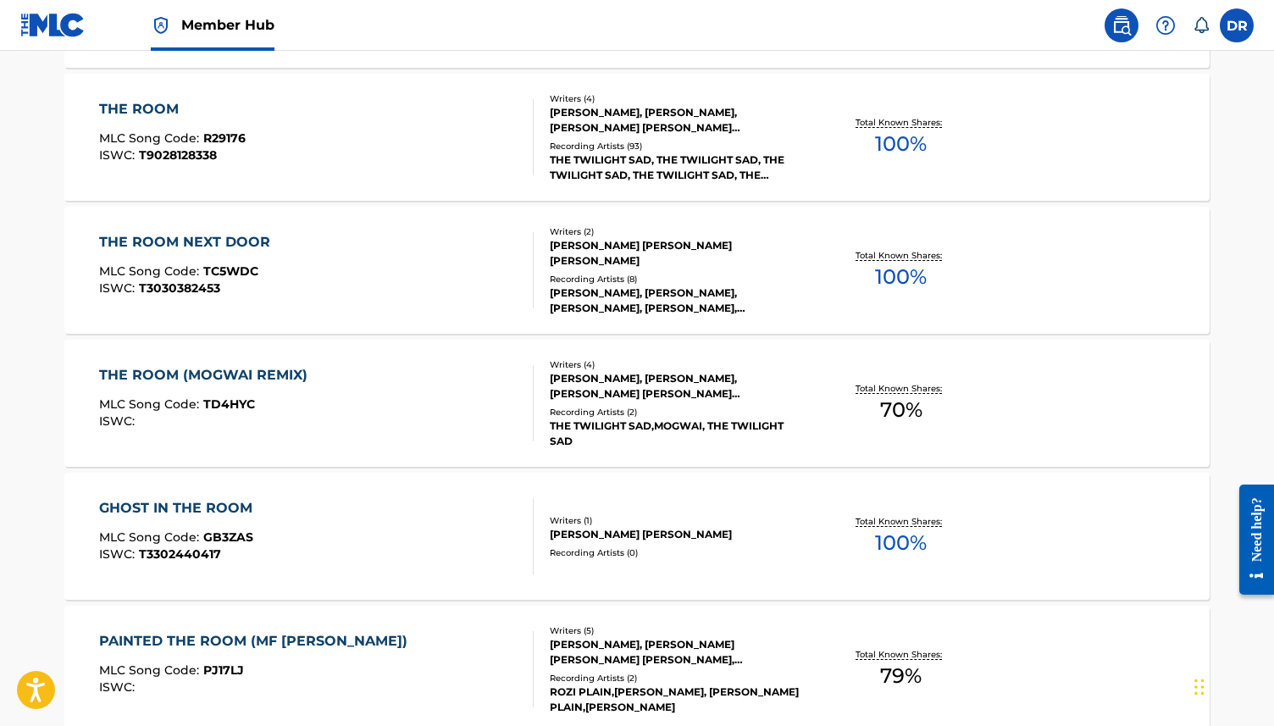
scroll to position [812, 0]
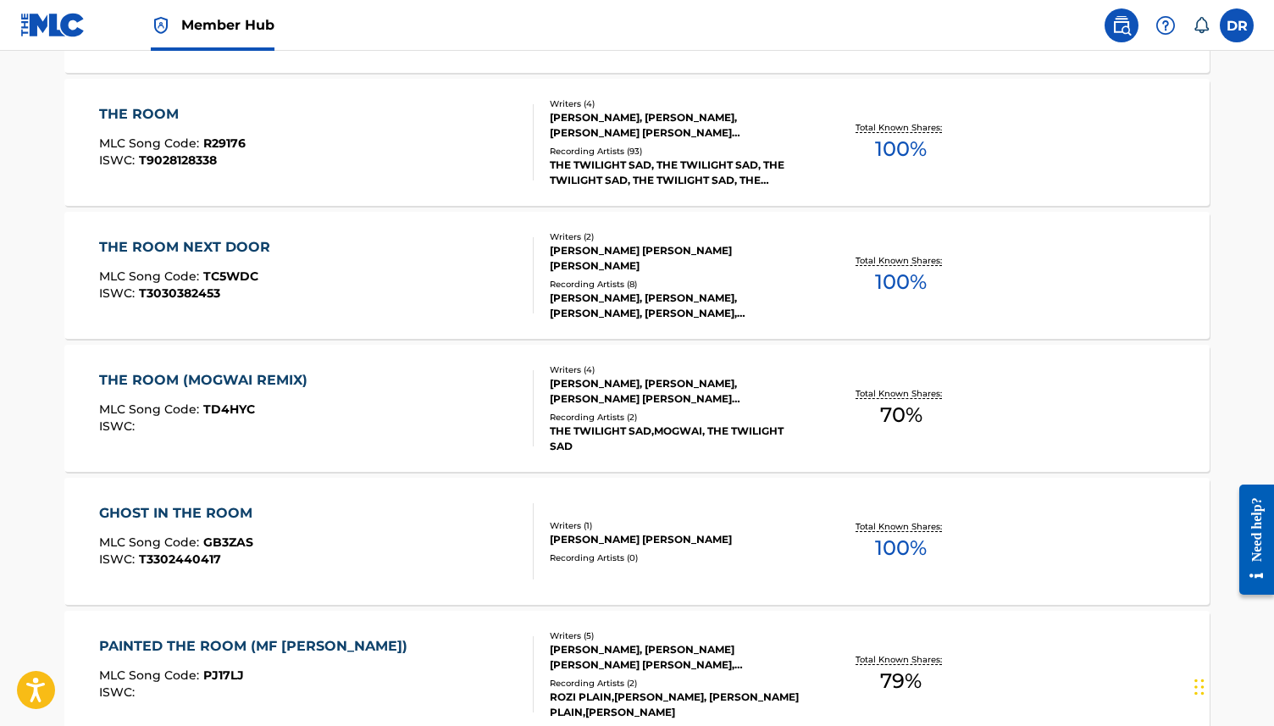
click at [457, 428] on div "THE ROOM (MOGWAI REMIX) MLC Song Code : TD4HYC ISWC :" at bounding box center [316, 408] width 435 height 76
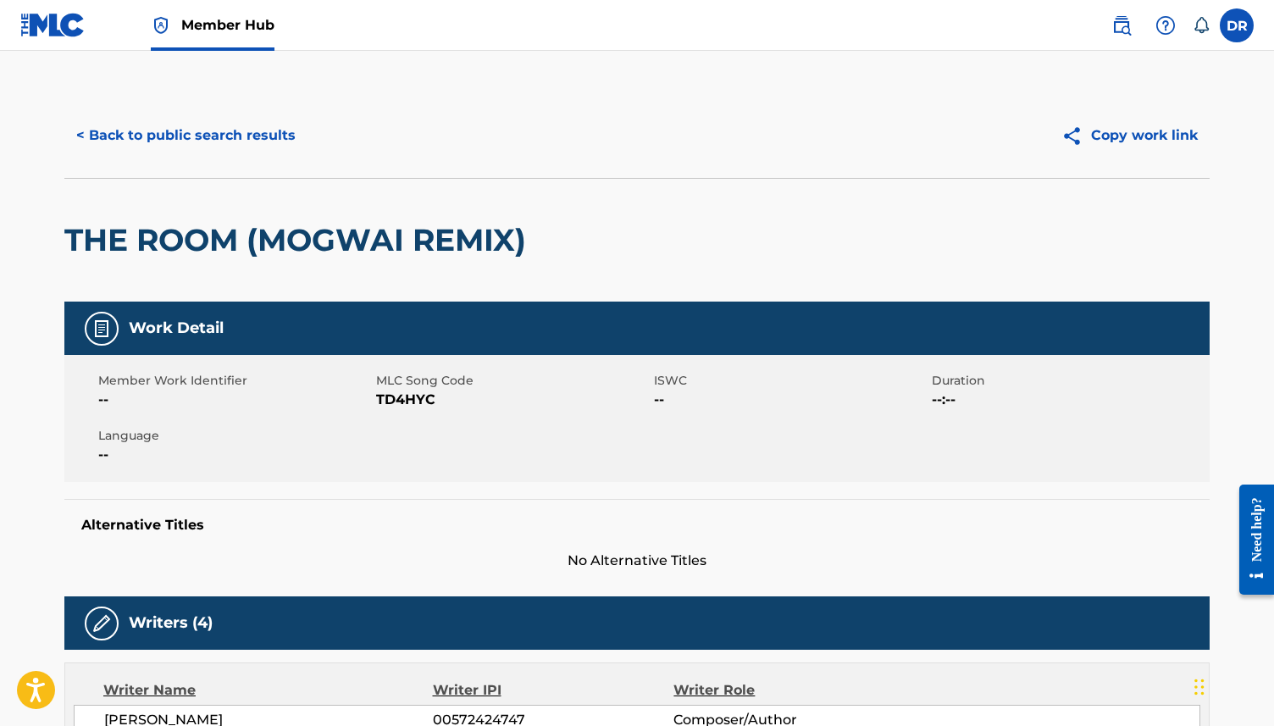
click at [401, 407] on span "TD4HYC" at bounding box center [513, 400] width 274 height 20
click at [171, 121] on button "< Back to public search results" at bounding box center [185, 135] width 243 height 42
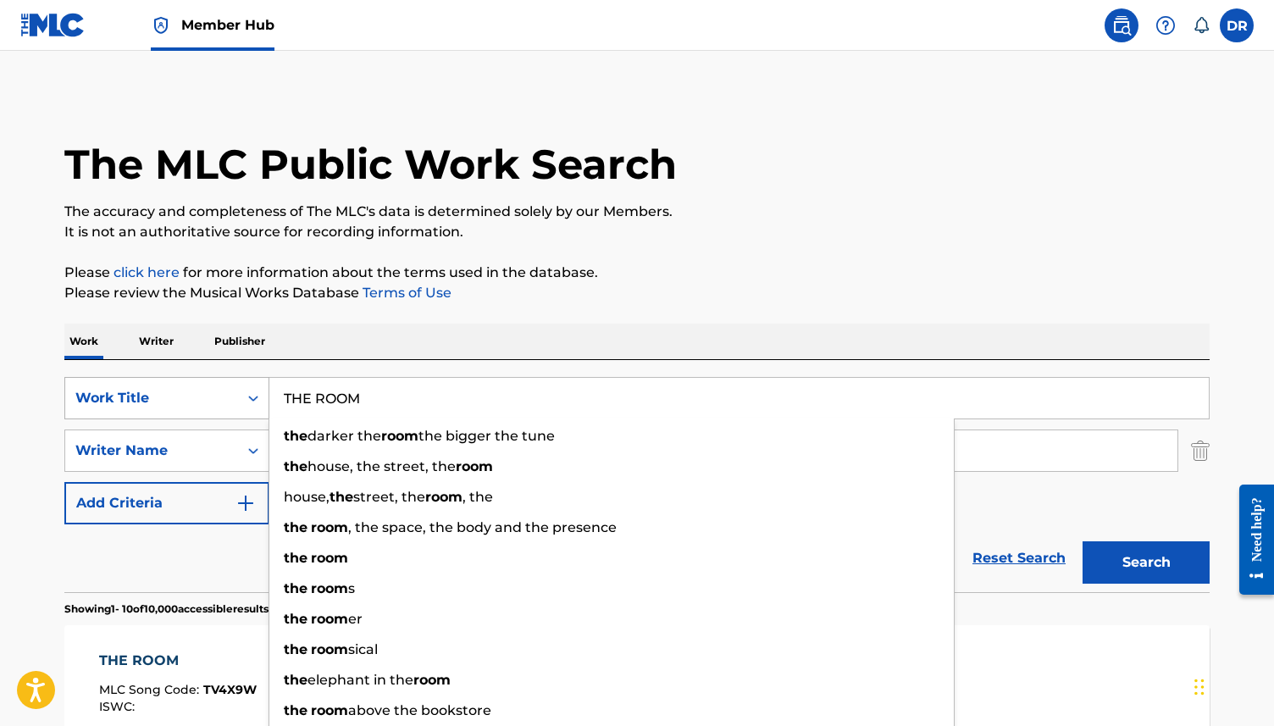
drag, startPoint x: 363, startPoint y: 405, endPoint x: 241, endPoint y: 405, distance: 122.0
click at [241, 405] on div "SearchWithCriteria63f73fc9-17d2-4fae-9191-4908d883e00d Work Title THE ROOM the …" at bounding box center [636, 398] width 1145 height 42
paste input "WRONG CAR"
type input "THE WRONG CAR"
click at [1083, 541] on button "Search" at bounding box center [1146, 562] width 127 height 42
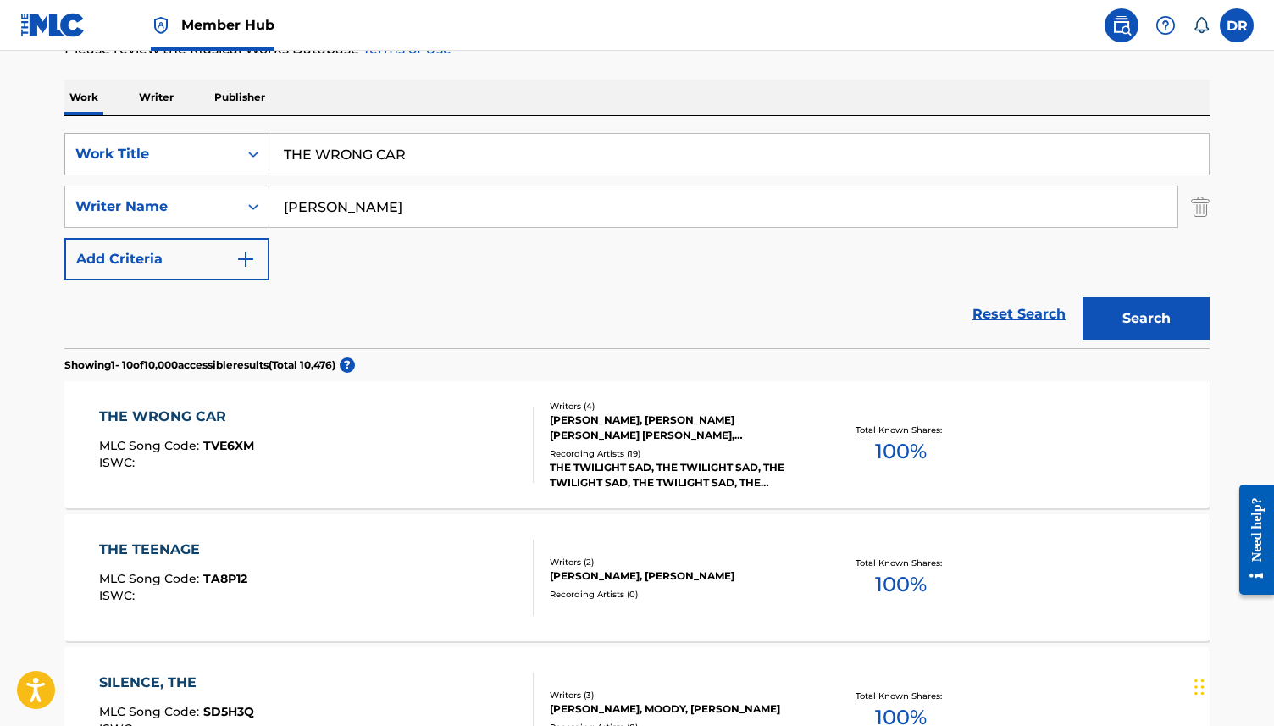
scroll to position [250, 0]
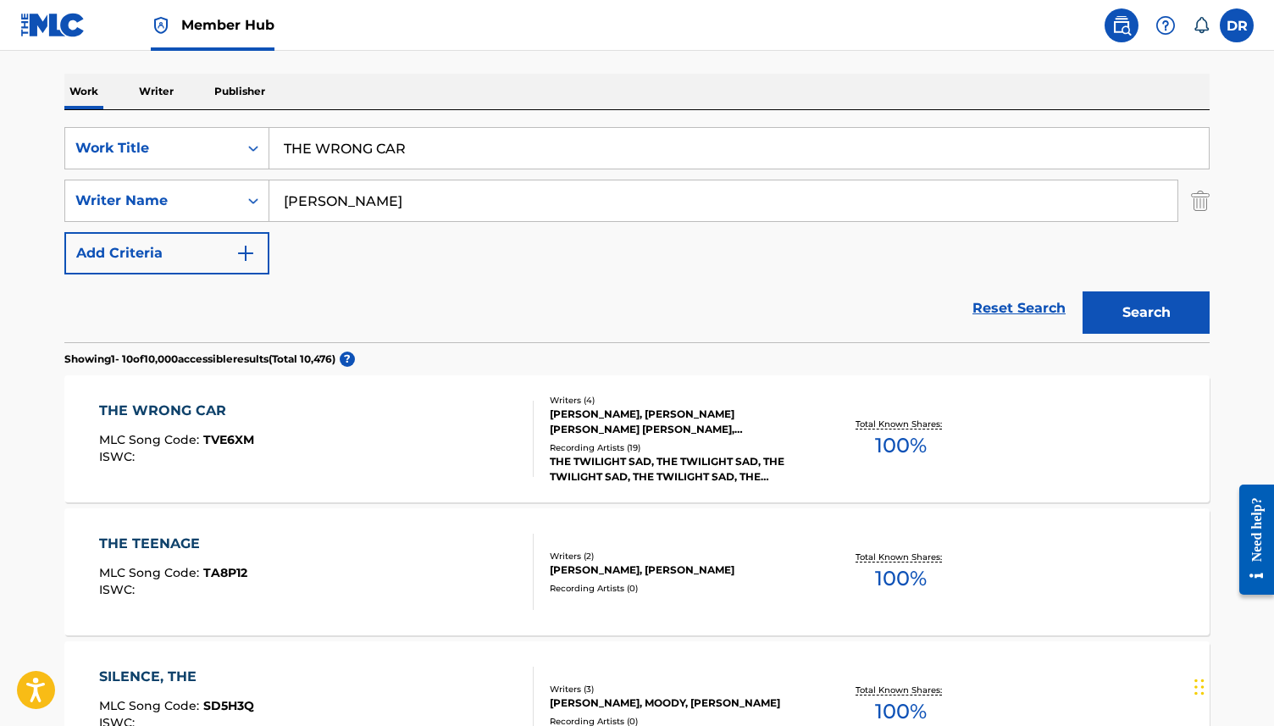
click at [244, 464] on div "THE WRONG CAR MLC Song Code : TVE6XM ISWC :" at bounding box center [176, 439] width 155 height 76
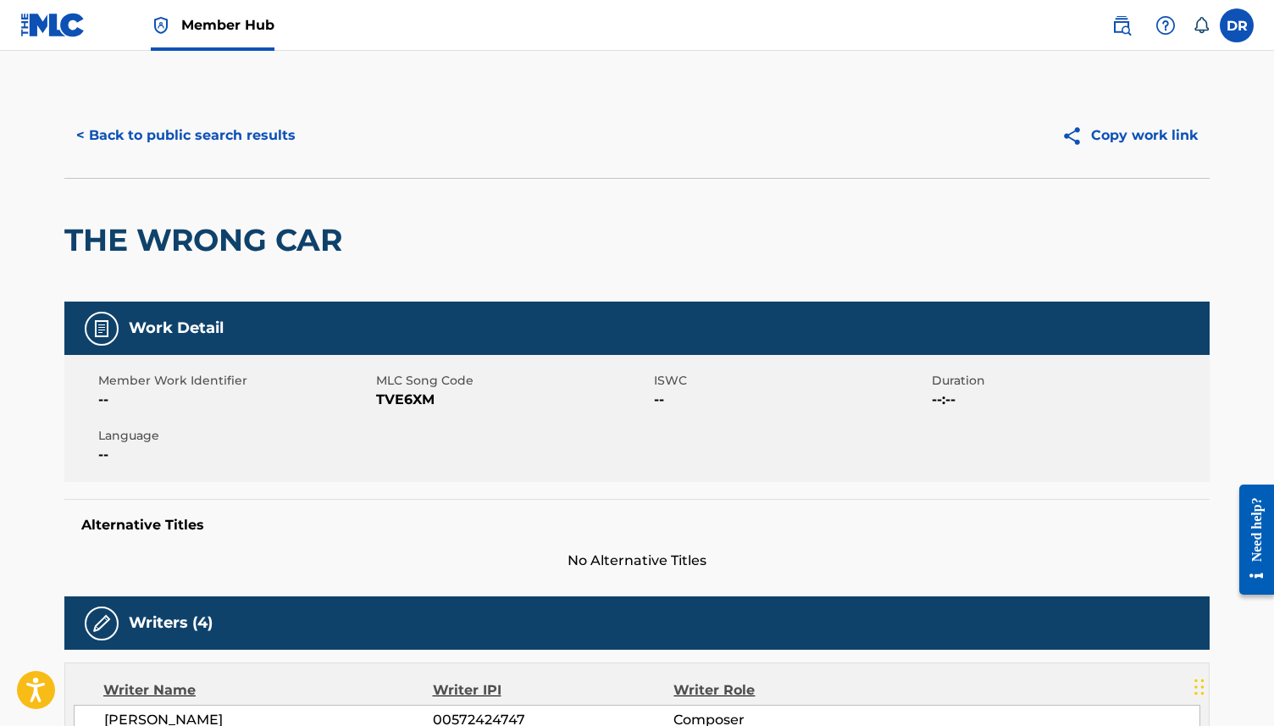
click at [399, 396] on span "TVE6XM" at bounding box center [513, 400] width 274 height 20
click at [186, 134] on button "< Back to public search results" at bounding box center [185, 135] width 243 height 42
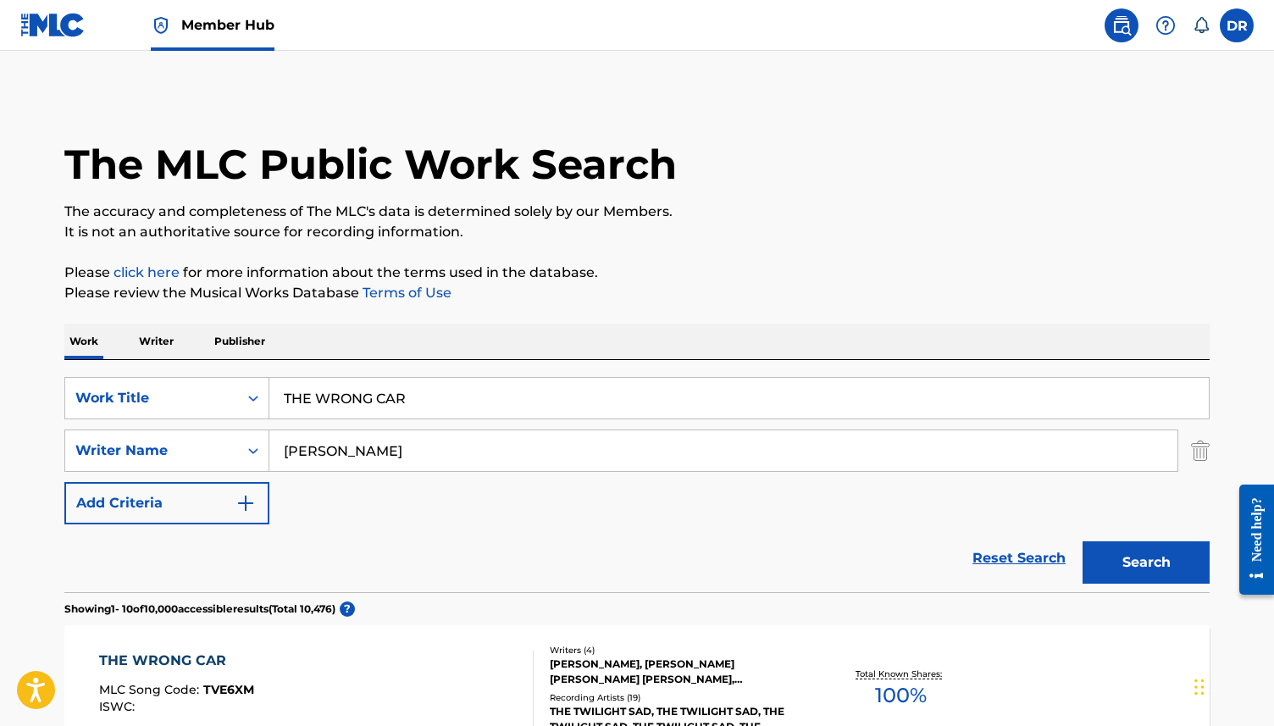
scroll to position [244, 0]
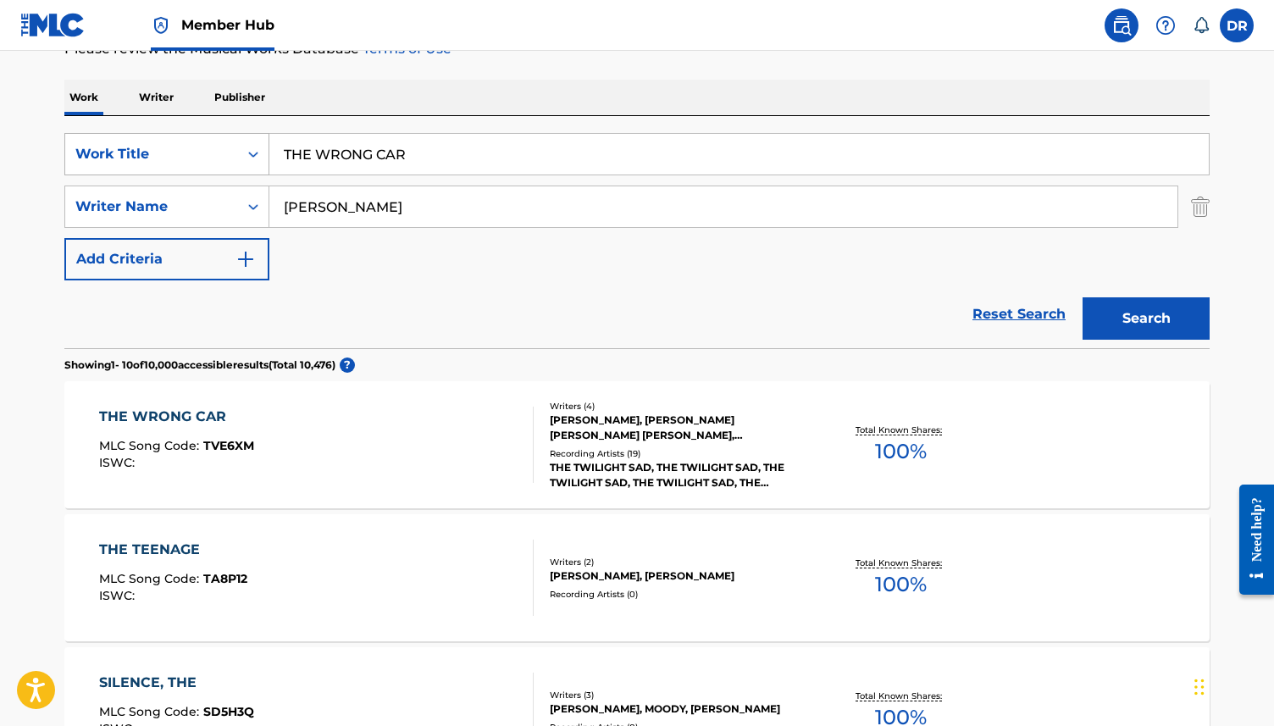
drag, startPoint x: 423, startPoint y: 158, endPoint x: 250, endPoint y: 156, distance: 172.8
click at [250, 156] on div "SearchWithCriteria63f73fc9-17d2-4fae-9191-4908d883e00d Work Title THE WRONG CAR" at bounding box center [636, 154] width 1145 height 42
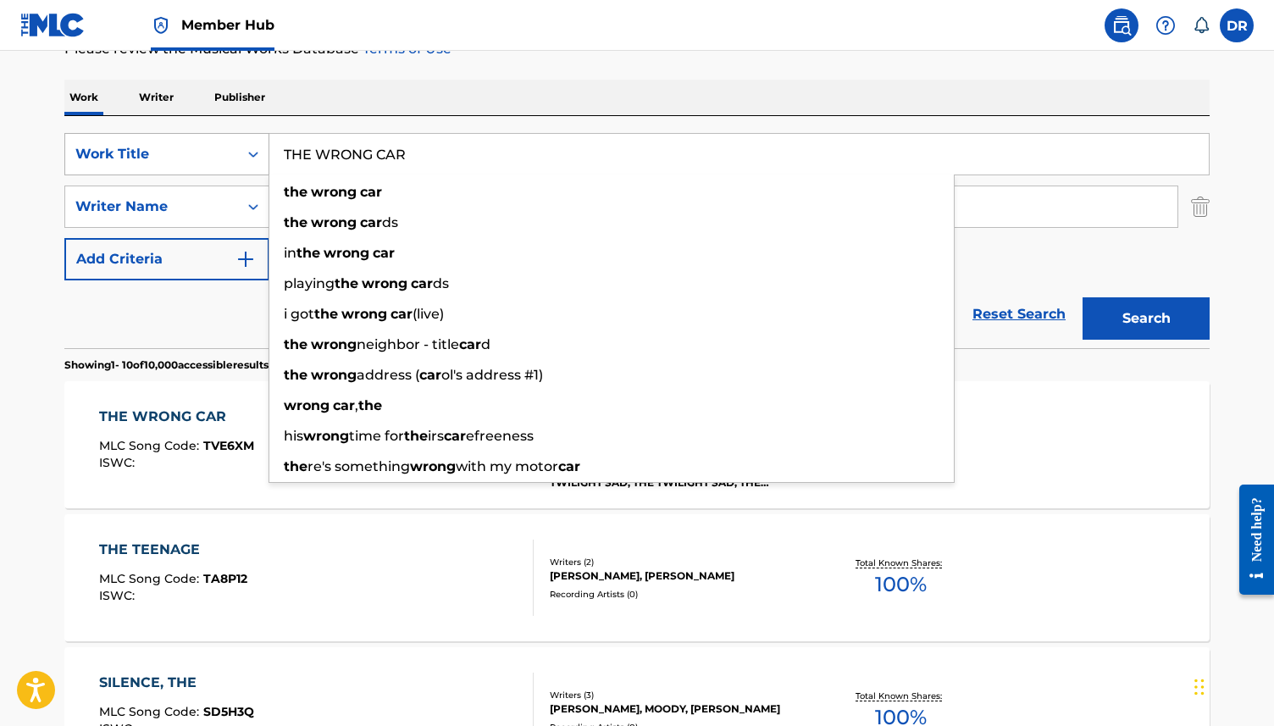
paste input "REE SECONDS OF DEAD AI"
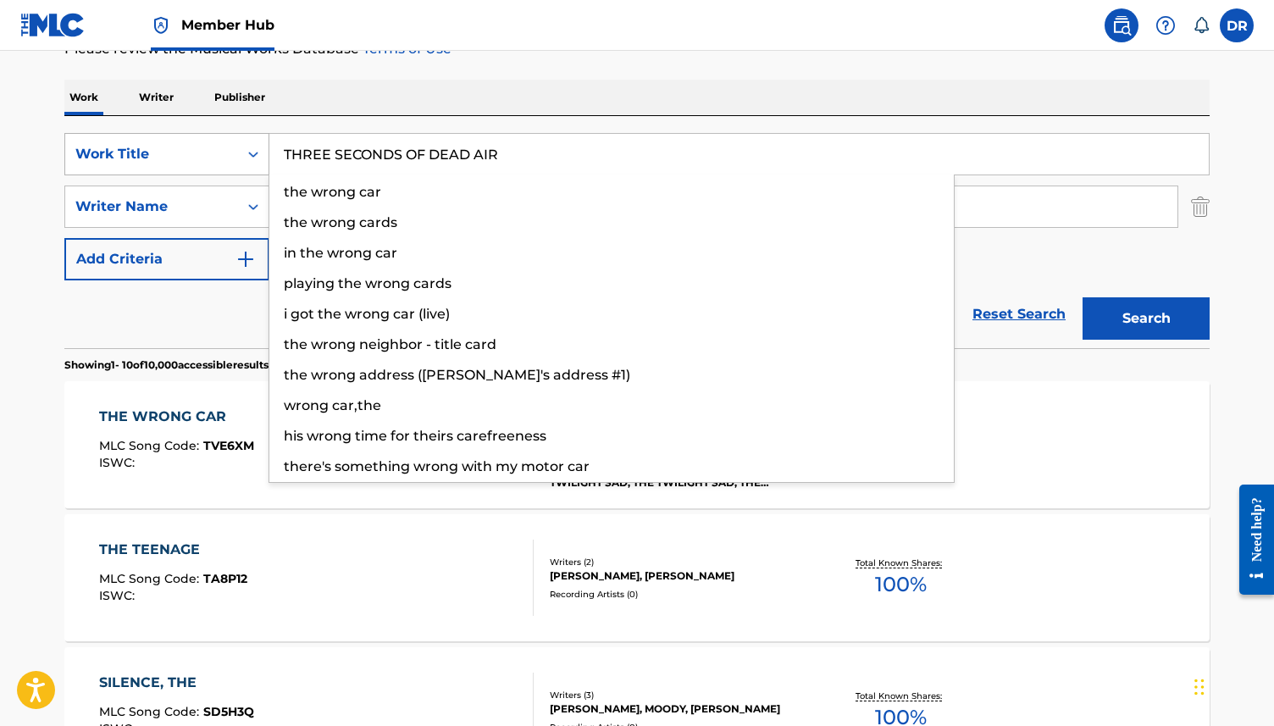
type input "THREE SECONDS OF DEAD AIR"
click at [1083, 297] on button "Search" at bounding box center [1146, 318] width 127 height 42
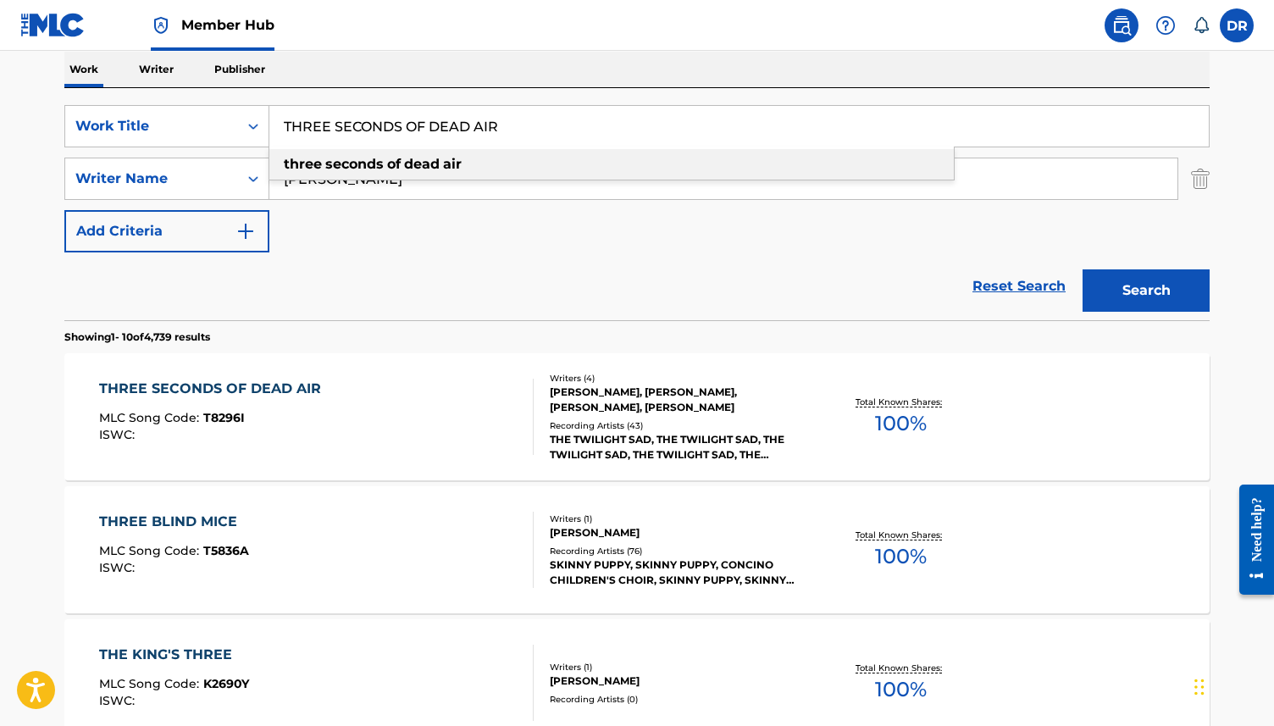
scroll to position [280, 0]
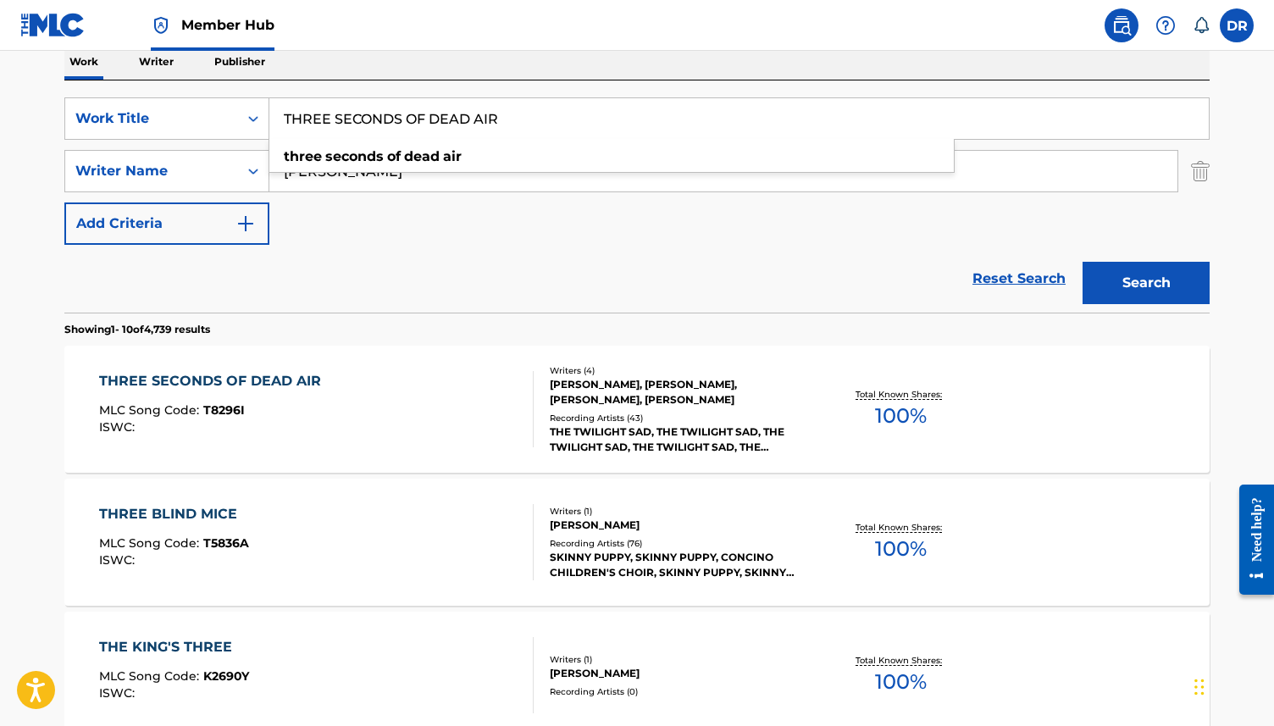
click at [320, 363] on div "THREE SECONDS OF DEAD AIR MLC Song Code : T8296I ISWC : Writers ( 4 ) [PERSON_N…" at bounding box center [636, 409] width 1145 height 127
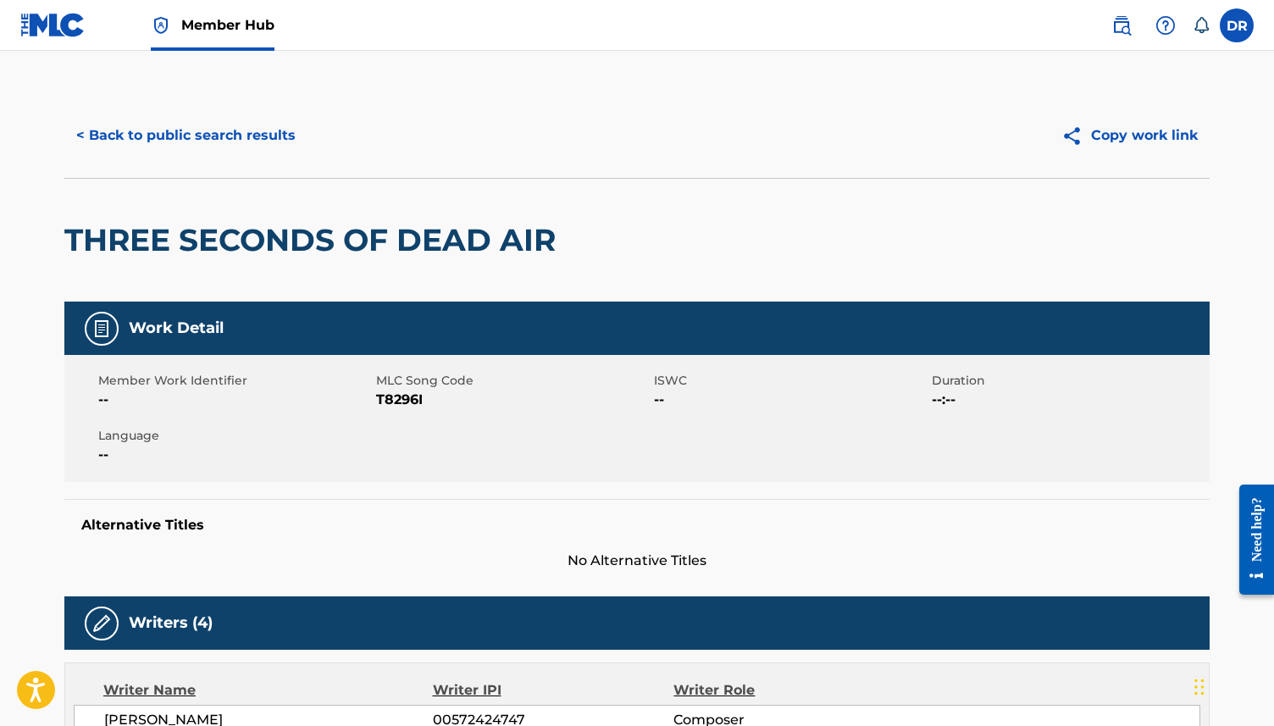
click at [395, 402] on span "T8296I" at bounding box center [513, 400] width 274 height 20
click at [157, 119] on button "< Back to public search results" at bounding box center [185, 135] width 243 height 42
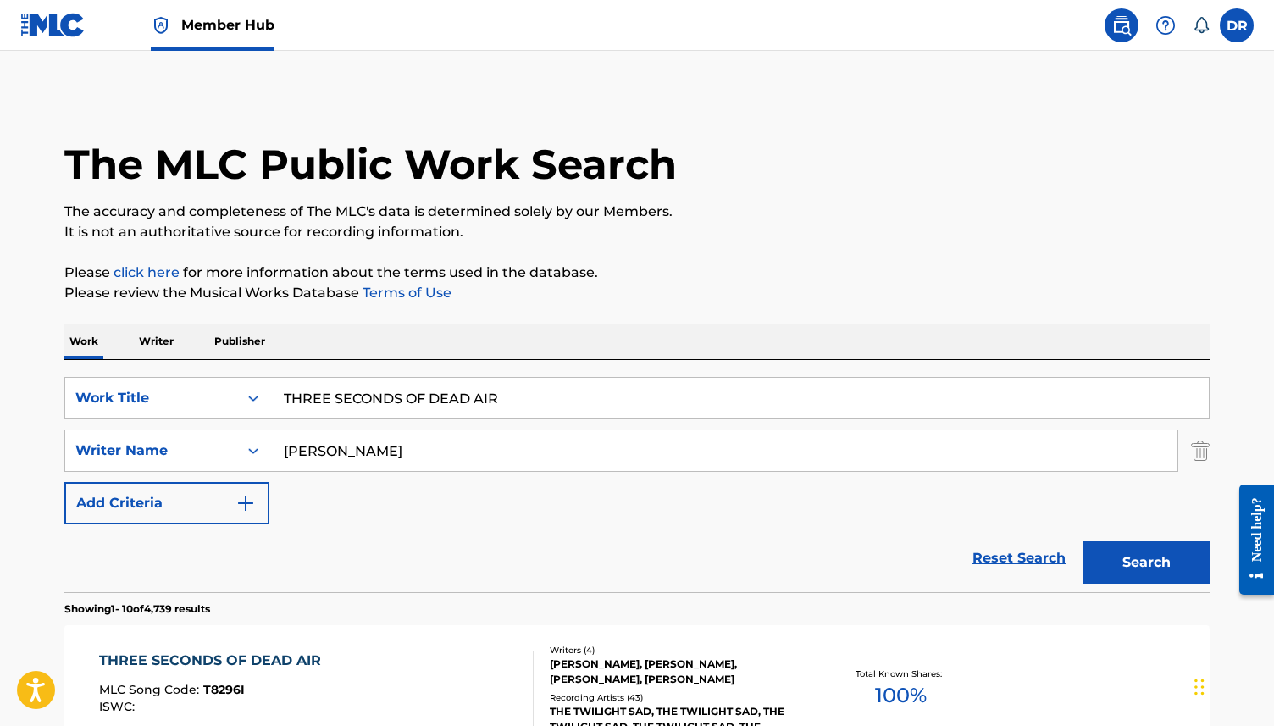
scroll to position [280, 0]
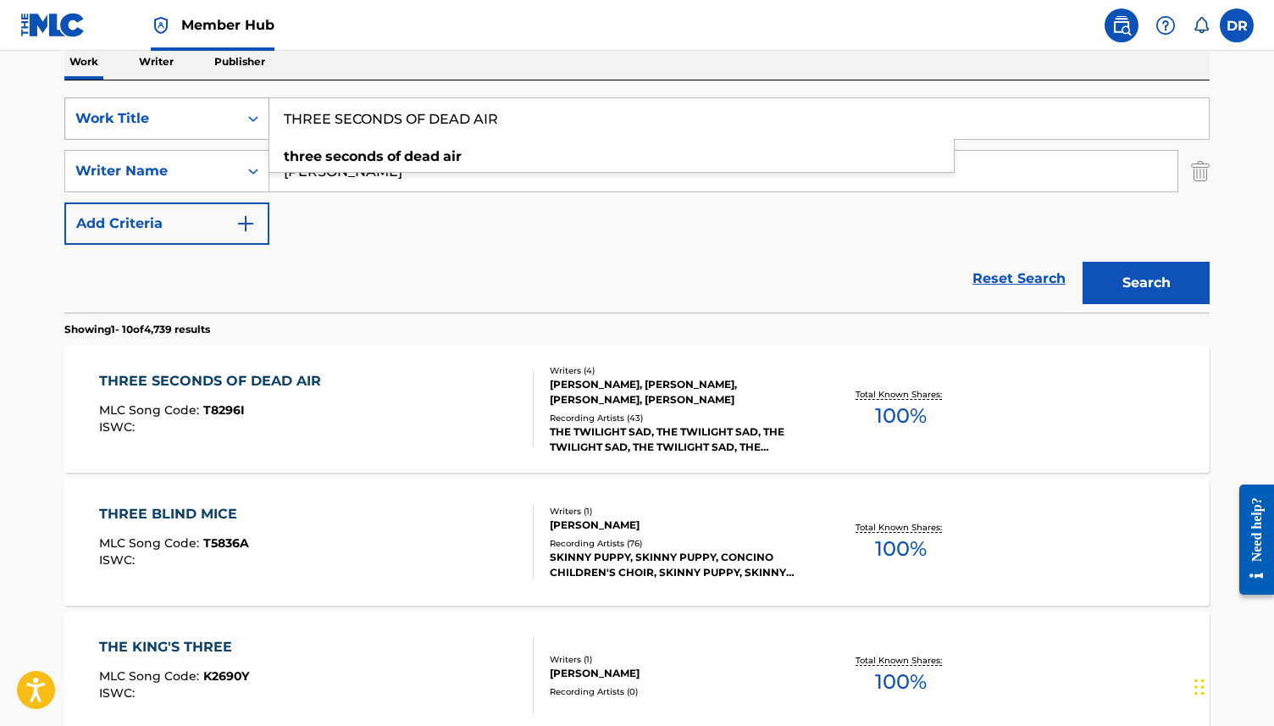
drag, startPoint x: 542, startPoint y: 125, endPoint x: 221, endPoint y: 124, distance: 321.1
click at [221, 124] on div "SearchWithCriteria63f73fc9-17d2-4fae-9191-4908d883e00d Work Title THREE SECONDS…" at bounding box center [636, 118] width 1145 height 42
paste input "OW YOURSELF INTO THE WATER AGAIN"
type input "THROW YOURSELF INTO THE WATER AGAIN"
click at [1083, 262] on button "Search" at bounding box center [1146, 283] width 127 height 42
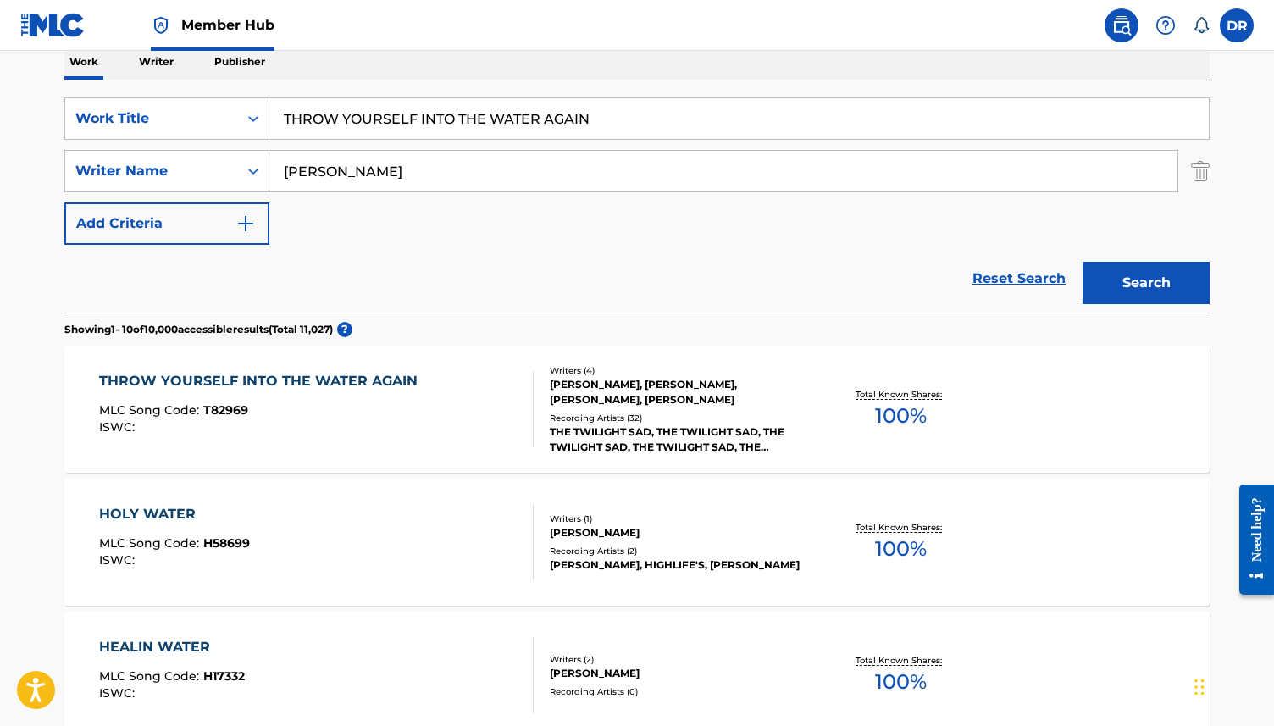
click at [272, 394] on div "THROW YOURSELF INTO THE WATER AGAIN MLC Song Code : T82969 ISWC :" at bounding box center [262, 409] width 327 height 76
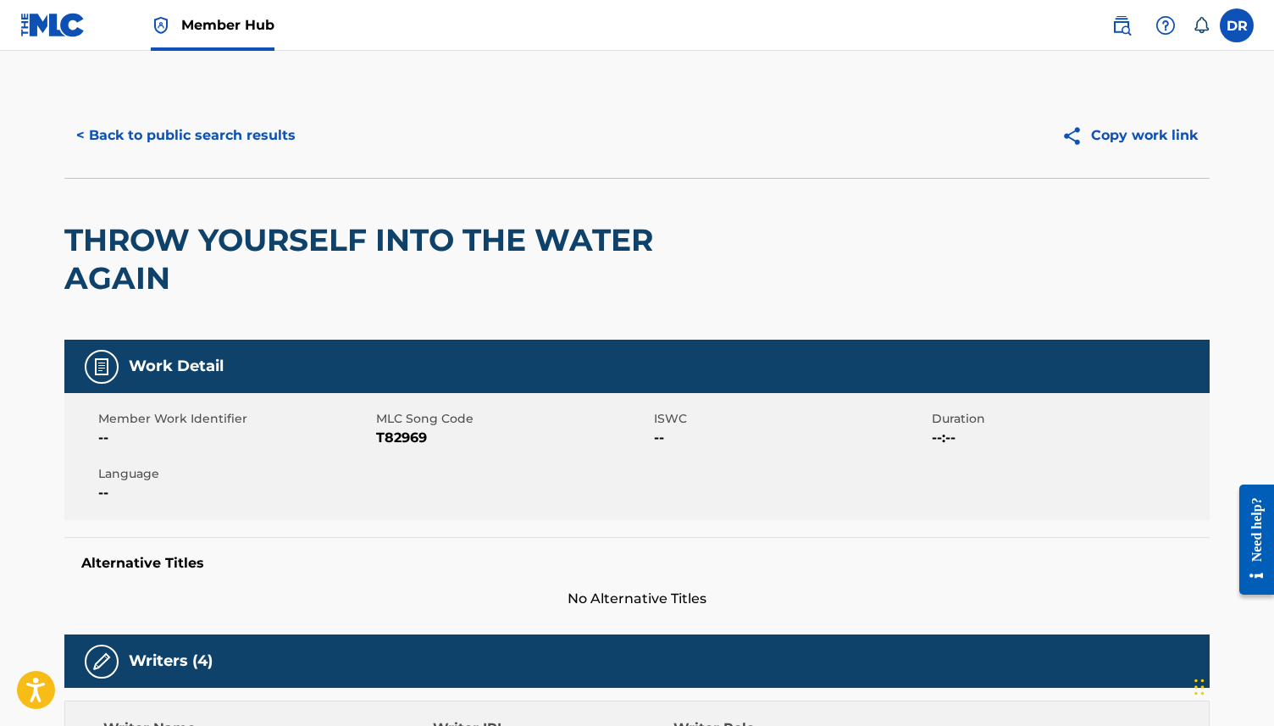
click at [416, 432] on span "T82969" at bounding box center [513, 438] width 274 height 20
click at [186, 123] on button "< Back to public search results" at bounding box center [185, 135] width 243 height 42
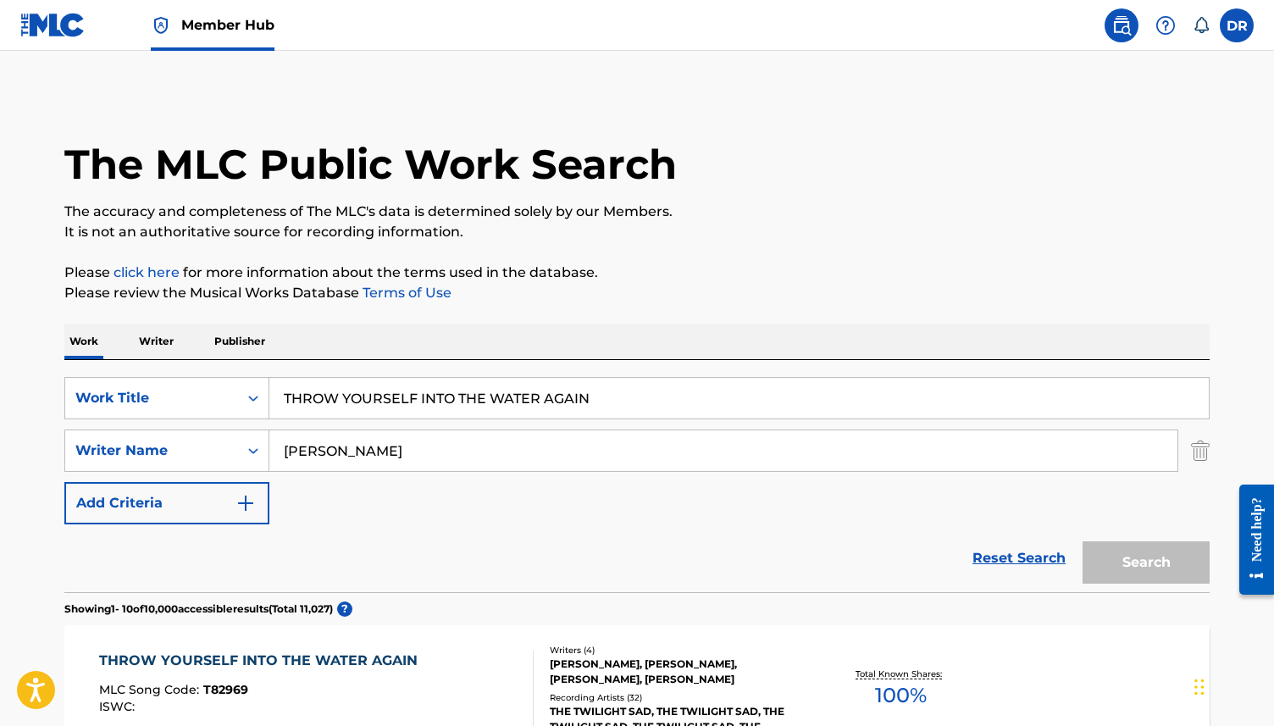
scroll to position [280, 0]
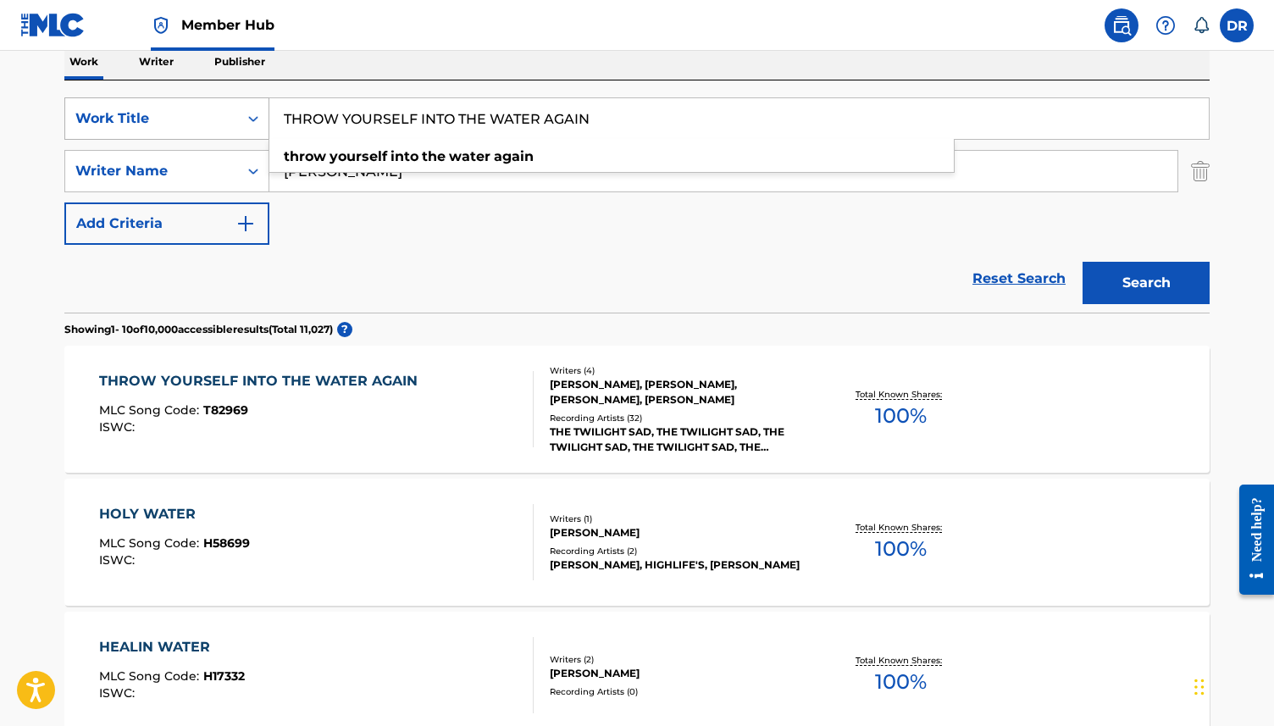
drag, startPoint x: 624, startPoint y: 115, endPoint x: 266, endPoint y: 114, distance: 357.5
click at [266, 114] on div "SearchWithCriteria63f73fc9-17d2-4fae-9191-4908d883e00d Work Title THROW YOURSEL…" at bounding box center [636, 118] width 1145 height 42
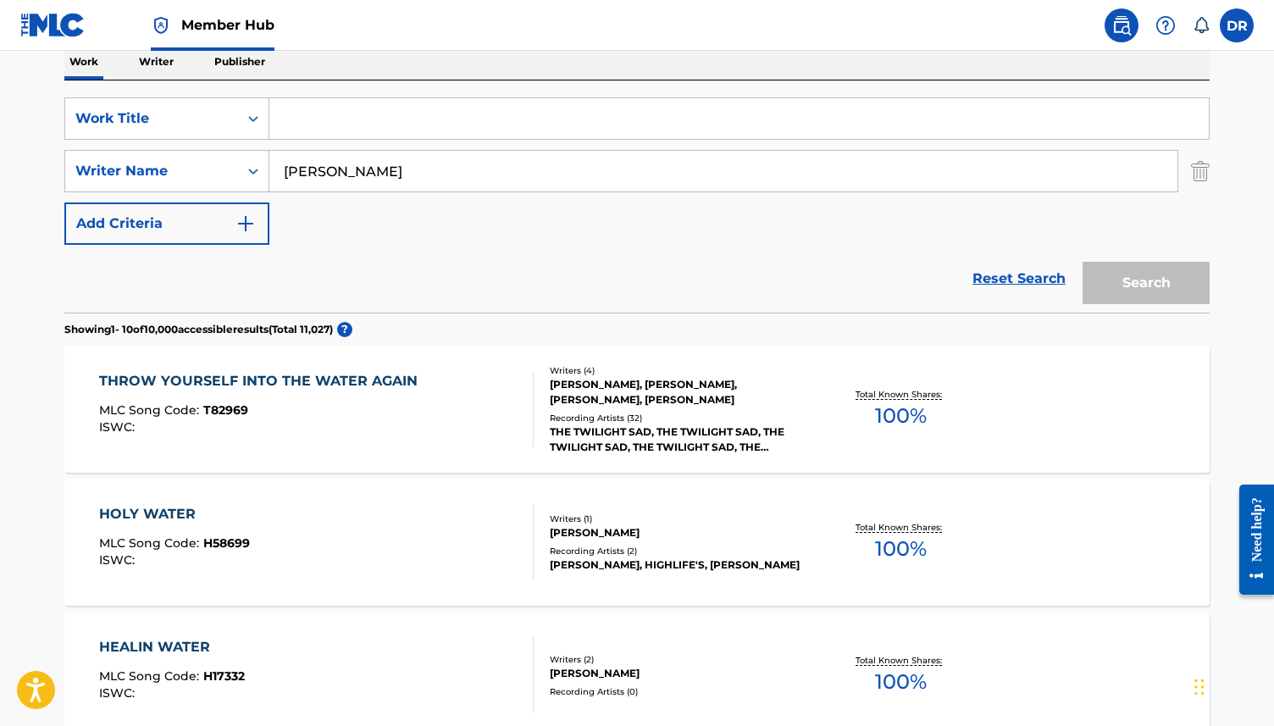
paste input "UNTITLED #2"
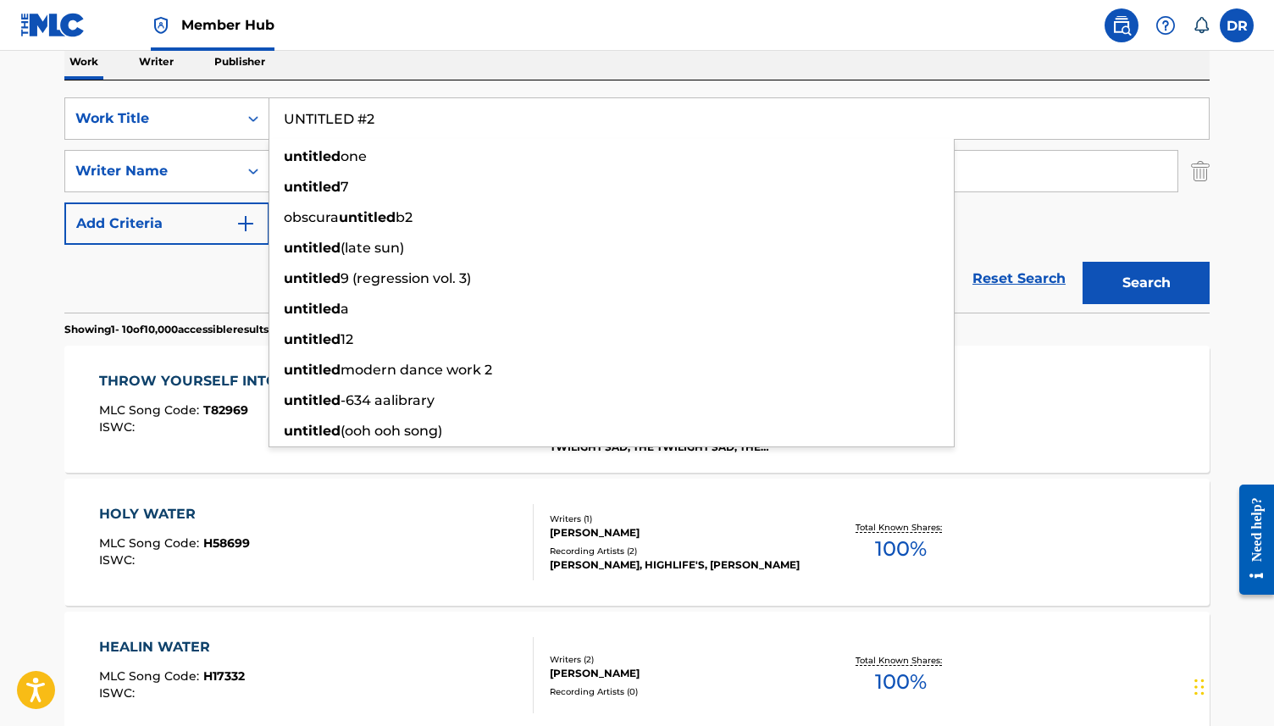
type input "UNTITLED #2"
click at [1083, 262] on button "Search" at bounding box center [1146, 283] width 127 height 42
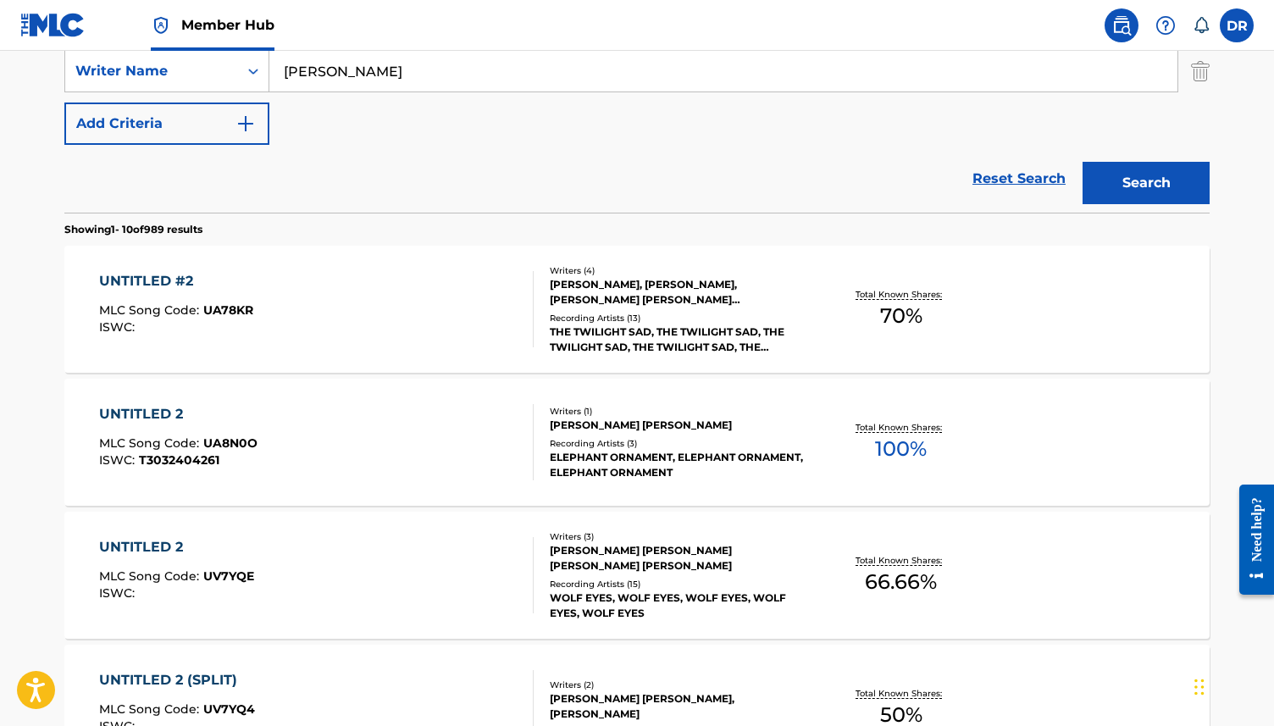
scroll to position [378, 0]
click at [363, 322] on div "UNTITLED #2 MLC Song Code : UA78KR ISWC :" at bounding box center [316, 311] width 435 height 76
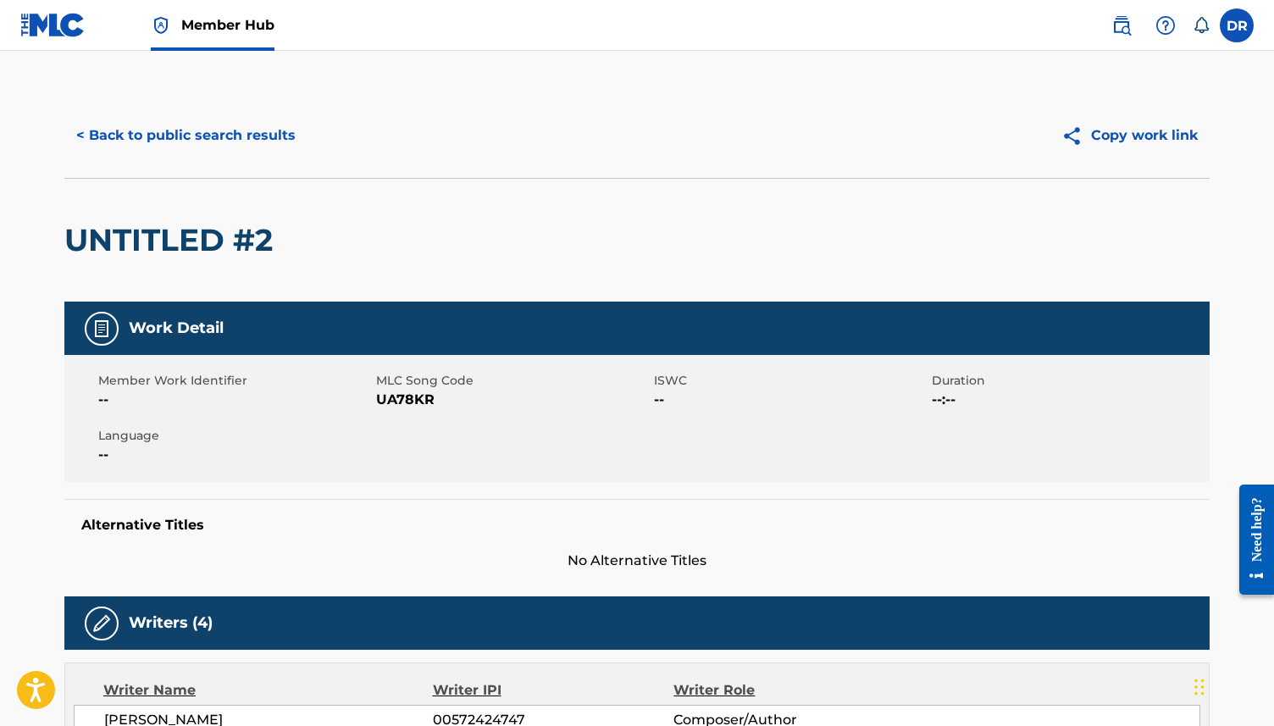
click at [393, 404] on span "UA78KR" at bounding box center [513, 400] width 274 height 20
click at [252, 124] on button "< Back to public search results" at bounding box center [185, 135] width 243 height 42
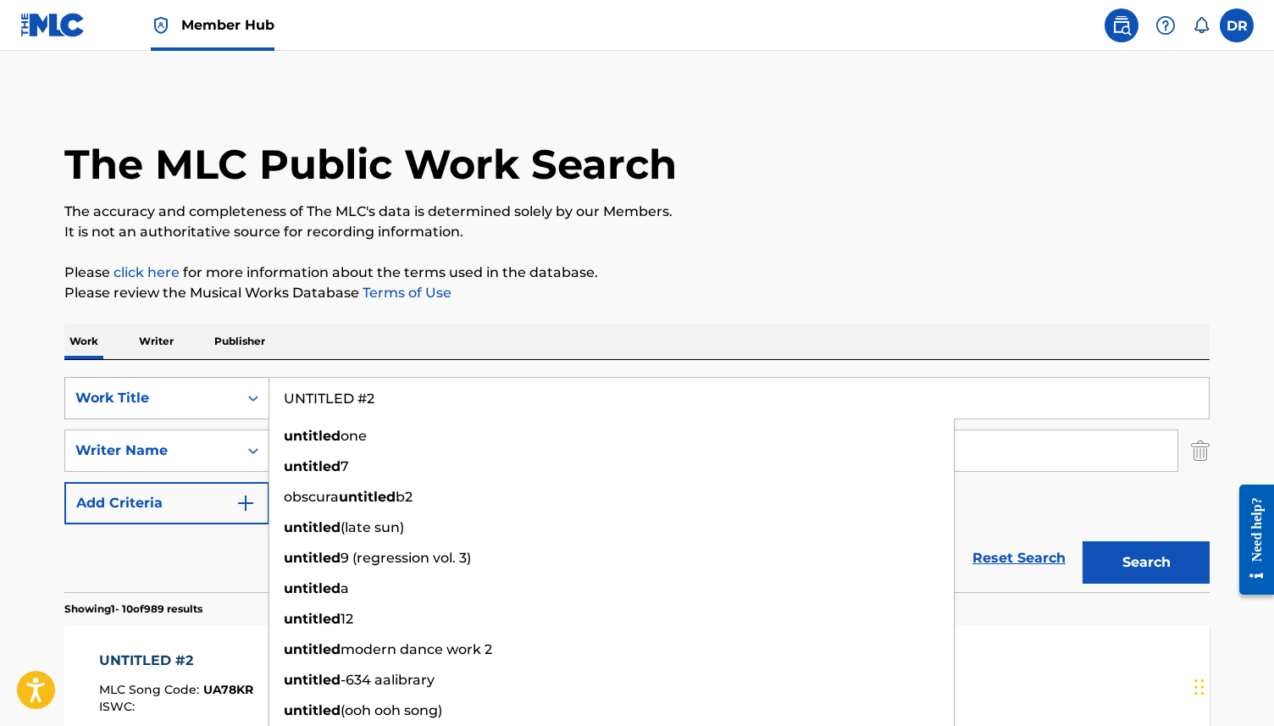
drag, startPoint x: 381, startPoint y: 399, endPoint x: 196, endPoint y: 400, distance: 185.5
click at [196, 400] on div "SearchWithCriteria63f73fc9-17d2-4fae-9191-4908d883e00d Work Title UNTITLED #2 u…" at bounding box center [636, 398] width 1145 height 42
paste input "7"
type input "UNTITLED #27"
click at [1083, 541] on button "Search" at bounding box center [1146, 562] width 127 height 42
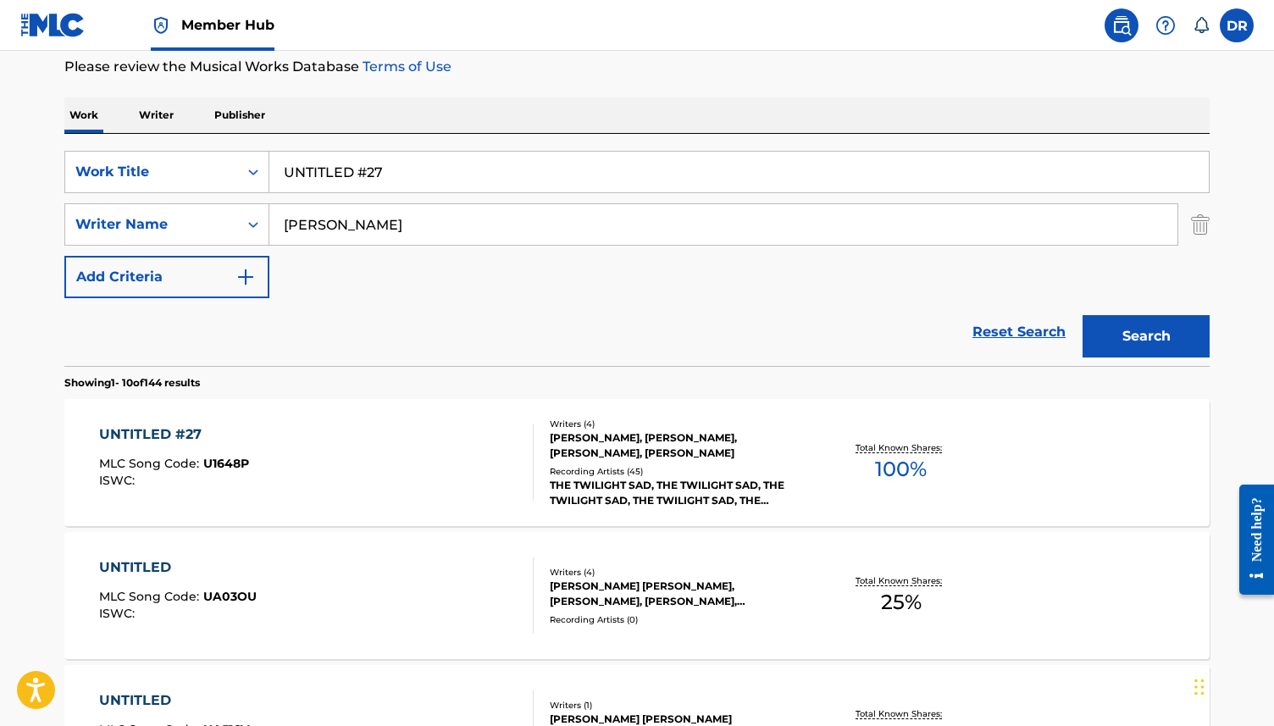
scroll to position [230, 0]
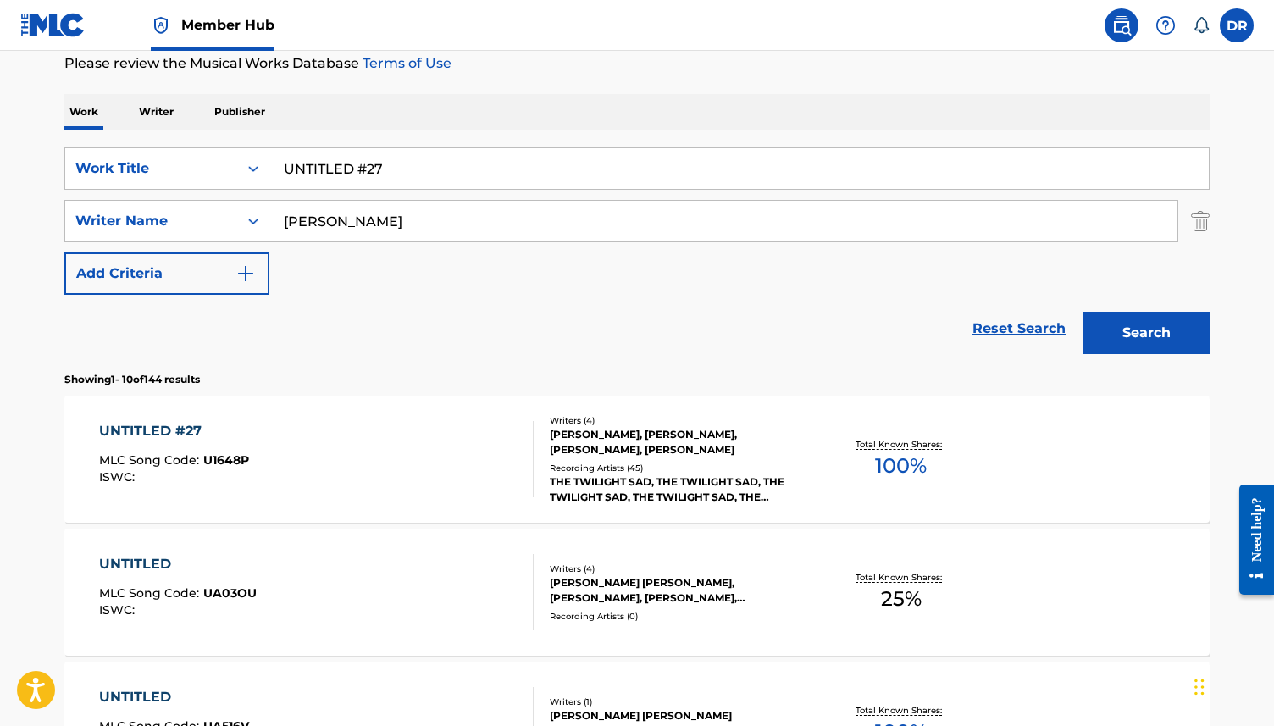
click at [291, 454] on div "UNTITLED #27 MLC Song Code : U1648P ISWC :" at bounding box center [316, 459] width 435 height 76
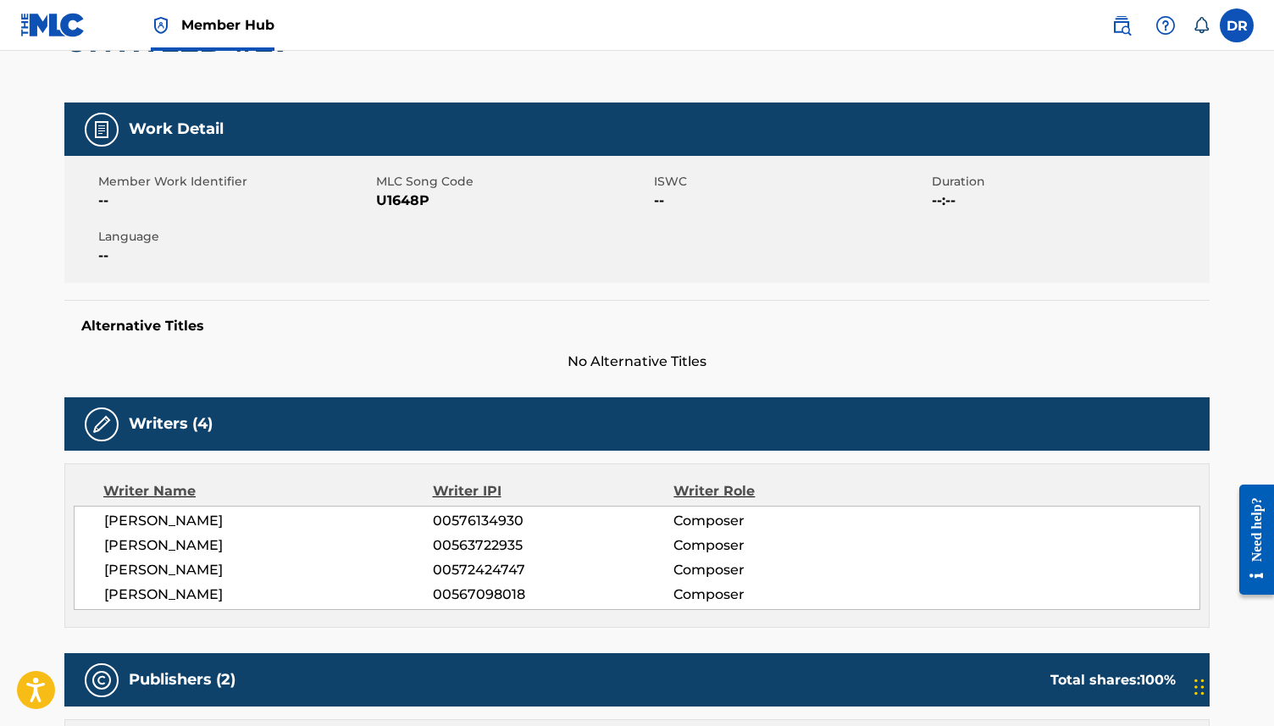
scroll to position [200, 0]
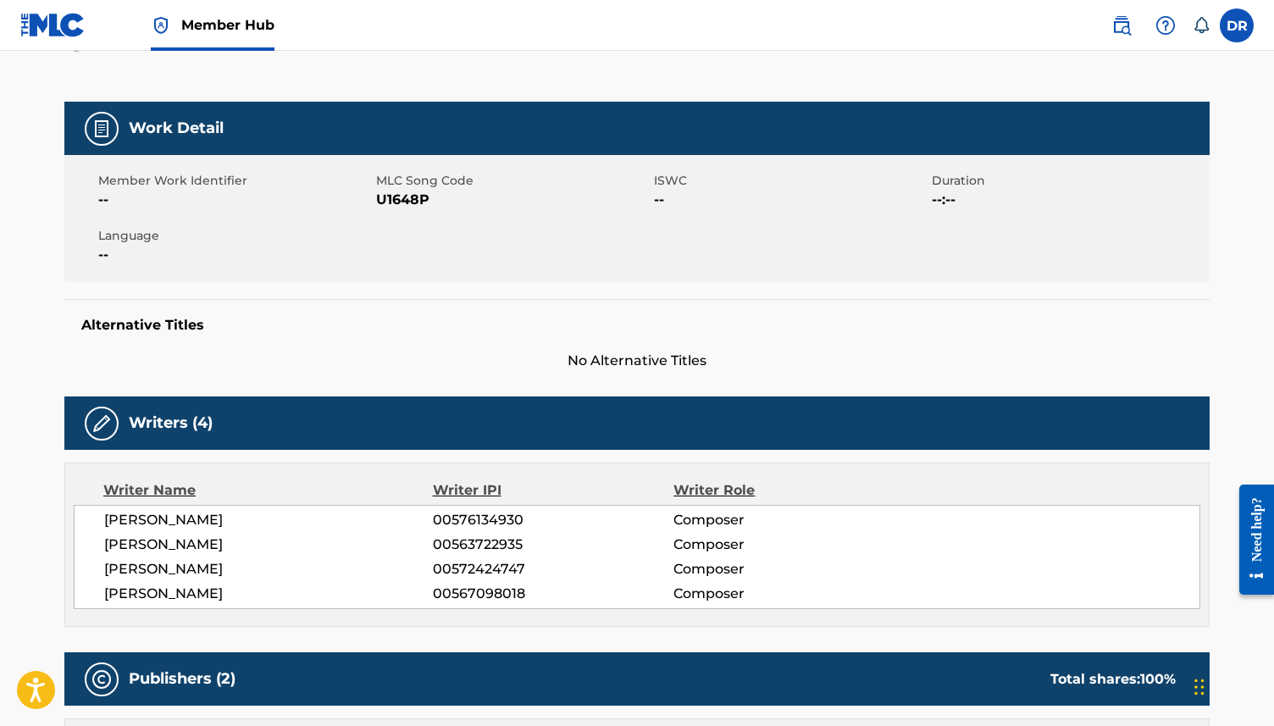
click at [403, 195] on span "U1648P" at bounding box center [513, 200] width 274 height 20
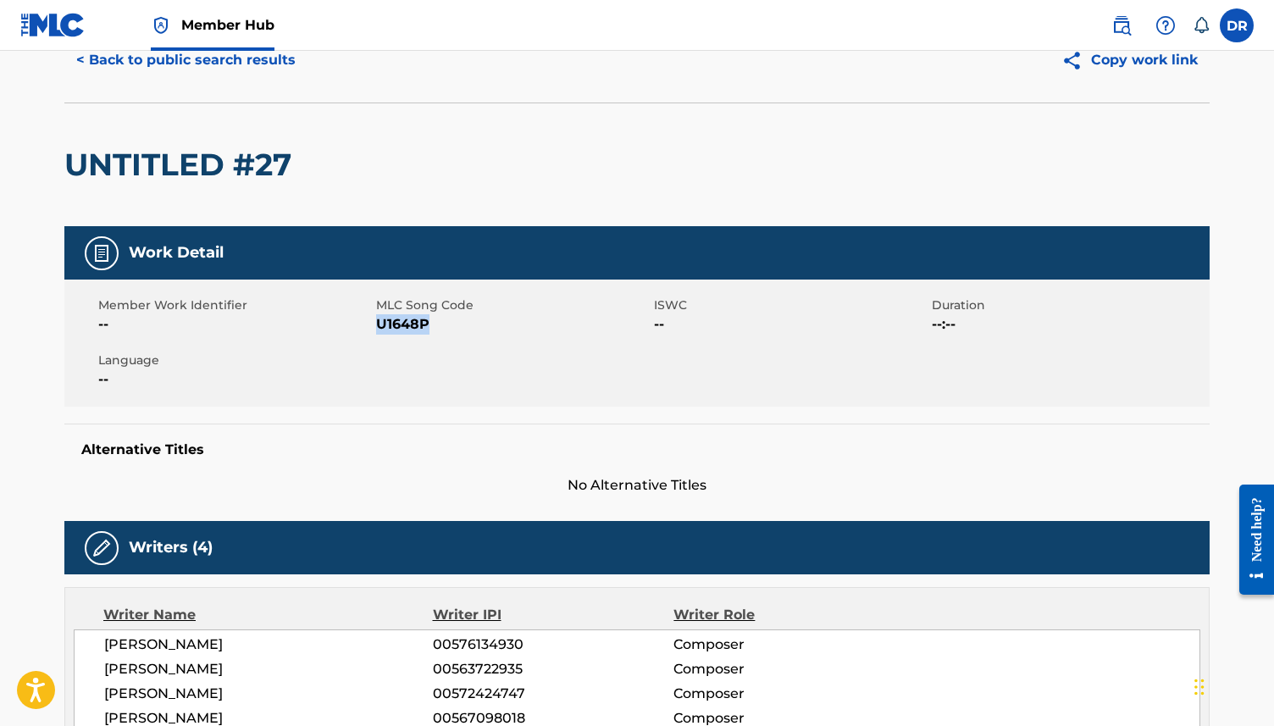
scroll to position [0, 0]
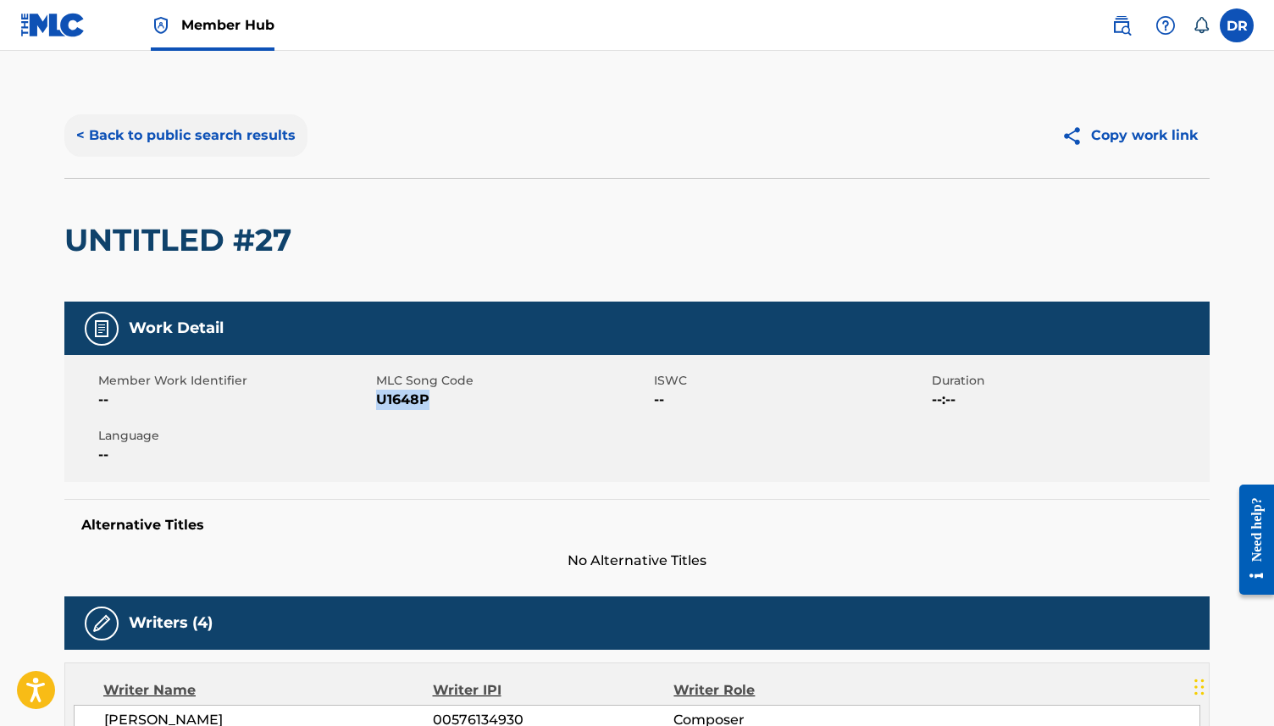
click at [191, 137] on button "< Back to public search results" at bounding box center [185, 135] width 243 height 42
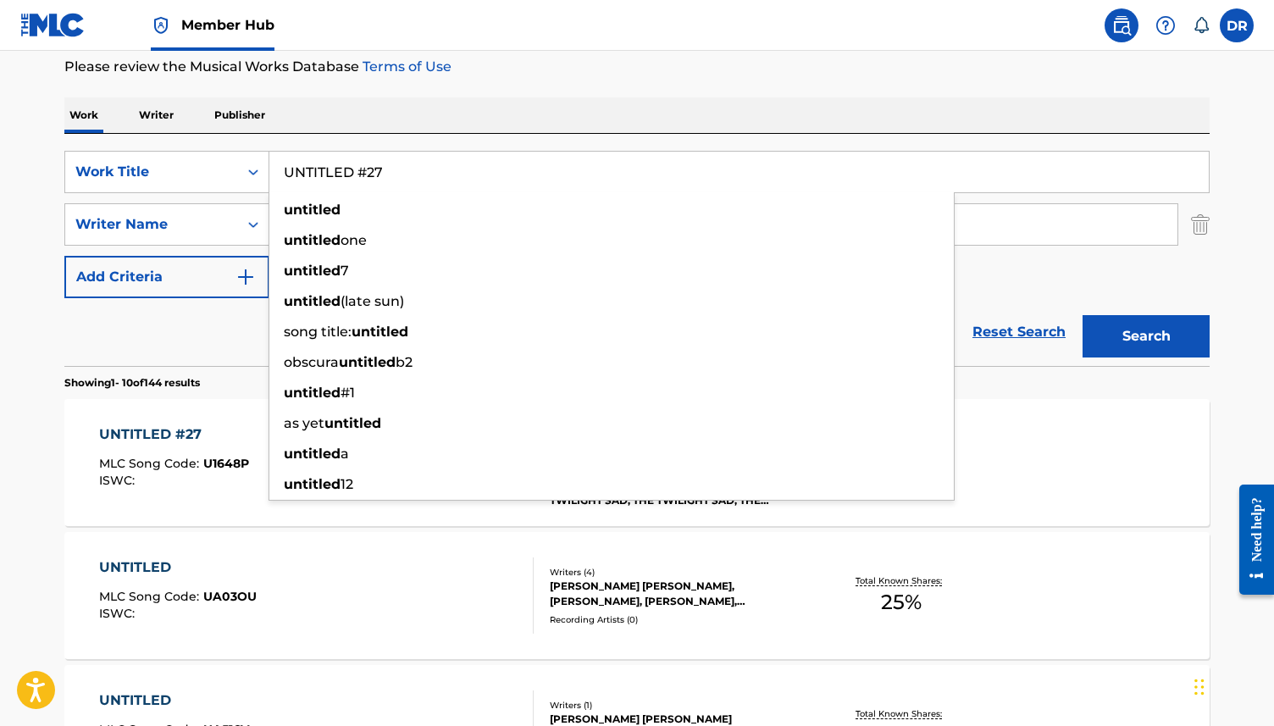
drag, startPoint x: 401, startPoint y: 181, endPoint x: 269, endPoint y: 180, distance: 132.2
click at [269, 180] on input "UNTITLED #27" at bounding box center [739, 172] width 940 height 41
drag, startPoint x: 396, startPoint y: 172, endPoint x: 223, endPoint y: 172, distance: 172.8
click at [223, 172] on div "SearchWithCriteria63f73fc9-17d2-4fae-9191-4908d883e00d Work Title UNTITLED #27 …" at bounding box center [636, 172] width 1145 height 42
paste input "8"
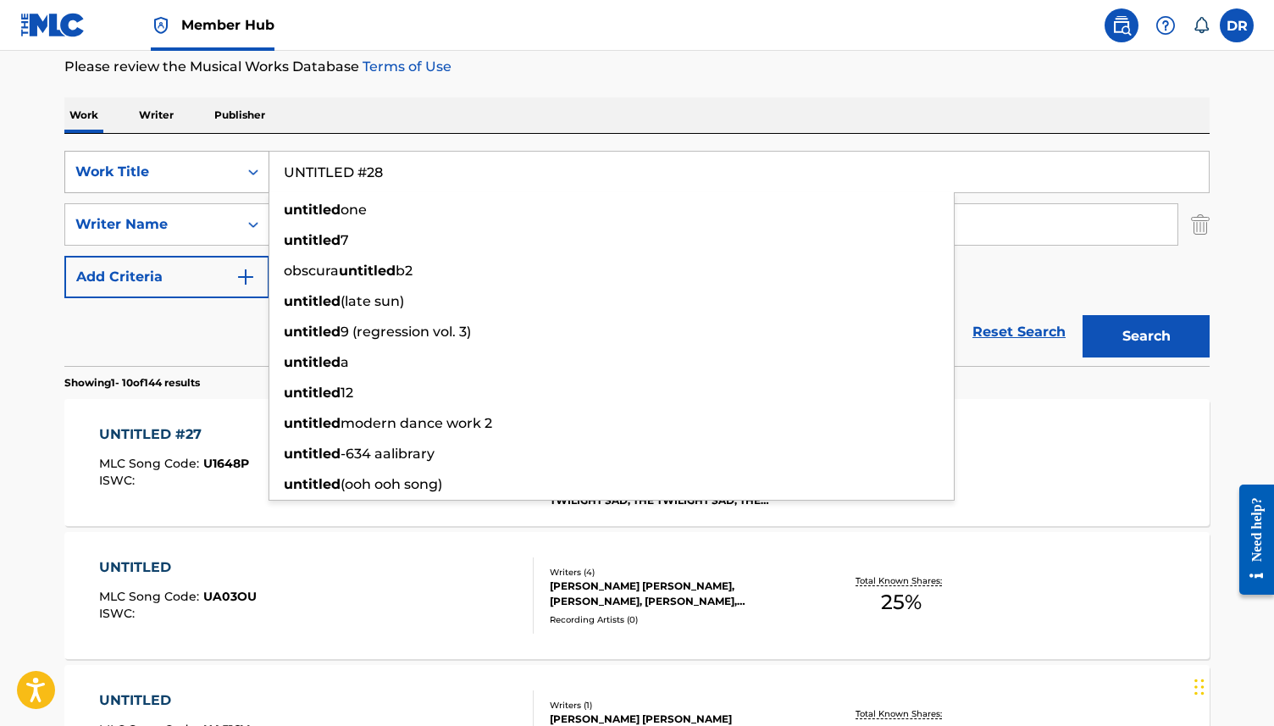
type input "UNTITLED #28"
click at [1083, 315] on button "Search" at bounding box center [1146, 336] width 127 height 42
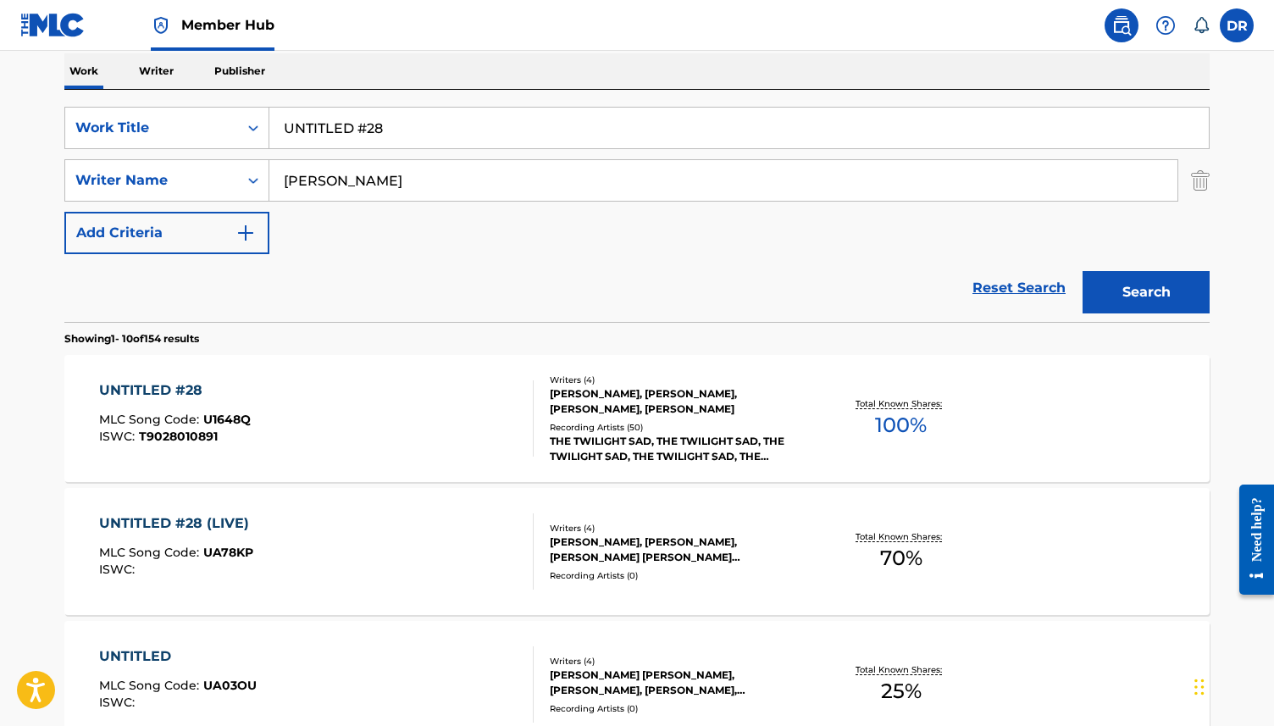
scroll to position [274, 0]
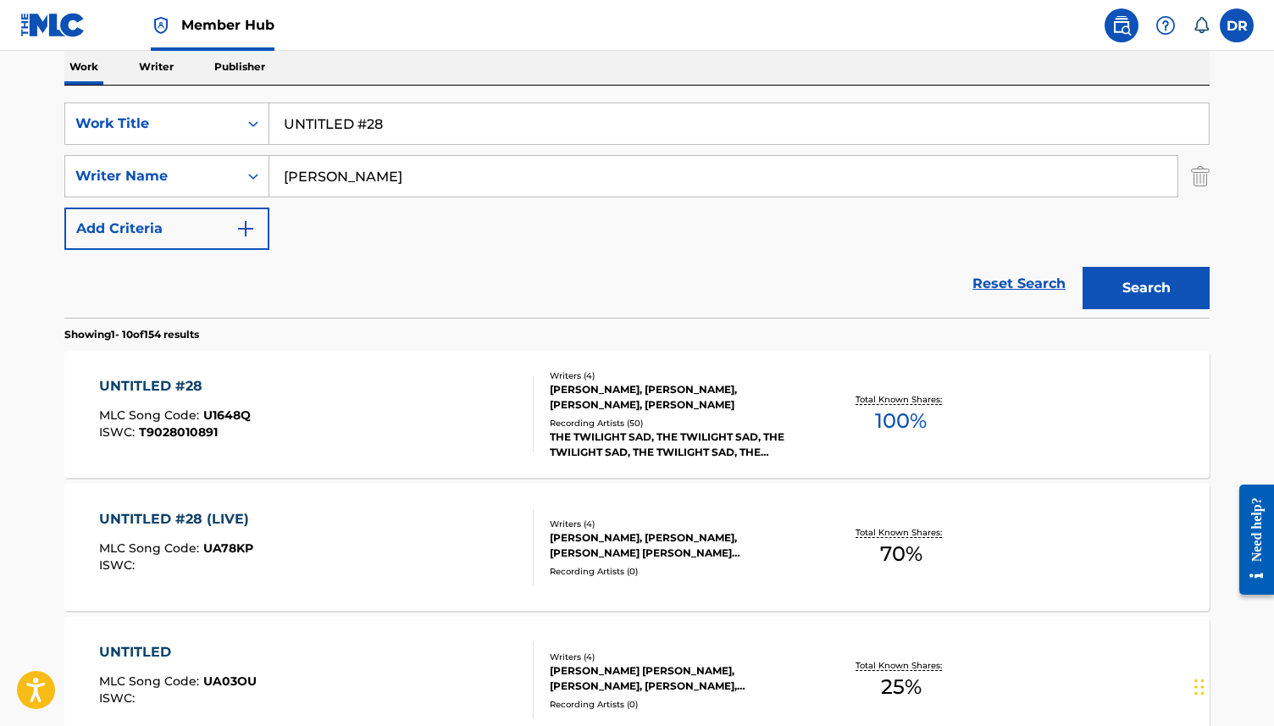
click at [264, 430] on div "UNTITLED #28 MLC Song Code : U1648Q ISWC : T9028010891" at bounding box center [316, 414] width 435 height 76
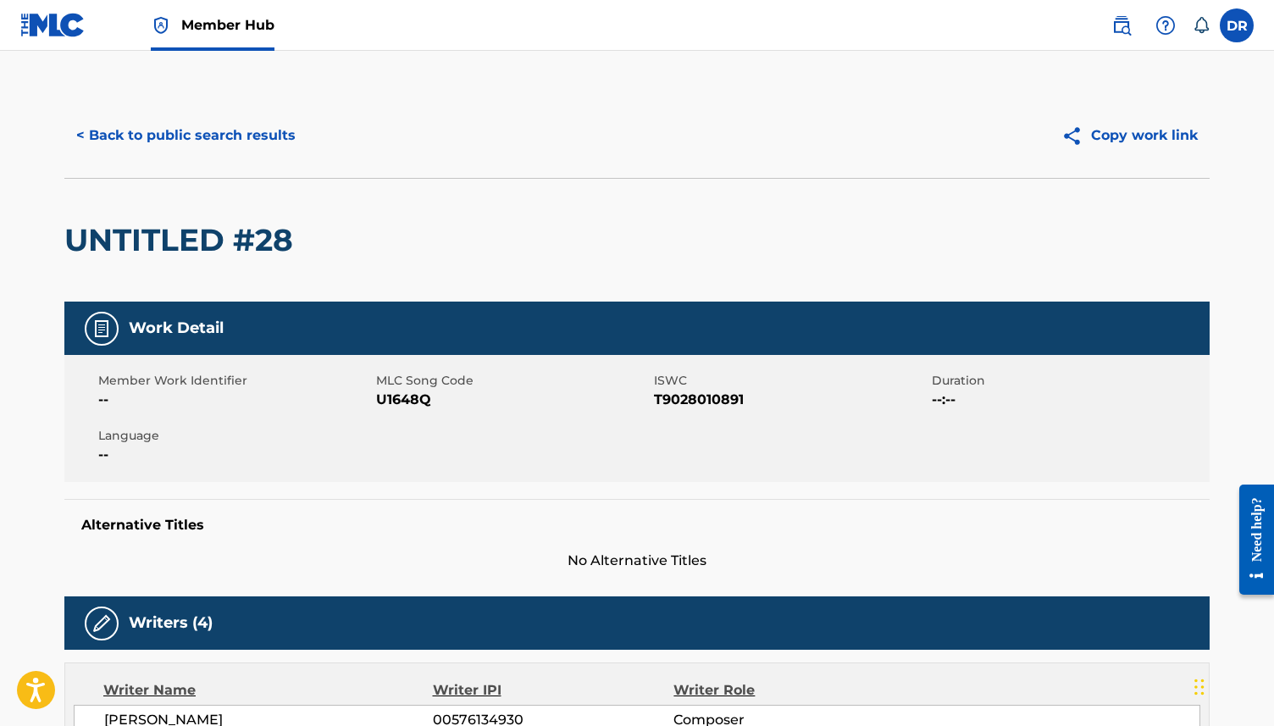
click at [392, 399] on span "U1648Q" at bounding box center [513, 400] width 274 height 20
click at [147, 147] on button "< Back to public search results" at bounding box center [185, 135] width 243 height 42
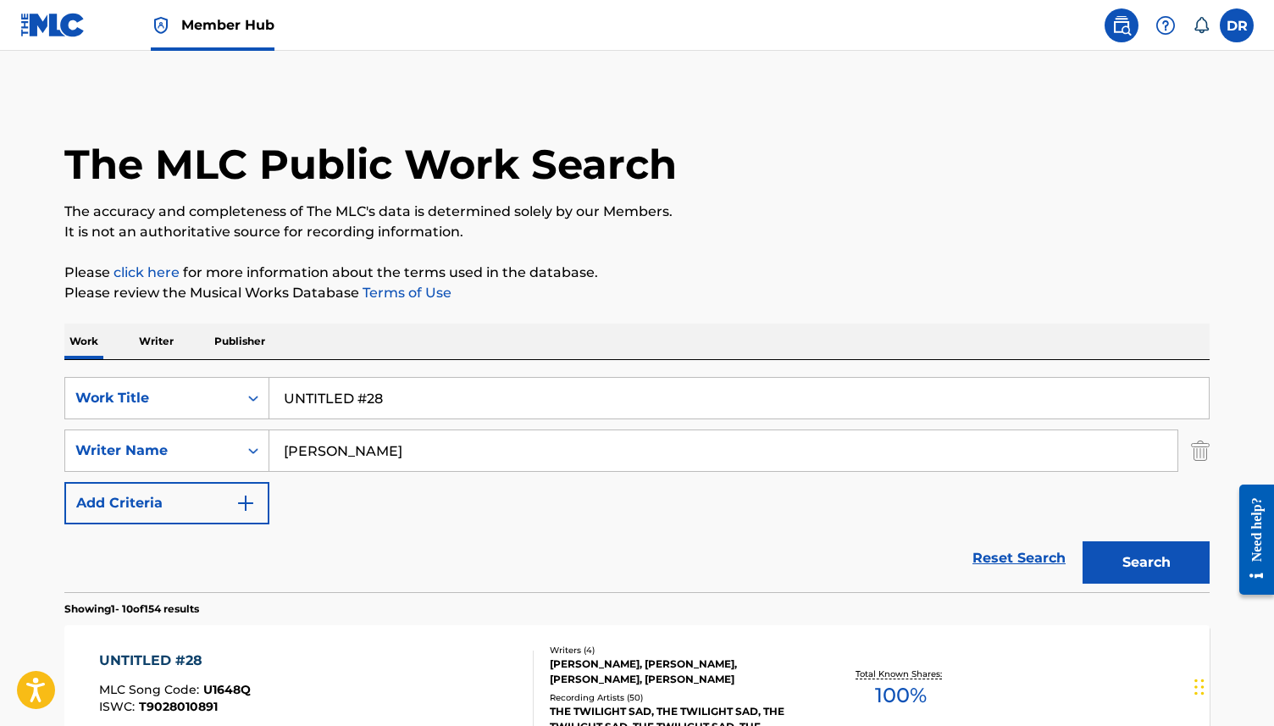
scroll to position [274, 0]
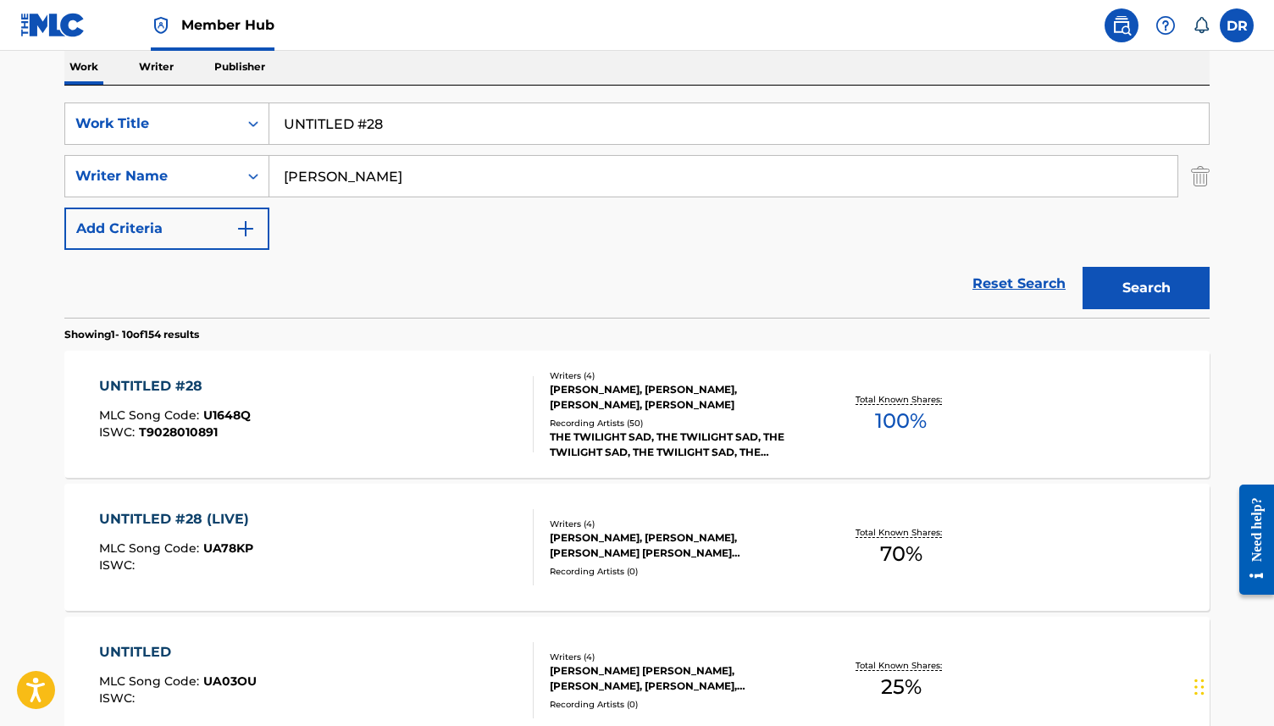
click at [234, 522] on div "UNTITLED #28 (LIVE)" at bounding box center [178, 519] width 158 height 20
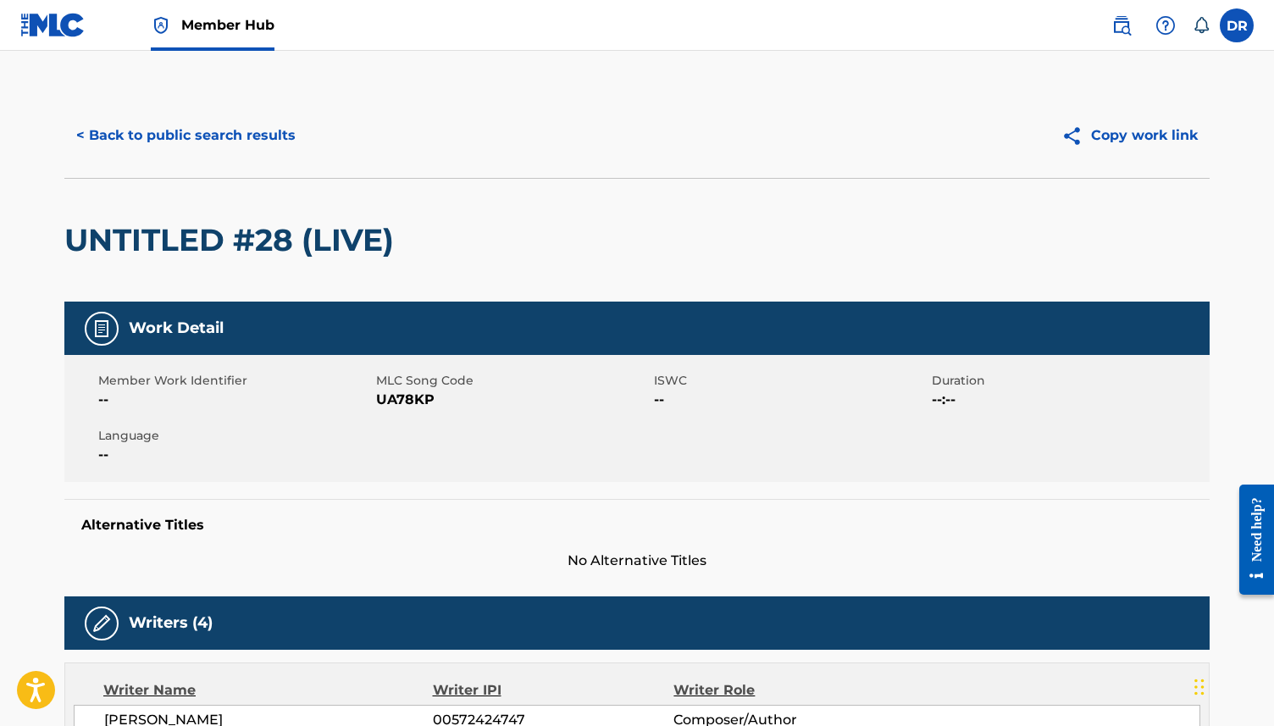
click at [391, 396] on span "UA78KP" at bounding box center [513, 400] width 274 height 20
click at [167, 132] on button "< Back to public search results" at bounding box center [185, 135] width 243 height 42
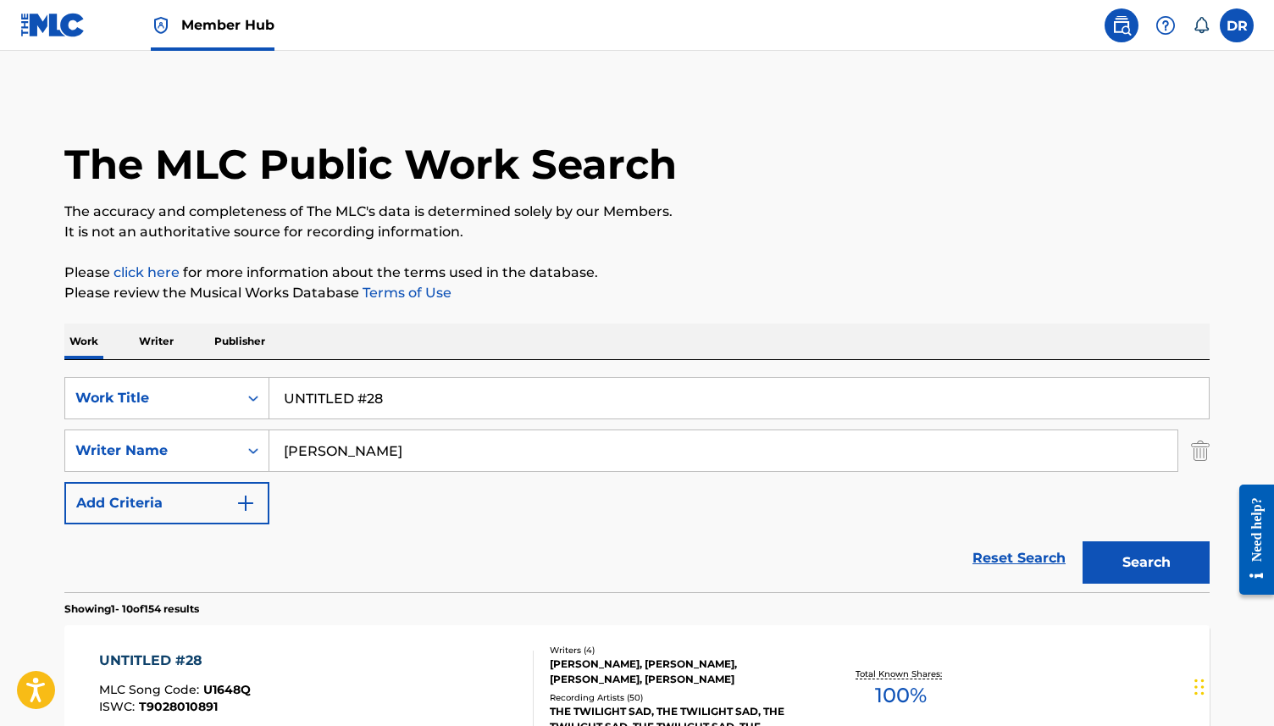
scroll to position [274, 0]
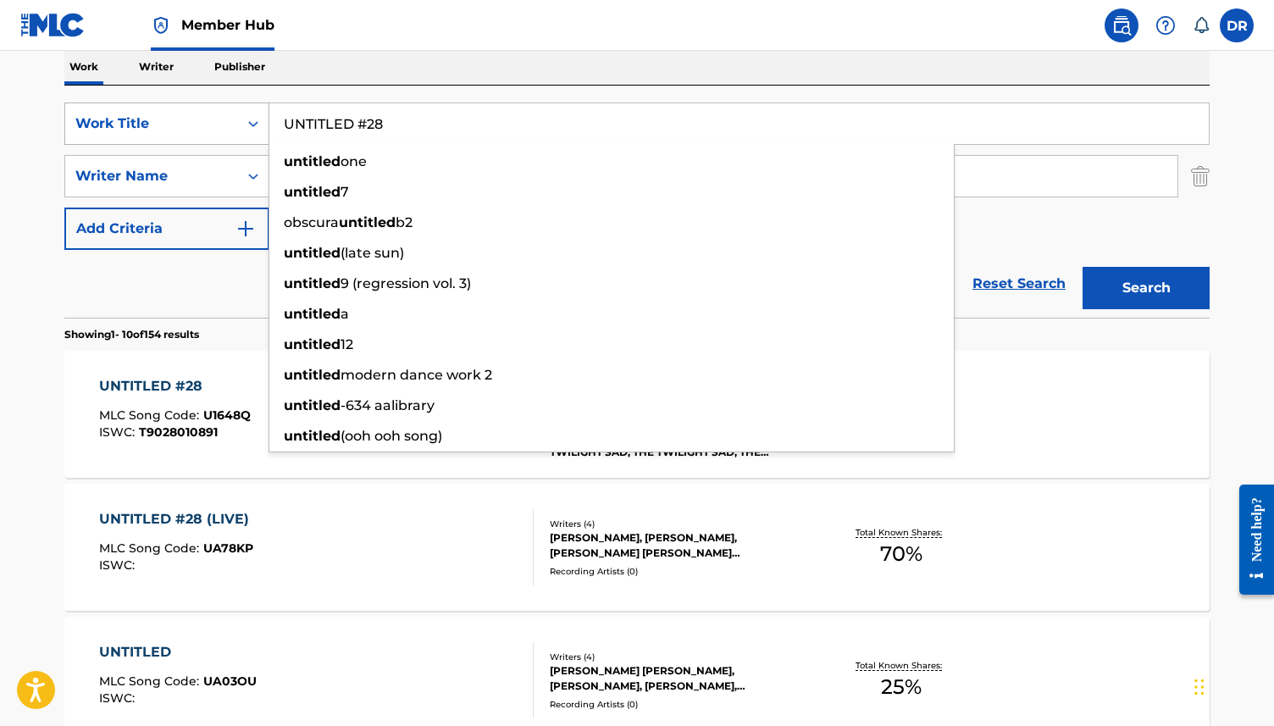
drag, startPoint x: 416, startPoint y: 114, endPoint x: 269, endPoint y: 114, distance: 147.4
click at [269, 114] on div "SearchWithCriteria63f73fc9-17d2-4fae-9191-4908d883e00d Work Title UNTITLED #28 …" at bounding box center [636, 124] width 1145 height 42
drag, startPoint x: 414, startPoint y: 120, endPoint x: 195, endPoint y: 120, distance: 219.4
click at [195, 120] on div "SearchWithCriteria63f73fc9-17d2-4fae-9191-4908d883e00d Work Title UNTITLED #28 …" at bounding box center [636, 124] width 1145 height 42
paste input "4"
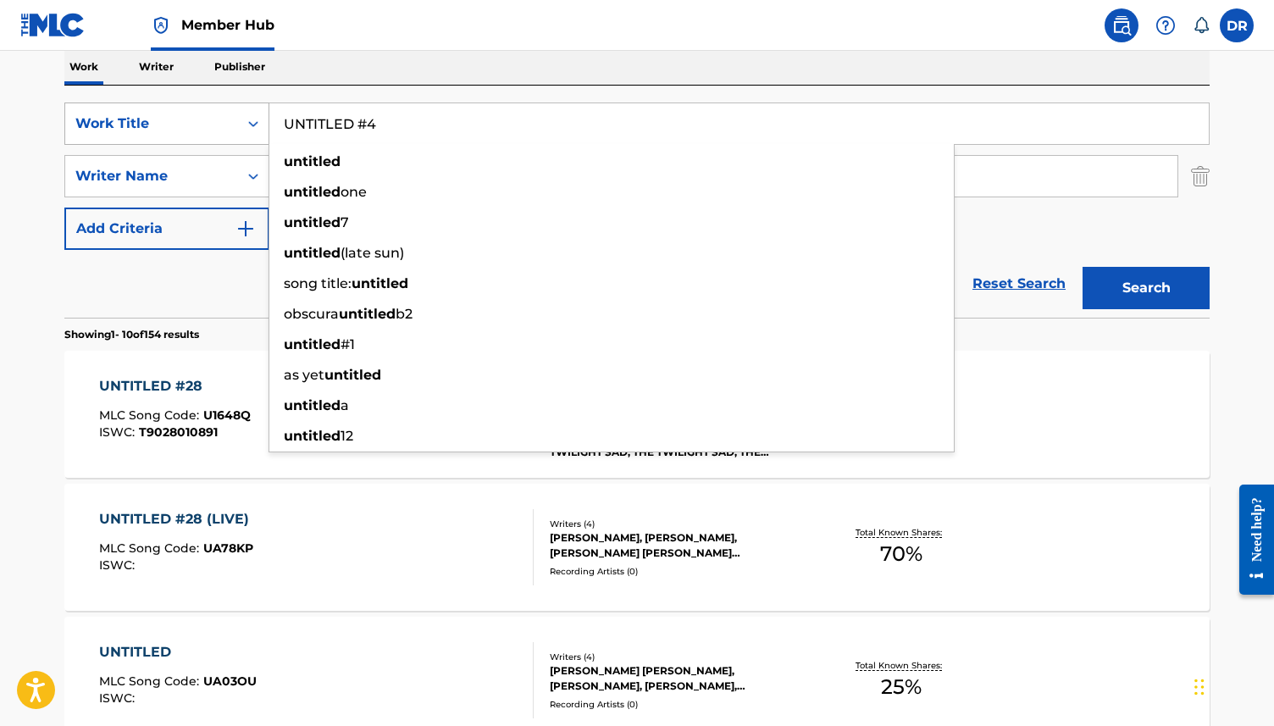
type input "UNTITLED #4"
click at [1083, 267] on button "Search" at bounding box center [1146, 288] width 127 height 42
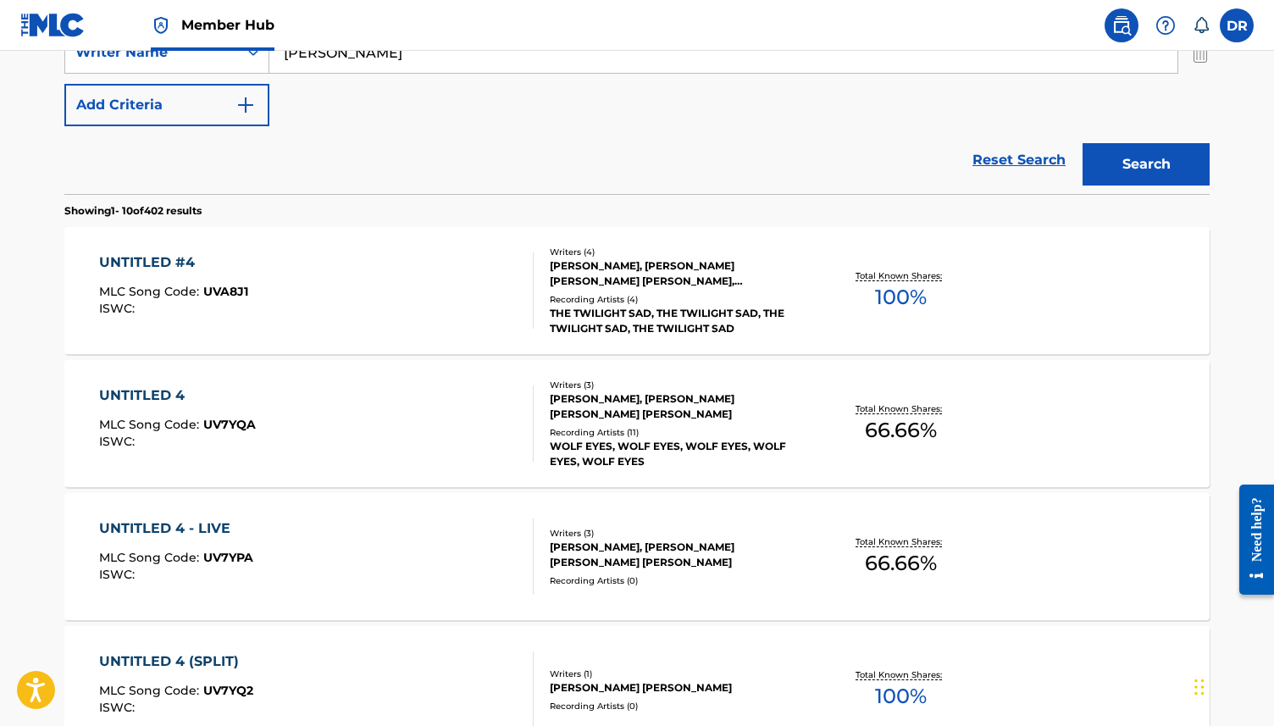
scroll to position [403, 0]
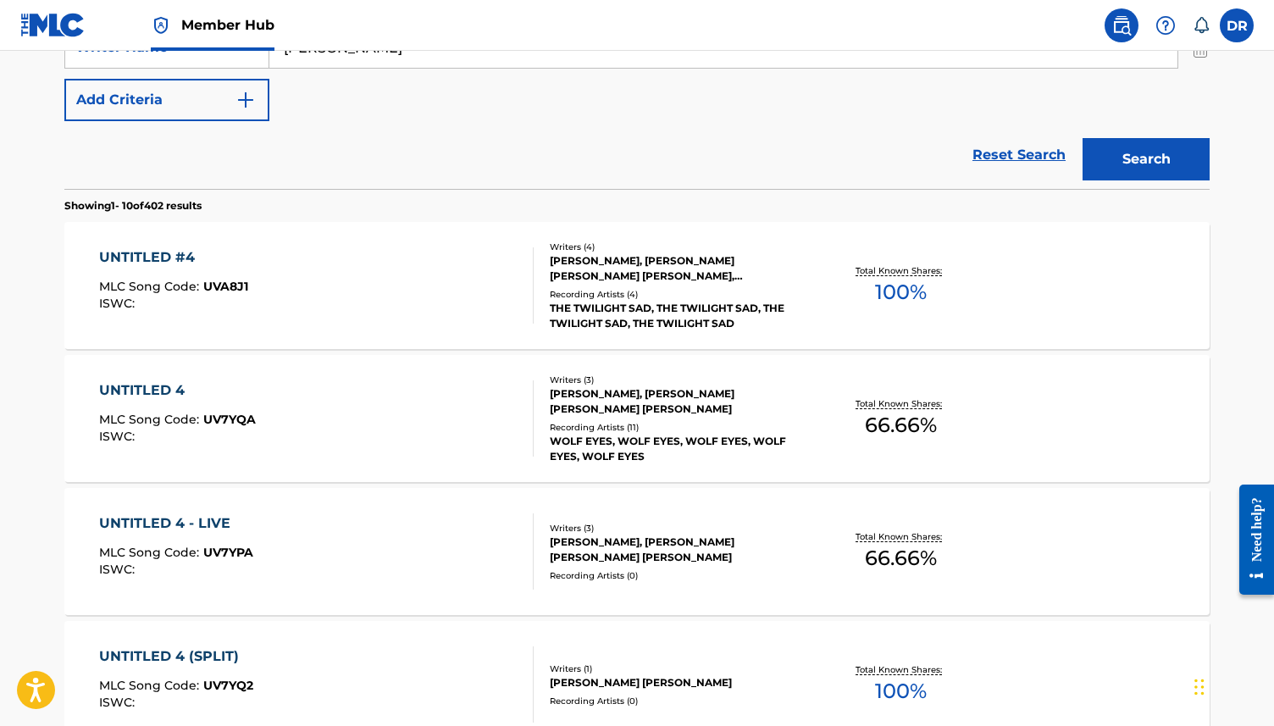
click at [395, 305] on div "UNTITLED #4 MLC Song Code : UVA8J1 ISWC :" at bounding box center [316, 285] width 435 height 76
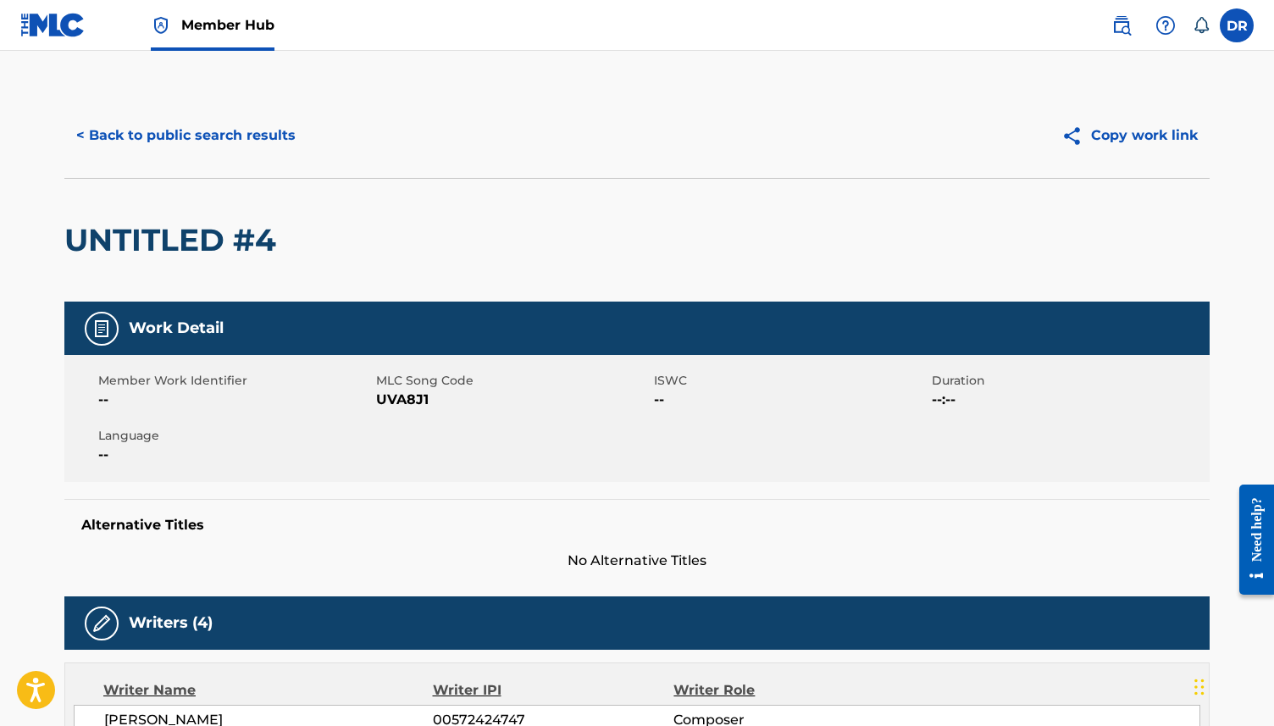
click at [416, 399] on span "UVA8J1" at bounding box center [513, 400] width 274 height 20
click at [205, 139] on button "< Back to public search results" at bounding box center [185, 135] width 243 height 42
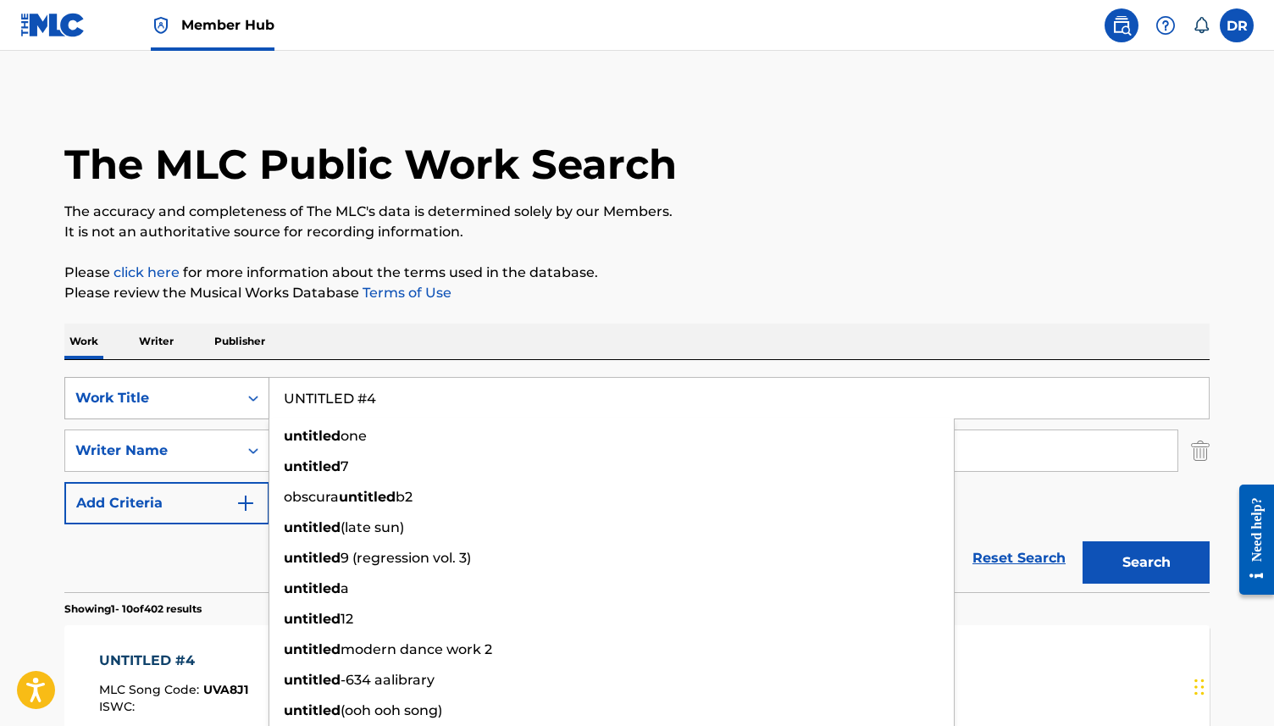
drag, startPoint x: 420, startPoint y: 396, endPoint x: 198, endPoint y: 396, distance: 222.0
click at [198, 396] on div "SearchWithCriteria63f73fc9-17d2-4fae-9191-4908d883e00d Work Title UNTITLED #4 u…" at bounding box center [636, 398] width 1145 height 42
paste input "WALKING FOR TWO HOURS"
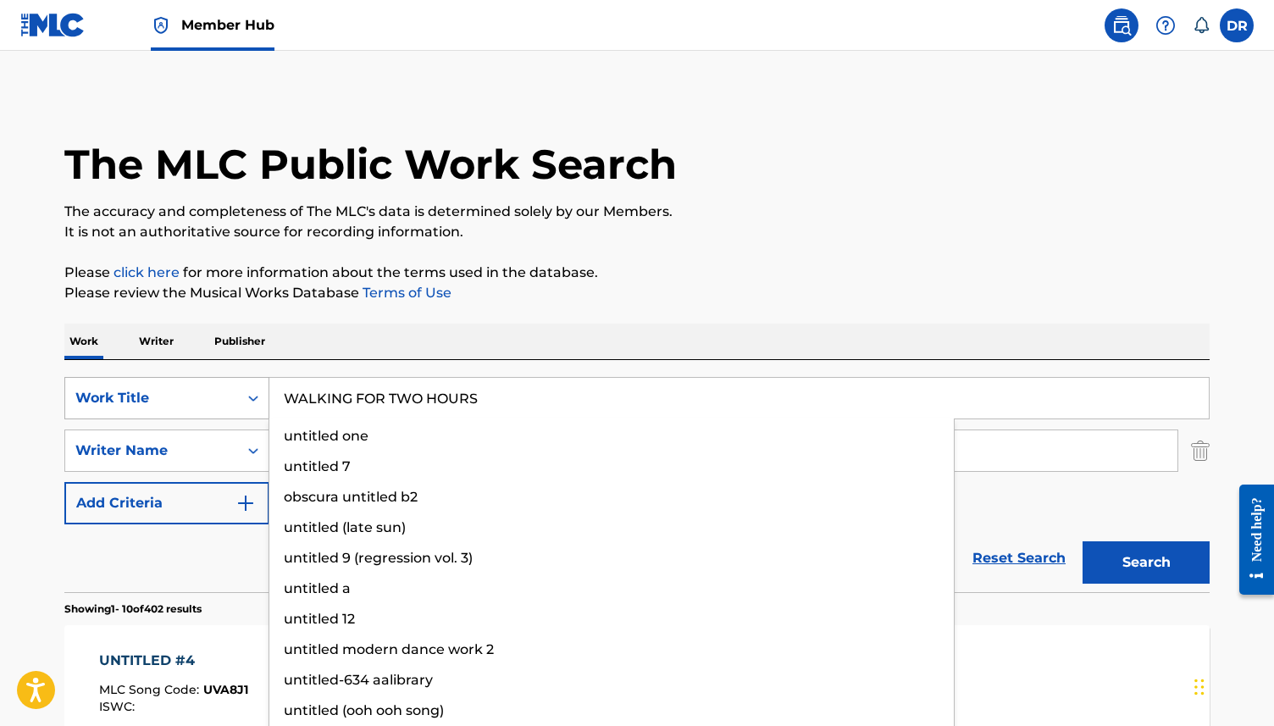
type input "WALKING FOR TWO HOURS"
click at [1083, 541] on button "Search" at bounding box center [1146, 562] width 127 height 42
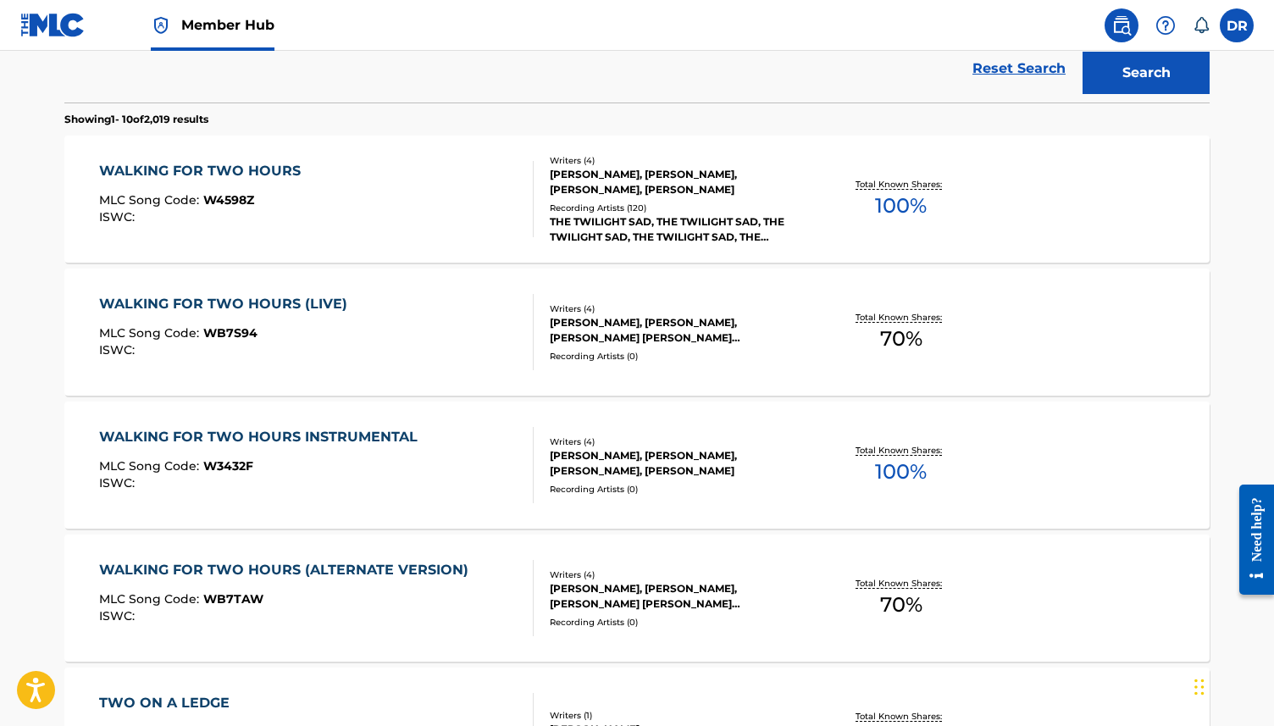
scroll to position [466, 0]
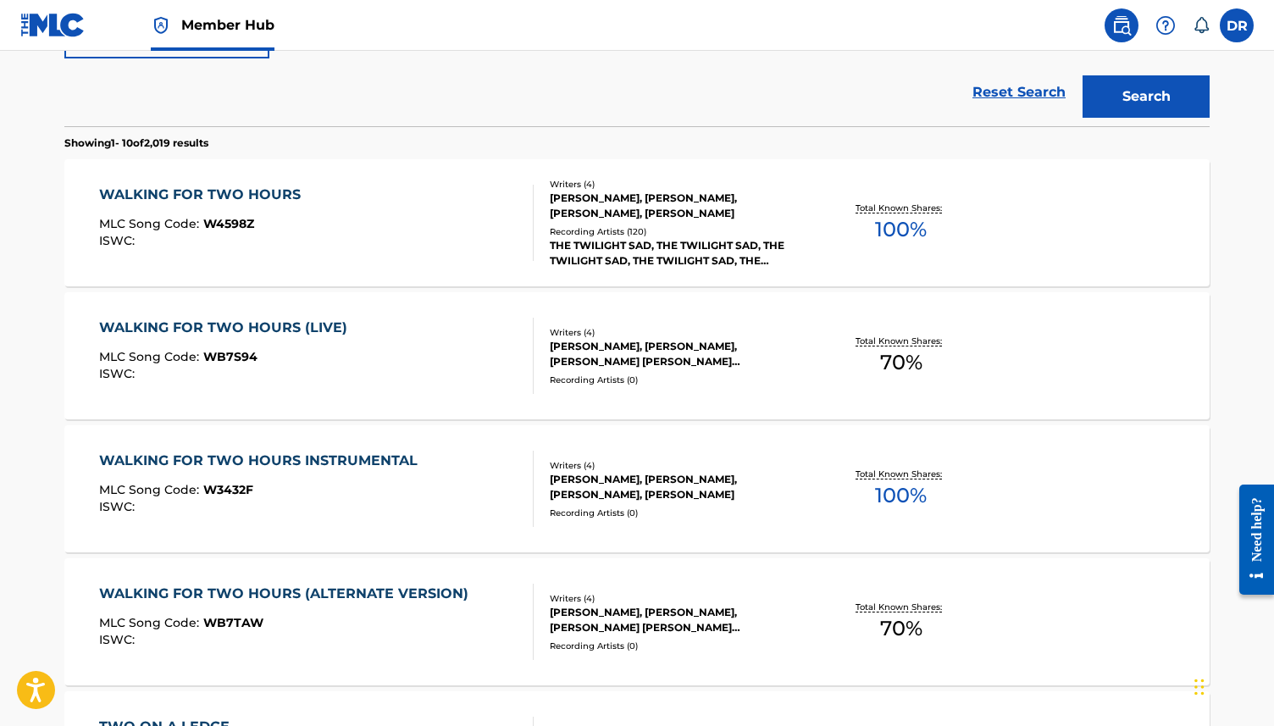
click at [391, 228] on div "WALKING FOR TWO HOURS MLC Song Code : W4598Z ISWC :" at bounding box center [316, 223] width 435 height 76
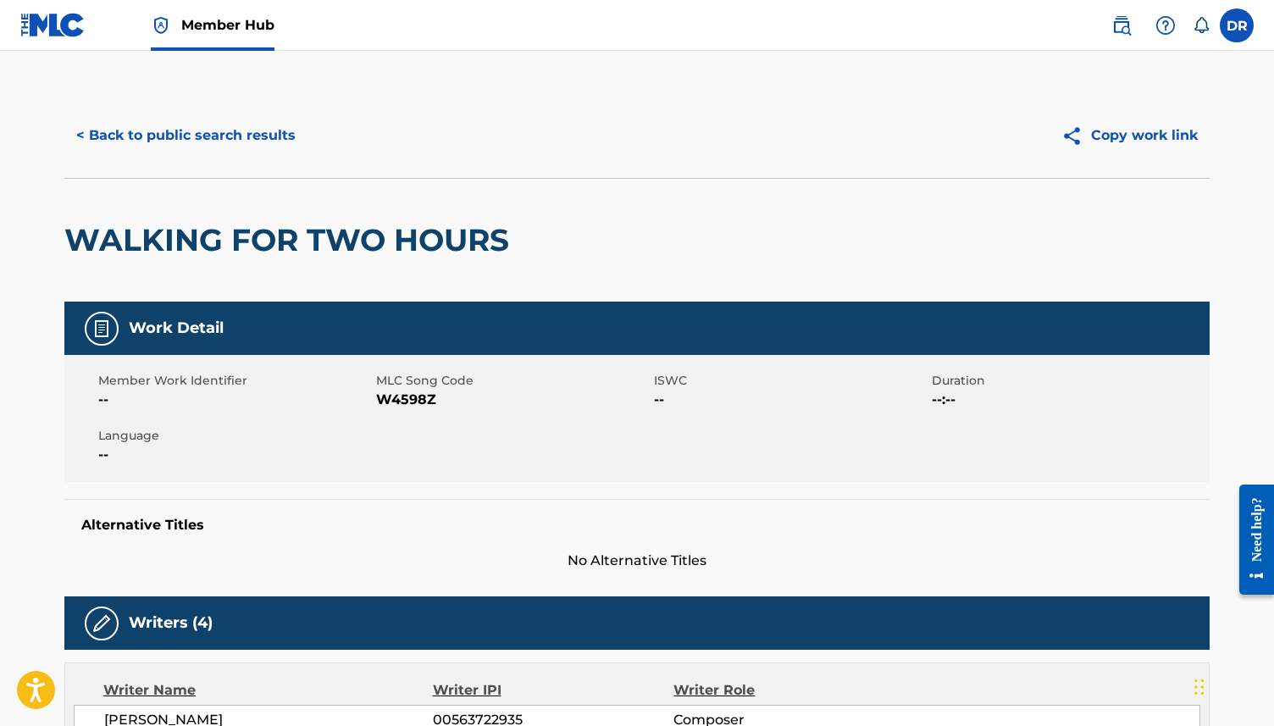
click at [405, 404] on span "W4598Z" at bounding box center [513, 400] width 274 height 20
click at [196, 146] on button "< Back to public search results" at bounding box center [185, 135] width 243 height 42
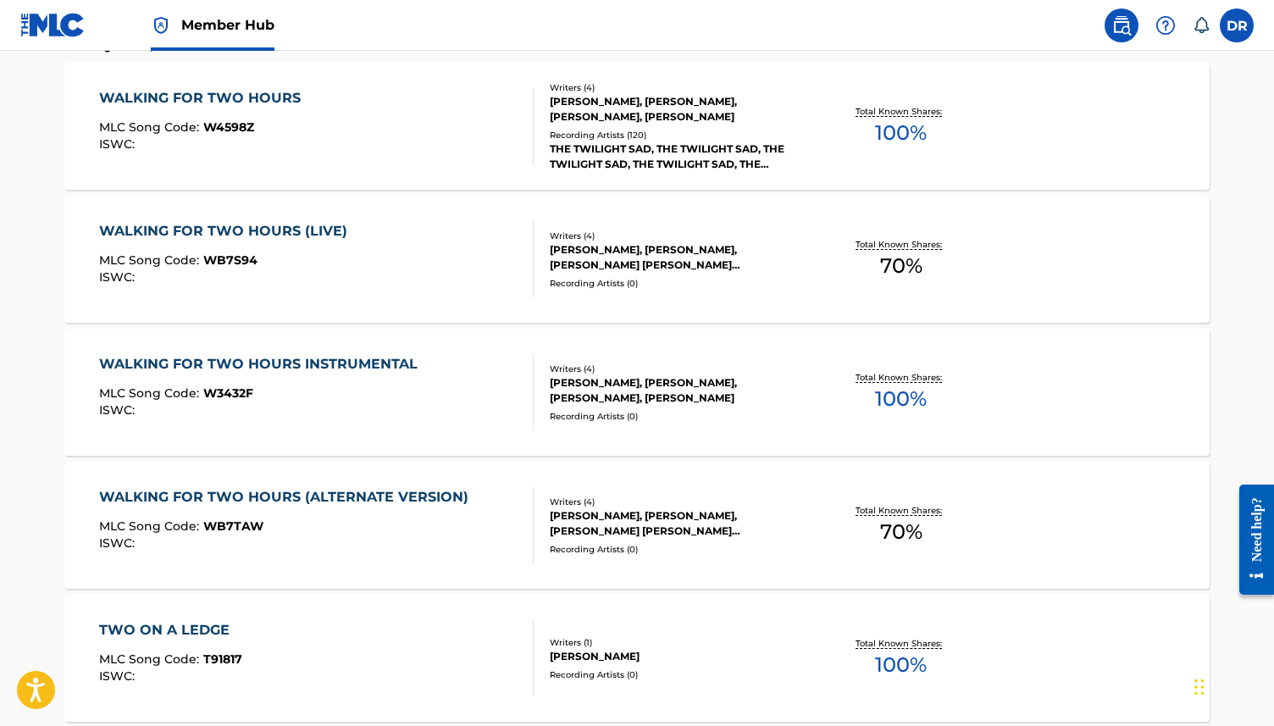
click at [314, 259] on div "MLC Song Code : WB7S94" at bounding box center [227, 262] width 257 height 17
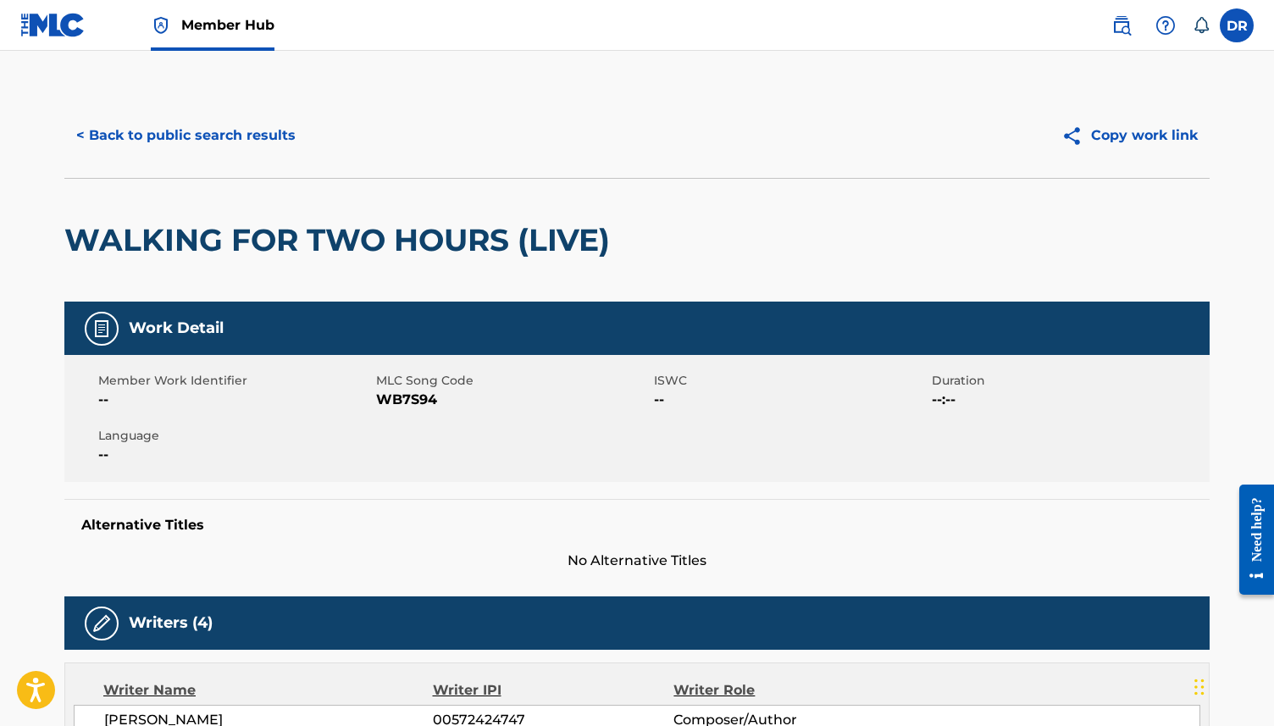
click at [402, 400] on span "WB7S94" at bounding box center [513, 400] width 274 height 20
click at [191, 147] on button "< Back to public search results" at bounding box center [185, 135] width 243 height 42
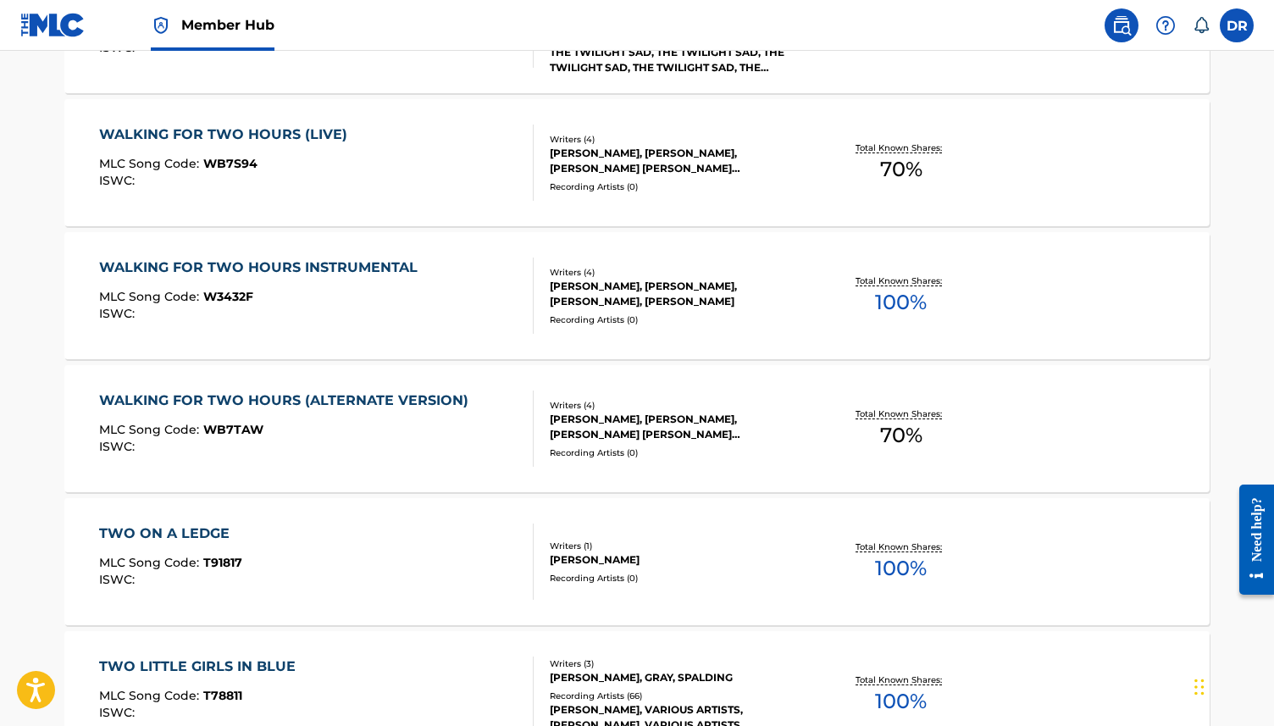
click at [252, 409] on div "WALKING FOR TWO HOURS (ALTERNATE VERSION)" at bounding box center [288, 401] width 378 height 20
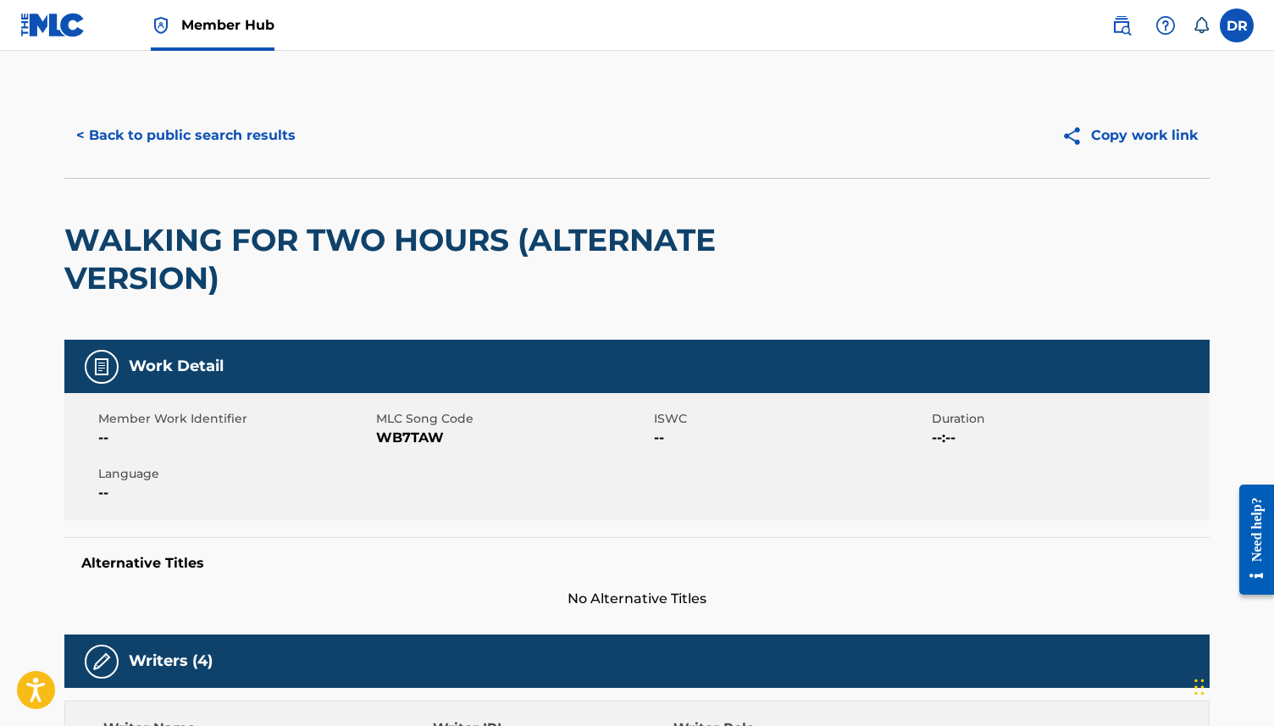
click at [396, 441] on span "WB7TAW" at bounding box center [513, 438] width 274 height 20
click at [230, 135] on button "< Back to public search results" at bounding box center [185, 135] width 243 height 42
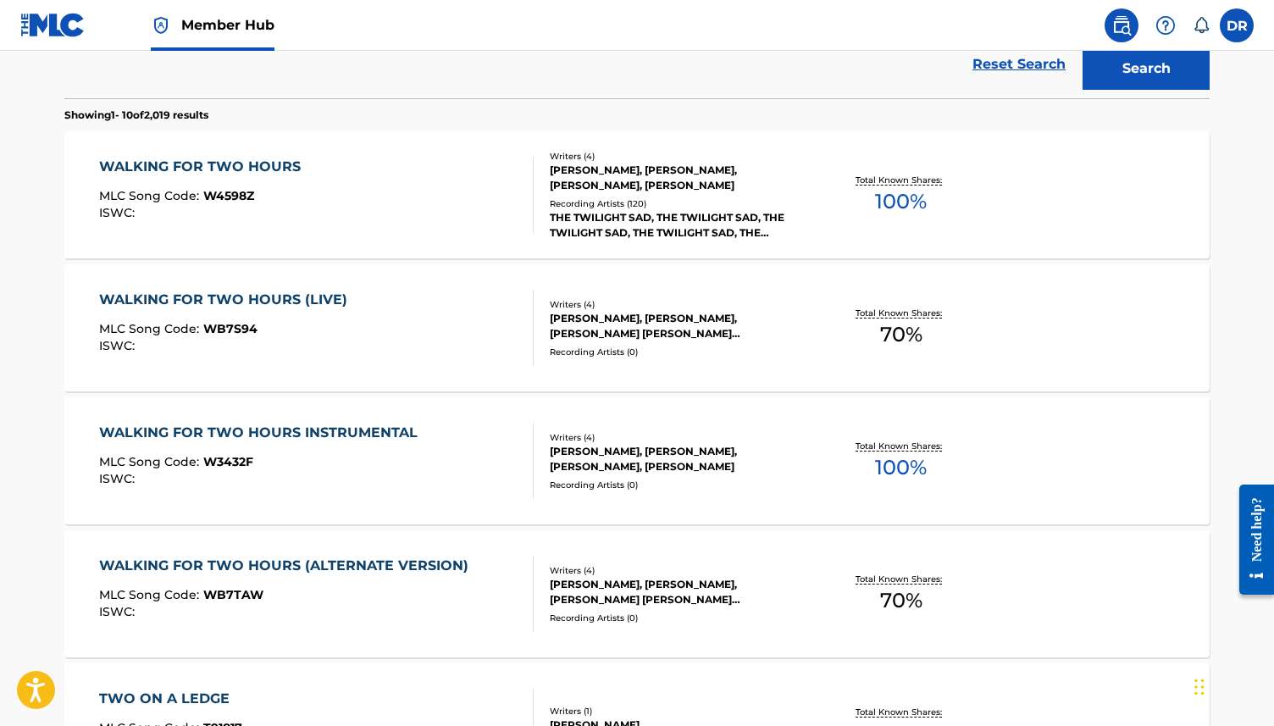
scroll to position [492, 0]
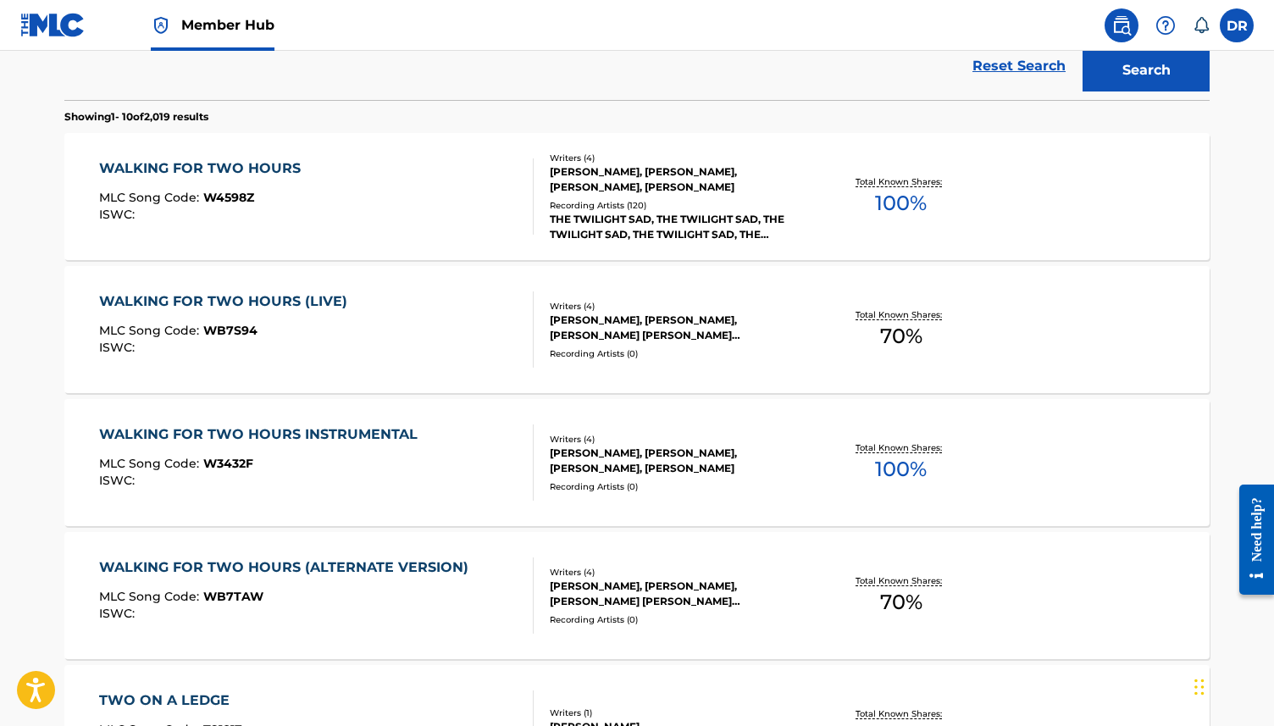
click at [315, 429] on div "WALKING FOR TWO HOURS INSTRUMENTAL" at bounding box center [262, 434] width 327 height 20
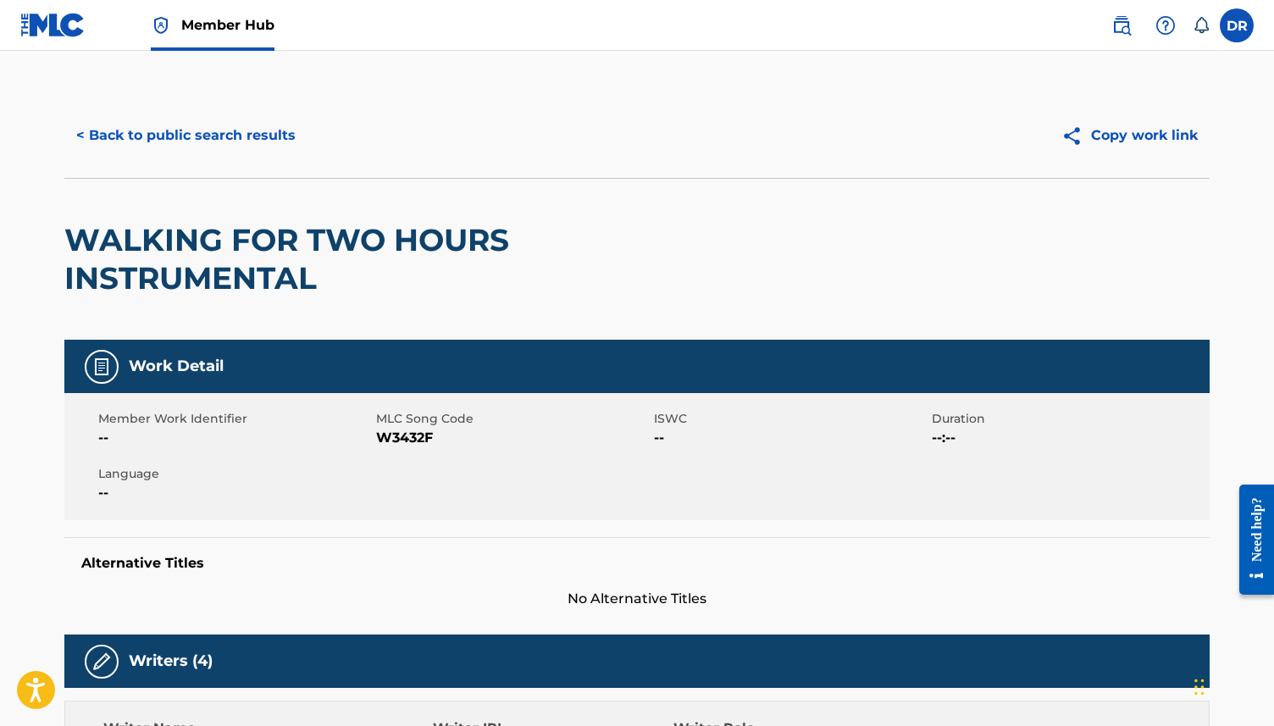
click at [402, 431] on span "W3432F" at bounding box center [513, 438] width 274 height 20
click at [197, 126] on button "< Back to public search results" at bounding box center [185, 135] width 243 height 42
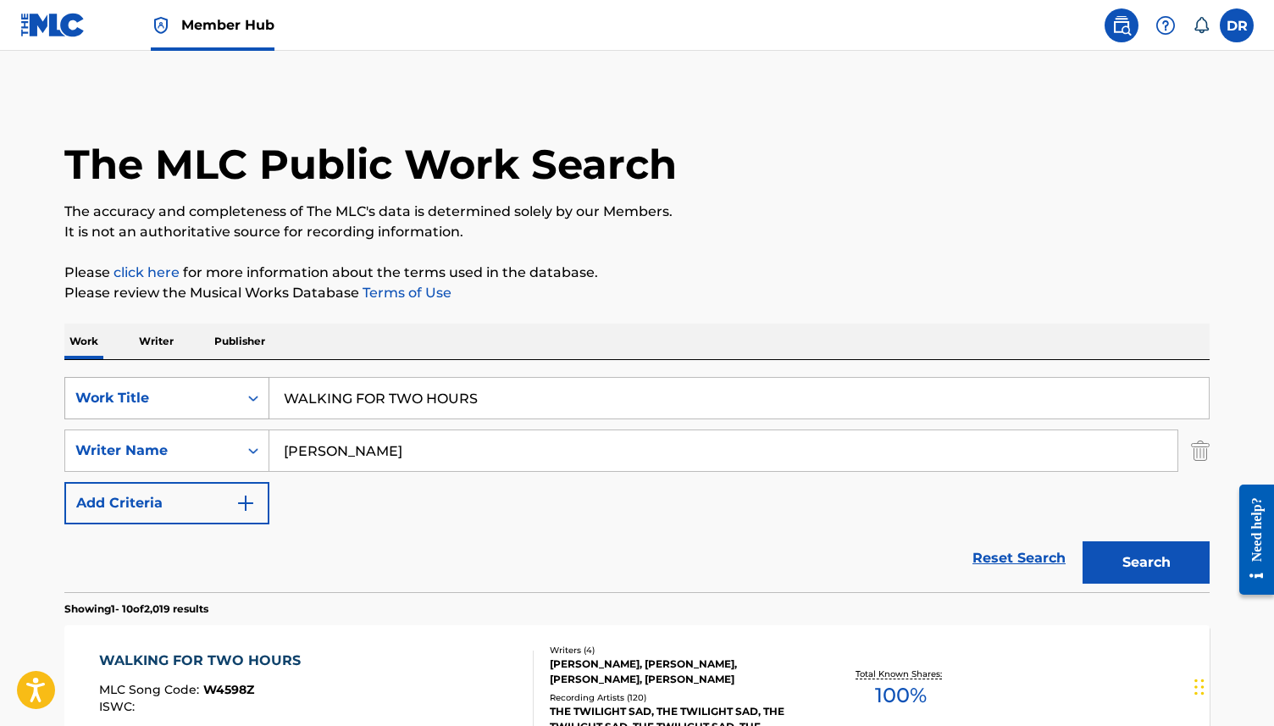
drag, startPoint x: 541, startPoint y: 403, endPoint x: 172, endPoint y: 405, distance: 369.4
click at [172, 405] on div "SearchWithCriteria63f73fc9-17d2-4fae-9191-4908d883e00d Work Title WALKING FOR T…" at bounding box center [636, 398] width 1145 height 42
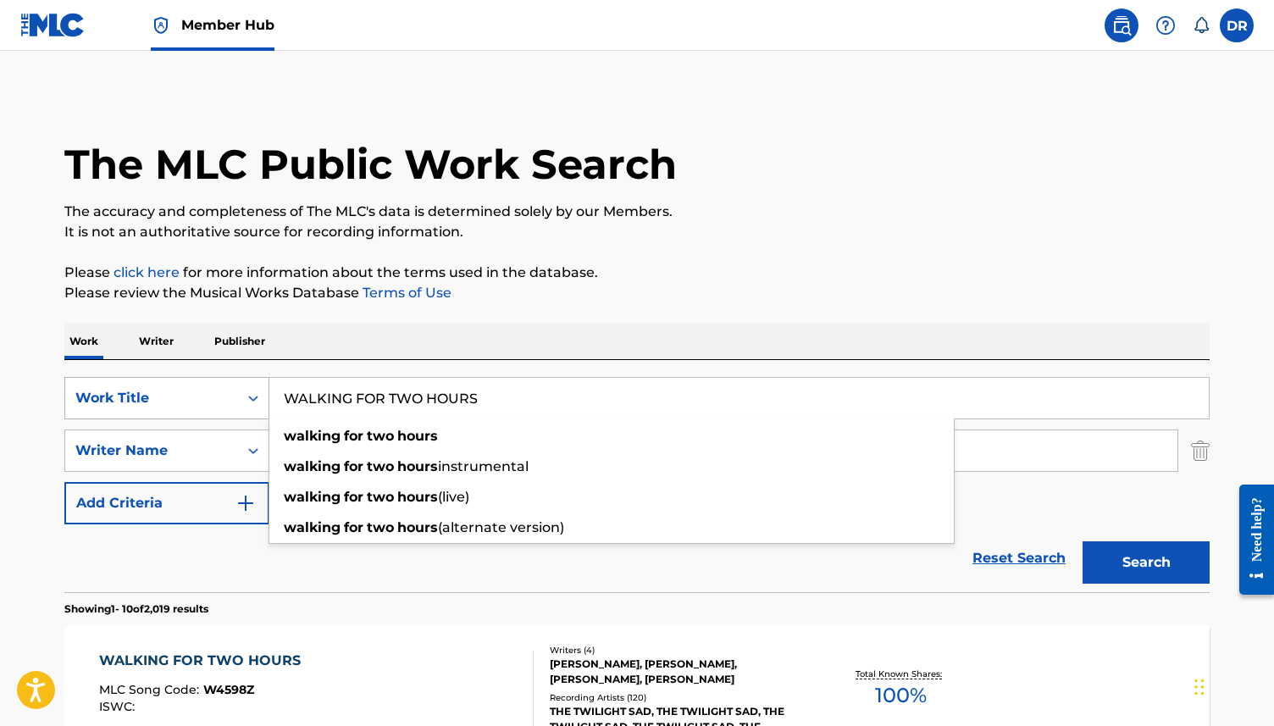
paste input "TCHING THAT CHAIR PAINTED YELLOW"
type input "WATCHING THAT CHAIR PAINTED YELLOW"
click at [1083, 541] on button "Search" at bounding box center [1146, 562] width 127 height 42
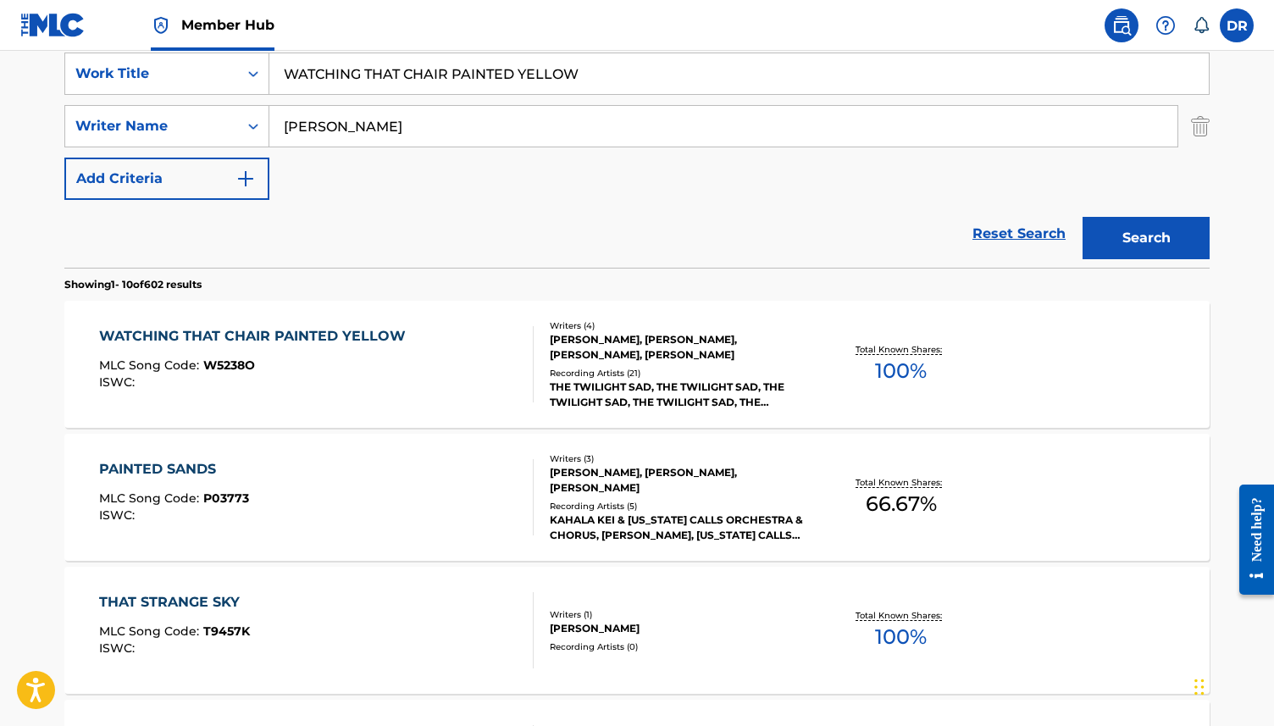
scroll to position [335, 0]
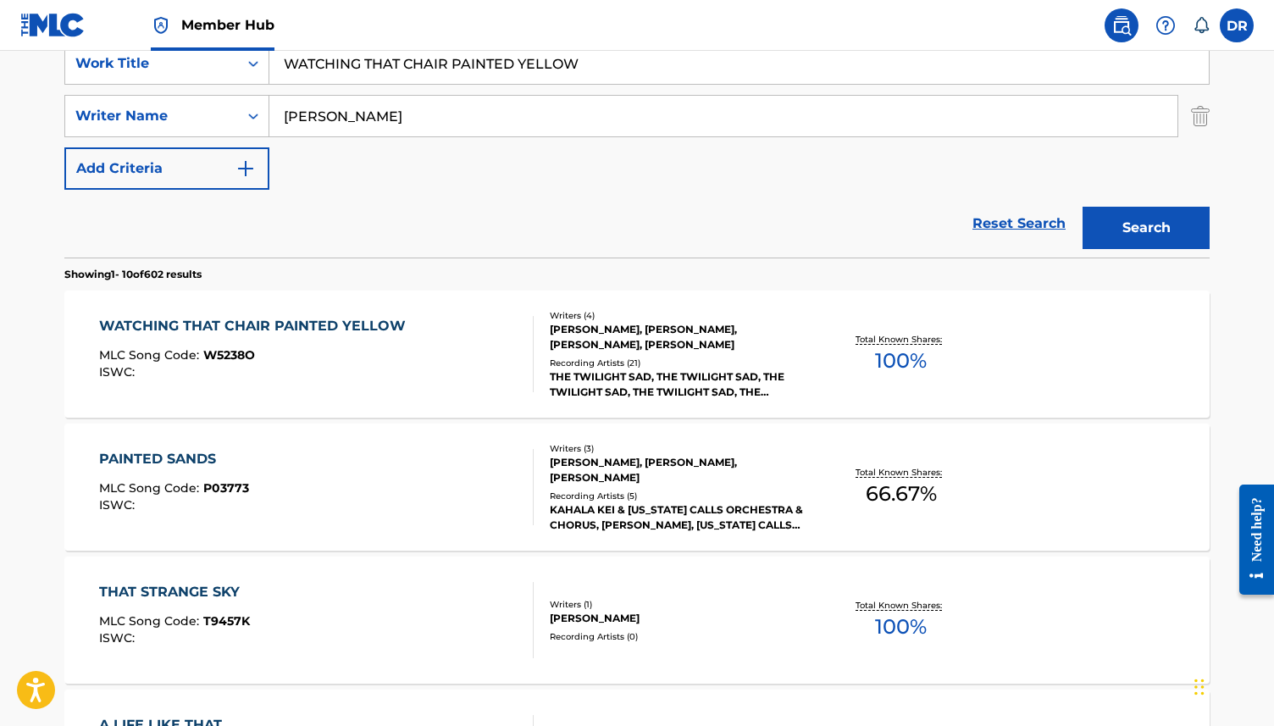
click at [346, 368] on div "ISWC :" at bounding box center [256, 372] width 315 height 13
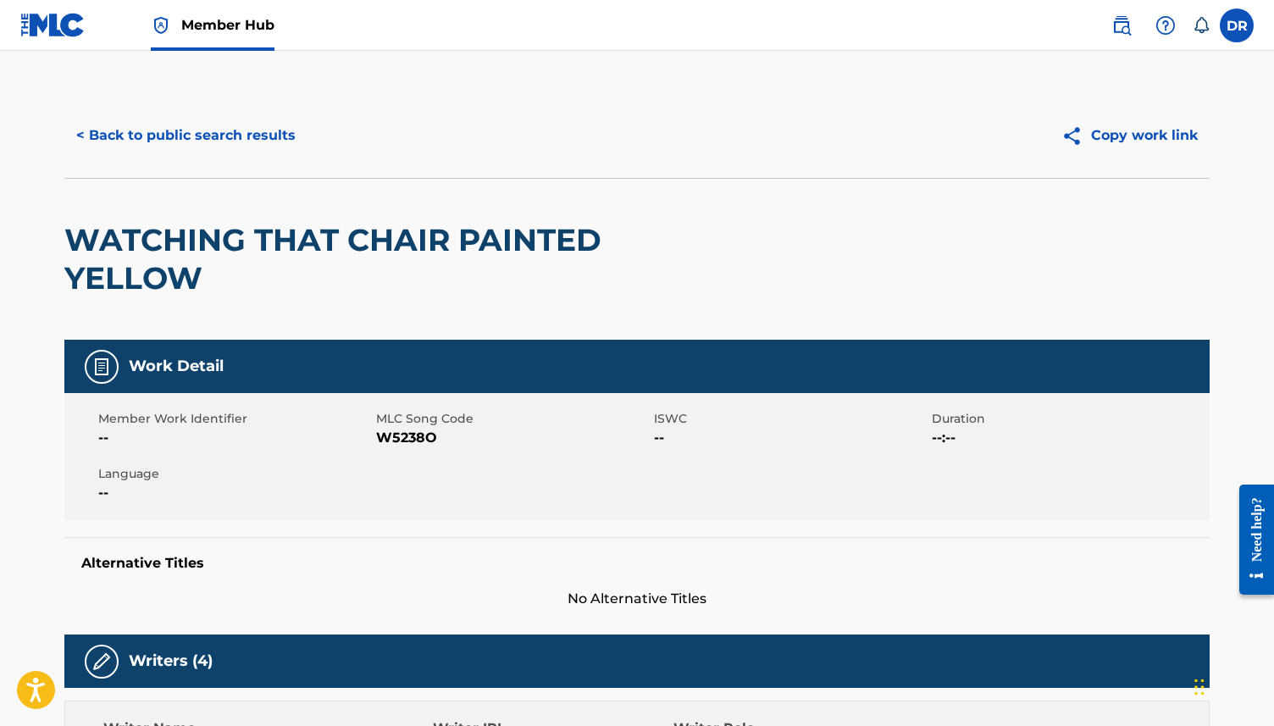
click at [407, 438] on span "W5238O" at bounding box center [513, 438] width 274 height 20
click at [186, 121] on button "< Back to public search results" at bounding box center [185, 135] width 243 height 42
